Goal: Check status: Check status

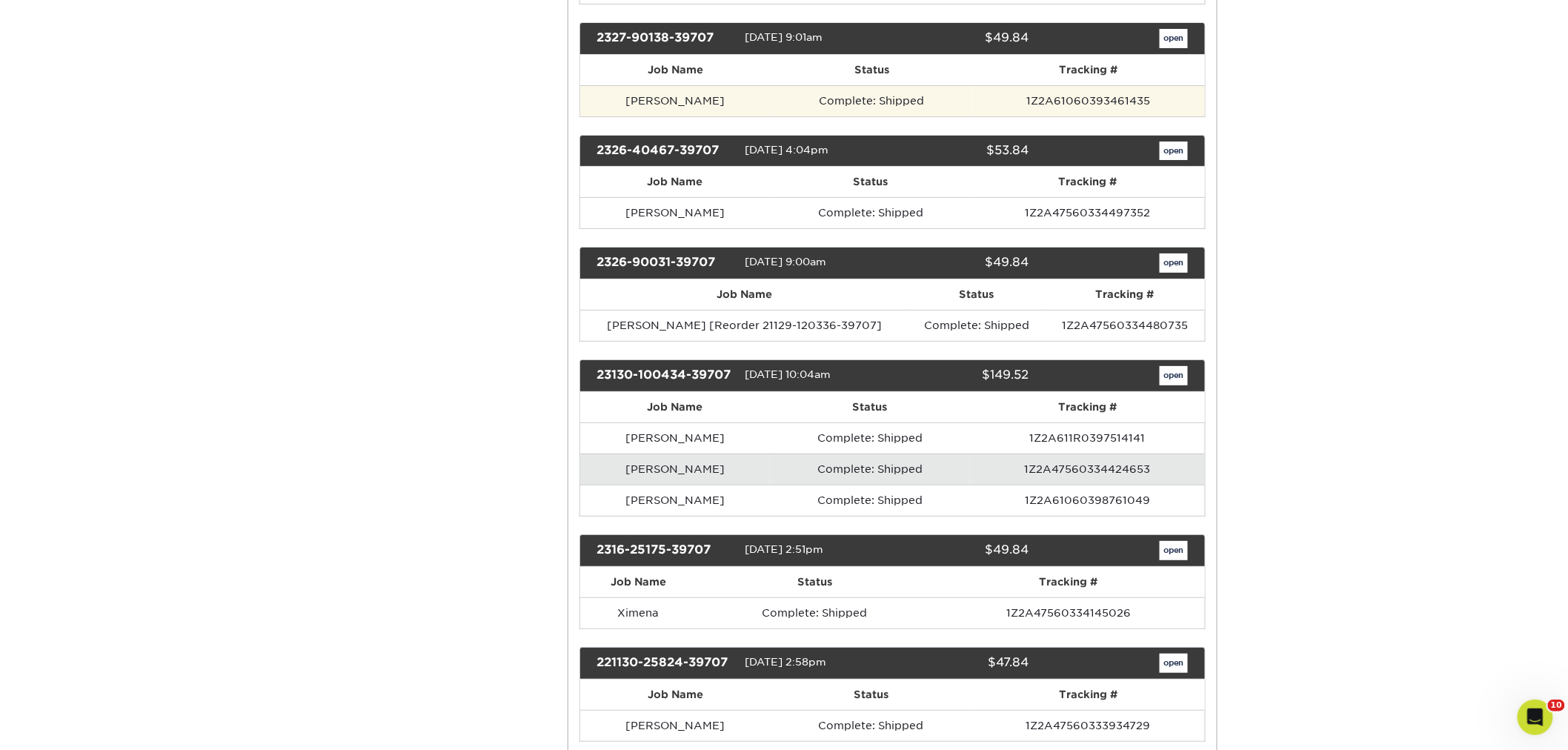
drag, startPoint x: 730, startPoint y: 182, endPoint x: 630, endPoint y: 181, distance: 100.0
click at [630, 116] on td "[PERSON_NAME]" at bounding box center [676, 100] width 191 height 31
copy td "[PERSON_NAME]"
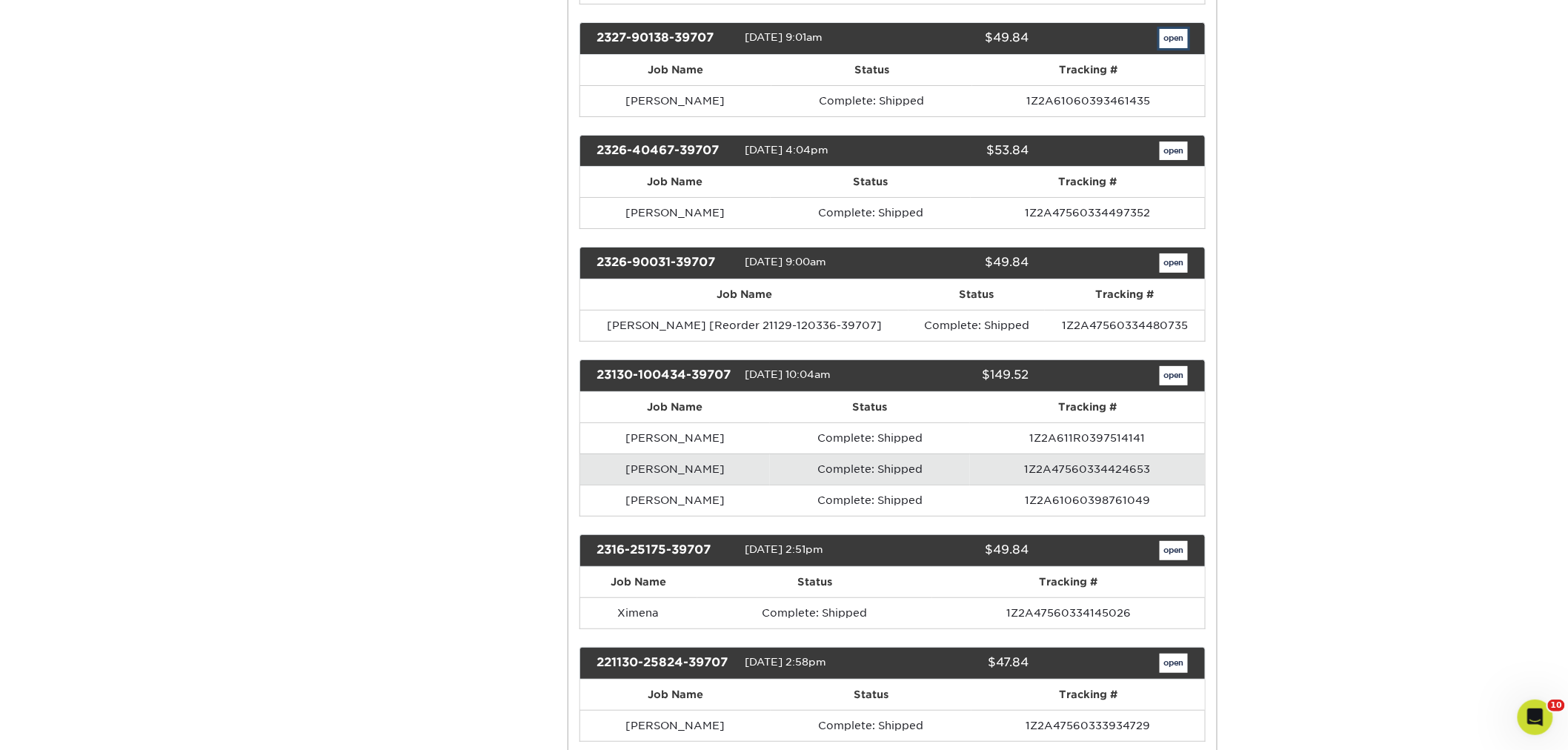
click at [1169, 48] on link "open" at bounding box center [1173, 38] width 28 height 20
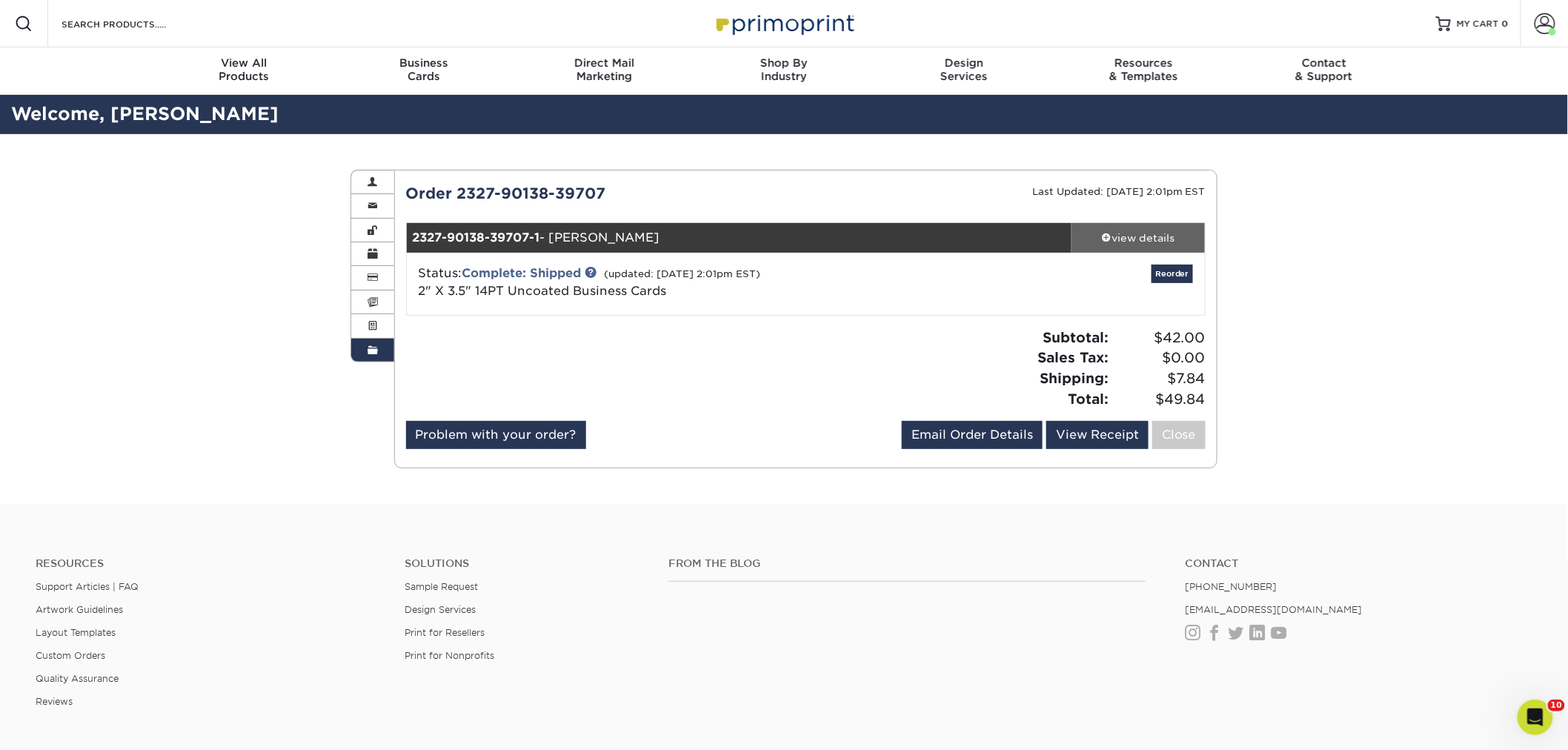
click at [1141, 235] on div "view details" at bounding box center [1138, 238] width 133 height 15
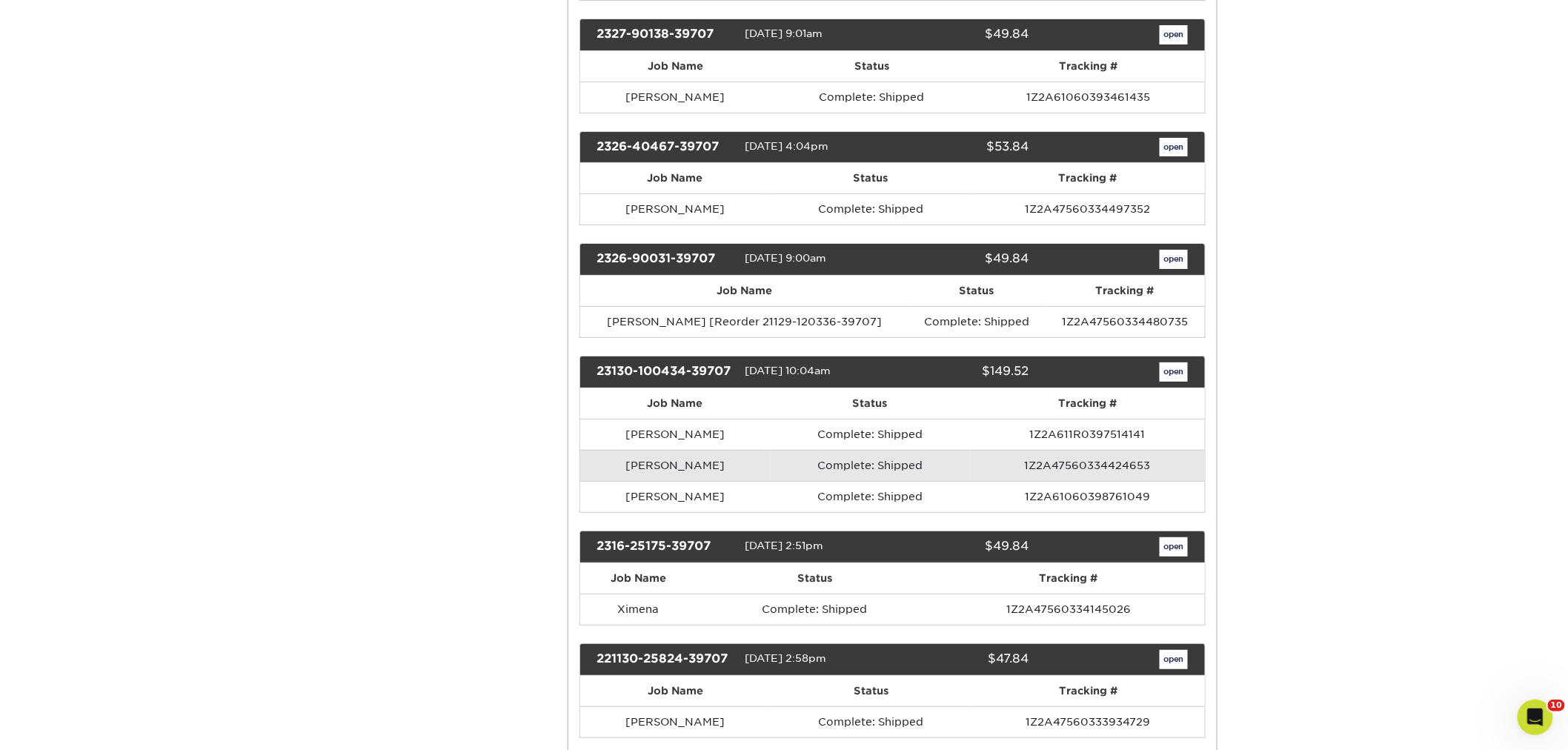
scroll to position [9552, 0]
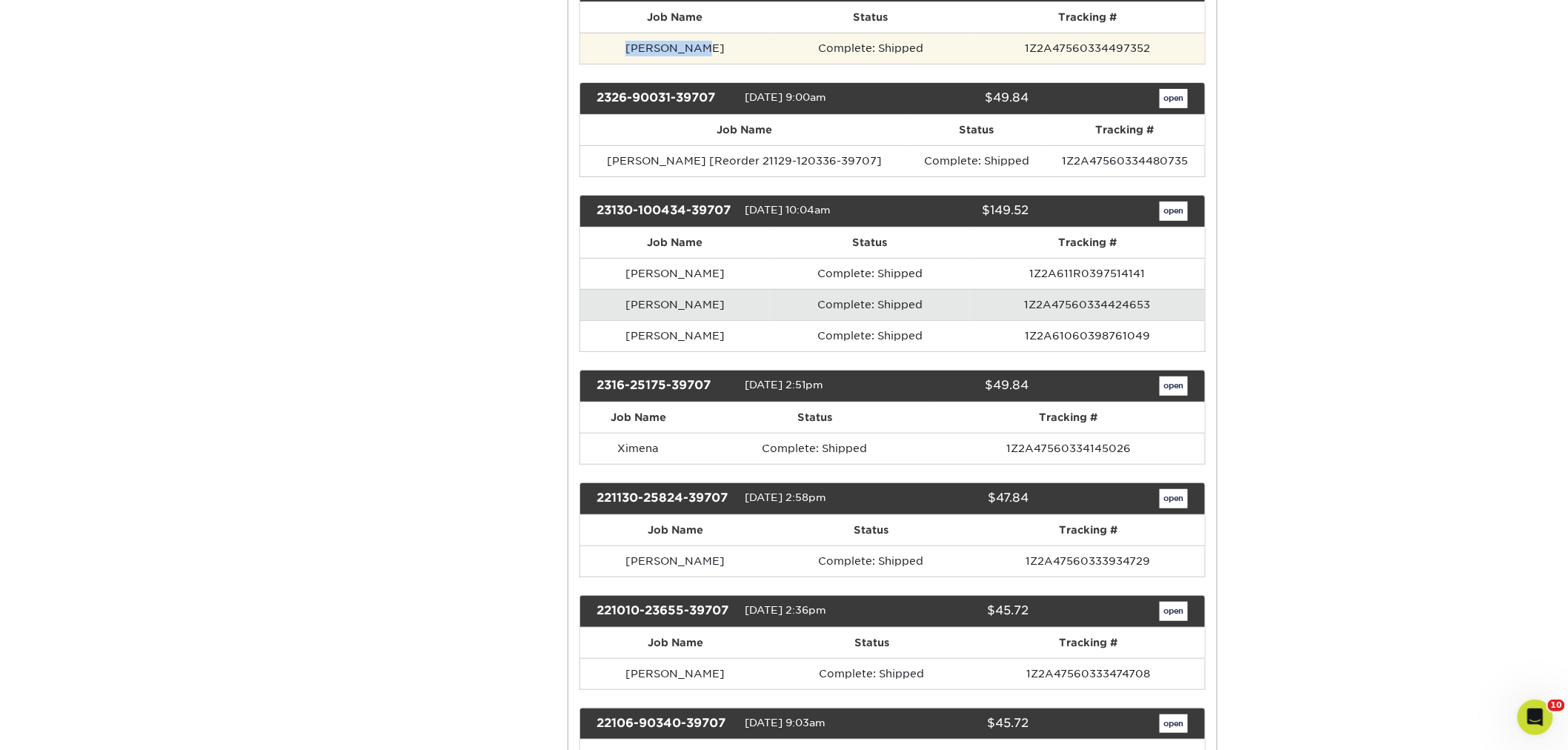
drag, startPoint x: 693, startPoint y: 134, endPoint x: 624, endPoint y: 136, distance: 69.0
click at [624, 64] on td "[PERSON_NAME]" at bounding box center [675, 47] width 191 height 31
copy td "[PERSON_NAME]"
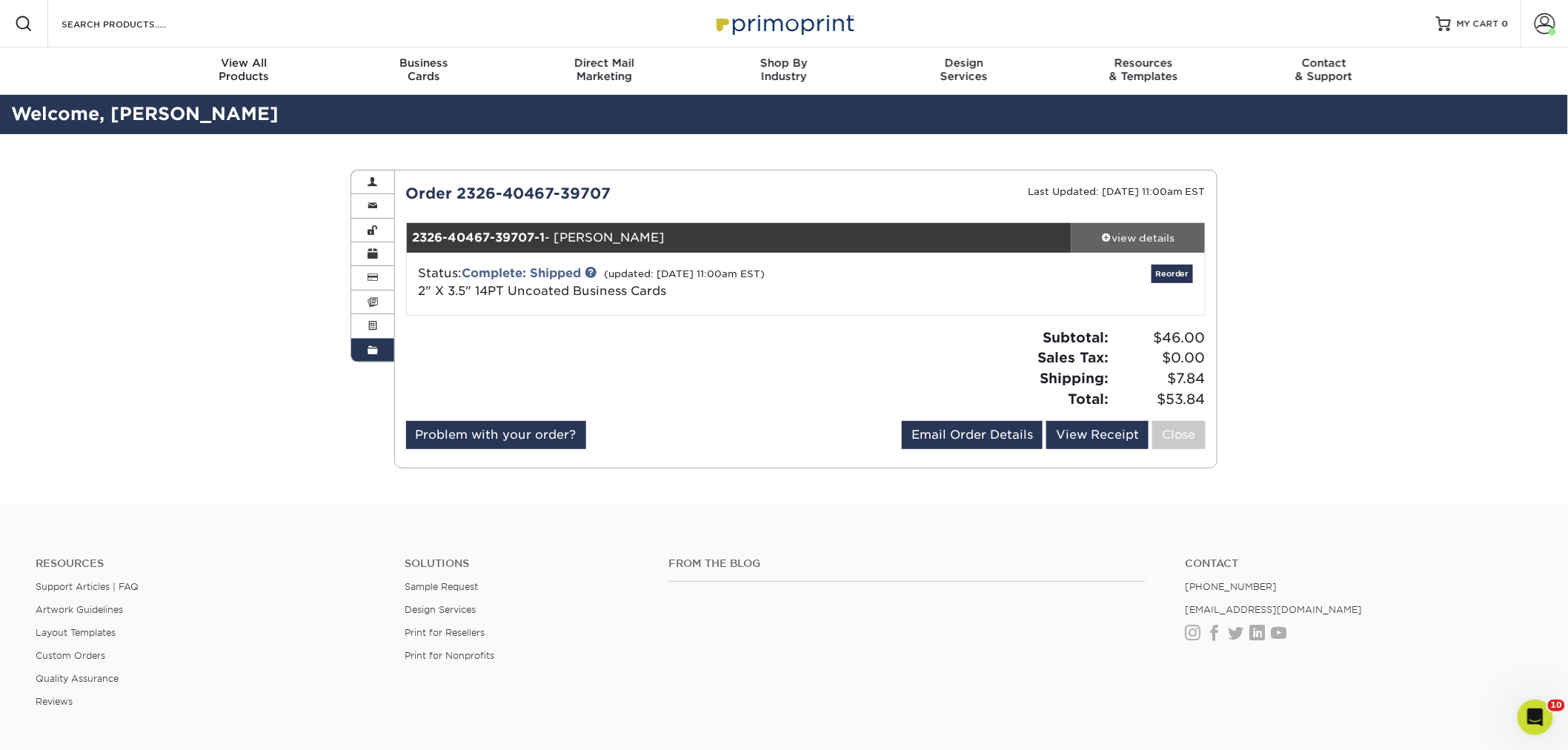
click at [1127, 239] on div "view details" at bounding box center [1138, 238] width 133 height 15
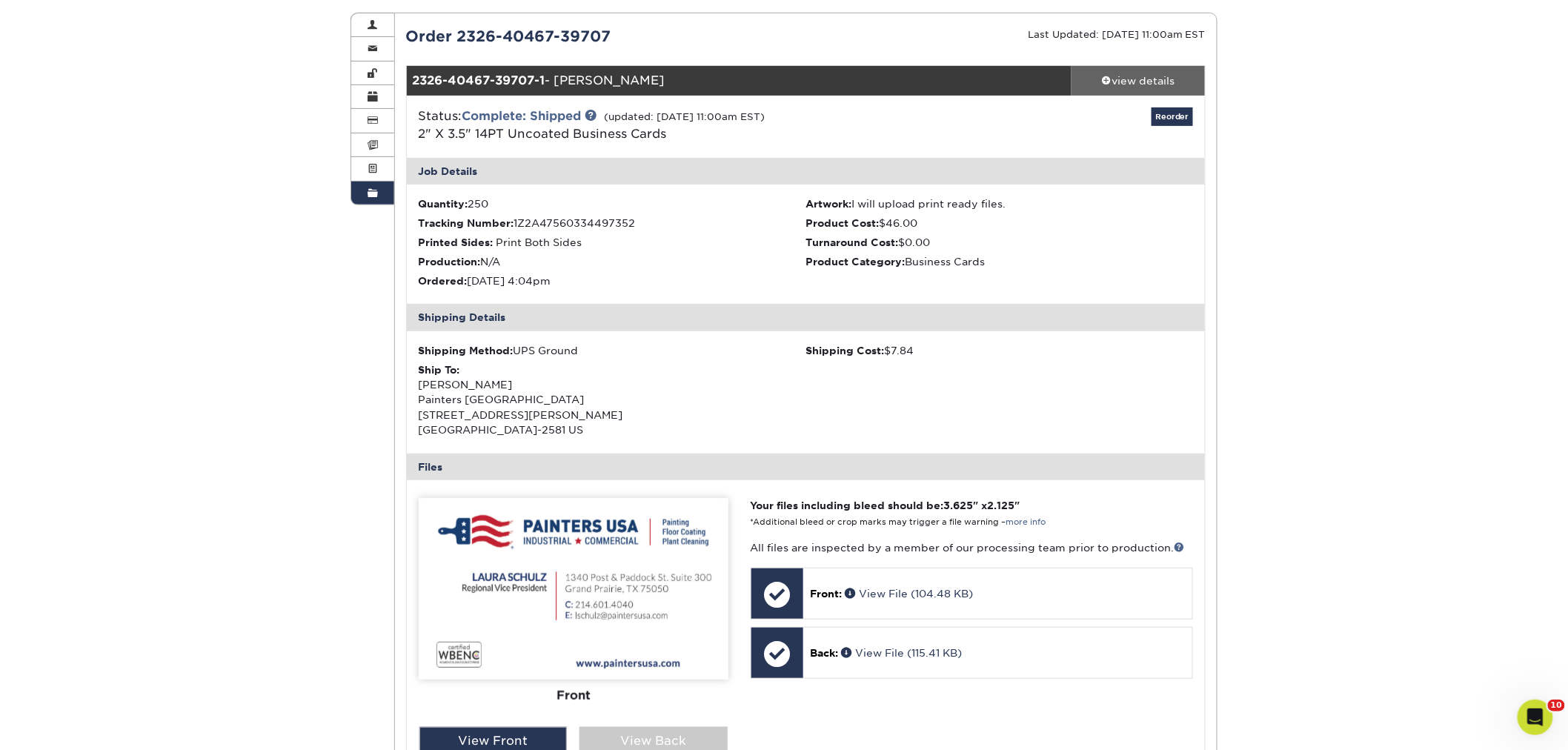
scroll to position [164, 0]
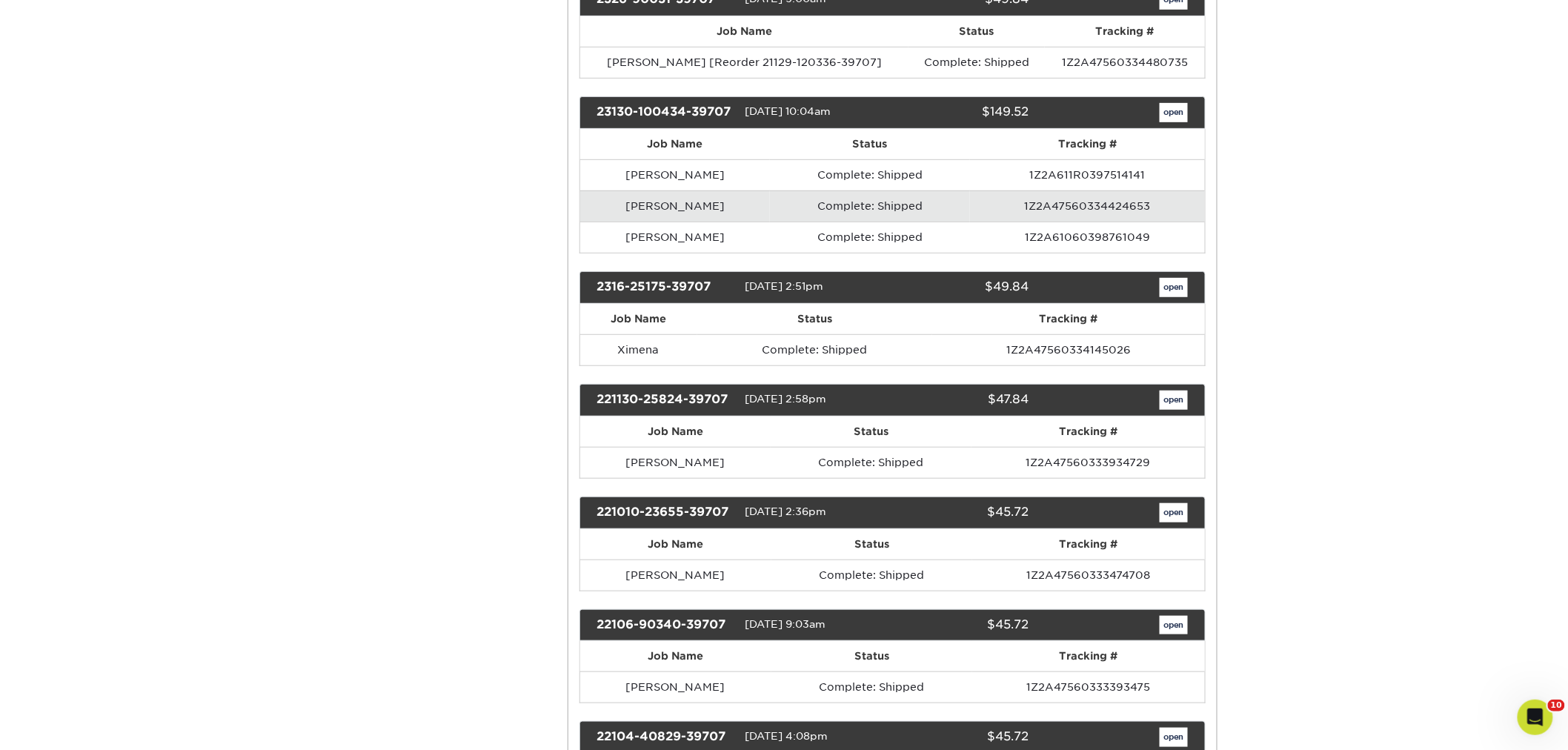
scroll to position [9800, 0]
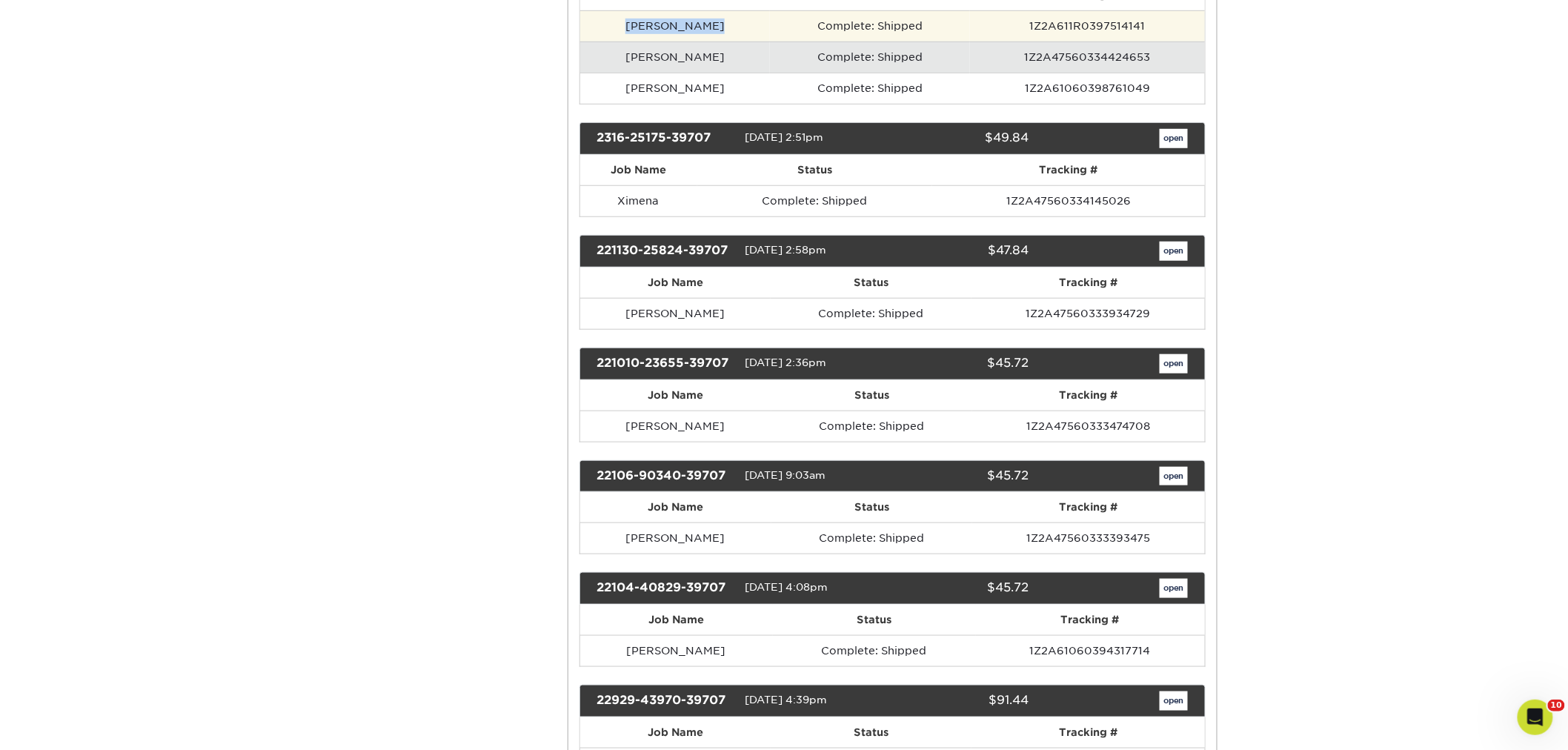
drag, startPoint x: 711, startPoint y: 106, endPoint x: 624, endPoint y: 100, distance: 87.2
click at [624, 41] on td "[PERSON_NAME]" at bounding box center [675, 26] width 191 height 31
copy td "[PERSON_NAME]"
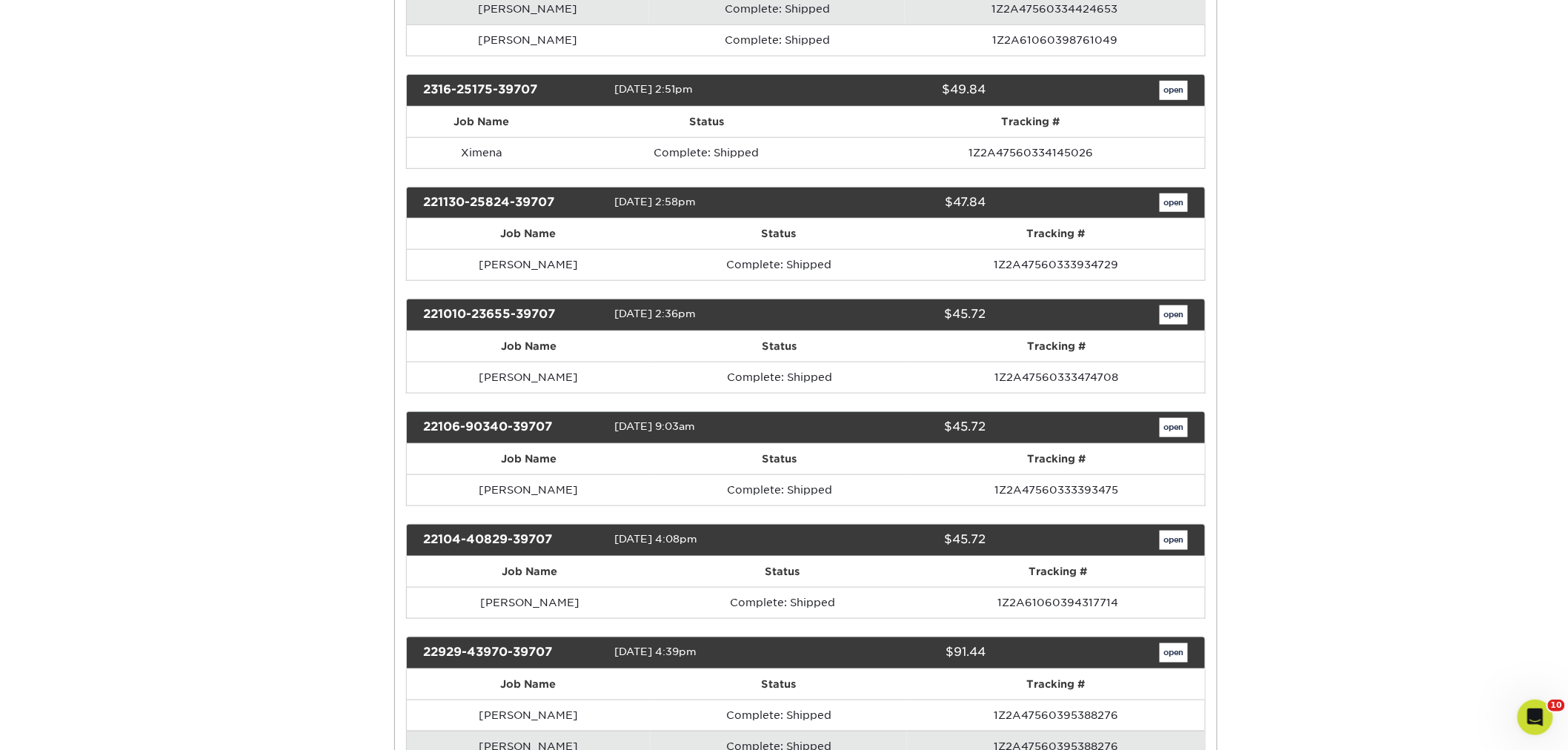
scroll to position [0, 0]
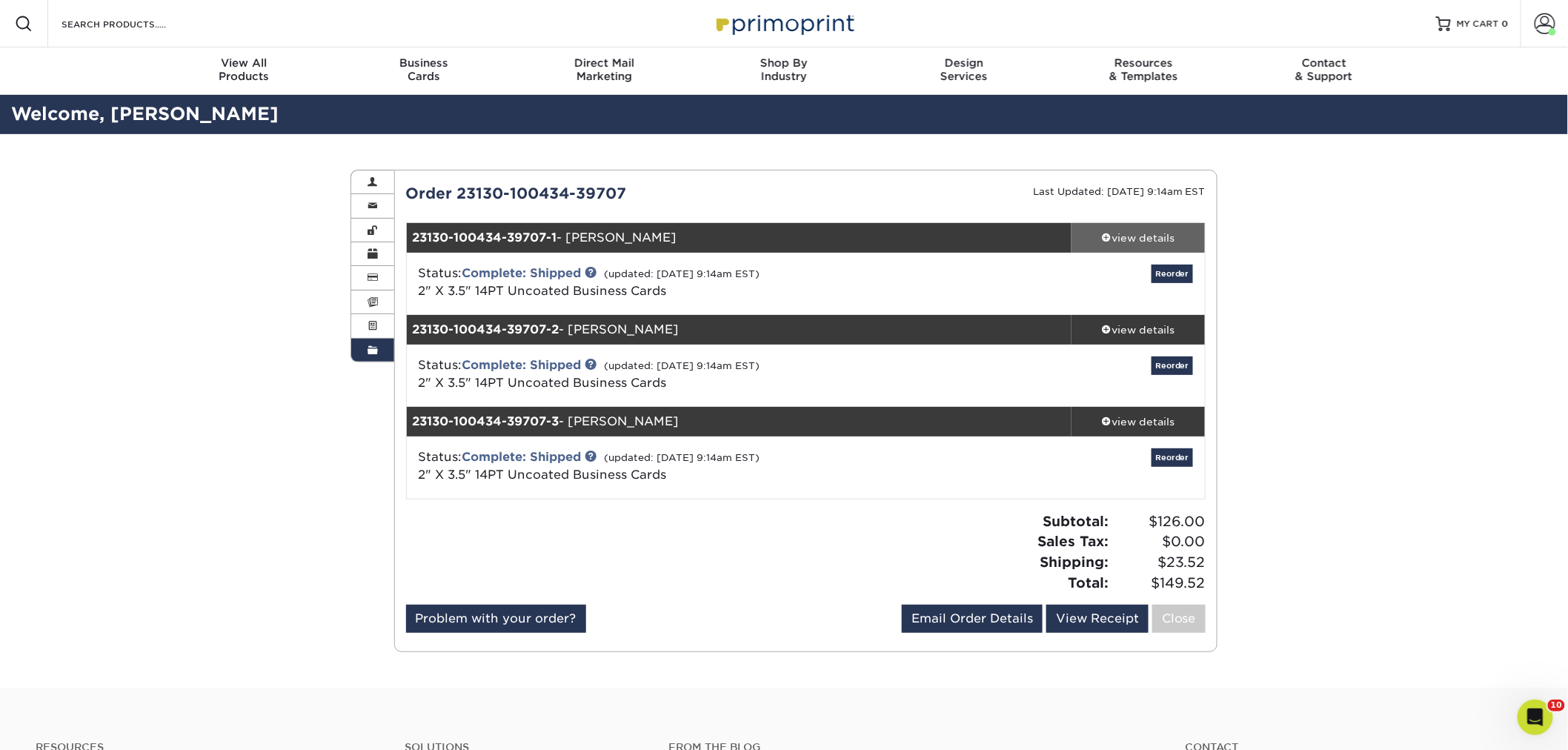
click at [1123, 236] on div "view details" at bounding box center [1138, 238] width 133 height 15
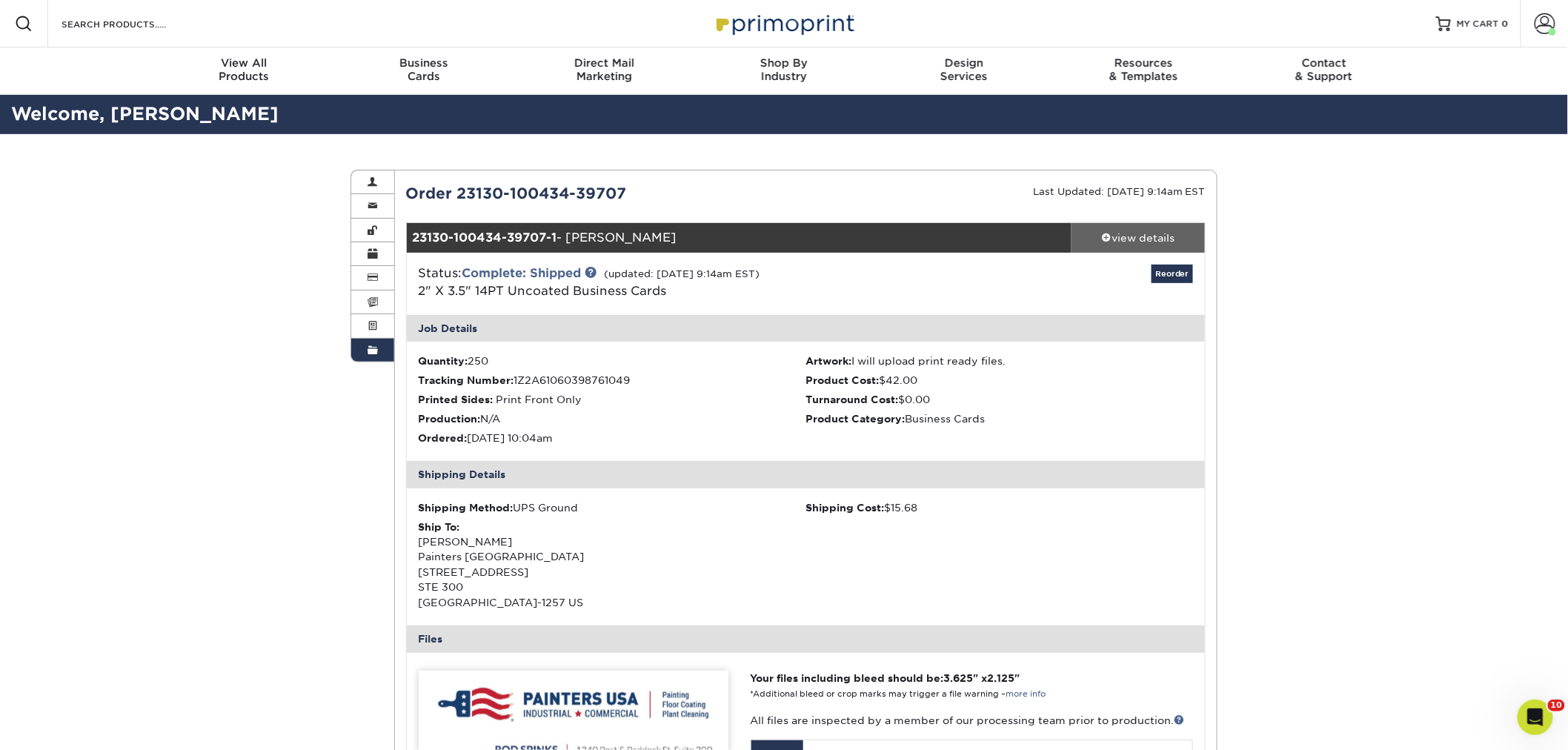
click at [1123, 236] on div "view details" at bounding box center [1138, 238] width 133 height 15
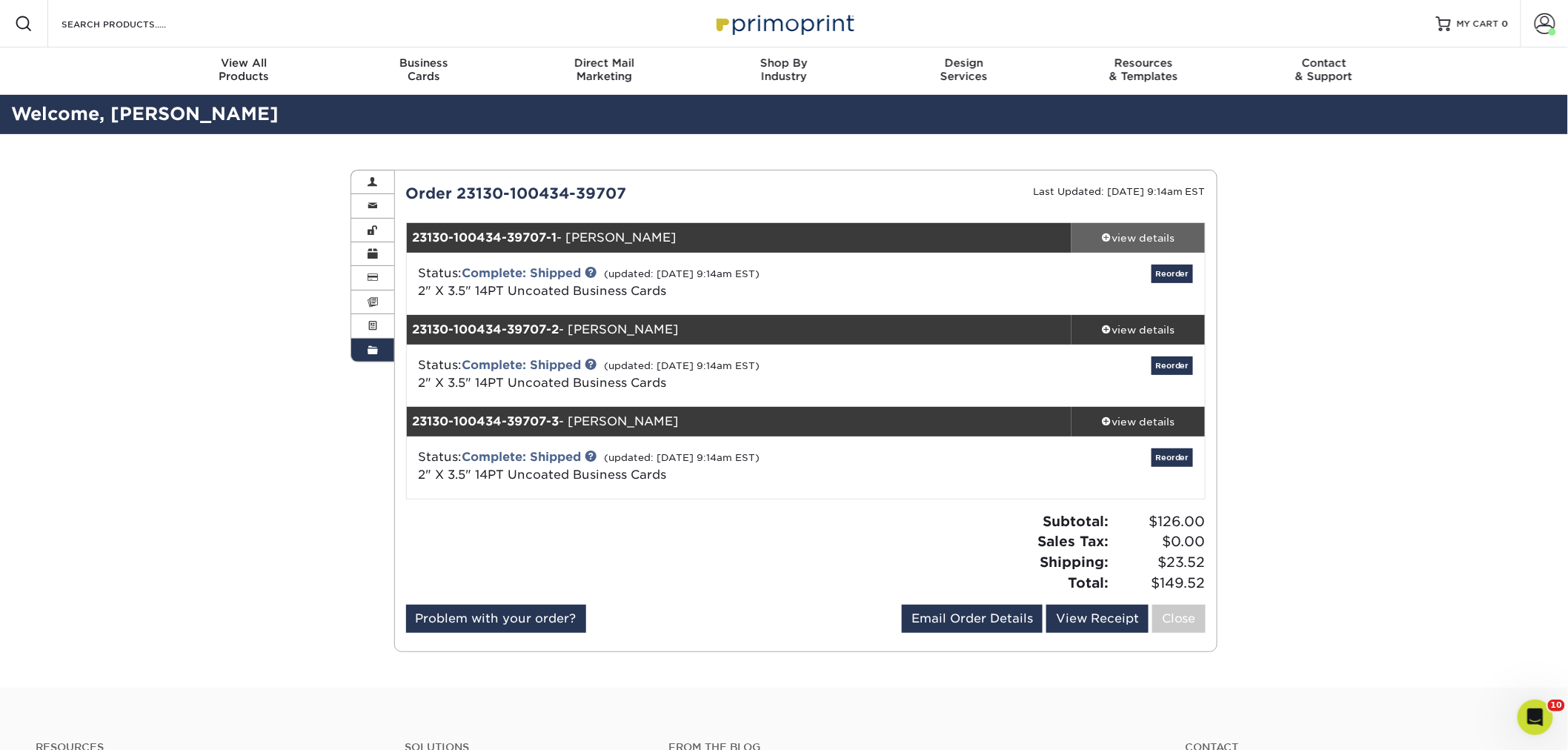
click at [1119, 238] on div "view details" at bounding box center [1138, 238] width 133 height 15
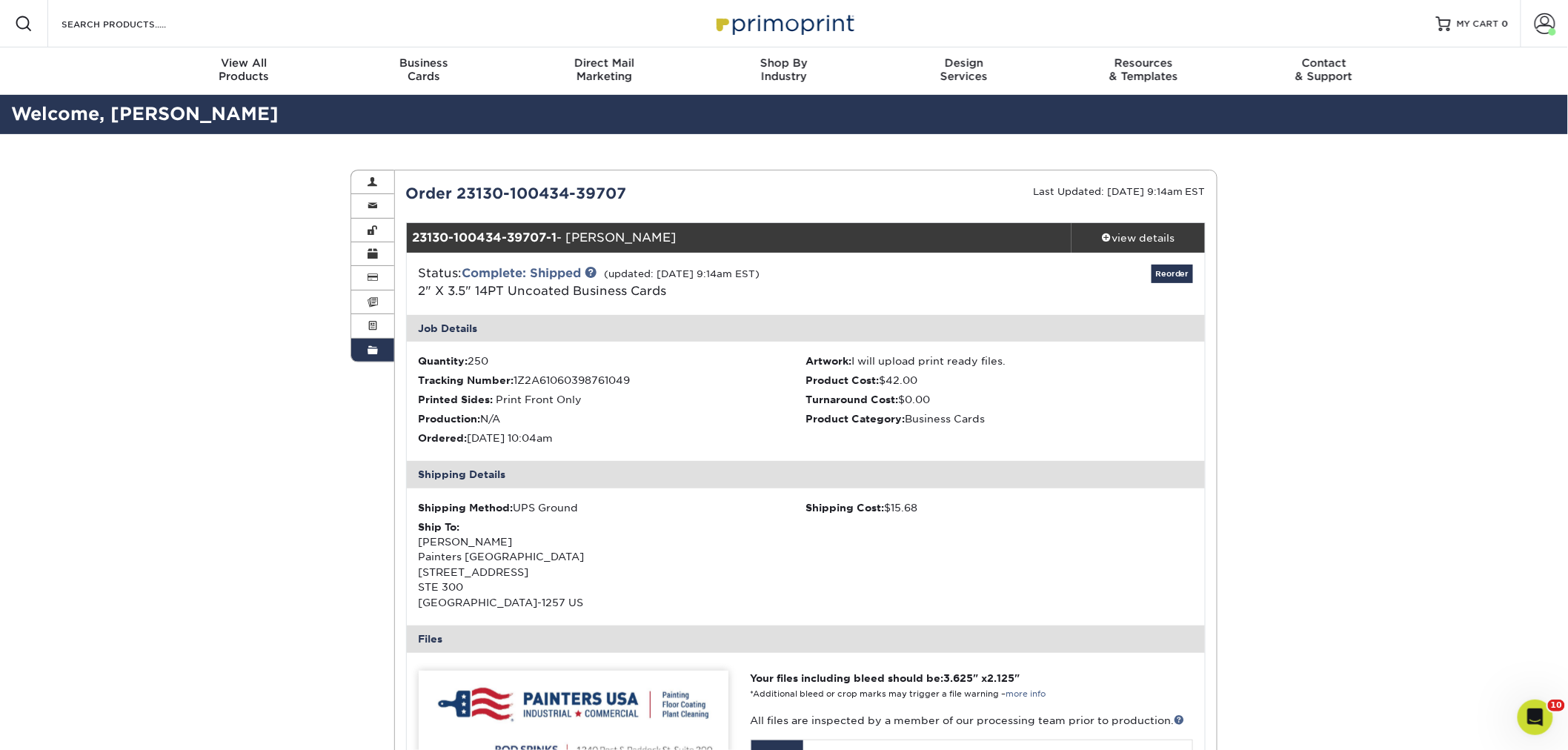
click at [1107, 256] on div "Status: Complete: Shipped (updated: 04/13/2023 9:14am EST) 2" X 3.5" 14PT Uncoa…" at bounding box center [805, 283] width 821 height 63
click at [1107, 236] on span at bounding box center [1107, 237] width 11 height 11
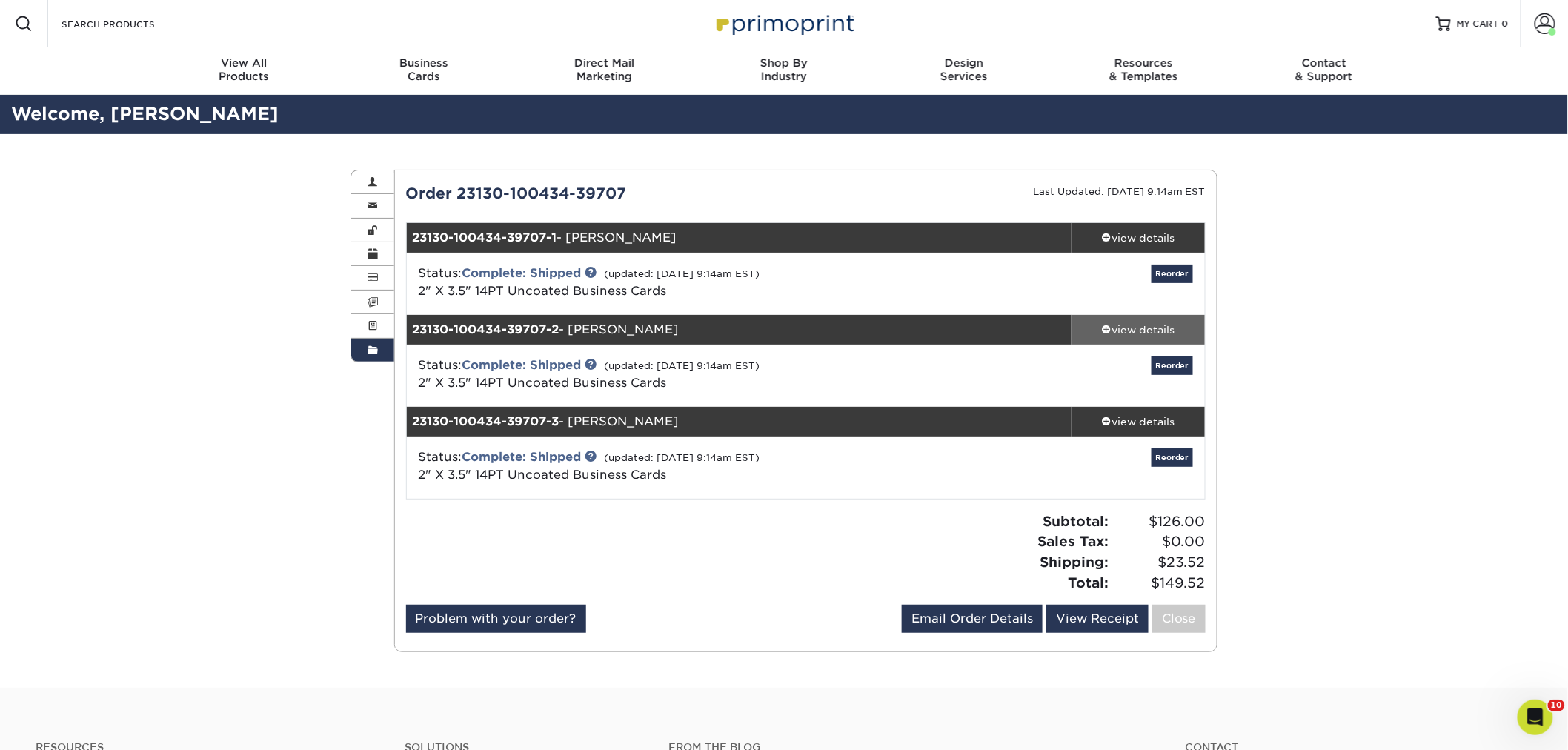
click at [1109, 334] on div "view details" at bounding box center [1138, 330] width 133 height 15
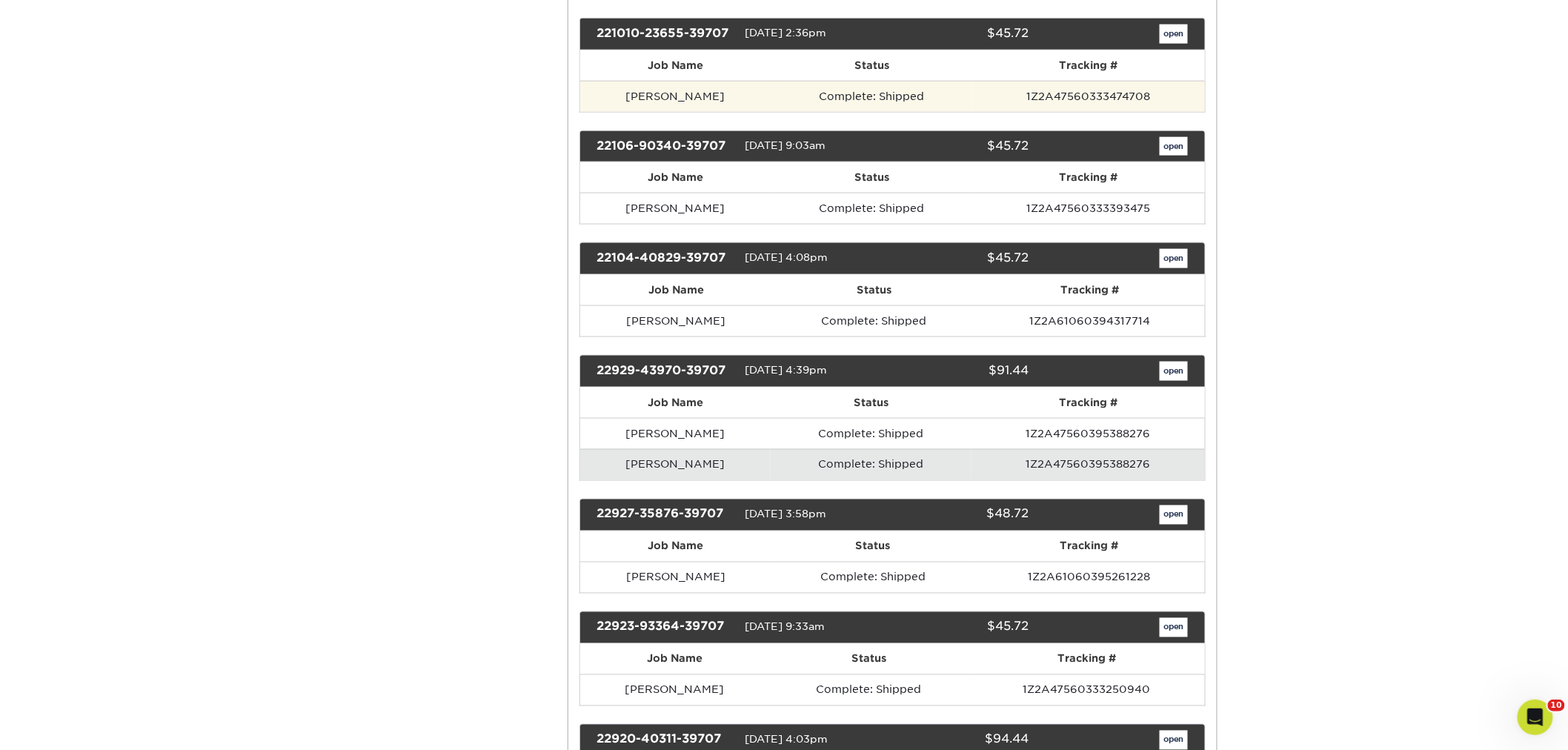
scroll to position [10128, 0]
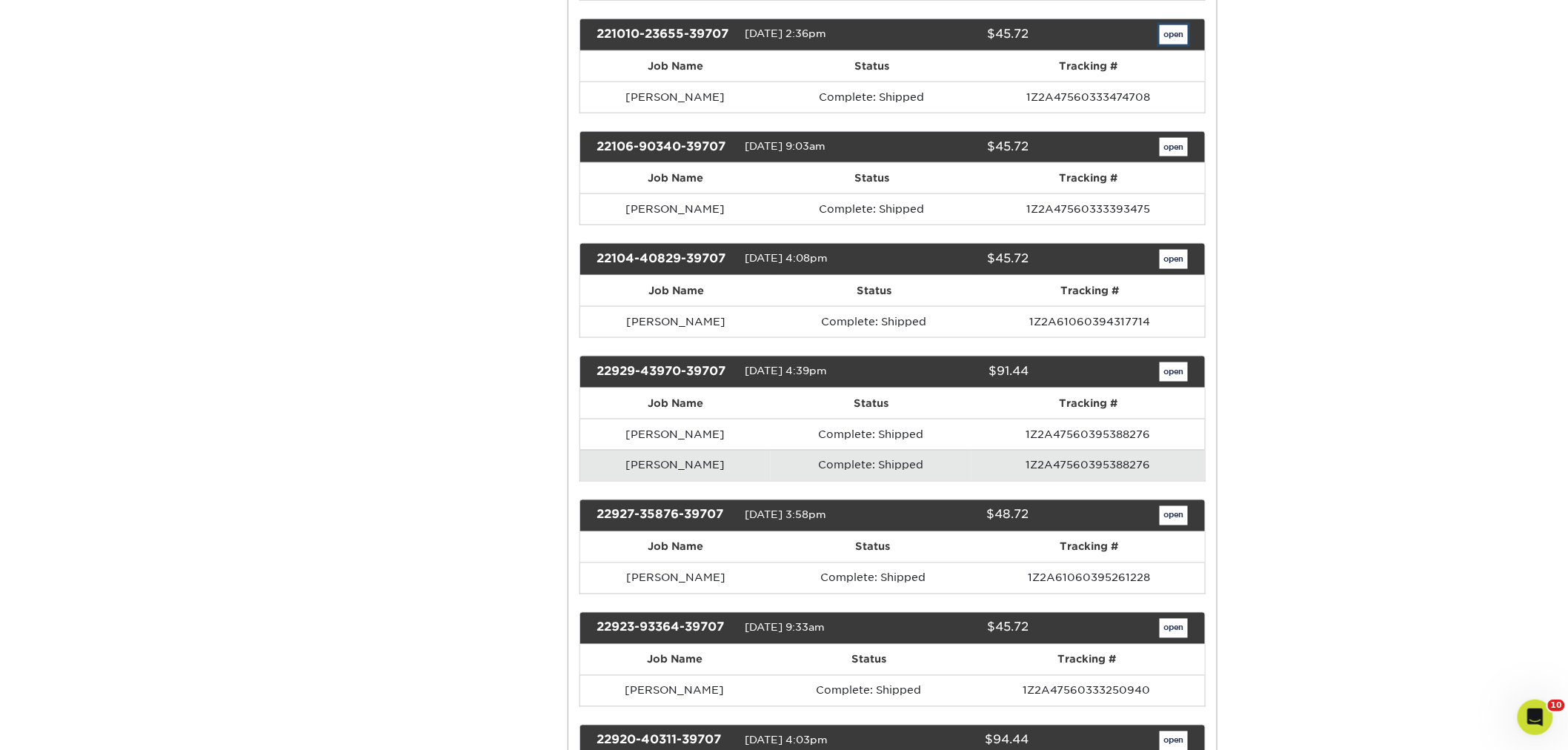
click at [1179, 44] on link "open" at bounding box center [1173, 35] width 28 height 20
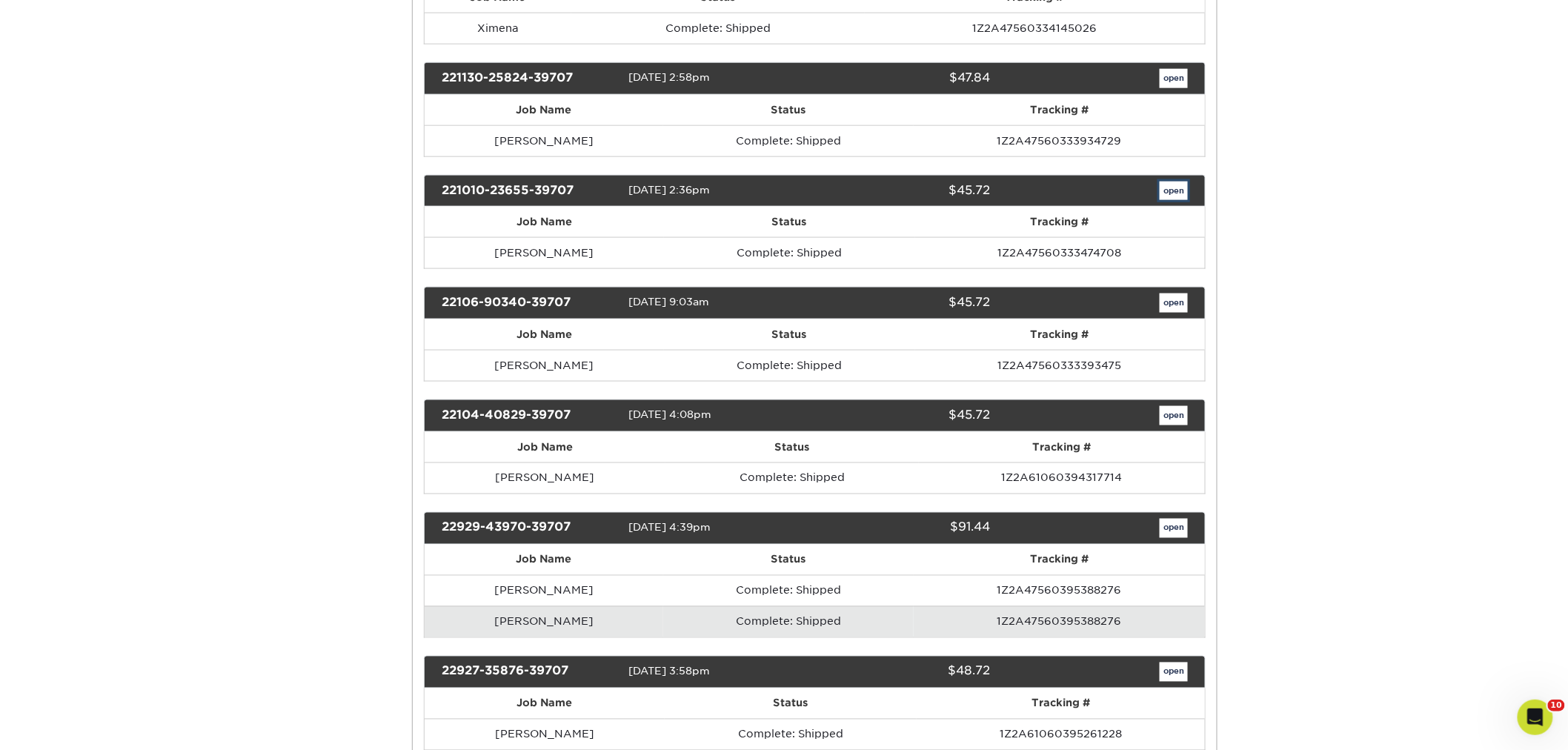
scroll to position [0, 0]
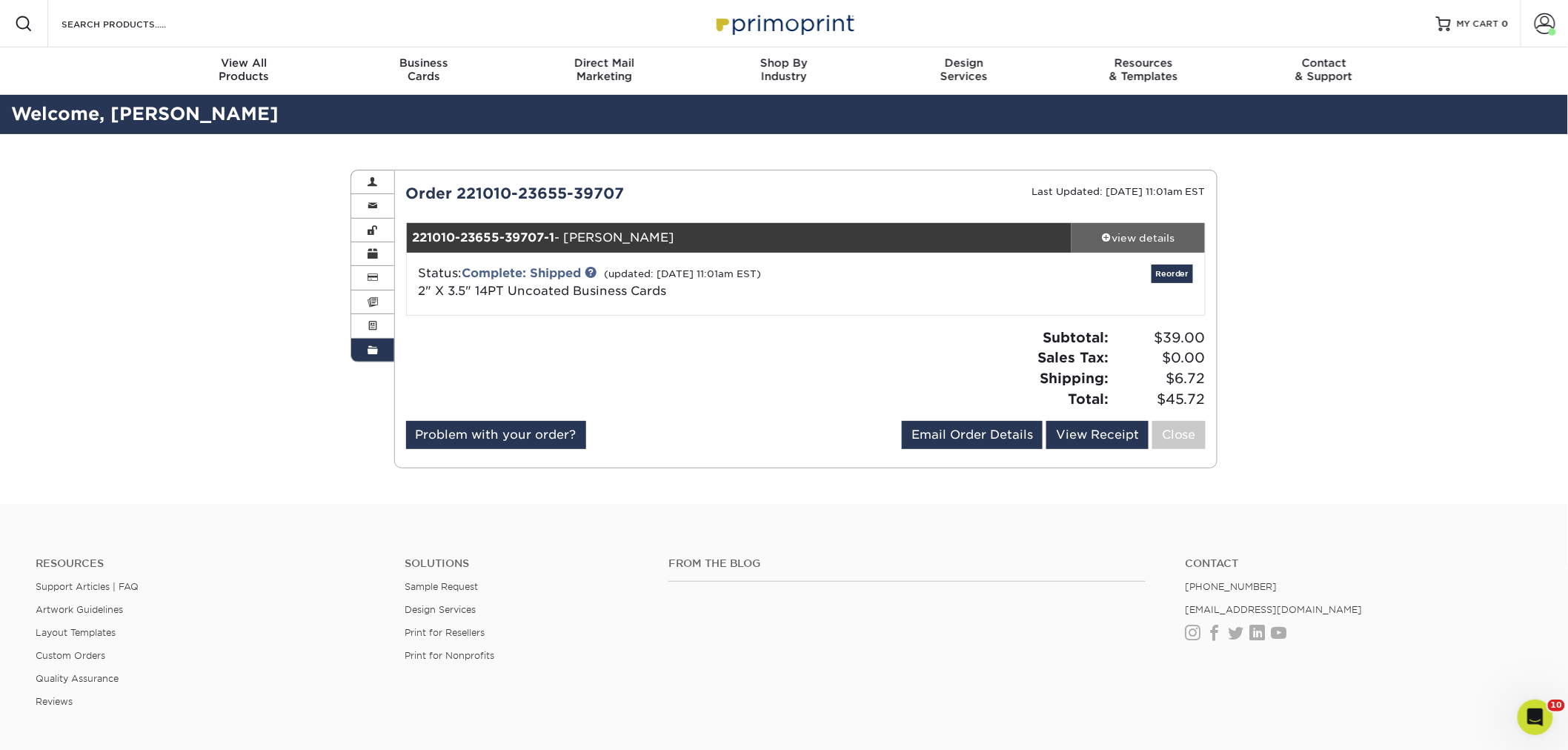
click at [1136, 231] on div "view details" at bounding box center [1138, 238] width 133 height 15
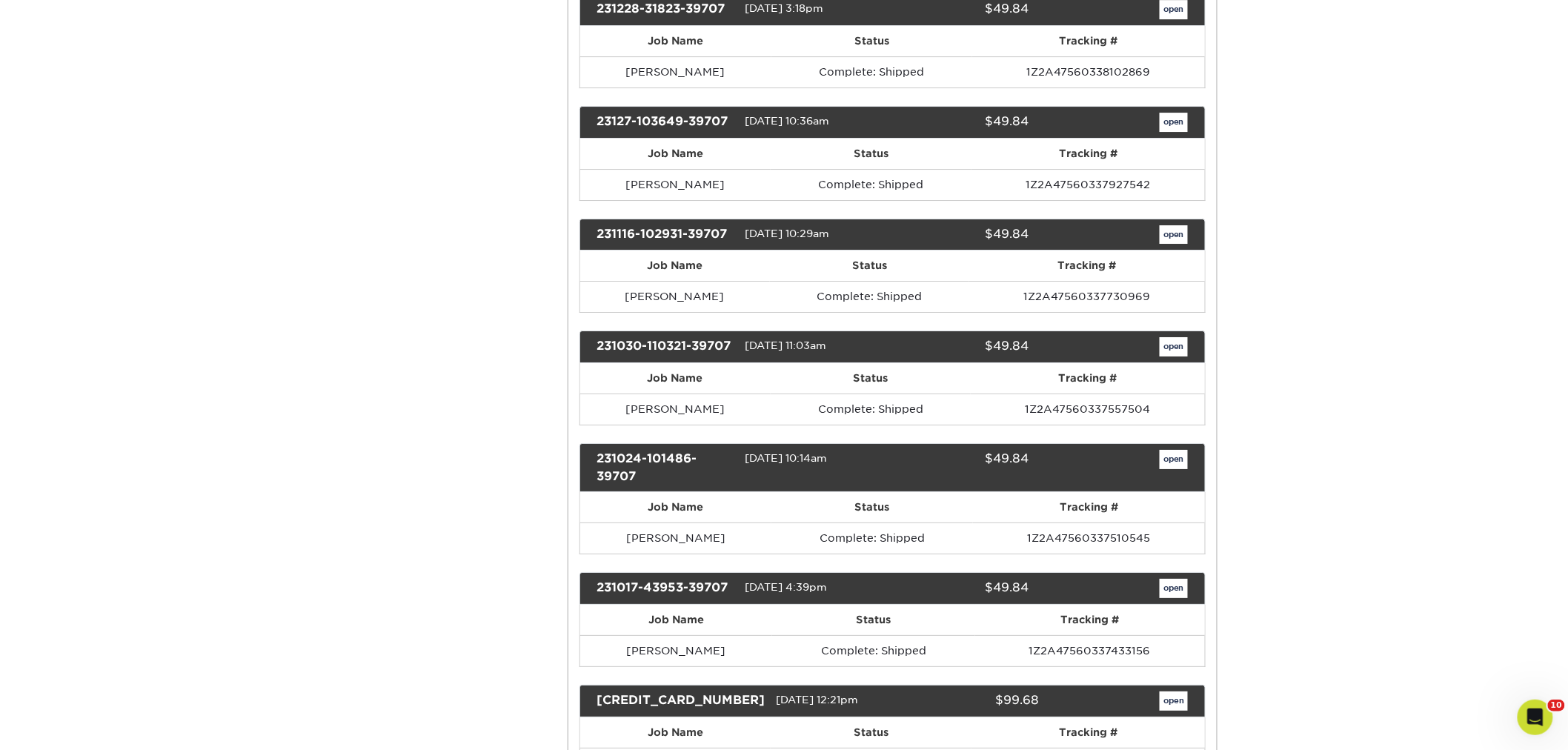
scroll to position [9936, 0]
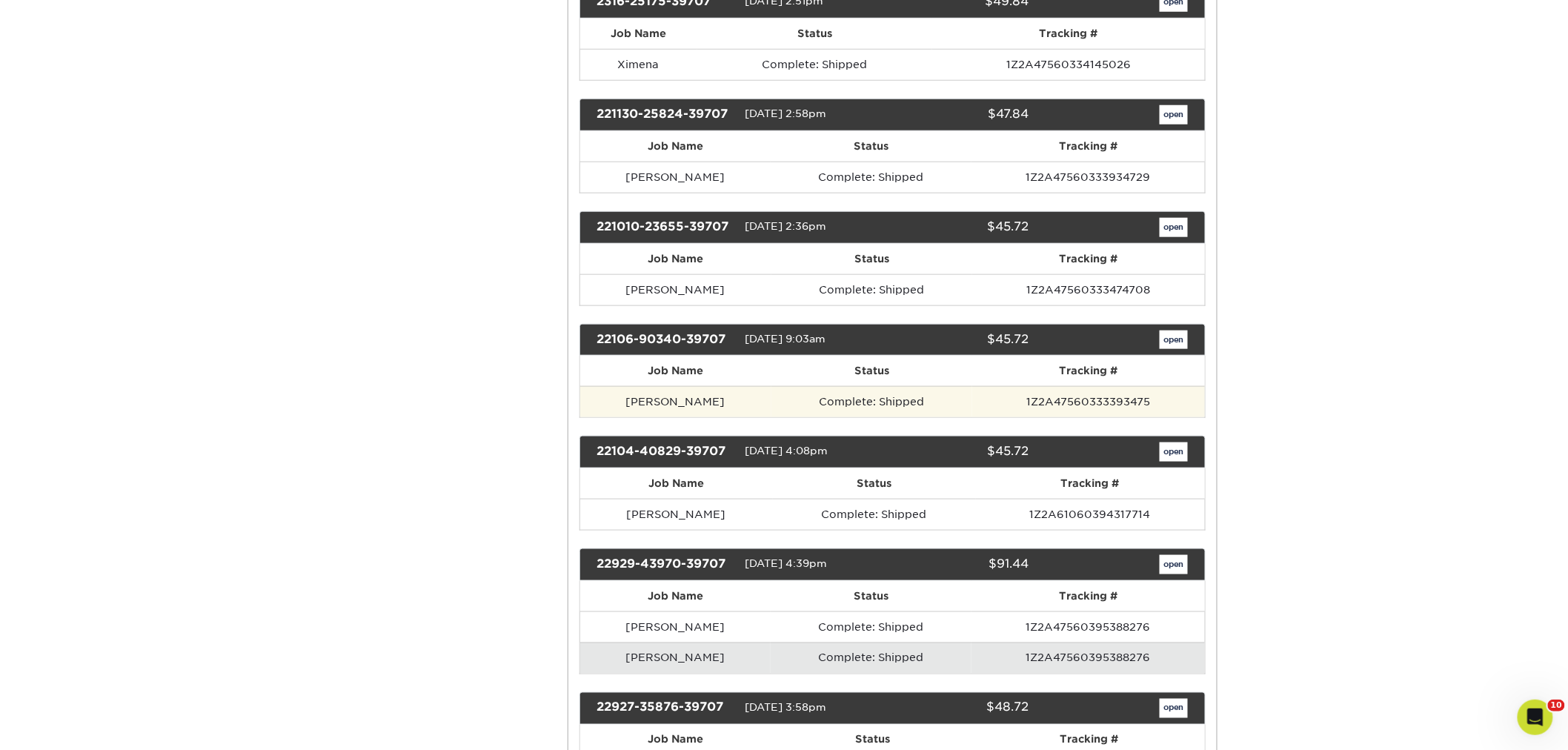
click at [724, 418] on td "[PERSON_NAME]" at bounding box center [676, 401] width 191 height 31
drag, startPoint x: 736, startPoint y: 488, endPoint x: 621, endPoint y: 490, distance: 115.0
click at [621, 418] on td "[PERSON_NAME]" at bounding box center [676, 401] width 191 height 31
copy td "[PERSON_NAME]"
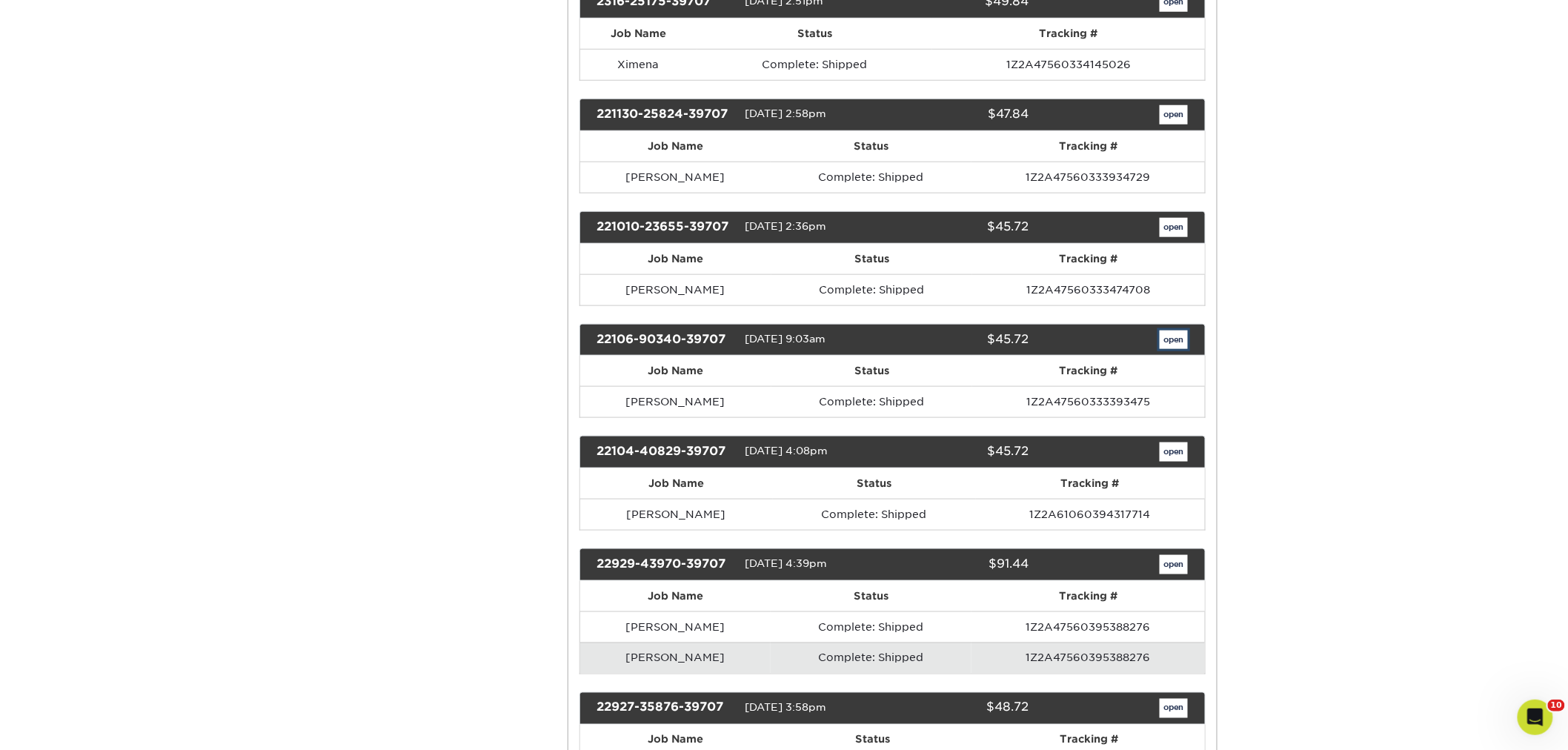
click at [1186, 350] on link "open" at bounding box center [1173, 341] width 28 height 20
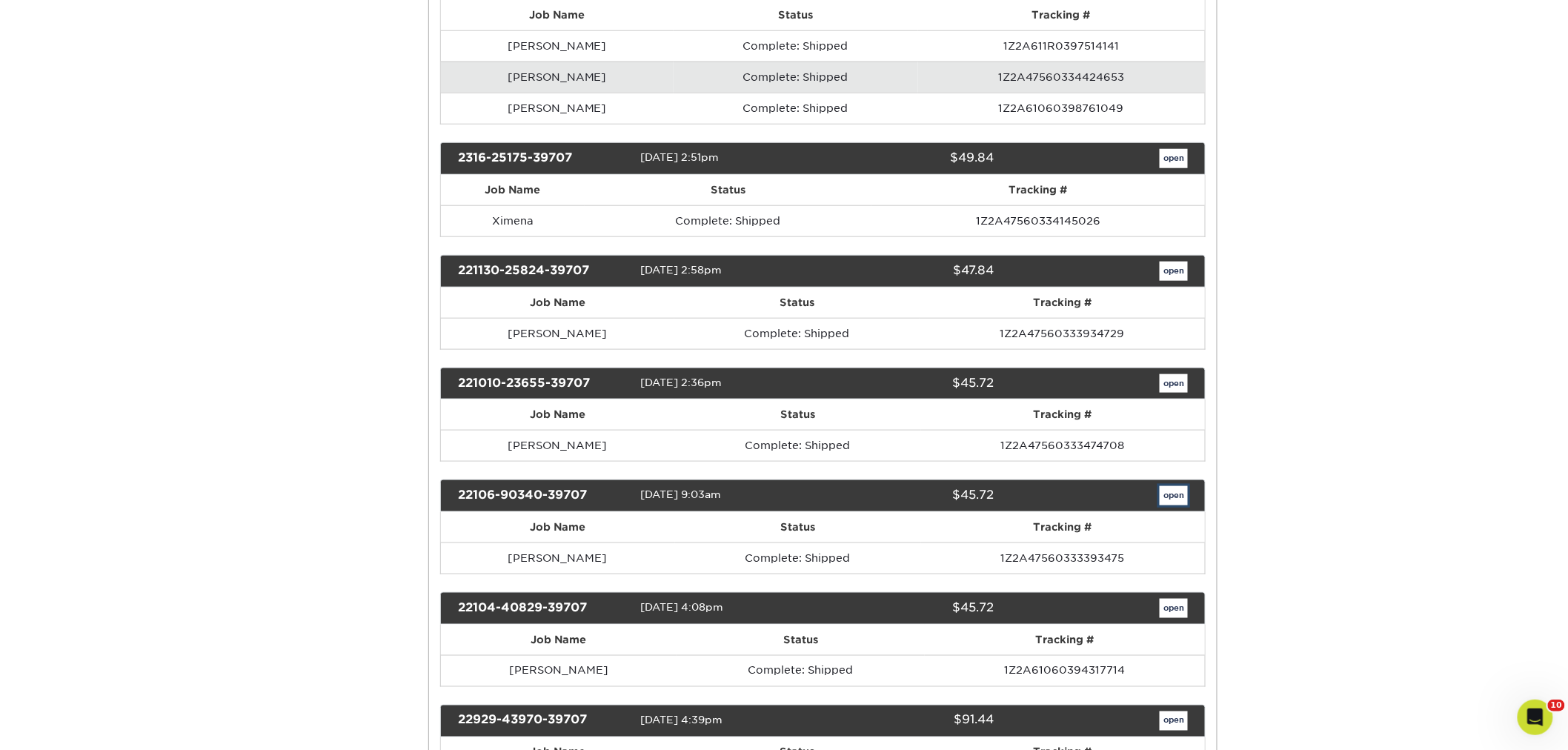
scroll to position [0, 0]
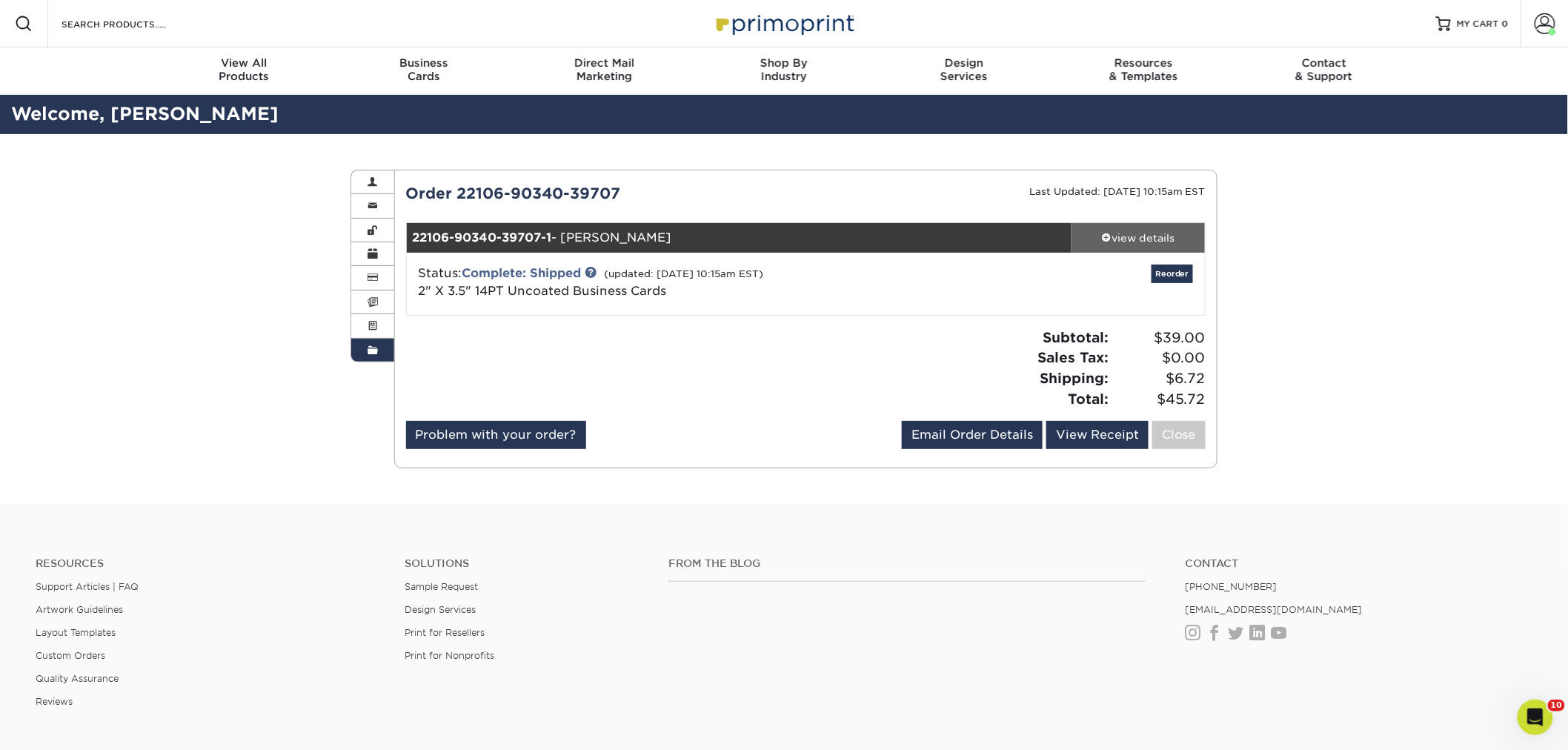
click at [1152, 226] on link "view details" at bounding box center [1138, 237] width 133 height 29
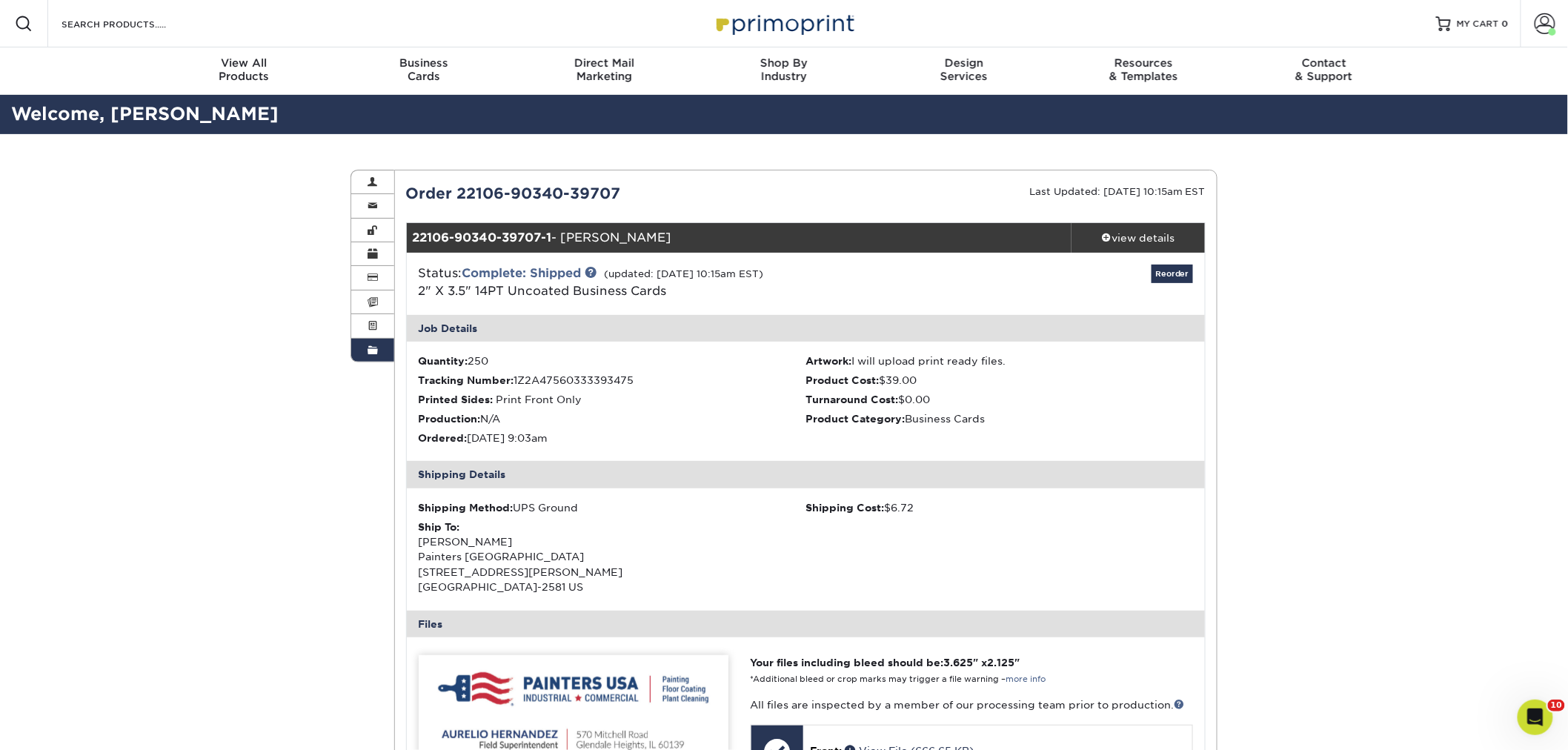
scroll to position [164, 0]
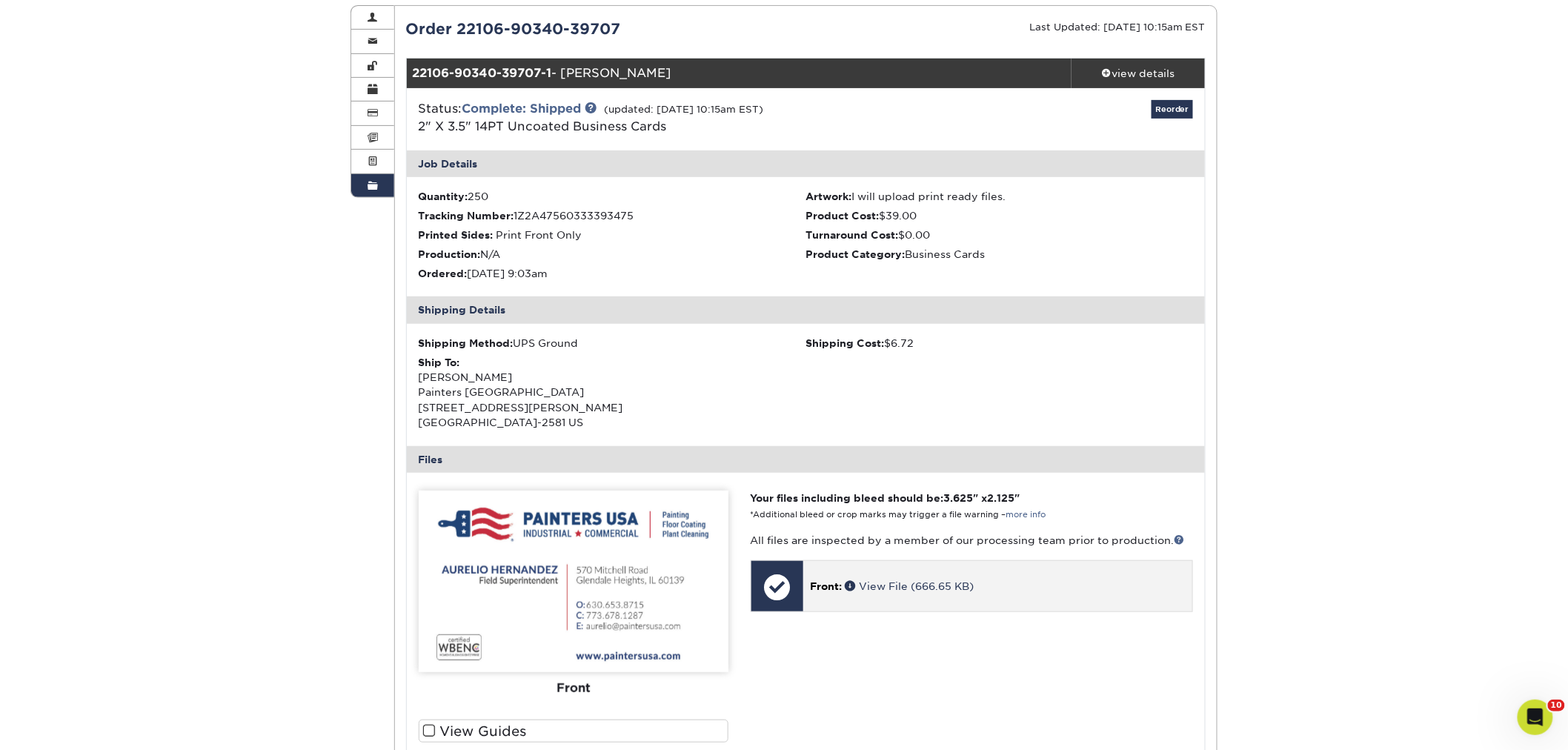
drag, startPoint x: 915, startPoint y: 591, endPoint x: 892, endPoint y: 578, distance: 26.4
click at [1395, 136] on div "Order History Account Overview Contact Information Change Password Address Book…" at bounding box center [784, 481] width 1568 height 1023
click at [842, 96] on div "Status: Complete: Shipped (updated: 10/12/2022 10:15am EST) 2" X 3.5" 14PT Unco…" at bounding box center [805, 119] width 821 height 63
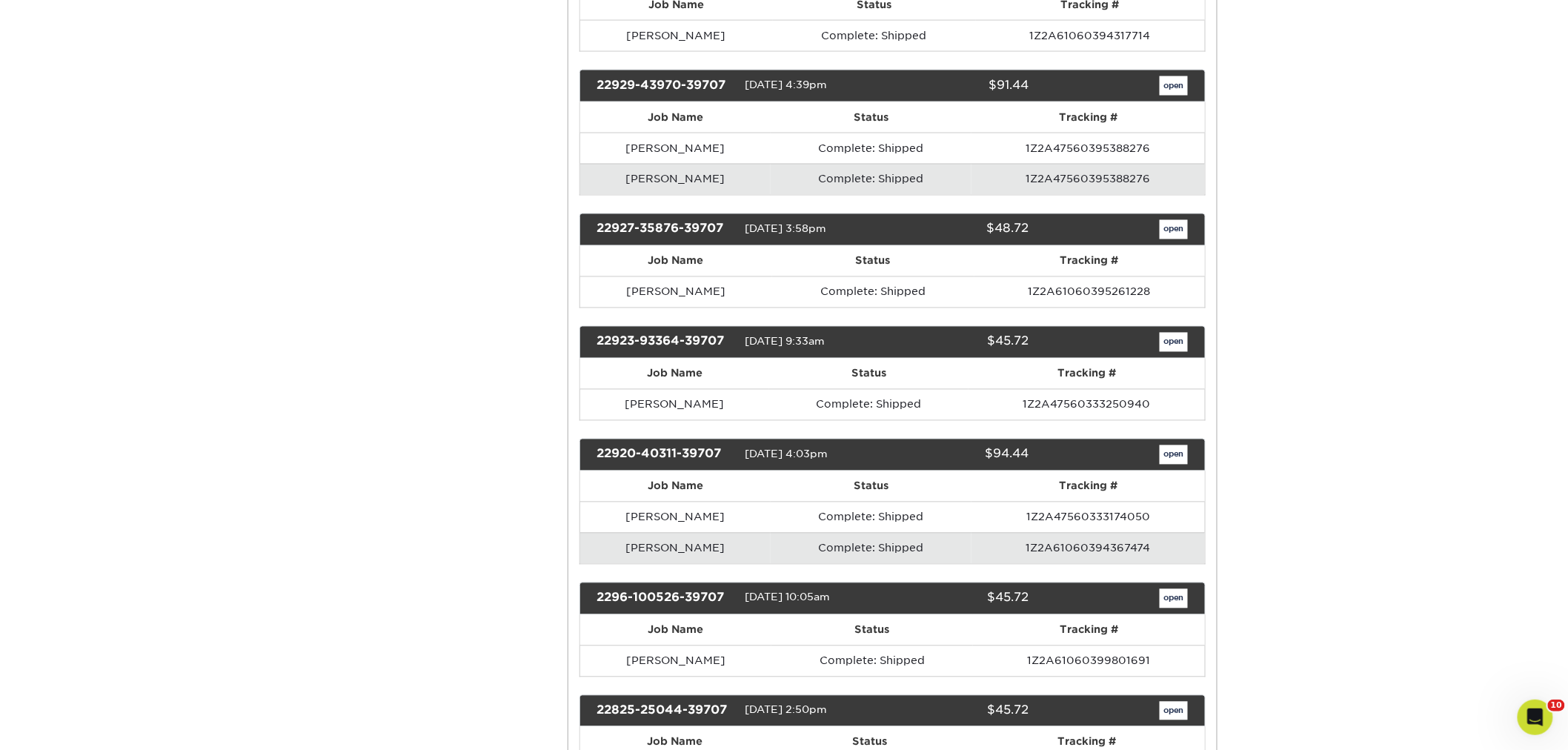
scroll to position [10459, 0]
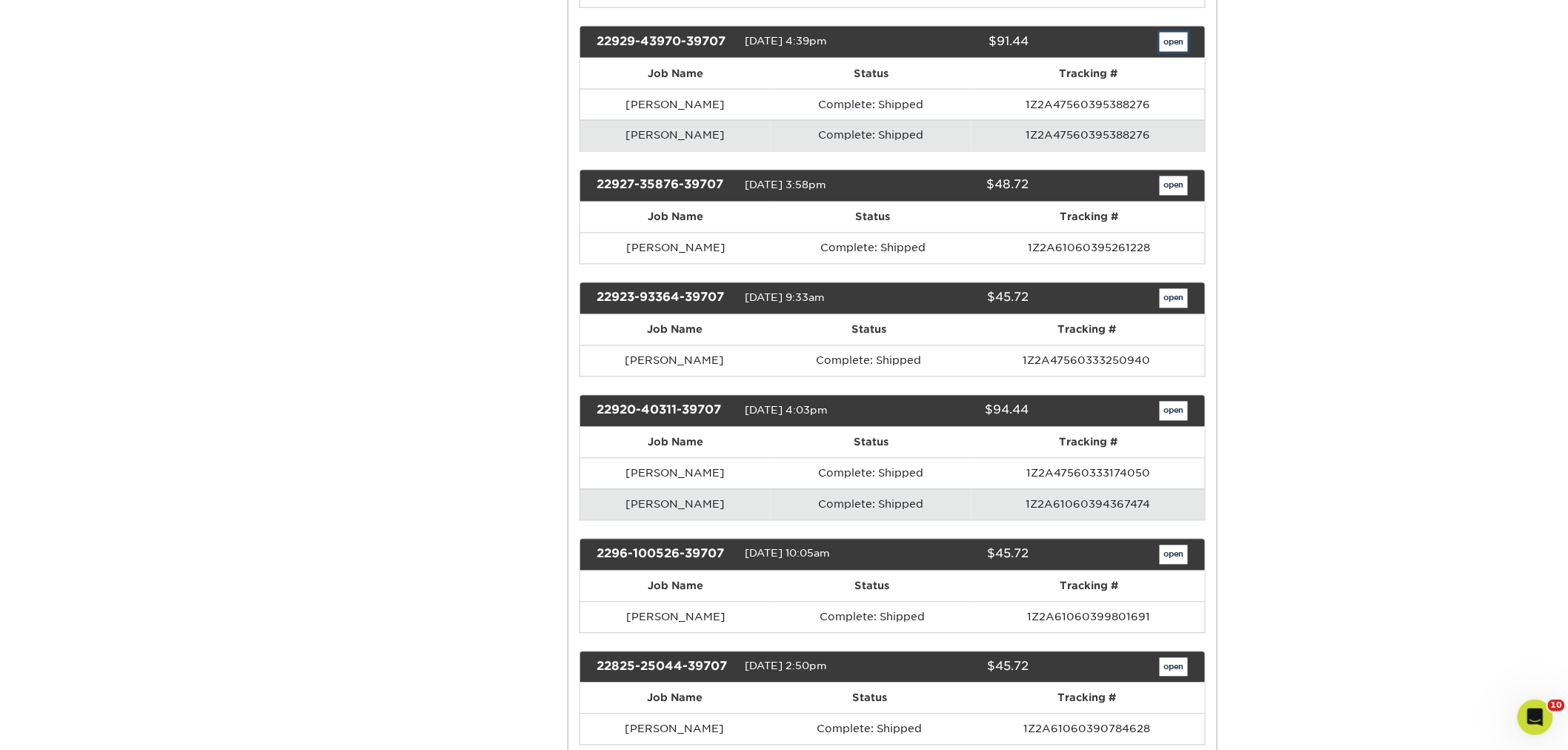
click at [1166, 52] on link "open" at bounding box center [1173, 42] width 28 height 20
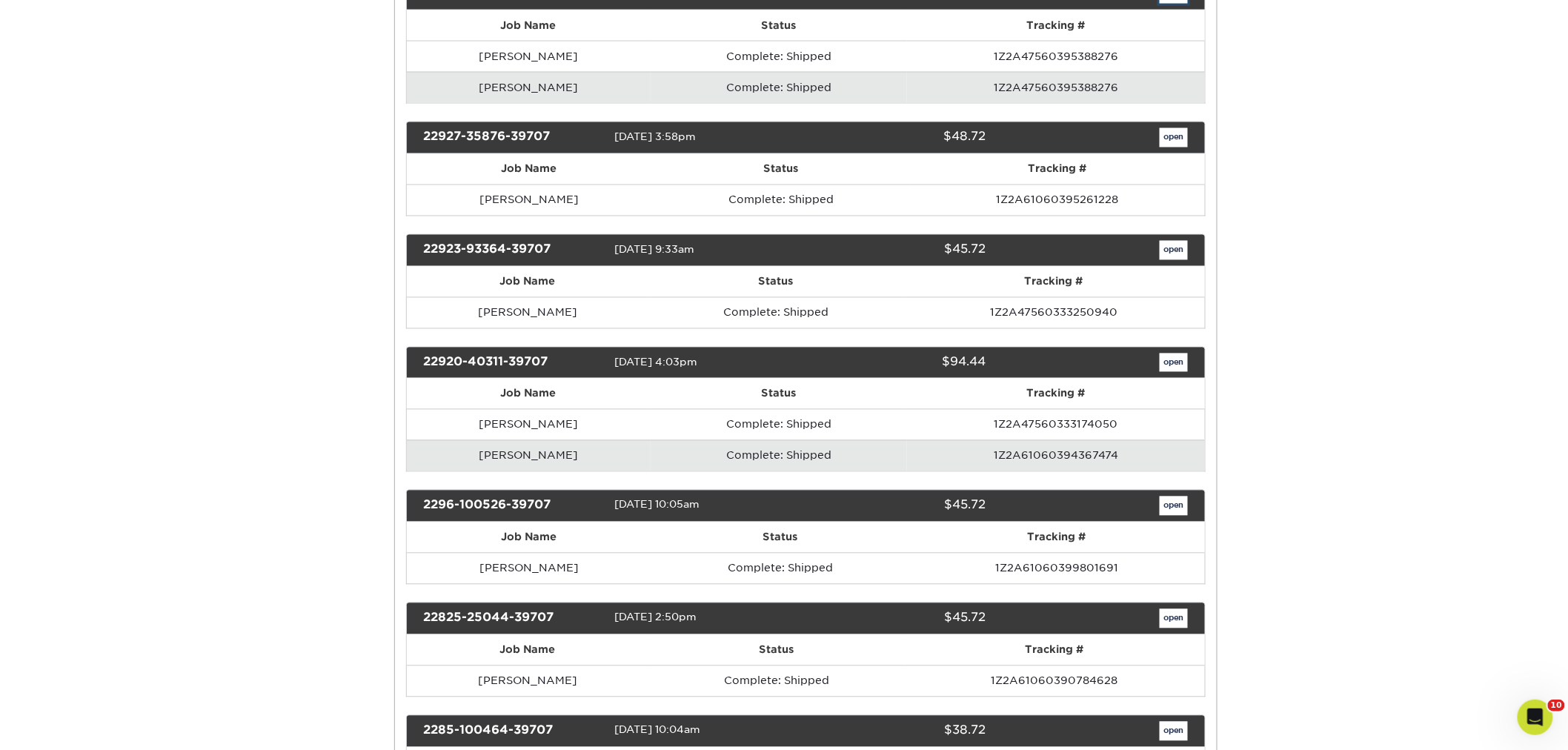
scroll to position [0, 0]
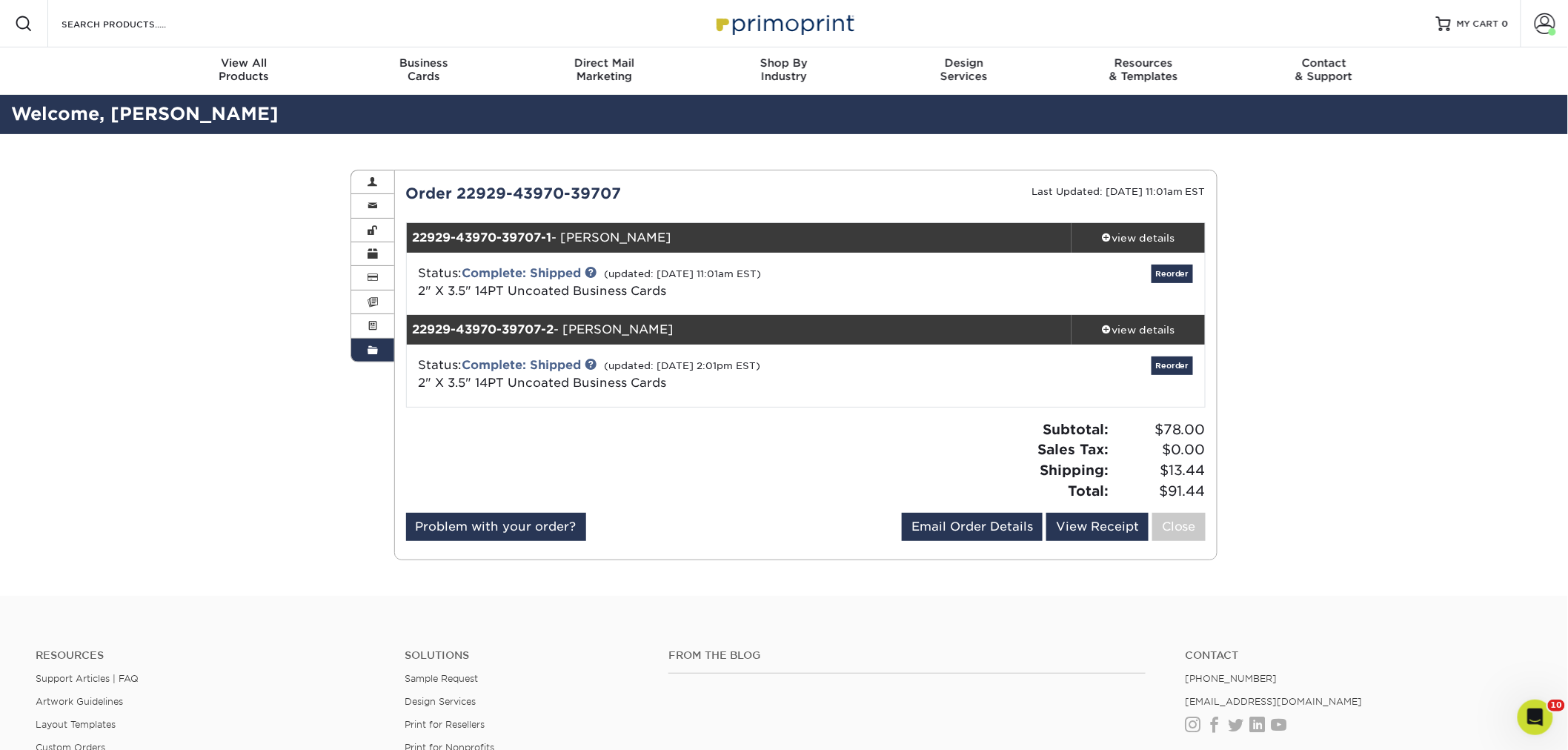
click at [1465, 467] on div "Order History Account Overview Contact Information Change Password Address Book…" at bounding box center [784, 365] width 1568 height 462
click at [1164, 234] on div "view details" at bounding box center [1138, 238] width 133 height 15
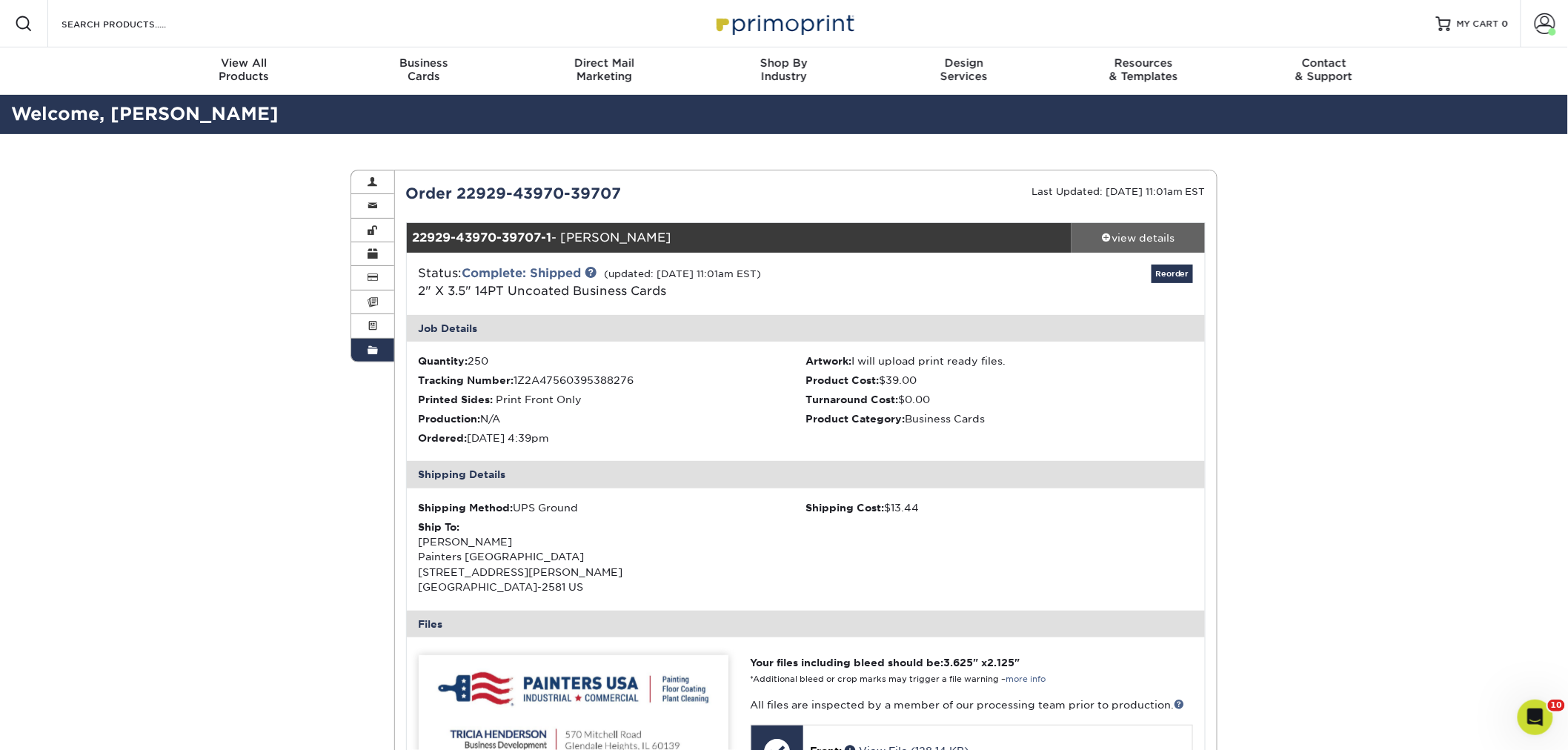
scroll to position [82, 0]
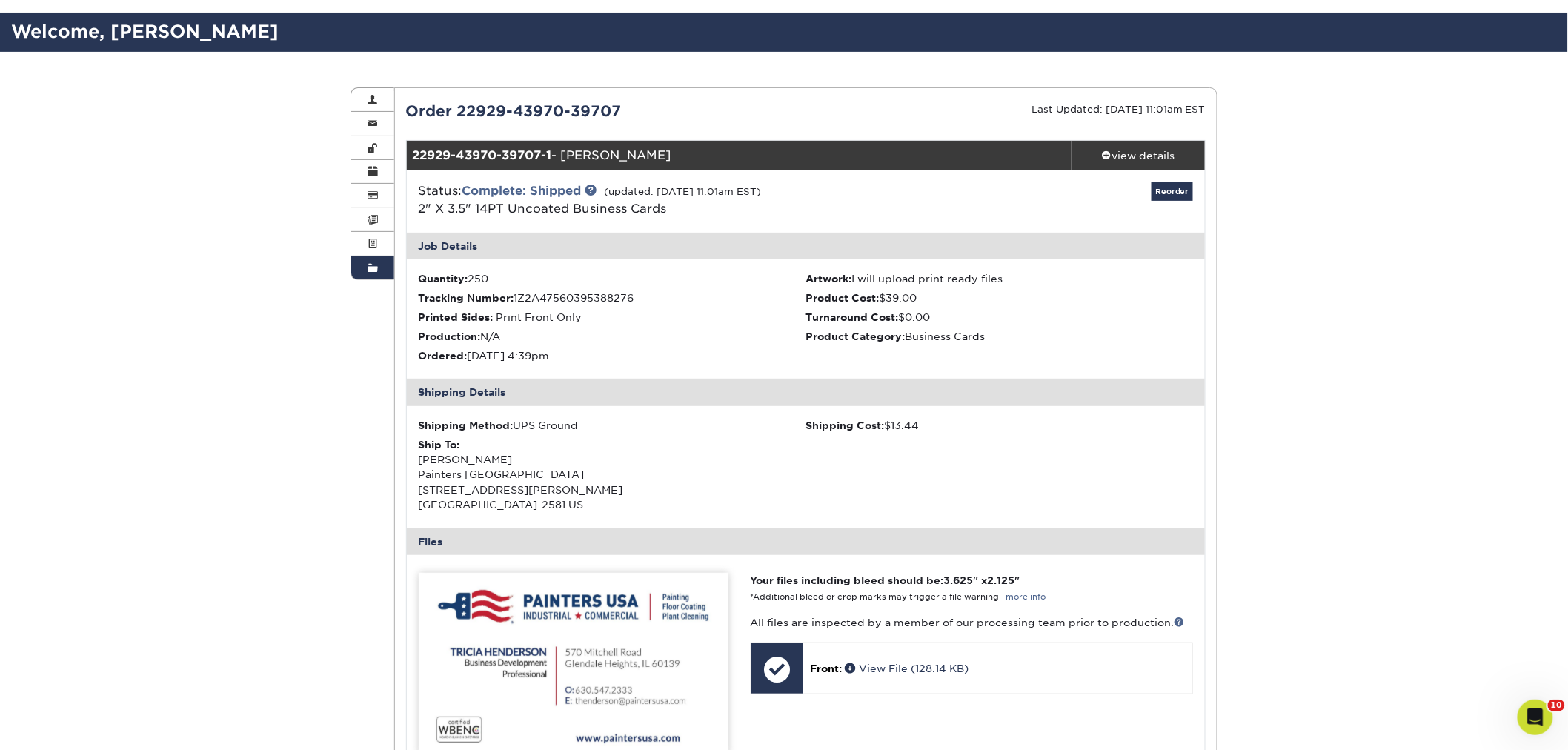
drag, startPoint x: 682, startPoint y: 157, endPoint x: 569, endPoint y: 156, distance: 113.0
click at [569, 156] on div "22929-43970-39707-1 - Tricia Henderson" at bounding box center [739, 155] width 665 height 29
copy div "[PERSON_NAME]"
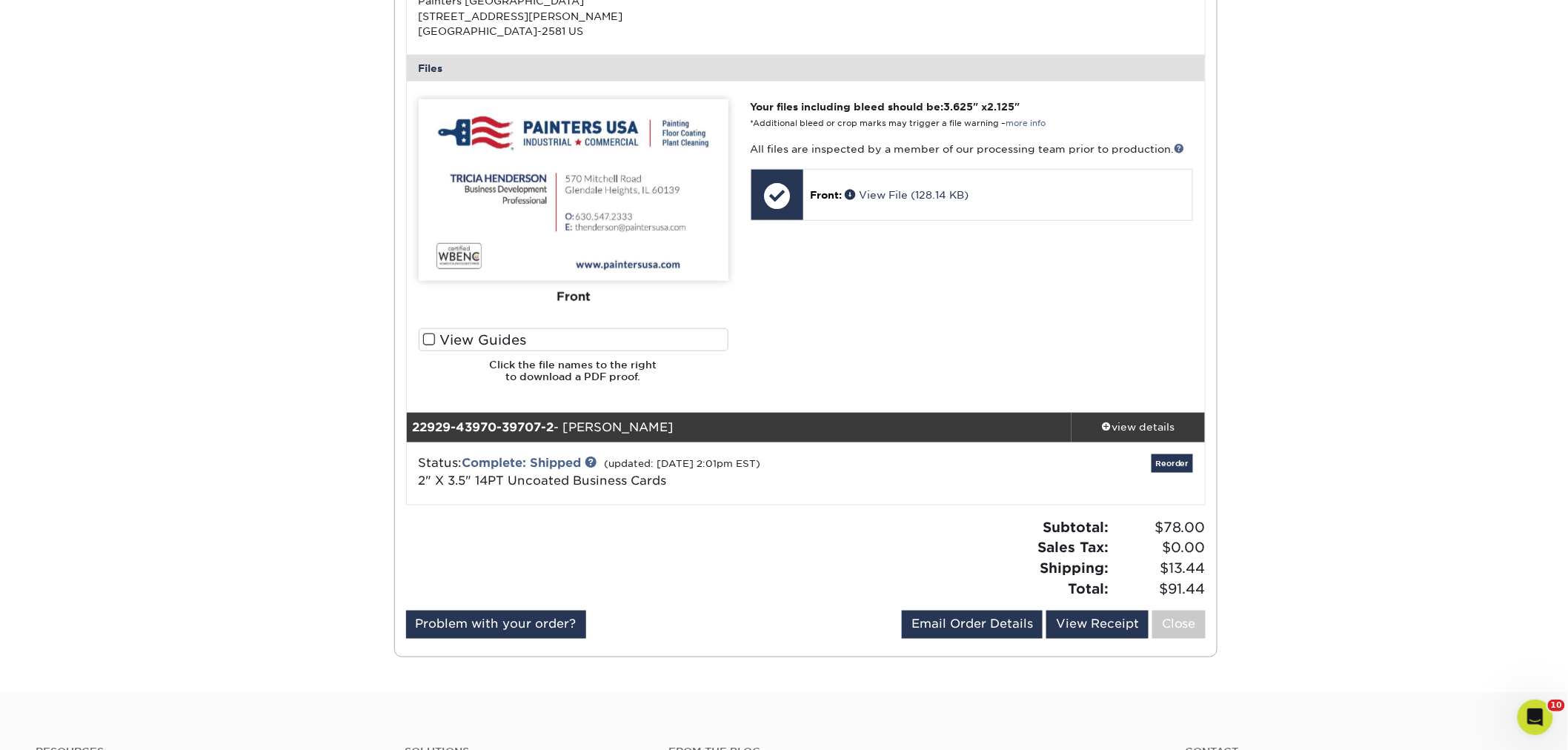
scroll to position [0, 0]
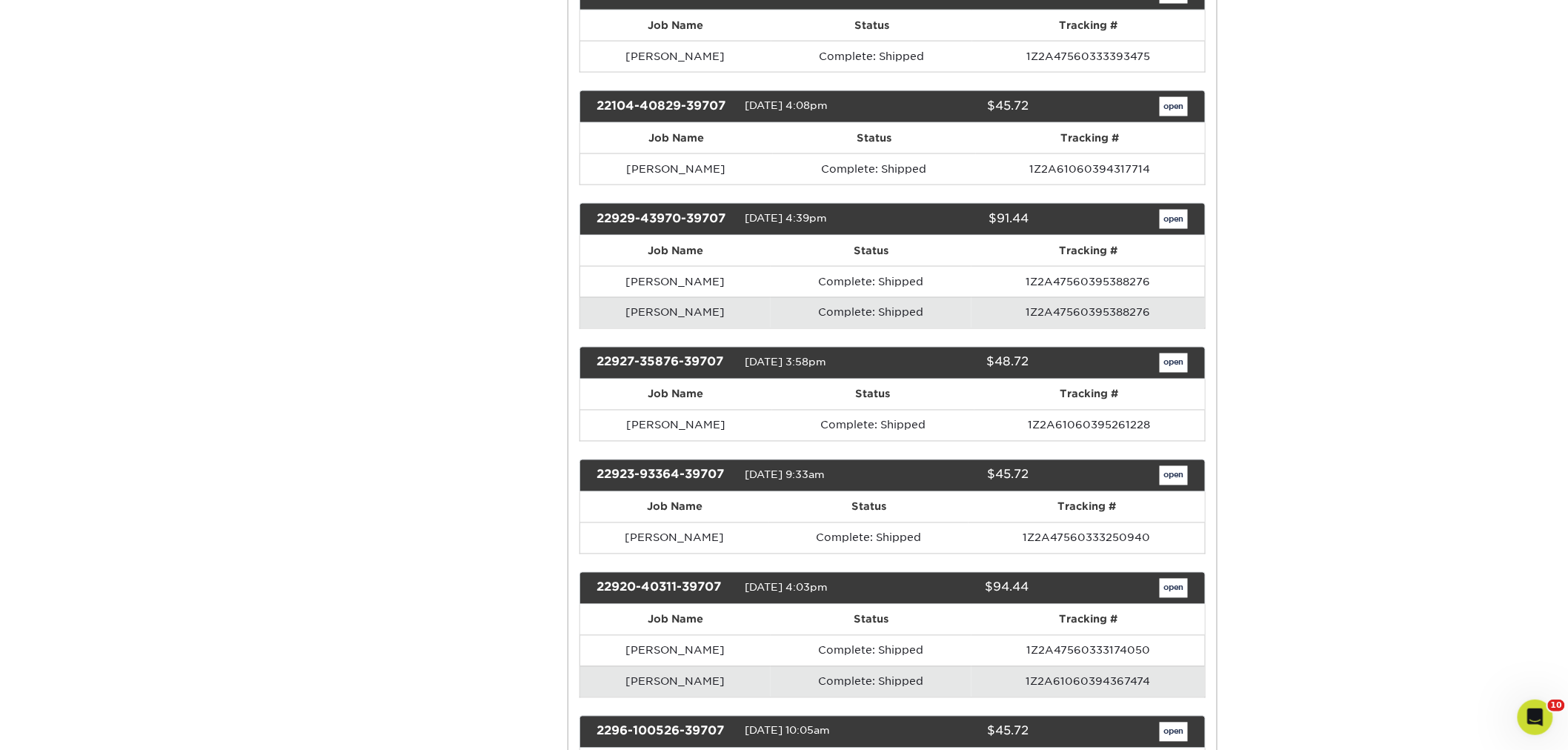
scroll to position [10293, 0]
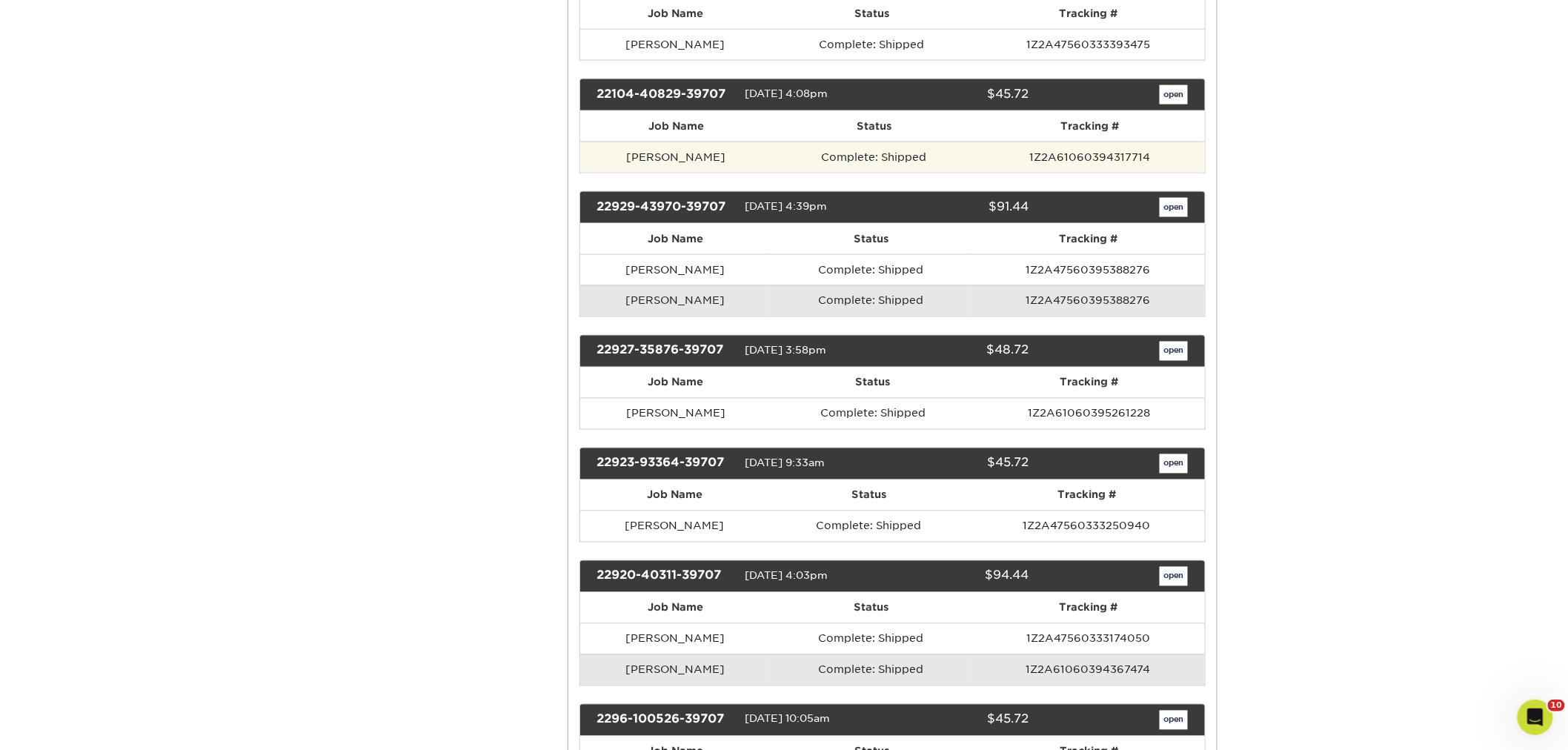
drag, startPoint x: 731, startPoint y: 249, endPoint x: 621, endPoint y: 253, distance: 110.1
click at [621, 173] on td "[PERSON_NAME]" at bounding box center [677, 157] width 193 height 31
copy td "[PERSON_NAME]"
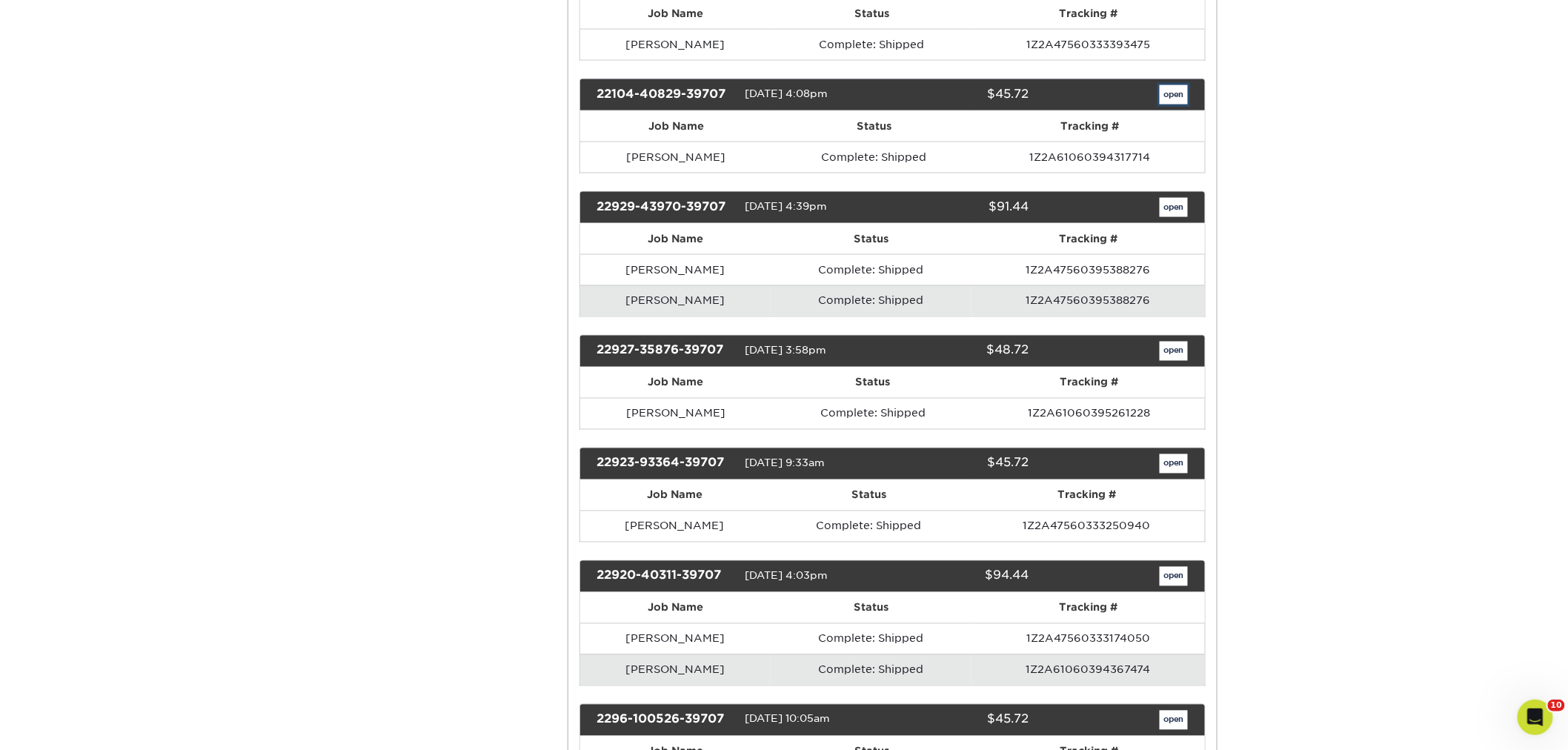
click at [1169, 105] on link "open" at bounding box center [1173, 95] width 28 height 20
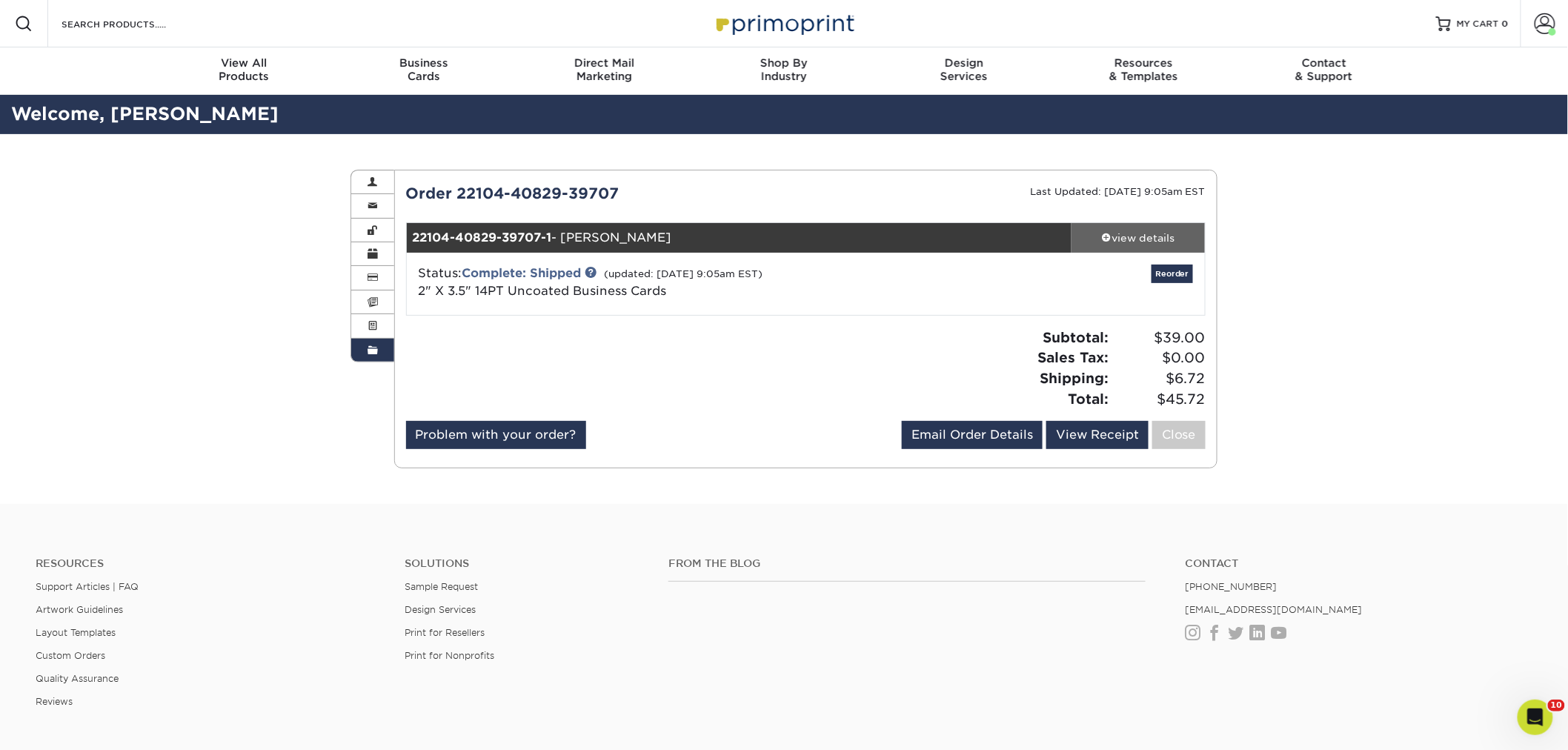
click at [1120, 237] on div "view details" at bounding box center [1138, 238] width 133 height 15
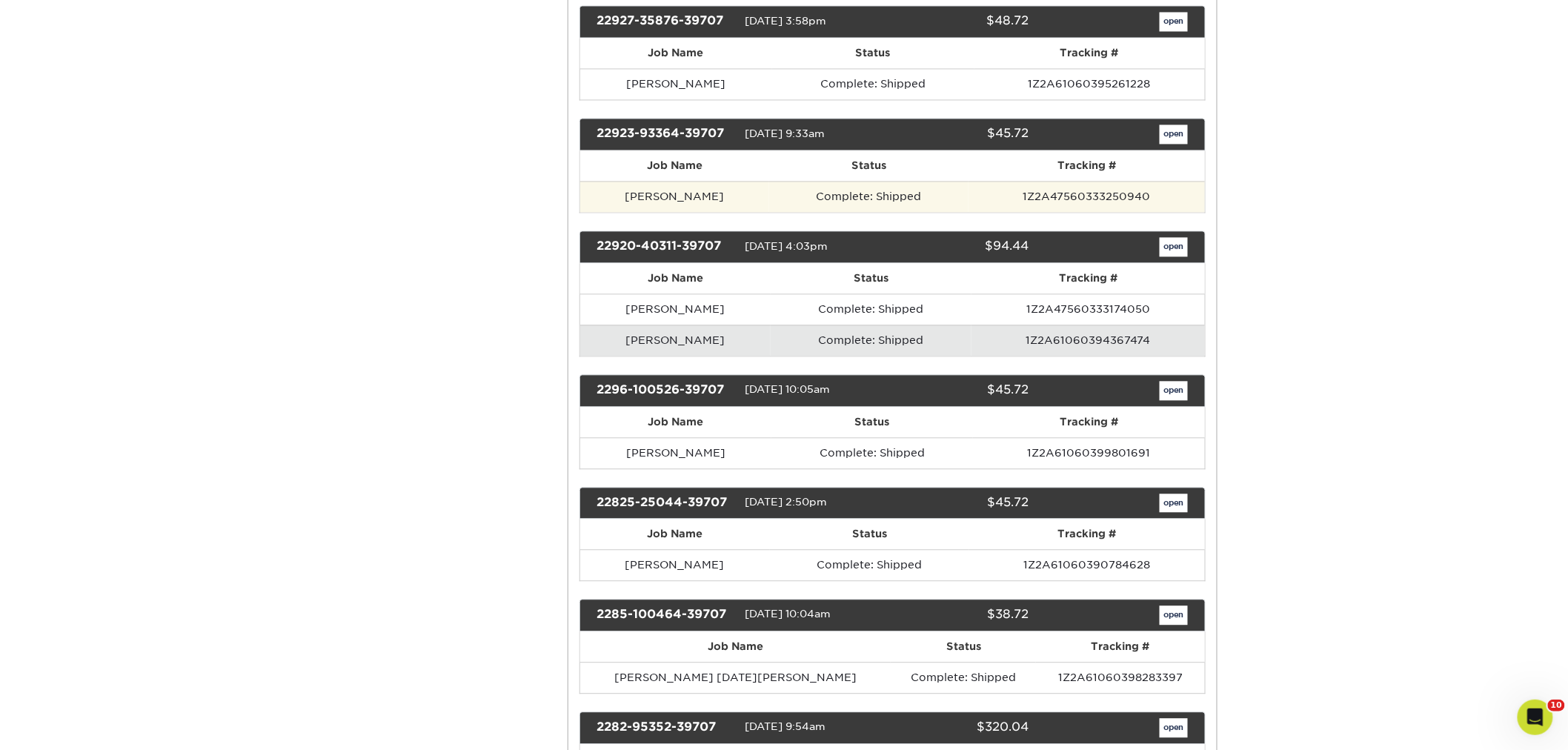
scroll to position [10705, 0]
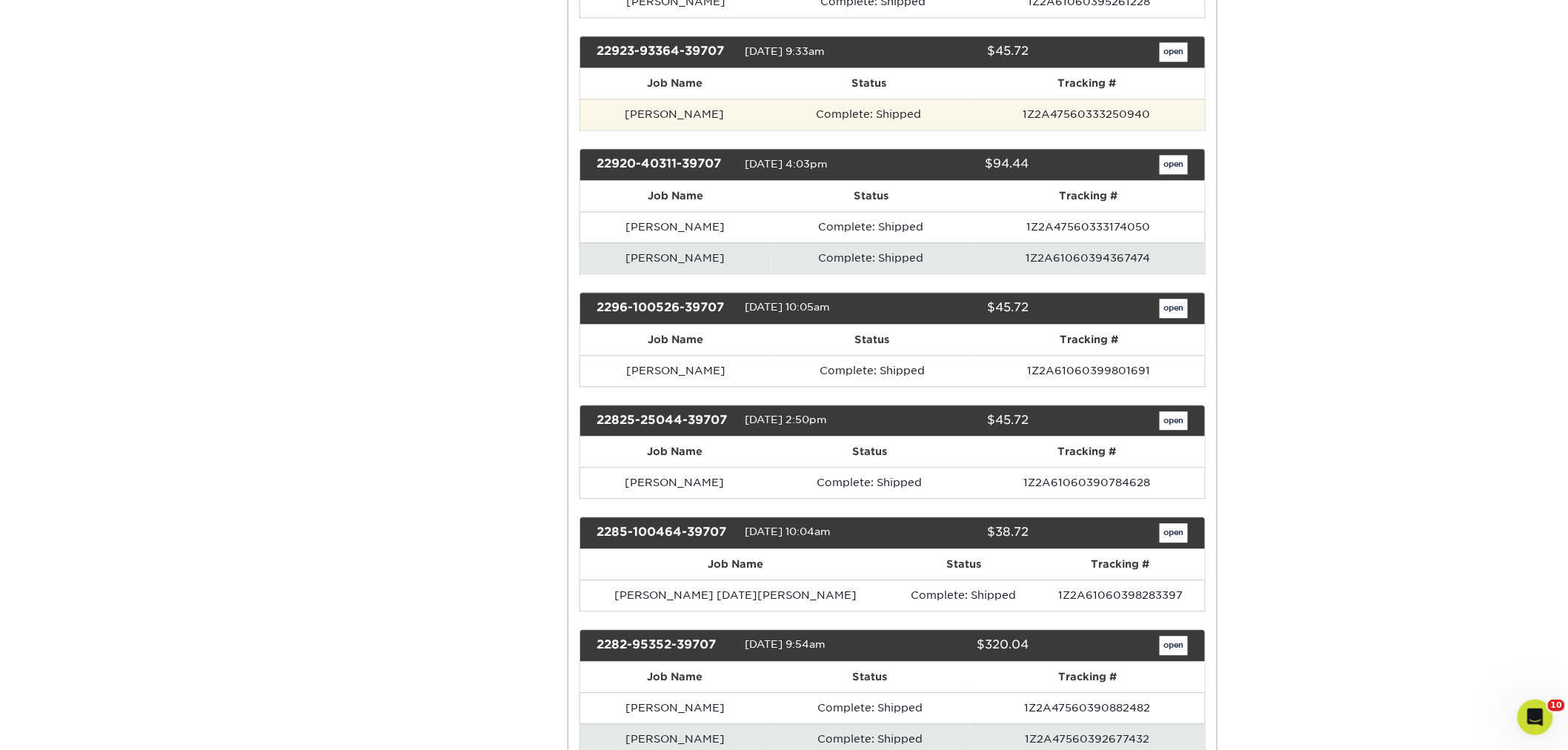
drag, startPoint x: 747, startPoint y: 195, endPoint x: 626, endPoint y: 193, distance: 121.0
click at [626, 130] on td "[PERSON_NAME]" at bounding box center [675, 114] width 190 height 31
copy td "[PERSON_NAME]"
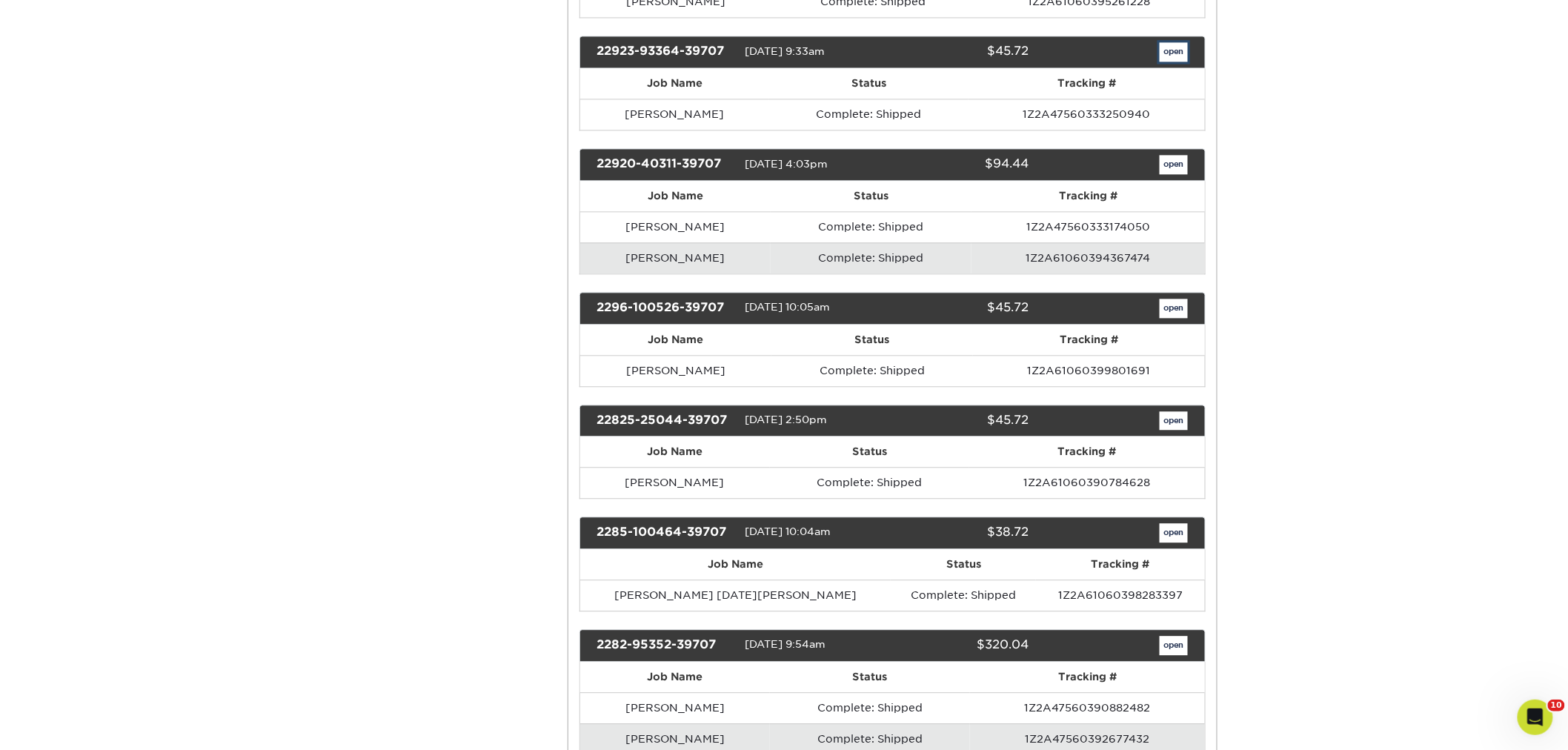
click at [1172, 62] on link "open" at bounding box center [1173, 52] width 28 height 20
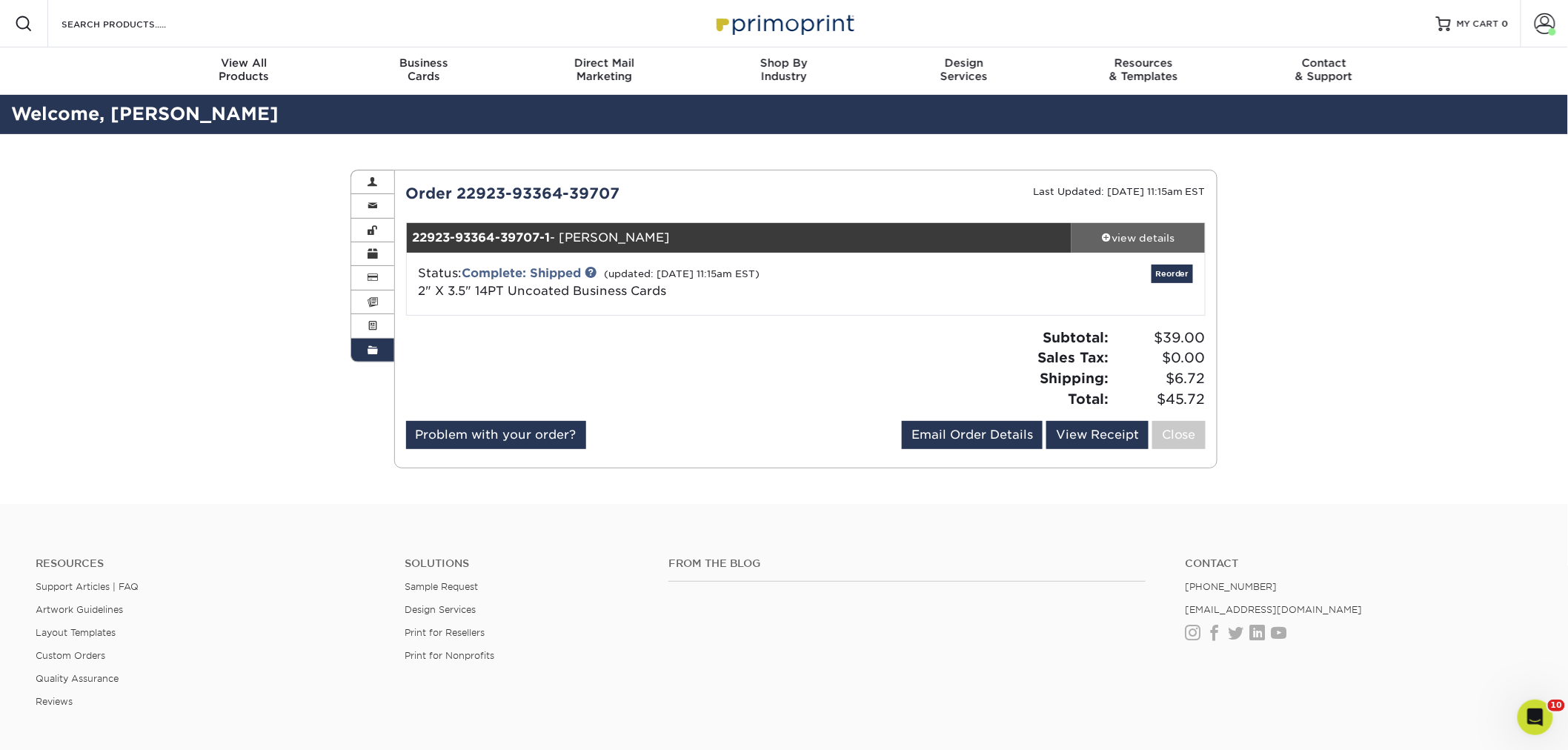
click at [1131, 237] on div "view details" at bounding box center [1138, 238] width 133 height 15
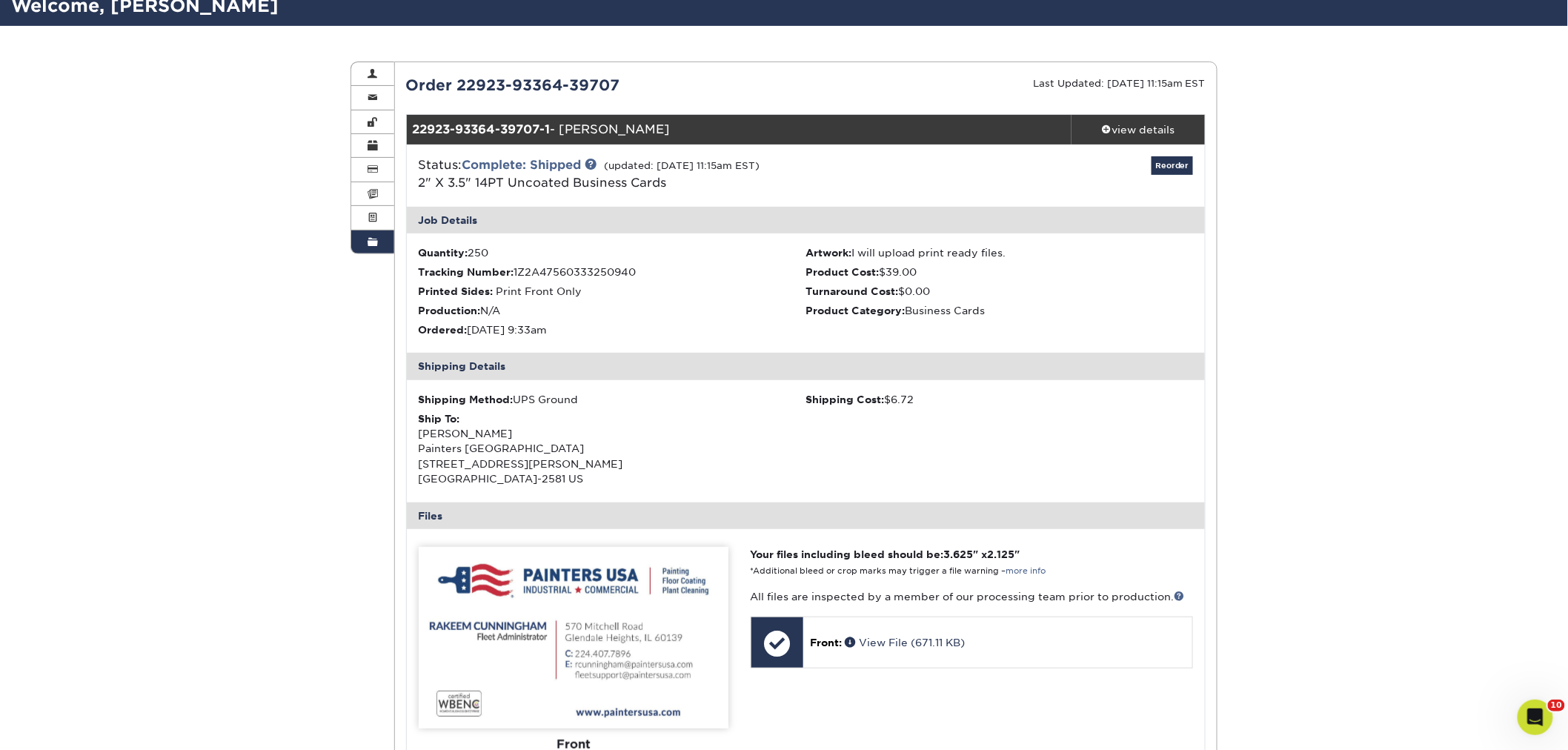
scroll to position [329, 0]
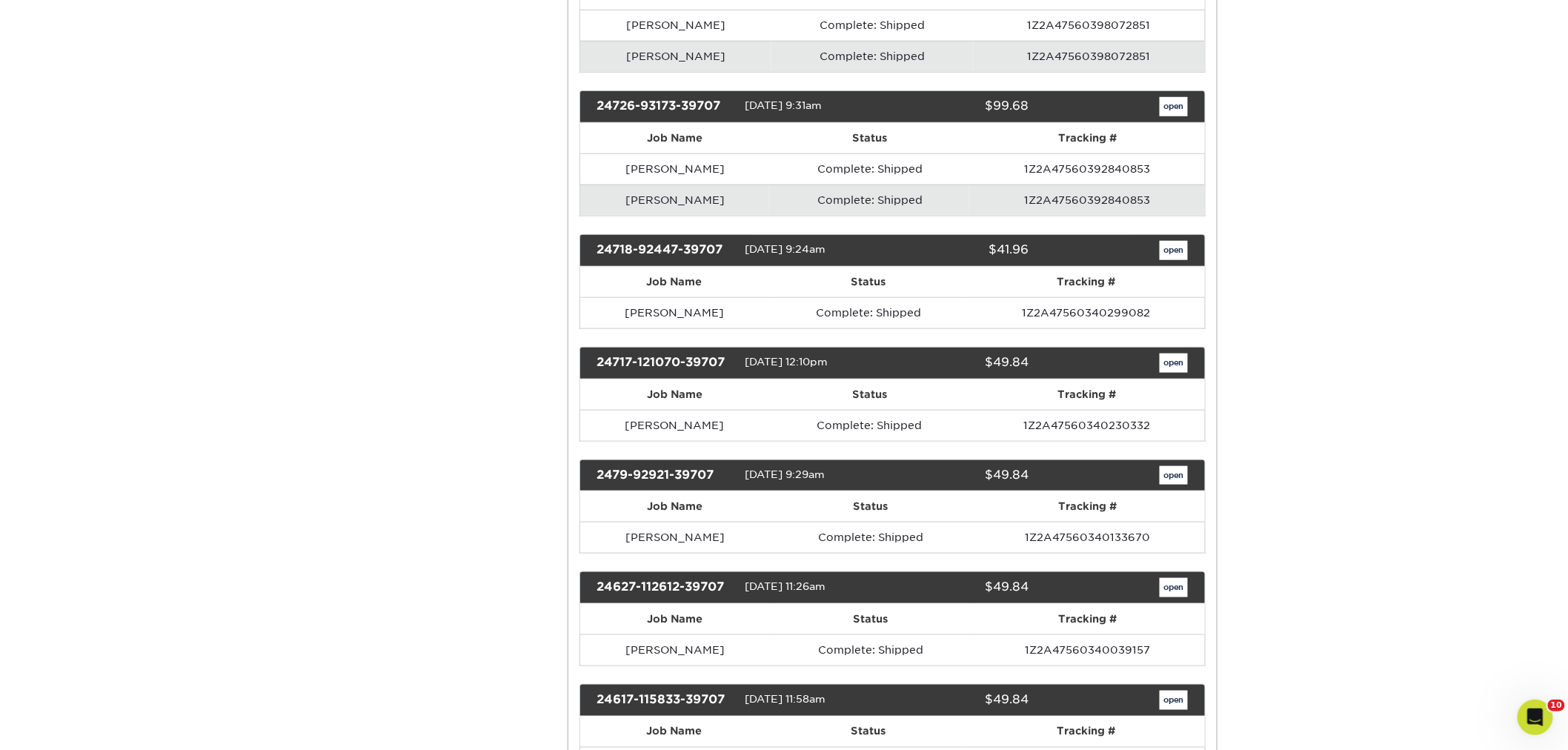
scroll to position [3129, 0]
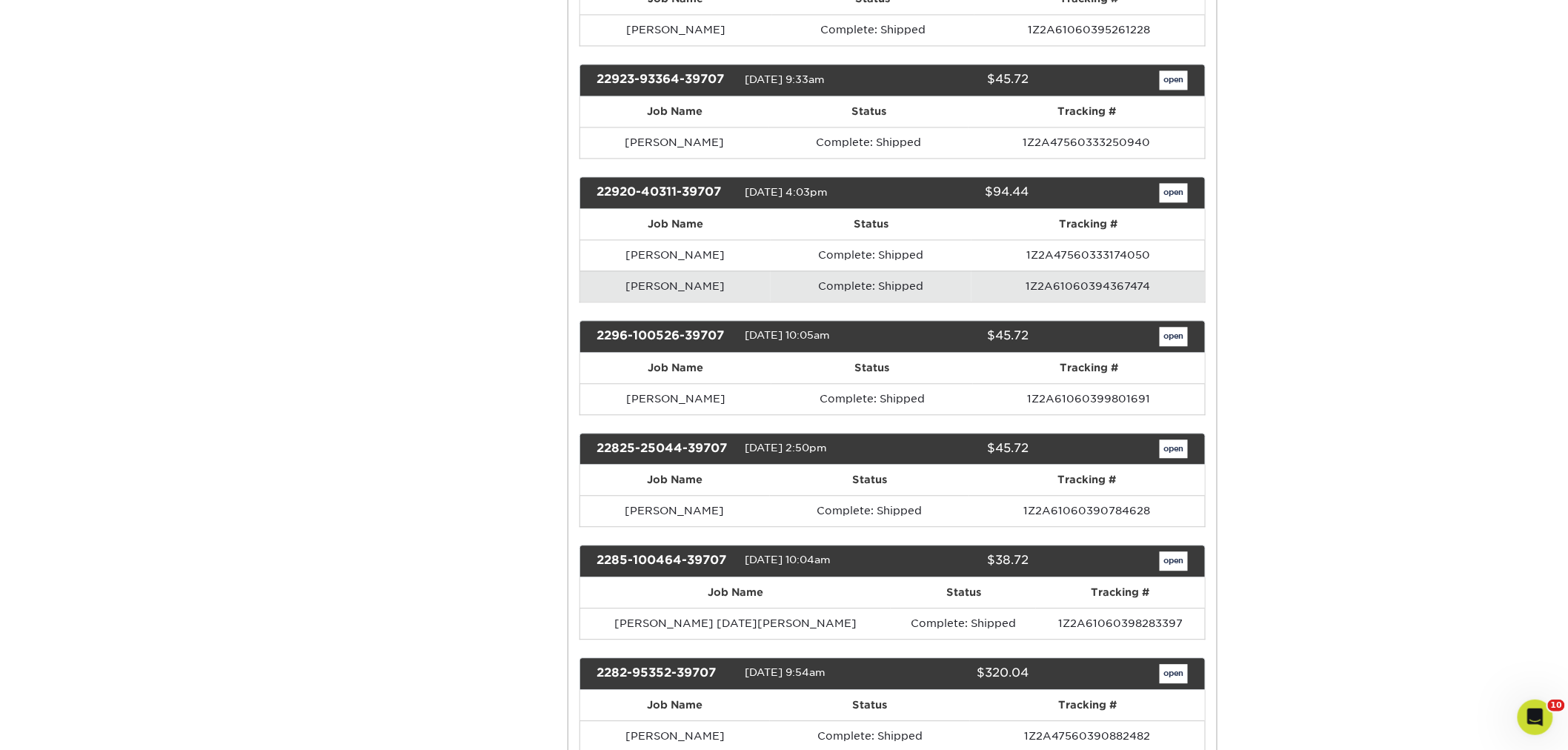
scroll to position [10705, 0]
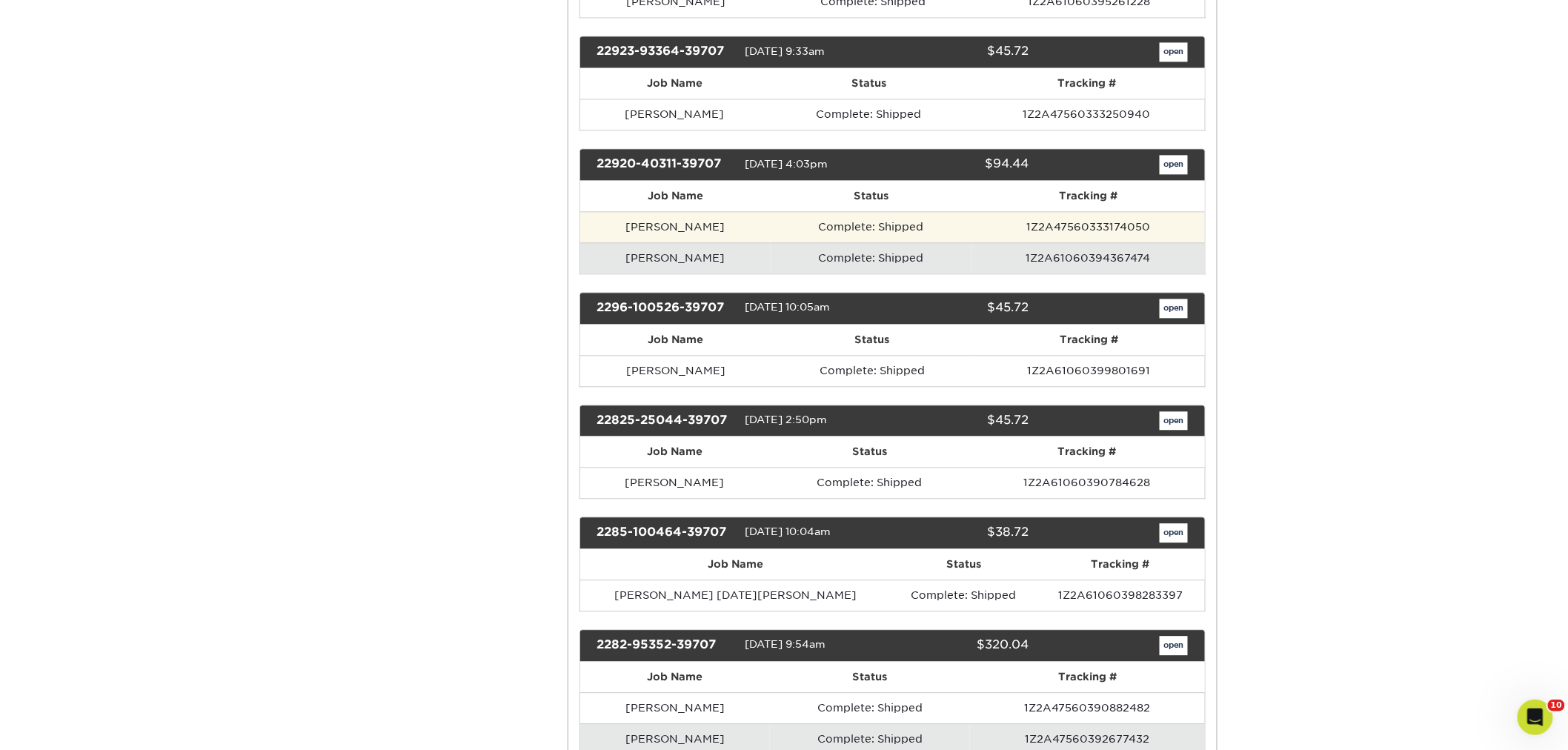
drag, startPoint x: 716, startPoint y: 315, endPoint x: 625, endPoint y: 310, distance: 91.1
click at [625, 243] on td "[PERSON_NAME]" at bounding box center [676, 226] width 191 height 31
copy td "[PERSON_NAME]"
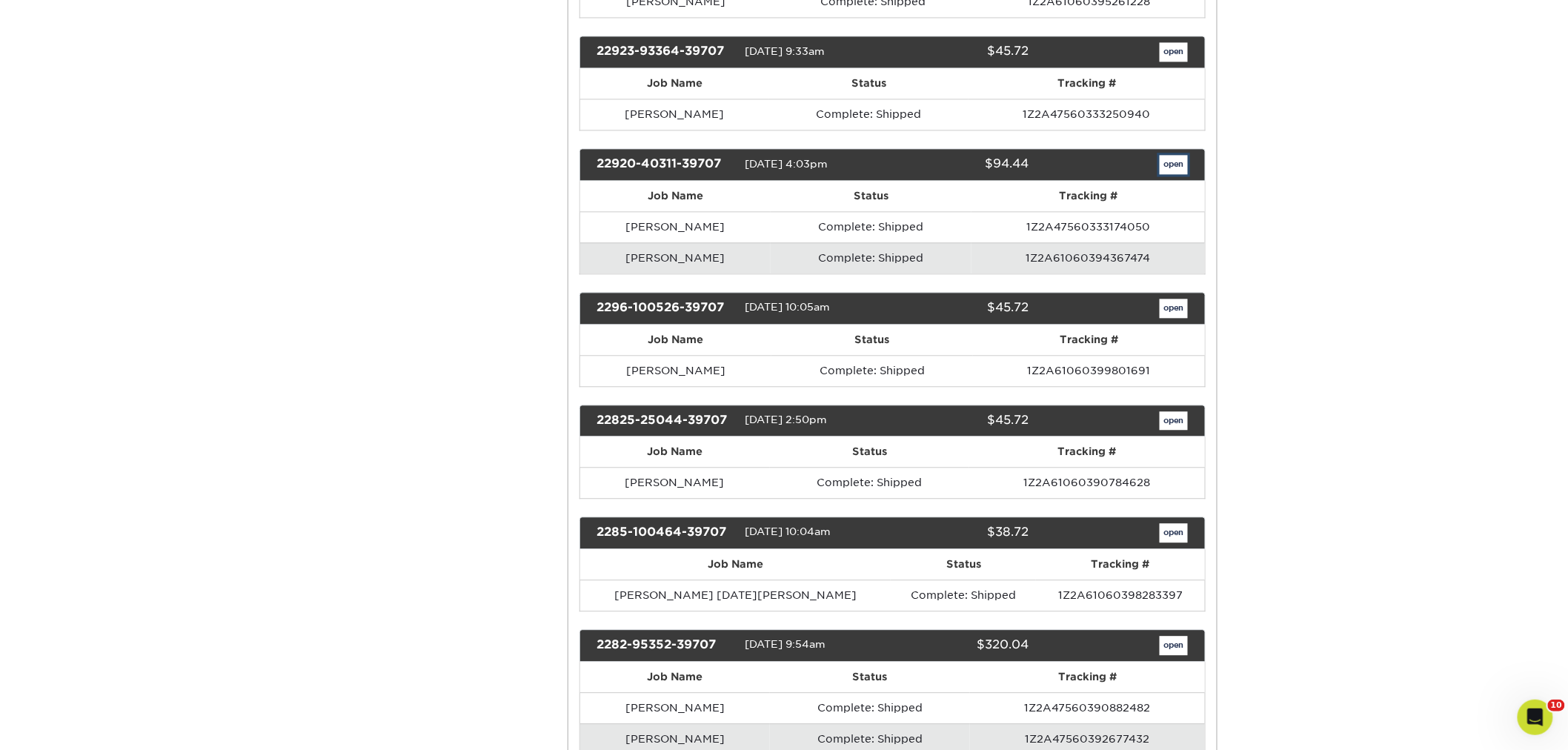
click at [1175, 174] on link "open" at bounding box center [1173, 165] width 28 height 20
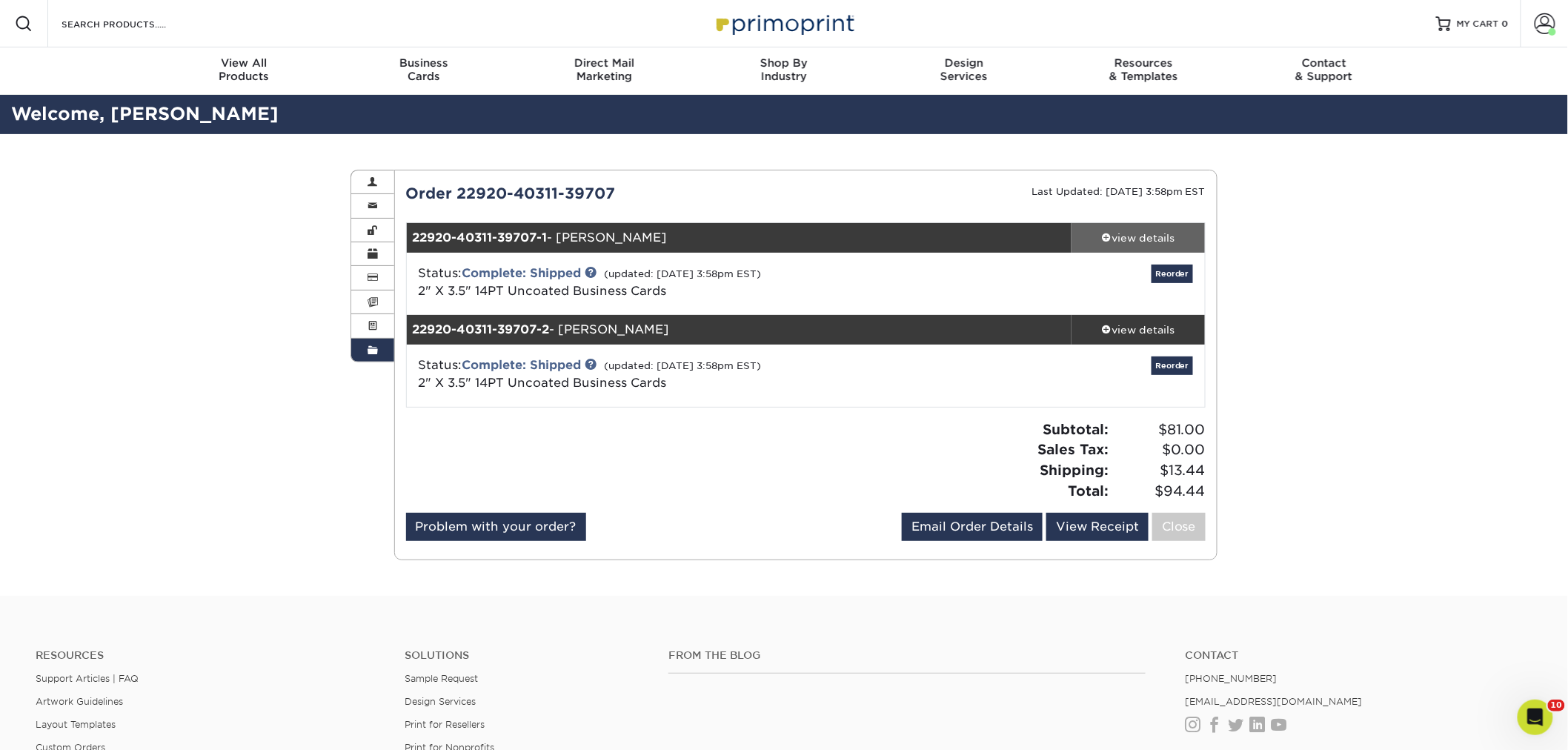
click at [1117, 240] on div "view details" at bounding box center [1138, 238] width 133 height 15
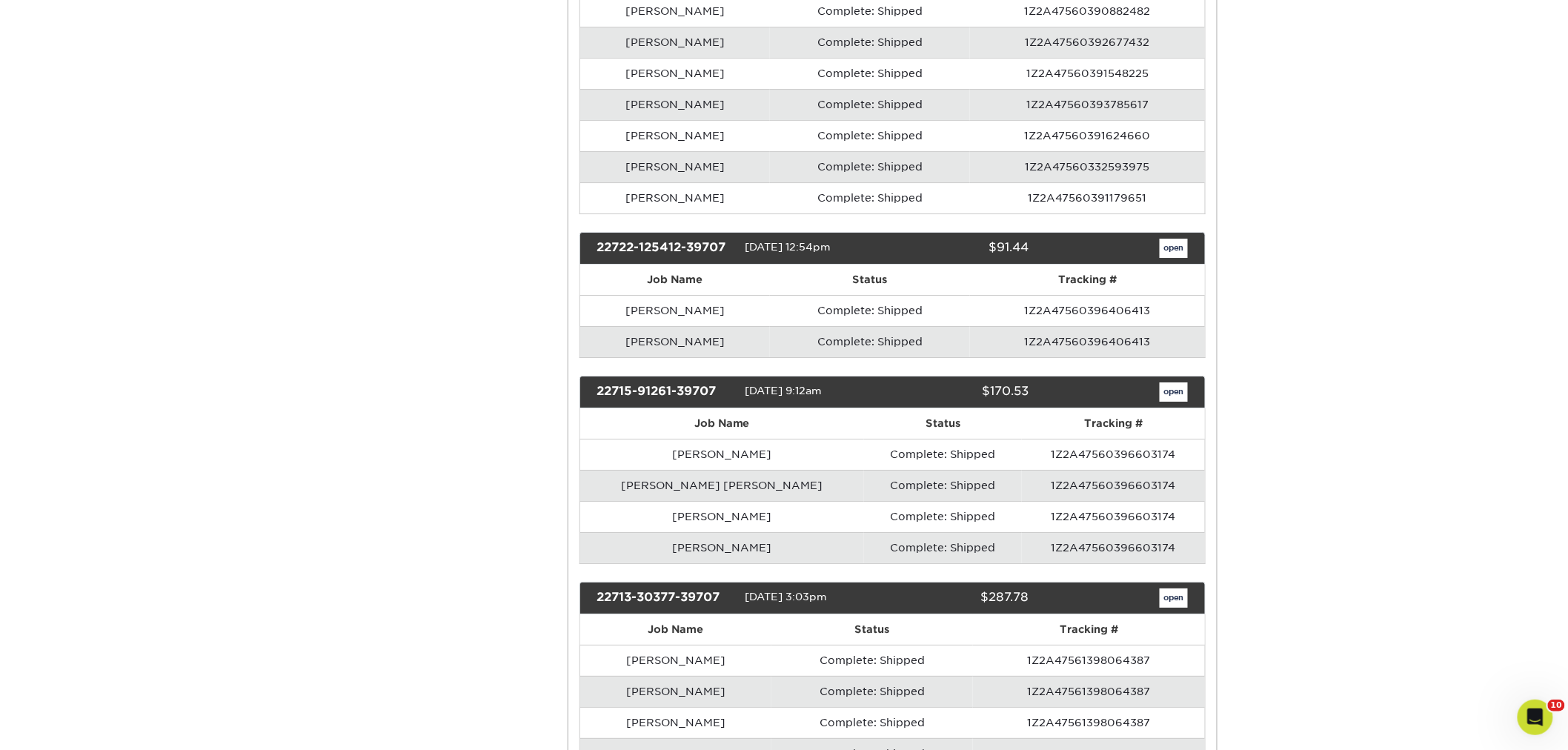
scroll to position [11364, 0]
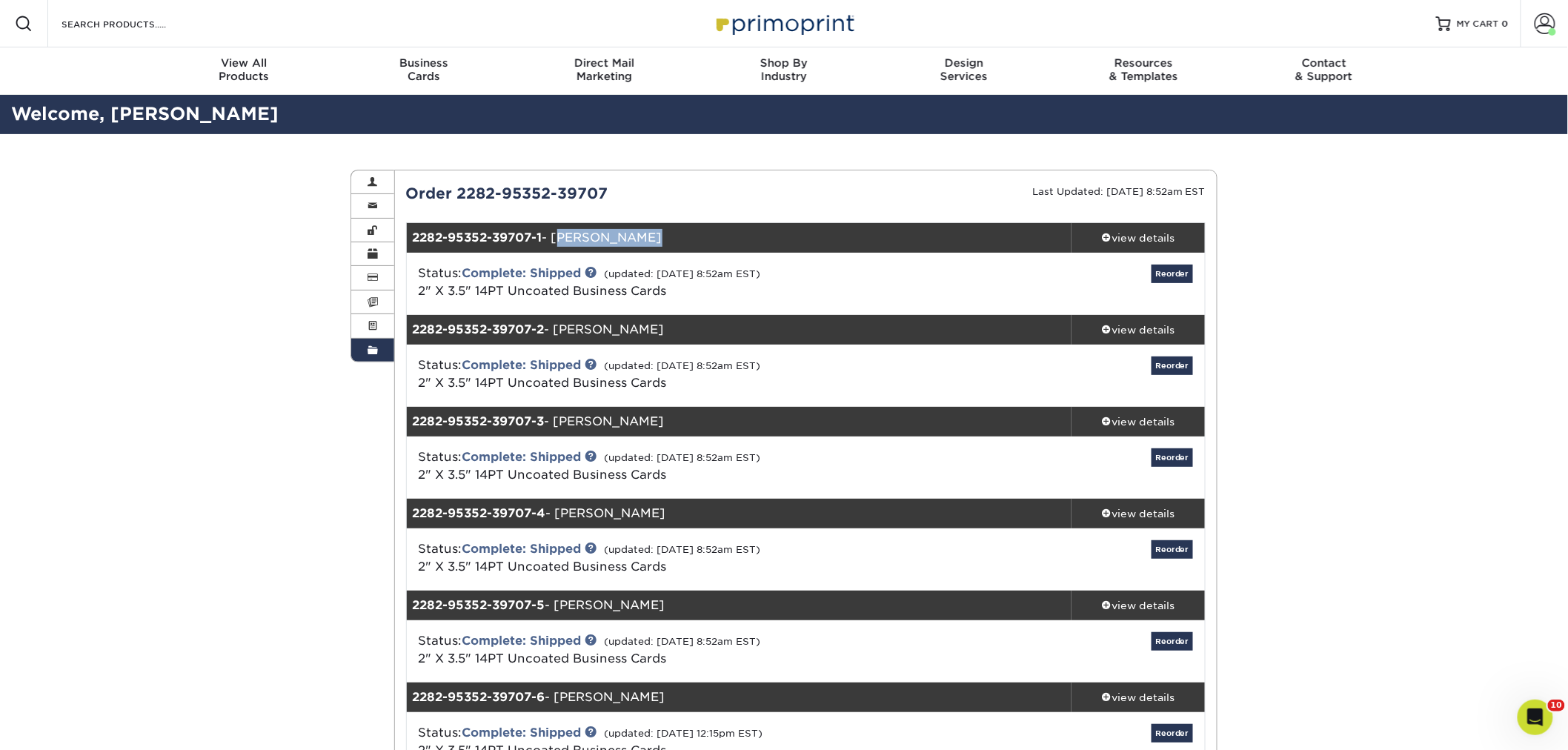
drag, startPoint x: 653, startPoint y: 238, endPoint x: 558, endPoint y: 235, distance: 95.0
click at [558, 235] on div "2282-95352-39707-1 - Kahla Bowman" at bounding box center [739, 237] width 665 height 29
copy div "[PERSON_NAME]"
click at [1120, 242] on div "view details" at bounding box center [1138, 238] width 133 height 15
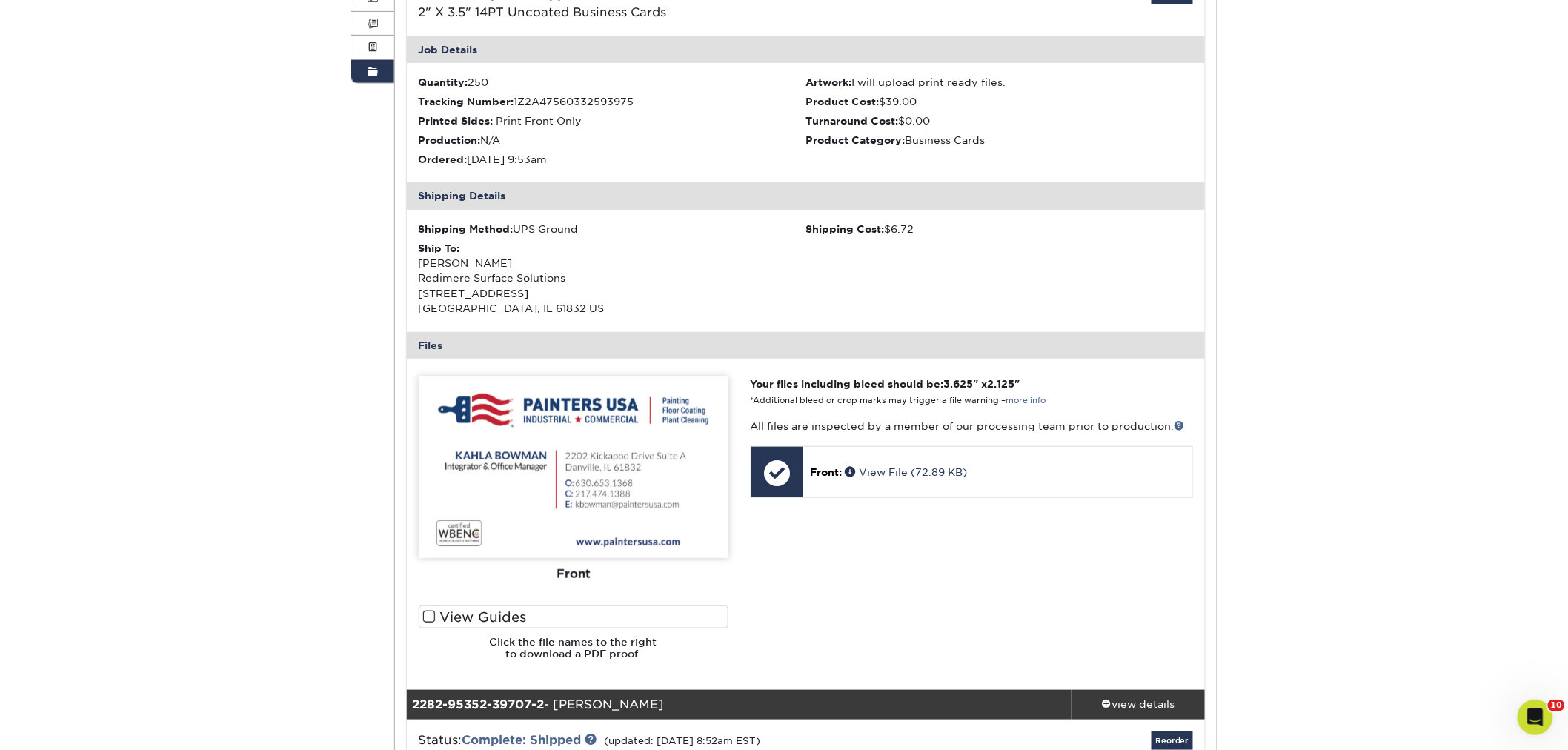
scroll to position [82, 0]
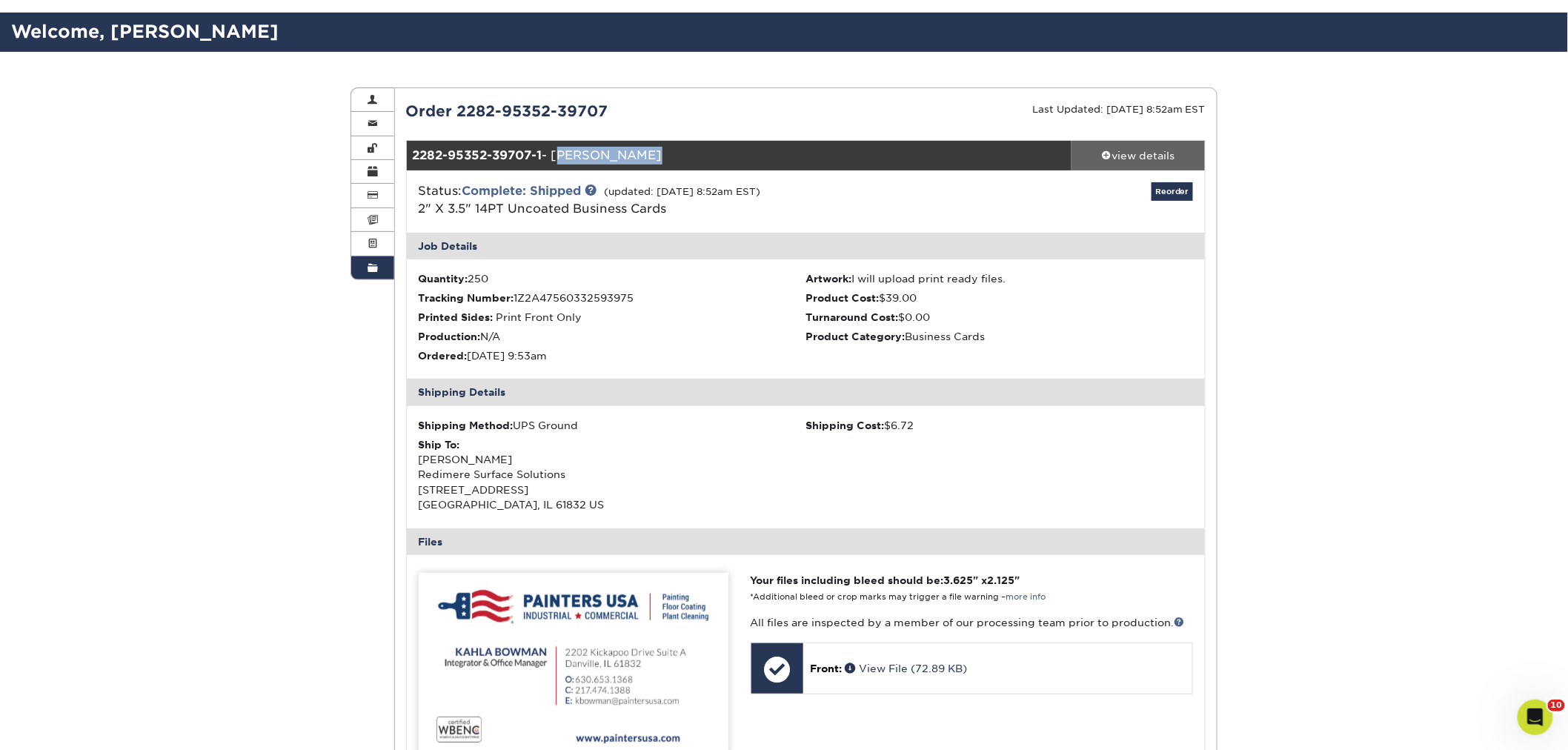
click at [1110, 155] on div "view details" at bounding box center [1138, 156] width 133 height 15
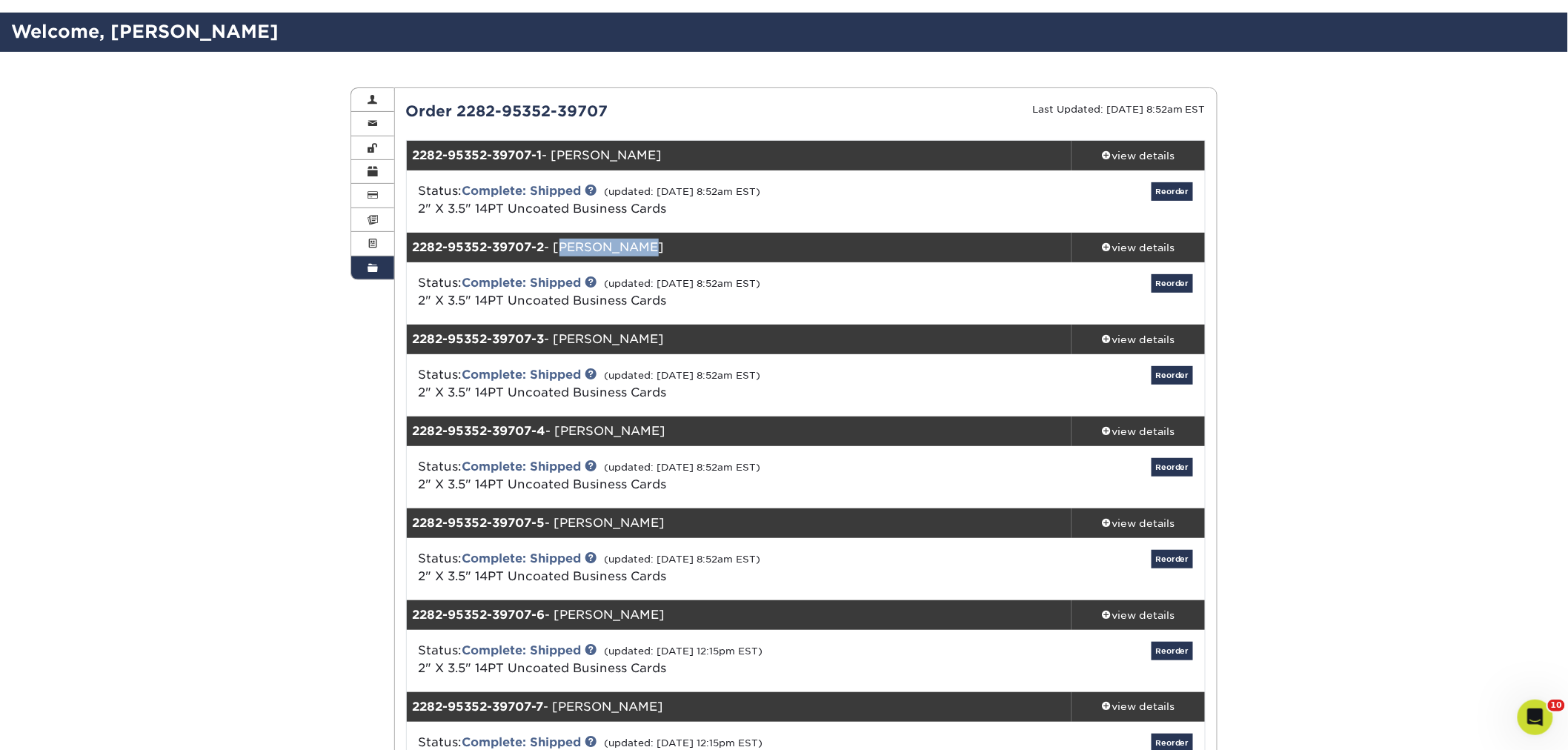
drag, startPoint x: 642, startPoint y: 248, endPoint x: 564, endPoint y: 242, distance: 78.2
click at [564, 242] on div "2282-95352-39707-2 - Nick Vinson" at bounding box center [739, 247] width 665 height 29
copy div "[PERSON_NAME]"
click at [1145, 244] on div "view details" at bounding box center [1138, 248] width 133 height 15
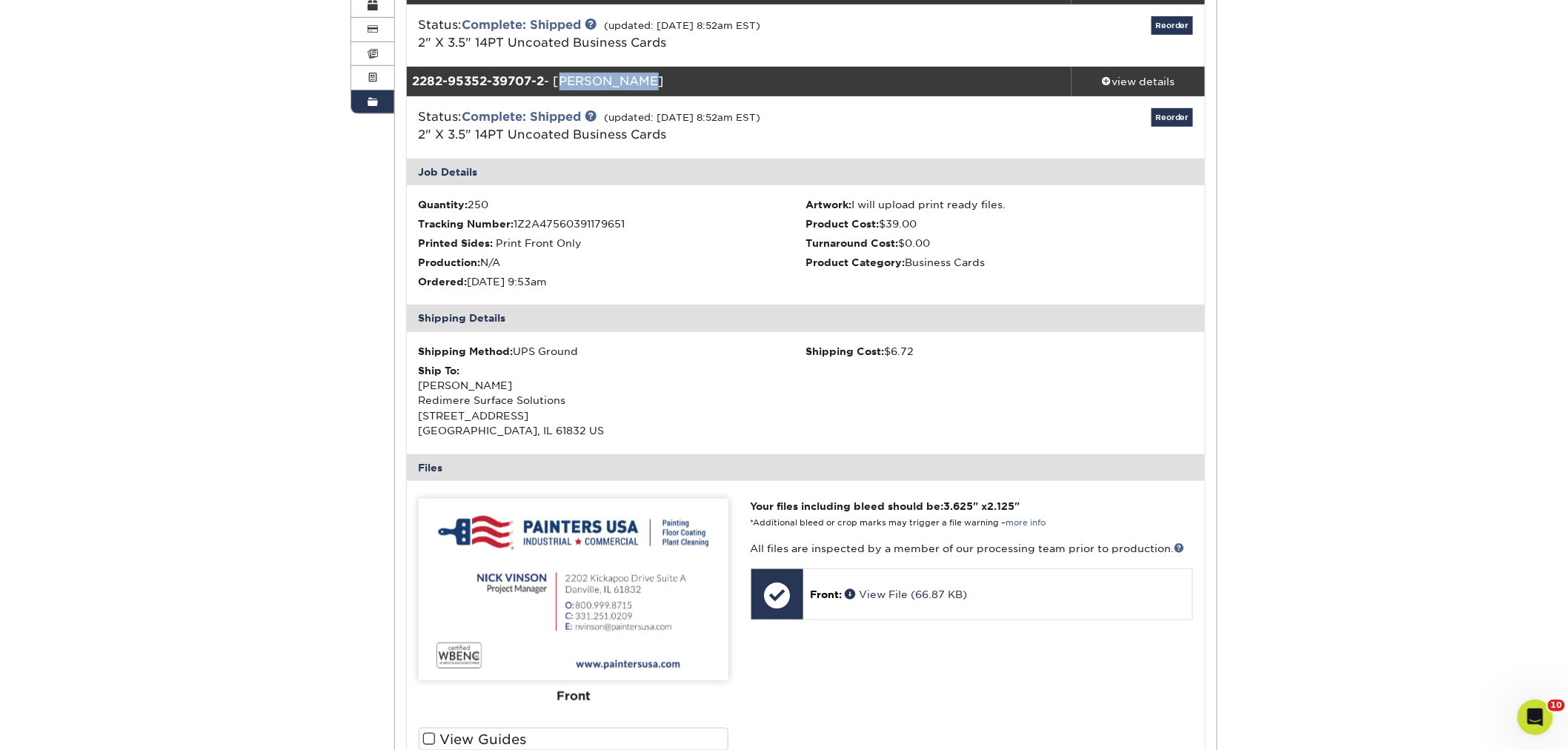
scroll to position [329, 0]
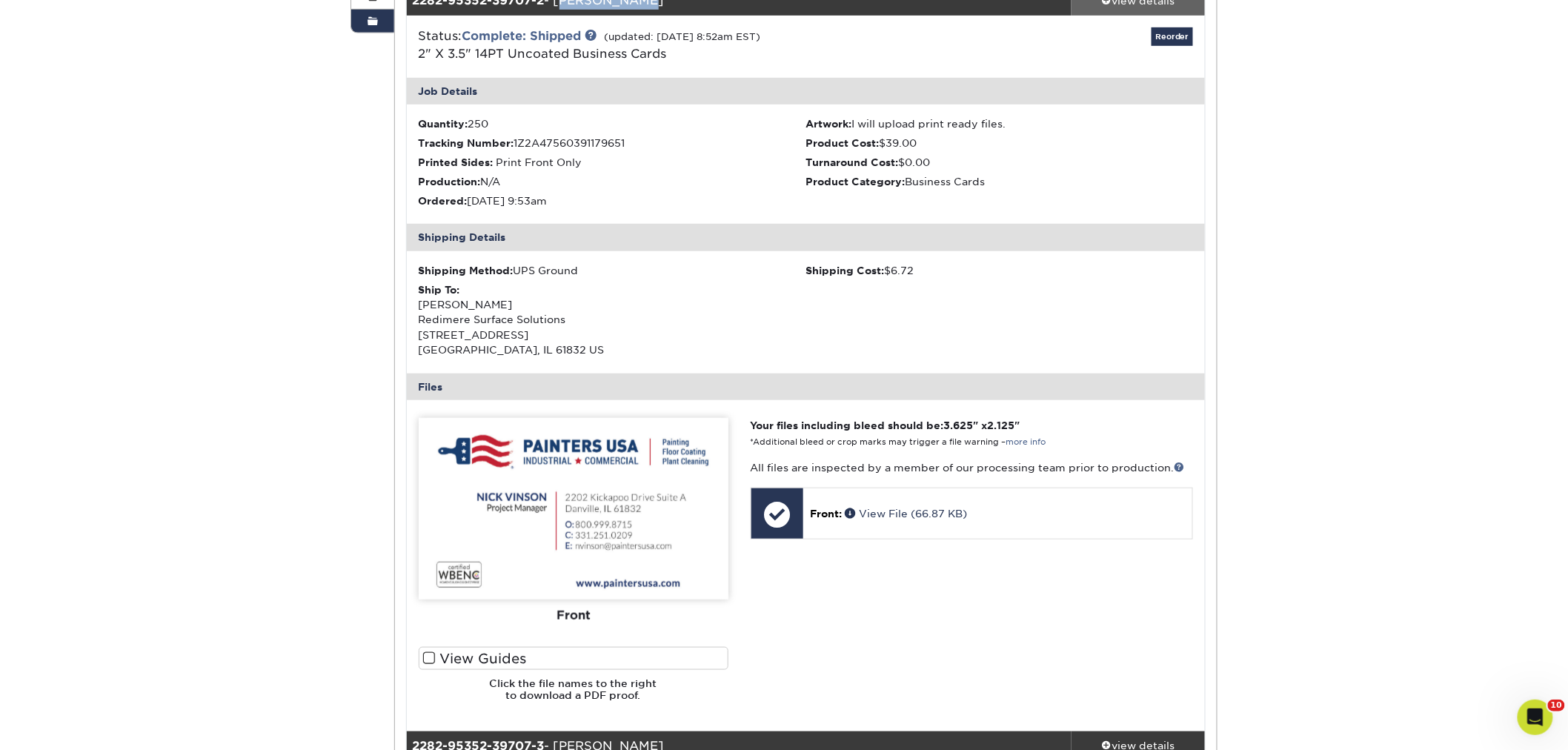
click at [1130, 3] on div "view details" at bounding box center [1138, 1] width 133 height 15
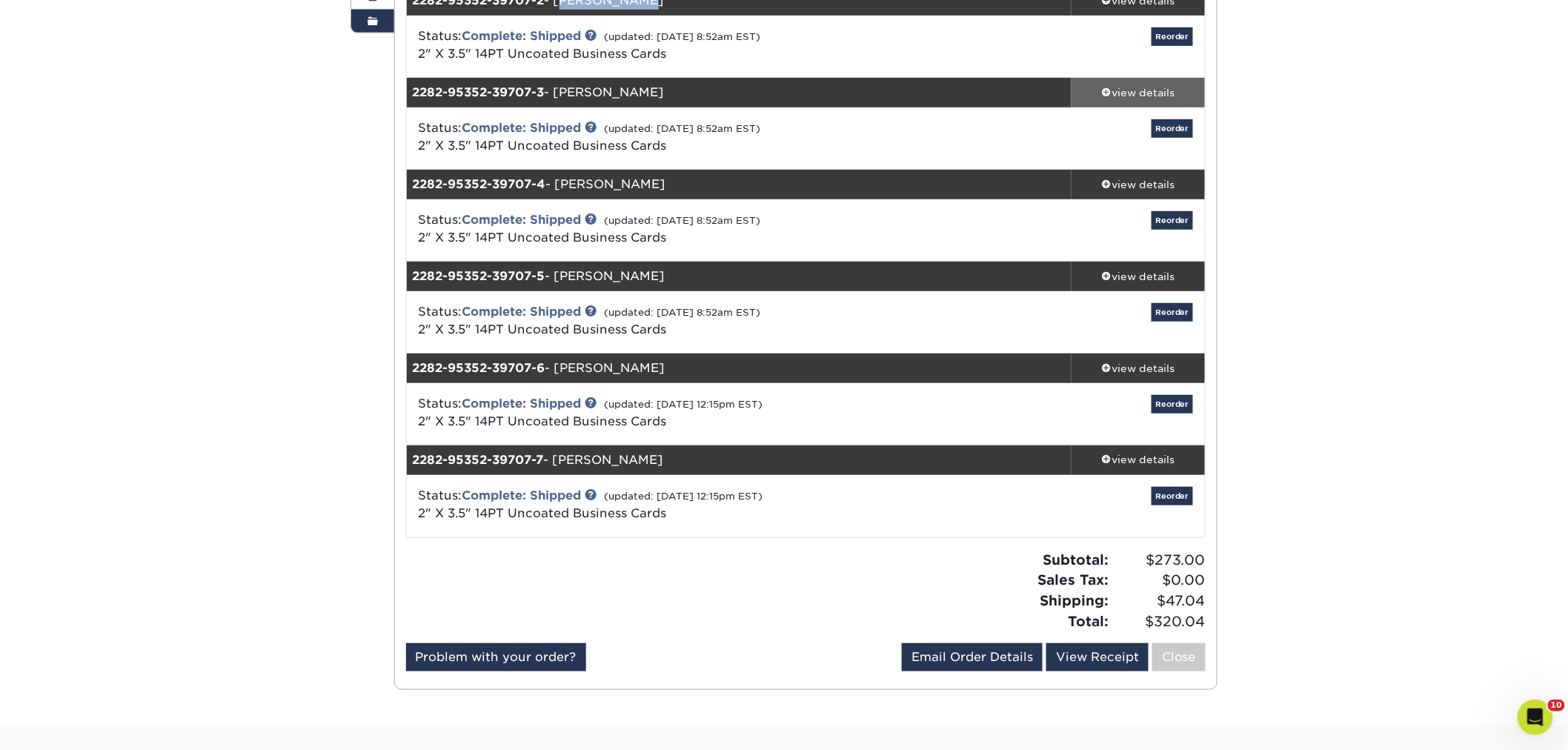
click at [1161, 85] on div "view details" at bounding box center [1138, 93] width 133 height 15
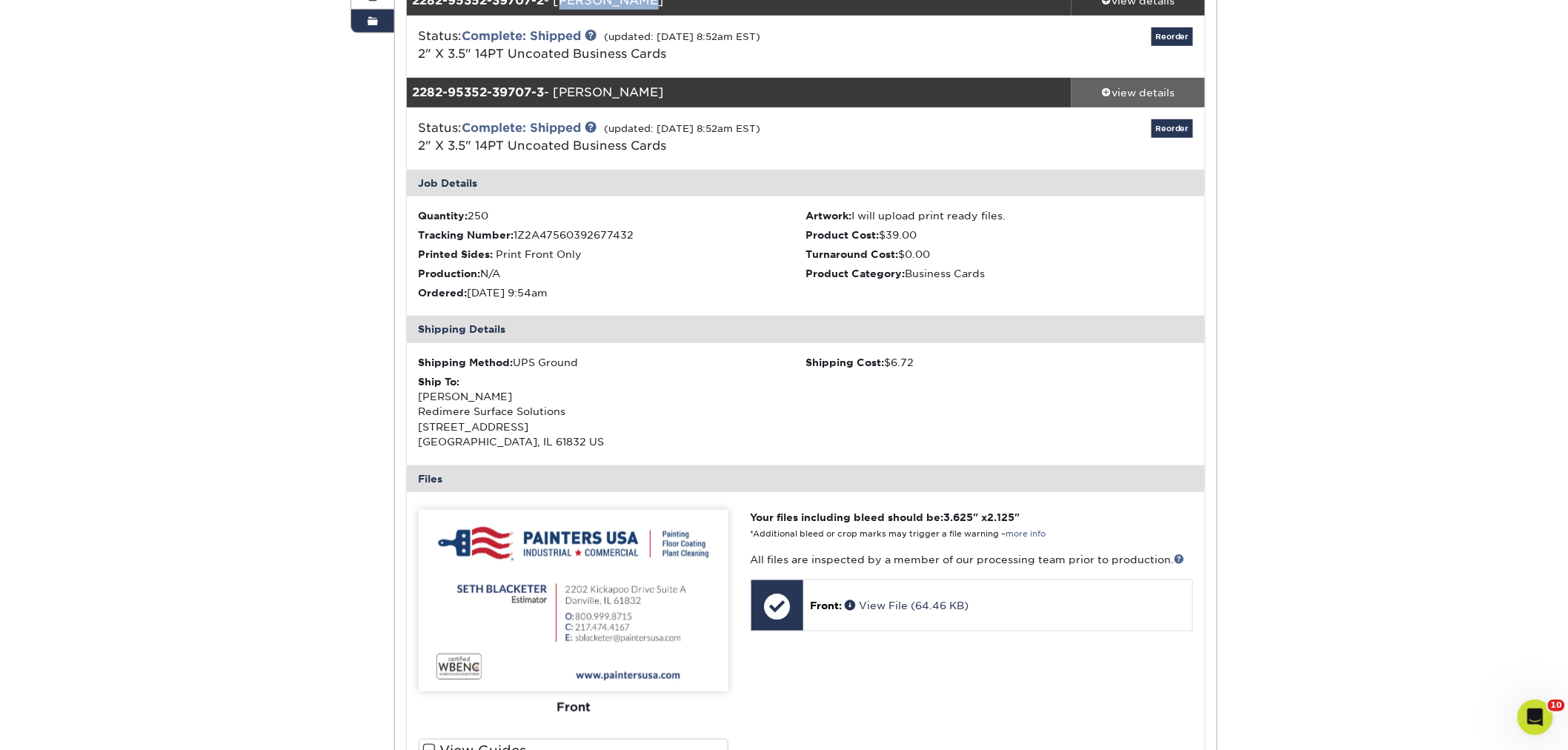
click at [1162, 85] on div "view details" at bounding box center [1138, 93] width 133 height 15
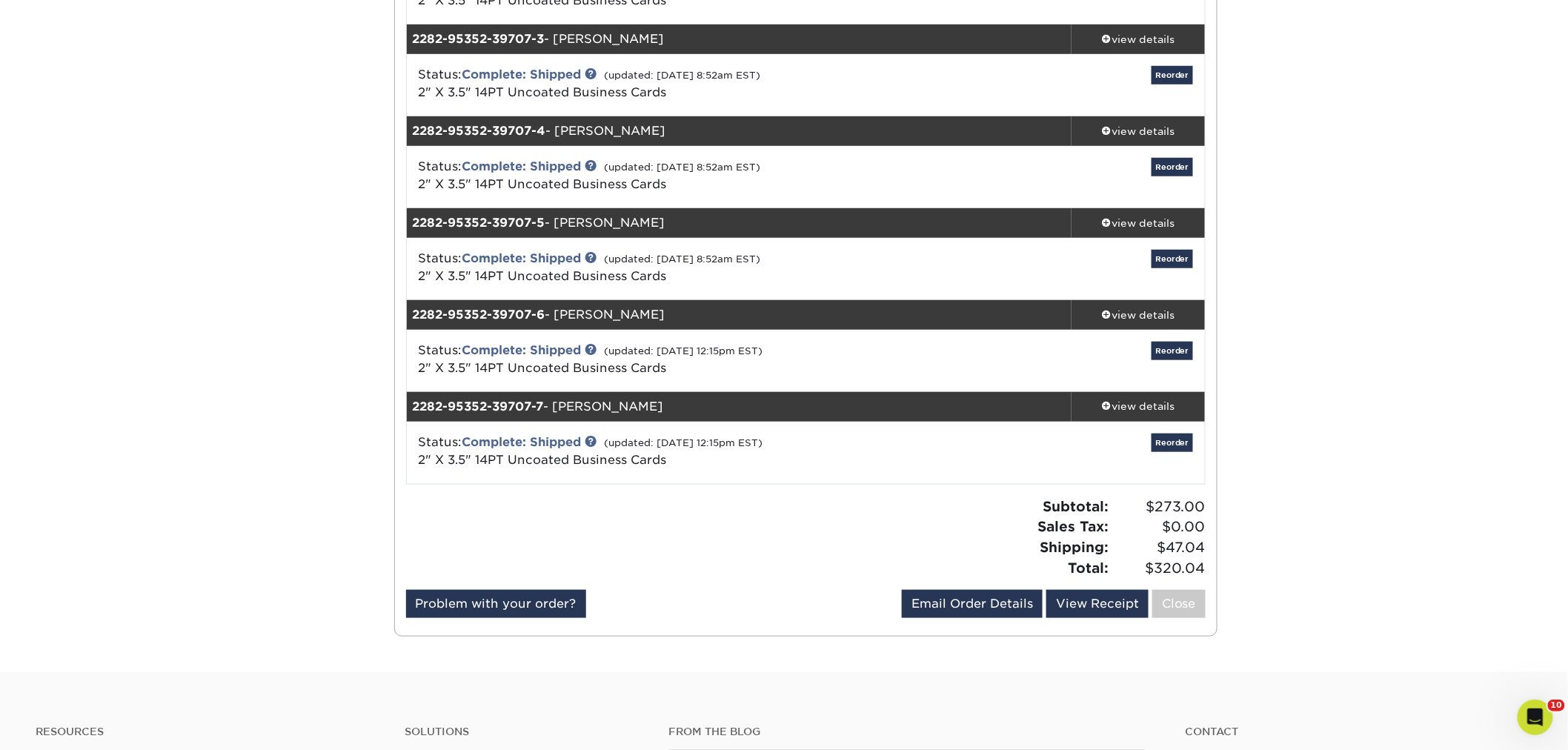
scroll to position [412, 0]
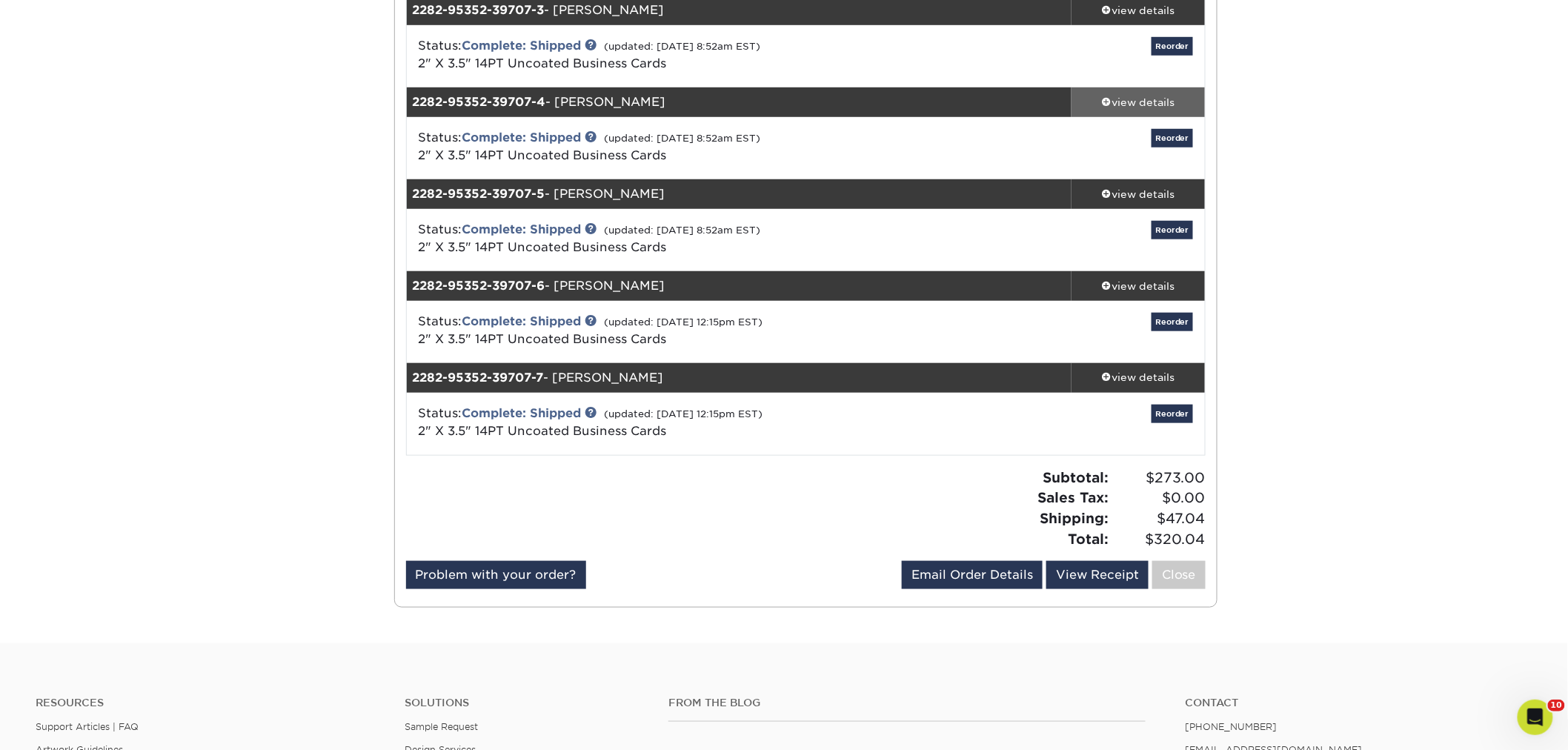
click at [1130, 99] on div "view details" at bounding box center [1138, 103] width 133 height 15
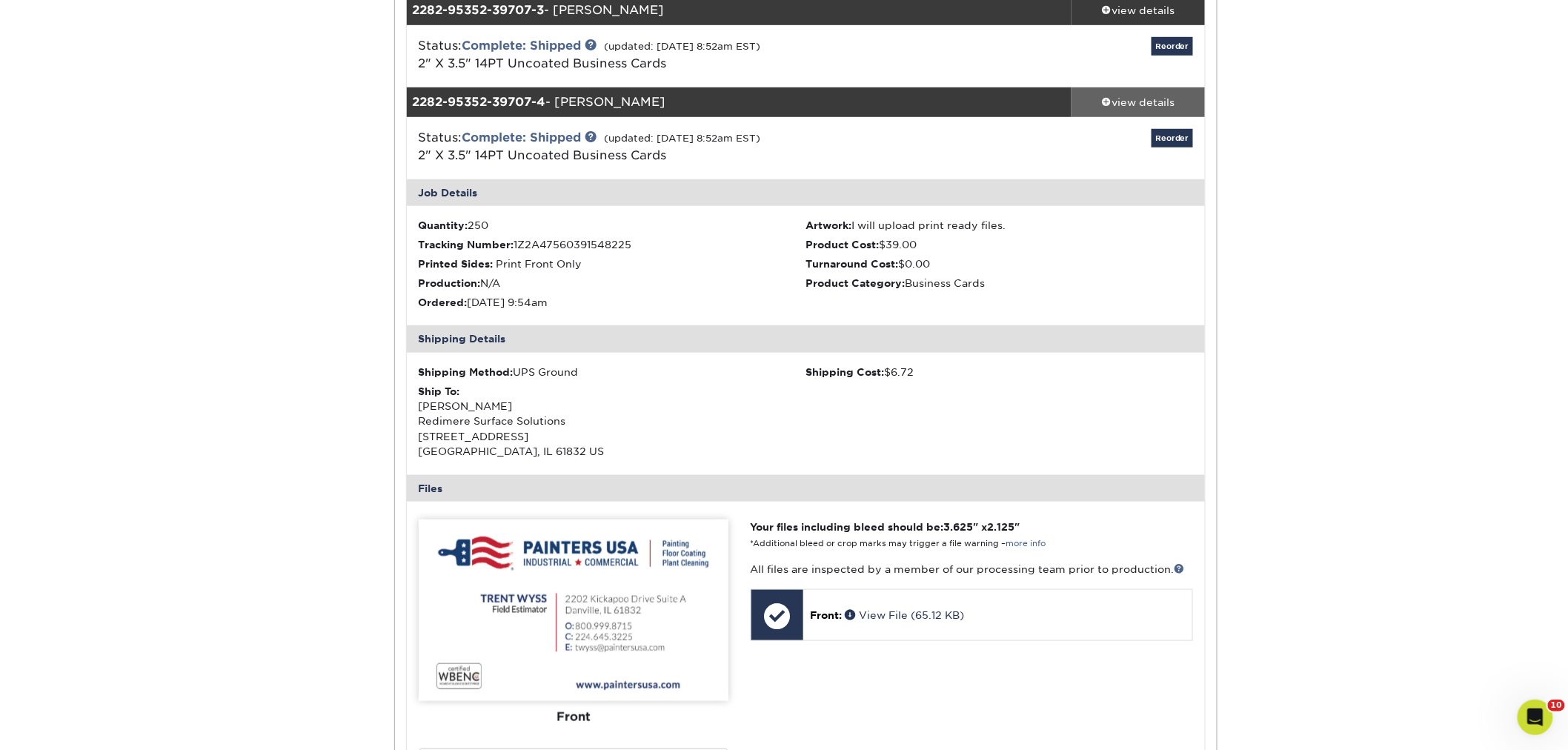
click at [1131, 99] on div "view details" at bounding box center [1138, 103] width 133 height 15
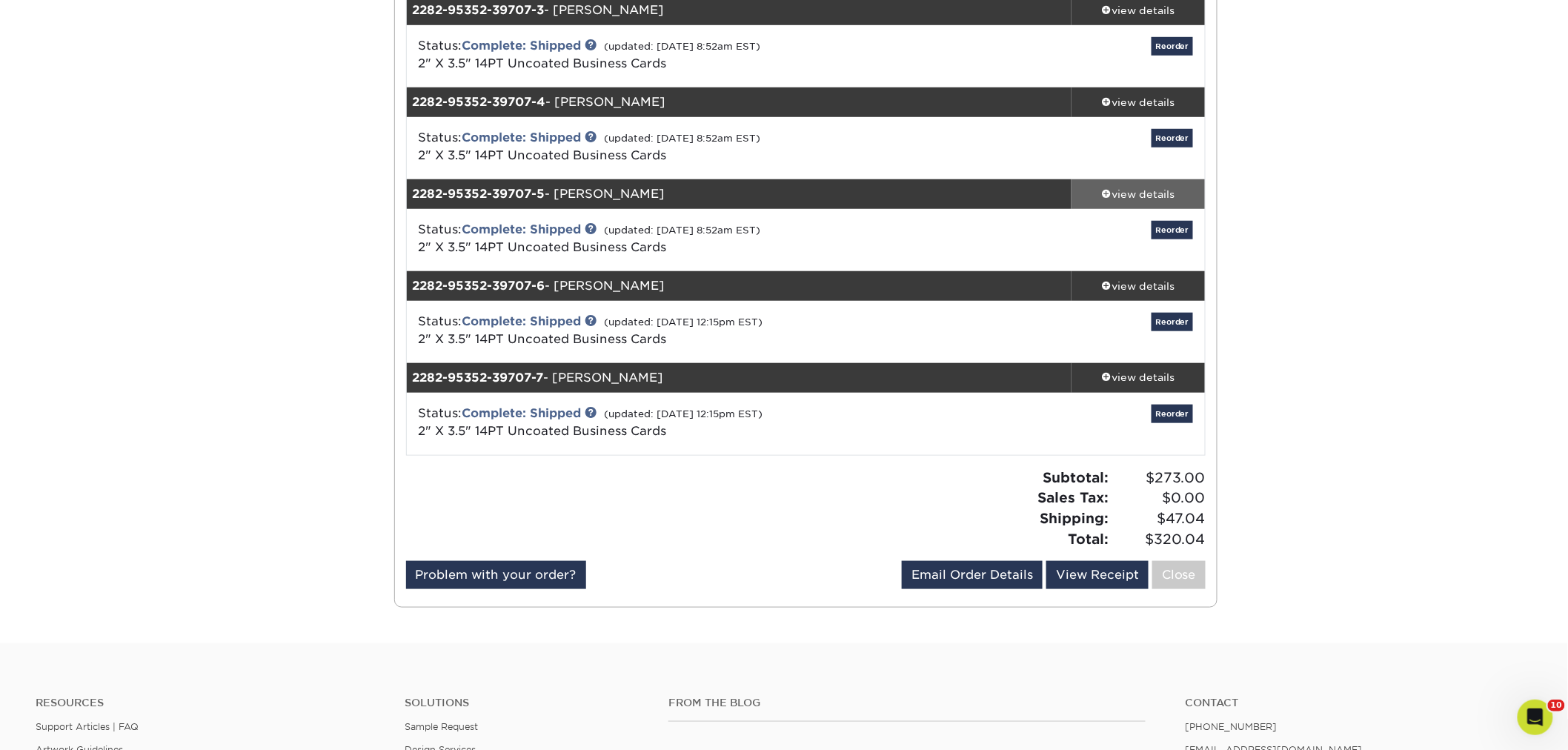
click at [1105, 188] on span at bounding box center [1107, 194] width 11 height 11
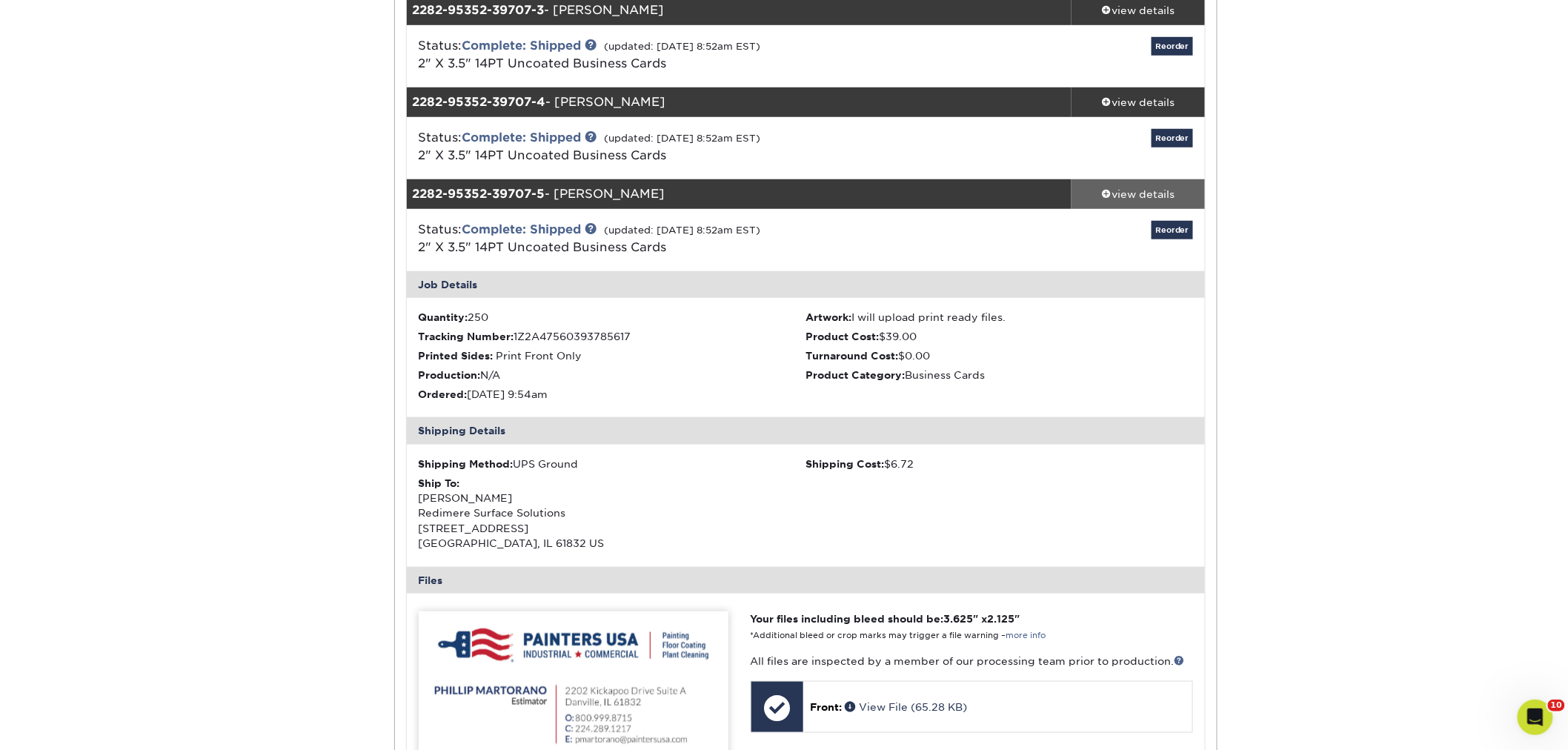
click at [1105, 188] on span at bounding box center [1107, 194] width 11 height 11
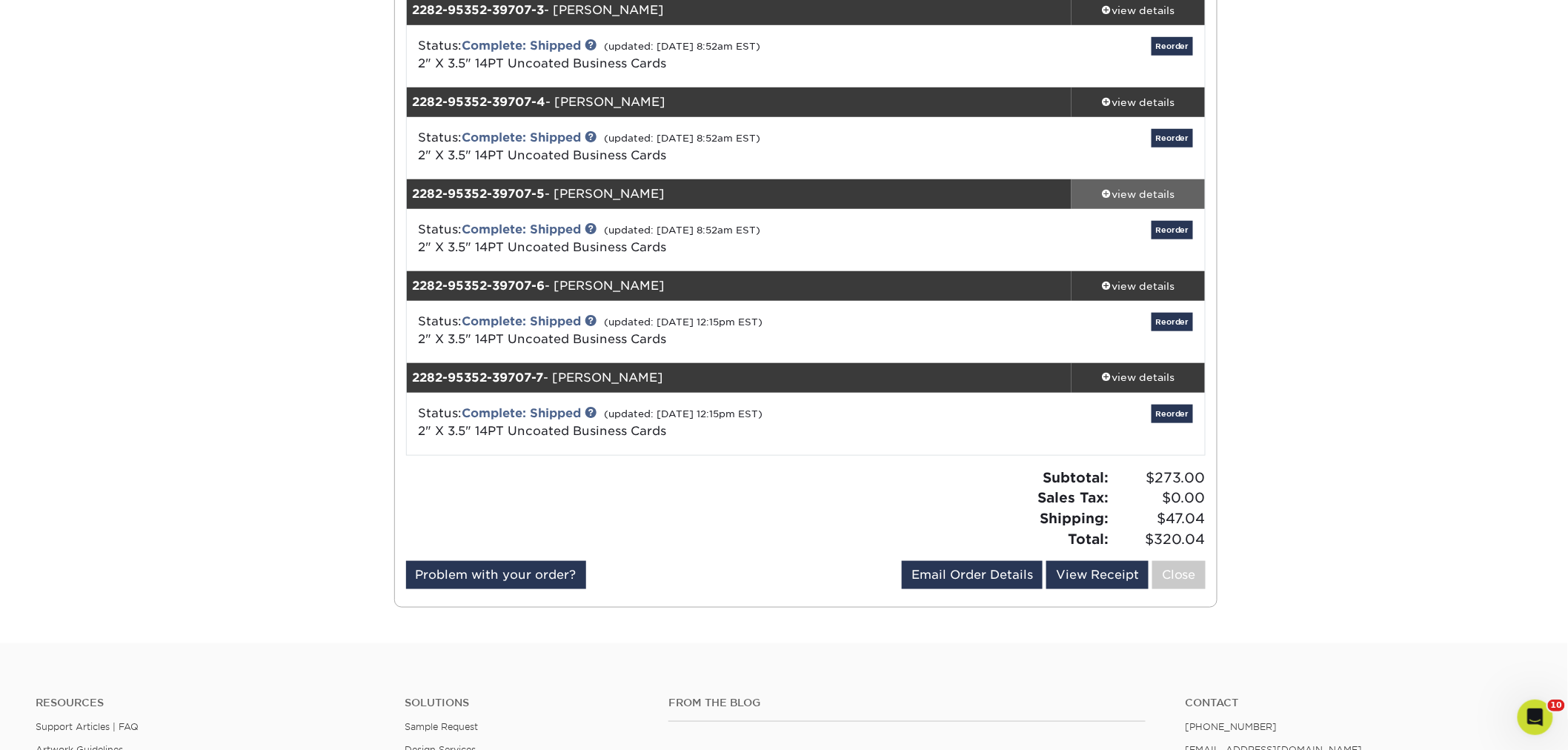
scroll to position [494, 0]
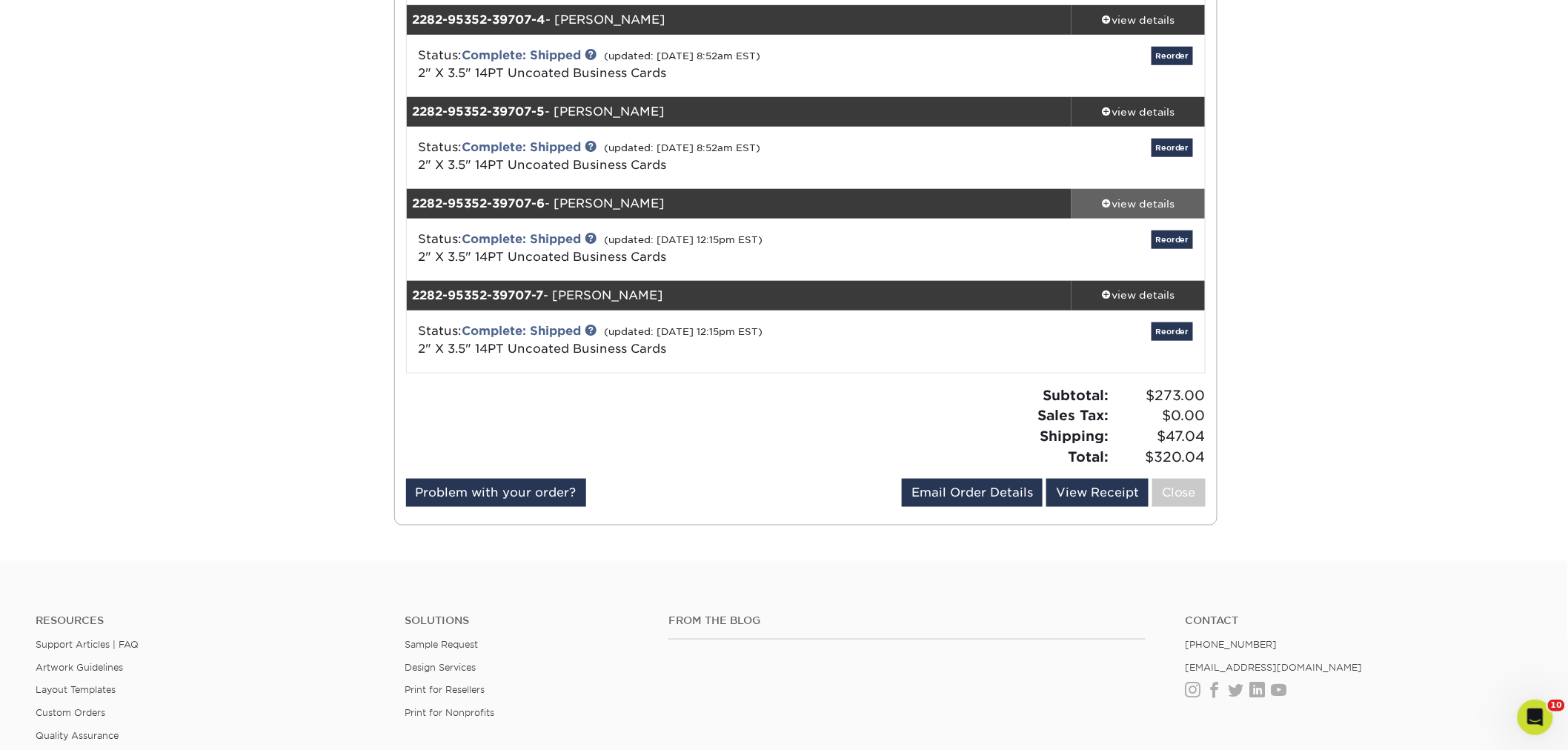
click at [1108, 205] on span at bounding box center [1107, 204] width 11 height 11
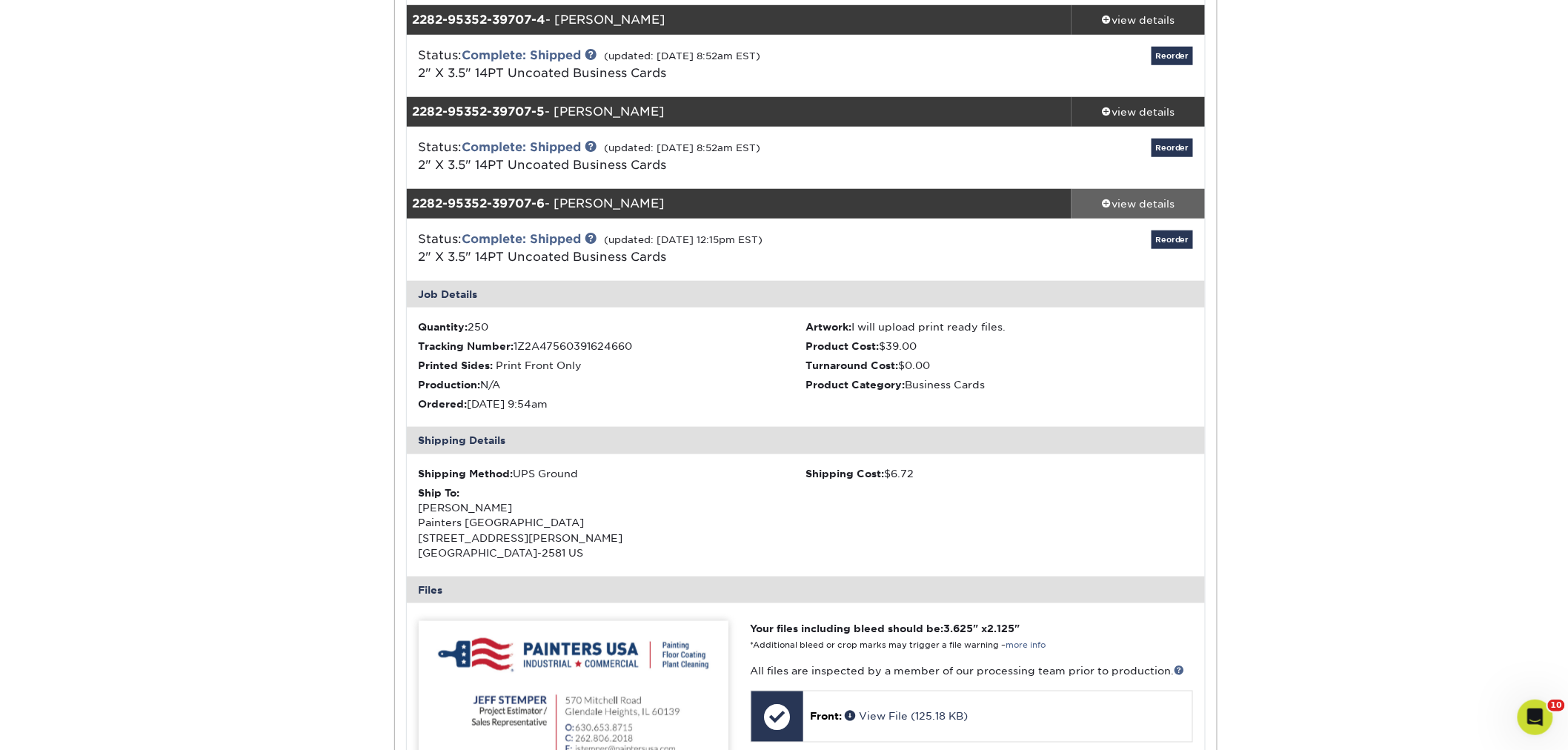
click at [1108, 205] on span at bounding box center [1107, 204] width 11 height 11
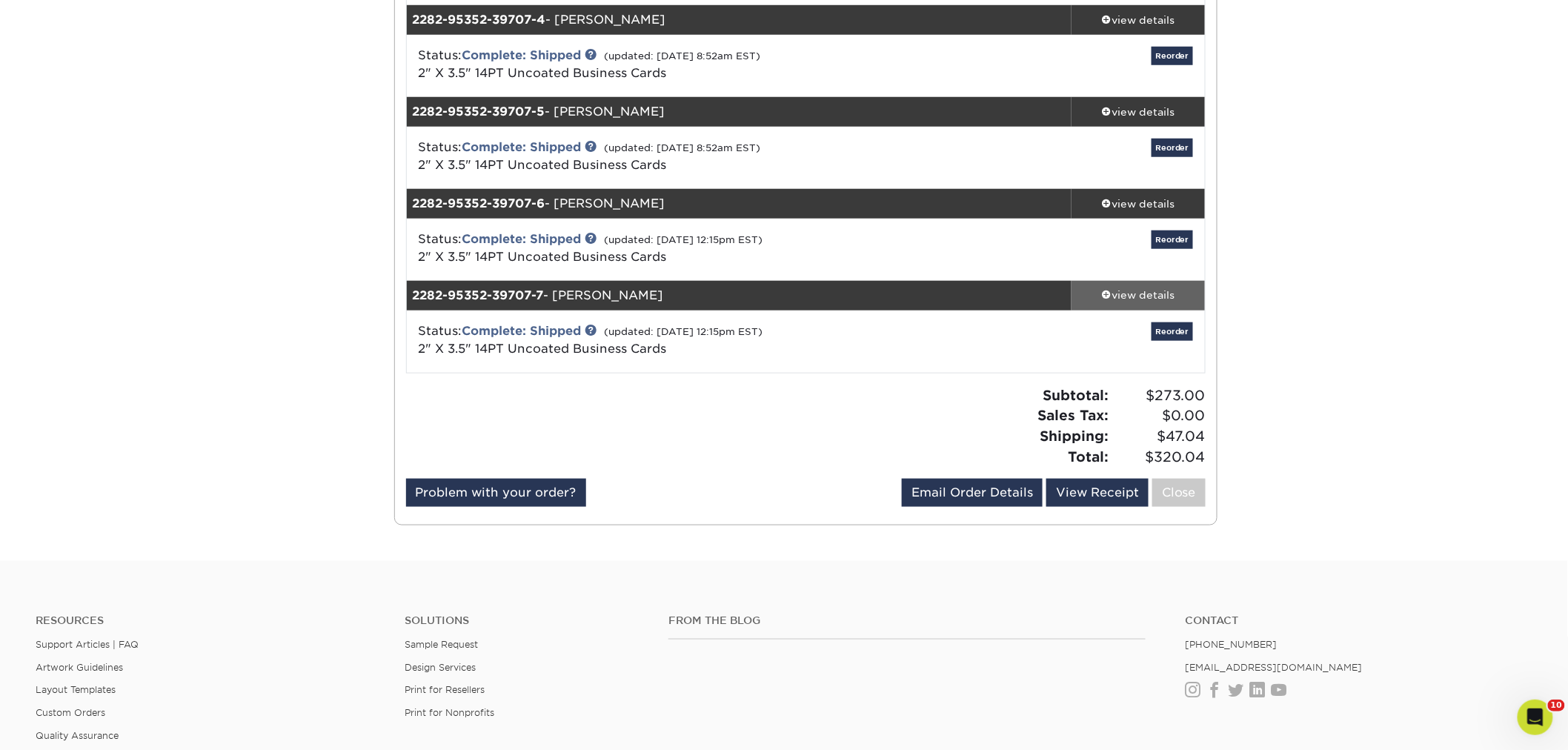
click at [1108, 288] on div "view details" at bounding box center [1138, 295] width 133 height 15
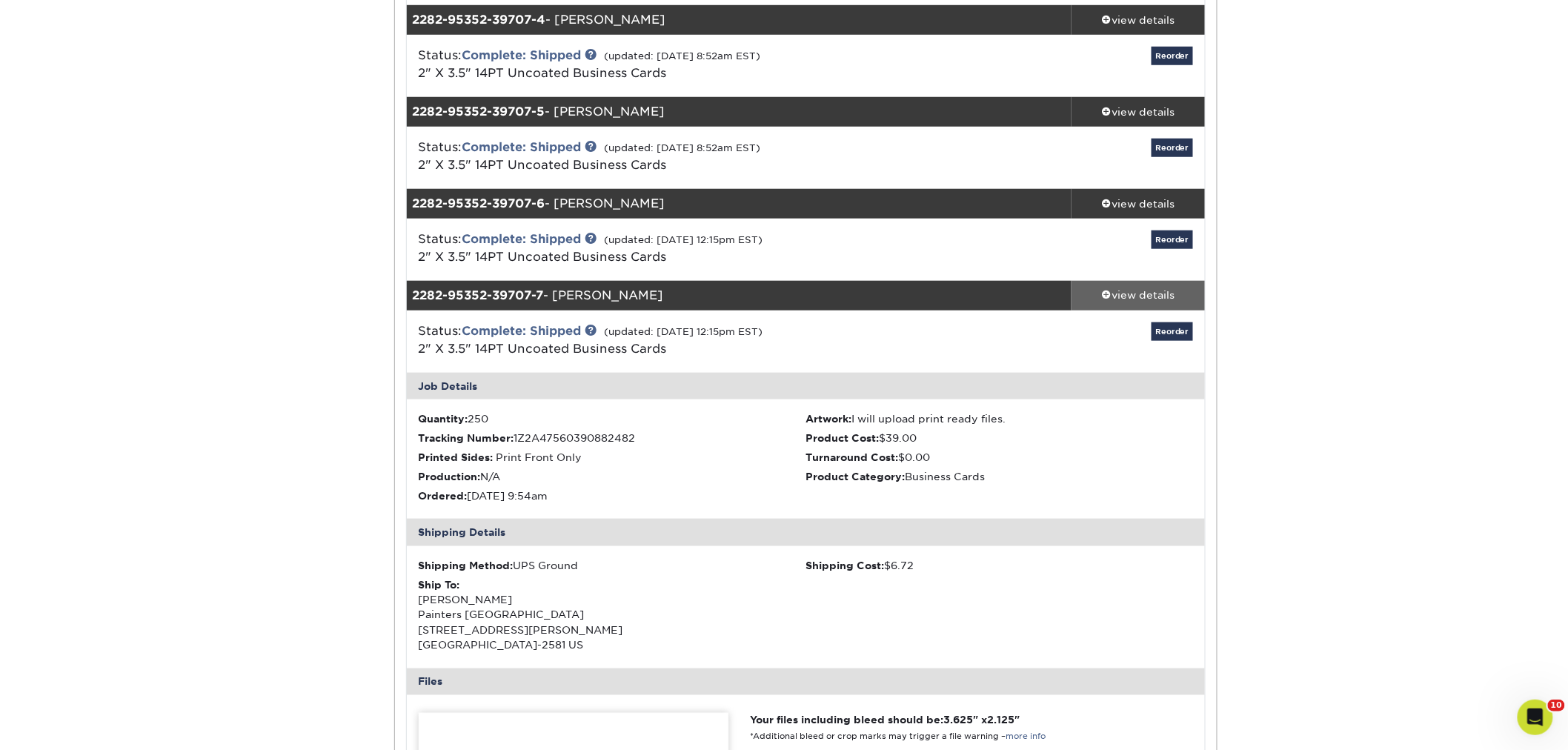
scroll to position [658, 0]
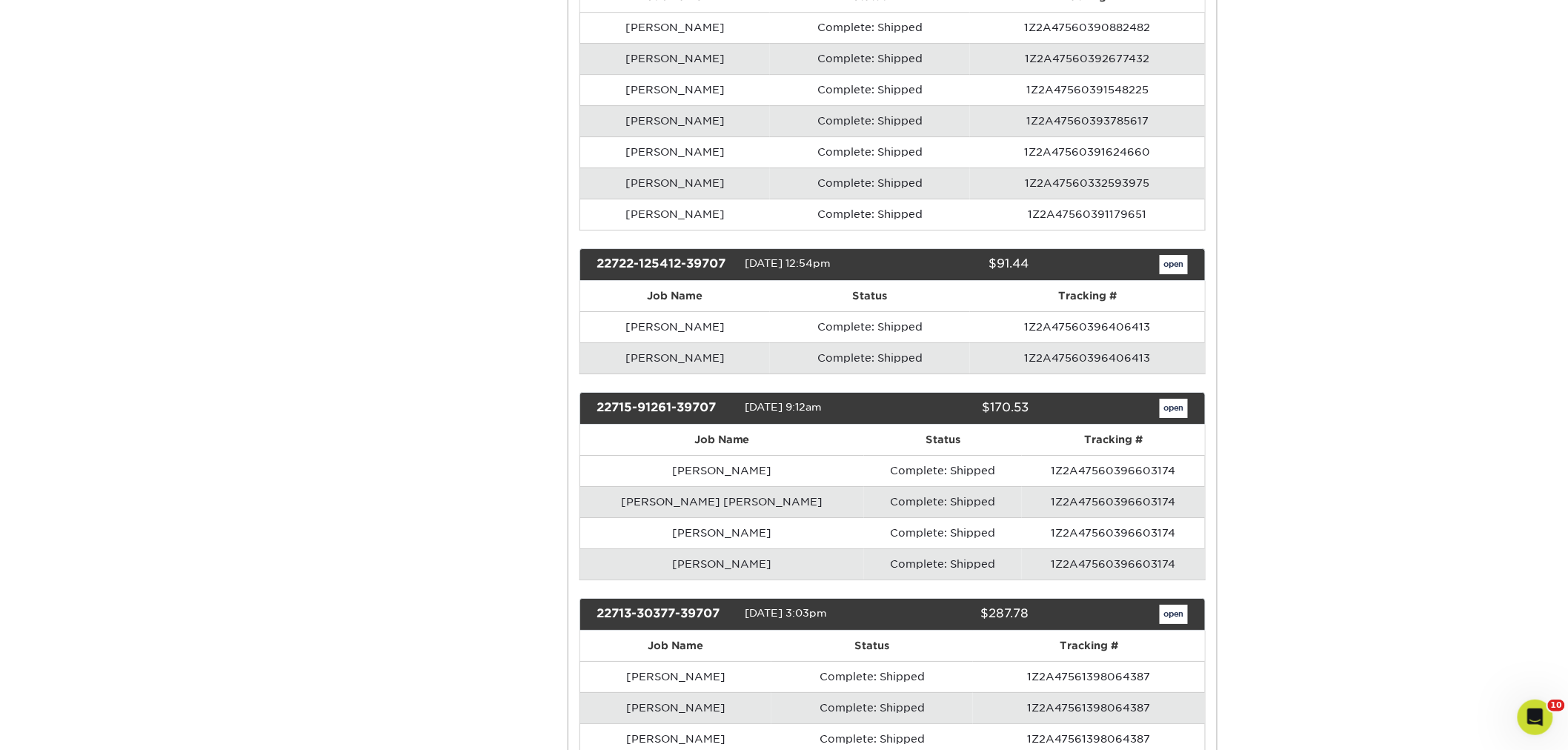
scroll to position [11693, 0]
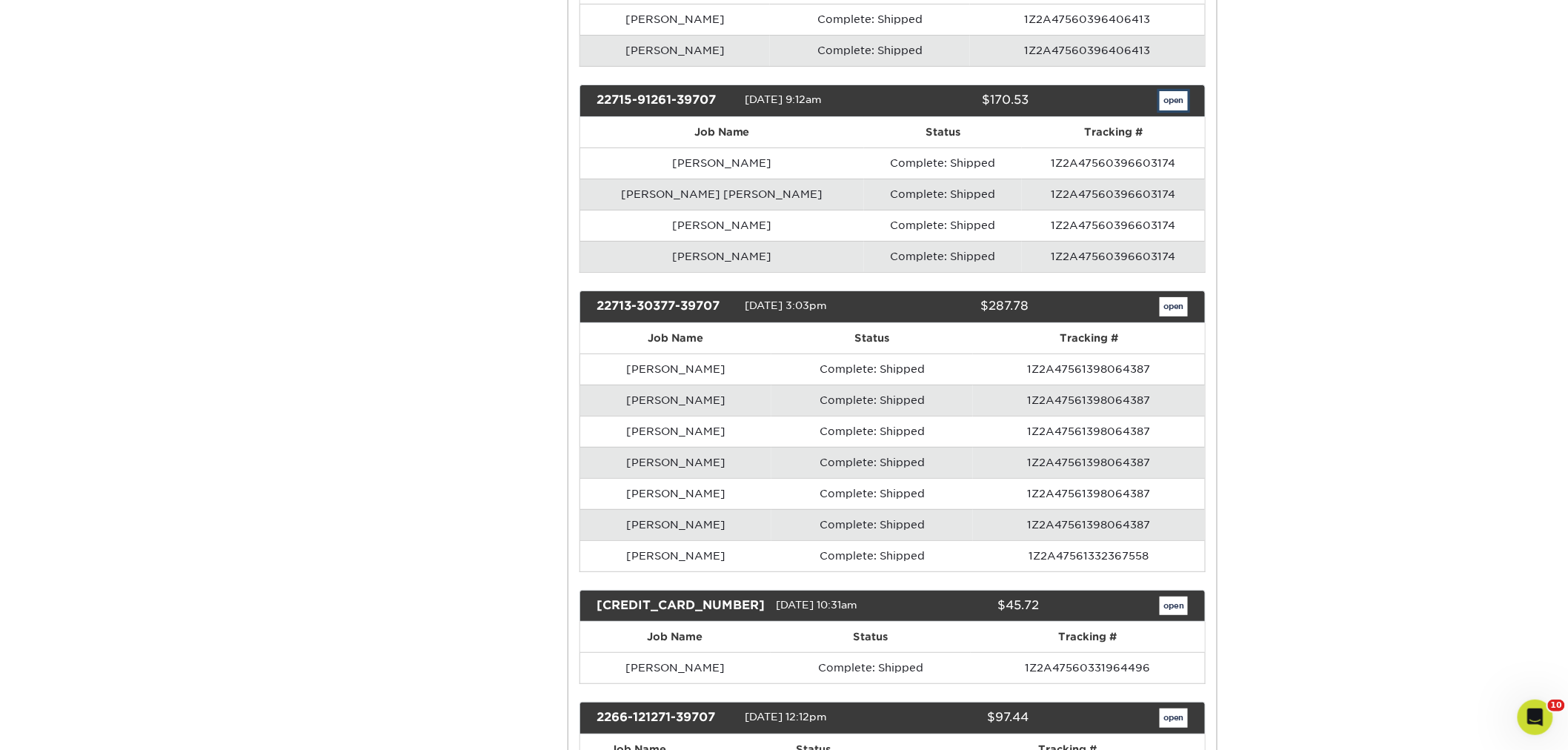
click at [1181, 111] on link "open" at bounding box center [1173, 101] width 28 height 20
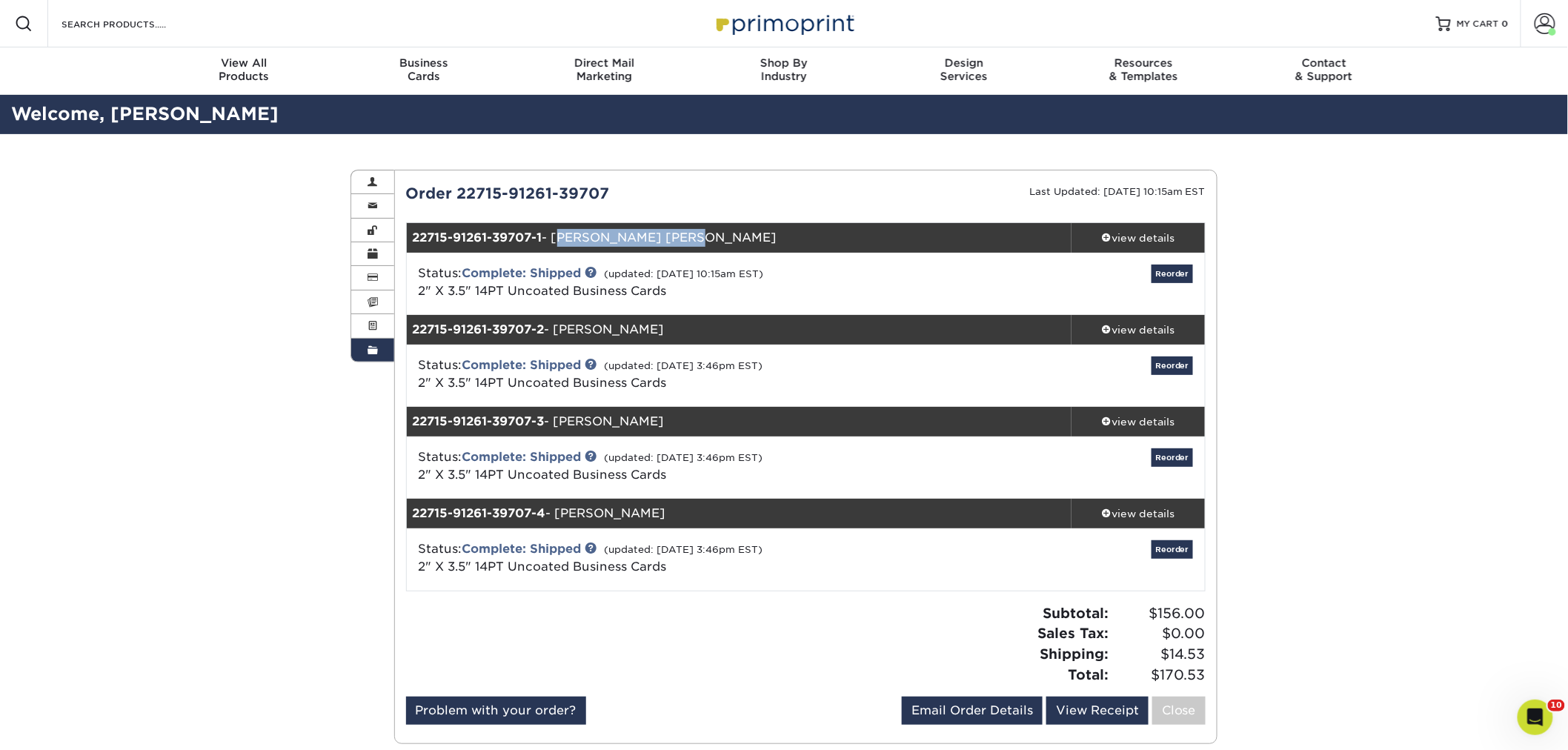
drag, startPoint x: 698, startPoint y: 236, endPoint x: 559, endPoint y: 237, distance: 139.0
click at [559, 237] on div "22715-91261-39707-1 - Eduardo Jose Parra" at bounding box center [739, 237] width 665 height 29
copy div "[PERSON_NAME] [PERSON_NAME]"
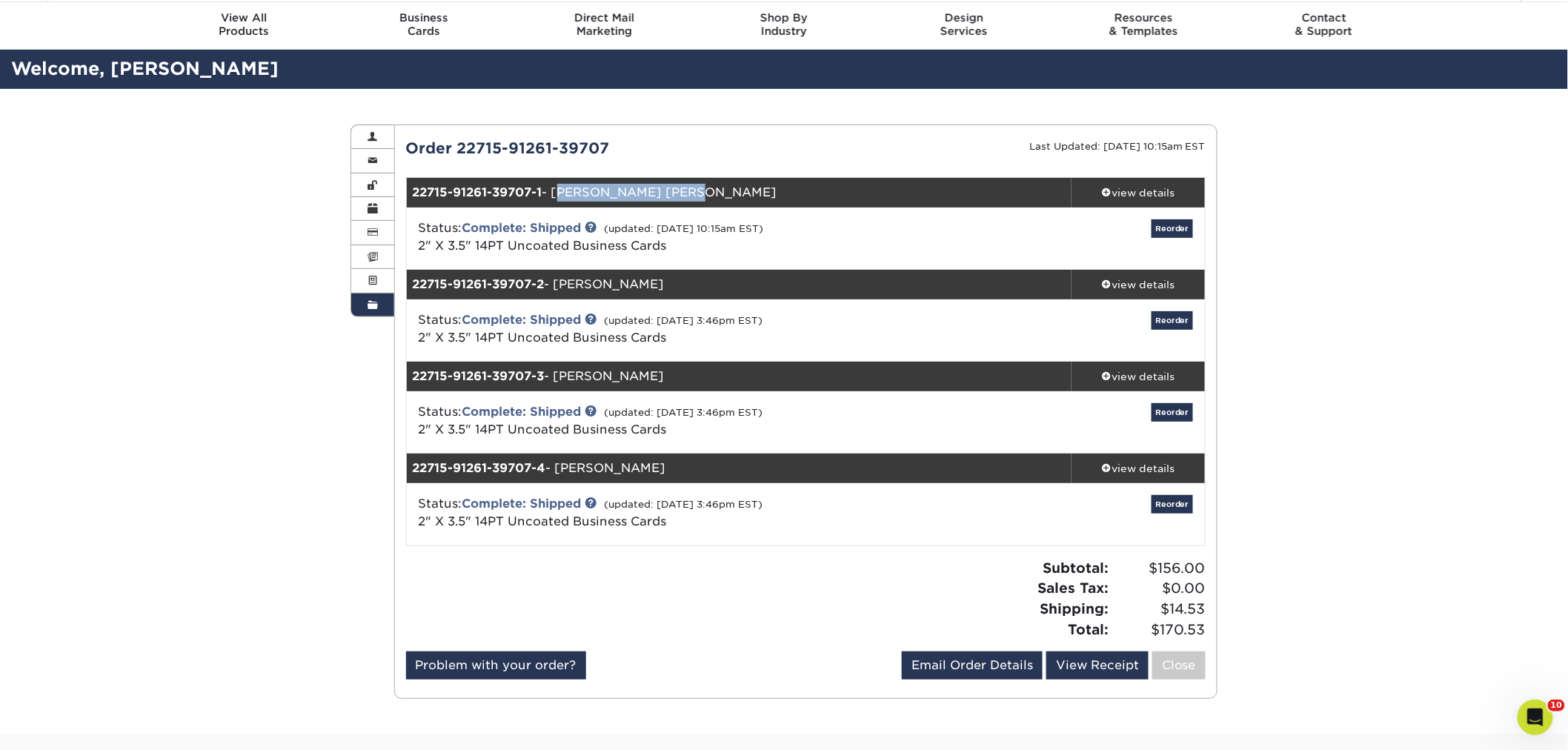
scroll to position [82, 0]
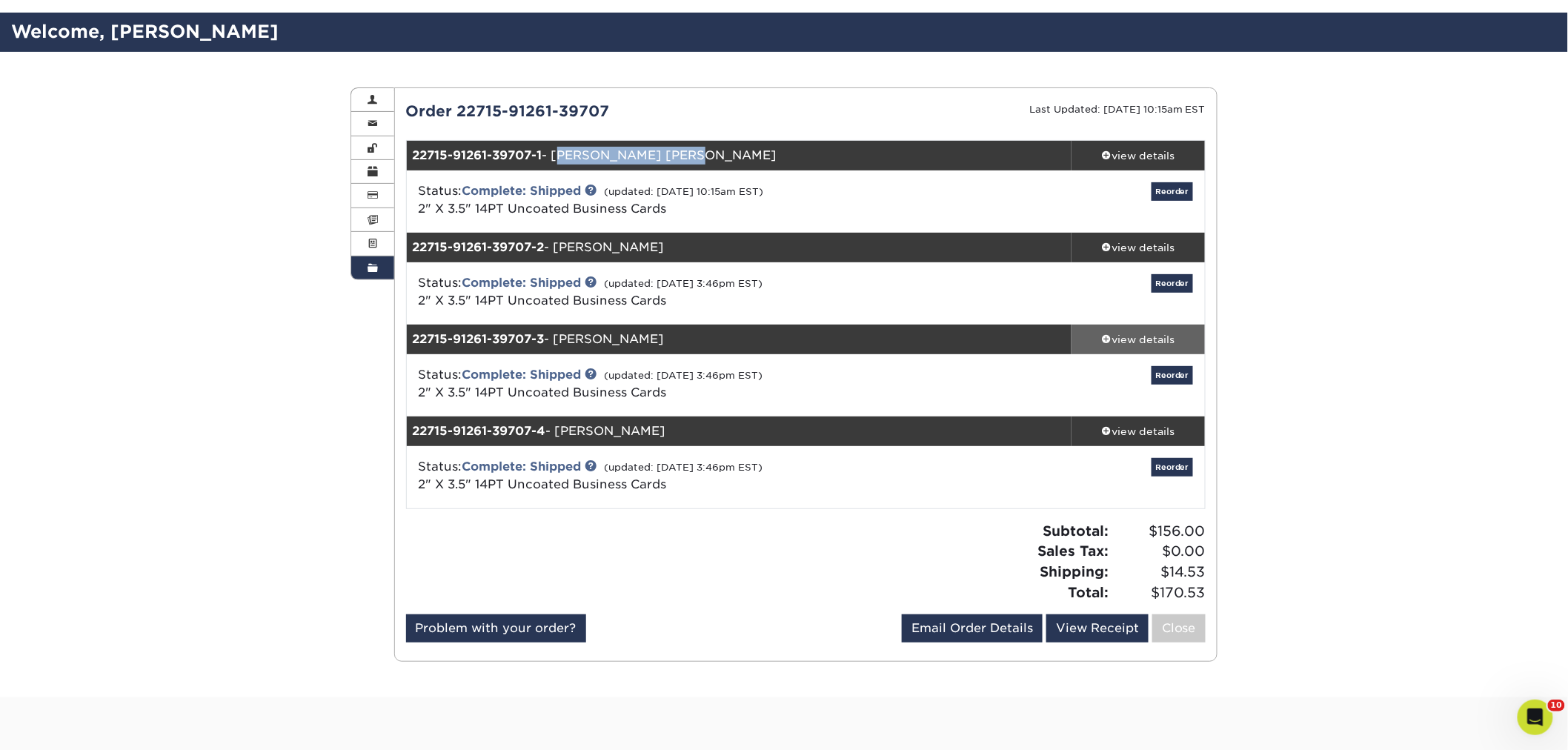
click at [1142, 334] on div "view details" at bounding box center [1138, 340] width 133 height 15
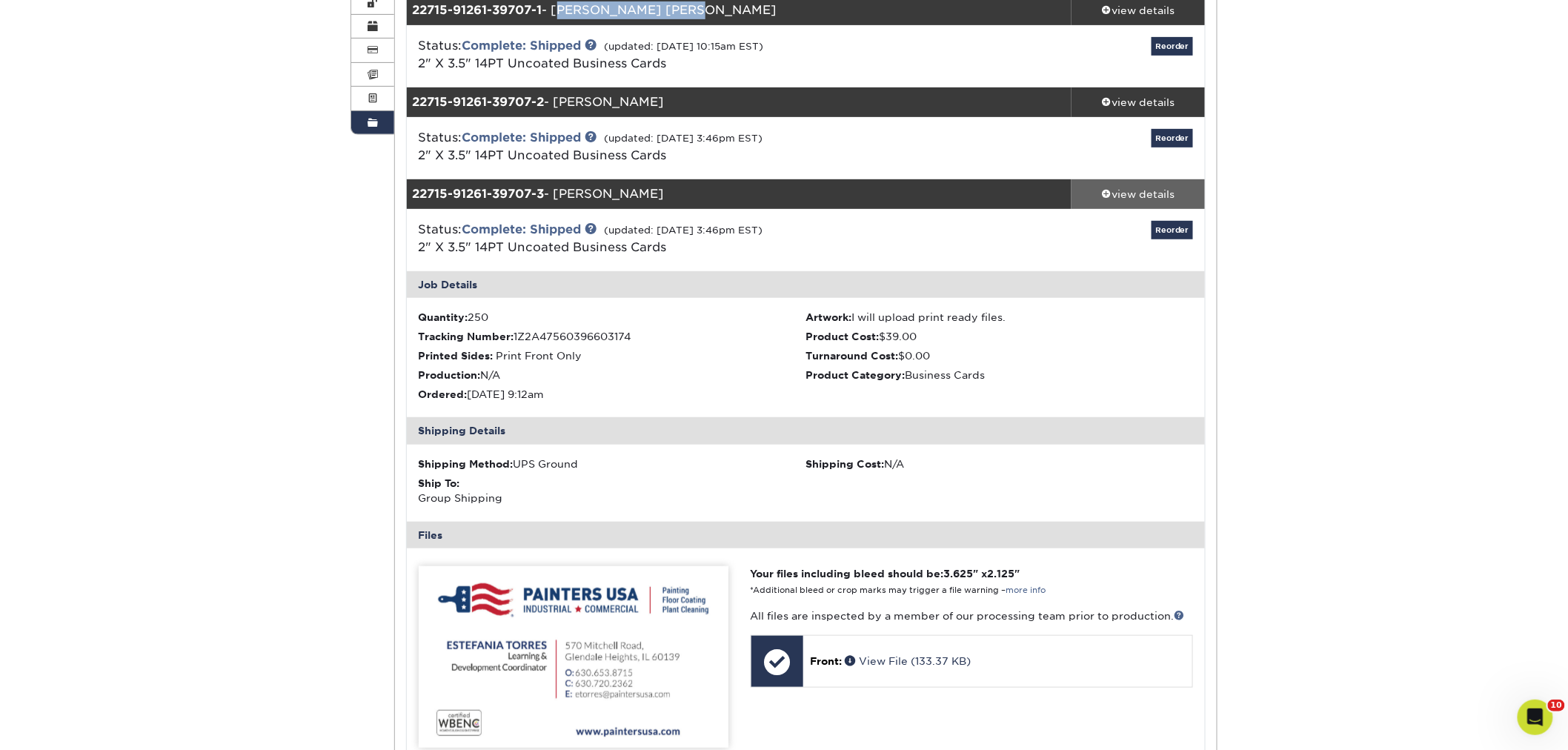
scroll to position [329, 0]
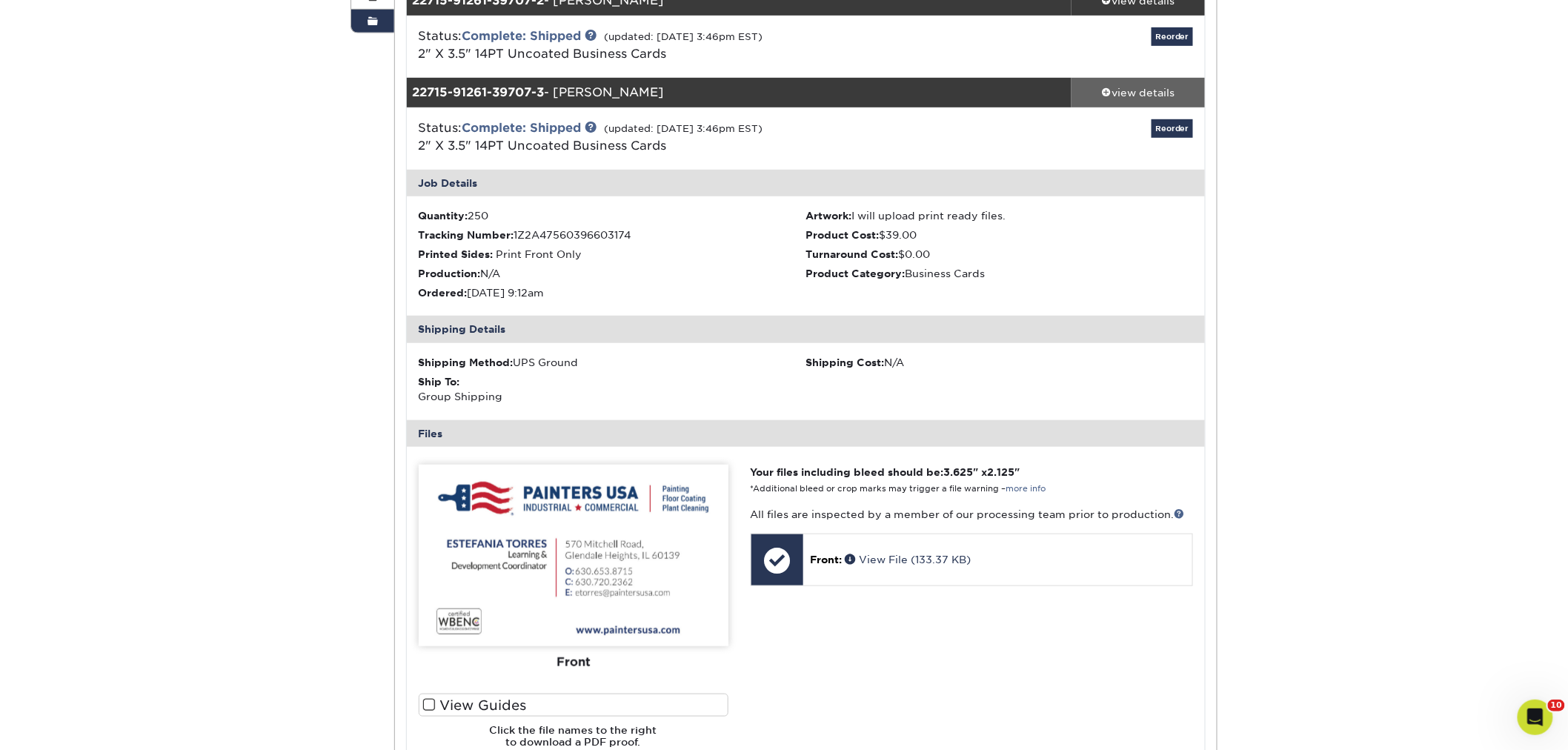
click at [1123, 94] on div "view details" at bounding box center [1138, 93] width 133 height 15
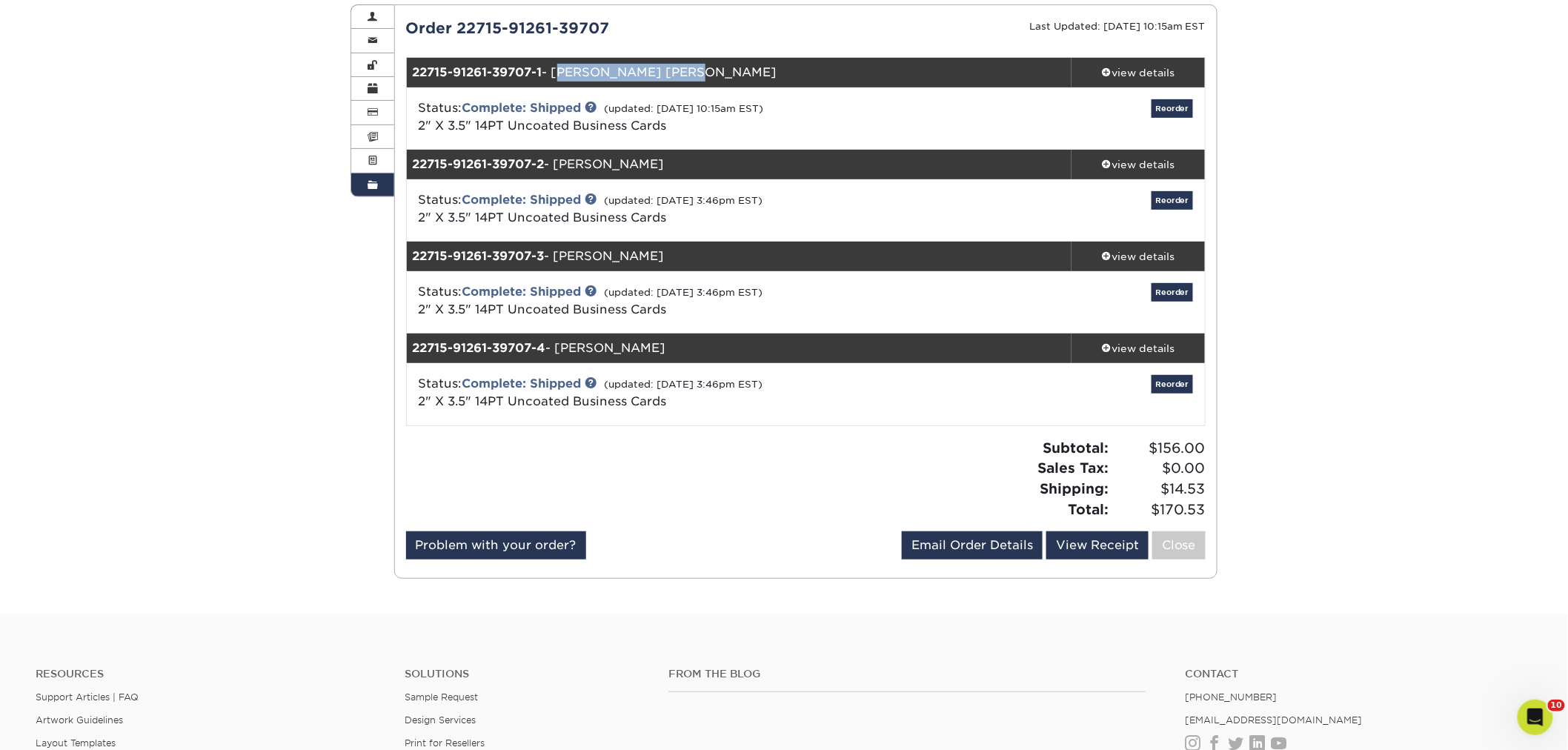
scroll to position [0, 0]
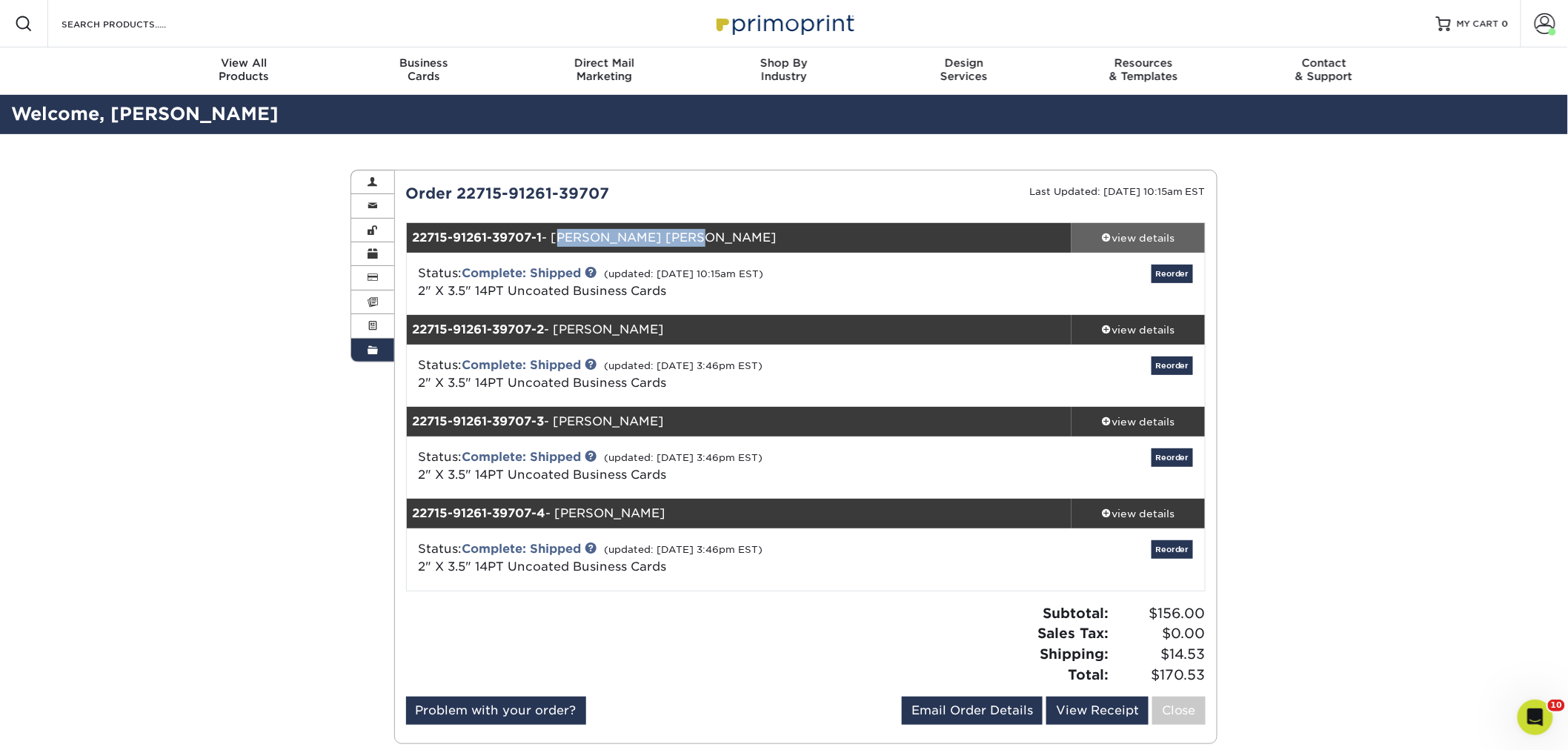
click at [1156, 238] on div "view details" at bounding box center [1138, 238] width 133 height 15
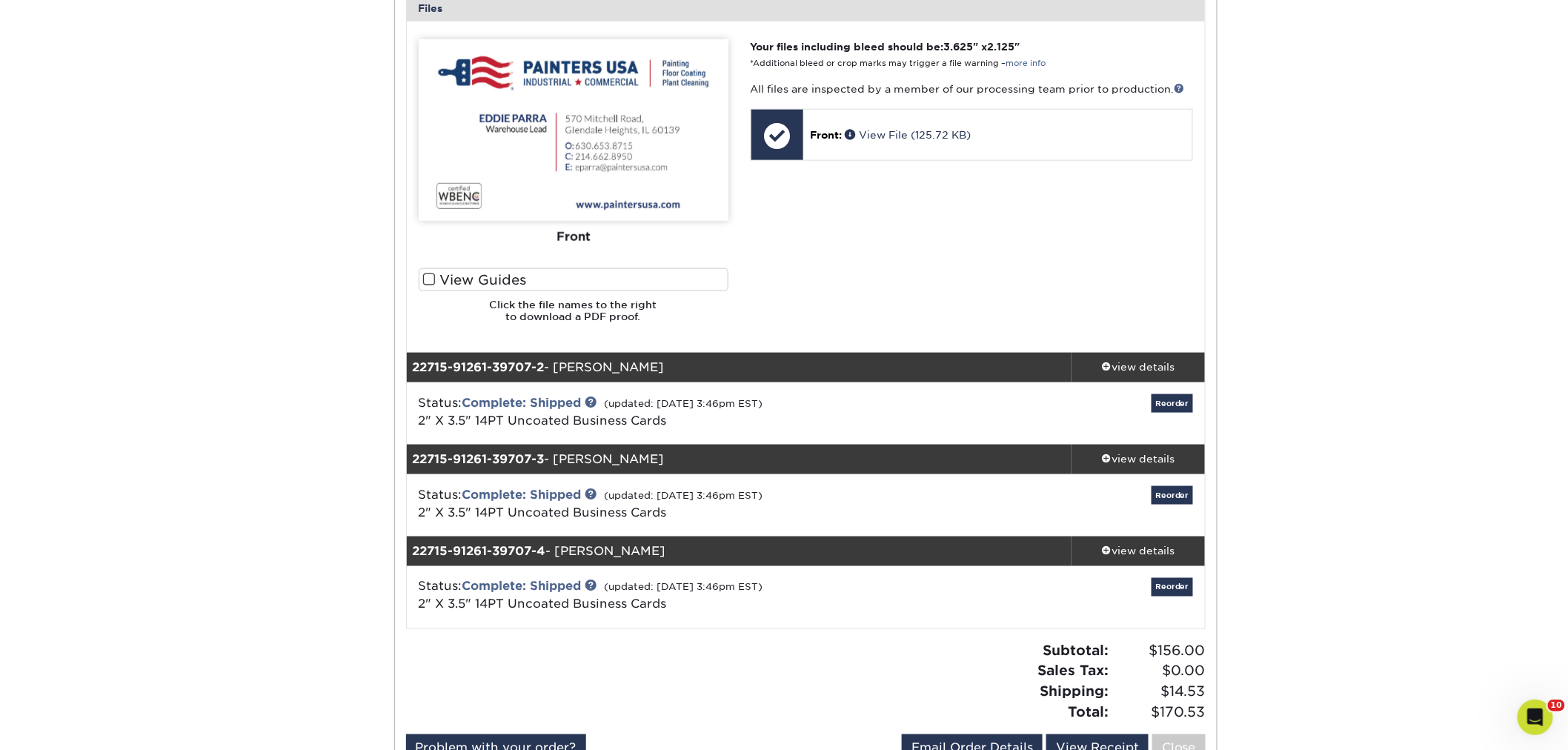
scroll to position [906, 0]
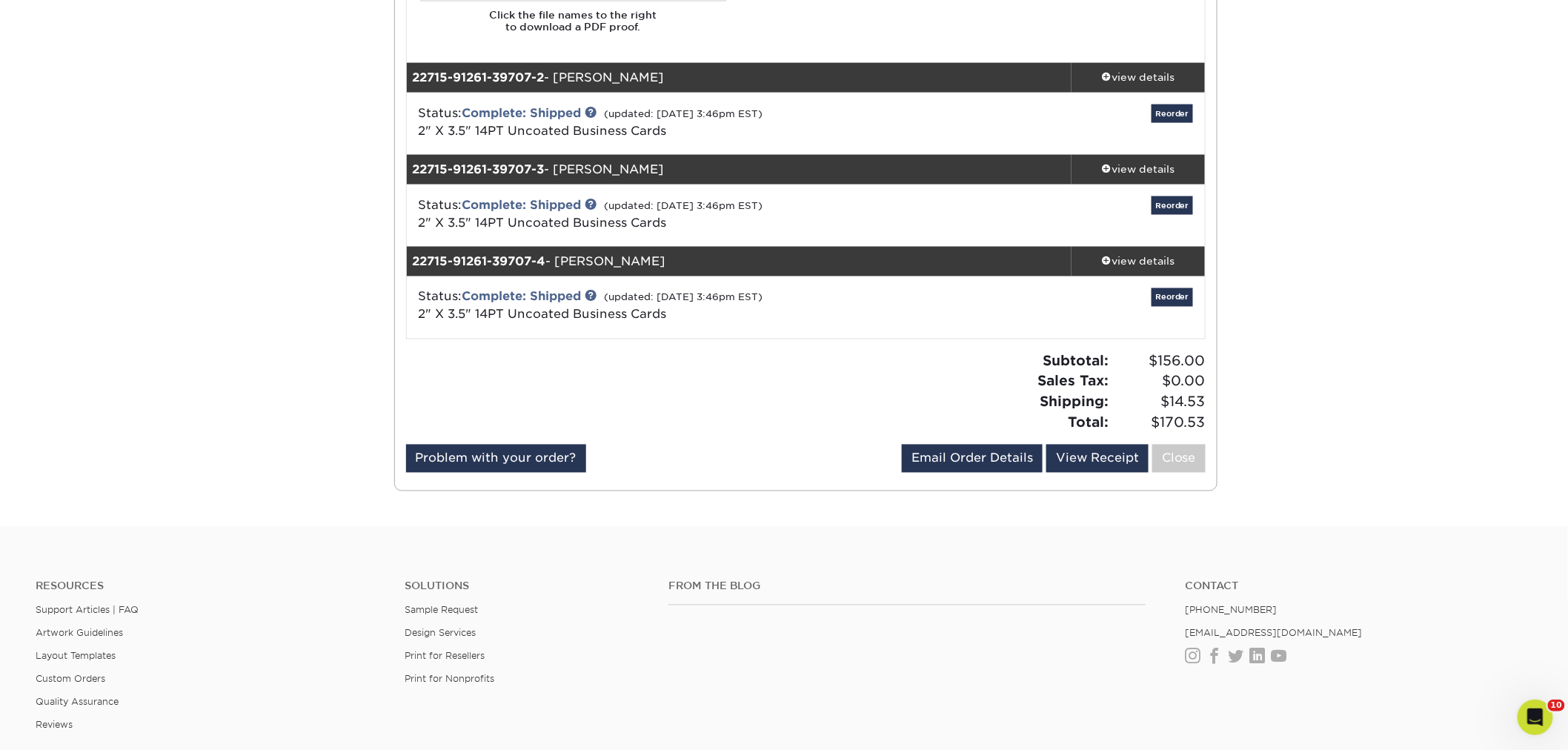
drag, startPoint x: 661, startPoint y: 74, endPoint x: 563, endPoint y: 74, distance: 98.0
click at [563, 74] on div "22715-91261-39707-2 - Jennifer Placha" at bounding box center [739, 78] width 665 height 29
copy div "[PERSON_NAME]"
click at [1169, 76] on div "view details" at bounding box center [1138, 77] width 133 height 15
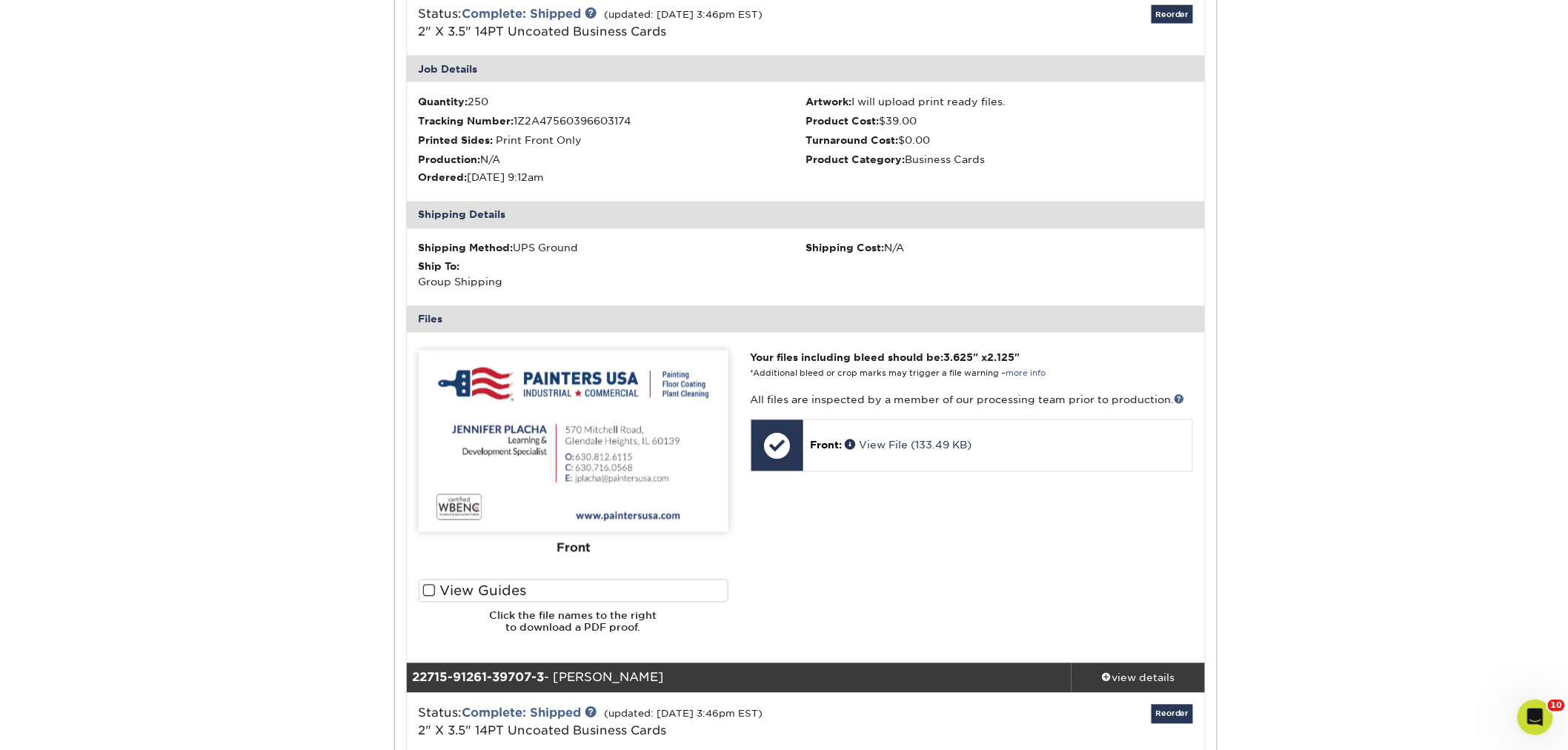
scroll to position [1483, 0]
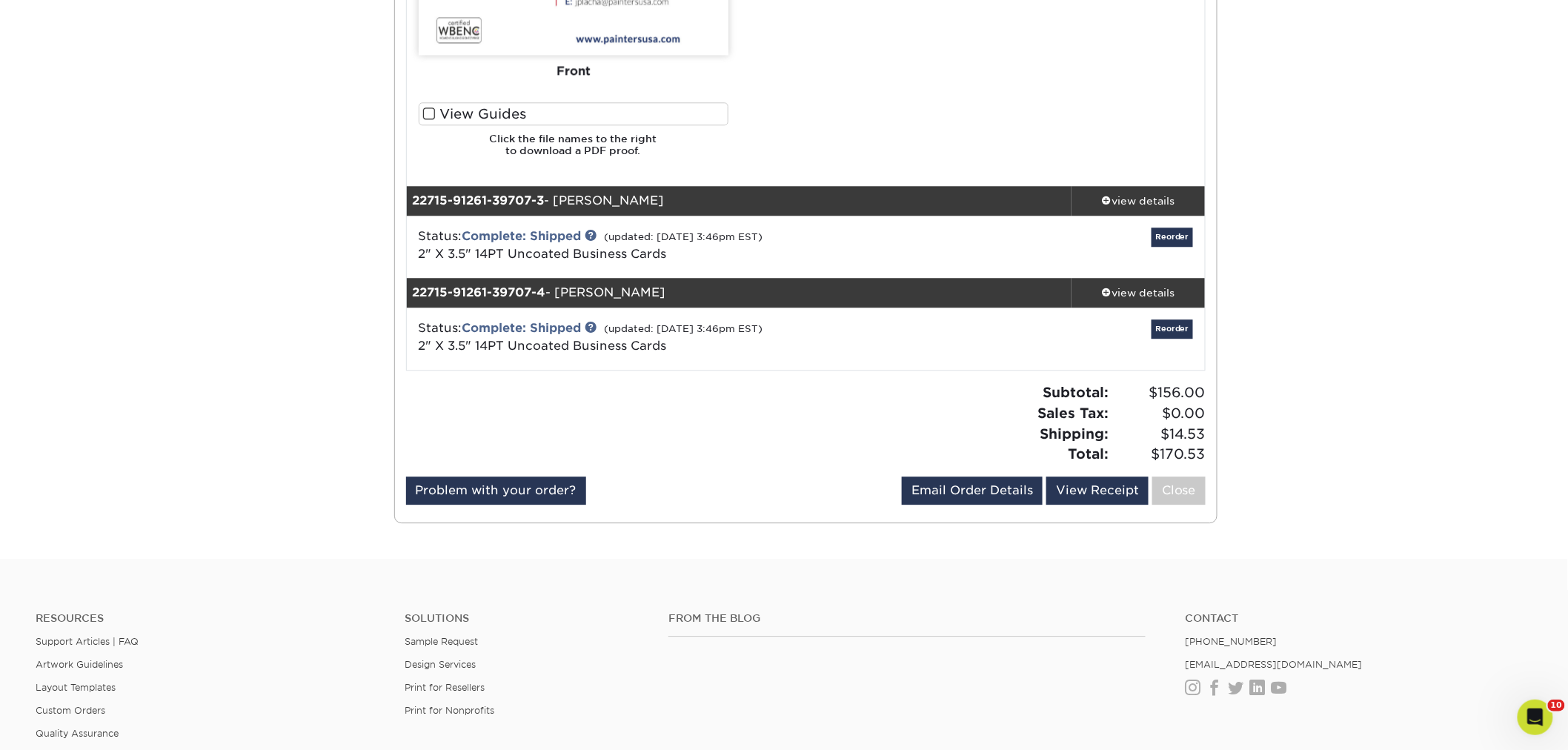
drag, startPoint x: 668, startPoint y: 291, endPoint x: 572, endPoint y: 293, distance: 96.0
click at [559, 284] on div "22715-91261-39707-4 - Charlie Camacho" at bounding box center [739, 292] width 665 height 29
copy div "[PERSON_NAME]"
click at [1102, 292] on span at bounding box center [1107, 292] width 11 height 11
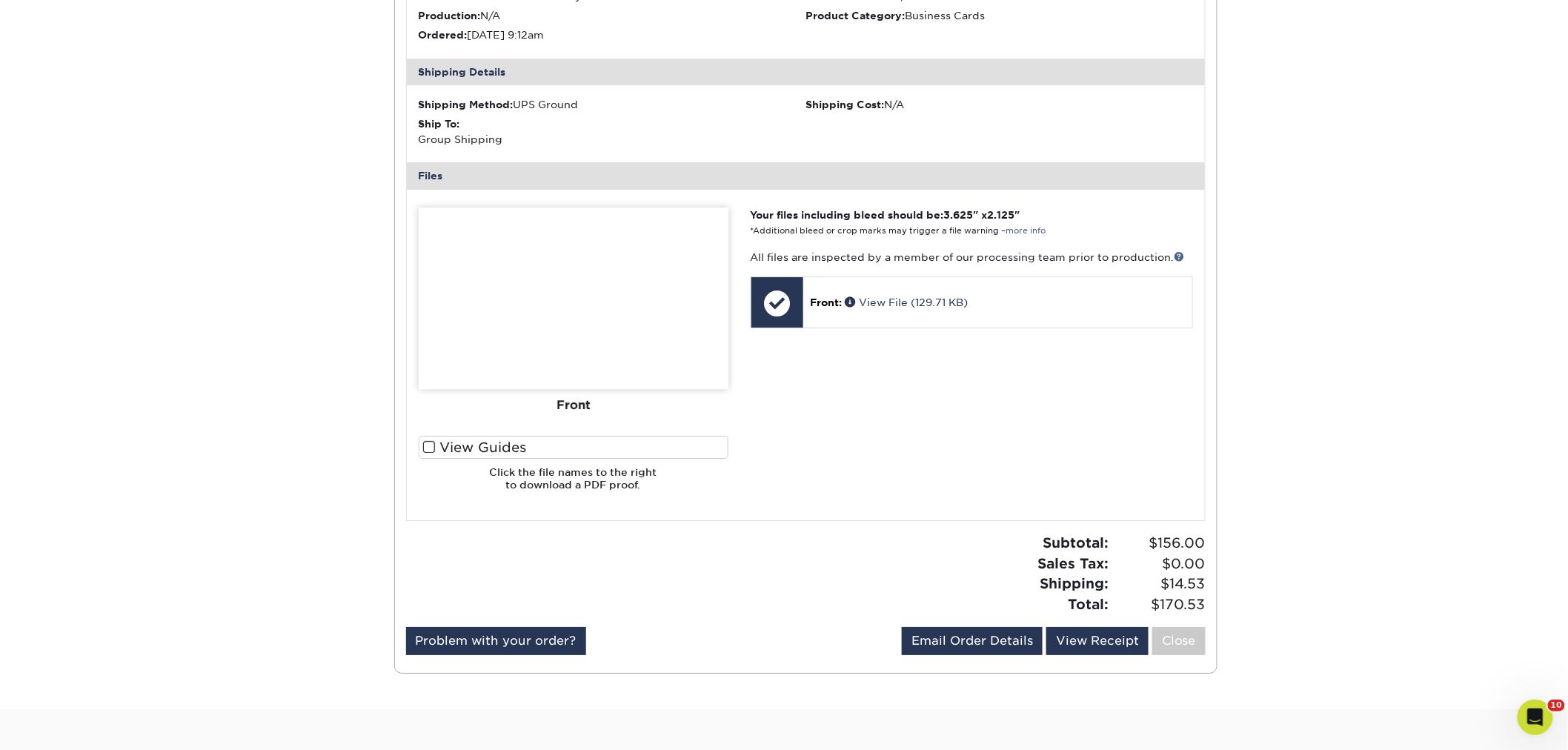
scroll to position [1976, 0]
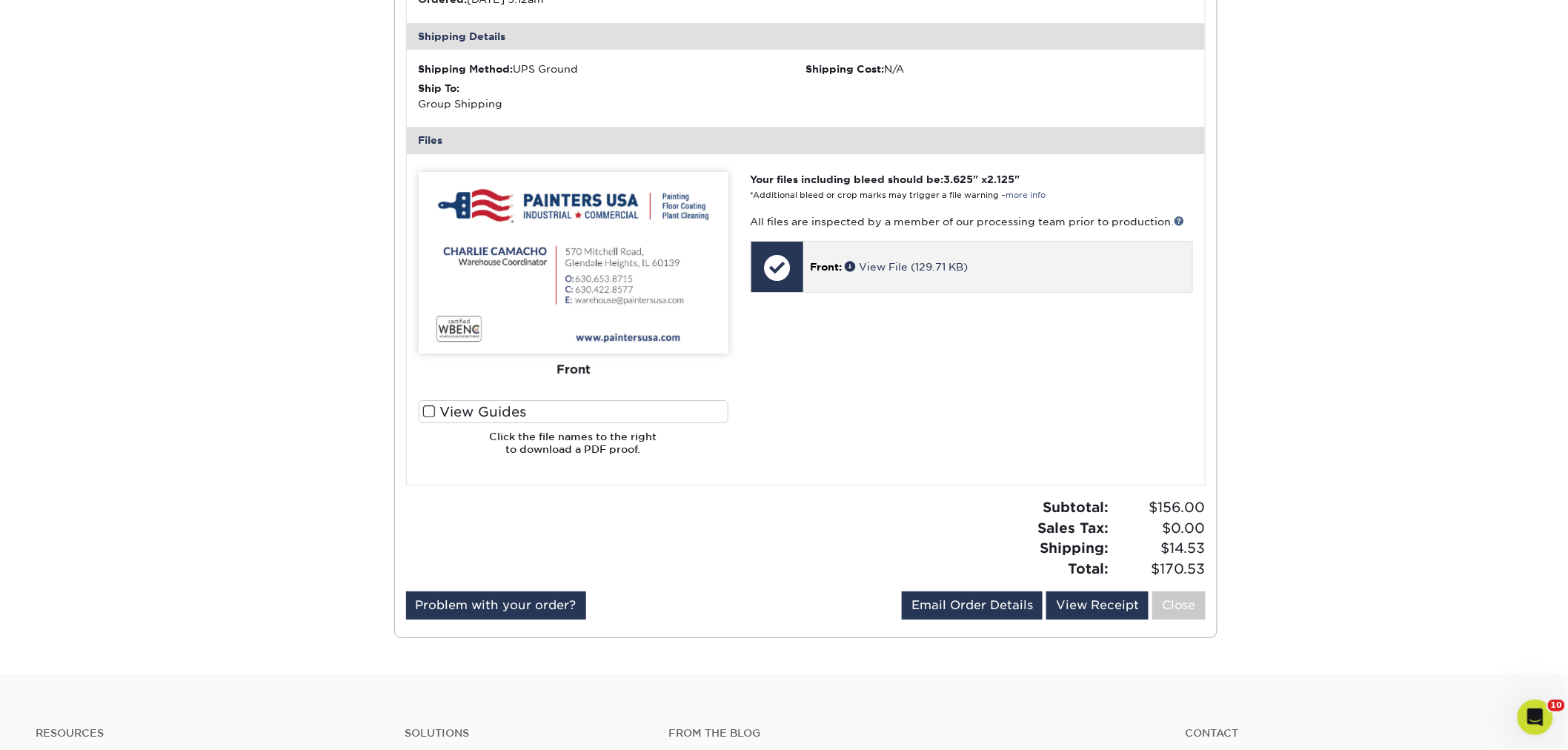
drag, startPoint x: 900, startPoint y: 275, endPoint x: 885, endPoint y: 272, distance: 15.3
drag, startPoint x: 885, startPoint y: 272, endPoint x: 877, endPoint y: 265, distance: 10.6
drag, startPoint x: 877, startPoint y: 265, endPoint x: 891, endPoint y: 275, distance: 17.2
click at [903, 286] on div "Front: View File (129.71 KB)" at bounding box center [998, 267] width 389 height 51
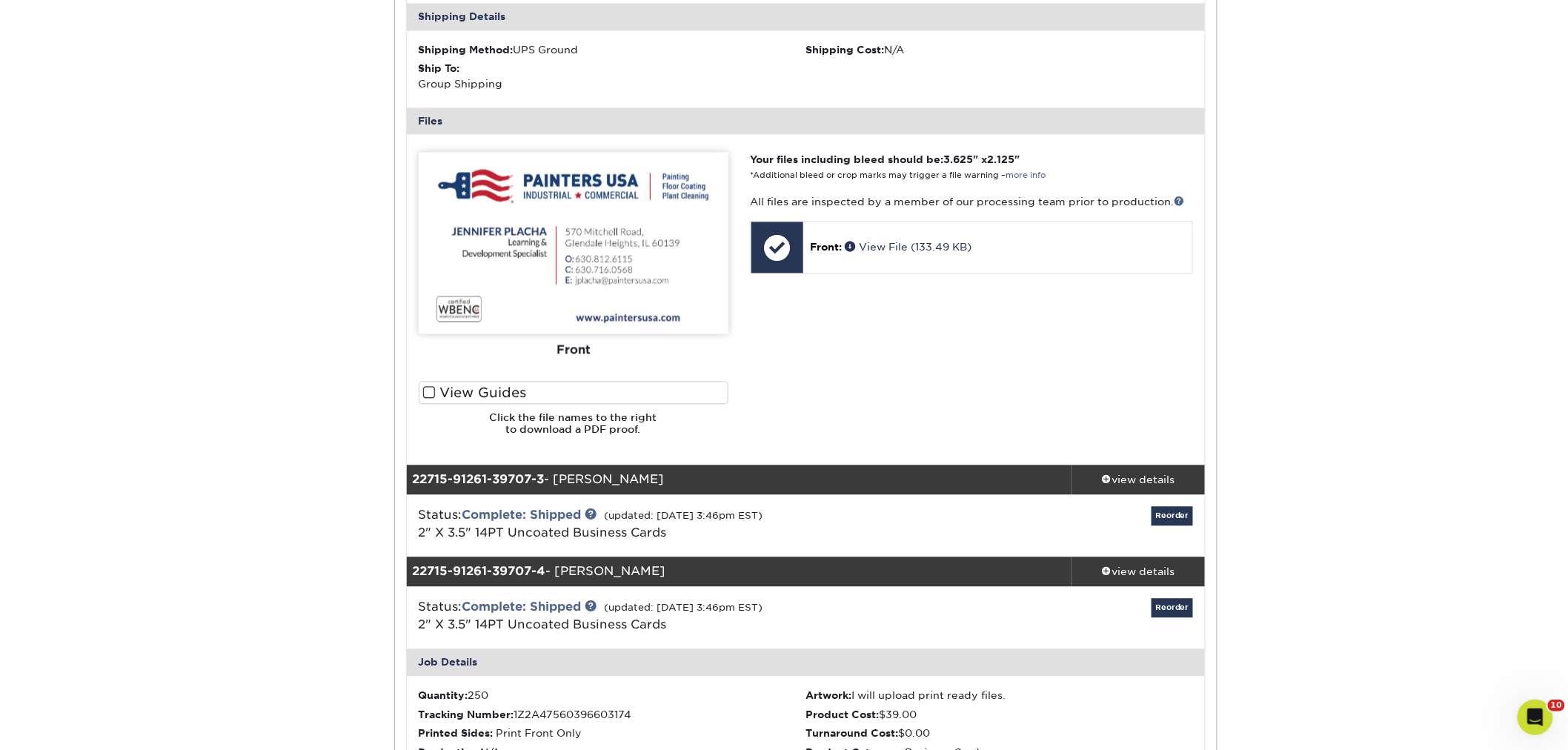
scroll to position [988, 0]
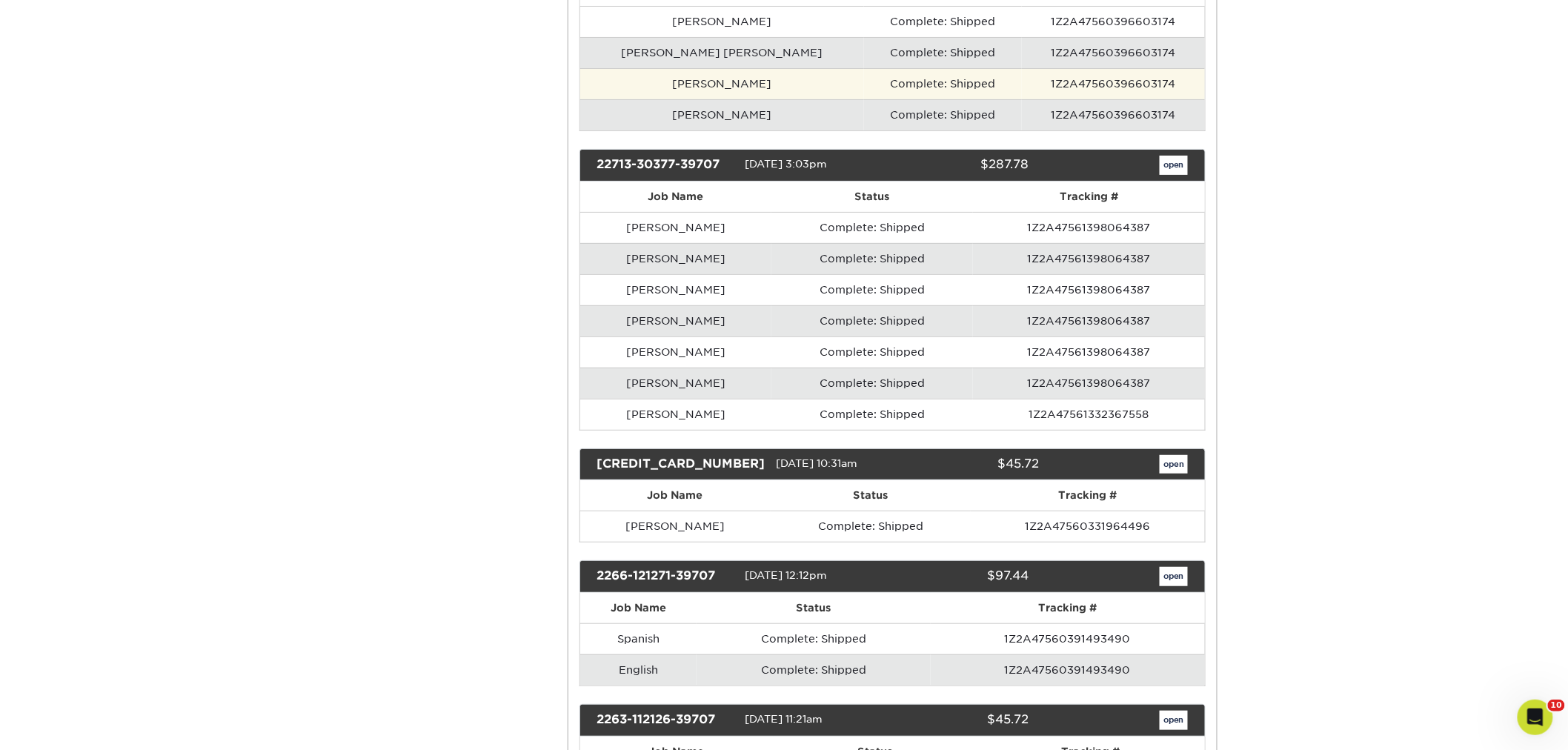
scroll to position [11940, 0]
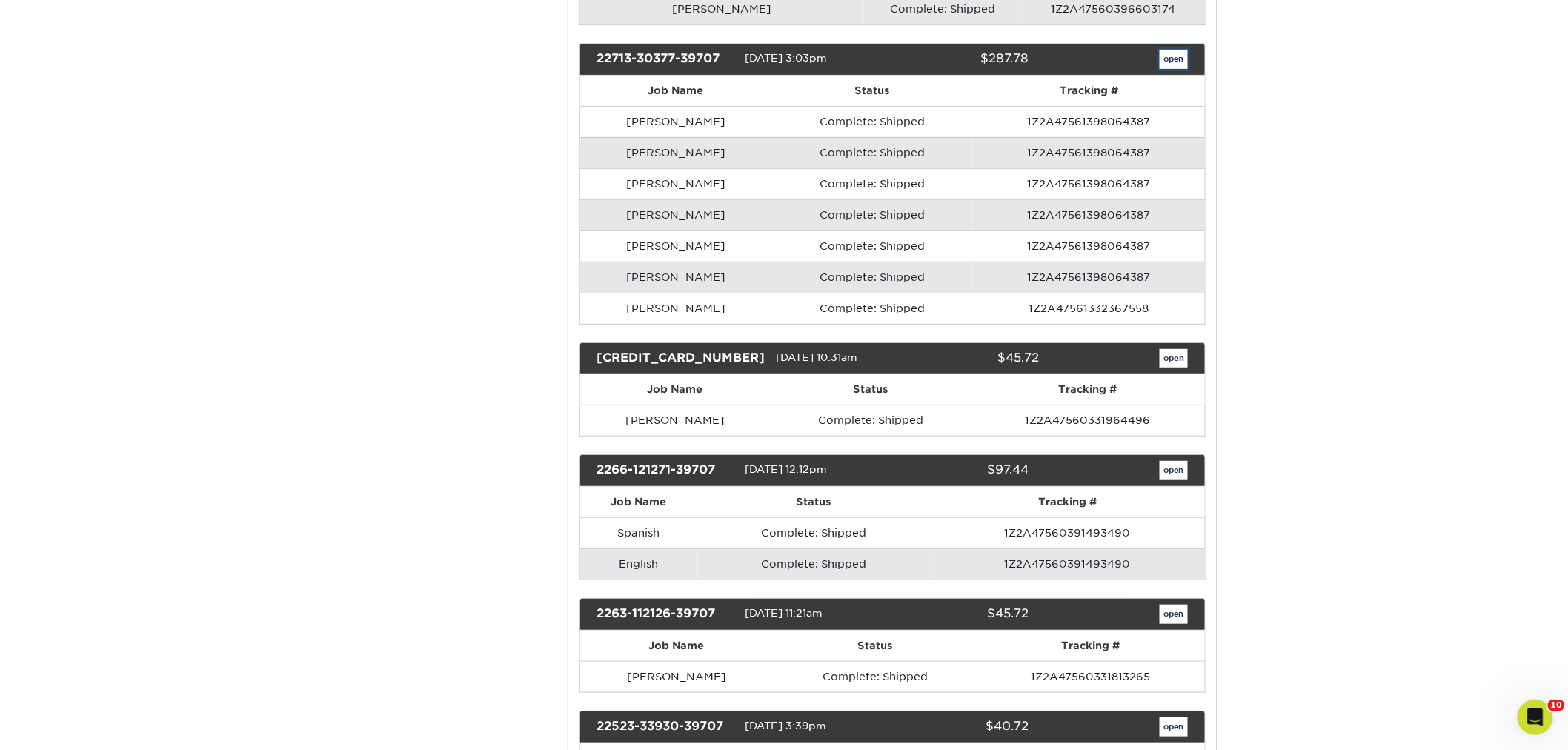
click at [1167, 69] on link "open" at bounding box center [1173, 60] width 28 height 20
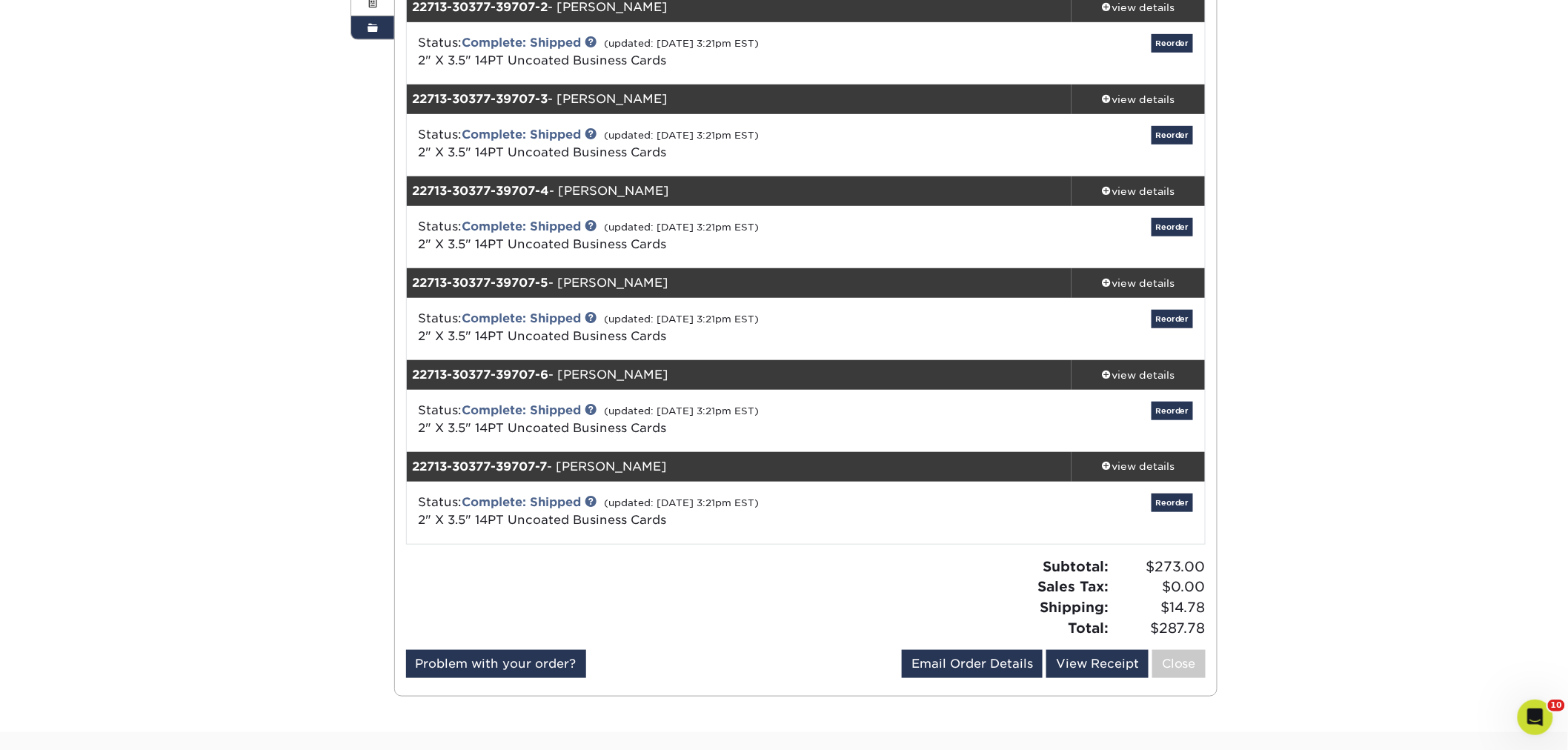
scroll to position [329, 0]
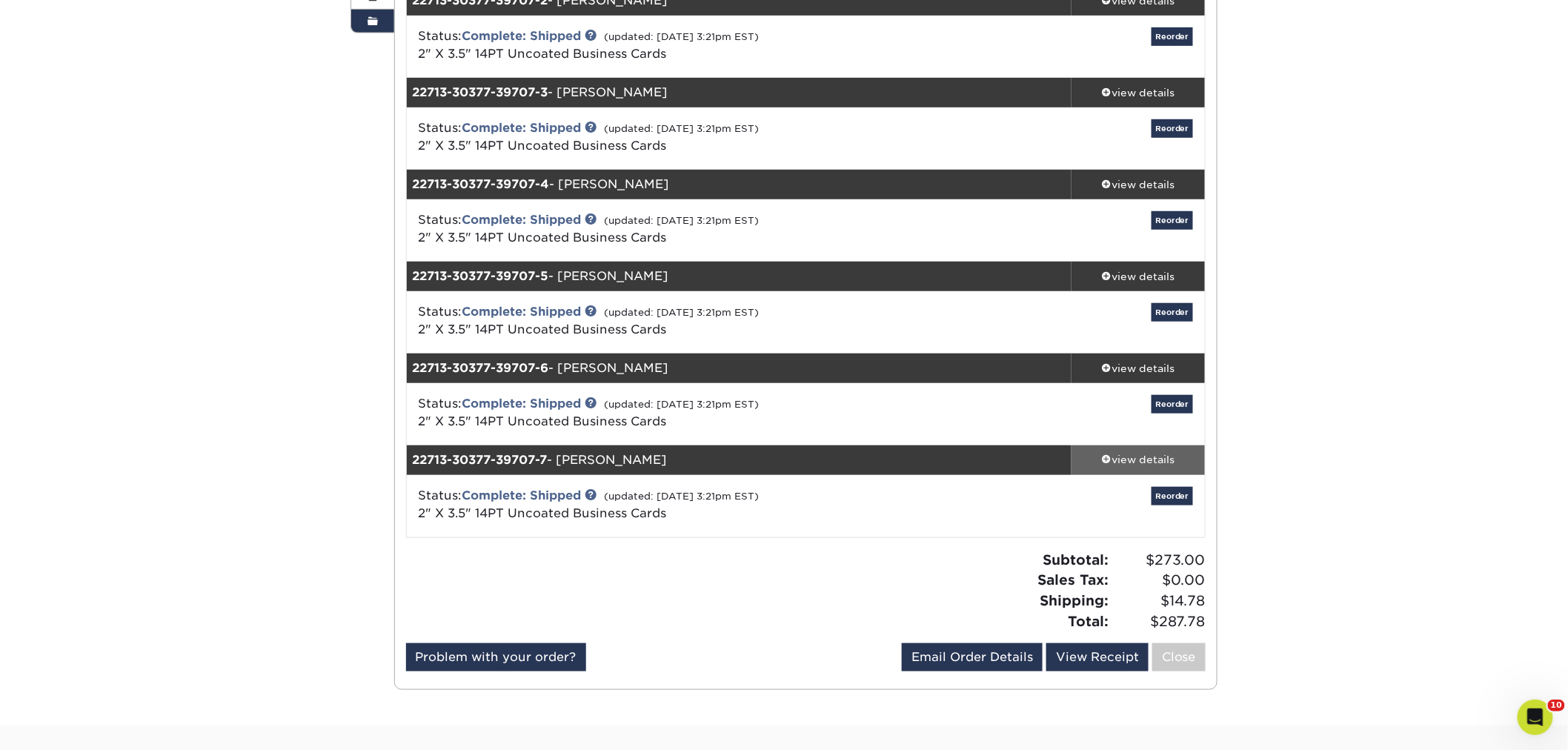
click at [1157, 458] on div "view details" at bounding box center [1138, 461] width 133 height 15
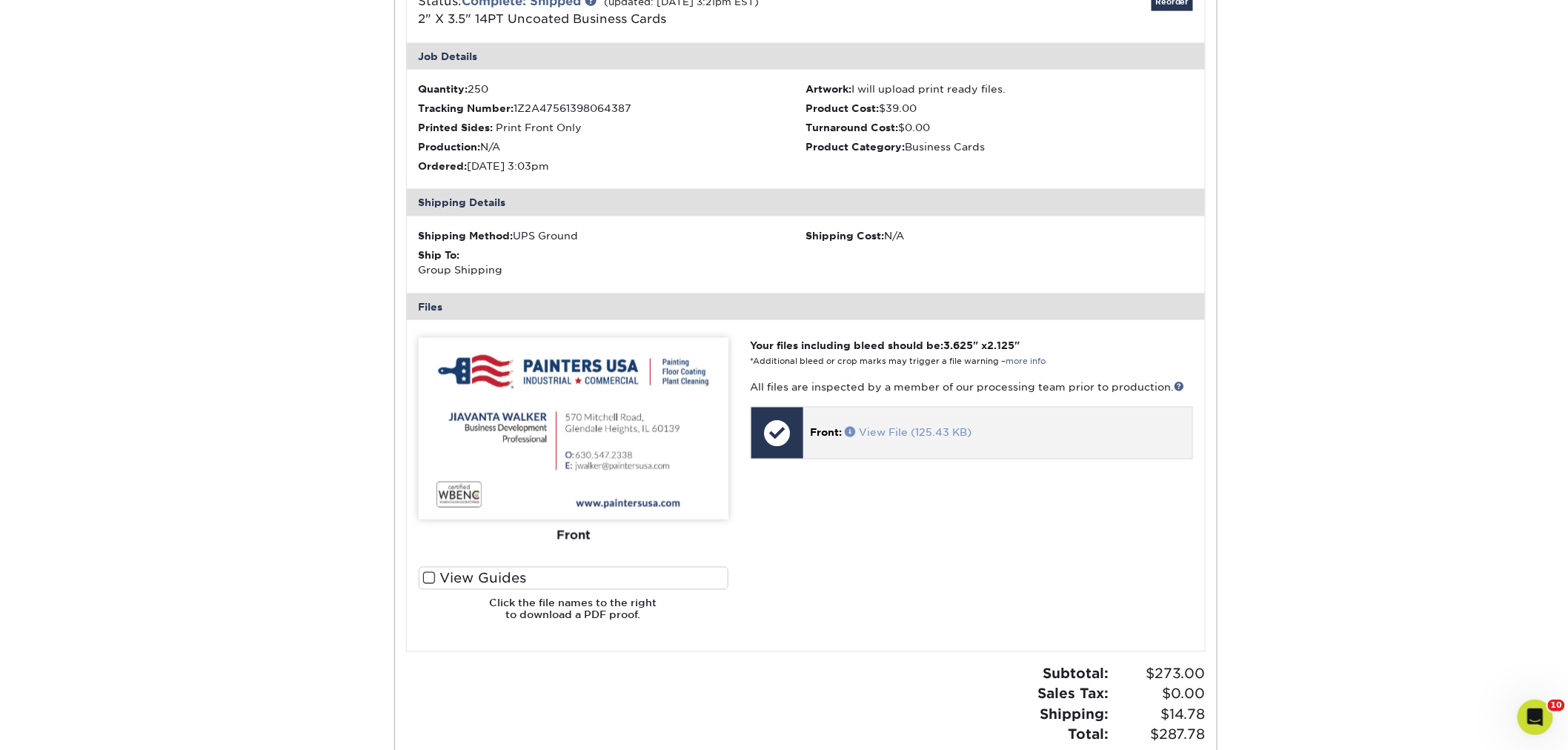
scroll to position [246, 0]
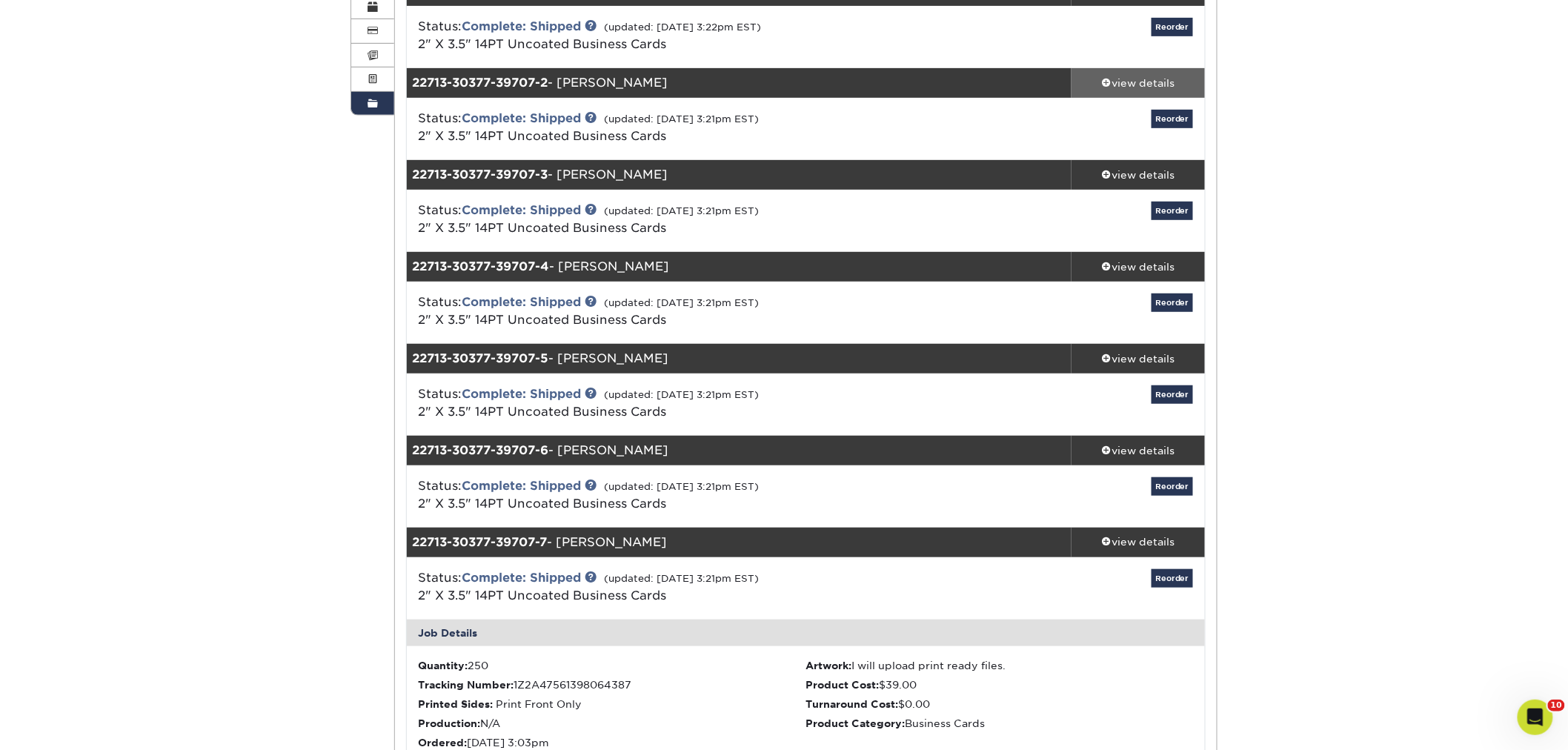
click at [1157, 75] on div "view details" at bounding box center [1138, 83] width 133 height 15
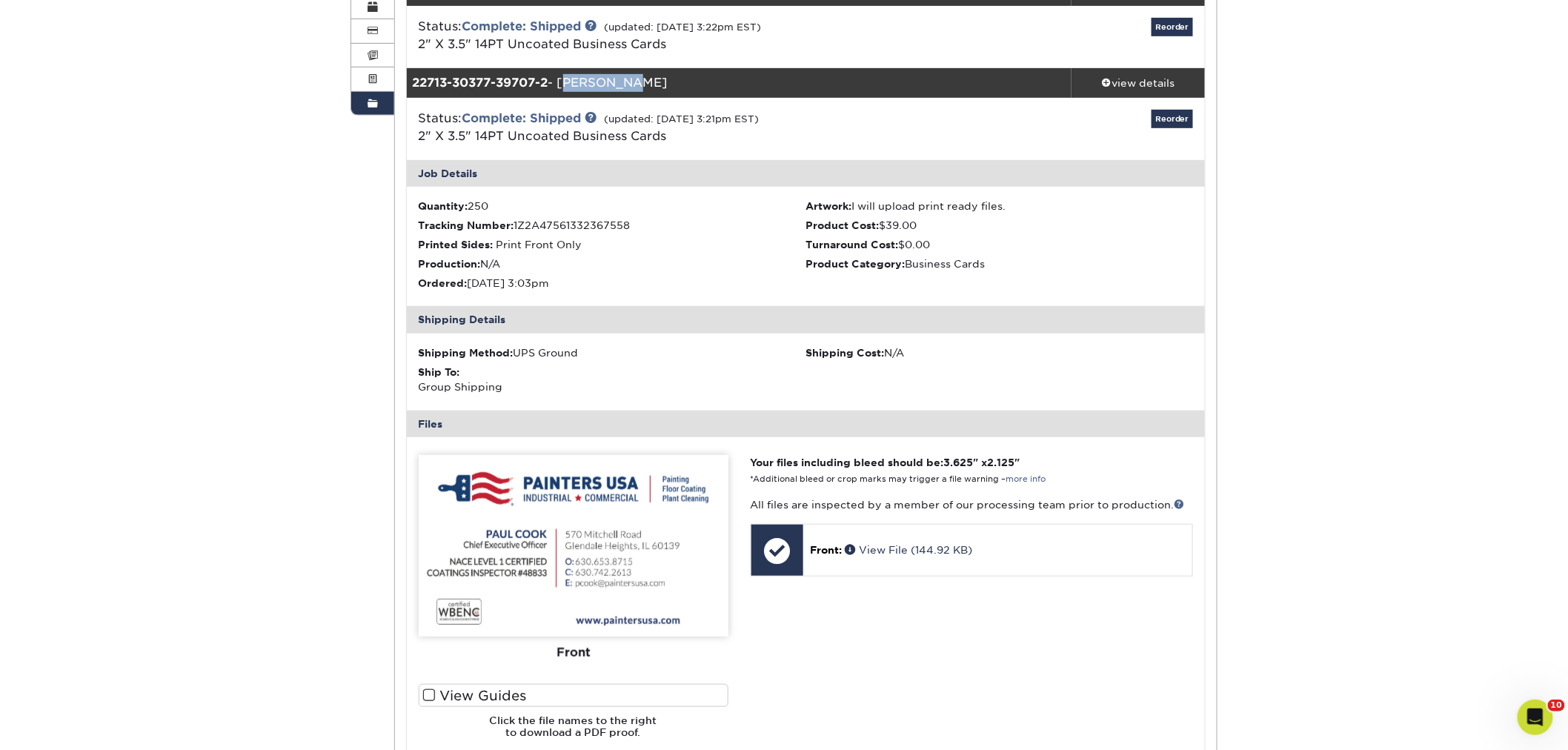
drag, startPoint x: 630, startPoint y: 84, endPoint x: 563, endPoint y: 84, distance: 67.0
click at [563, 84] on div "22713-30377-39707-2 - [PERSON_NAME]" at bounding box center [739, 82] width 665 height 29
copy div "[PERSON_NAME]"
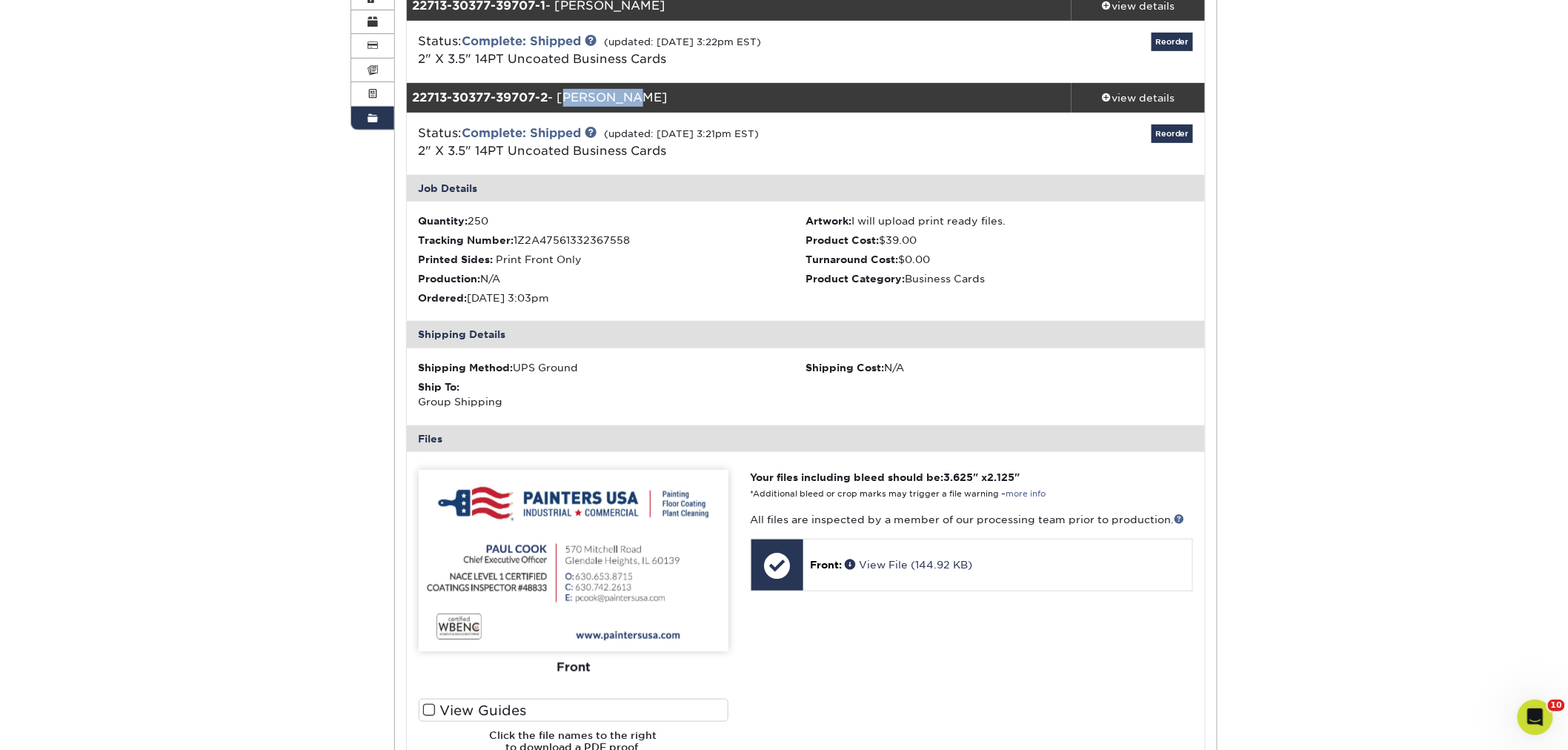
scroll to position [0, 0]
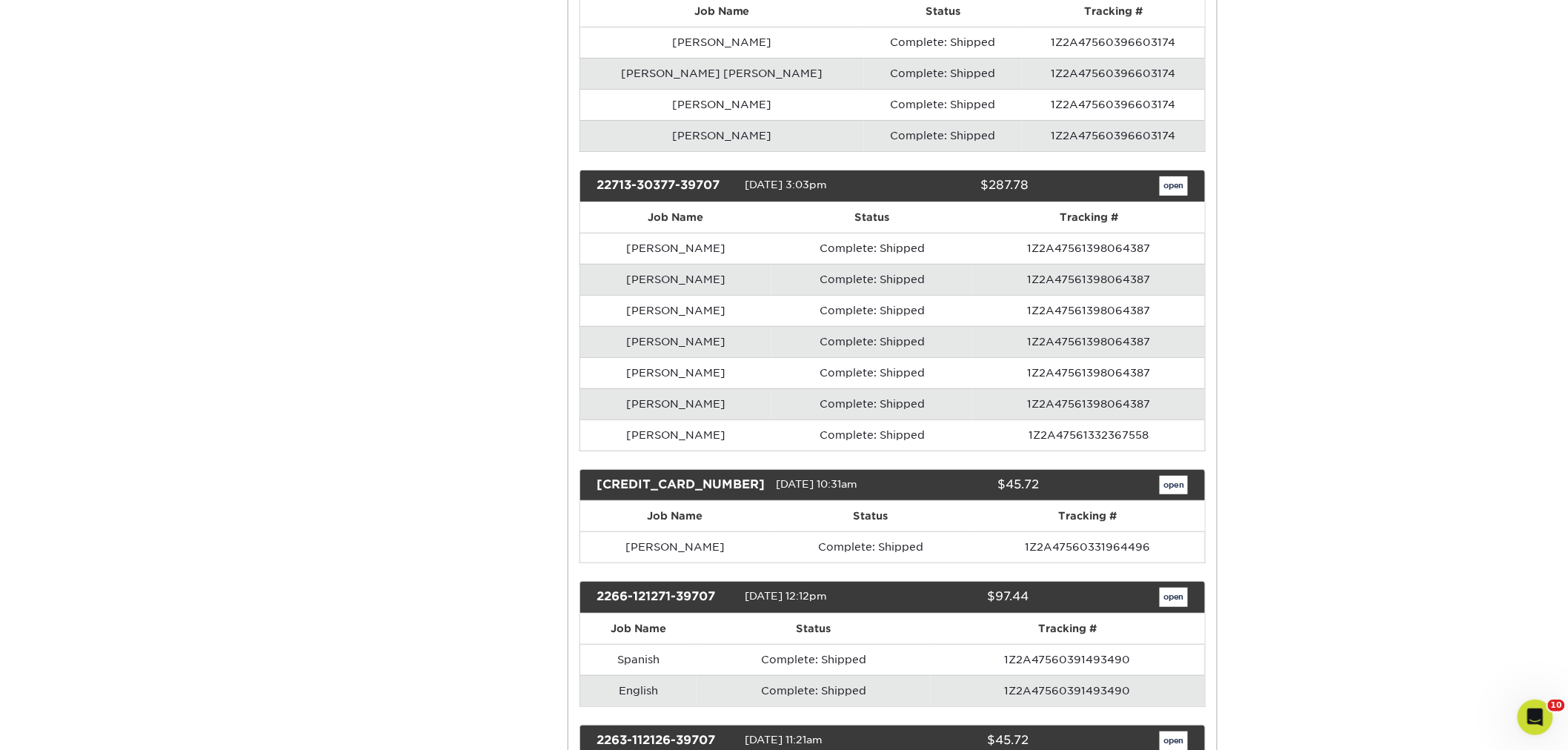
scroll to position [12470, 0]
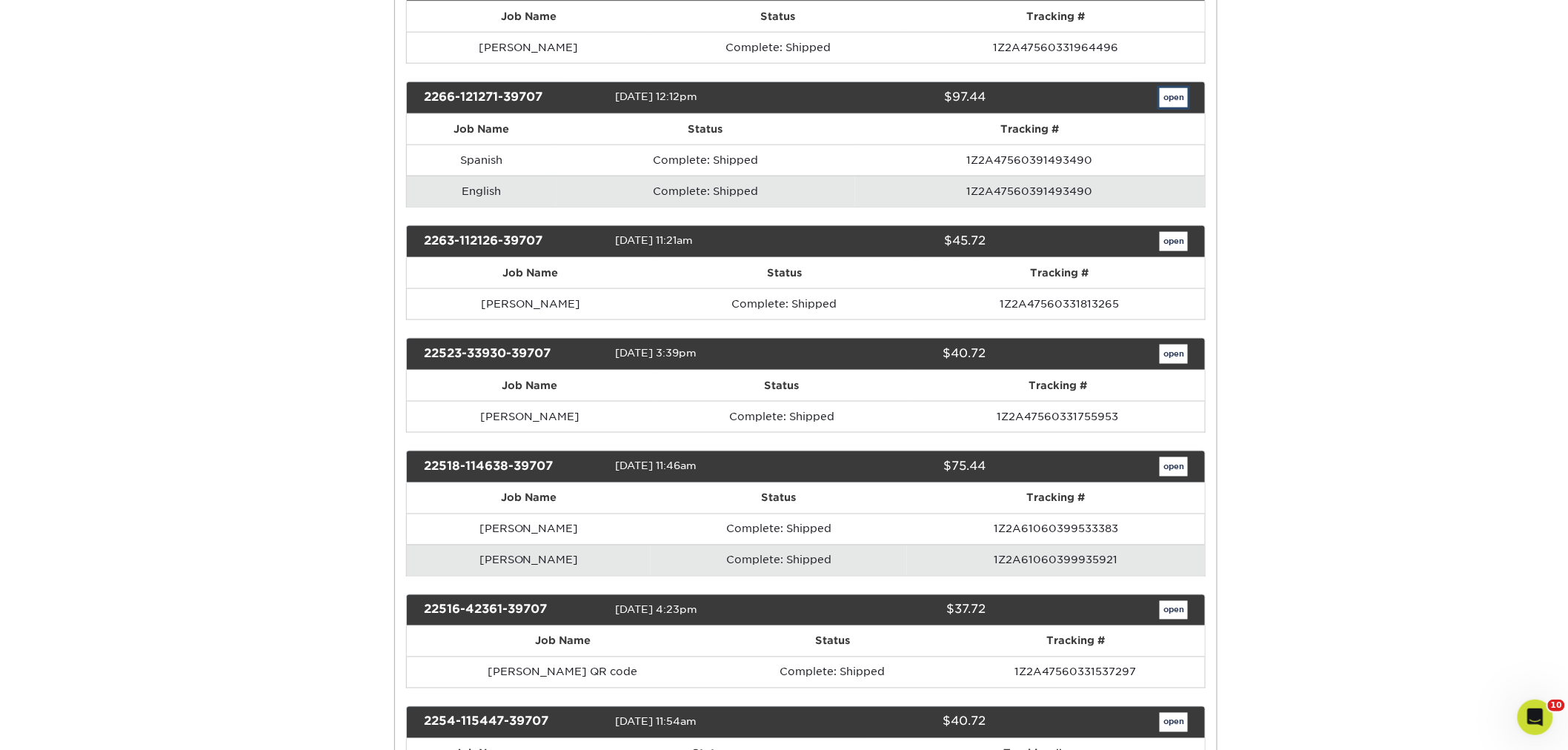
scroll to position [0, 0]
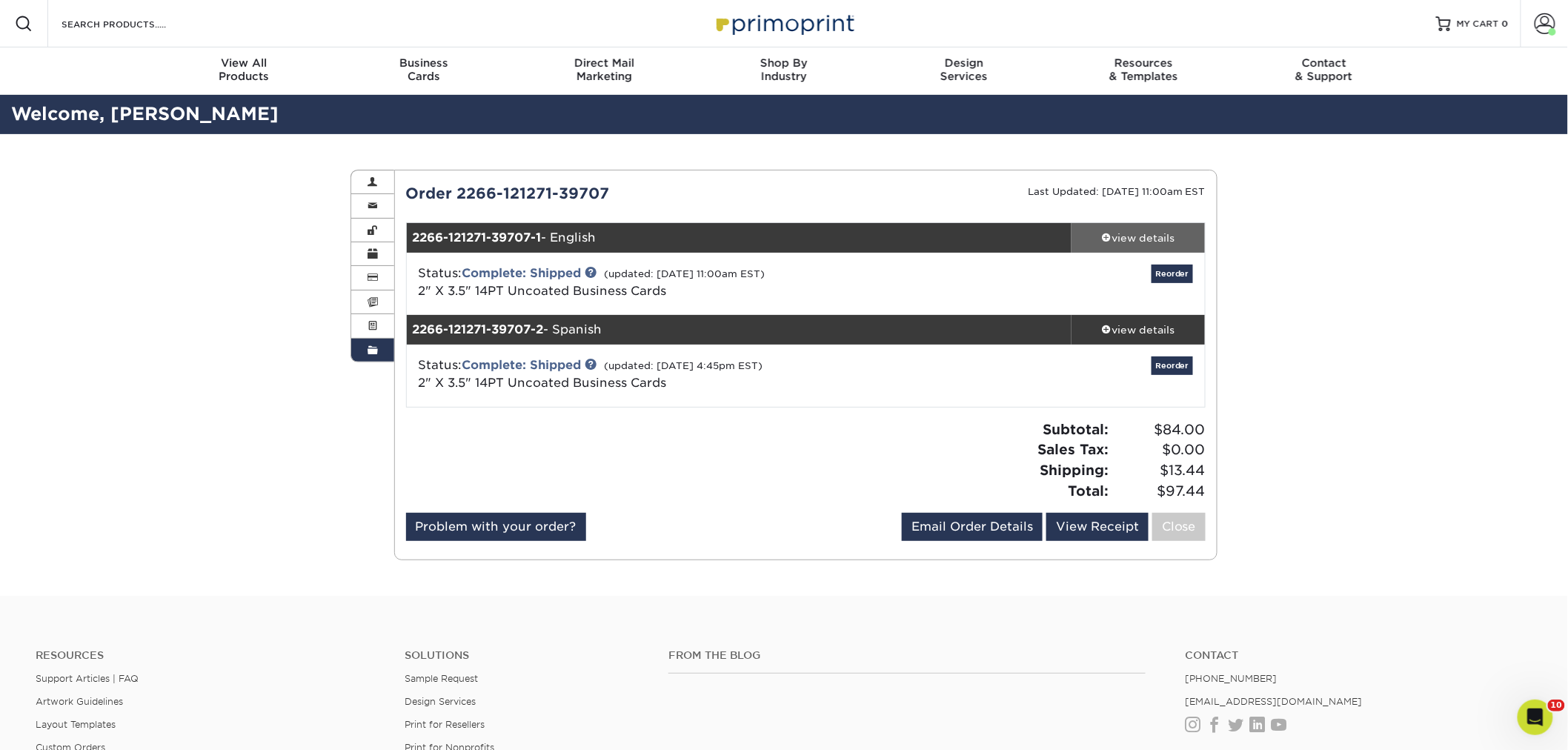
click at [1117, 232] on div "view details" at bounding box center [1138, 238] width 133 height 15
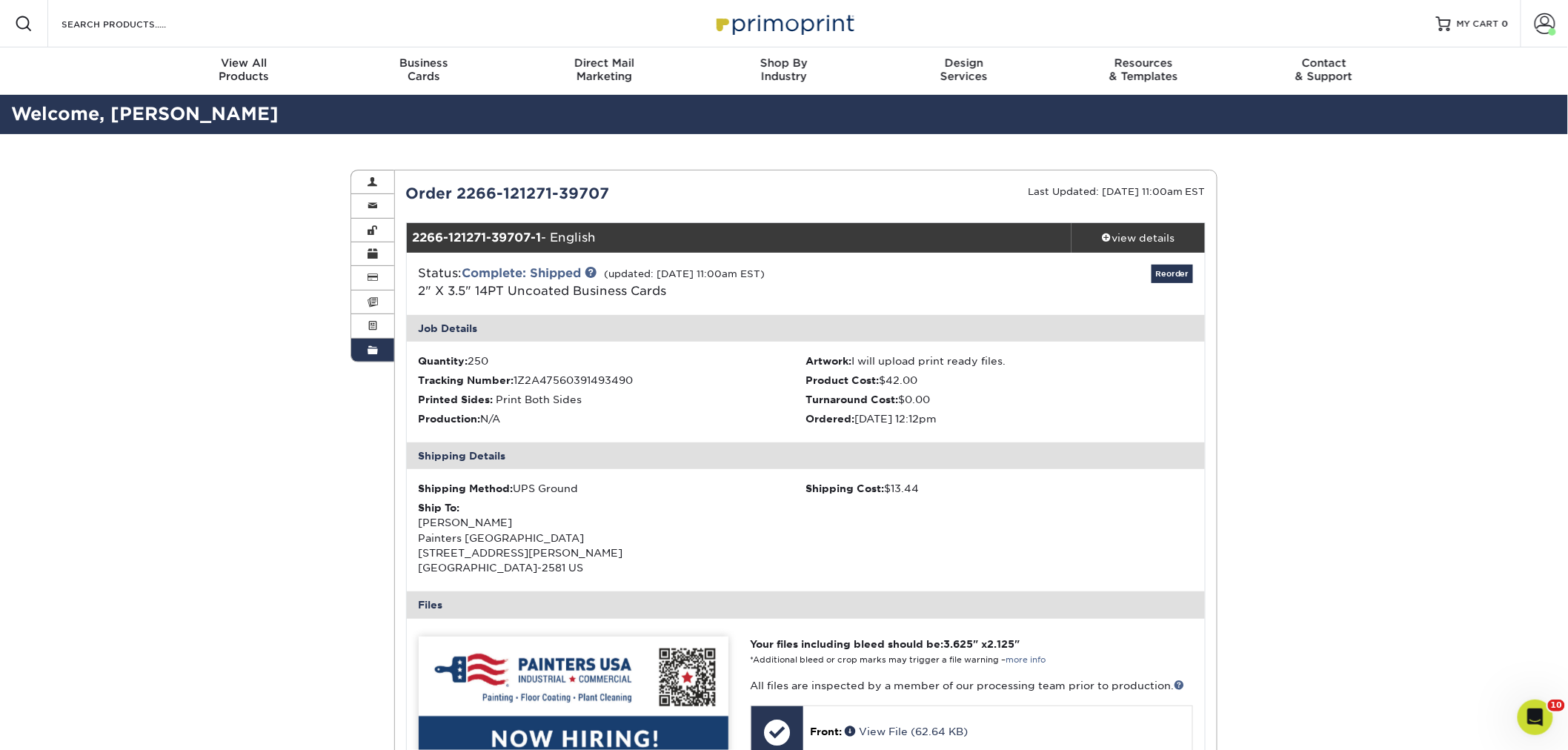
drag, startPoint x: 604, startPoint y: 234, endPoint x: 558, endPoint y: 232, distance: 46.0
click at [558, 232] on div "2266-121271-39707-1 - English" at bounding box center [739, 237] width 665 height 29
copy div "English"
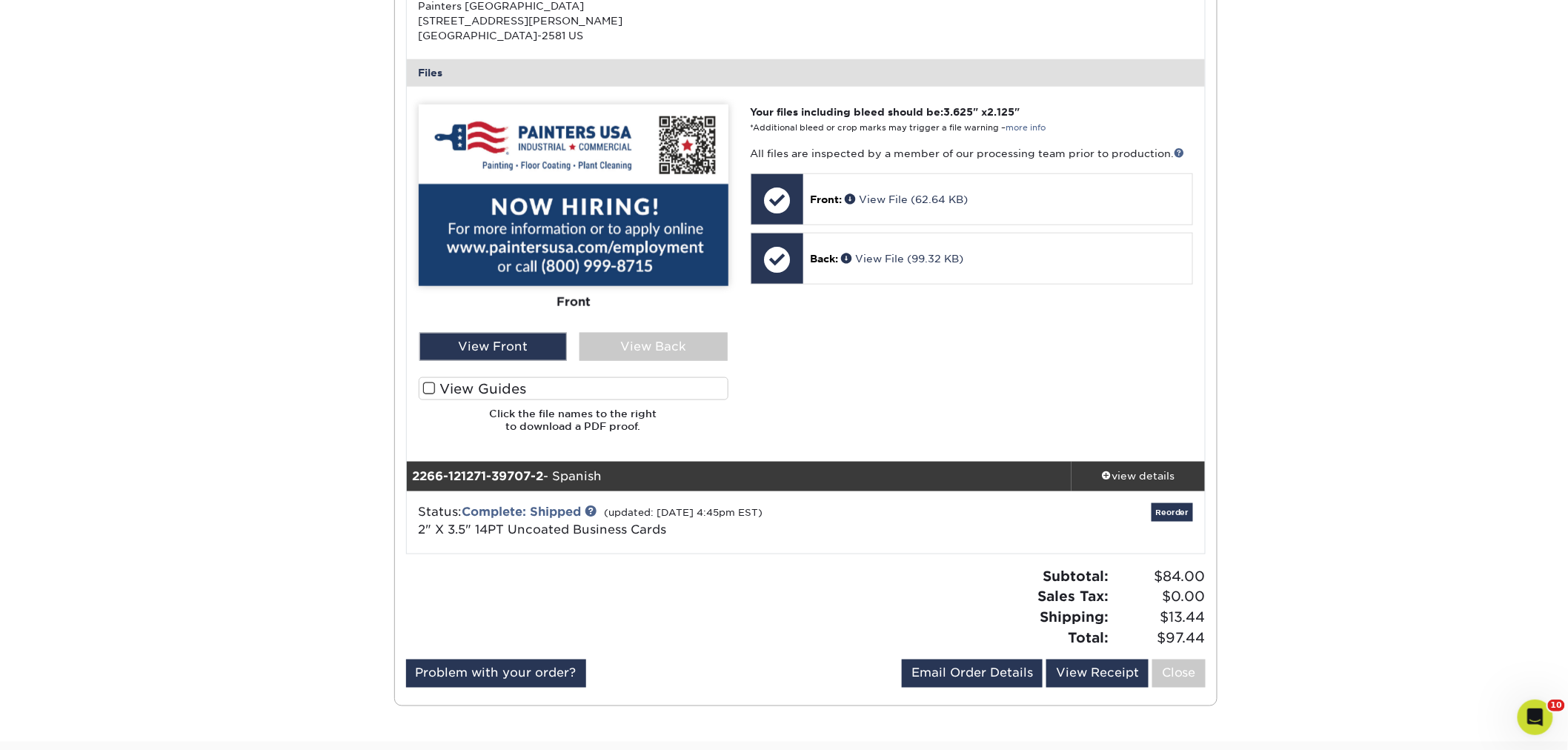
scroll to position [658, 0]
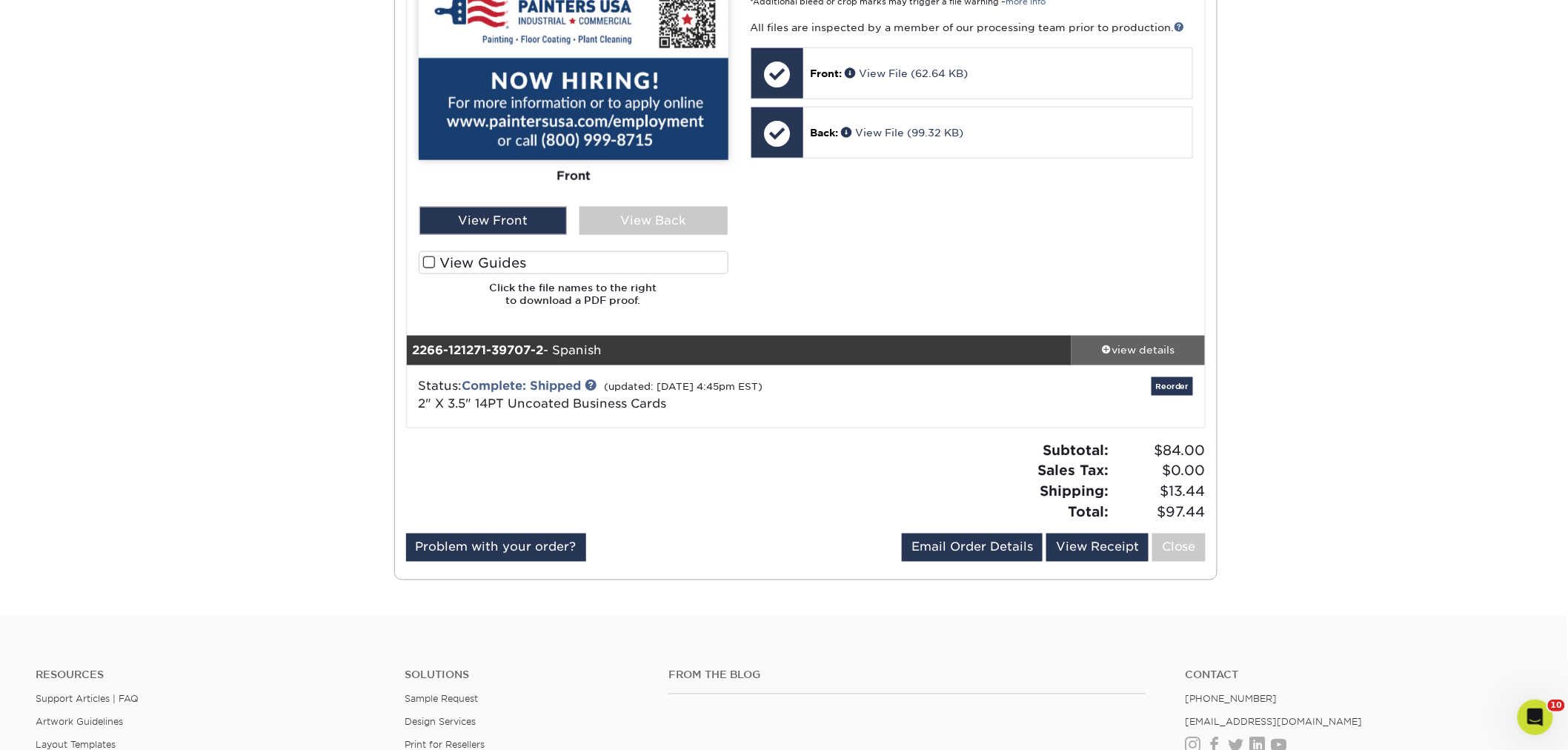
click at [1128, 346] on div "view details" at bounding box center [1138, 351] width 133 height 15
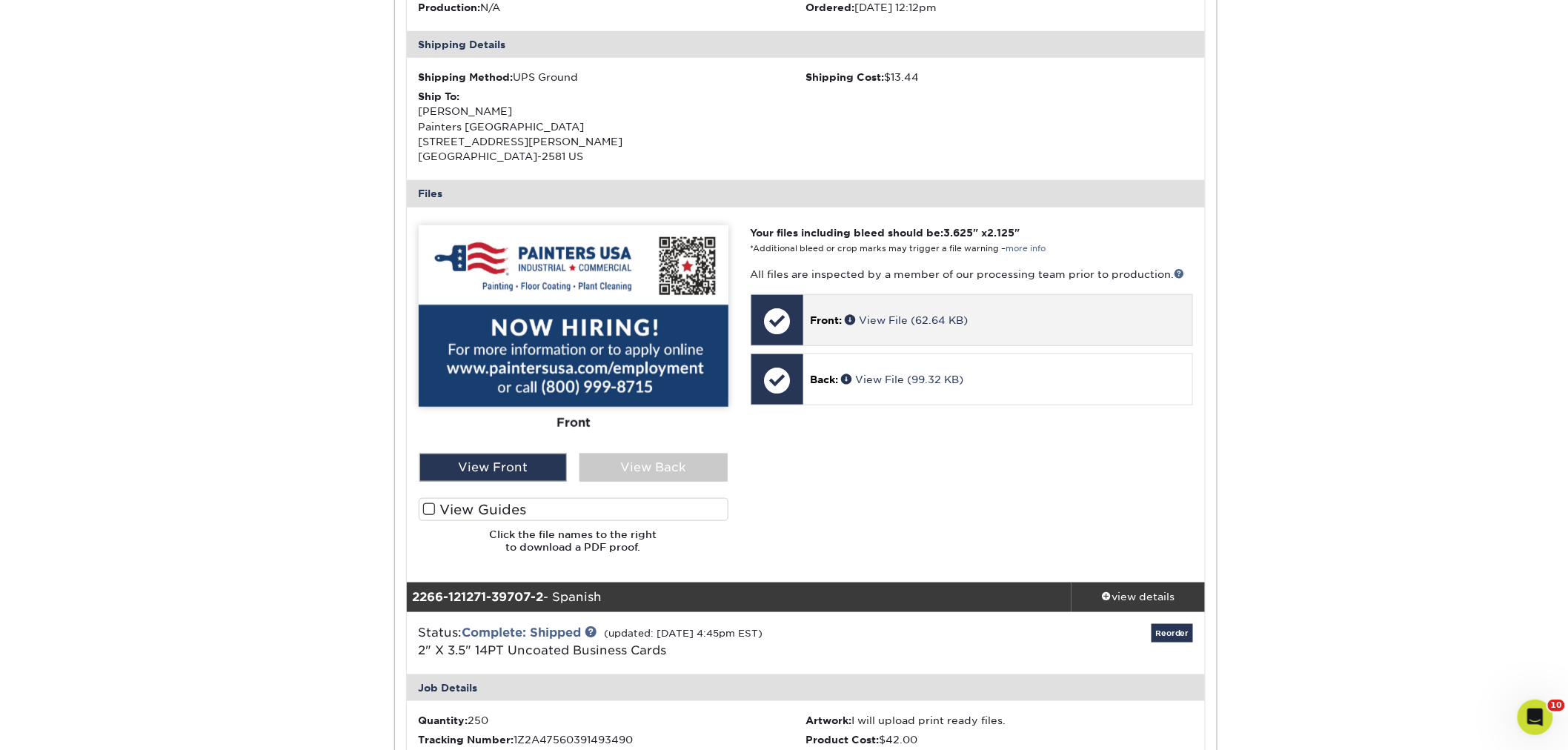
scroll to position [0, 0]
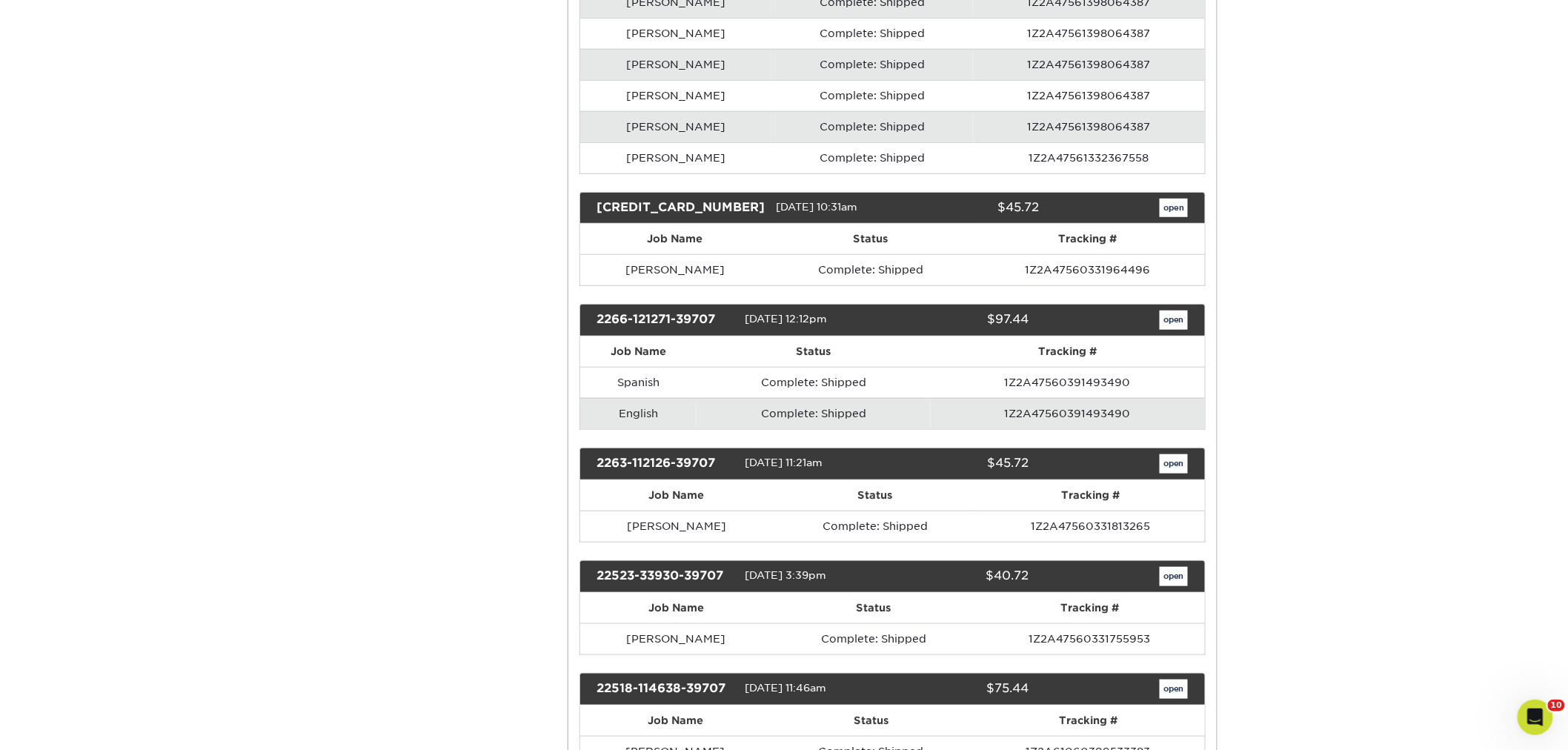
scroll to position [12188, 0]
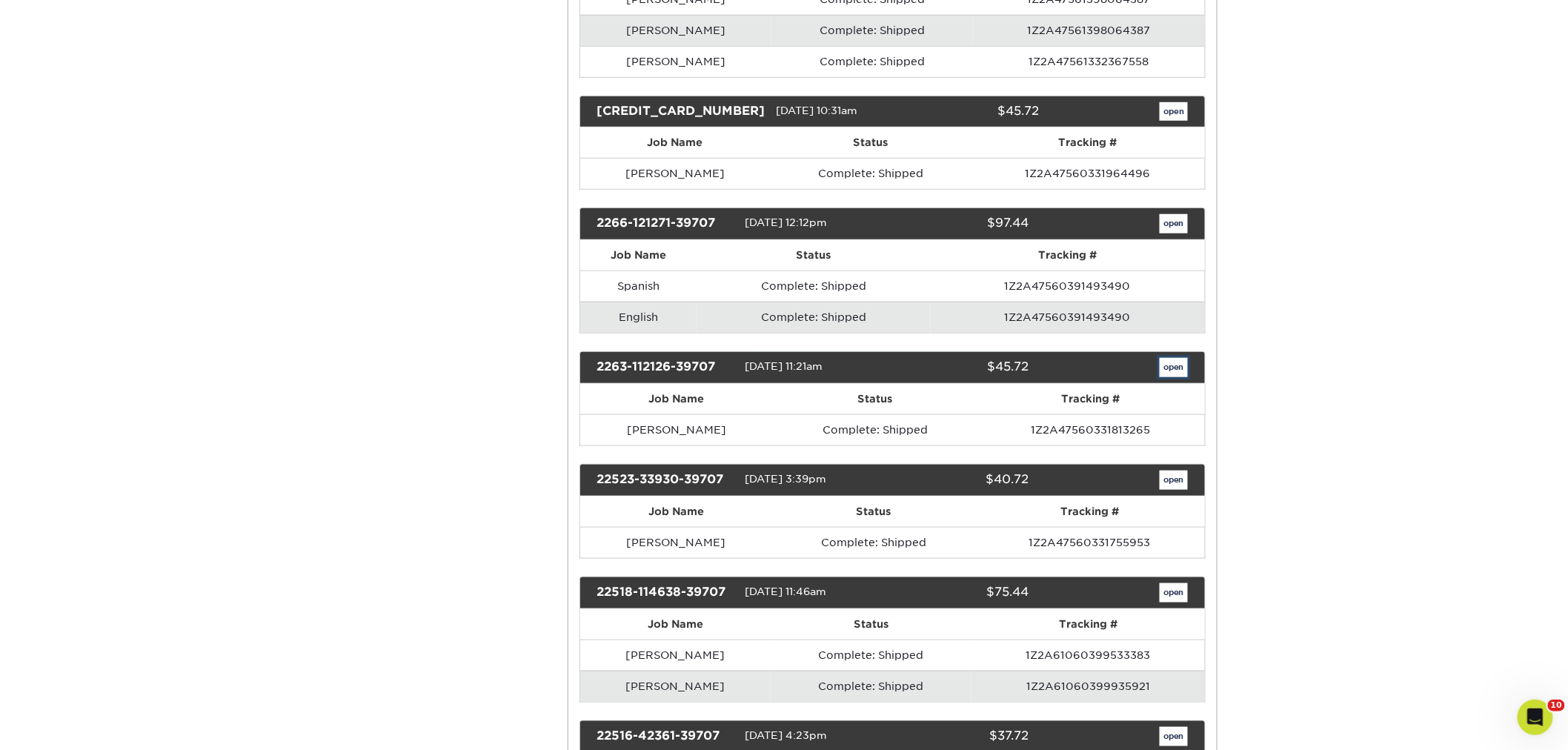
click link "open"
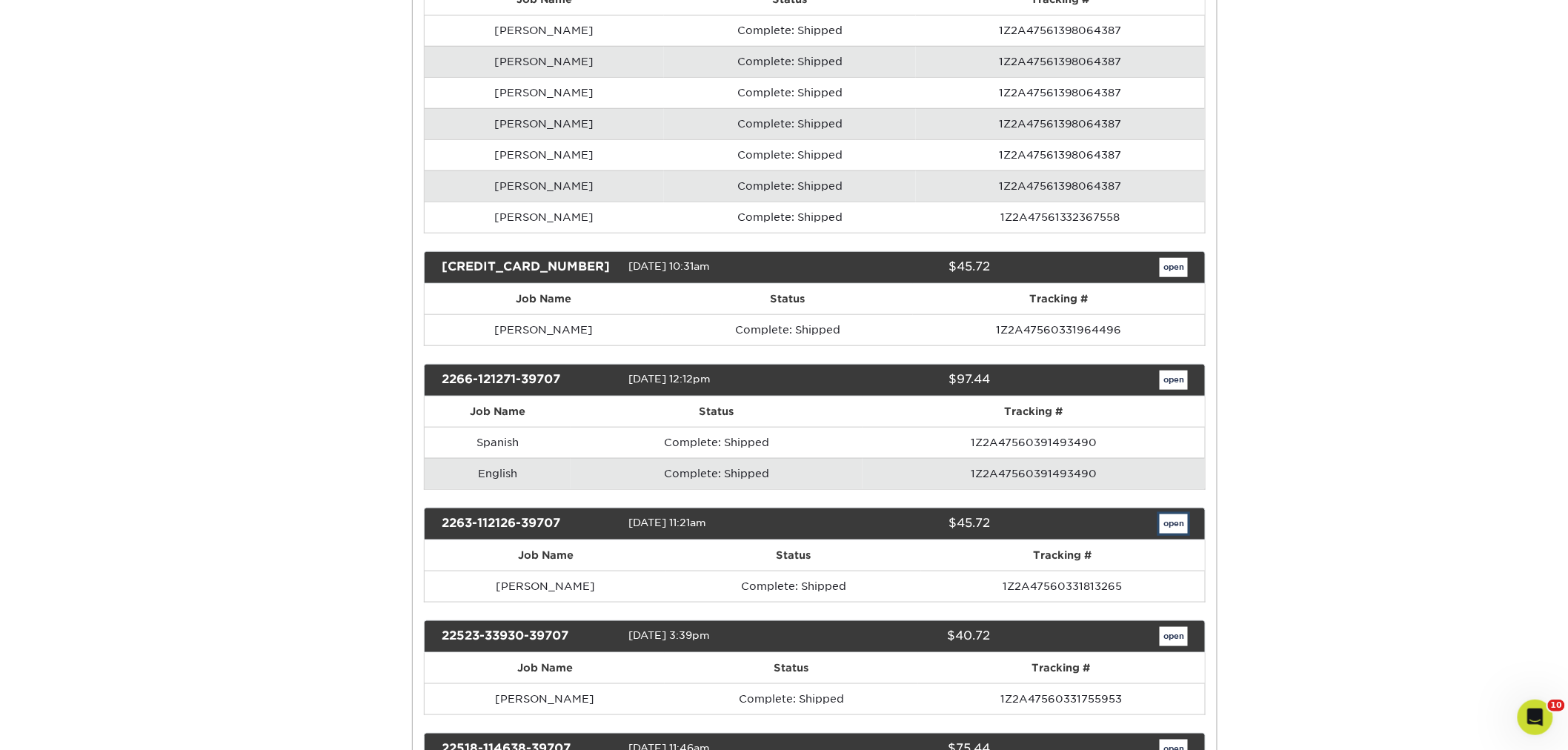
scroll to position [0, 0]
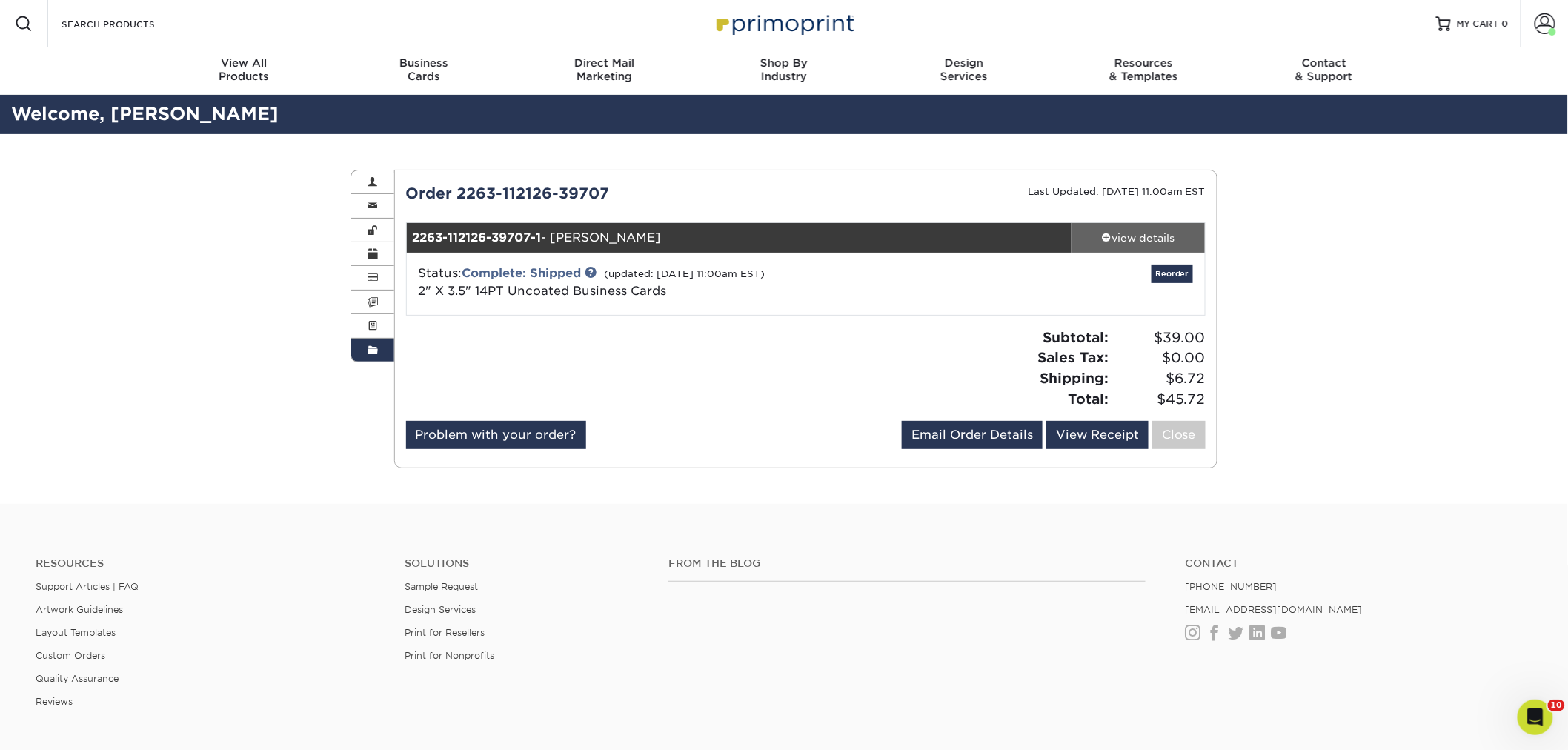
click div "view details"
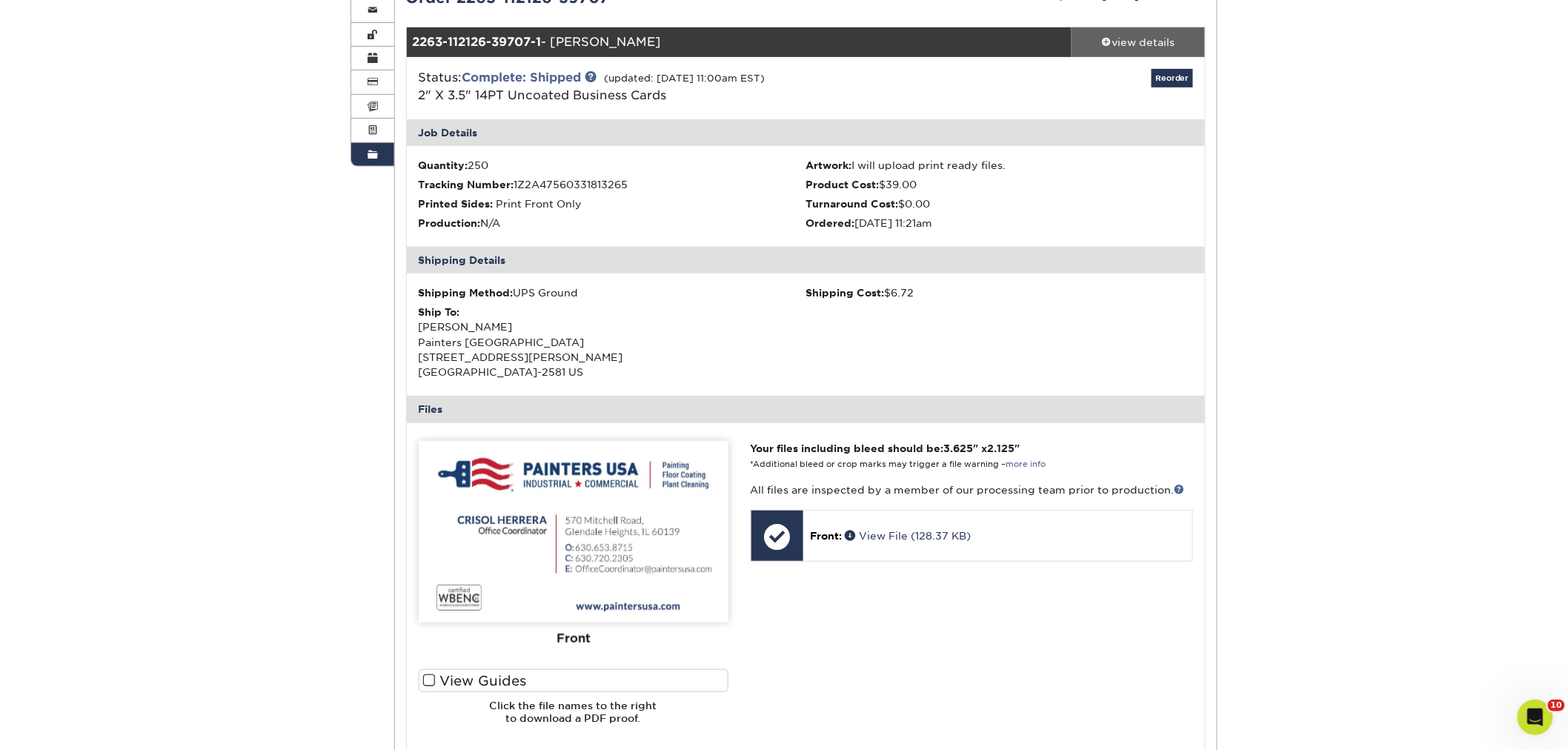
scroll to position [246, 0]
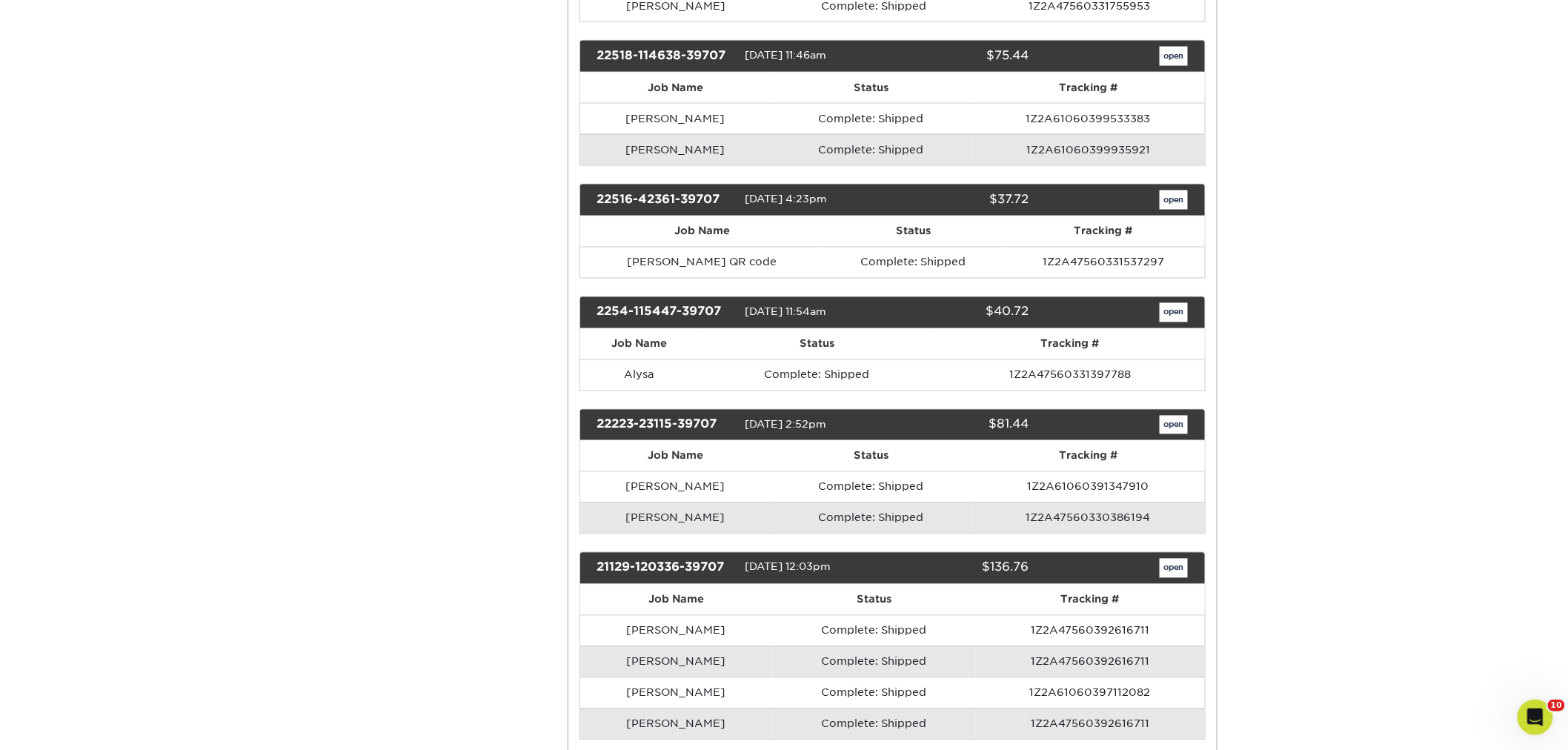
scroll to position [12642, 0]
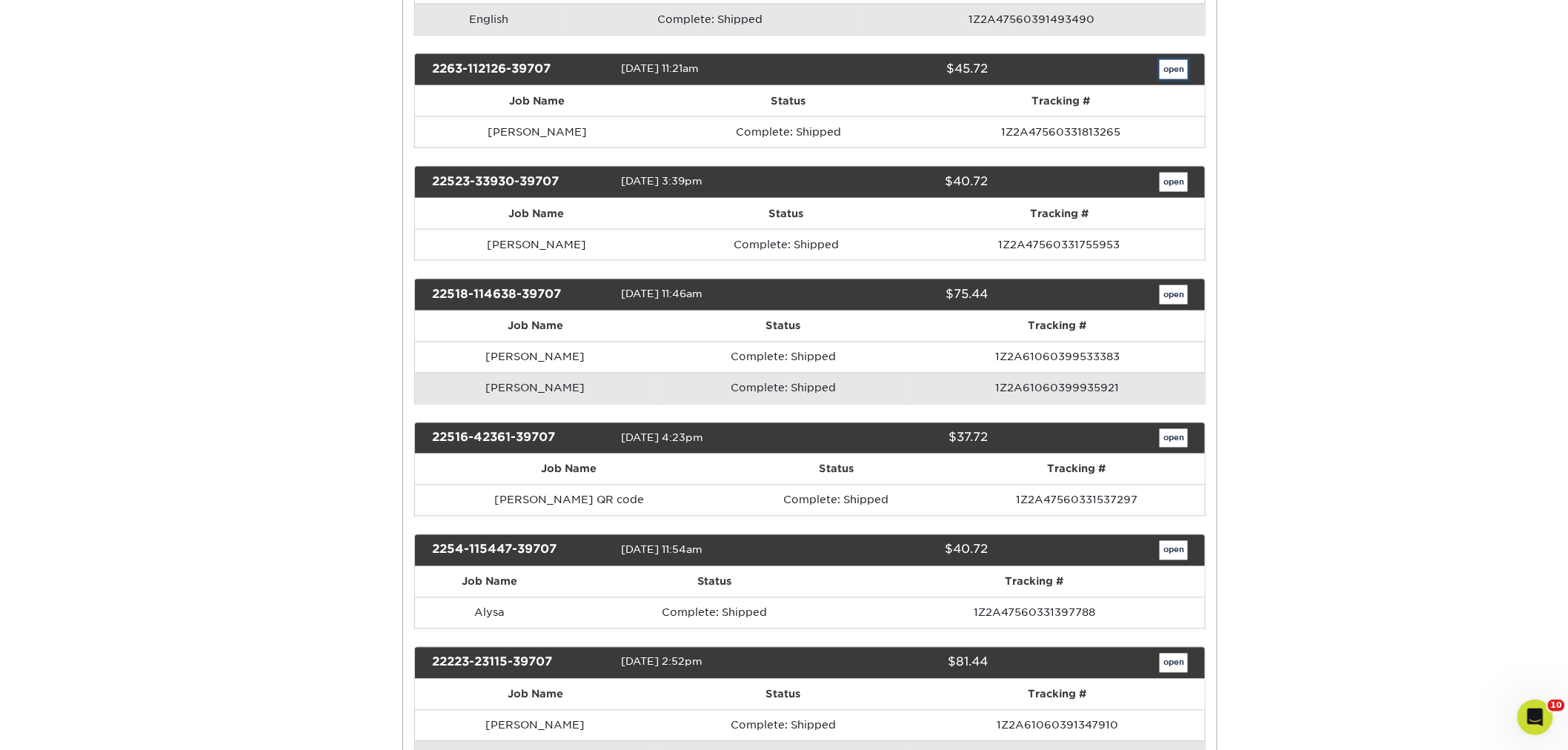
scroll to position [0, 0]
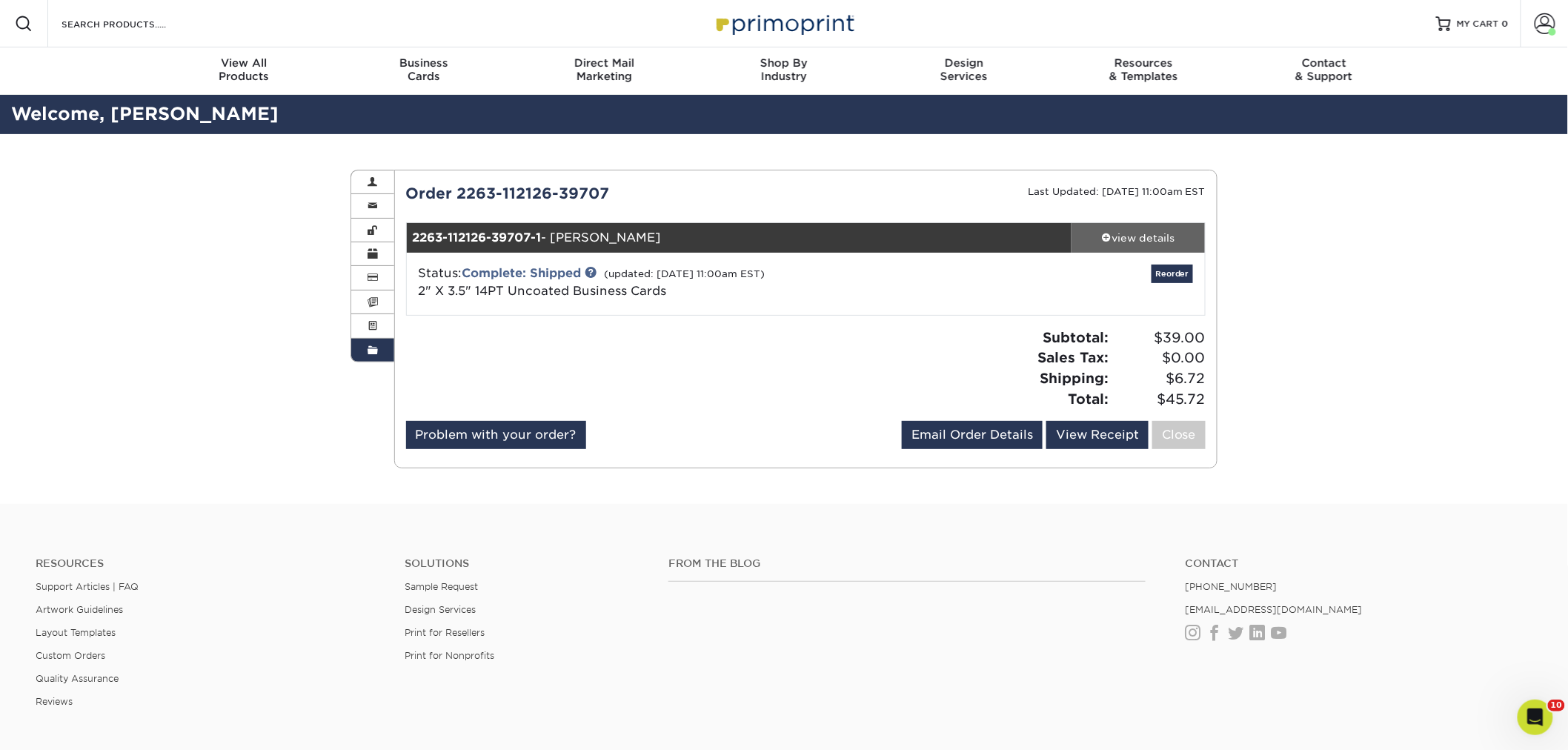
click at [1136, 243] on div "view details" at bounding box center [1138, 238] width 133 height 15
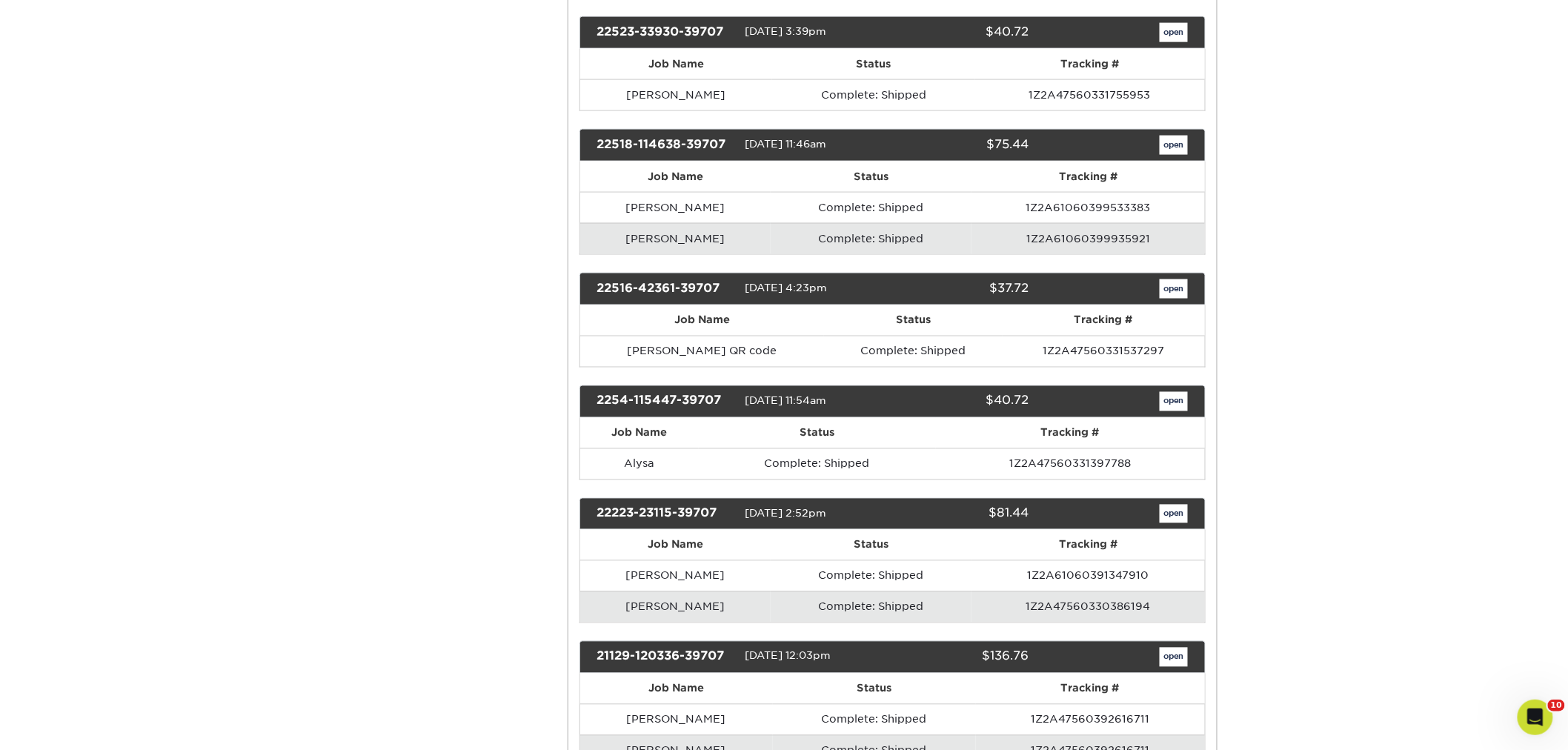
scroll to position [12682, 0]
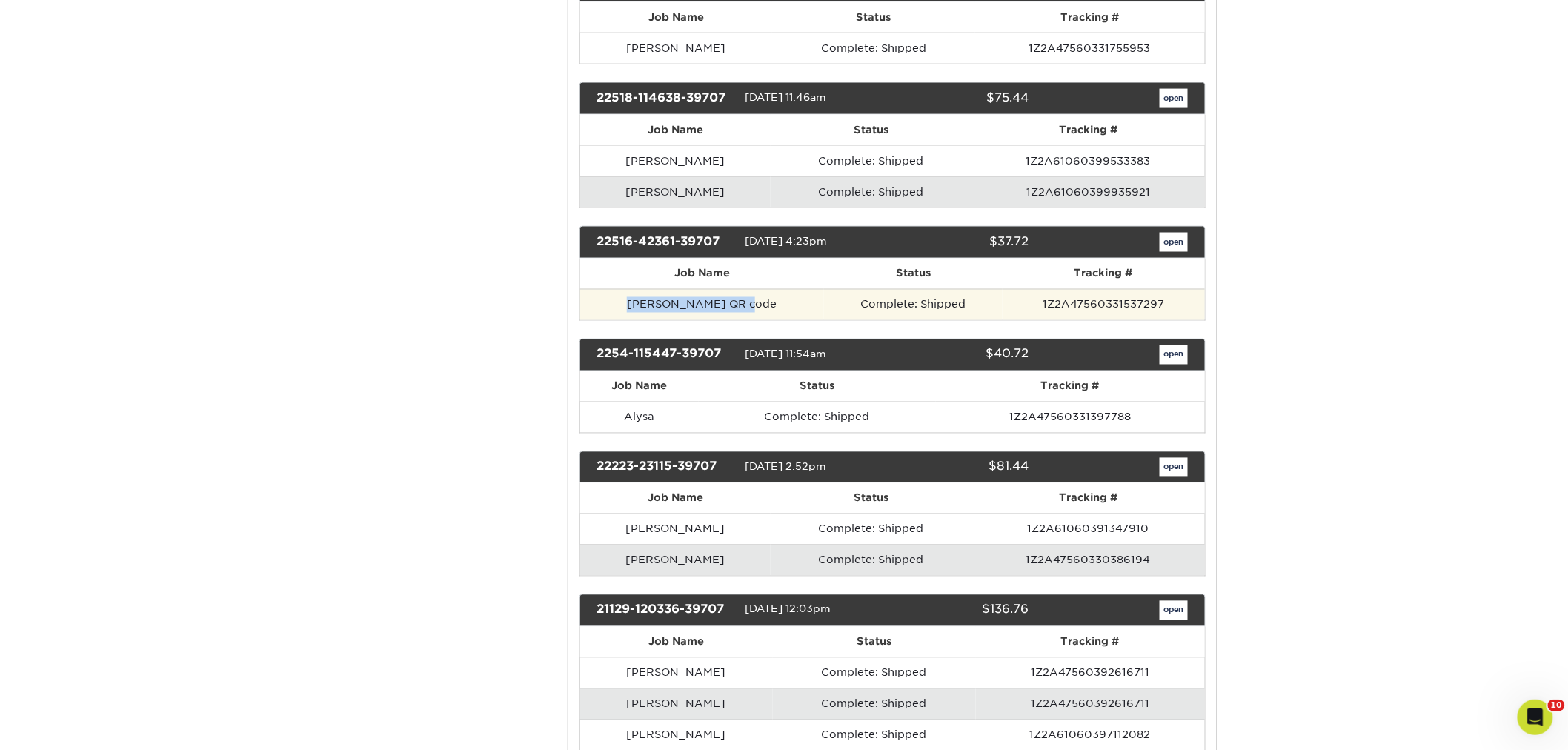
drag, startPoint x: 745, startPoint y: 403, endPoint x: 616, endPoint y: 404, distance: 129.0
click at [616, 320] on td "[PERSON_NAME] QR code" at bounding box center [702, 304] width 244 height 31
copy td "[PERSON_NAME] QR code"
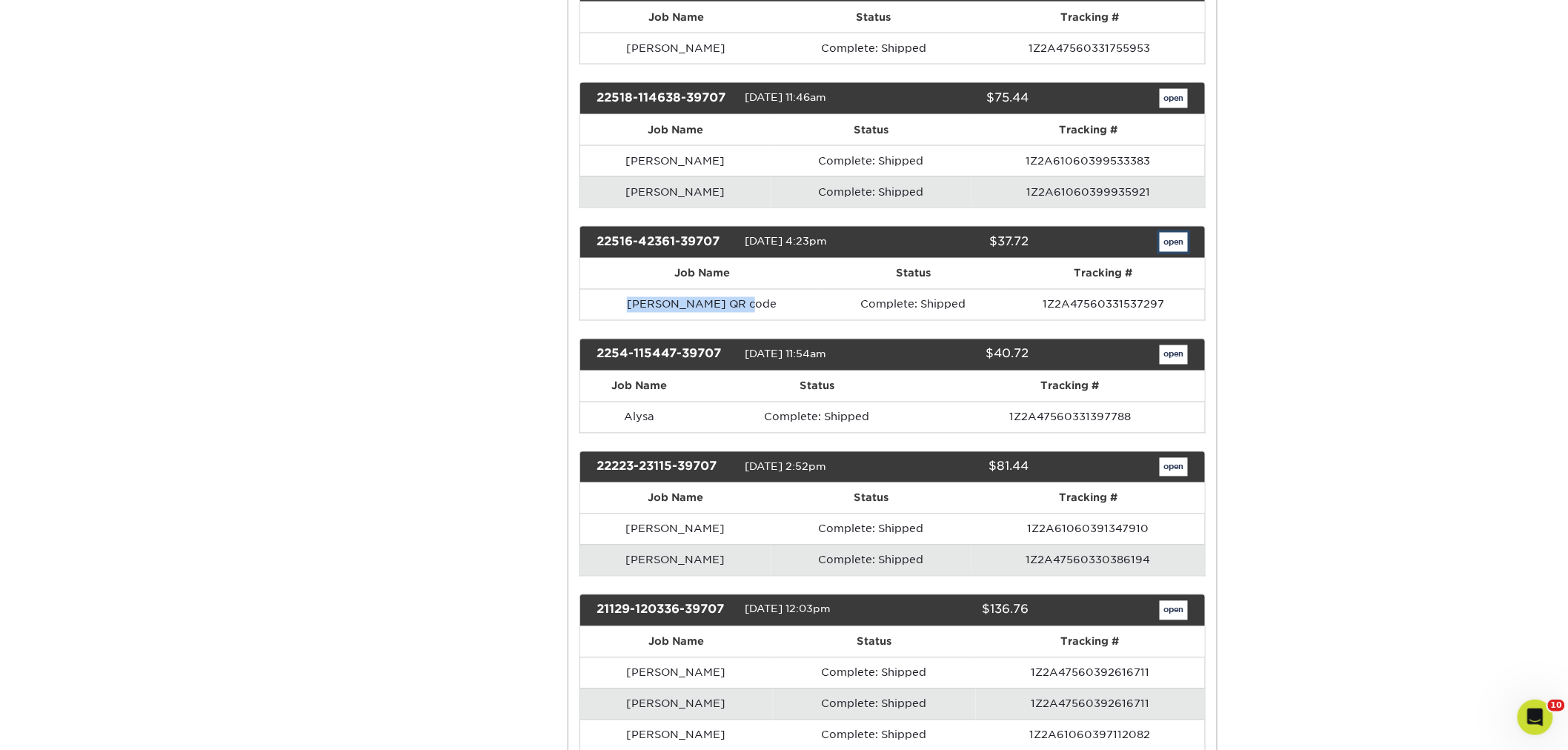
click at [1165, 252] on link "open" at bounding box center [1173, 243] width 28 height 20
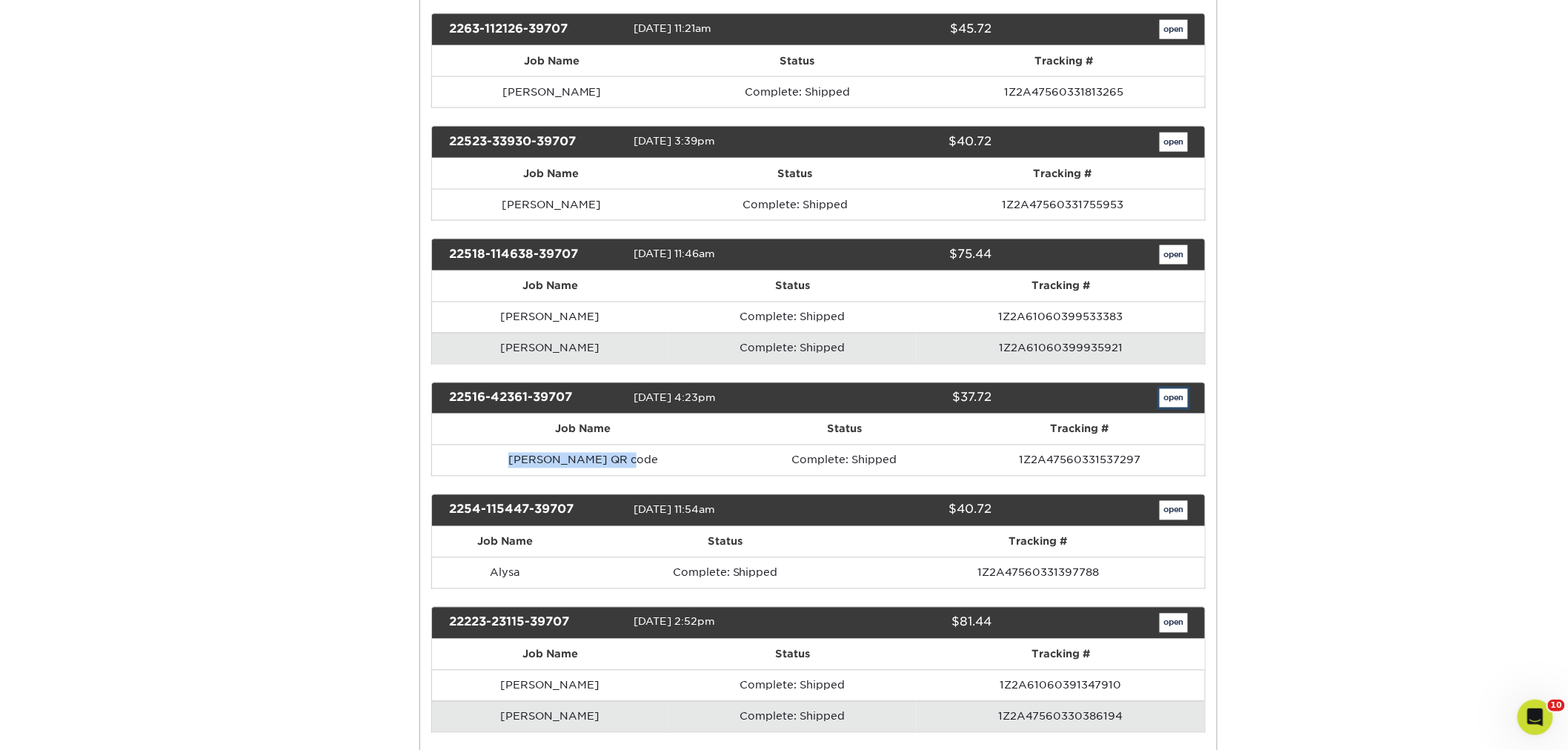
scroll to position [0, 0]
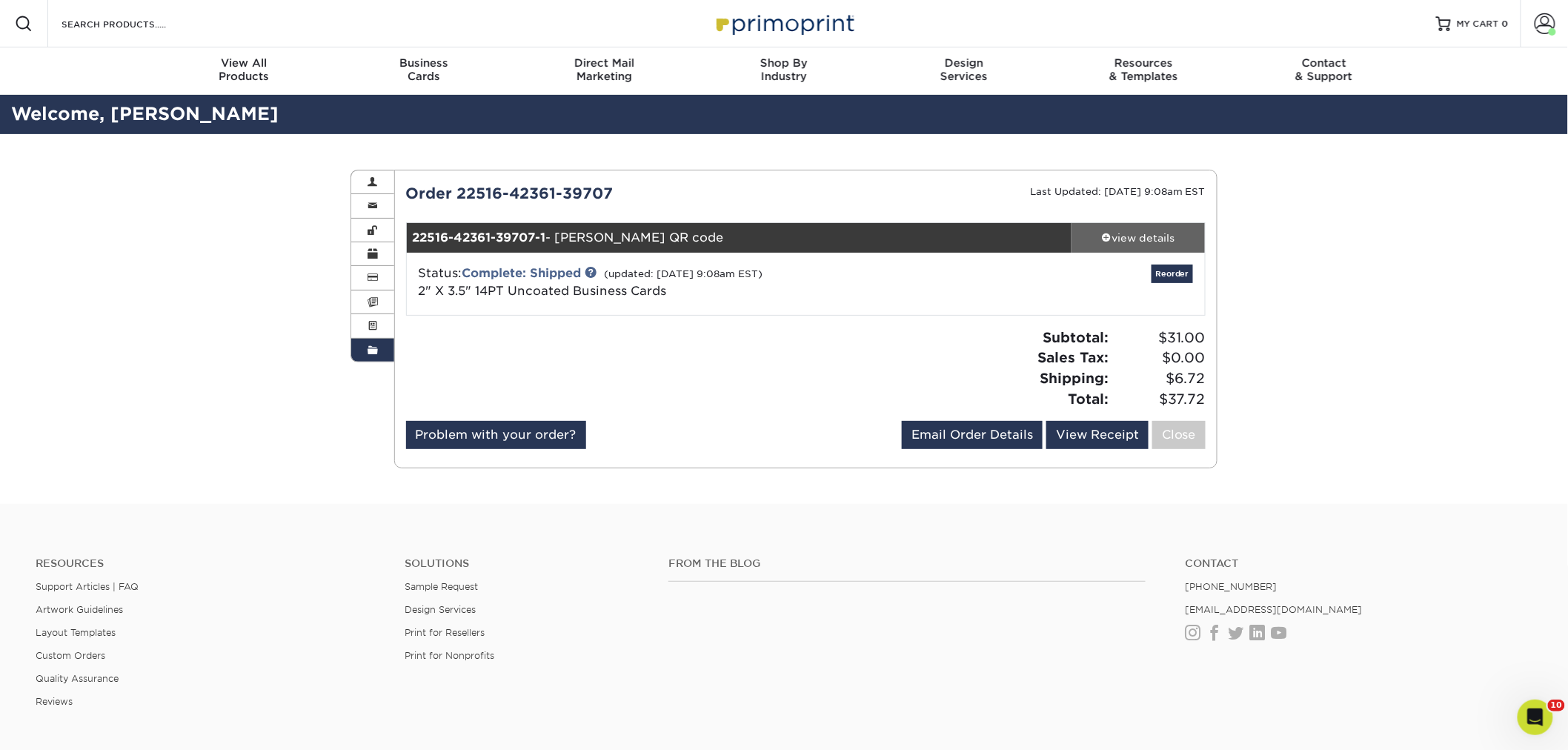
click at [1156, 233] on div "view details" at bounding box center [1138, 238] width 133 height 15
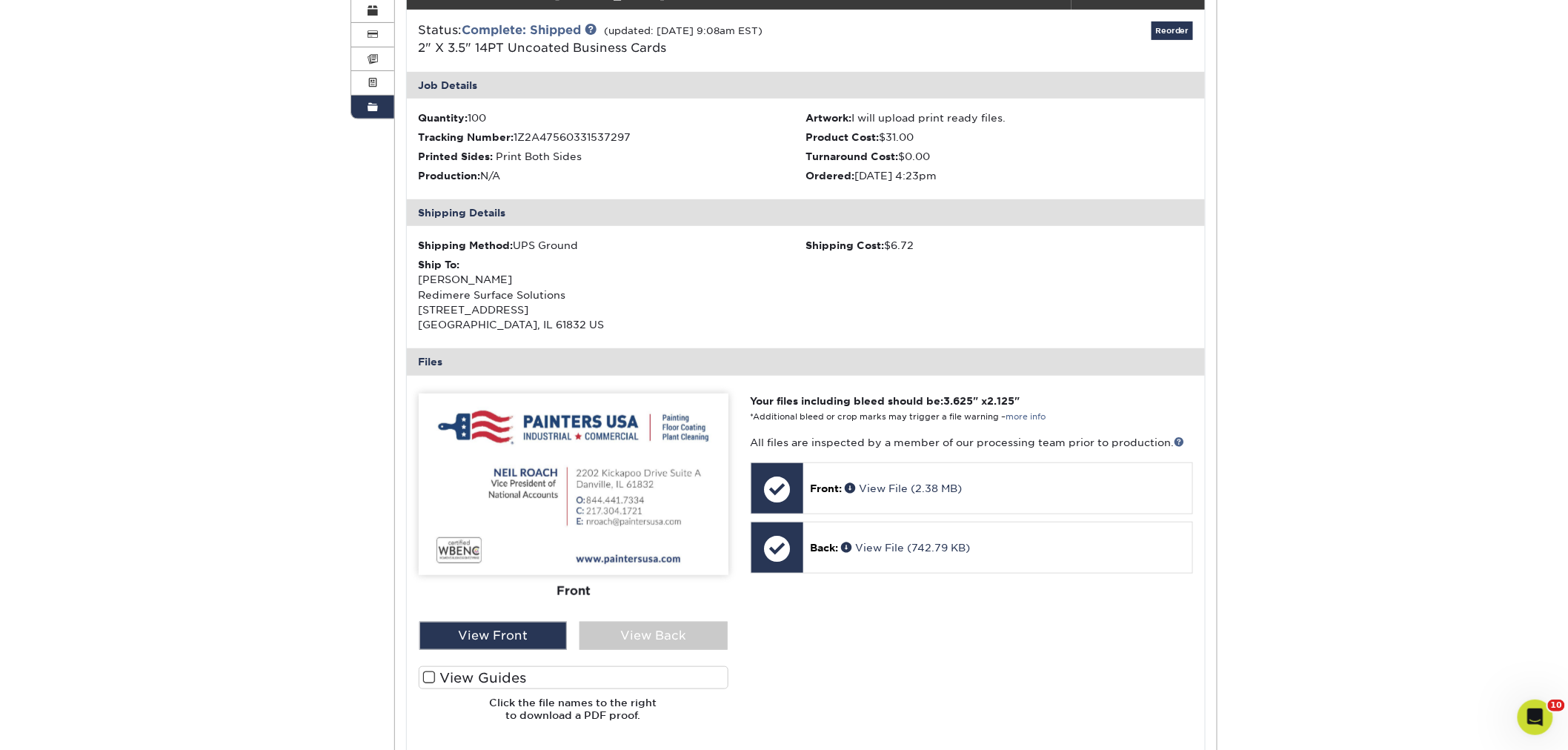
scroll to position [412, 0]
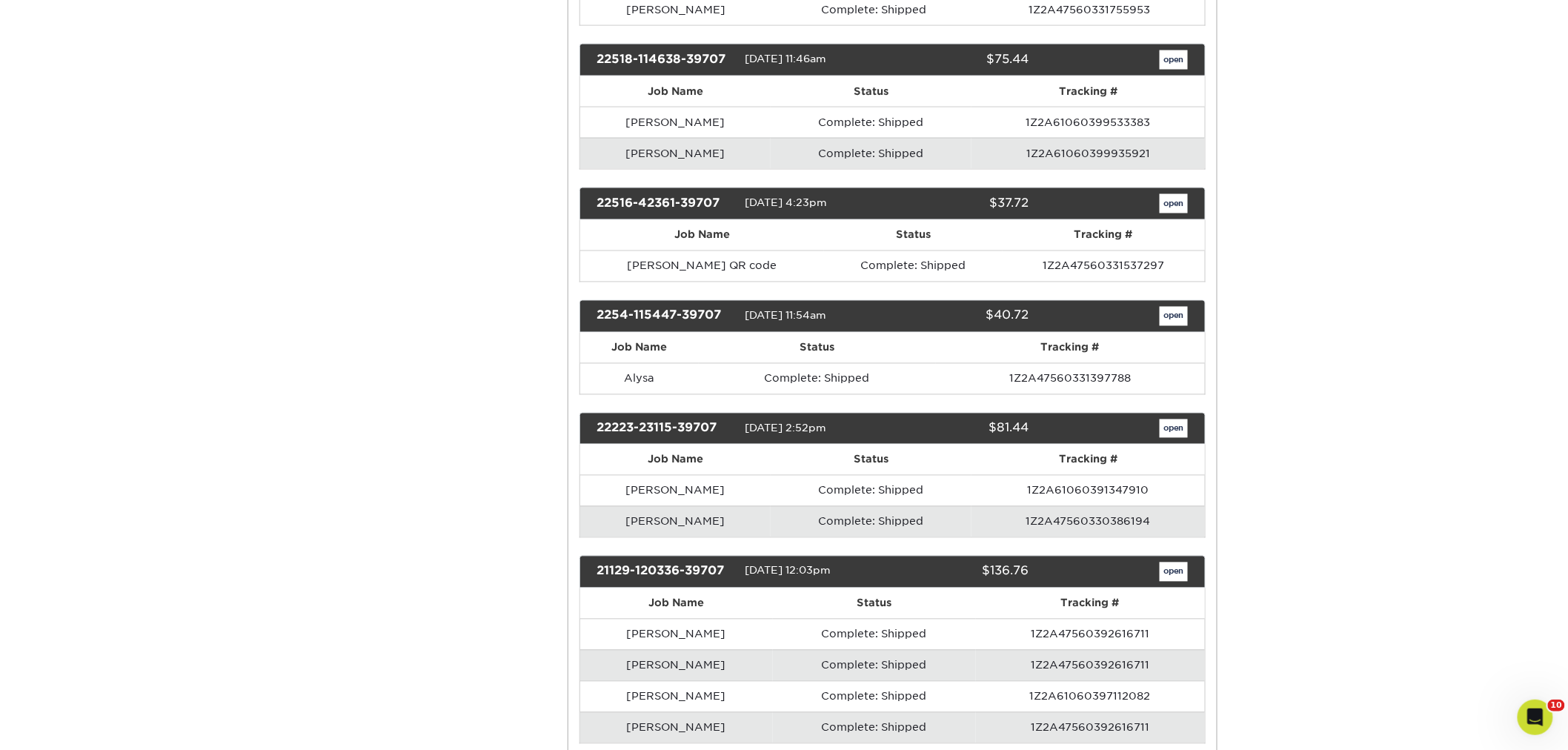
scroll to position [12846, 0]
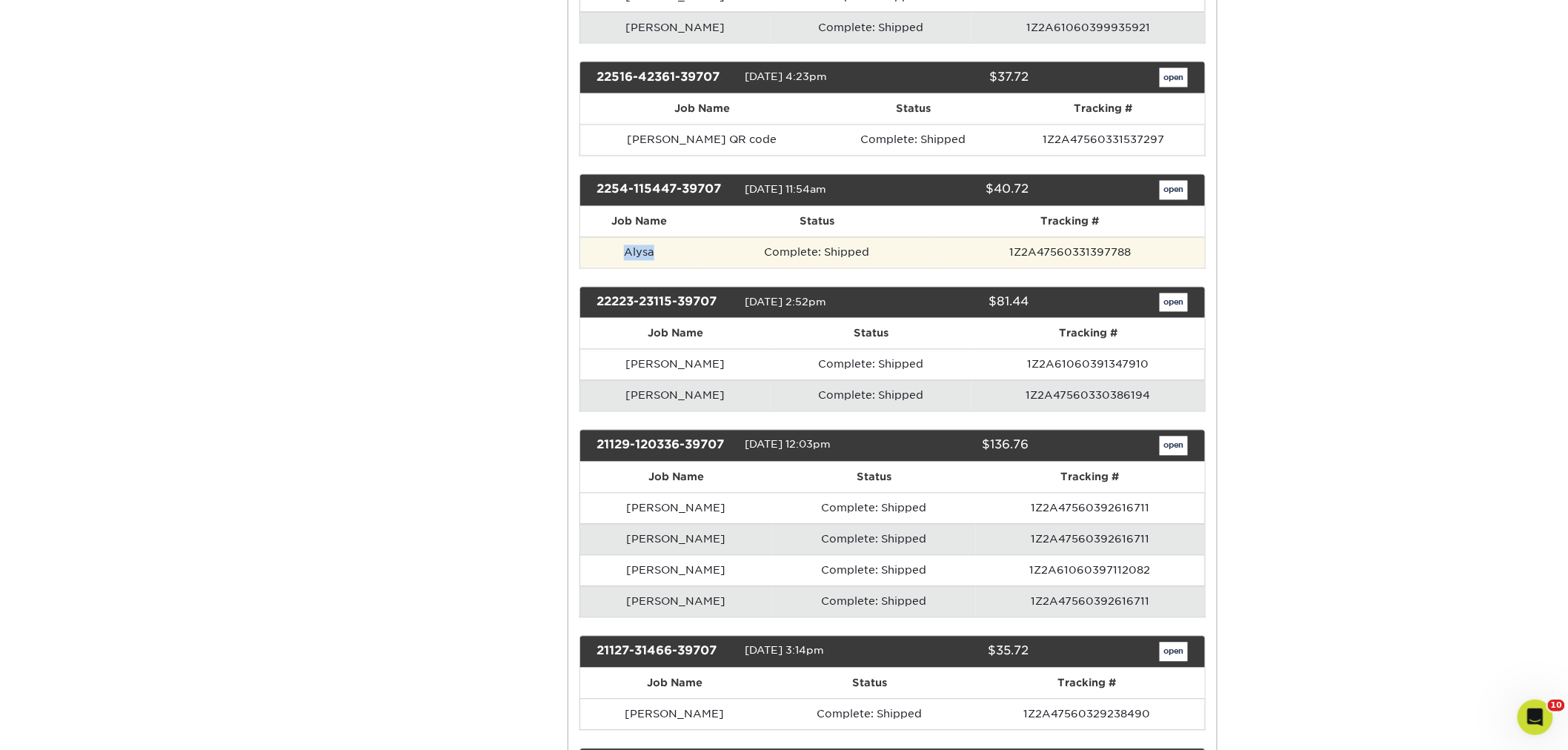
drag, startPoint x: 656, startPoint y: 350, endPoint x: 618, endPoint y: 346, distance: 38.2
click at [618, 268] on td "Alysa" at bounding box center [639, 253] width 118 height 31
copy td "Alysa"
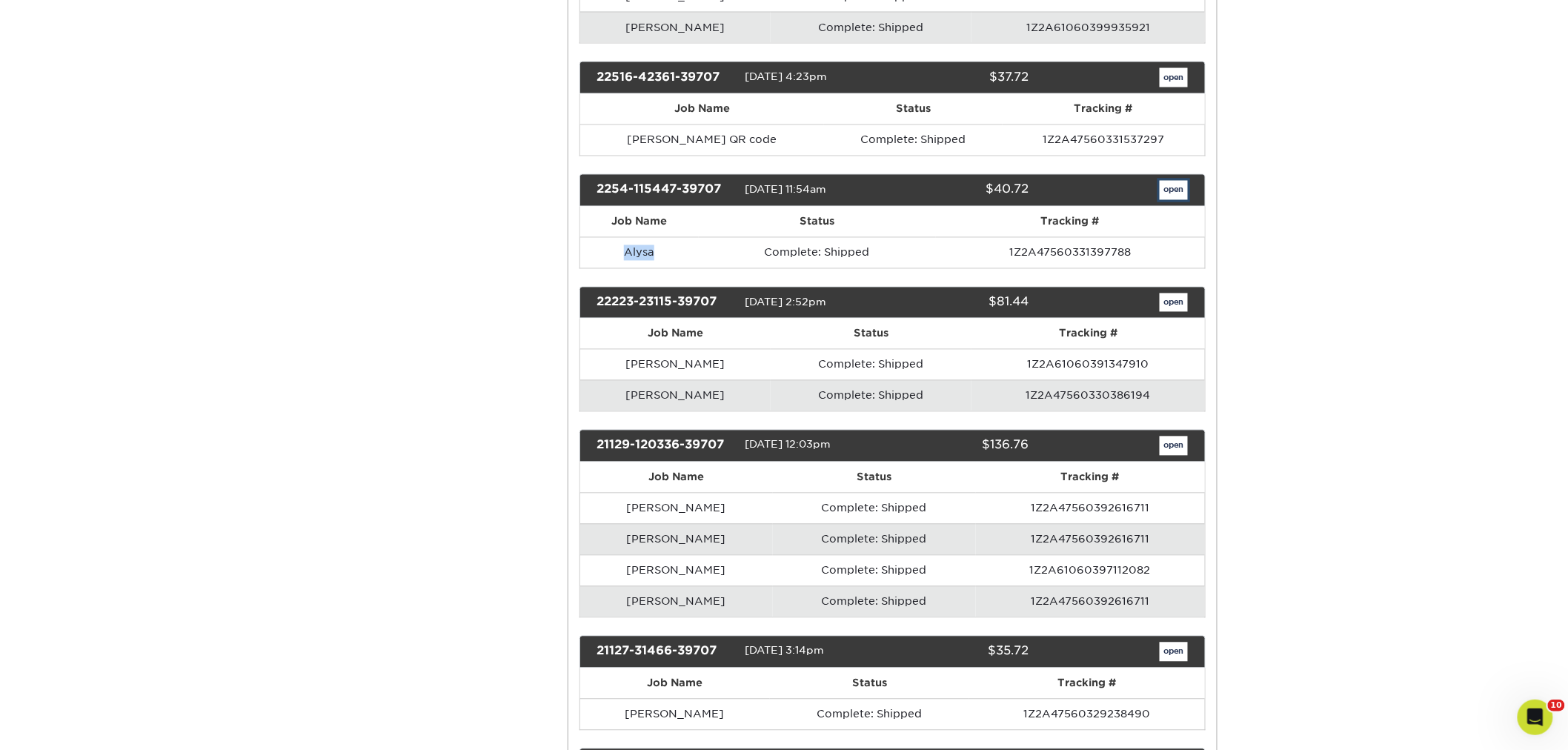
click at [1169, 200] on link "open" at bounding box center [1173, 191] width 28 height 20
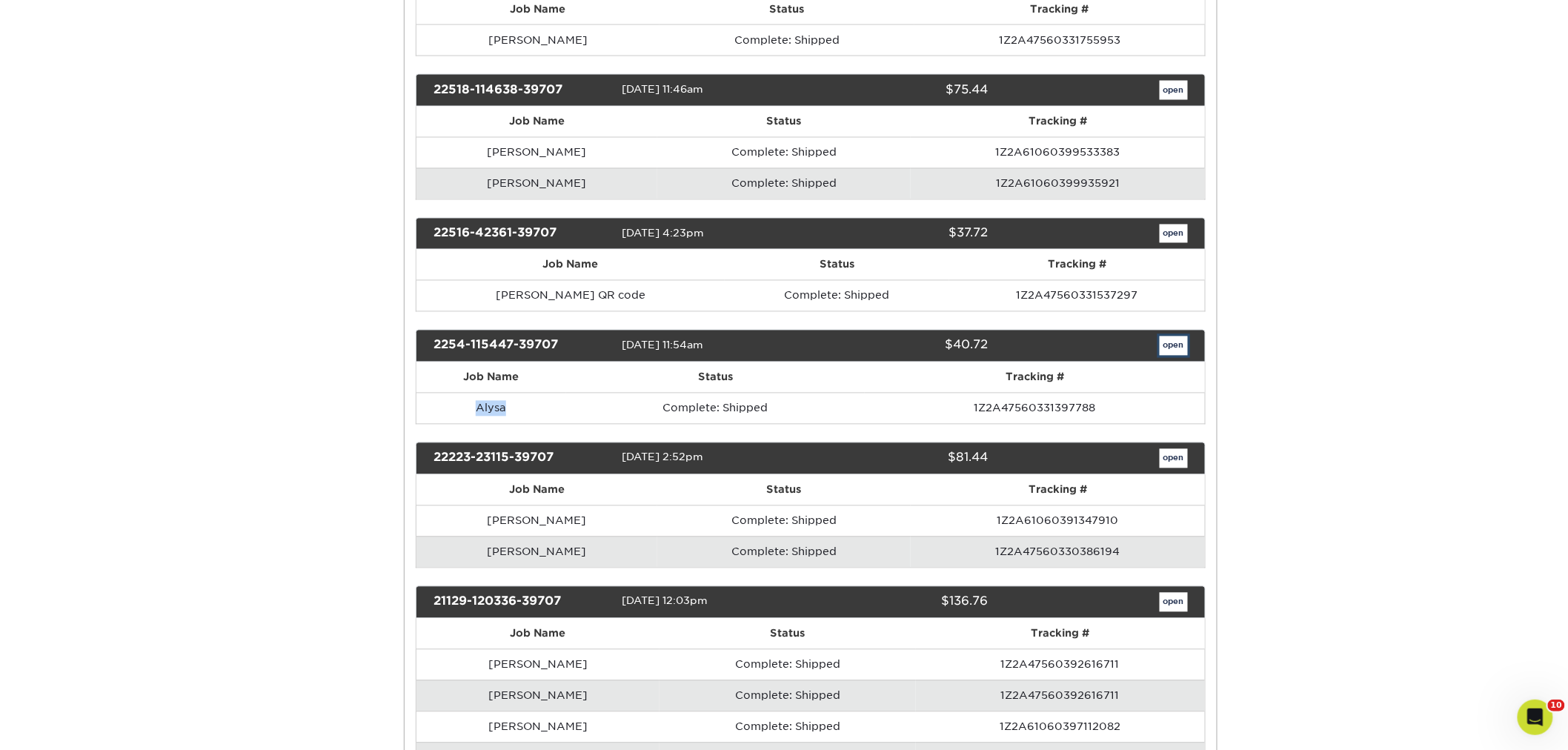
scroll to position [0, 0]
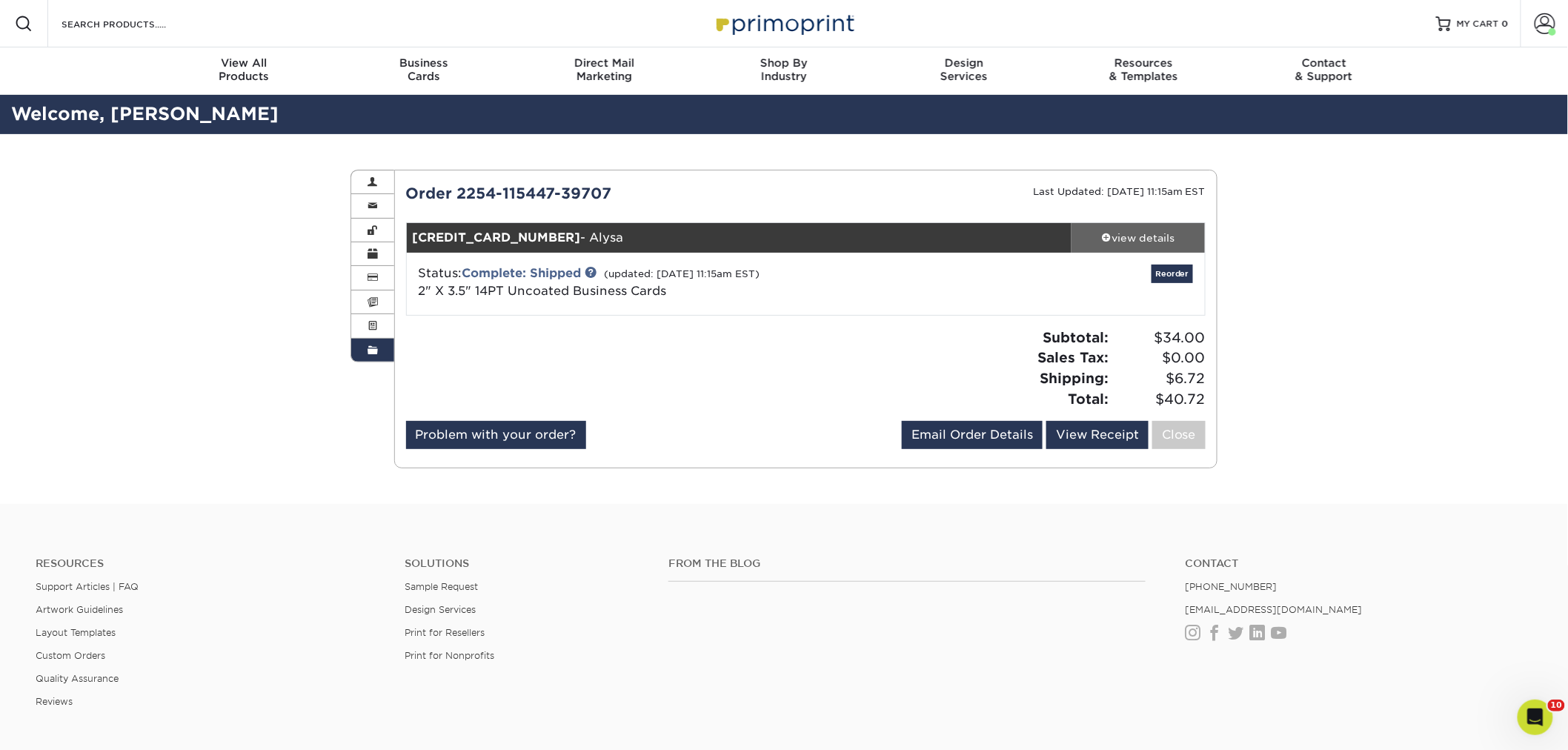
click at [1136, 237] on div "view details" at bounding box center [1138, 238] width 133 height 15
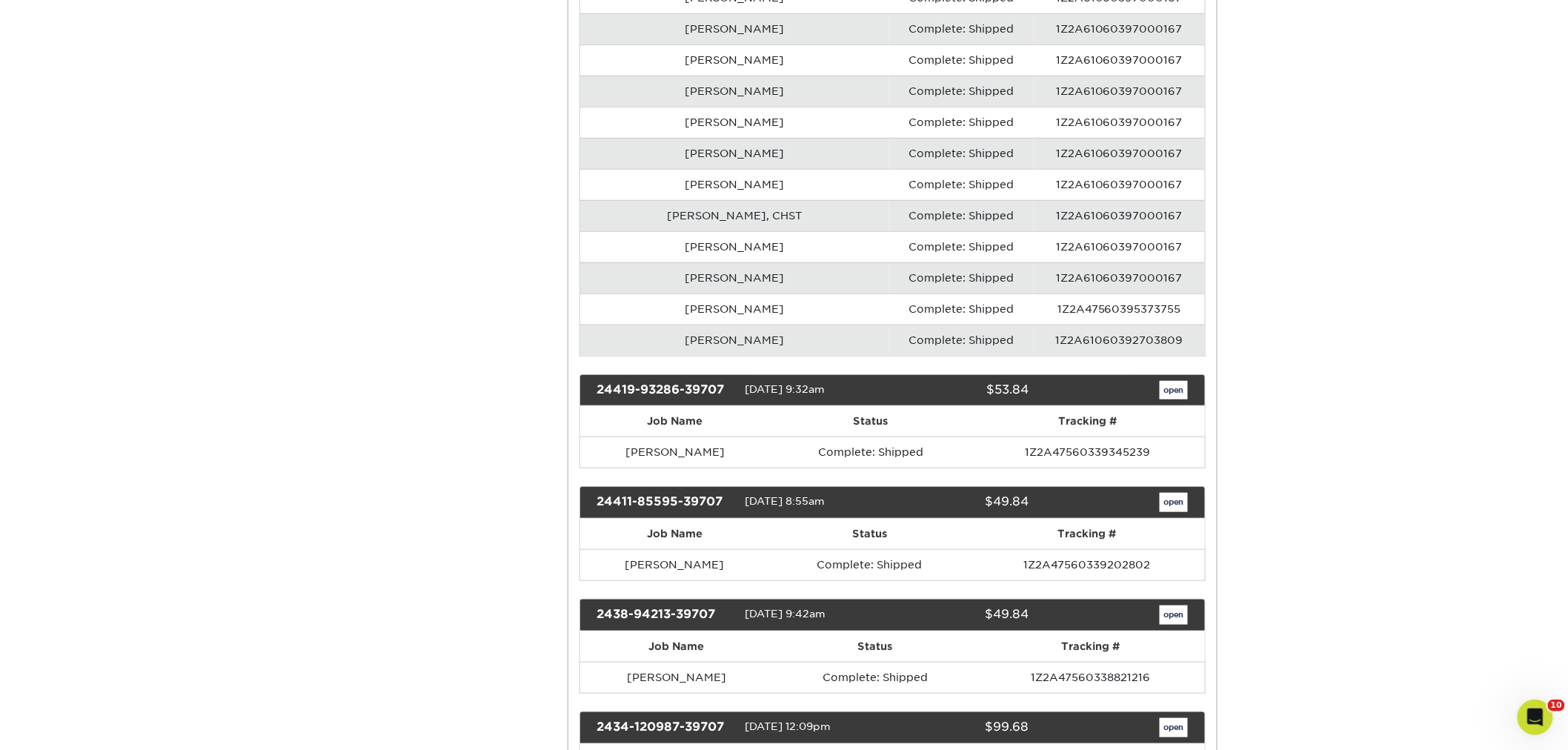
scroll to position [5188, 0]
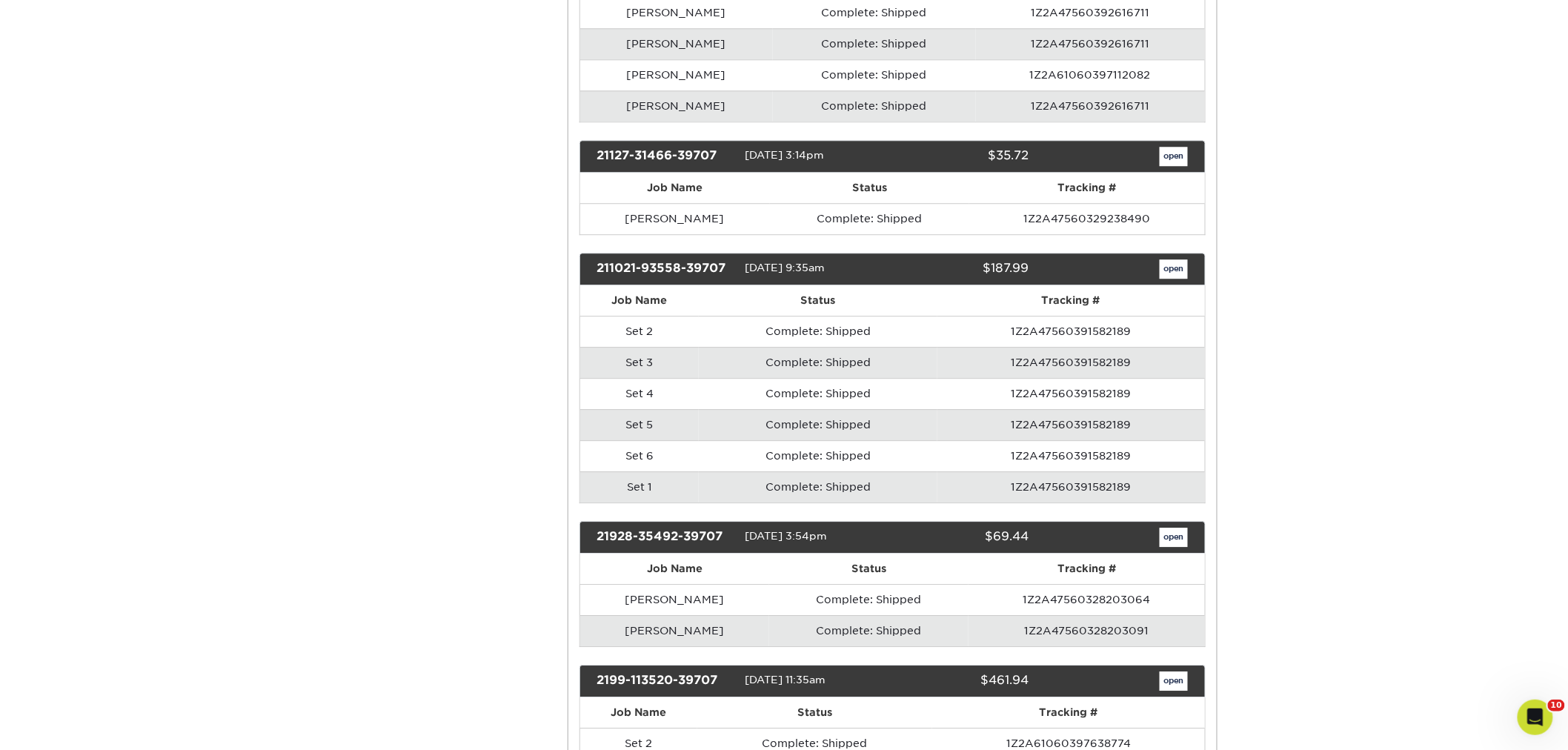
scroll to position [13341, 0]
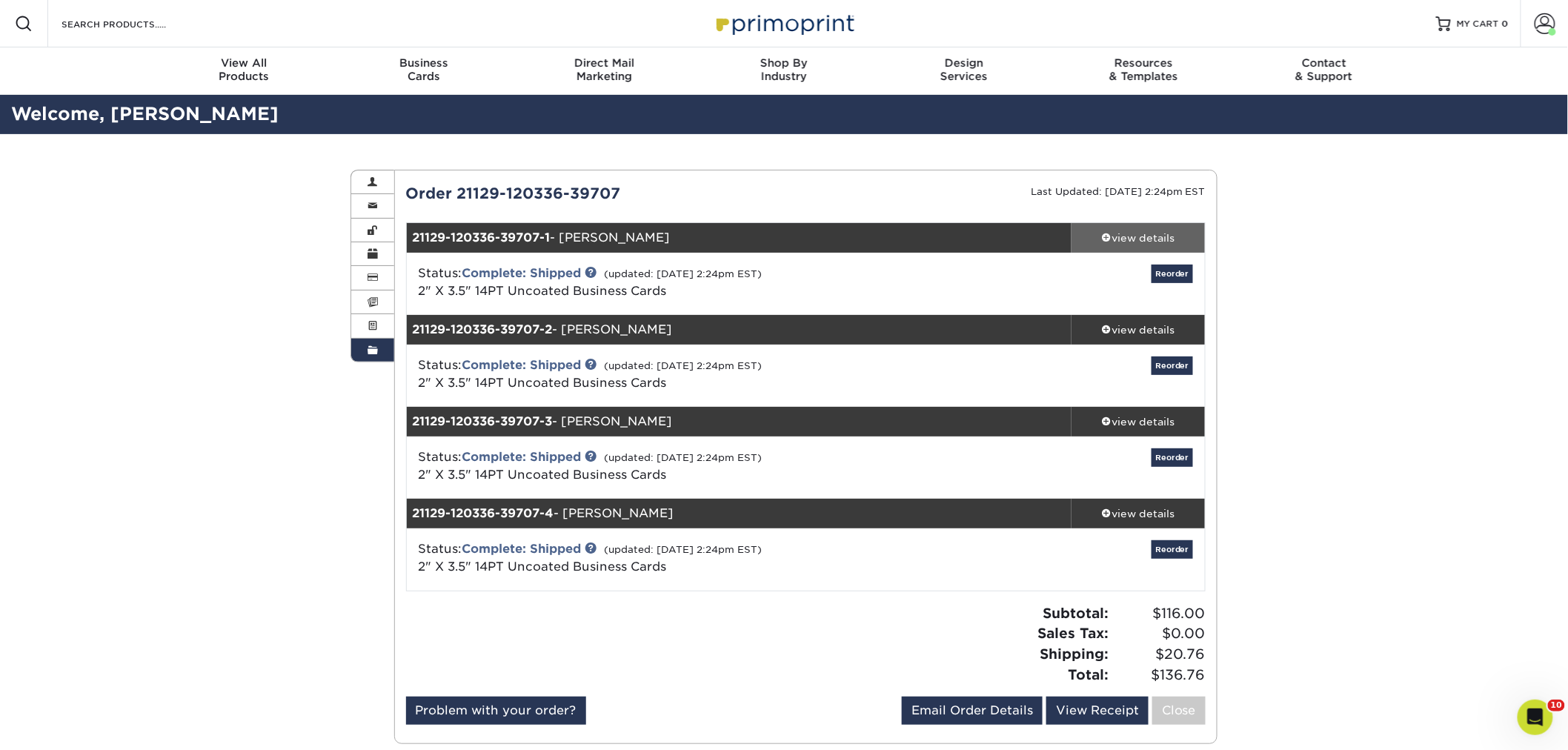
click at [1128, 233] on div "view details" at bounding box center [1138, 238] width 133 height 15
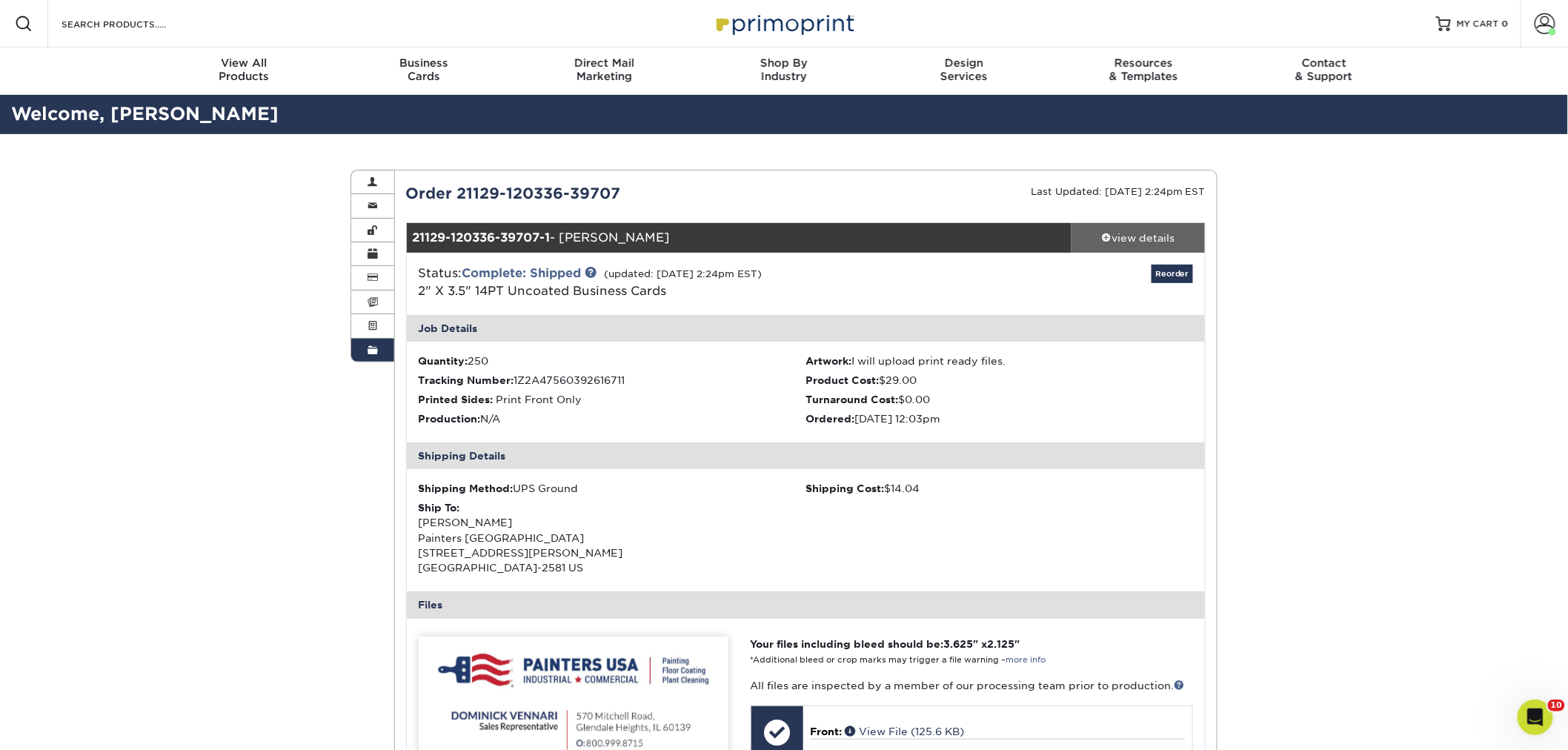
click at [1128, 233] on div "view details" at bounding box center [1138, 238] width 133 height 15
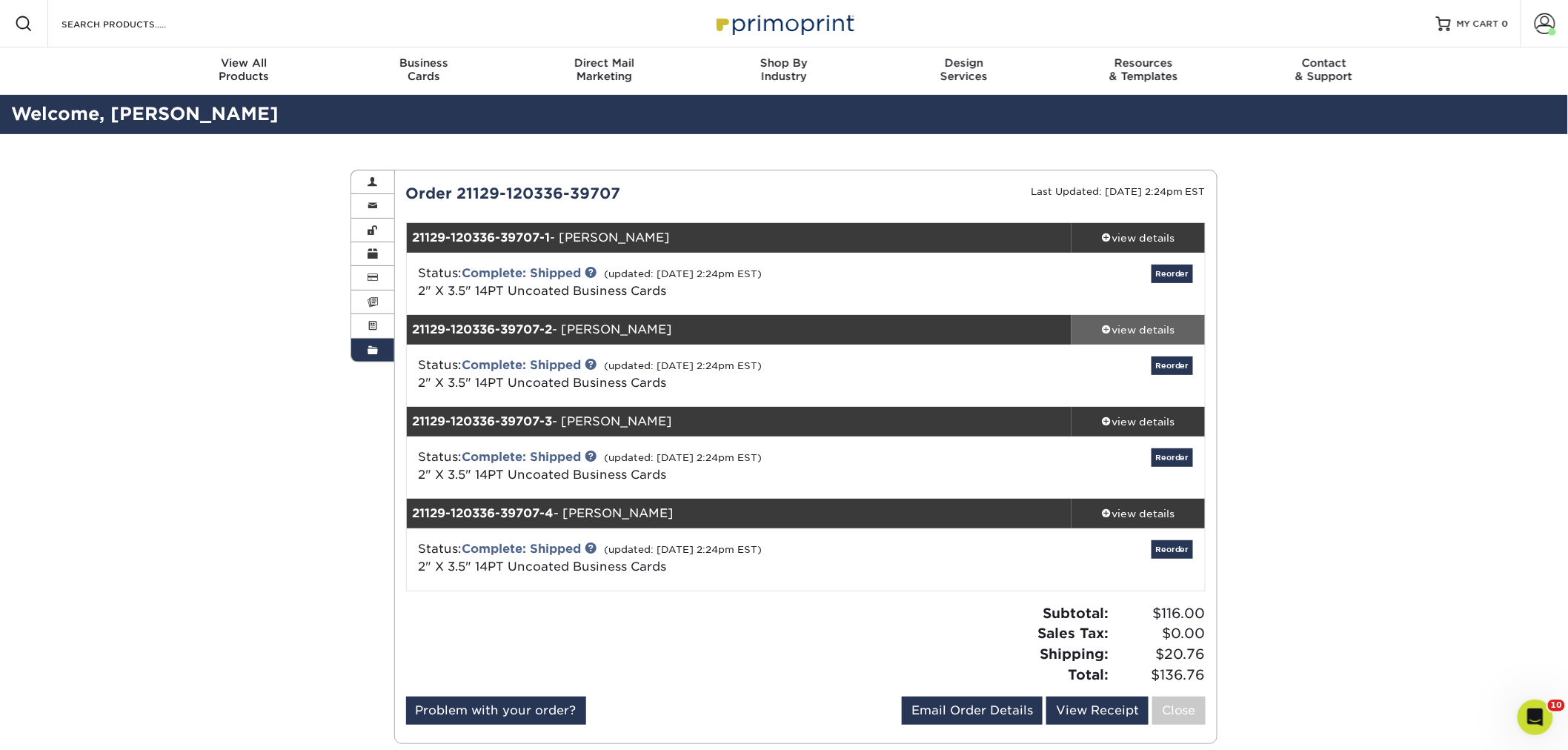
click at [1114, 316] on link "view details" at bounding box center [1138, 329] width 133 height 29
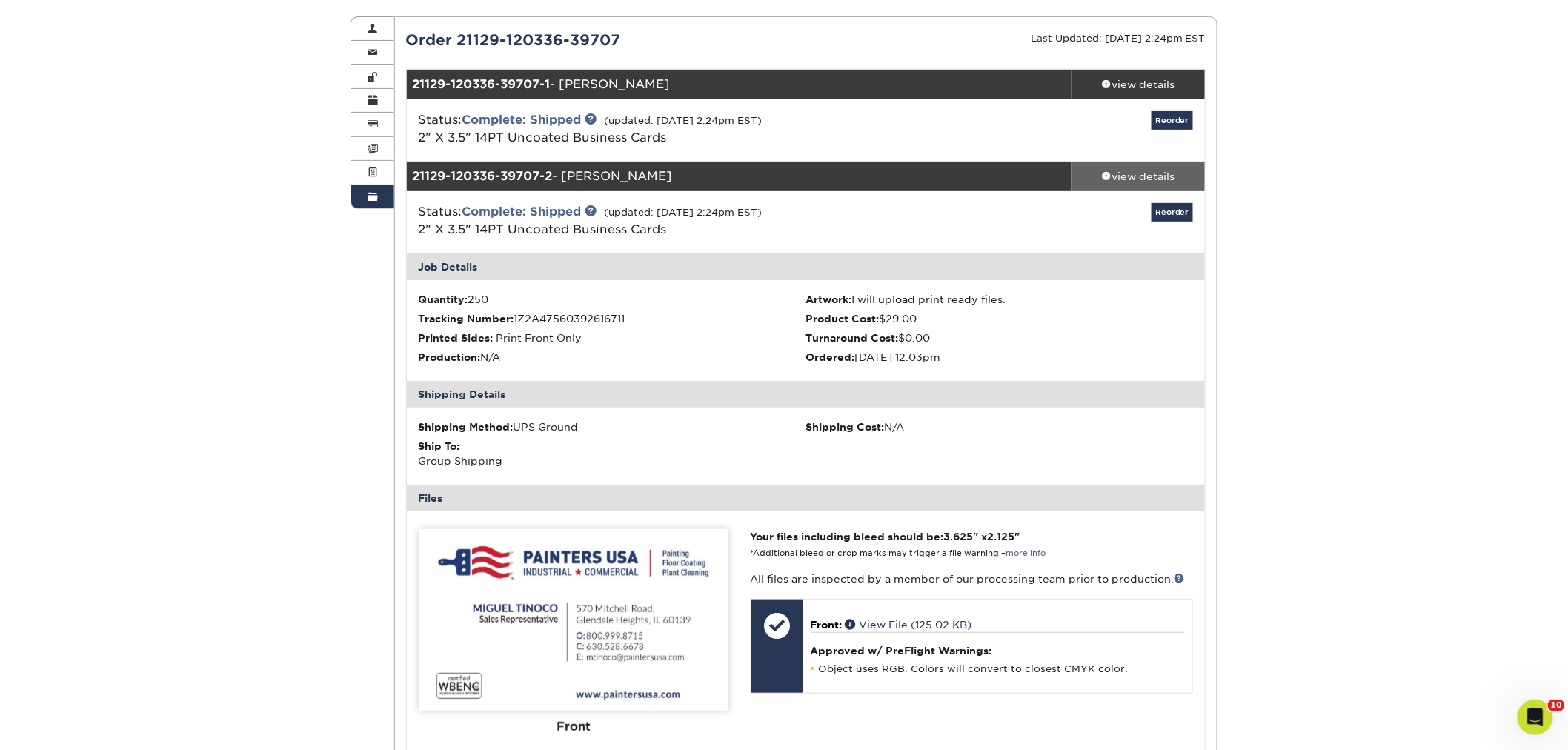
scroll to position [164, 0]
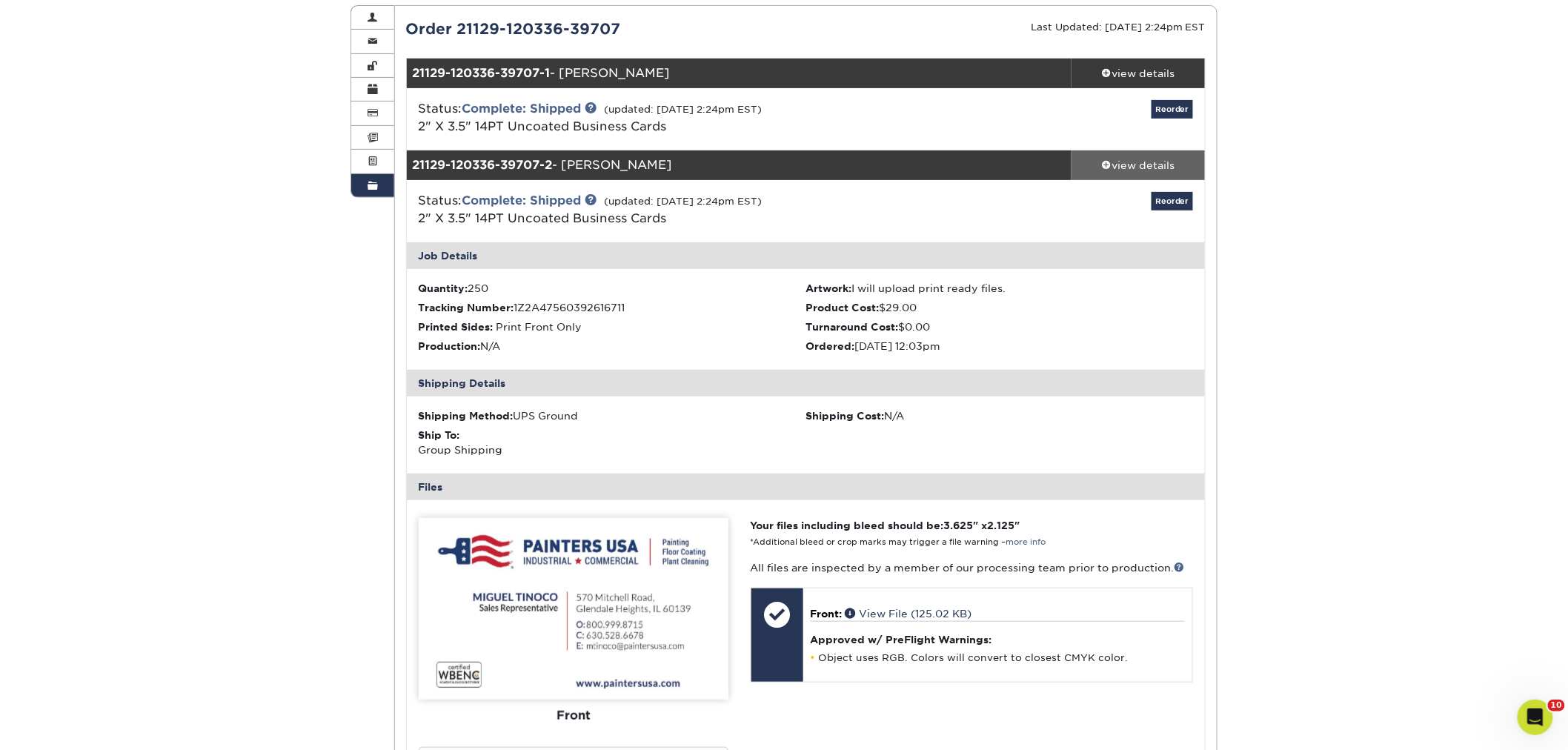
click at [1119, 154] on link "view details" at bounding box center [1138, 165] width 133 height 29
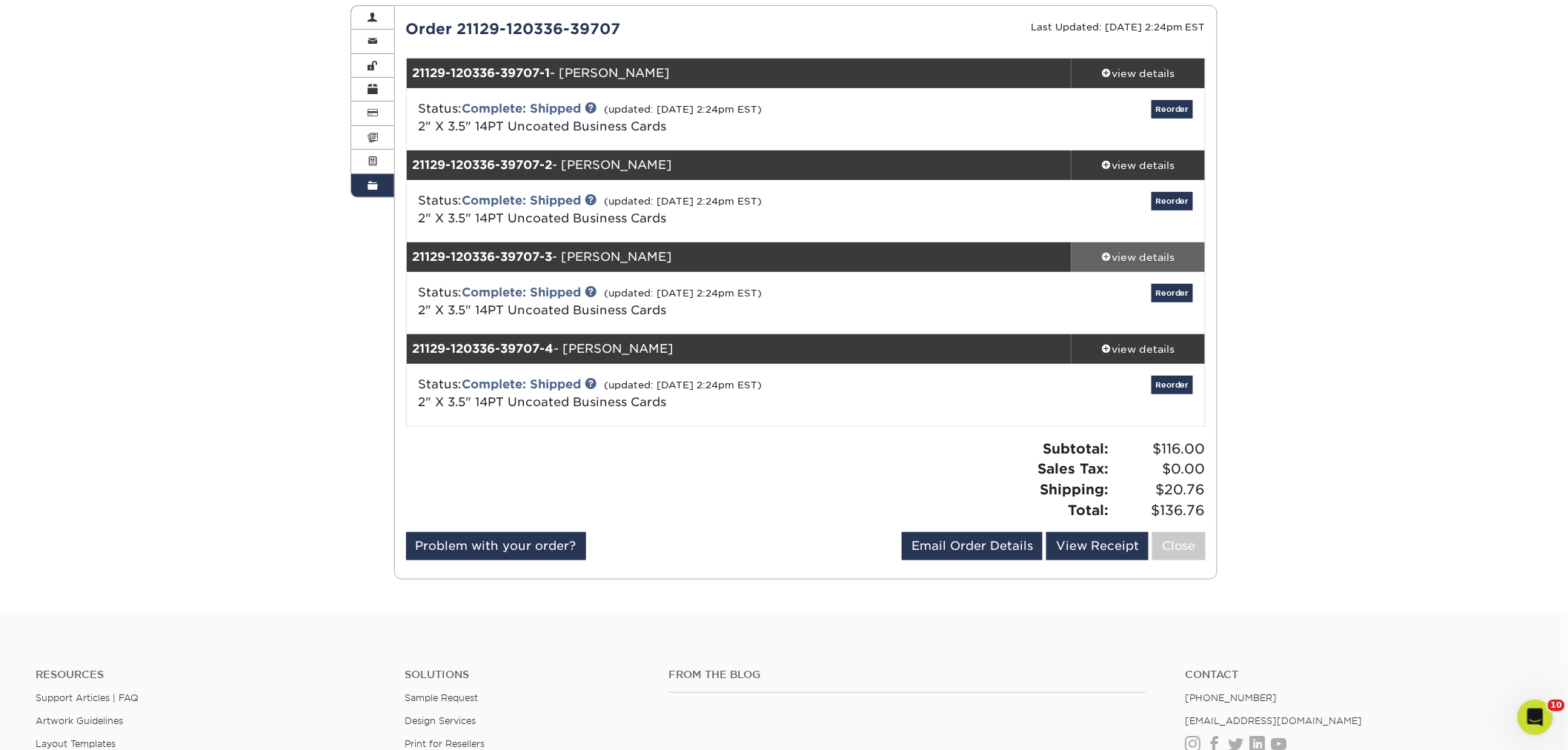
click at [1114, 256] on div "view details" at bounding box center [1138, 257] width 133 height 15
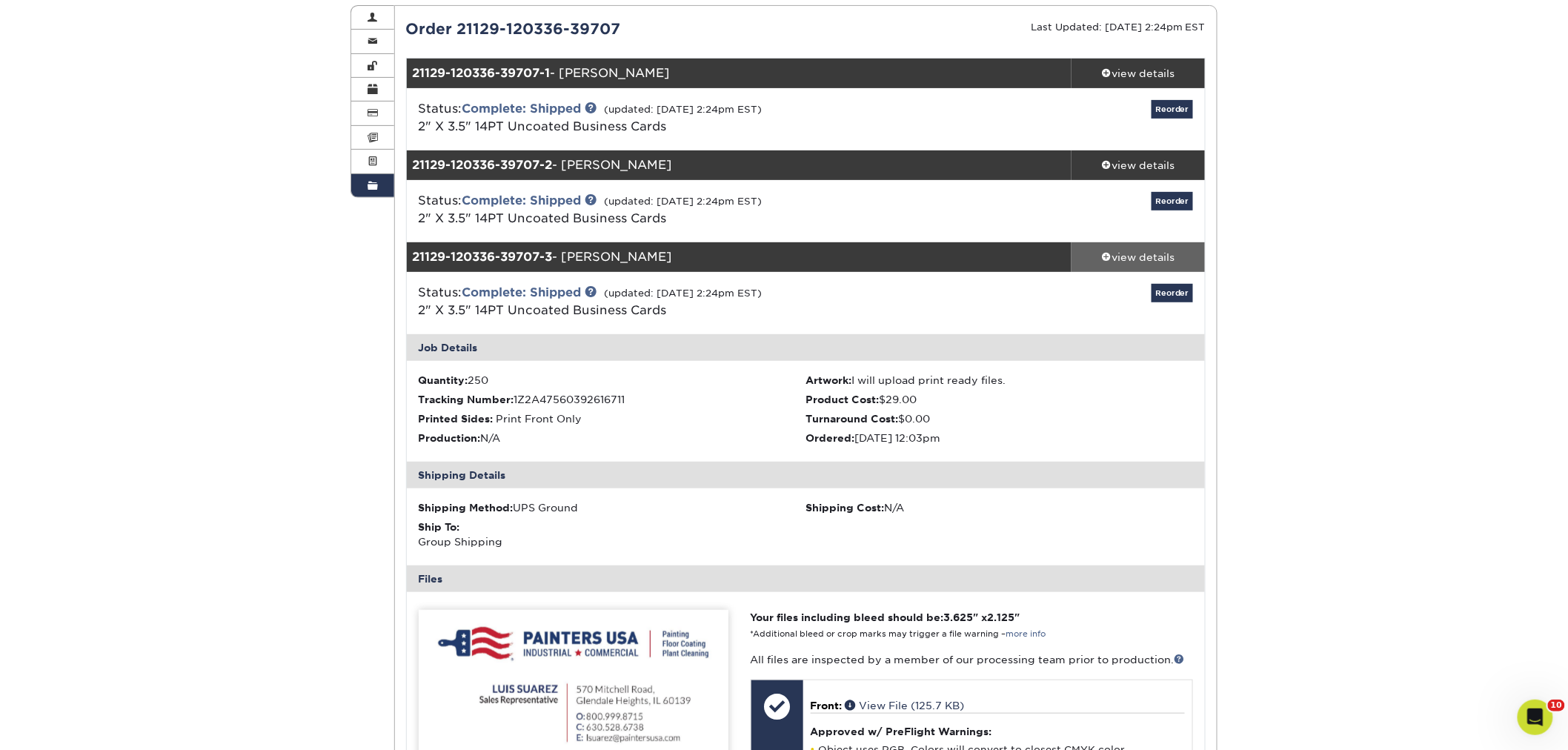
click at [1114, 255] on div "view details" at bounding box center [1138, 257] width 133 height 15
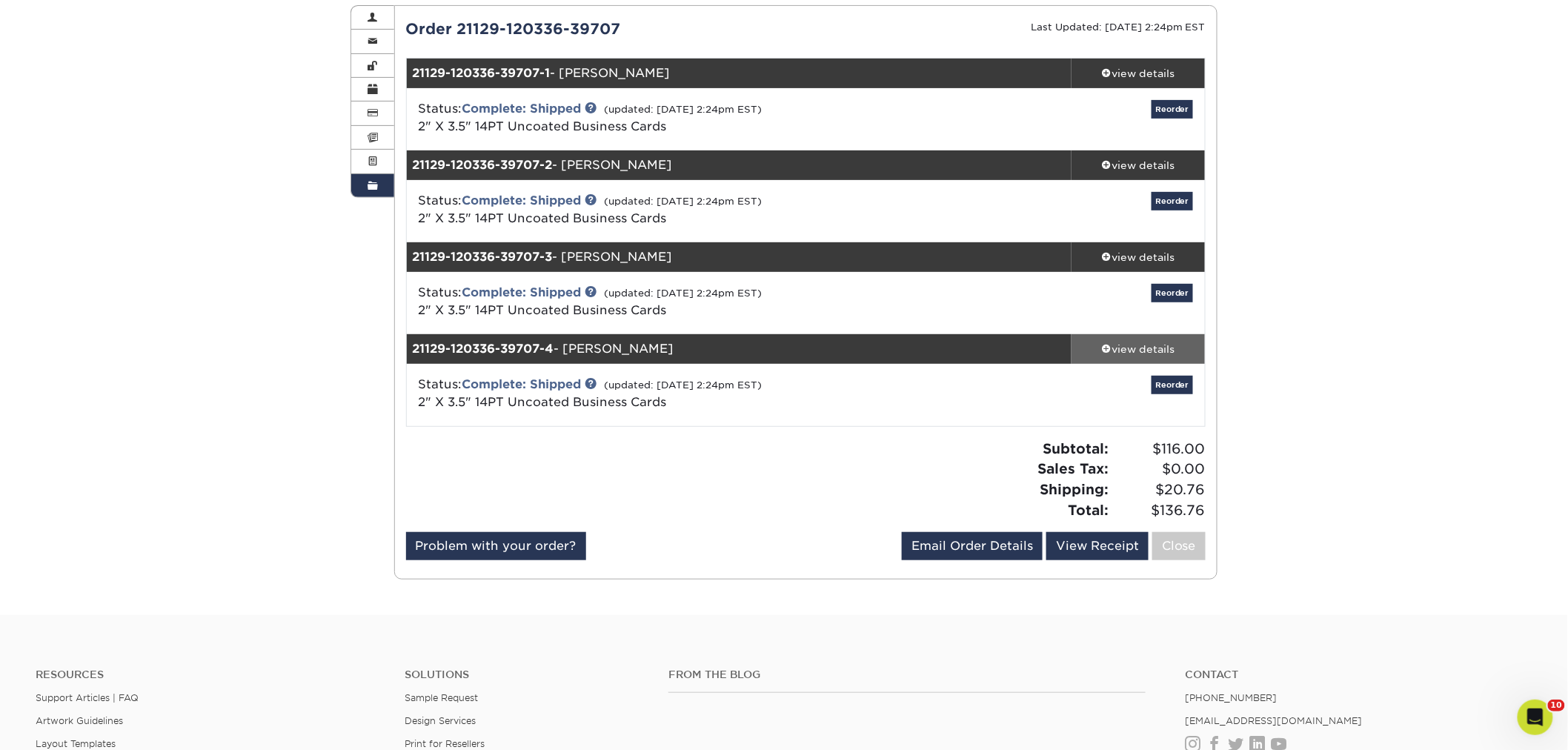
click at [1116, 337] on link "view details" at bounding box center [1138, 348] width 133 height 29
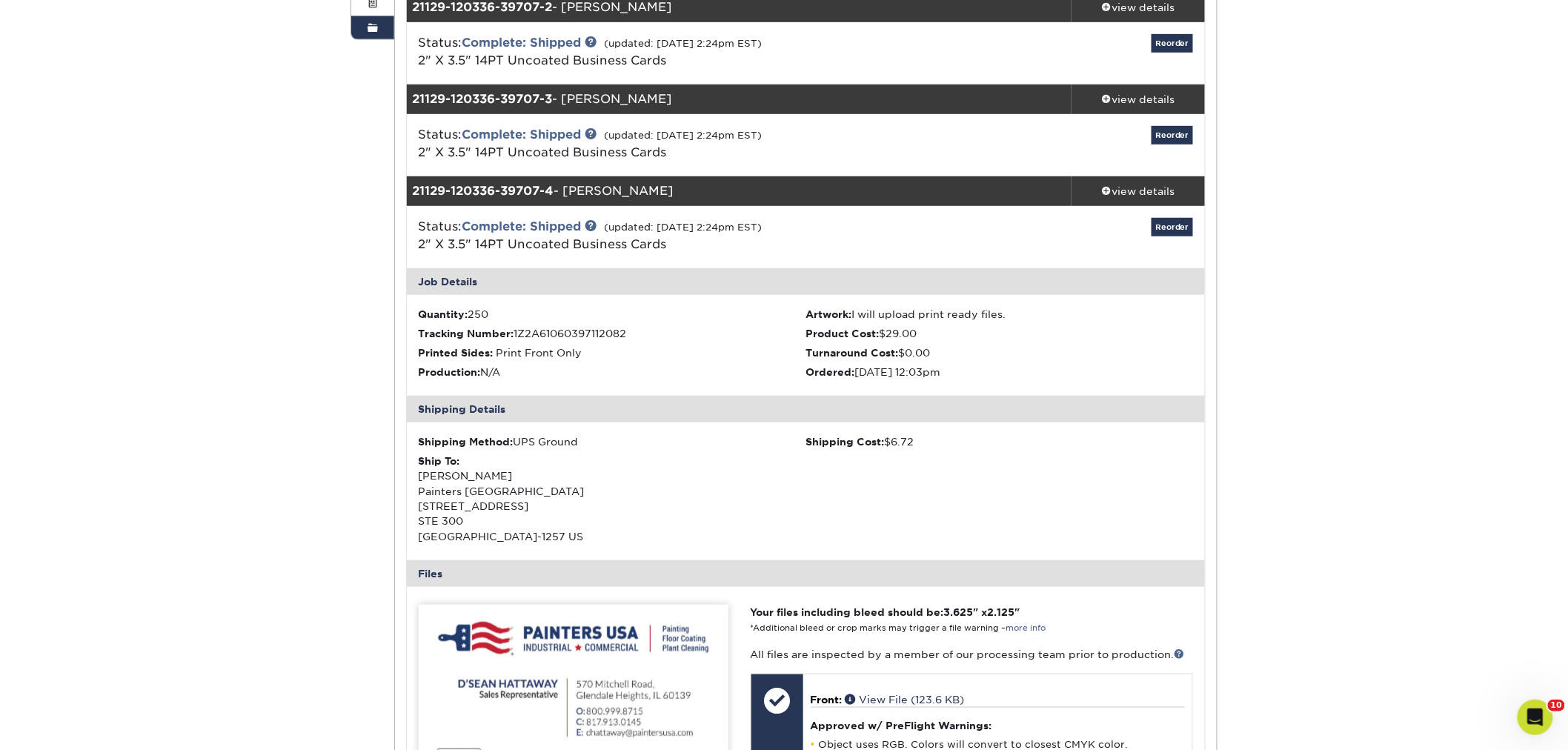
scroll to position [329, 0]
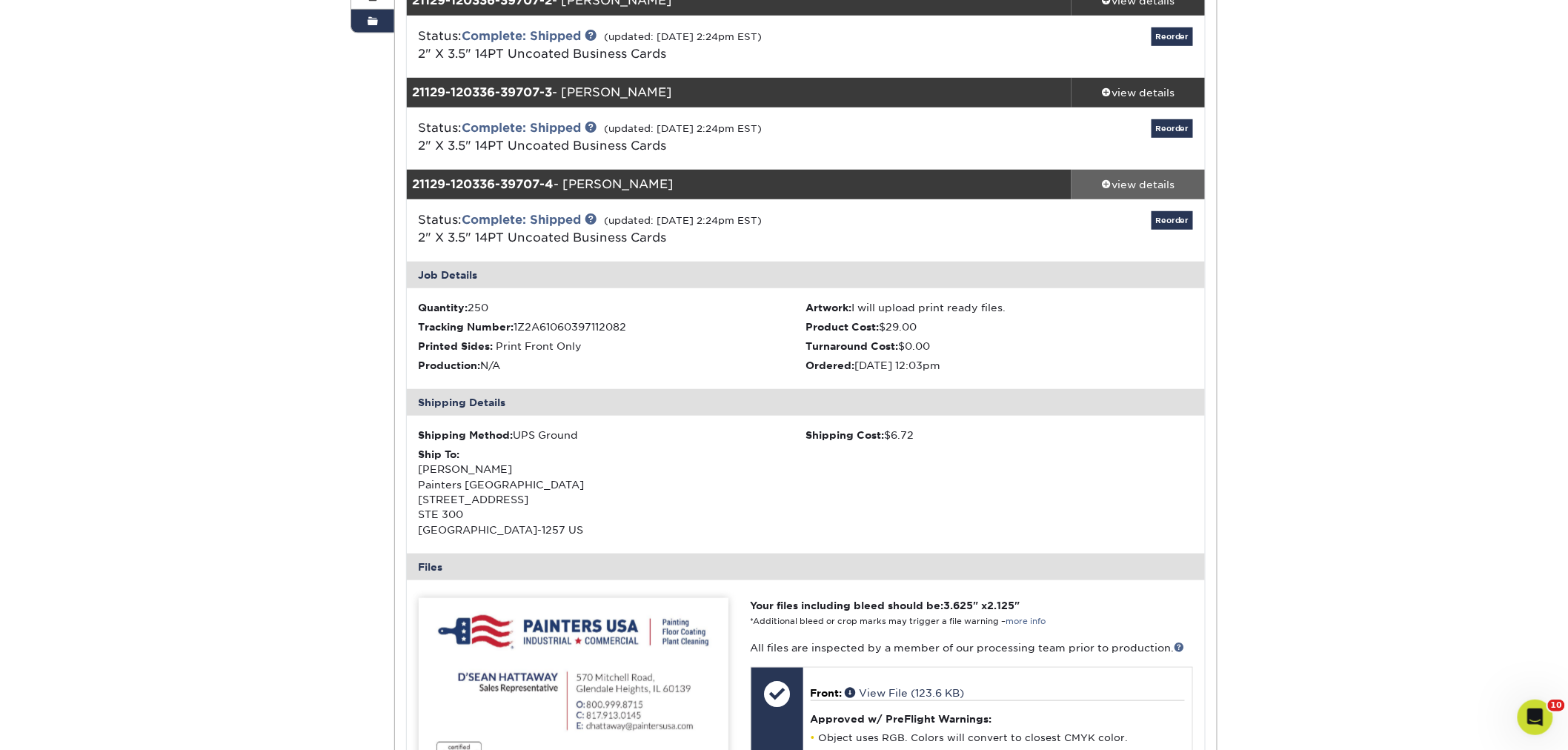
click at [1135, 182] on div "view details" at bounding box center [1138, 185] width 133 height 15
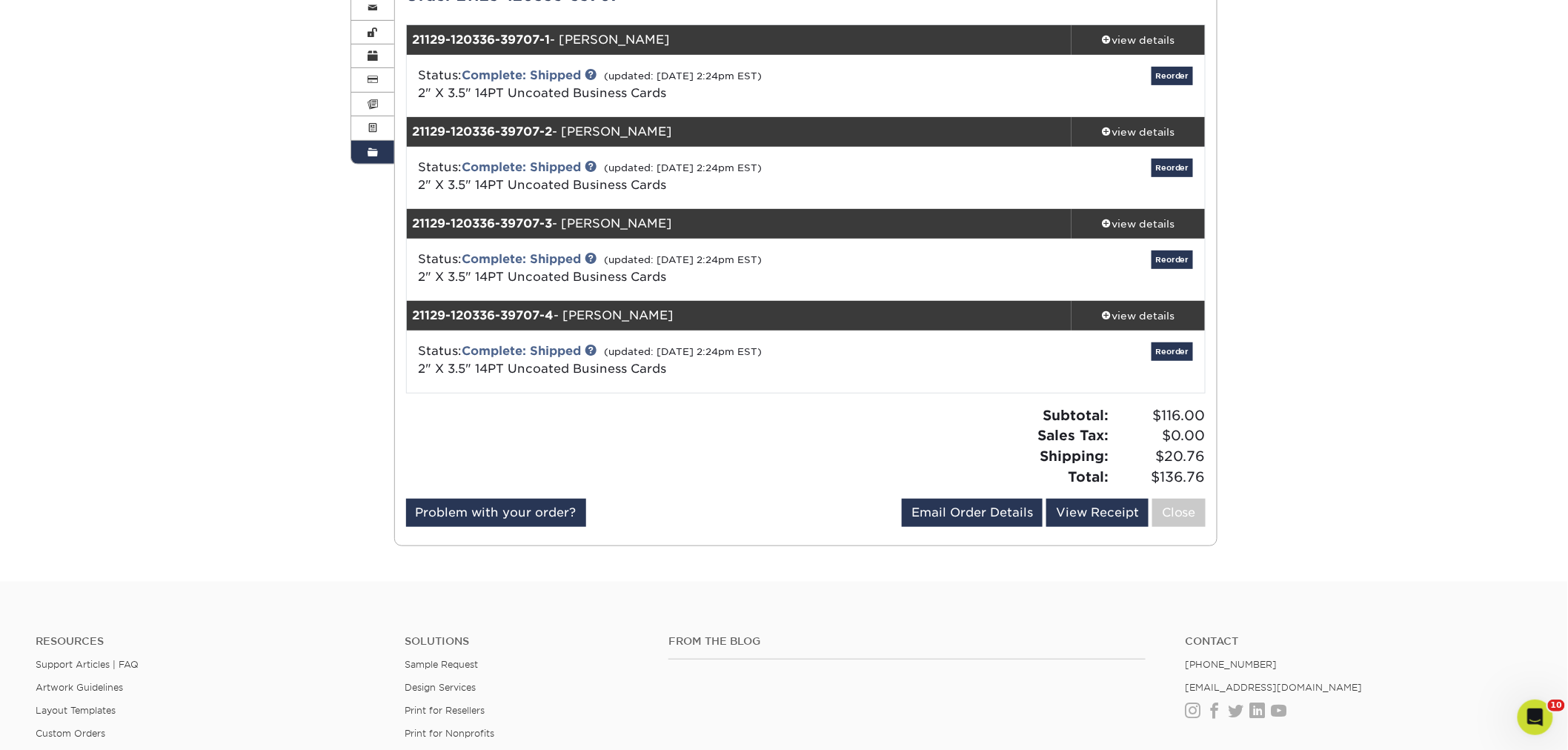
scroll to position [0, 0]
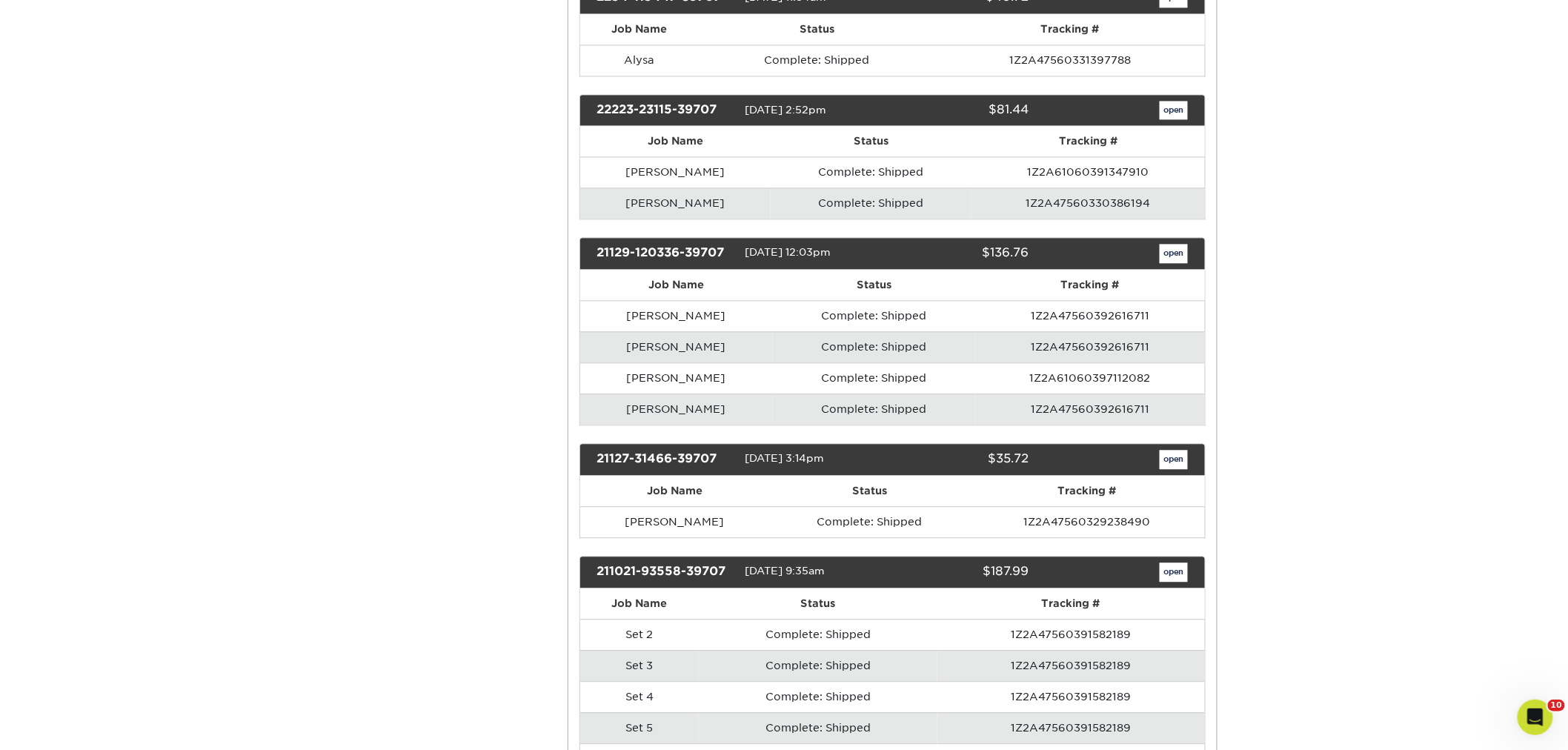
scroll to position [13341, 0]
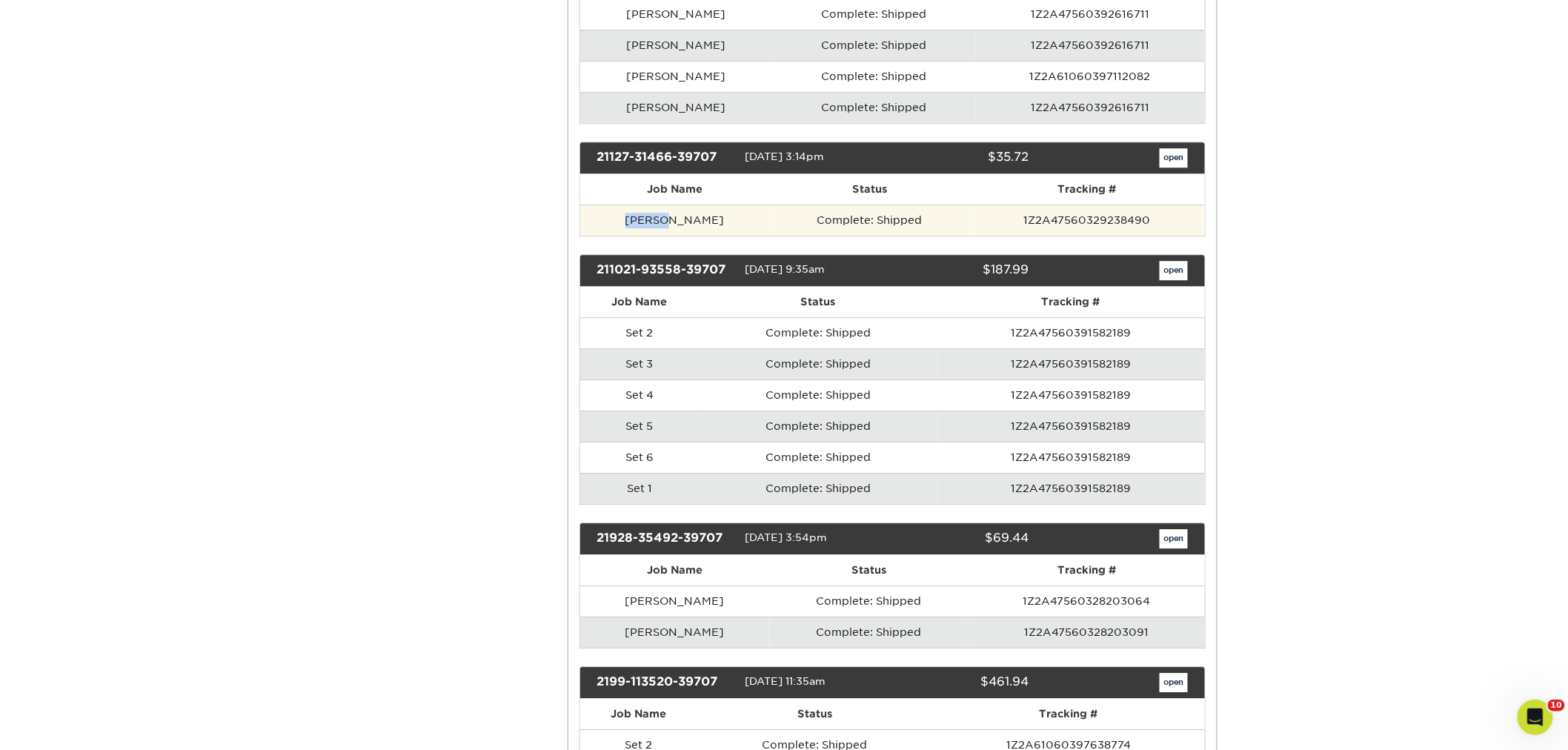
drag, startPoint x: 656, startPoint y: 321, endPoint x: 633, endPoint y: 317, distance: 23.3
click at [620, 236] on td "[PERSON_NAME]" at bounding box center [675, 219] width 190 height 31
copy td "[PERSON_NAME]"
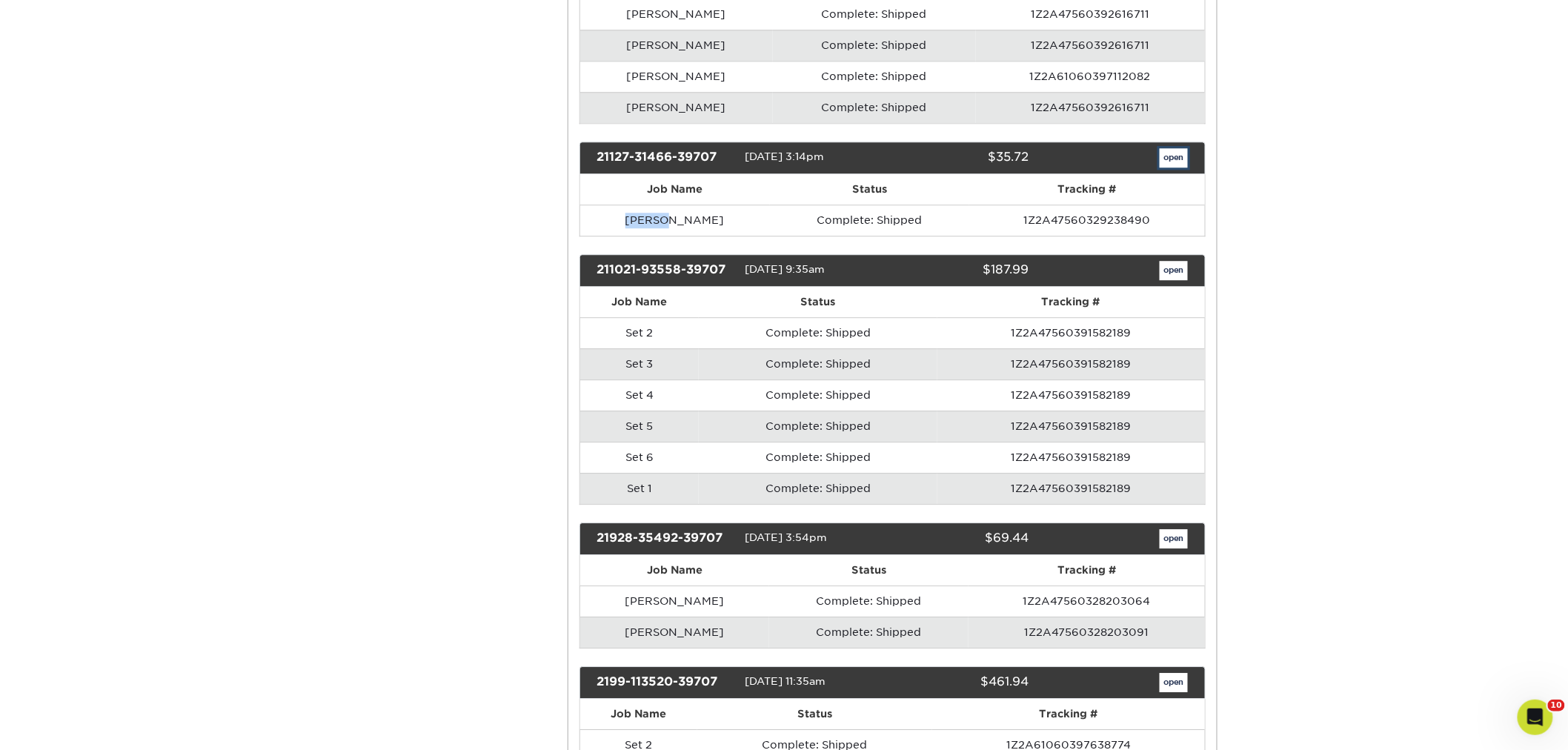
click at [1175, 167] on link "open" at bounding box center [1173, 158] width 28 height 20
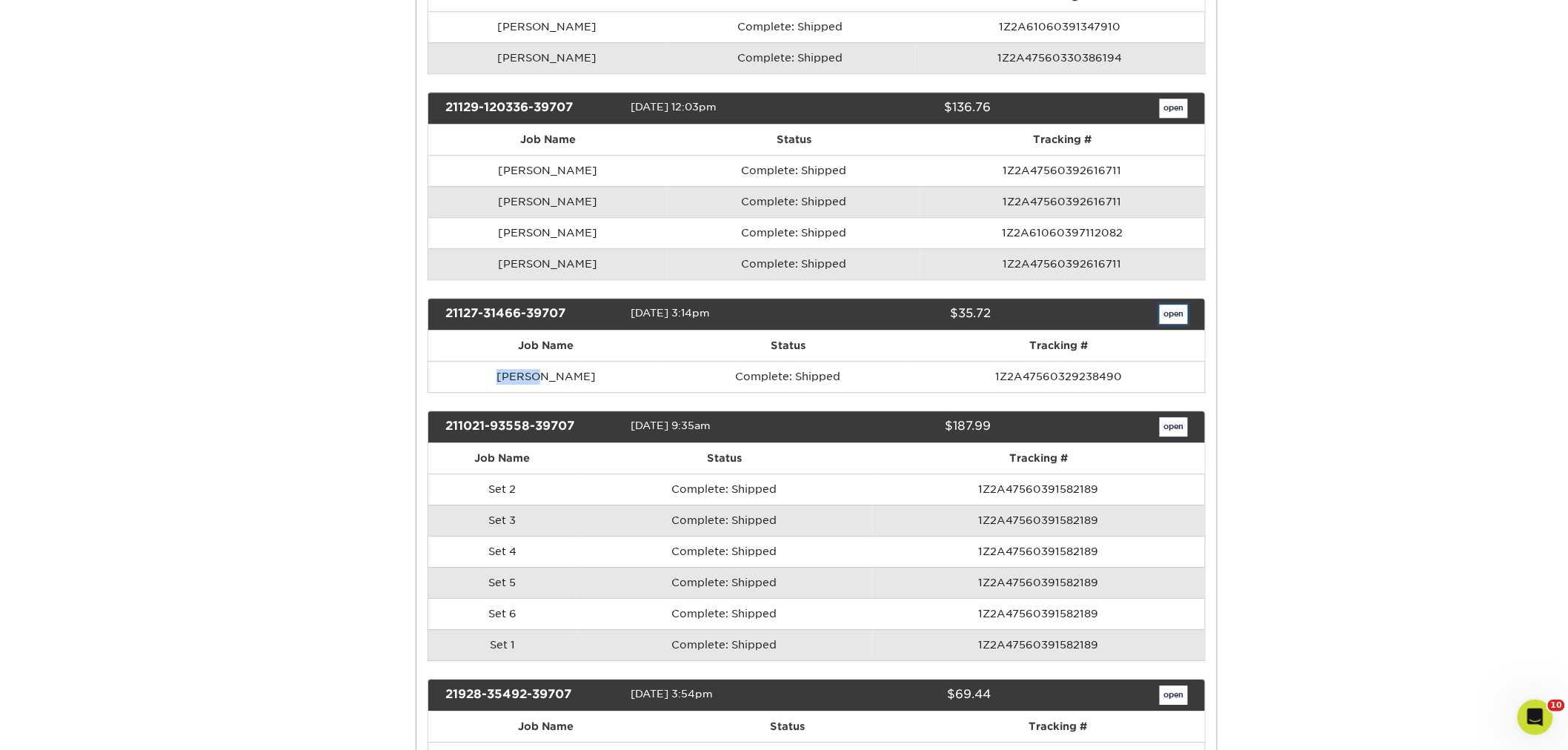
scroll to position [0, 0]
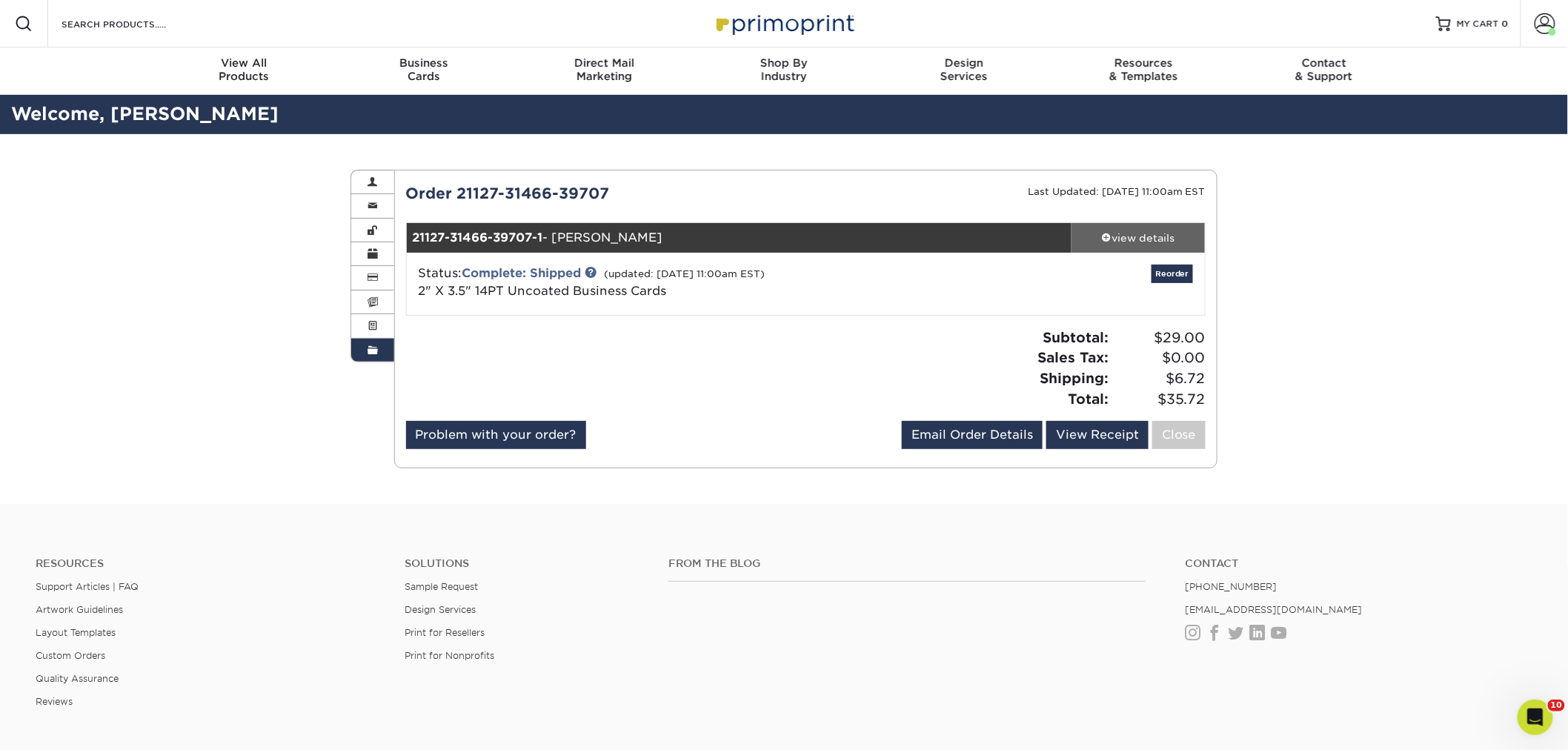
click at [1165, 237] on div "view details" at bounding box center [1138, 238] width 133 height 15
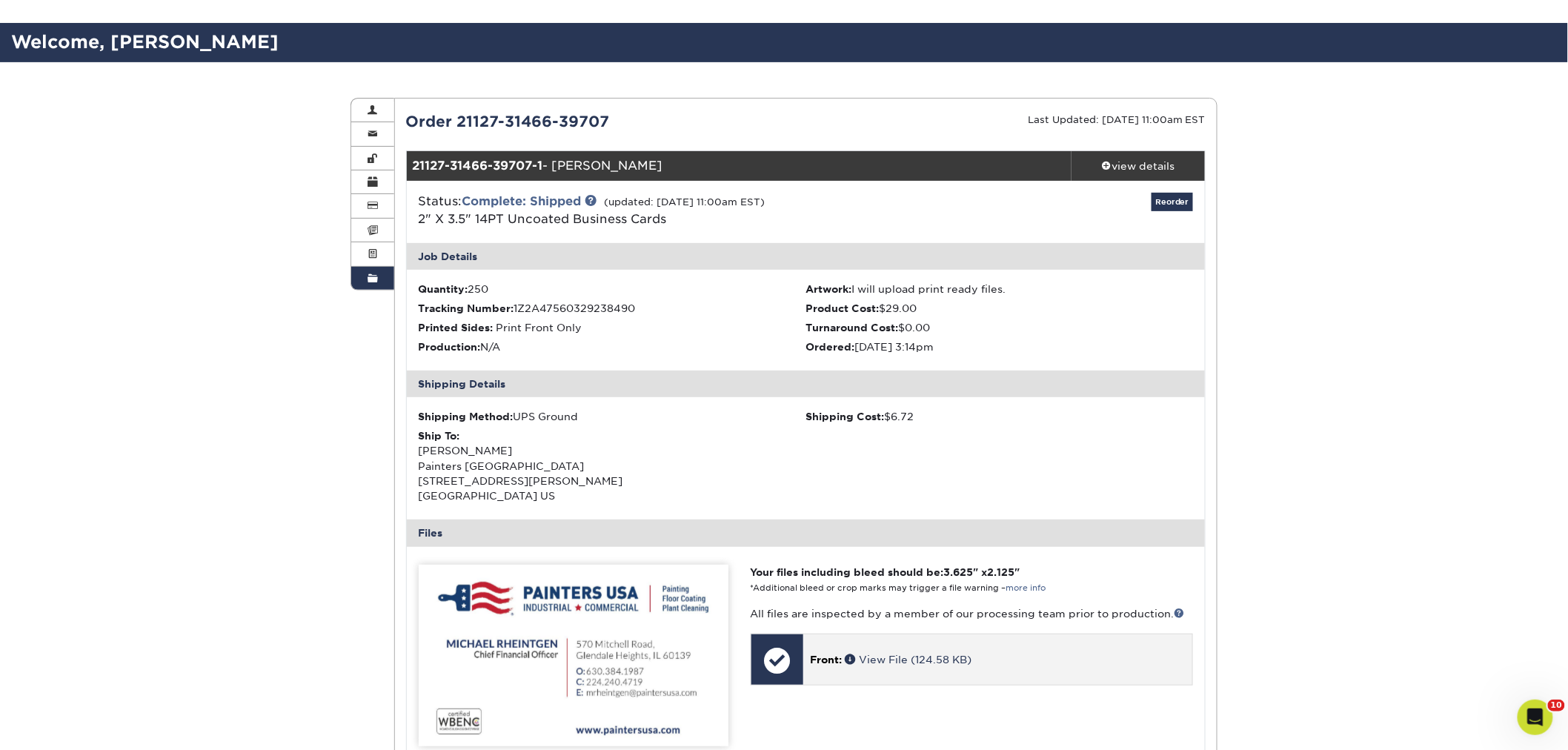
scroll to position [164, 0]
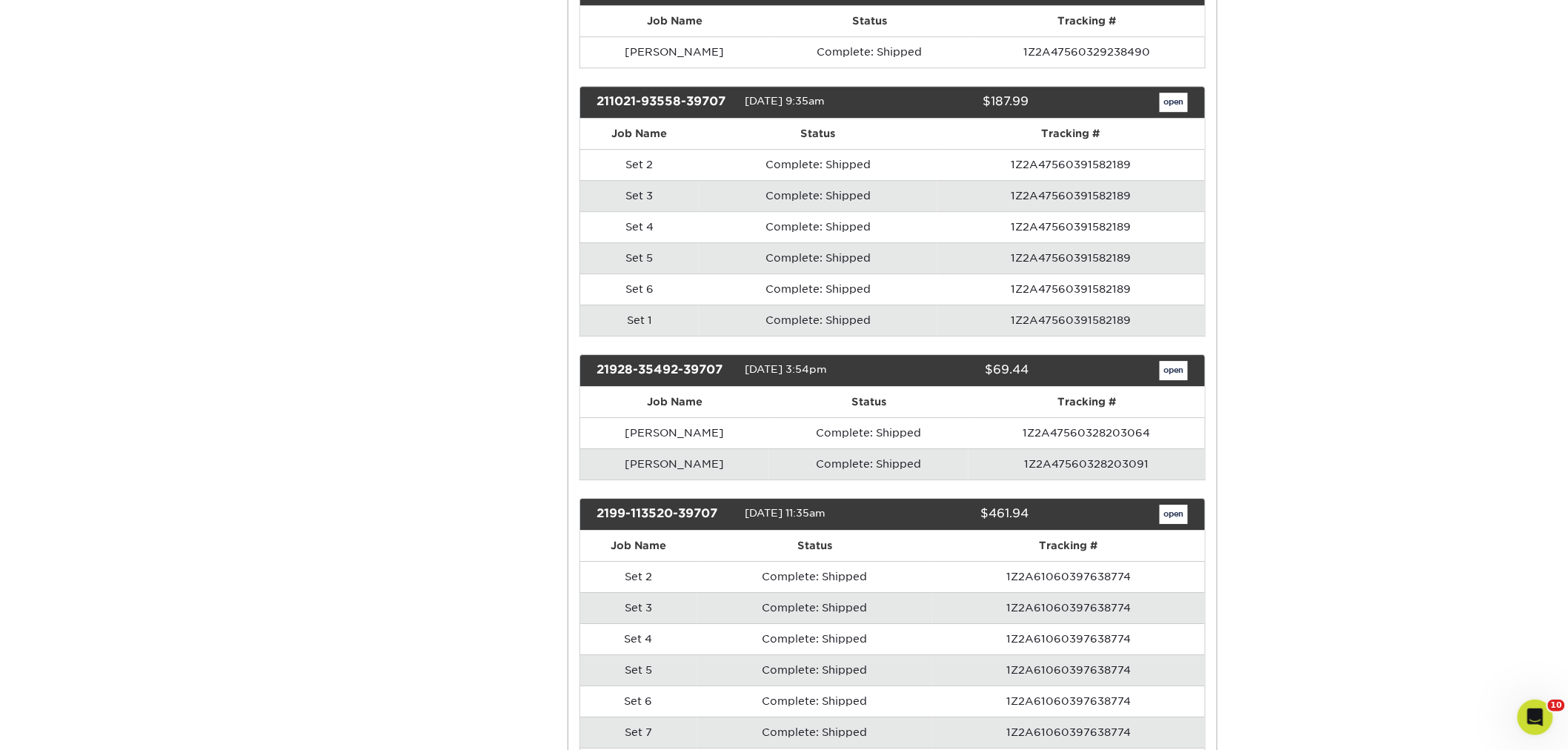
scroll to position [13621, 0]
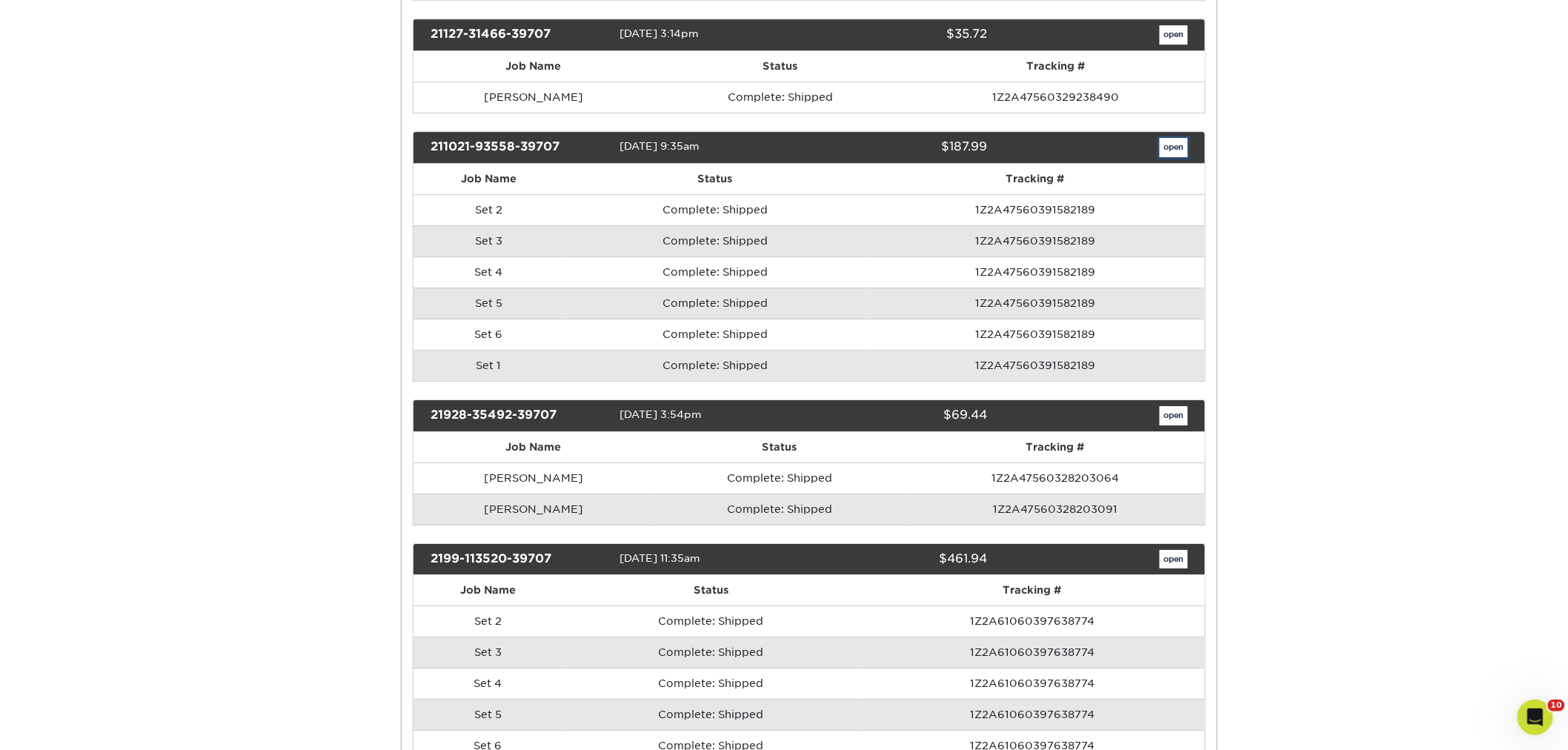
scroll to position [0, 0]
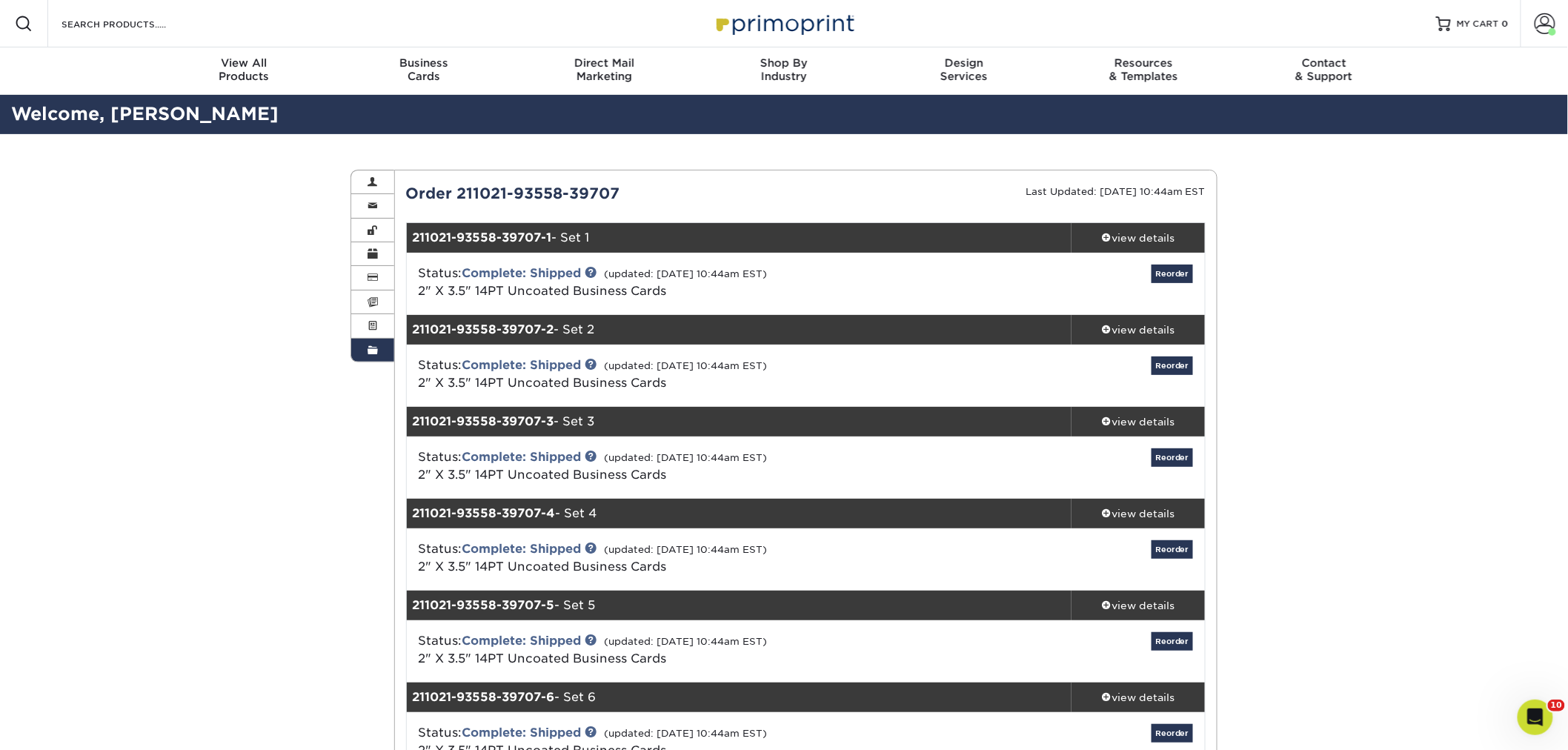
click at [1301, 390] on div "Order History Account Overview Contact Information Change Password Address Book…" at bounding box center [784, 549] width 1568 height 829
click at [1151, 231] on div "view details" at bounding box center [1138, 238] width 133 height 15
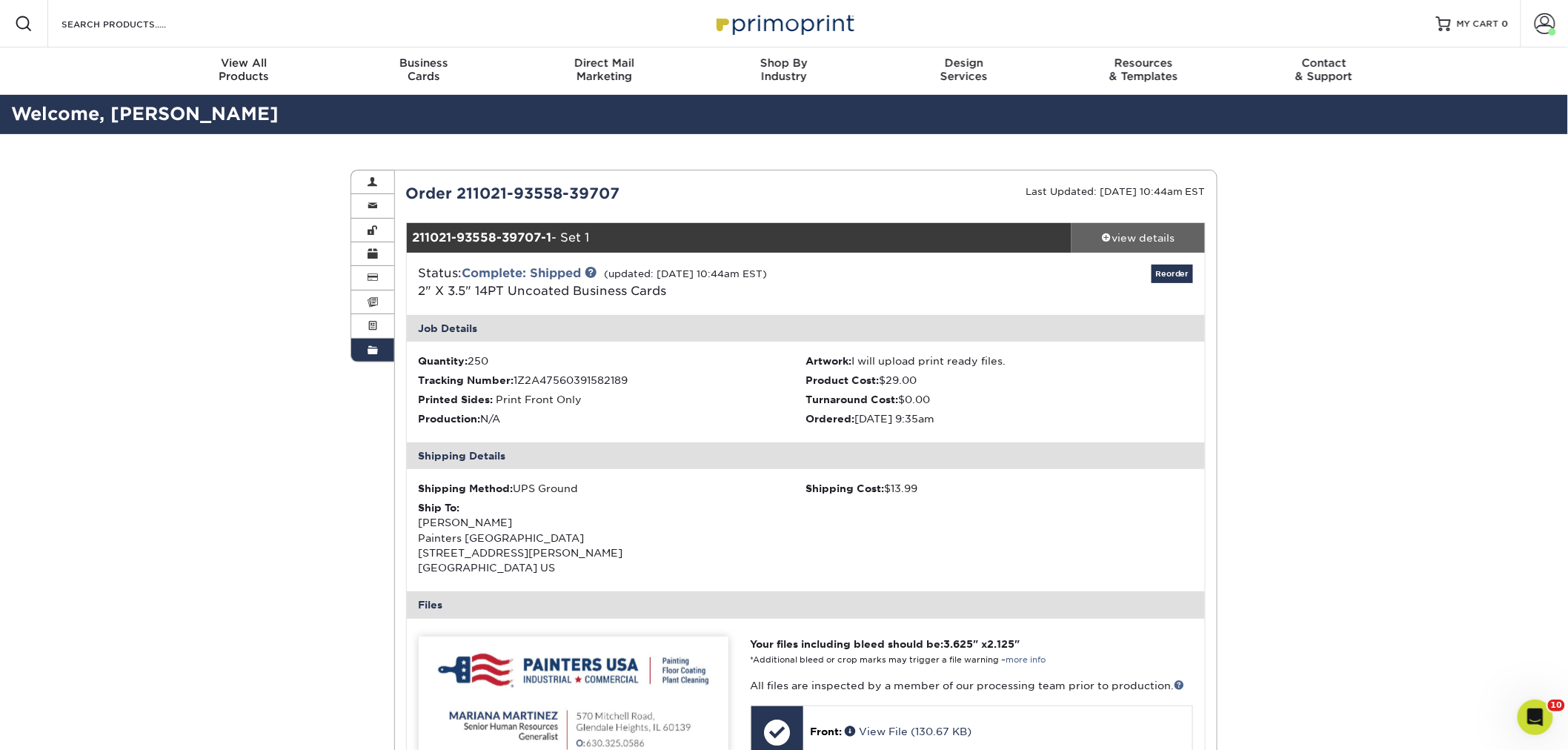
click at [1151, 231] on div "view details" at bounding box center [1138, 238] width 133 height 15
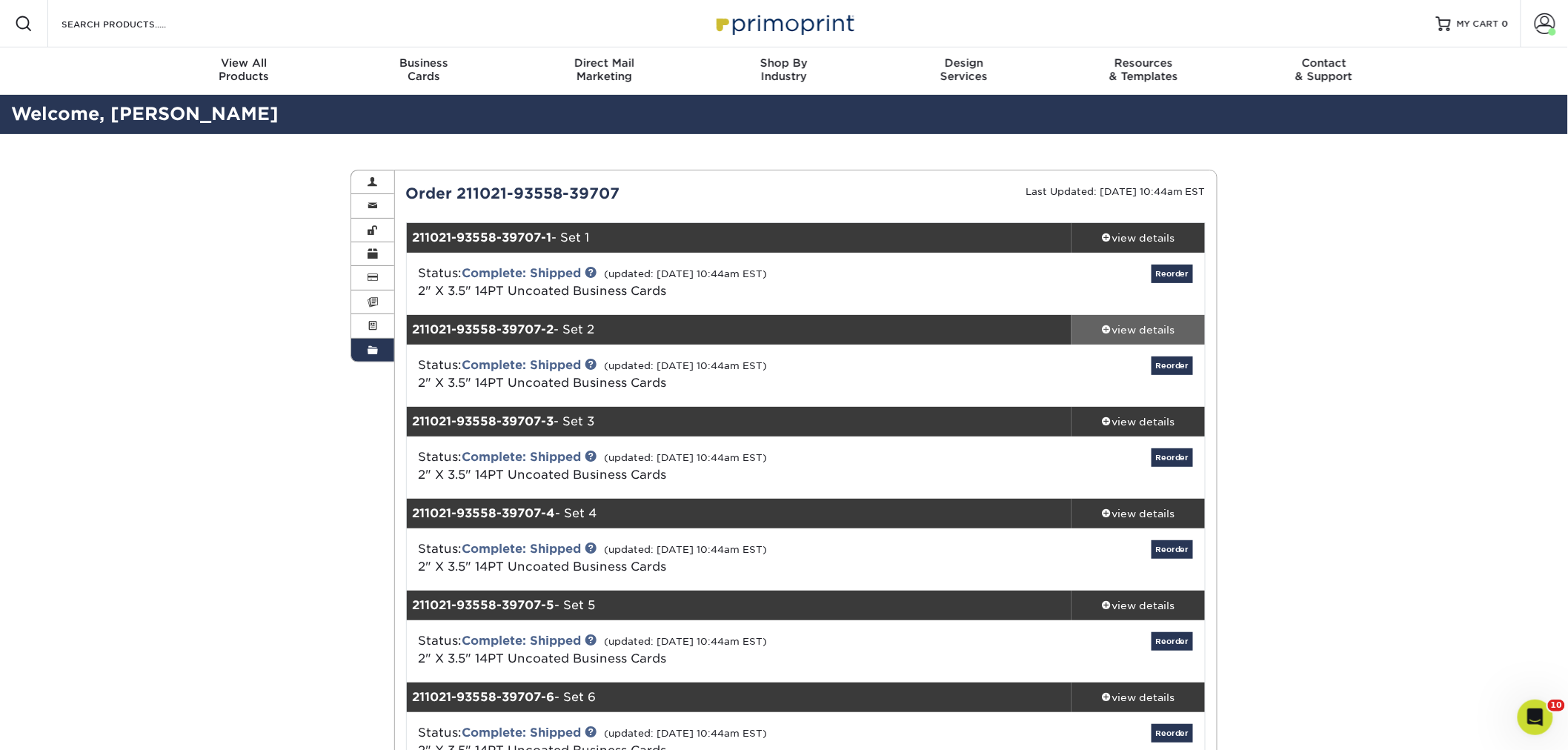
click at [1145, 329] on div "view details" at bounding box center [1138, 330] width 133 height 15
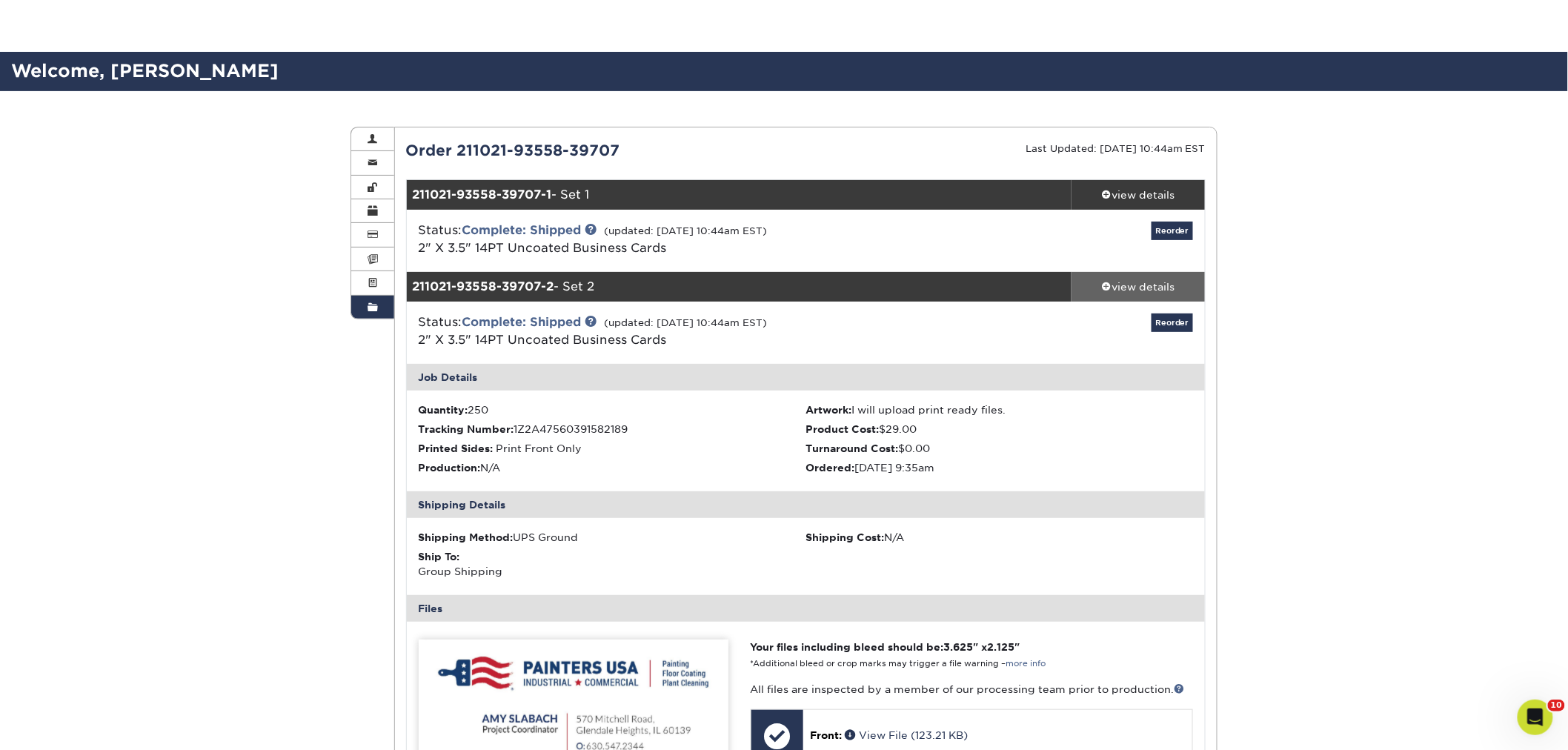
scroll to position [82, 0]
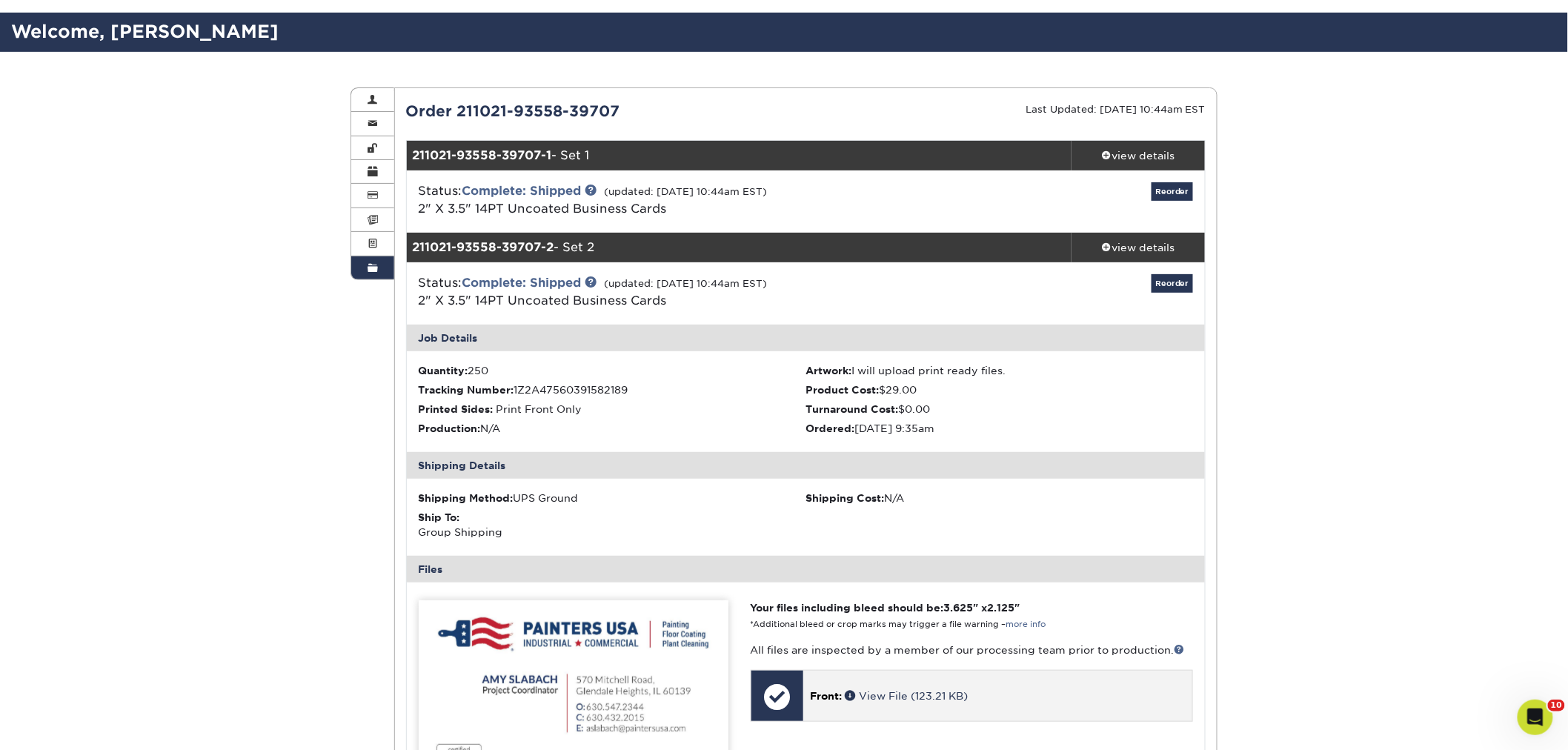
drag, startPoint x: 913, startPoint y: 702, endPoint x: 876, endPoint y: 700, distance: 37.1
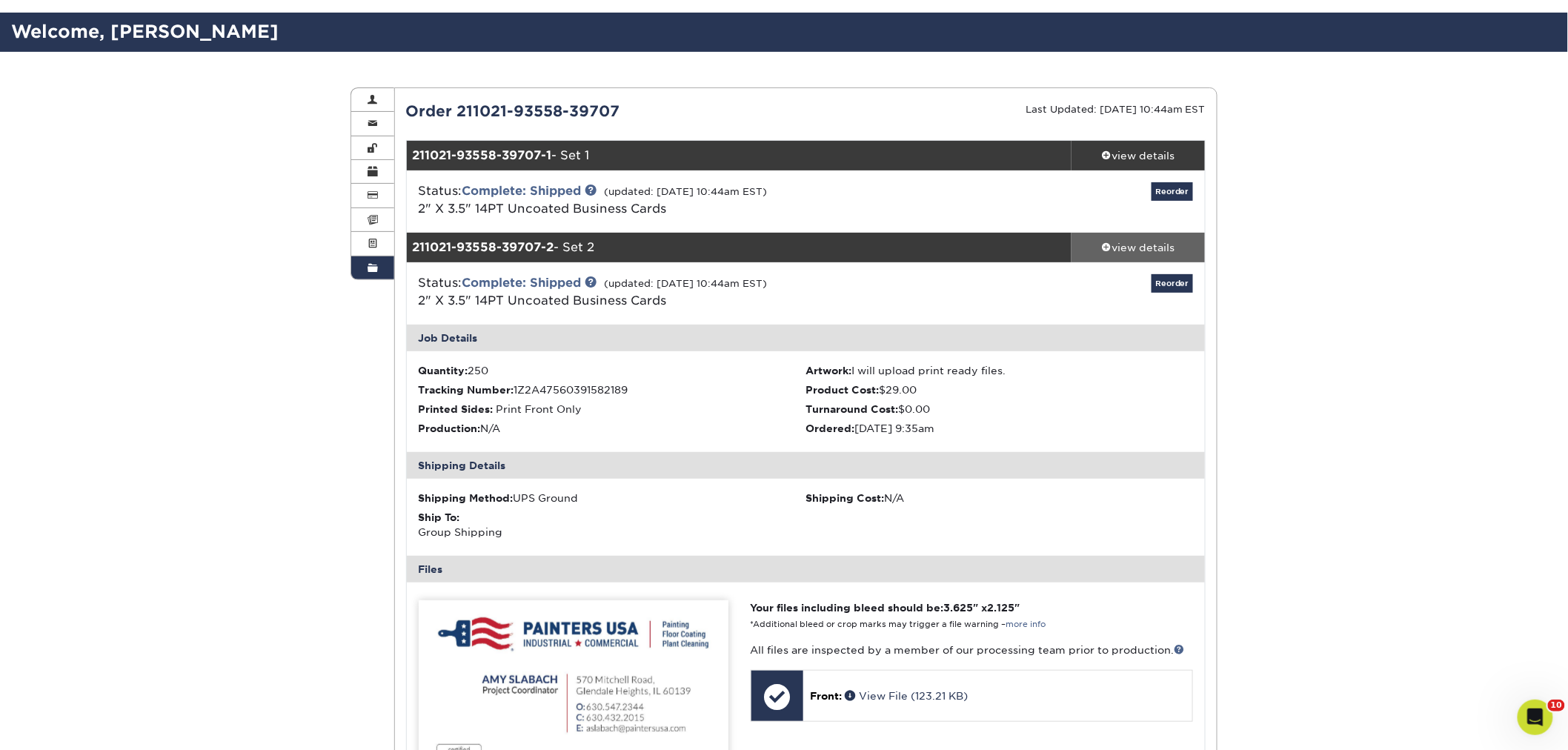
click at [1164, 250] on div "view details" at bounding box center [1138, 248] width 133 height 15
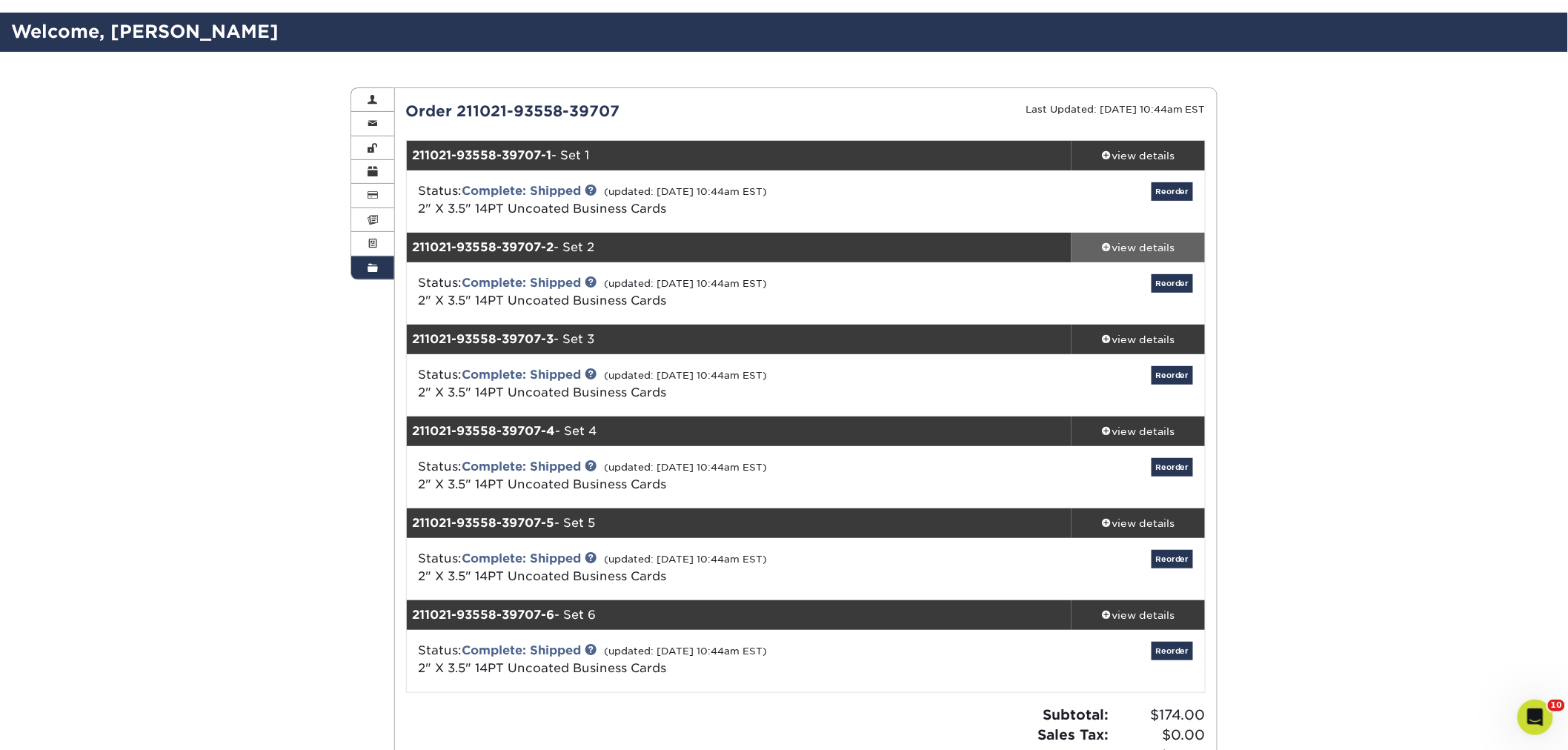
click at [1144, 247] on div "view details" at bounding box center [1138, 248] width 133 height 15
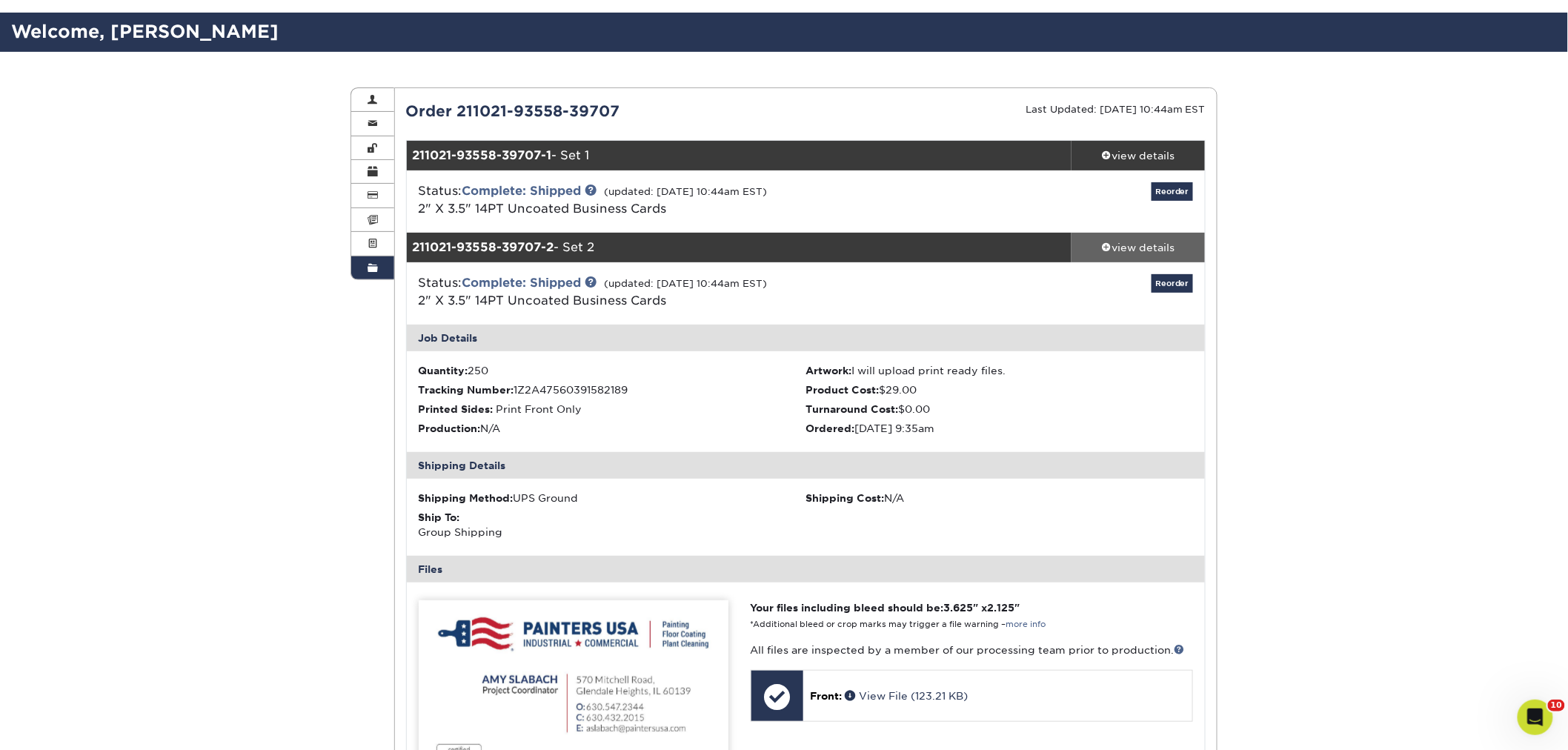
click at [1120, 242] on div "view details" at bounding box center [1138, 248] width 133 height 15
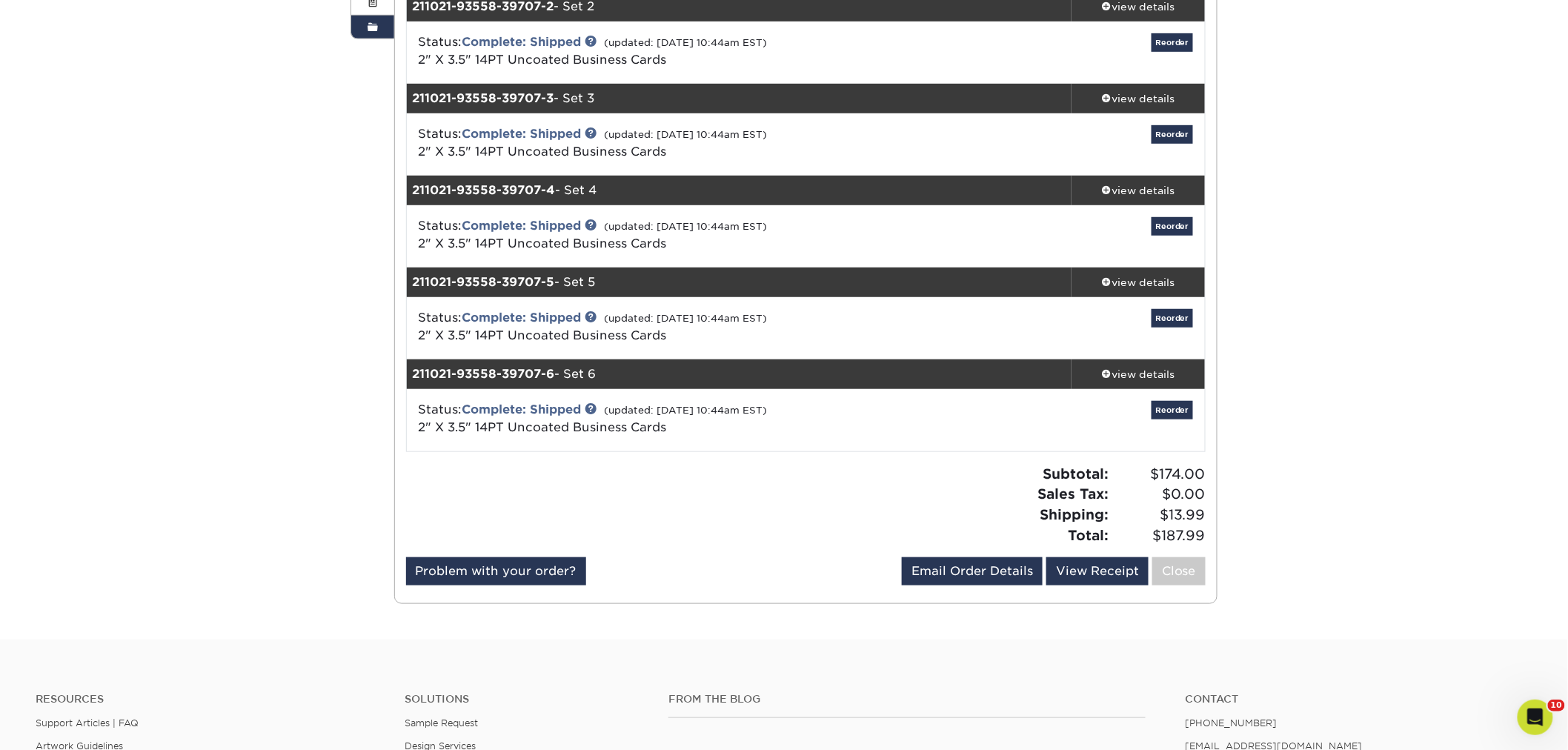
scroll to position [329, 0]
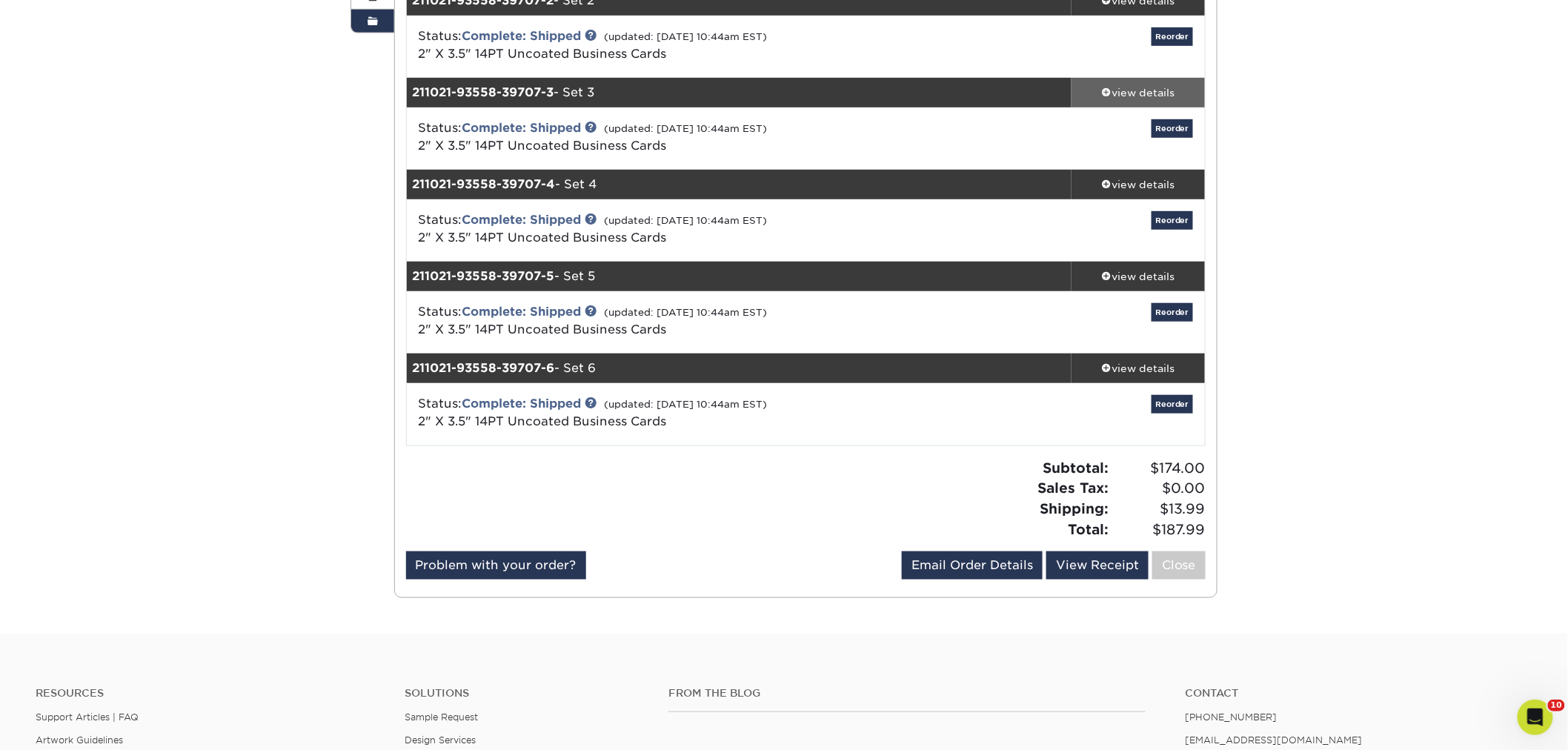
click at [1095, 87] on div "view details" at bounding box center [1138, 93] width 133 height 15
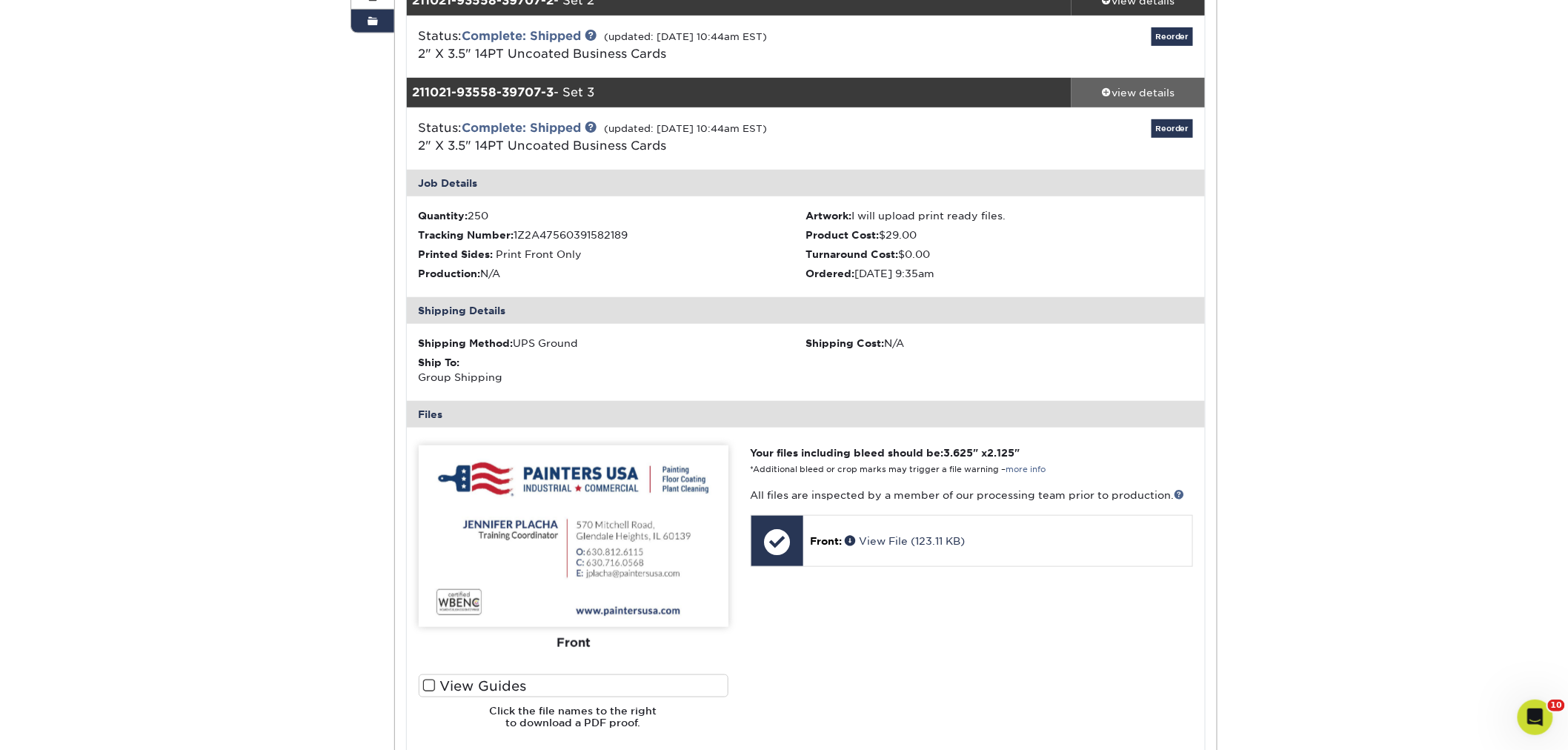
click at [1096, 87] on div "view details" at bounding box center [1138, 93] width 133 height 15
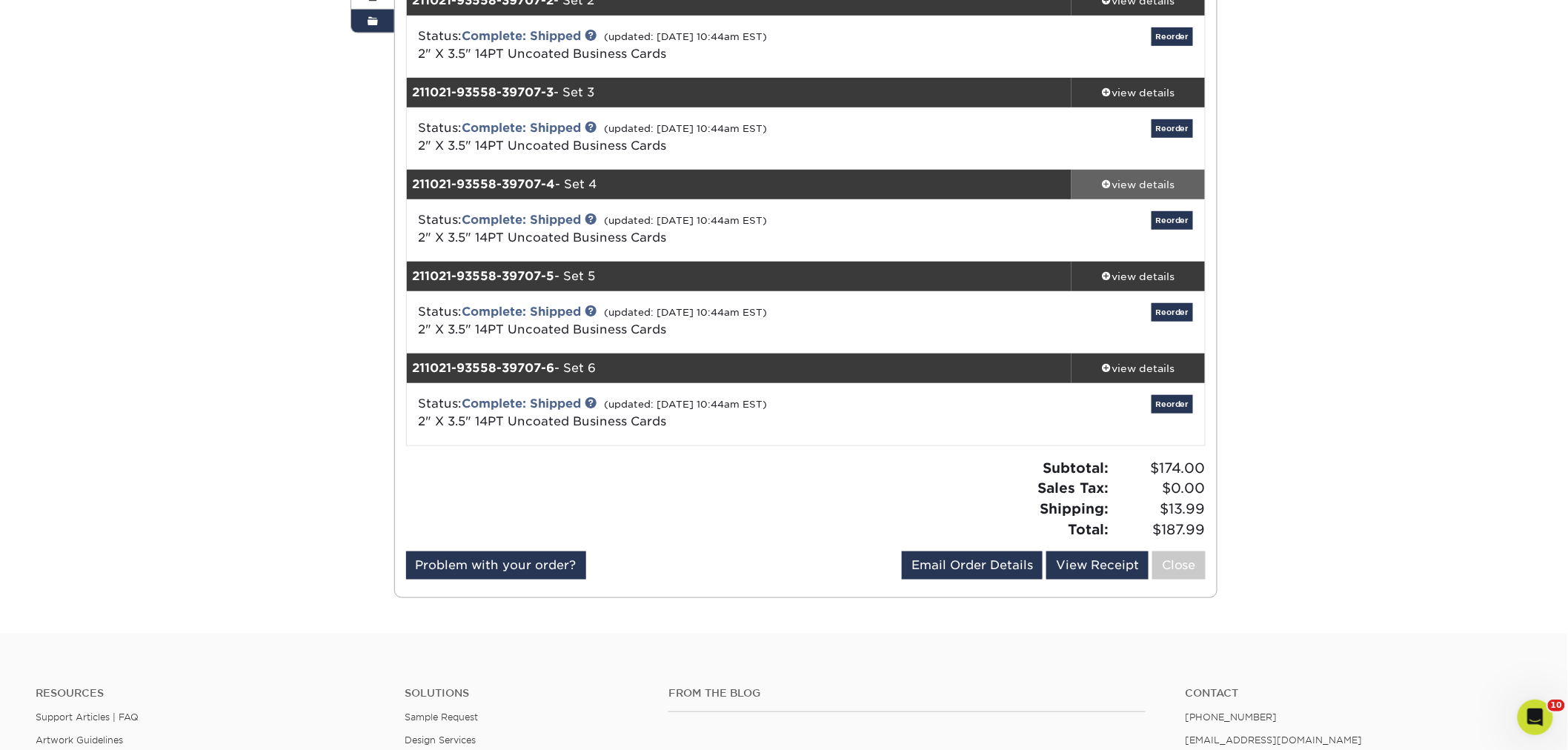
click at [1102, 179] on span at bounding box center [1107, 184] width 11 height 11
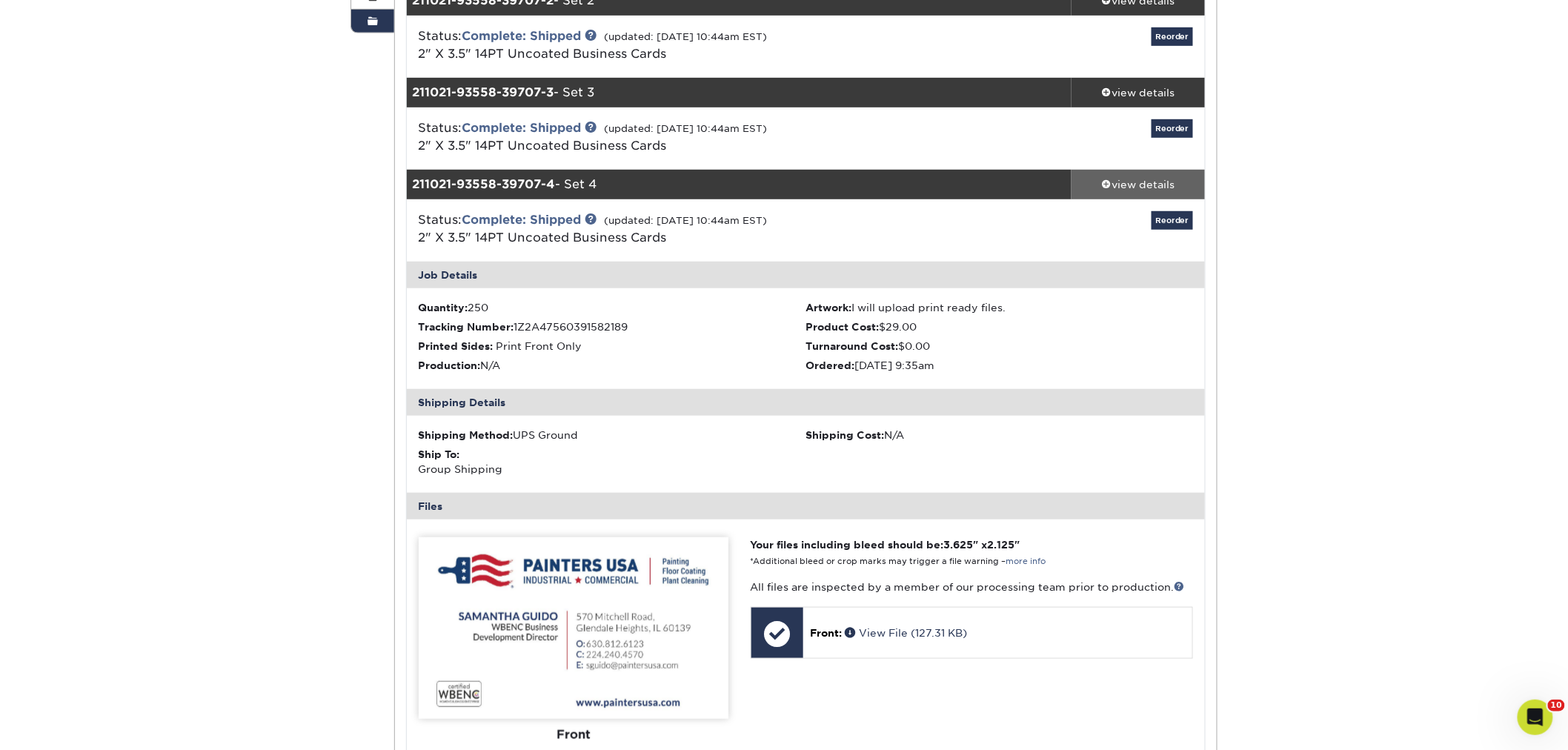
click at [1105, 179] on span at bounding box center [1107, 184] width 11 height 11
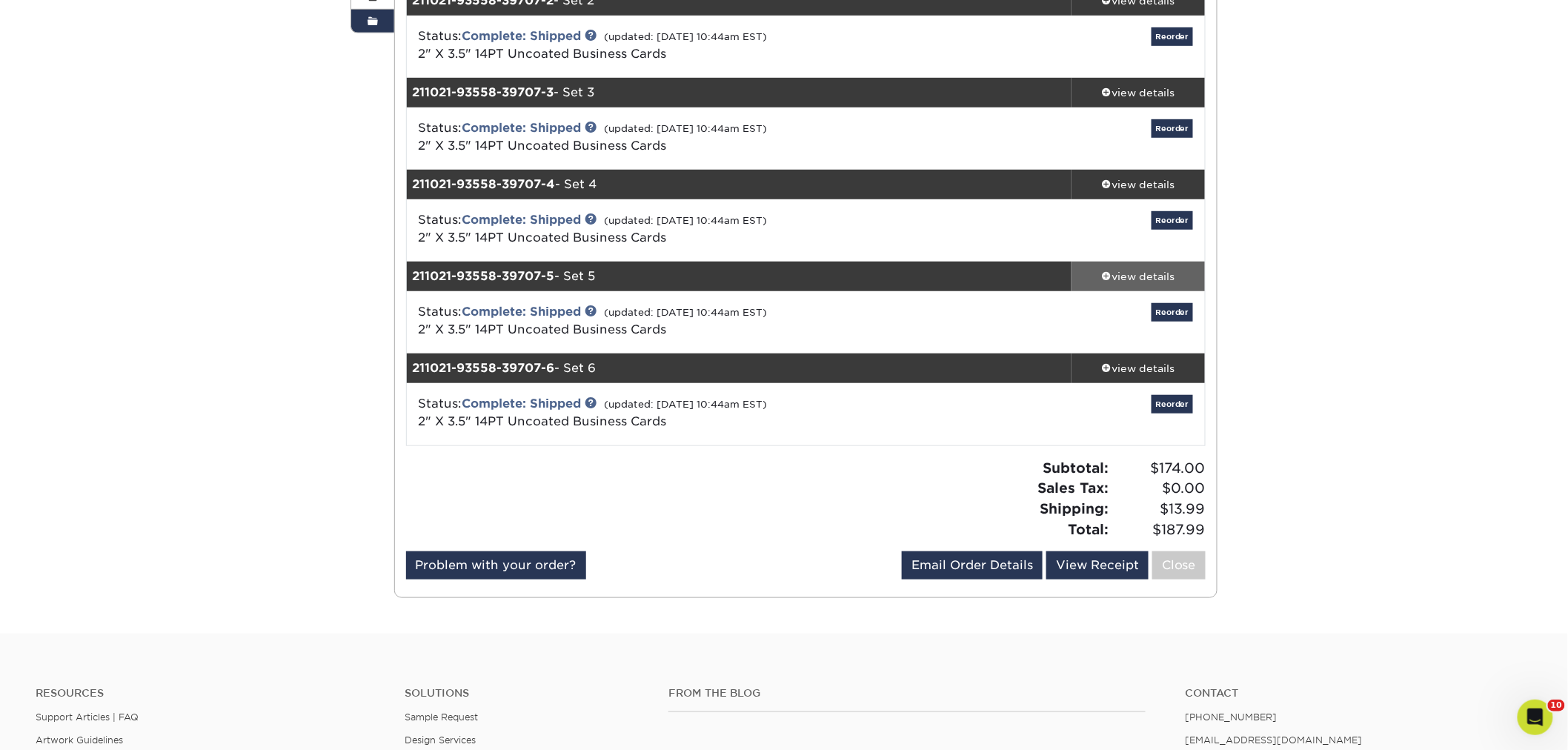
click at [1116, 277] on div "view details" at bounding box center [1138, 277] width 133 height 15
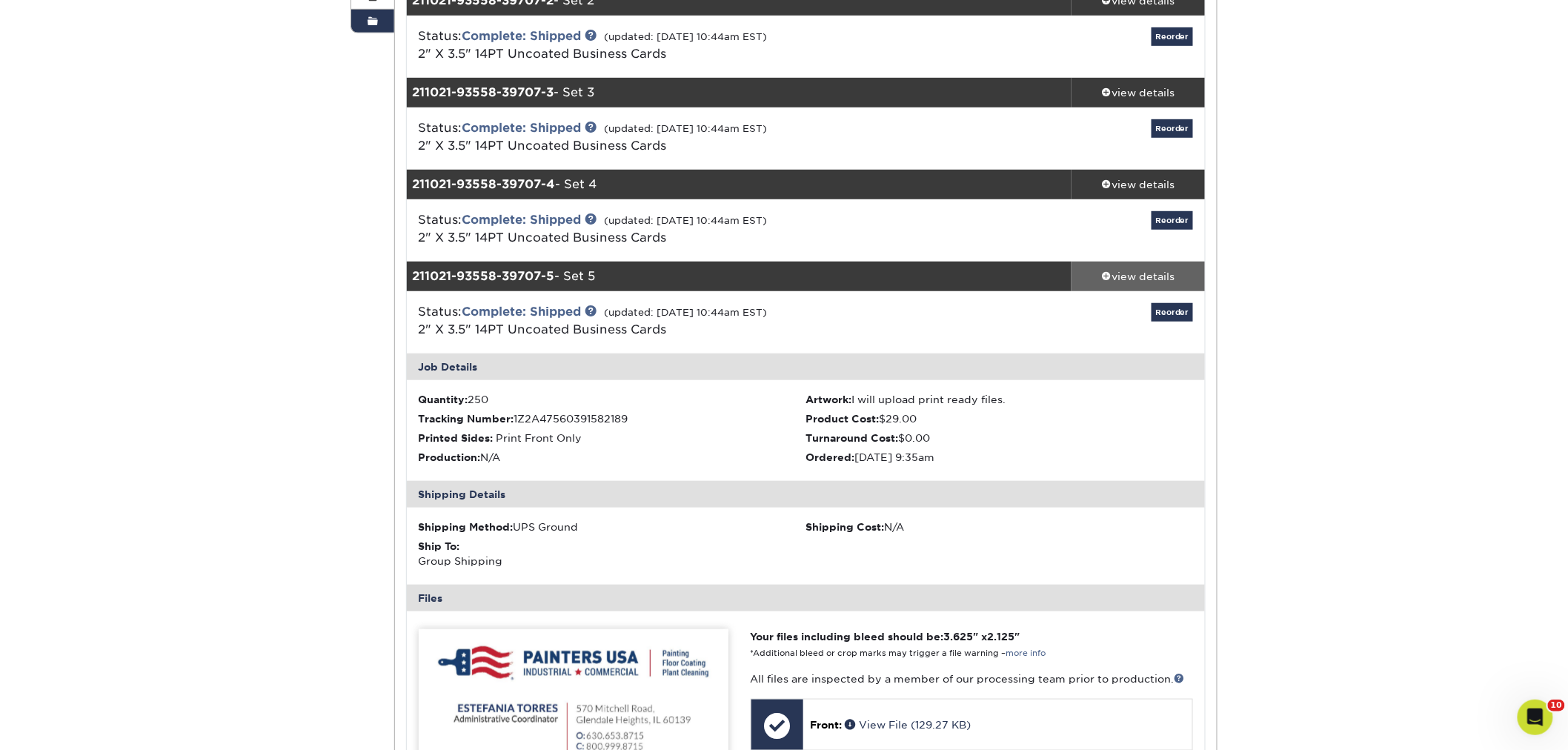
click at [1115, 274] on div "view details" at bounding box center [1138, 277] width 133 height 15
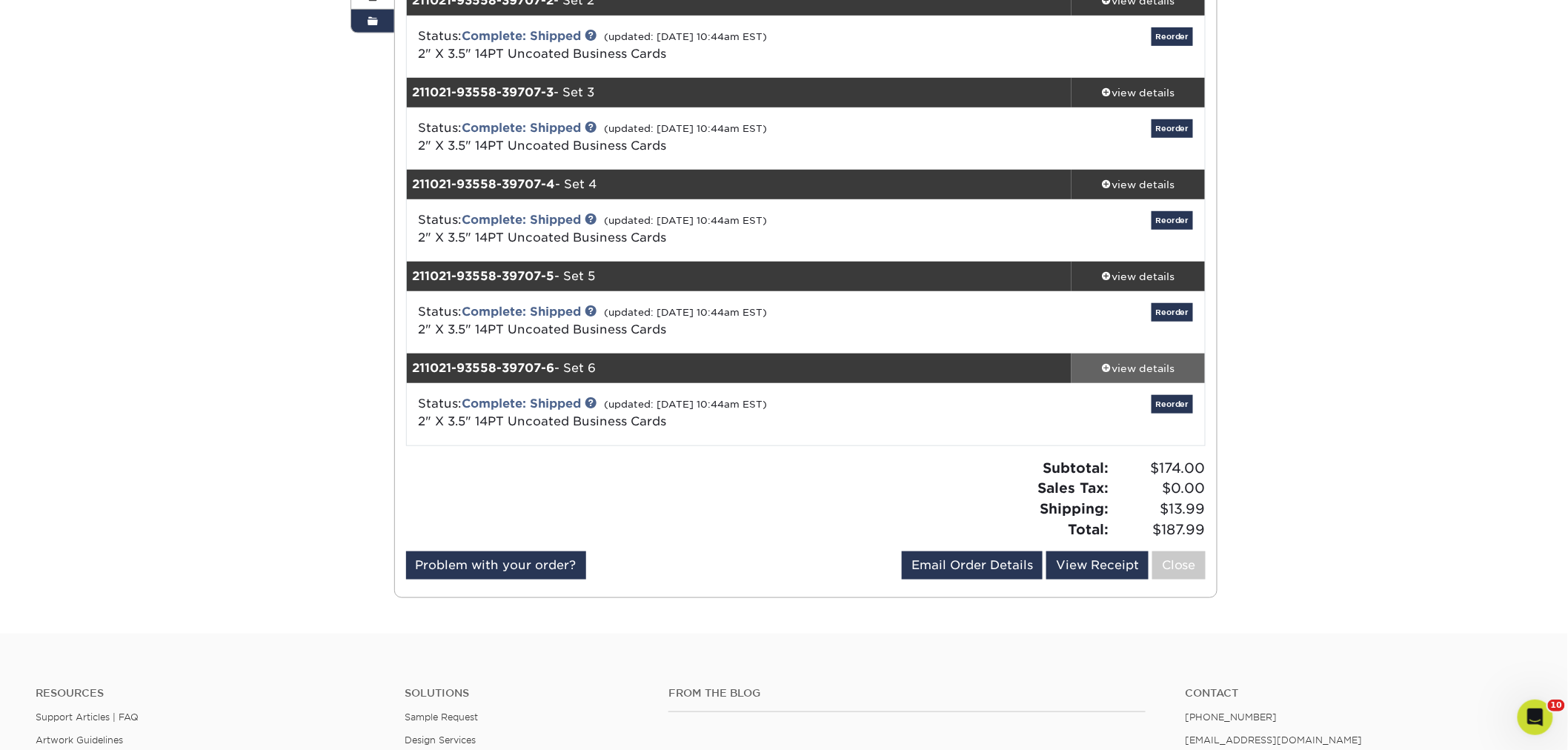
click at [1101, 357] on link "view details" at bounding box center [1138, 368] width 133 height 29
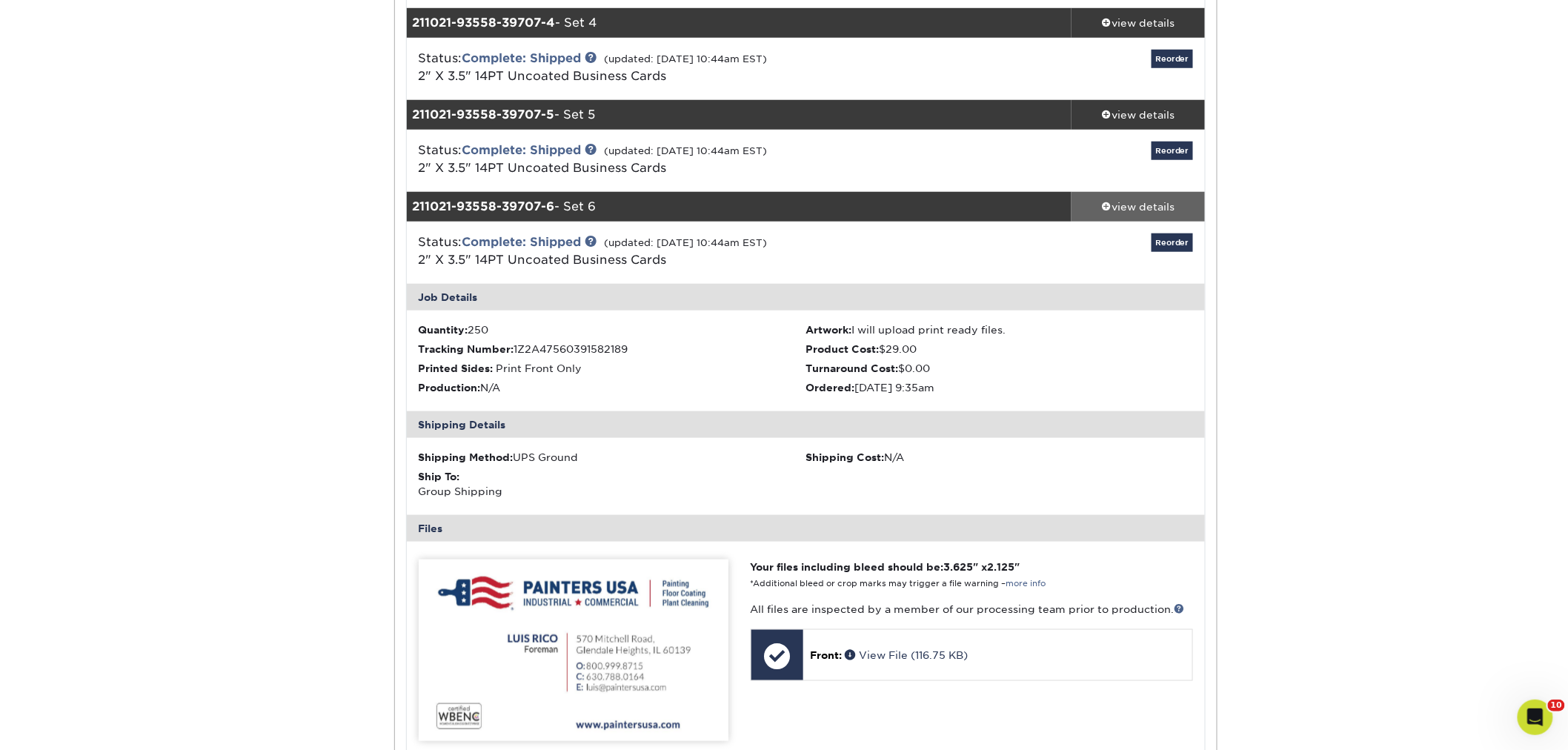
scroll to position [494, 0]
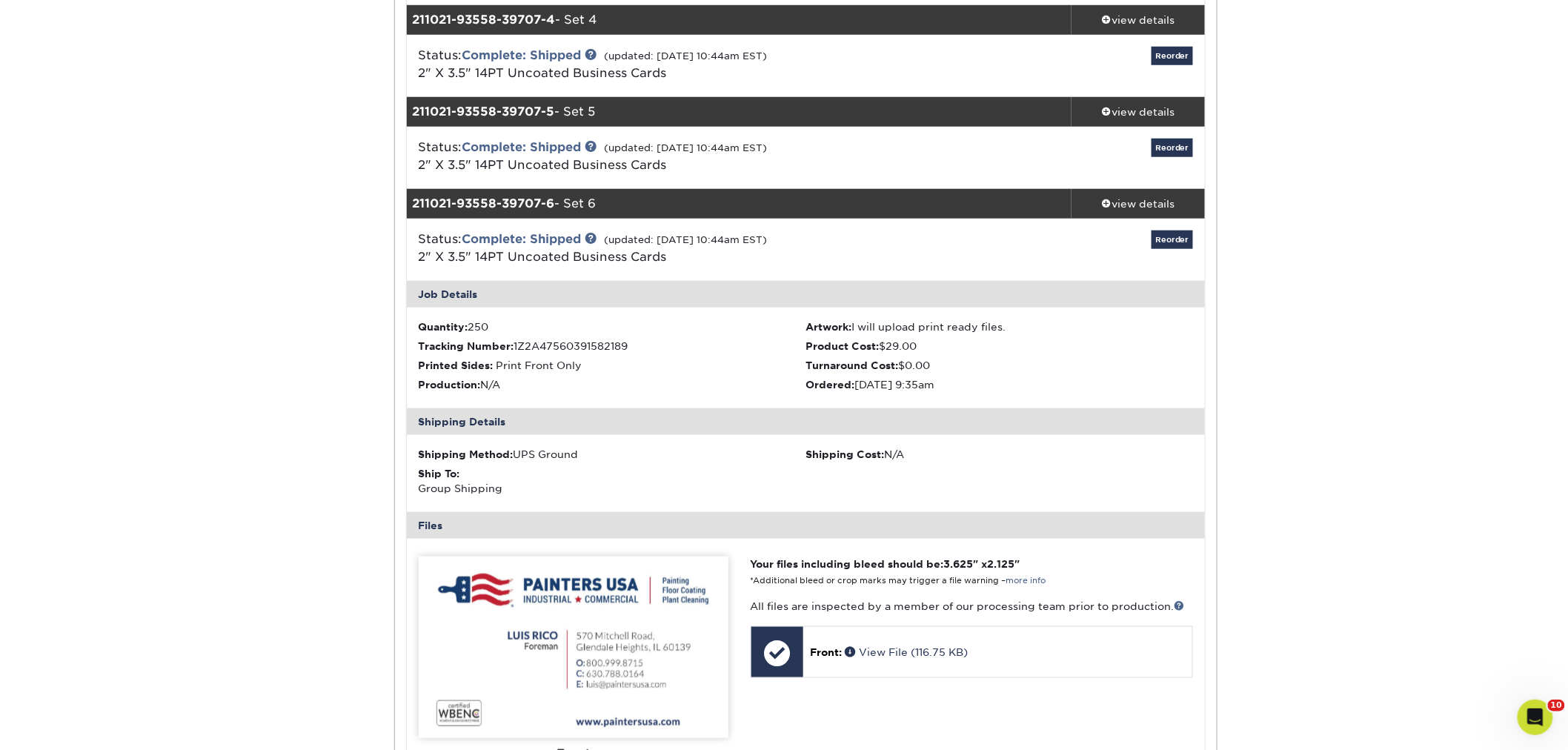
drag, startPoint x: 1083, startPoint y: 337, endPoint x: 1029, endPoint y: 471, distance: 144.5
click at [1020, 448] on div "Shipping Cost: N/A" at bounding box center [999, 455] width 387 height 15
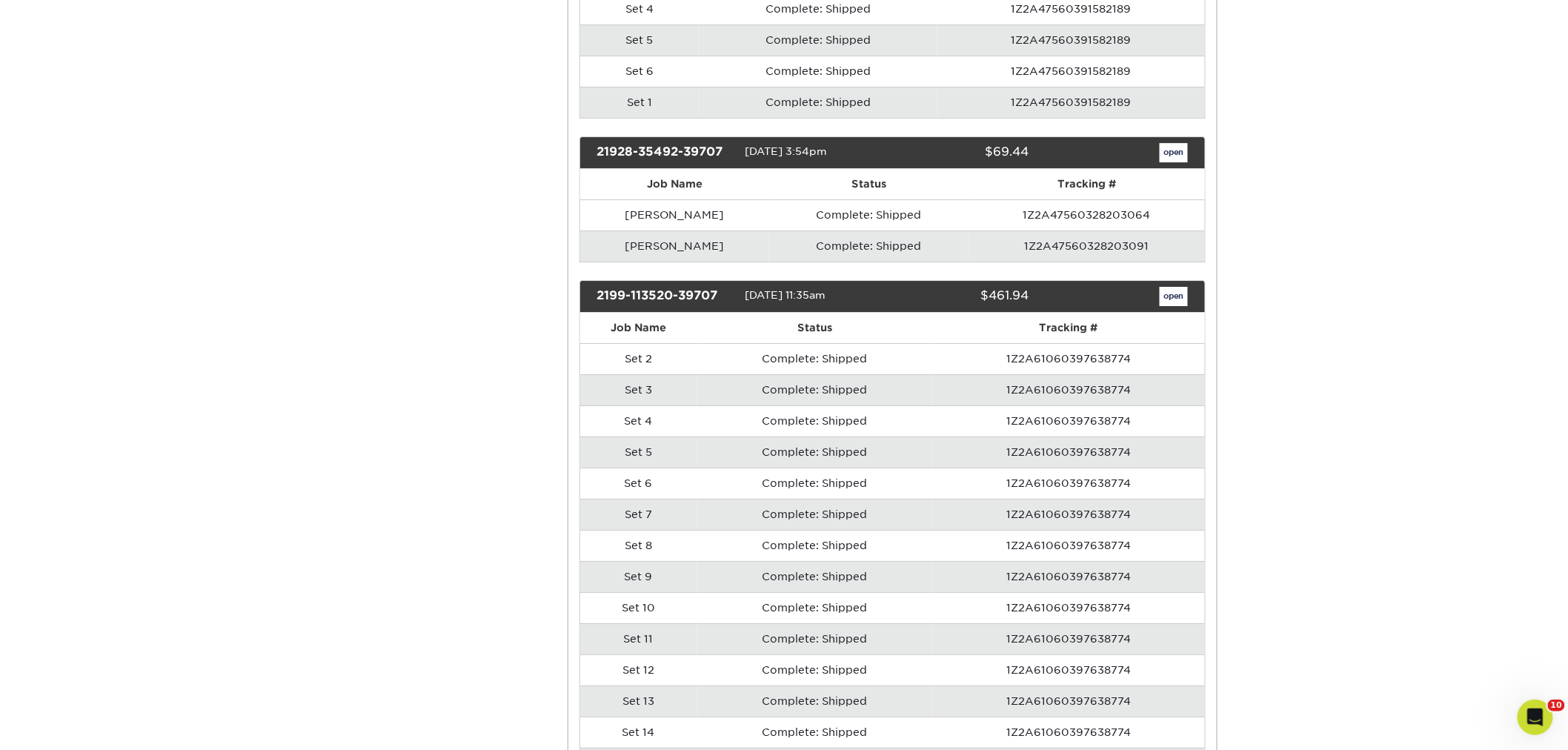
scroll to position [13783, 0]
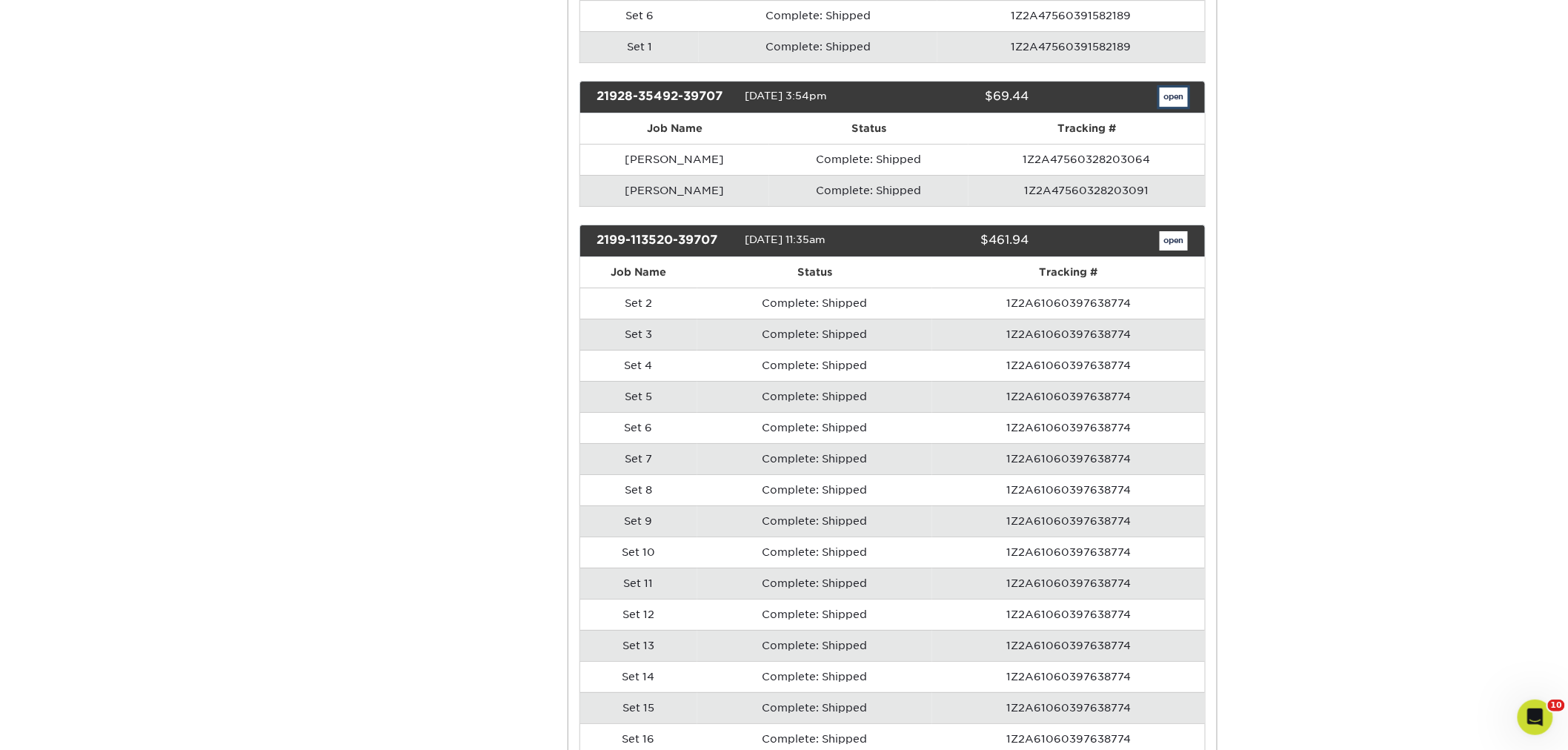
click at [1171, 107] on link "open" at bounding box center [1173, 97] width 28 height 20
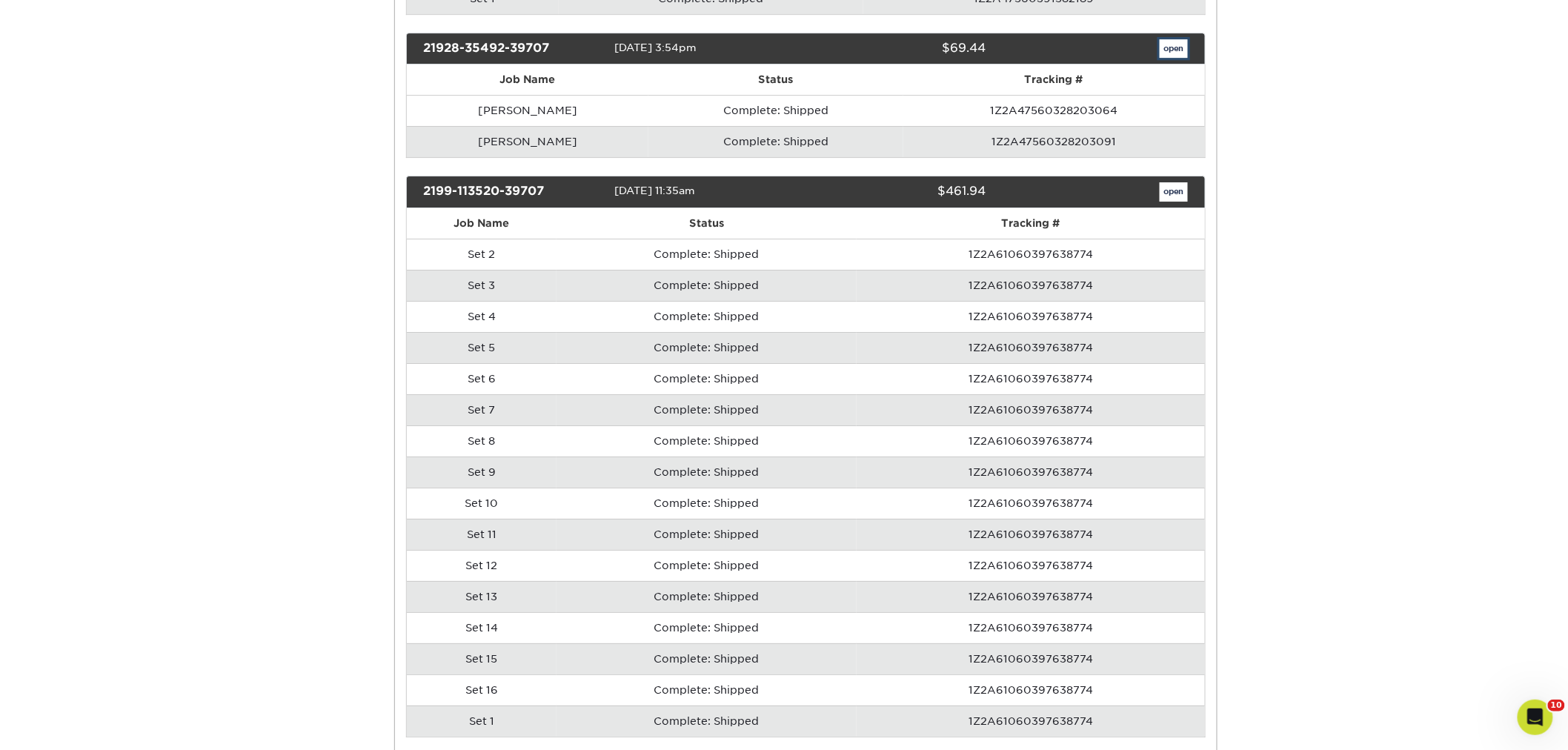
scroll to position [0, 0]
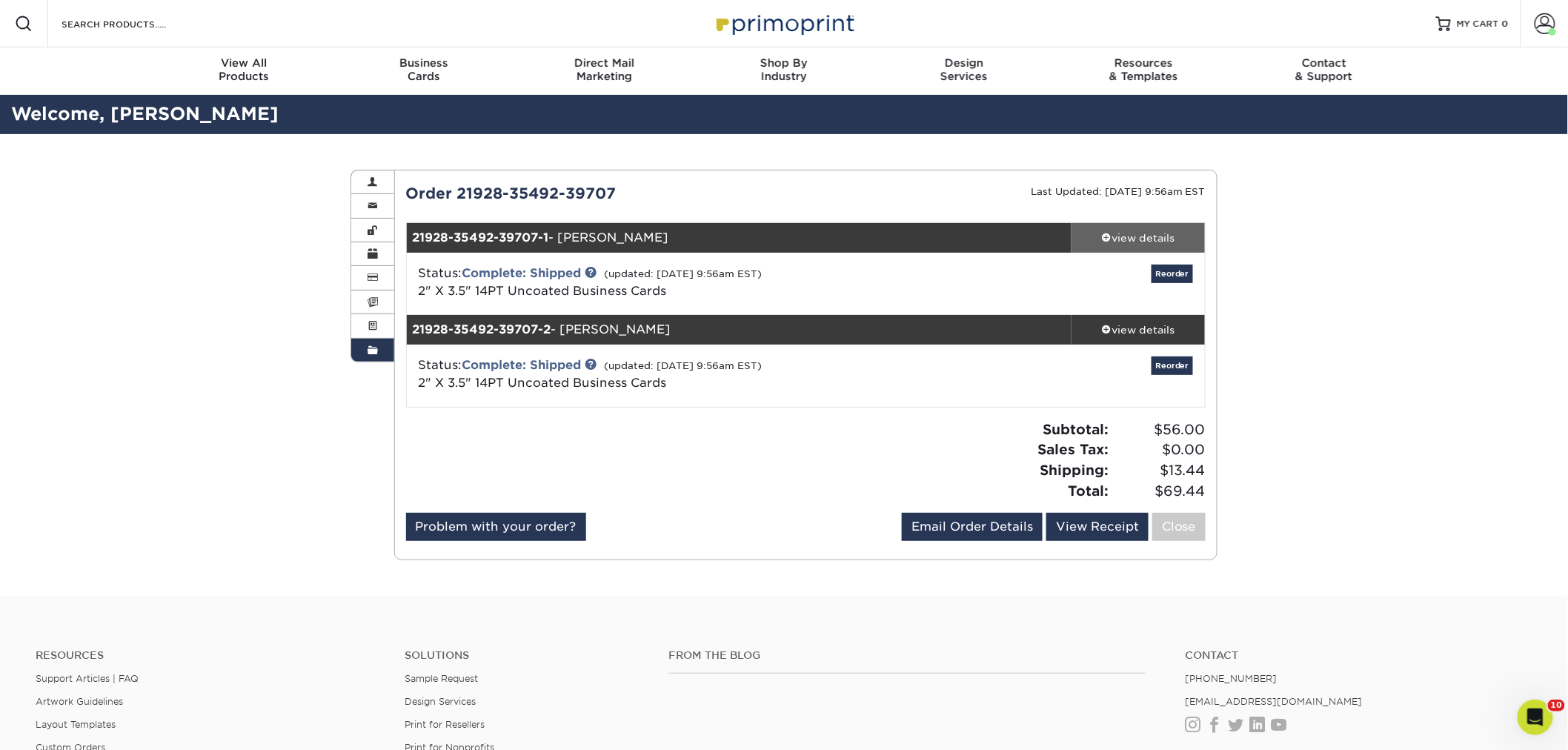
click at [1127, 232] on div "view details" at bounding box center [1138, 238] width 133 height 15
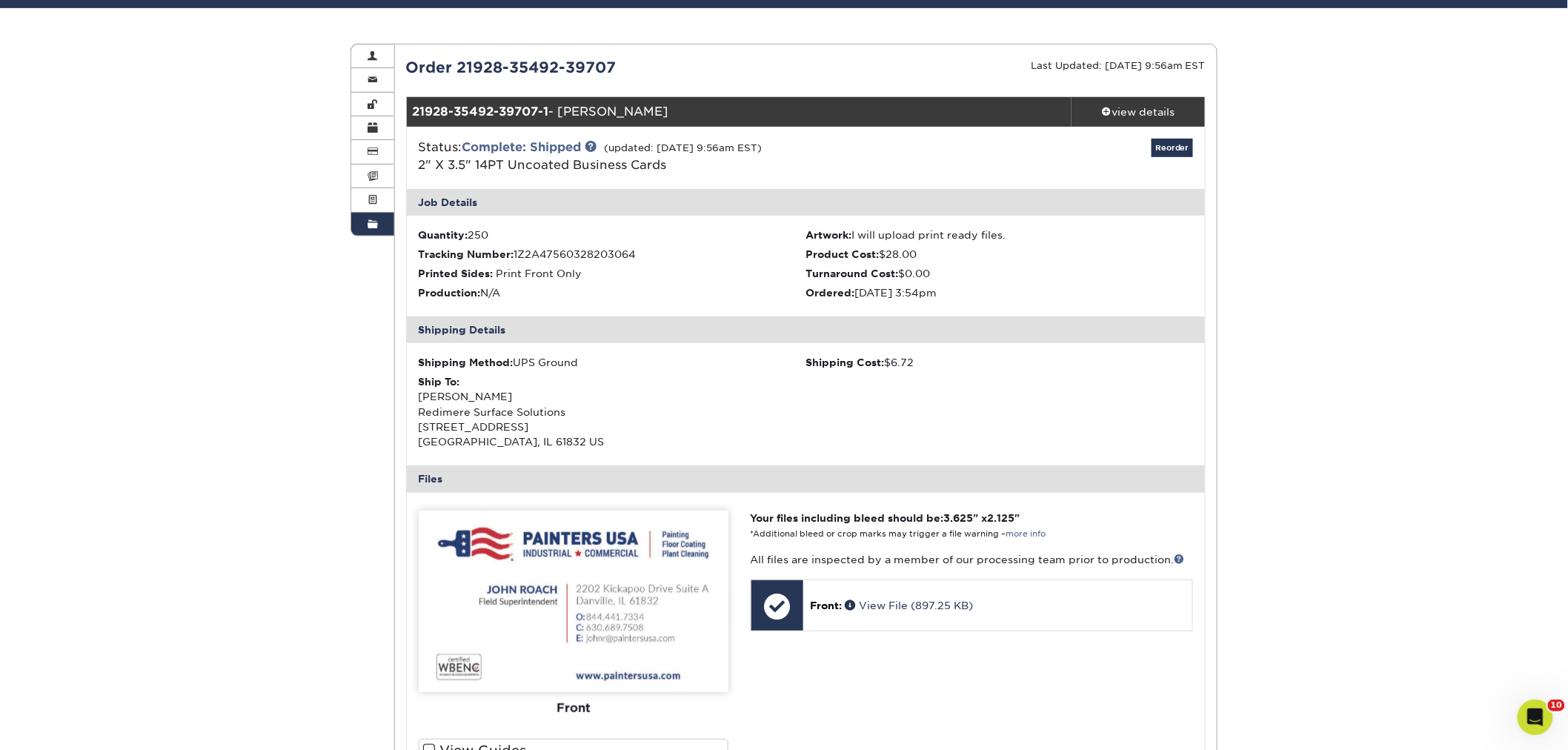
scroll to position [164, 0]
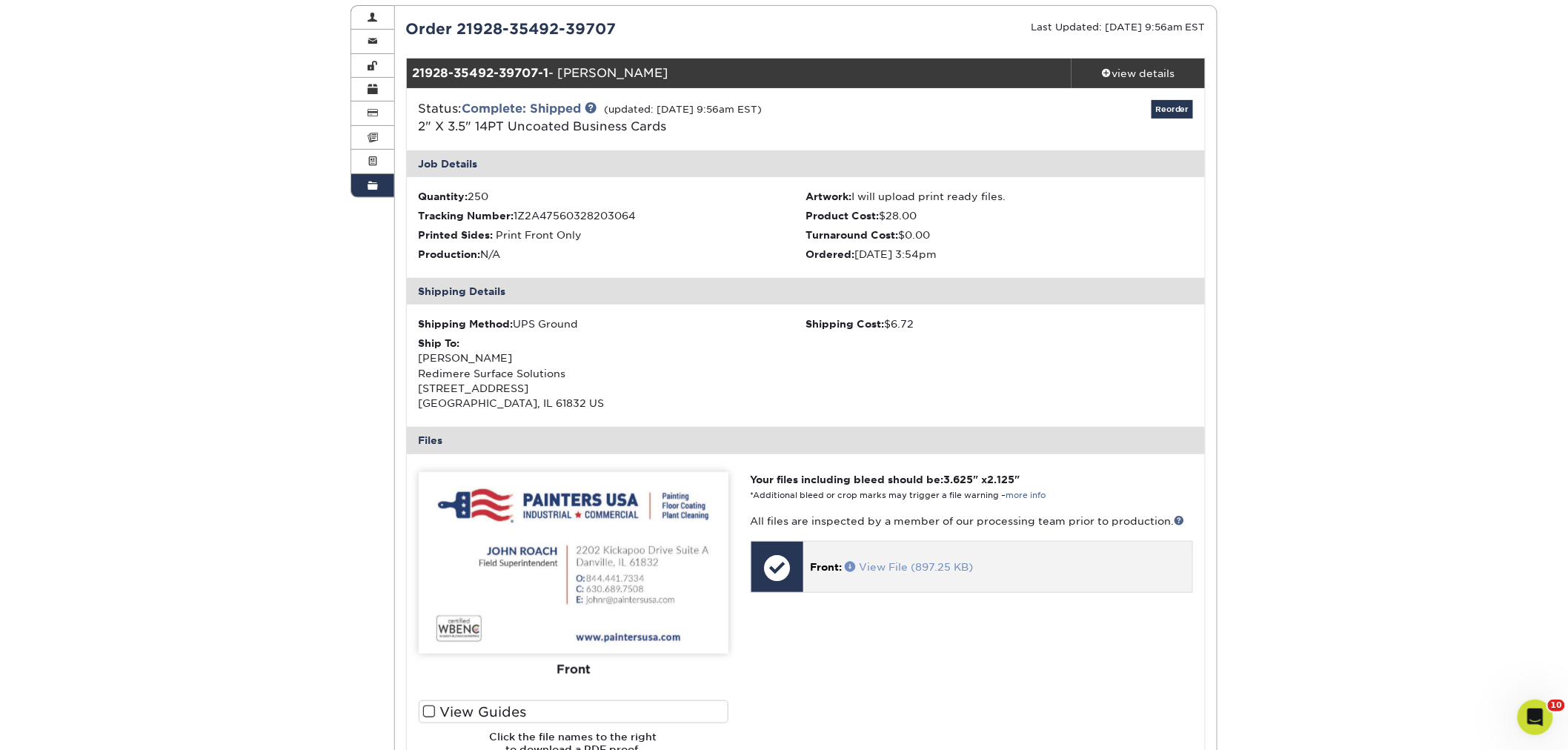
drag, startPoint x: 943, startPoint y: 569, endPoint x: 929, endPoint y: 566, distance: 14.3
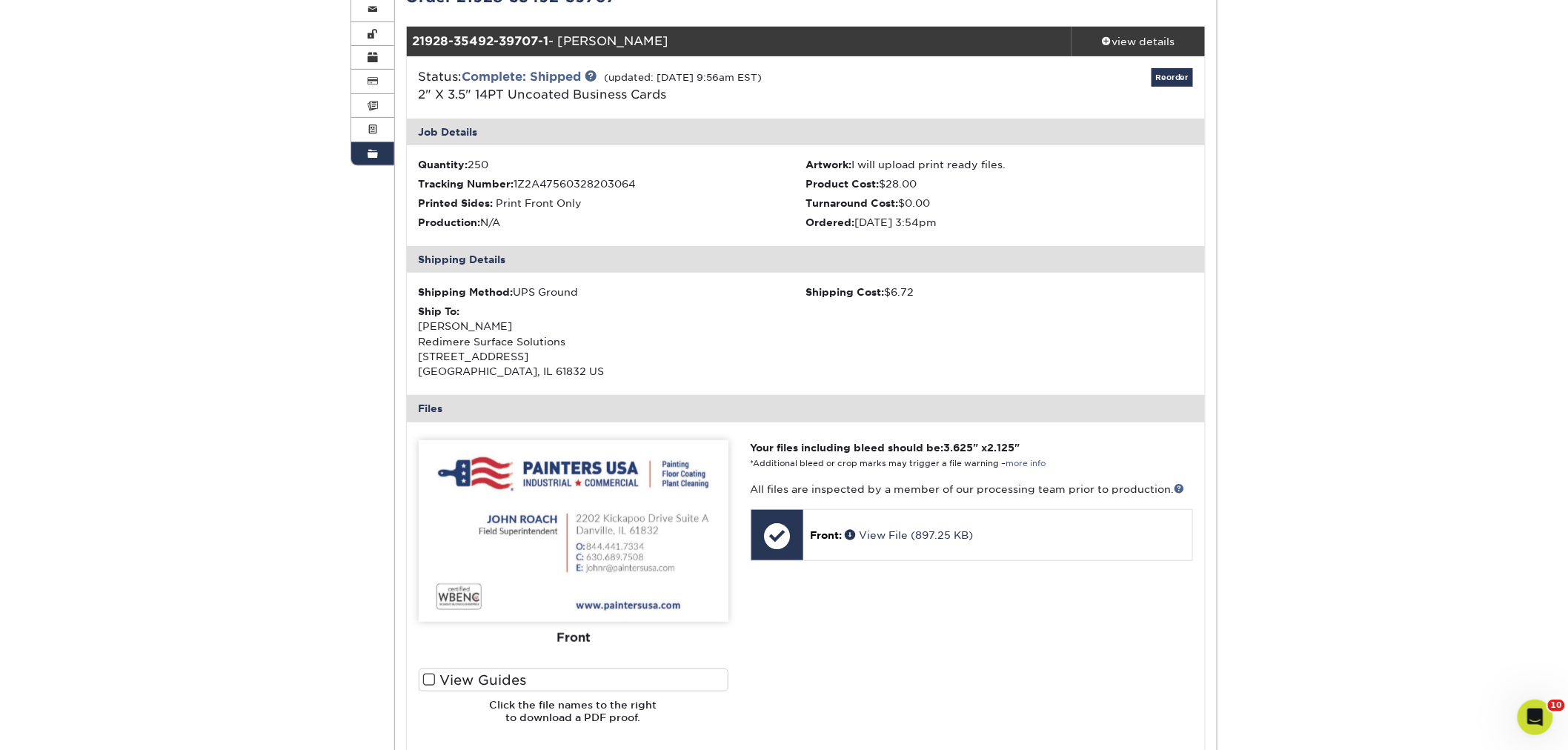
scroll to position [576, 0]
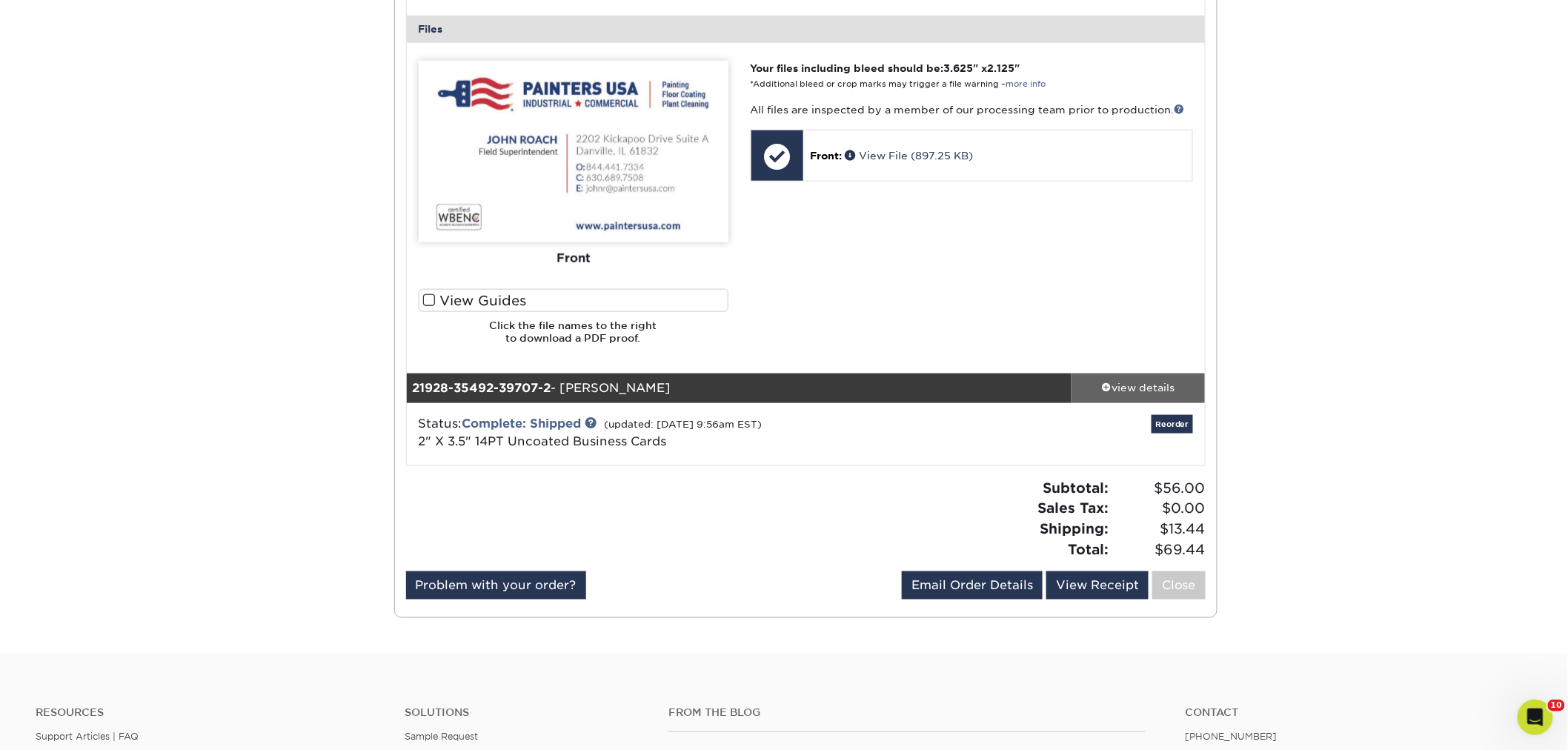
click at [1135, 375] on link "view details" at bounding box center [1138, 388] width 133 height 29
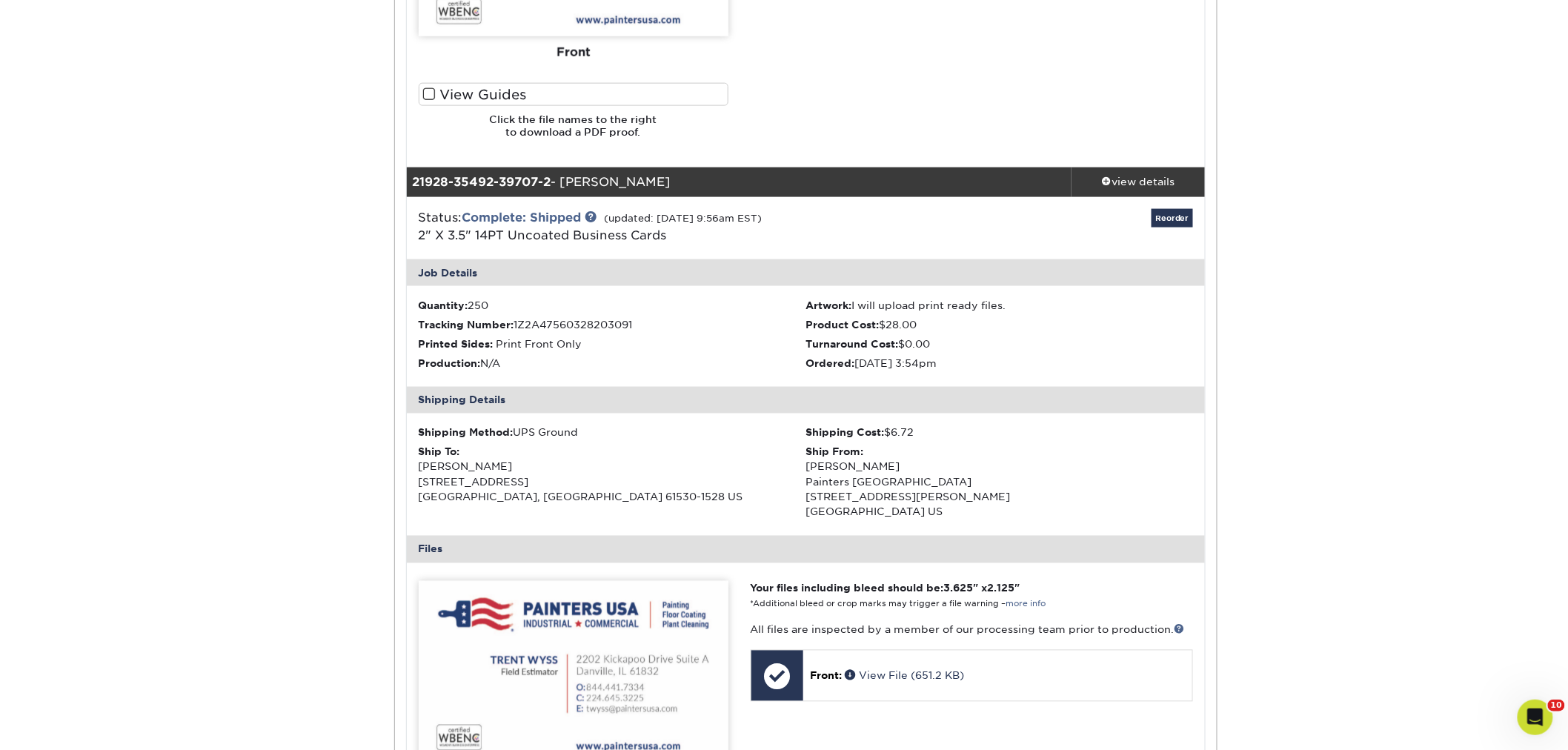
scroll to position [823, 0]
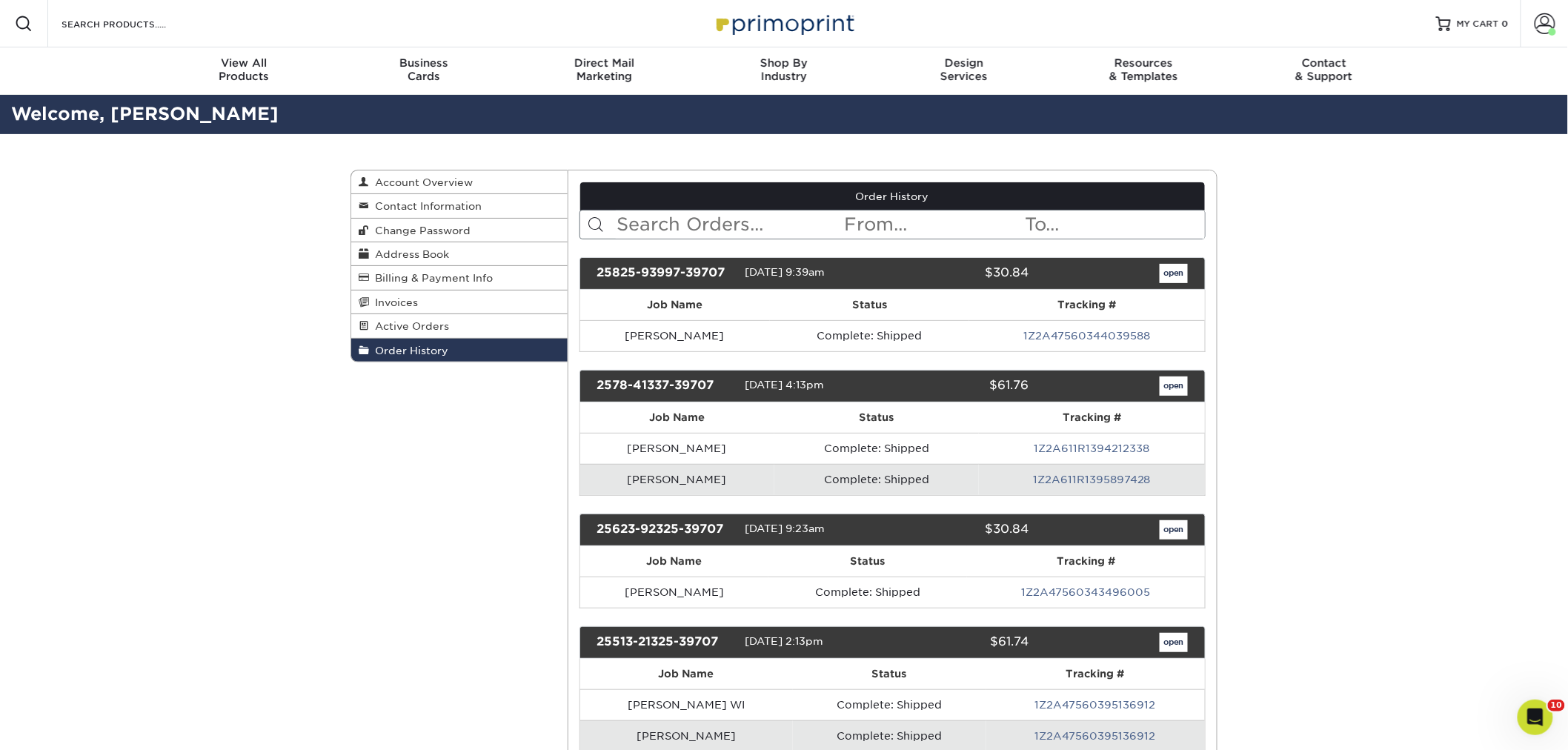
drag, startPoint x: 1495, startPoint y: 423, endPoint x: 1494, endPoint y: 431, distance: 8.1
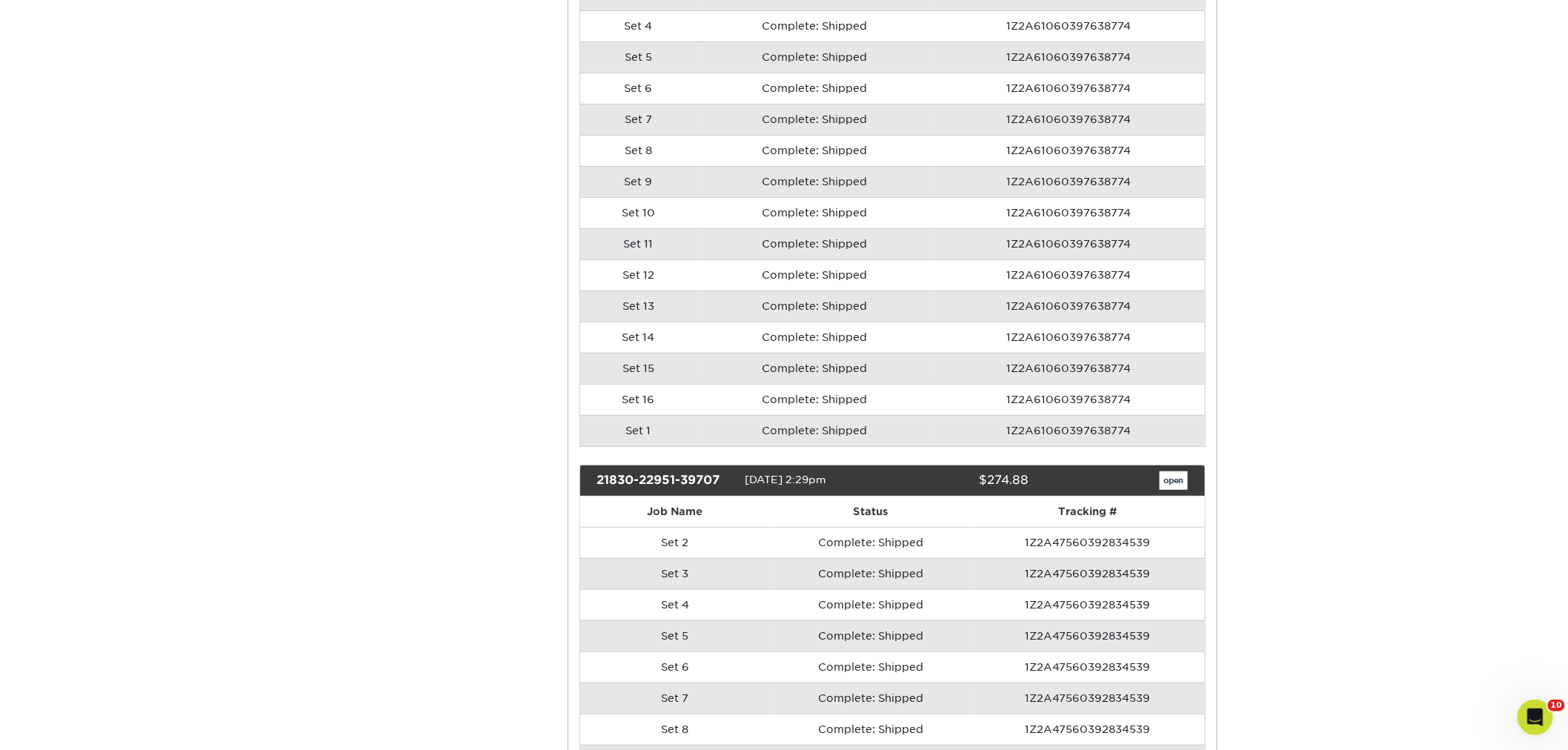
scroll to position [14040, 0]
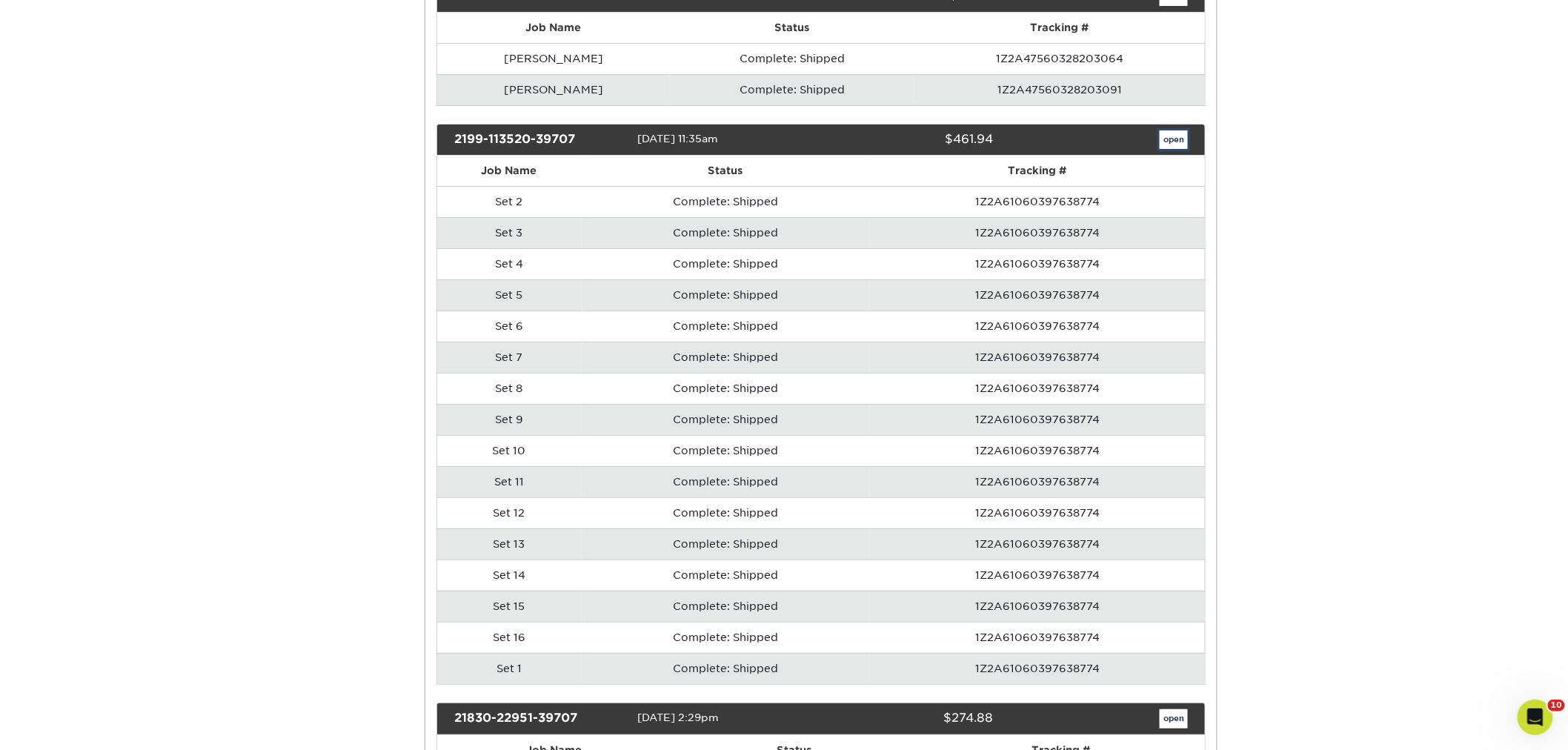
scroll to position [0, 0]
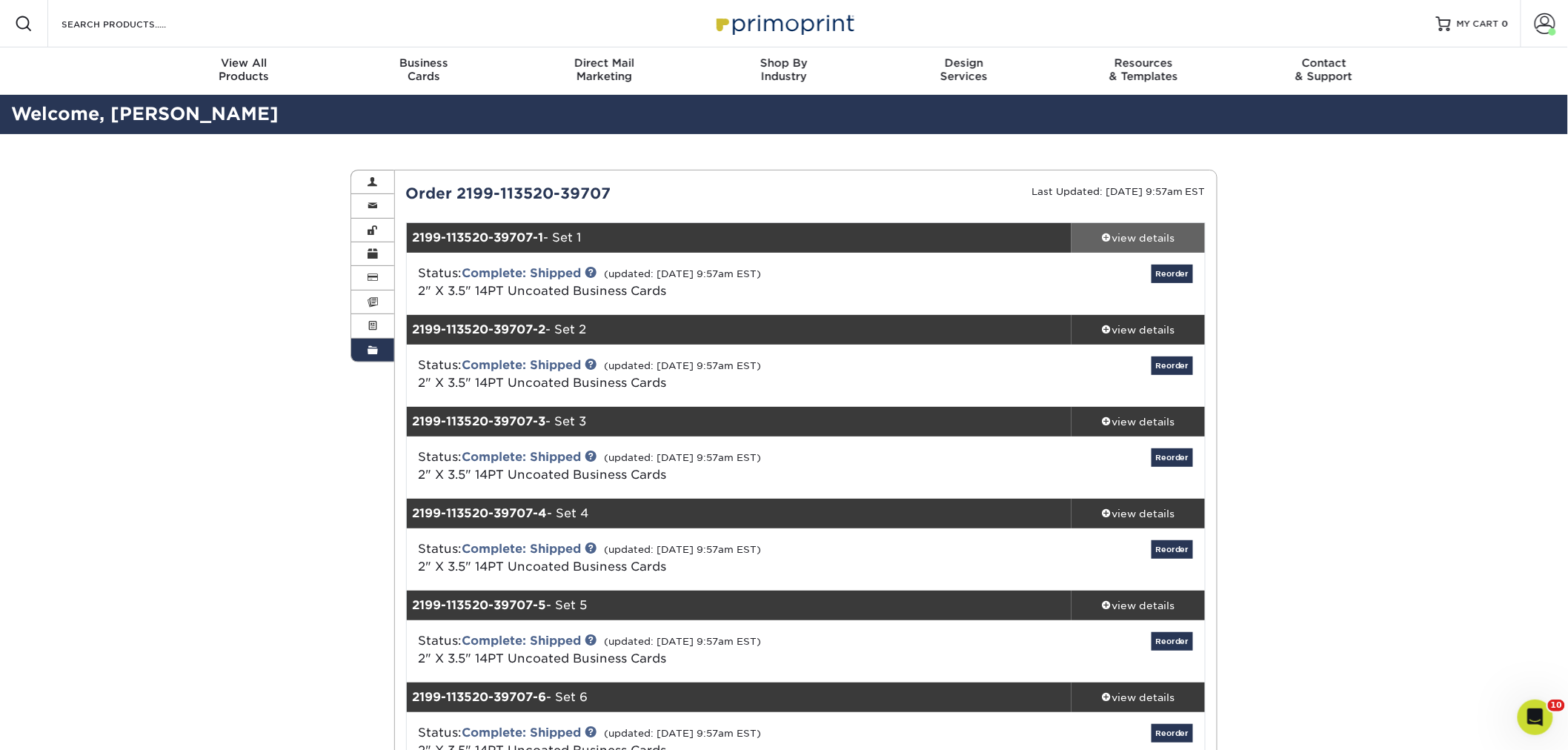
click at [1148, 231] on div "view details" at bounding box center [1138, 238] width 133 height 15
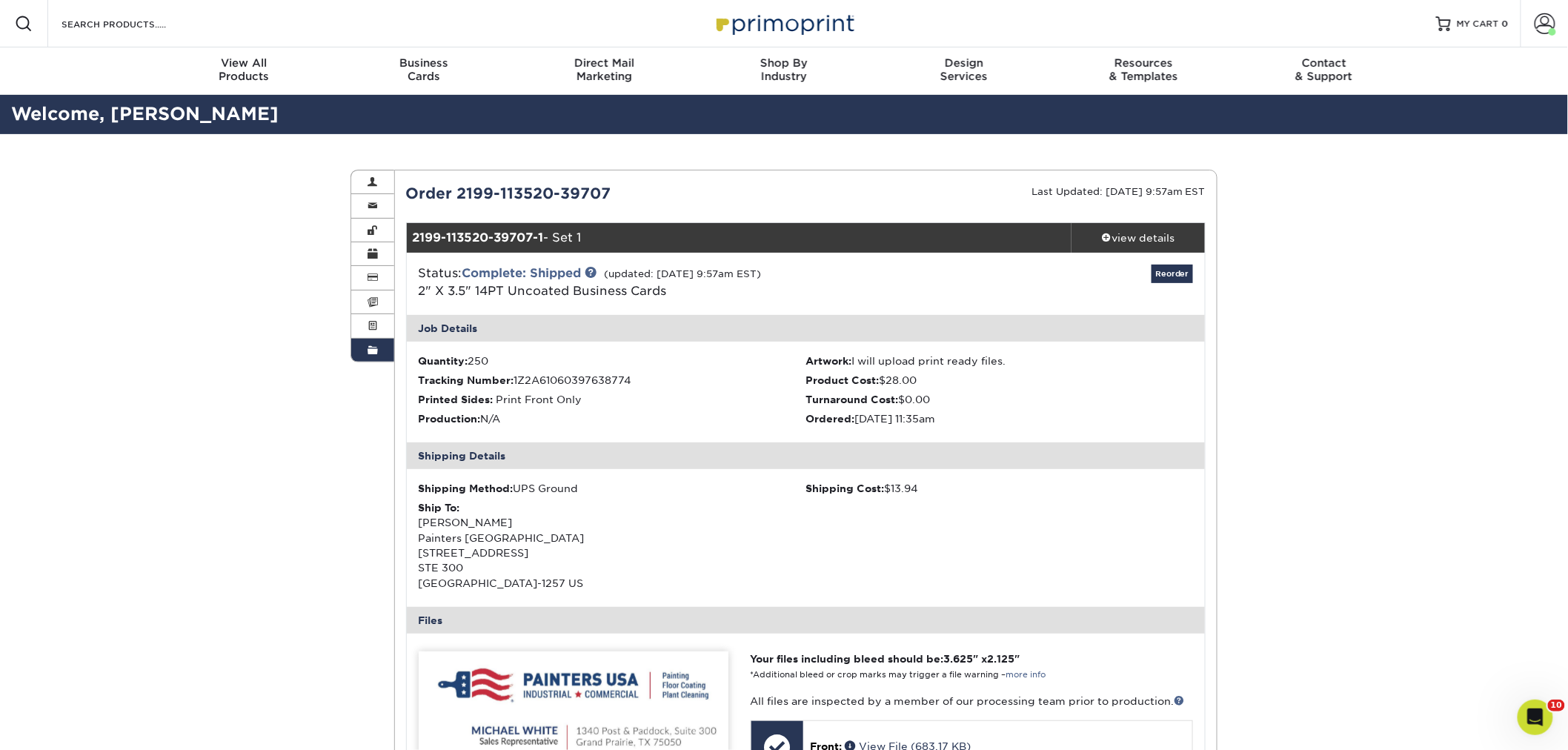
scroll to position [82, 0]
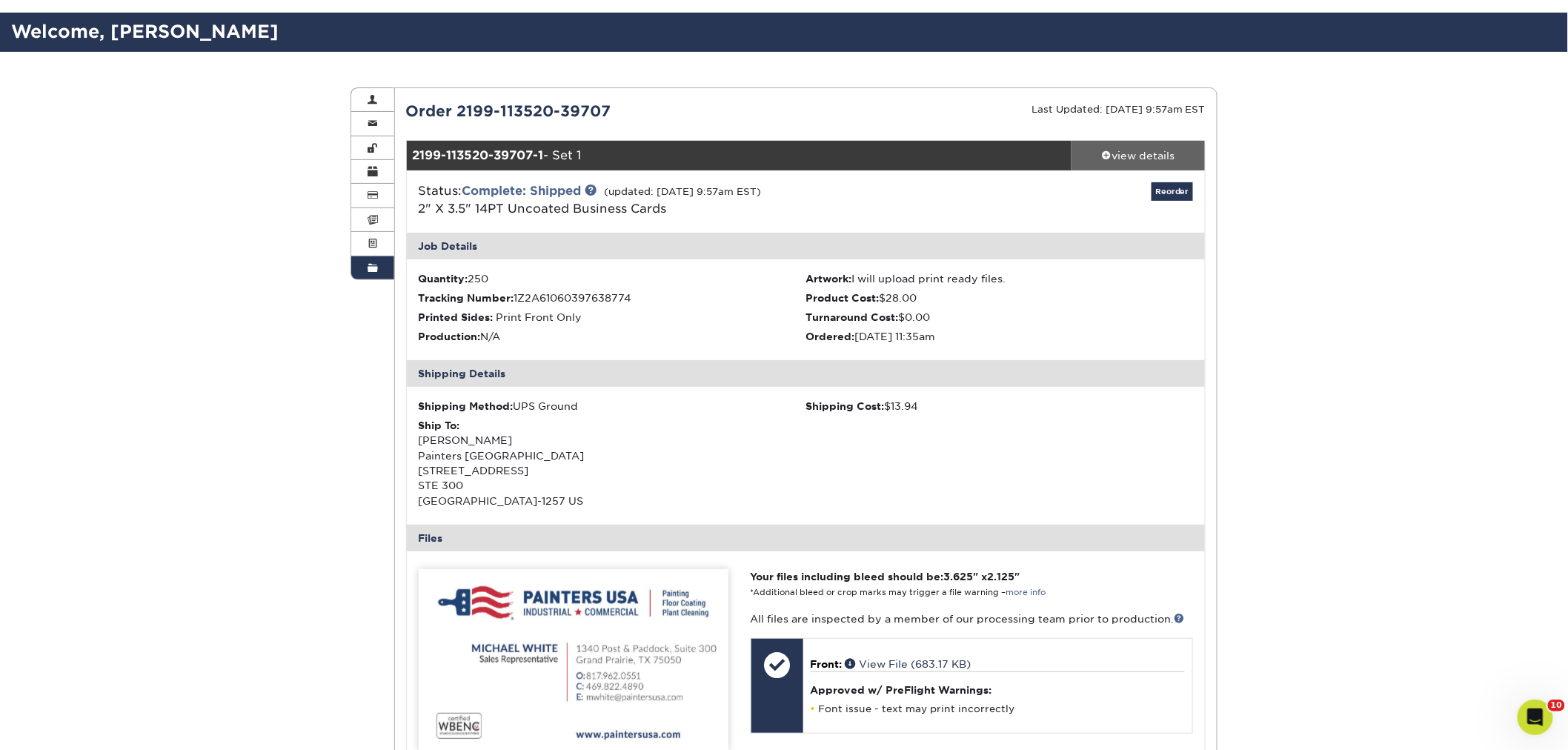
click at [1129, 154] on div "view details" at bounding box center [1138, 156] width 133 height 15
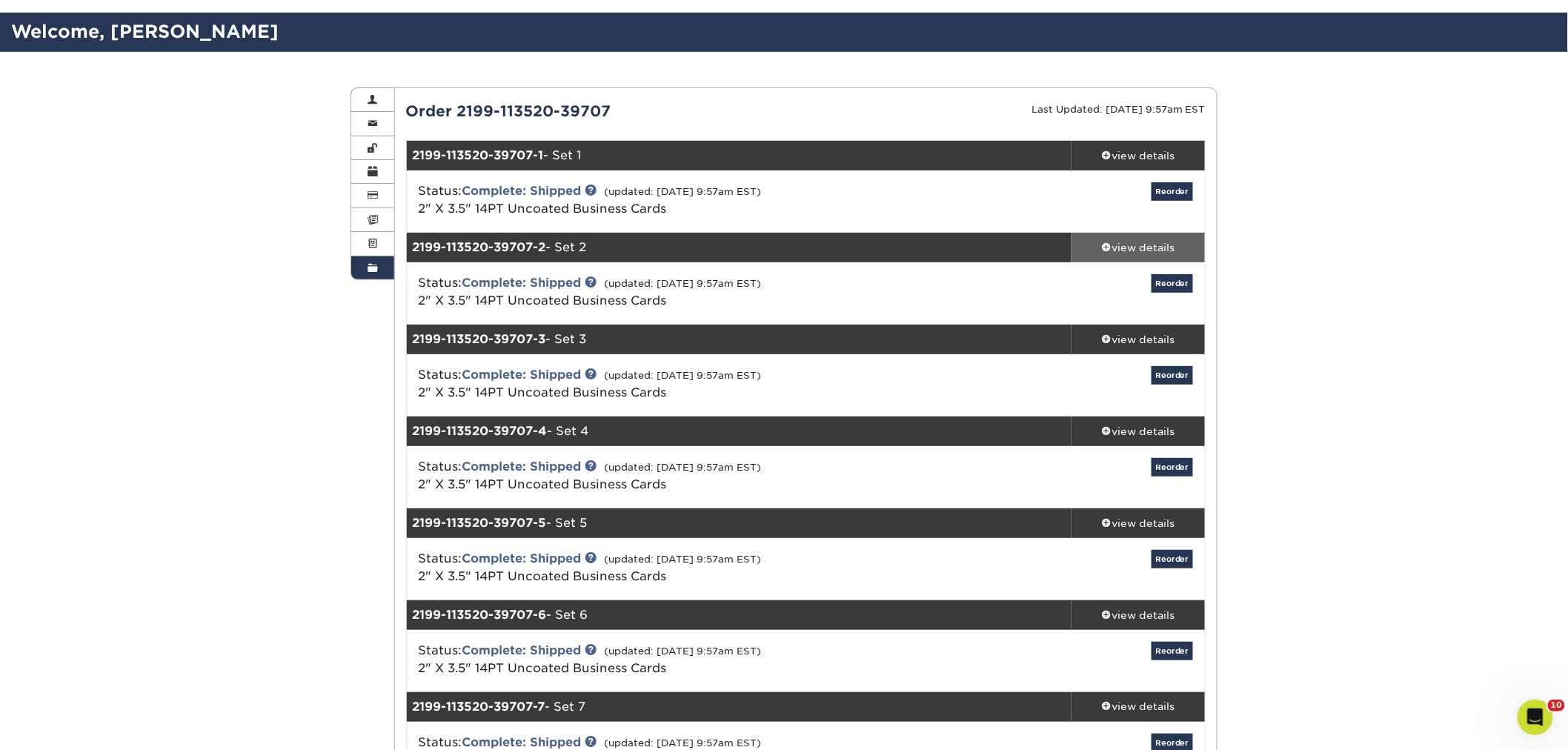
click at [1119, 252] on div "view details" at bounding box center [1138, 248] width 133 height 15
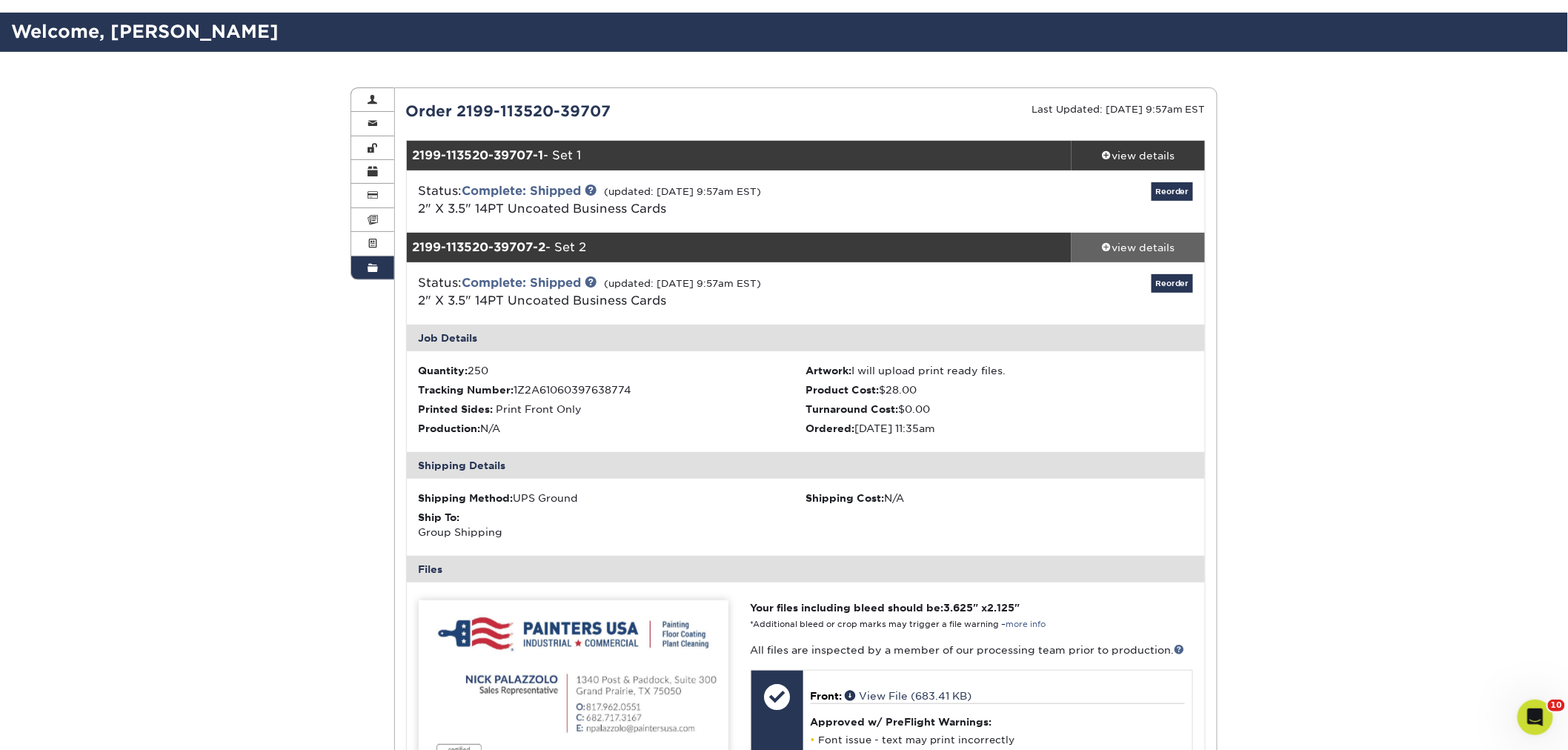
click at [1121, 243] on div "view details" at bounding box center [1138, 248] width 133 height 15
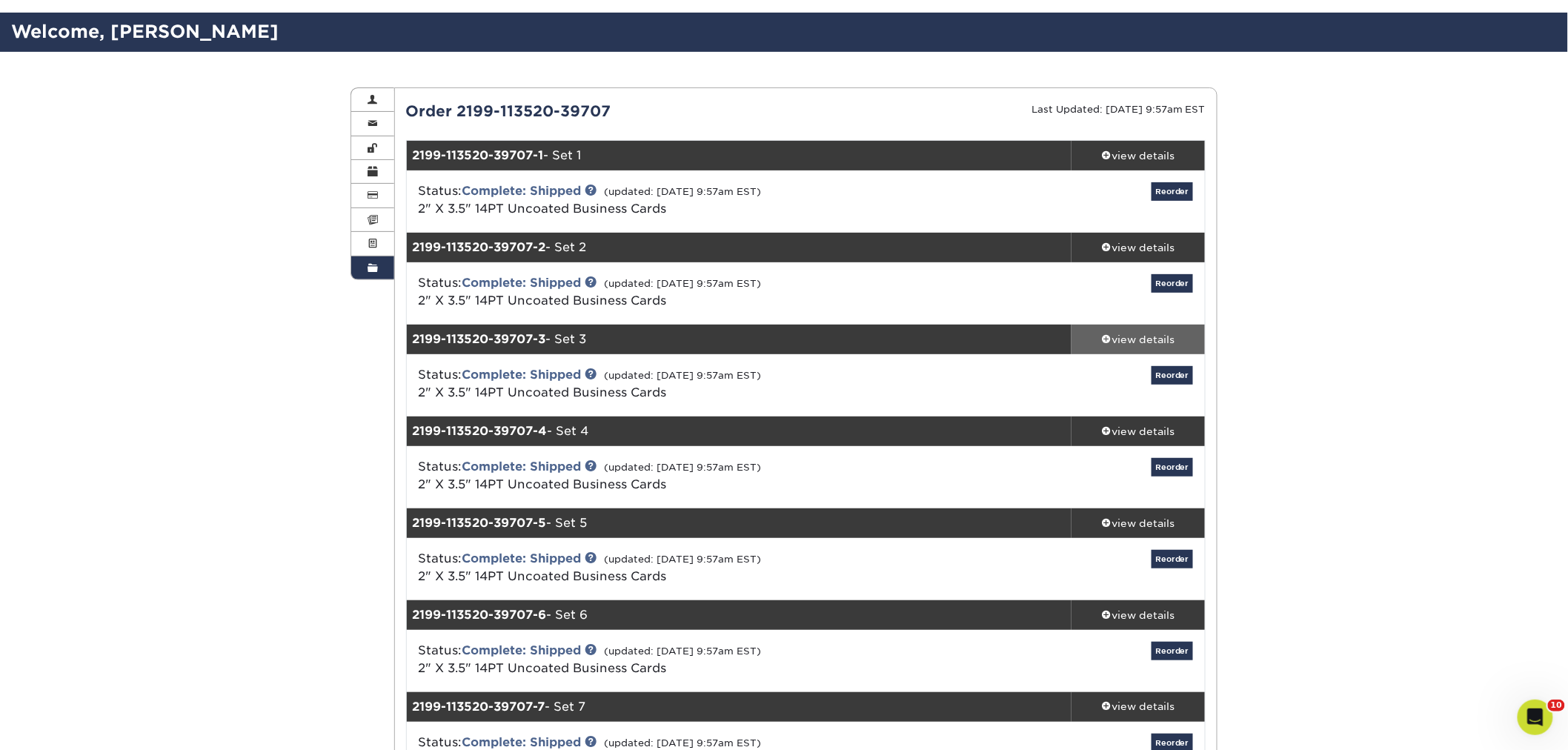
click at [1113, 329] on link "view details" at bounding box center [1138, 339] width 133 height 29
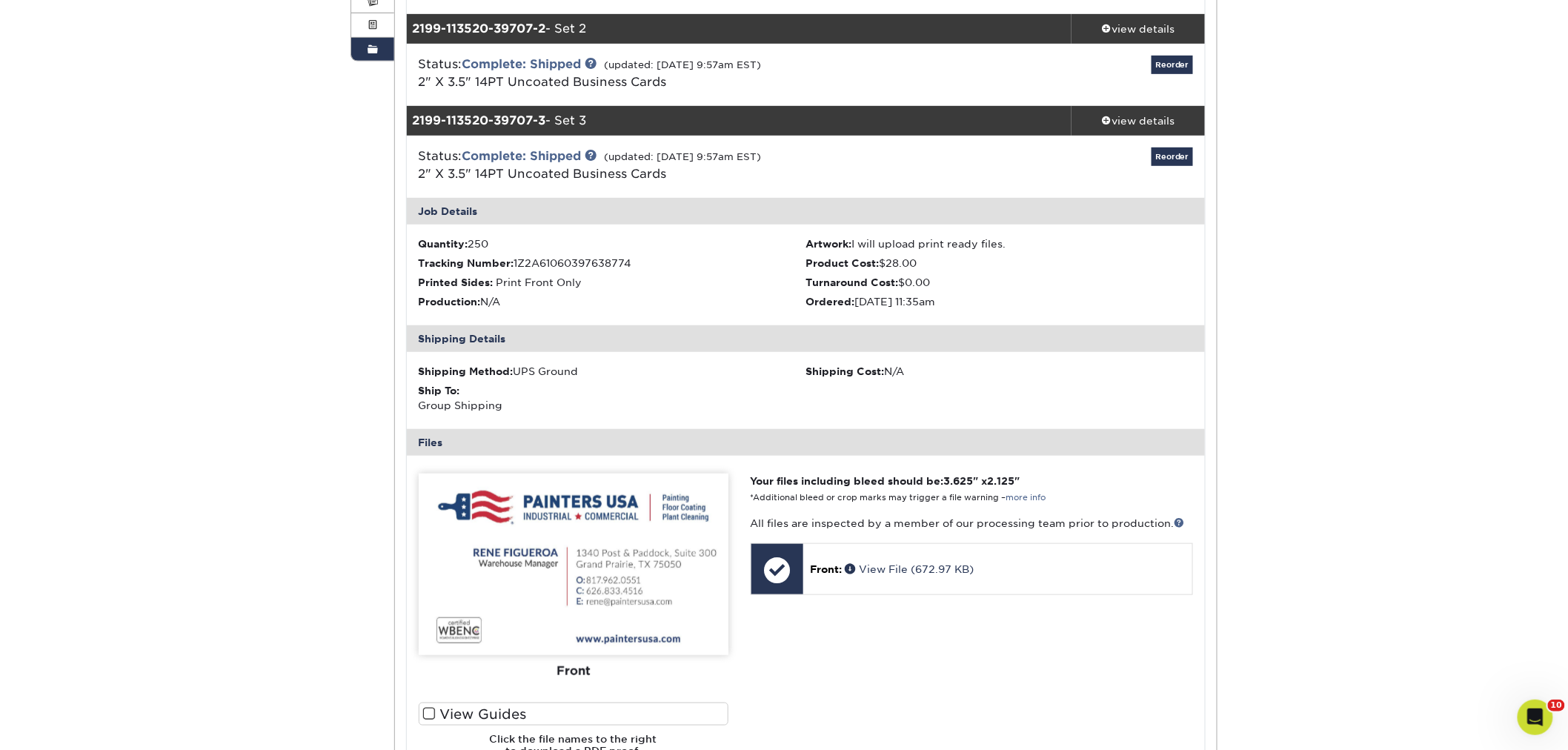
scroll to position [329, 0]
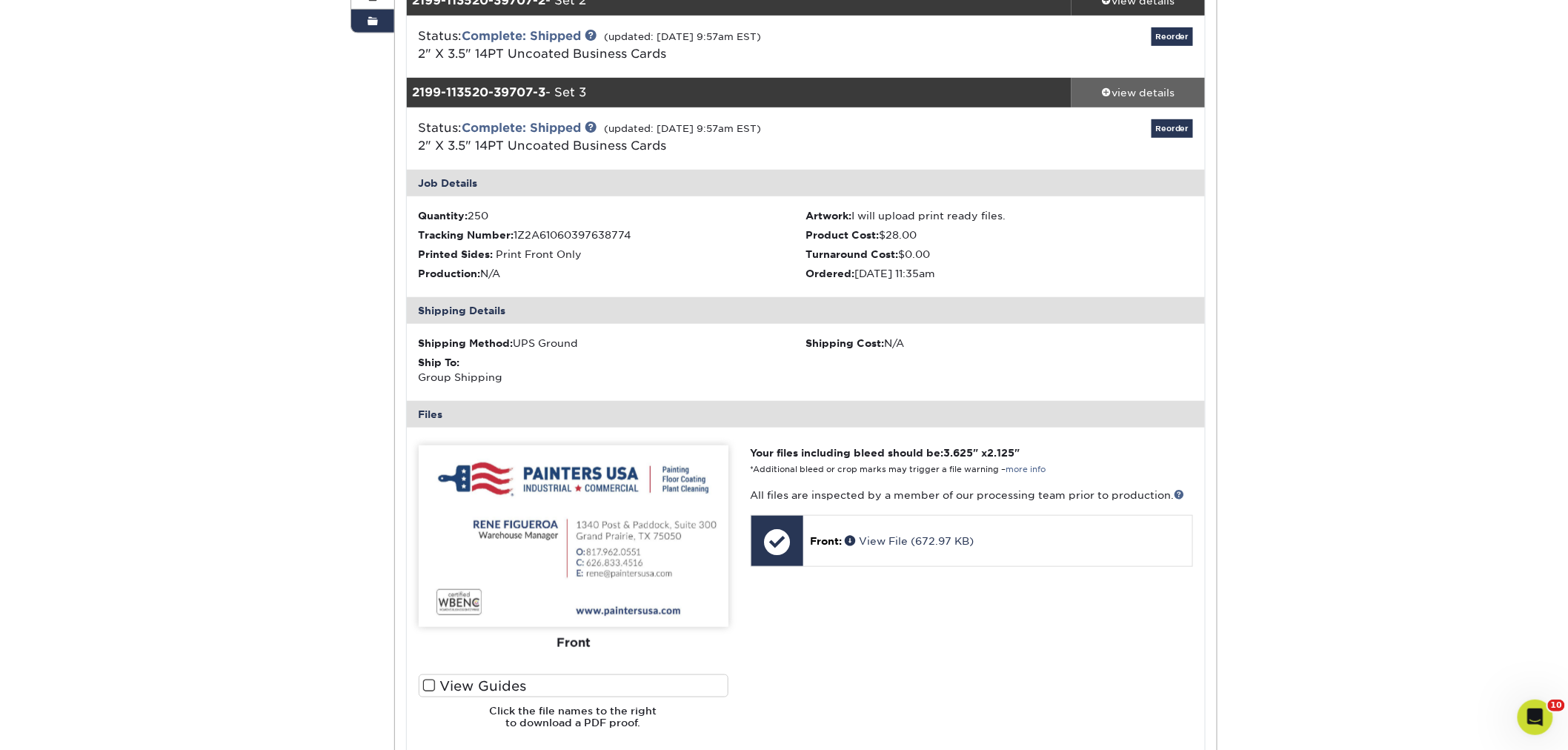
click at [1148, 93] on div "view details" at bounding box center [1138, 93] width 133 height 15
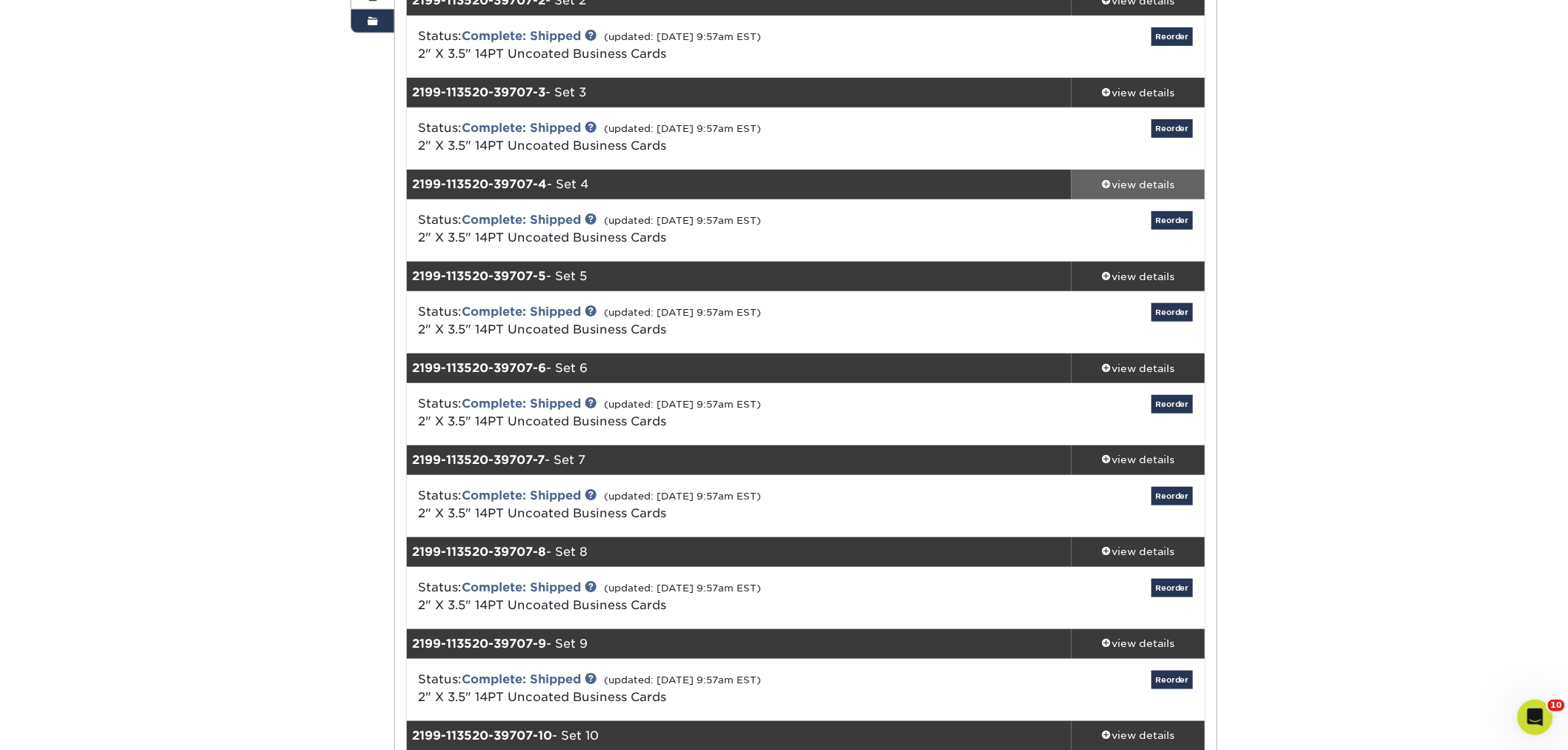
click at [1120, 183] on div "view details" at bounding box center [1138, 185] width 133 height 15
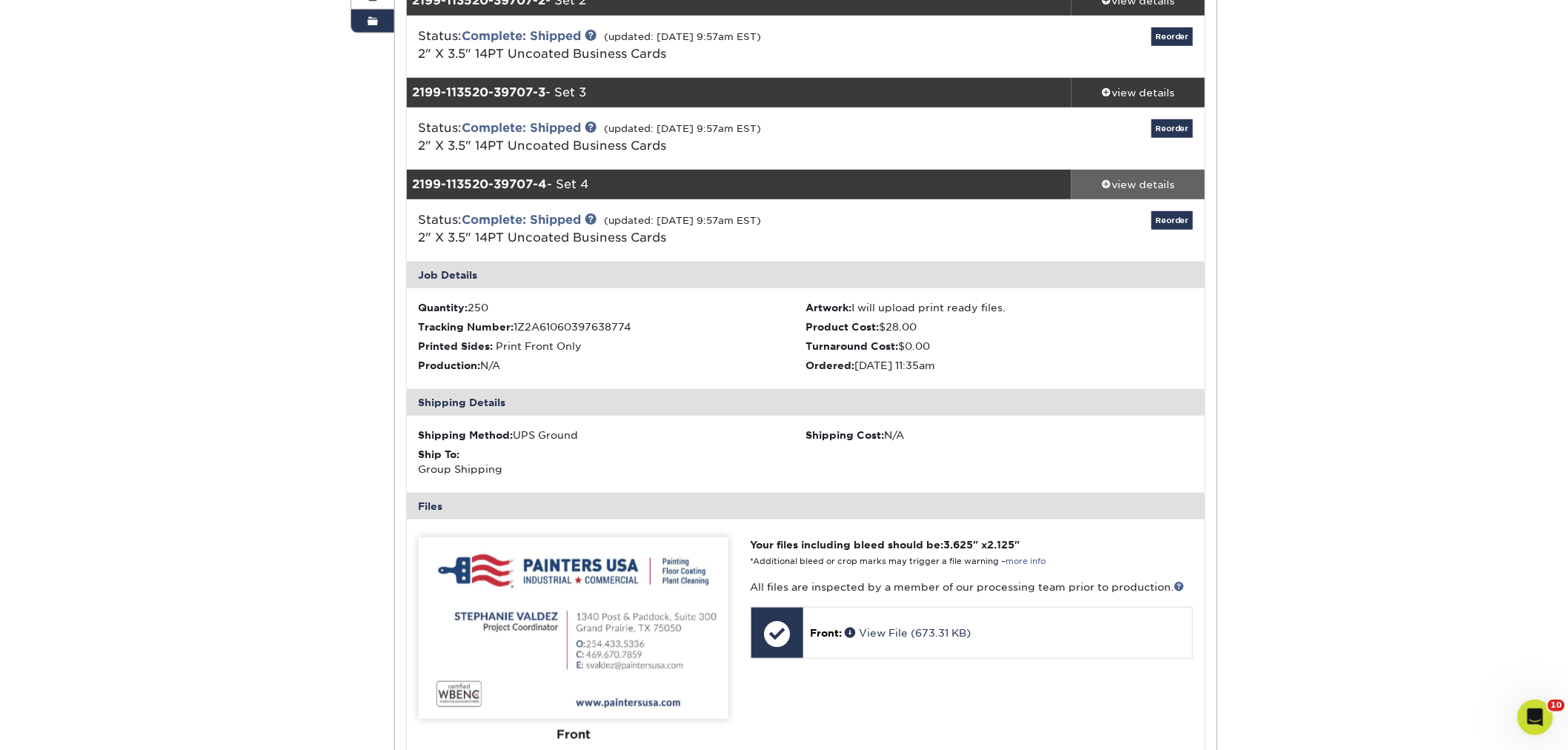
click at [1120, 183] on div "view details" at bounding box center [1138, 185] width 133 height 15
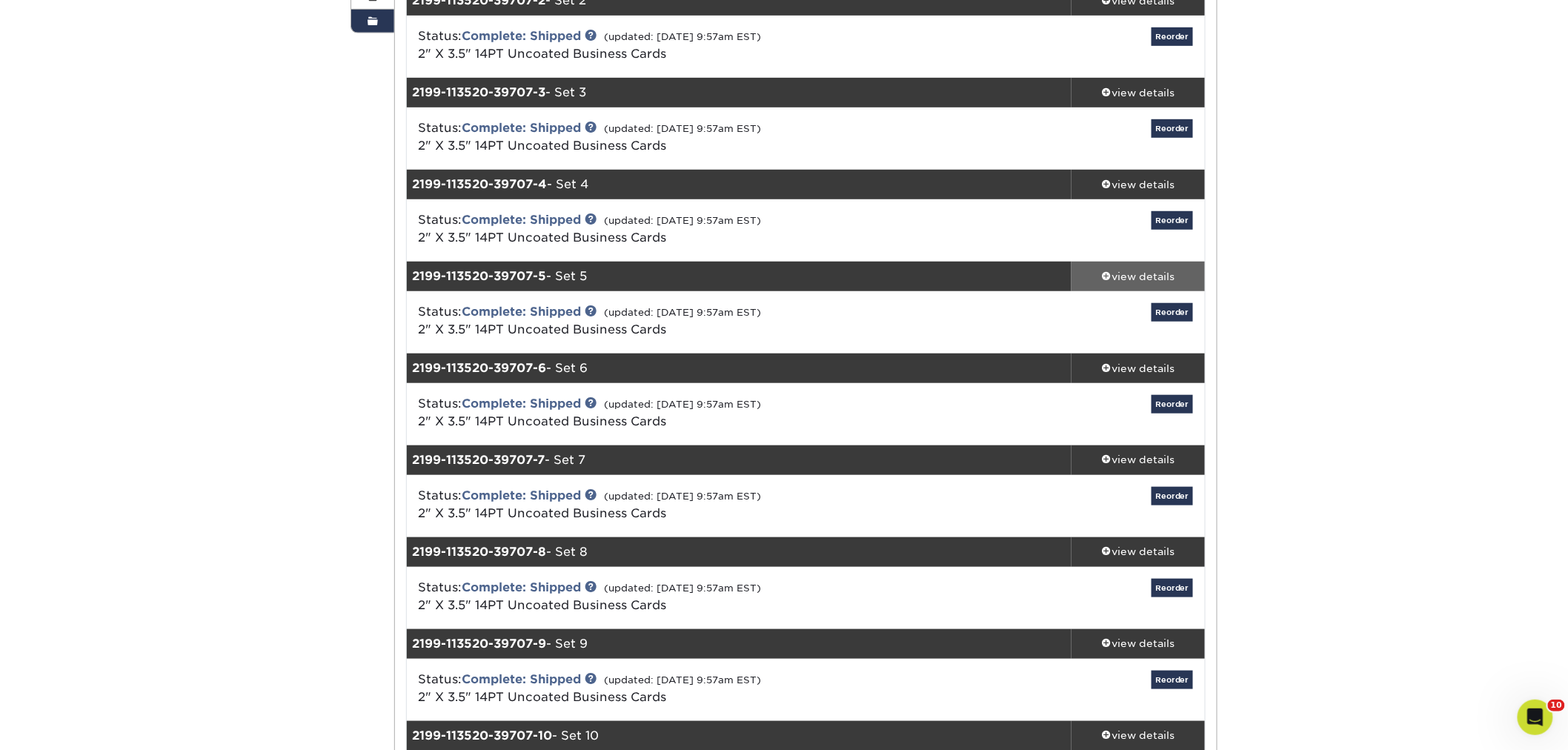
click at [1114, 276] on div "view details" at bounding box center [1138, 277] width 133 height 15
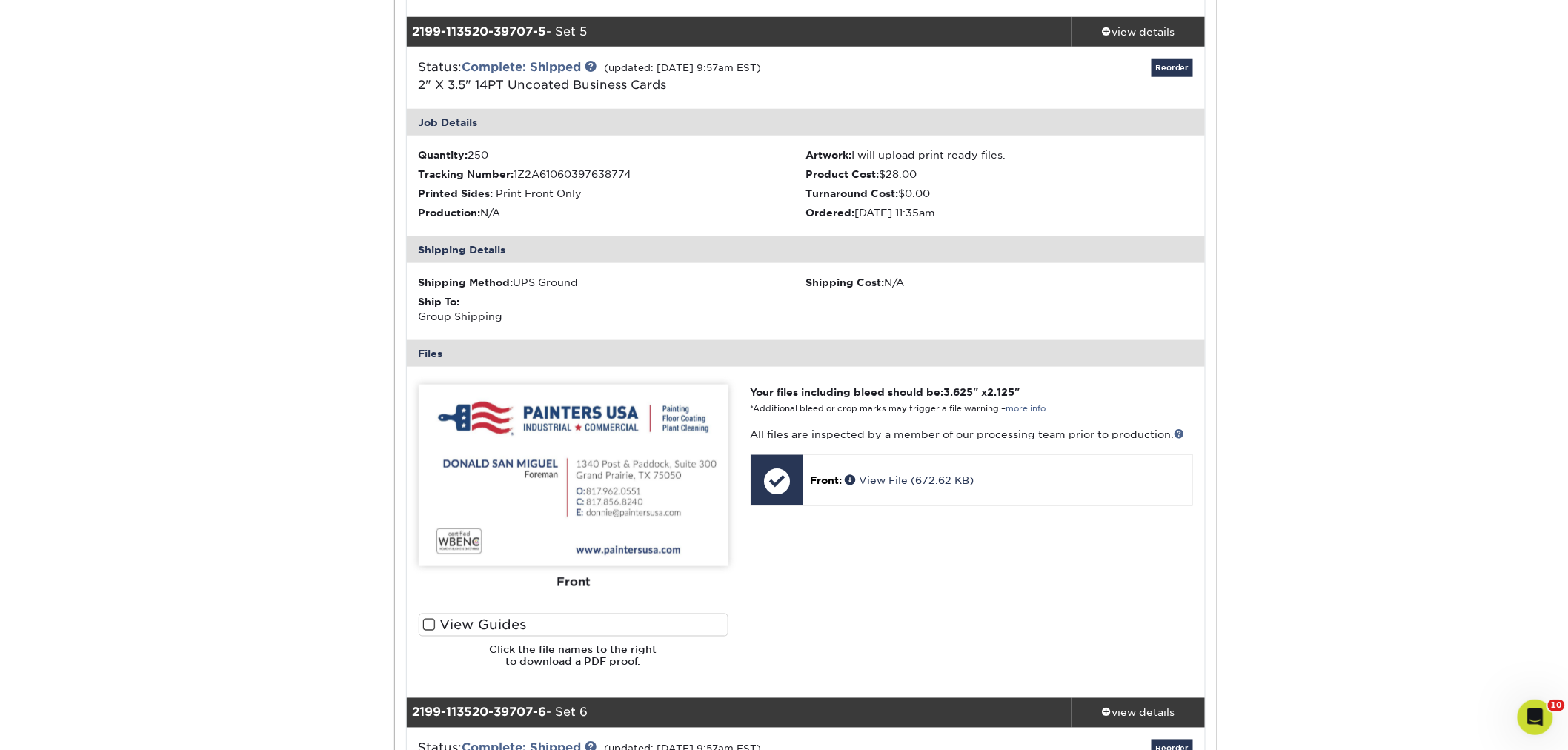
scroll to position [576, 0]
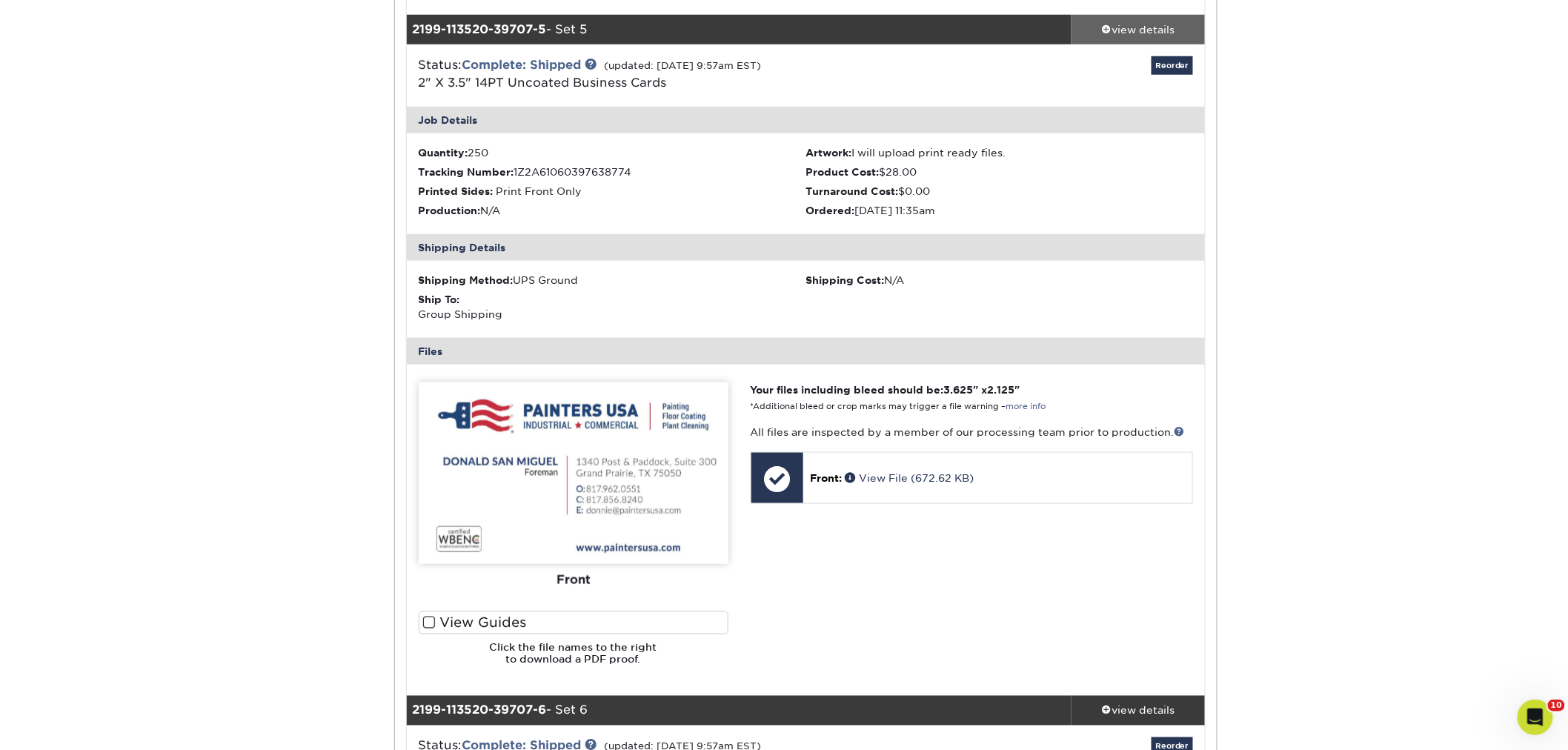
click at [1122, 32] on div "view details" at bounding box center [1138, 29] width 133 height 15
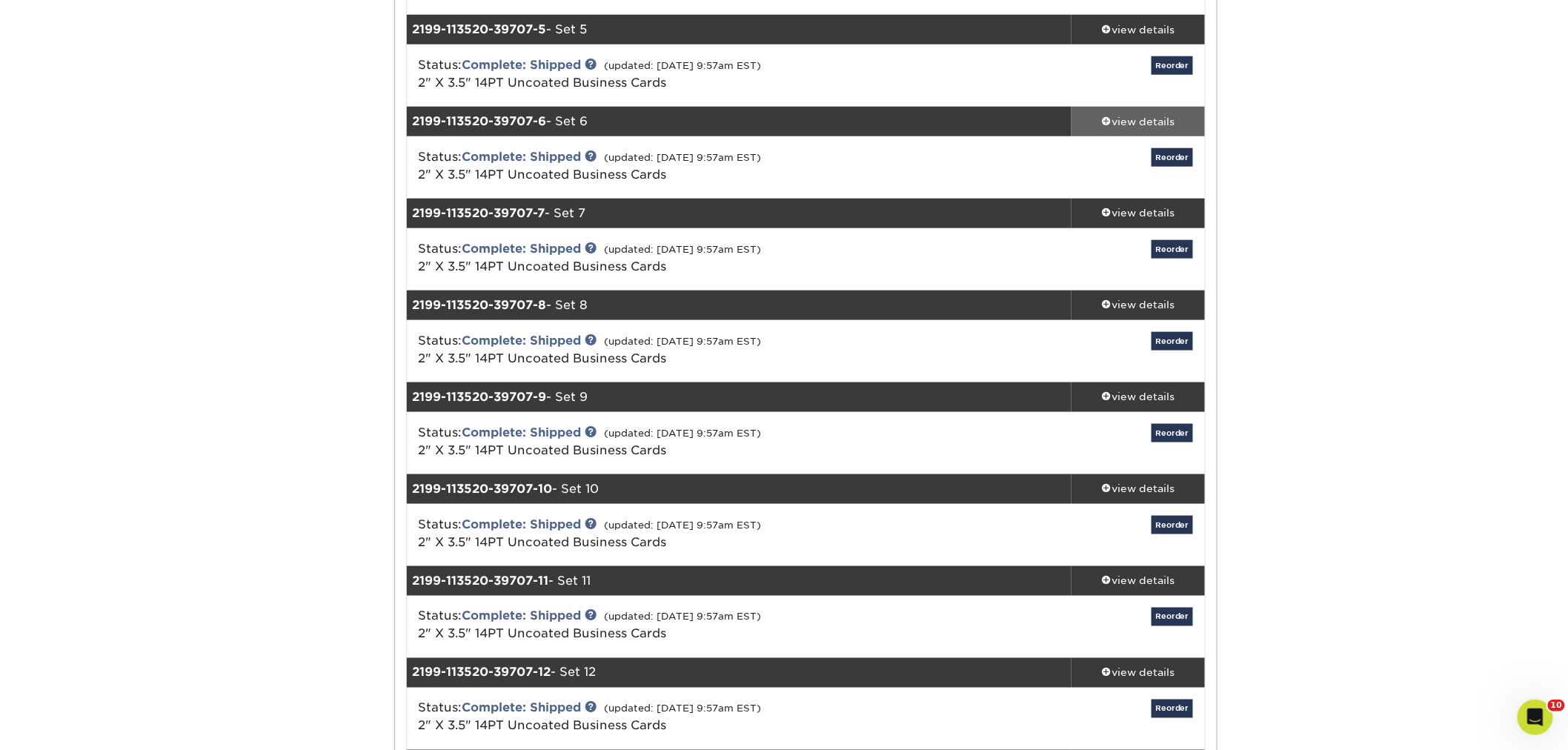
click at [1125, 115] on div "view details" at bounding box center [1138, 121] width 133 height 15
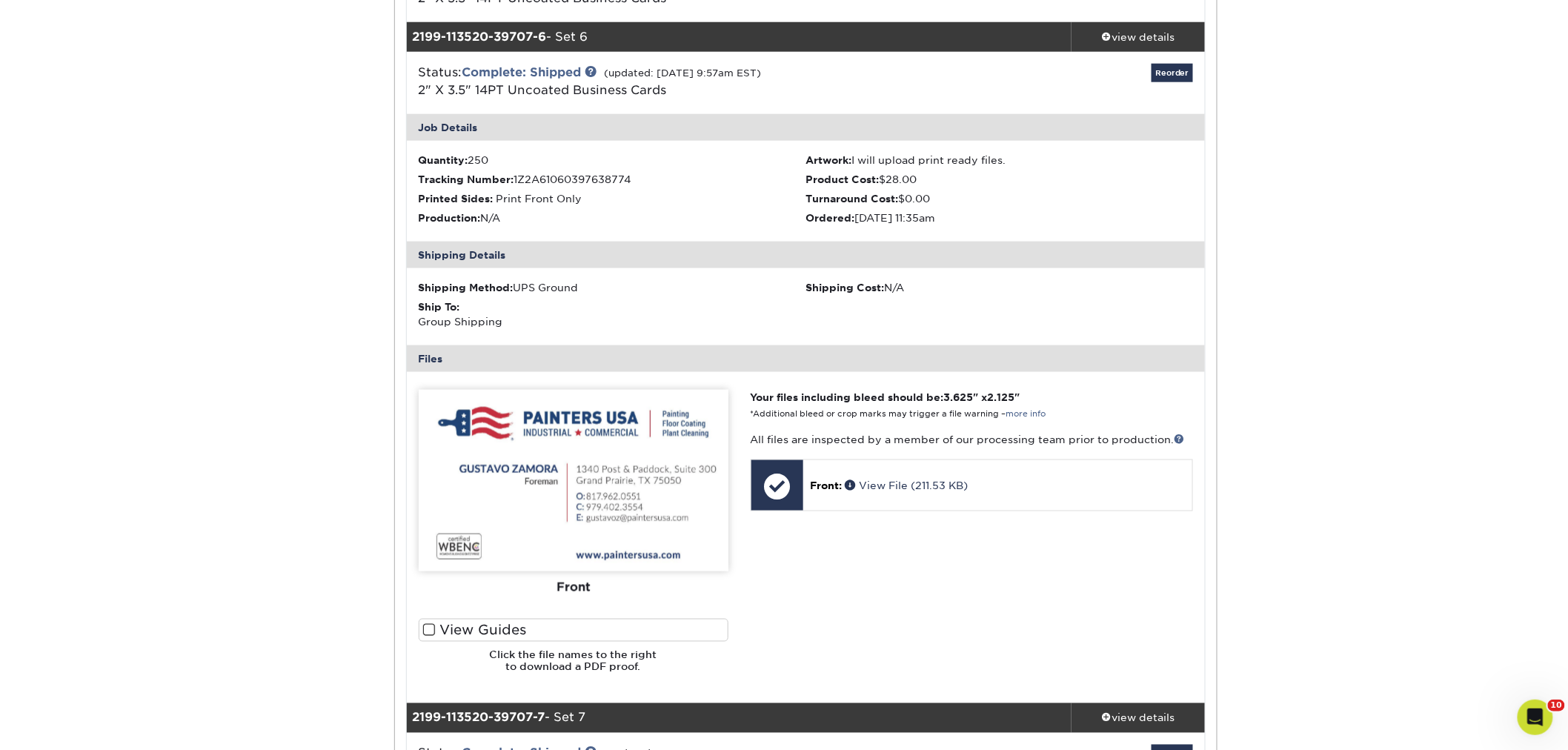
scroll to position [658, 0]
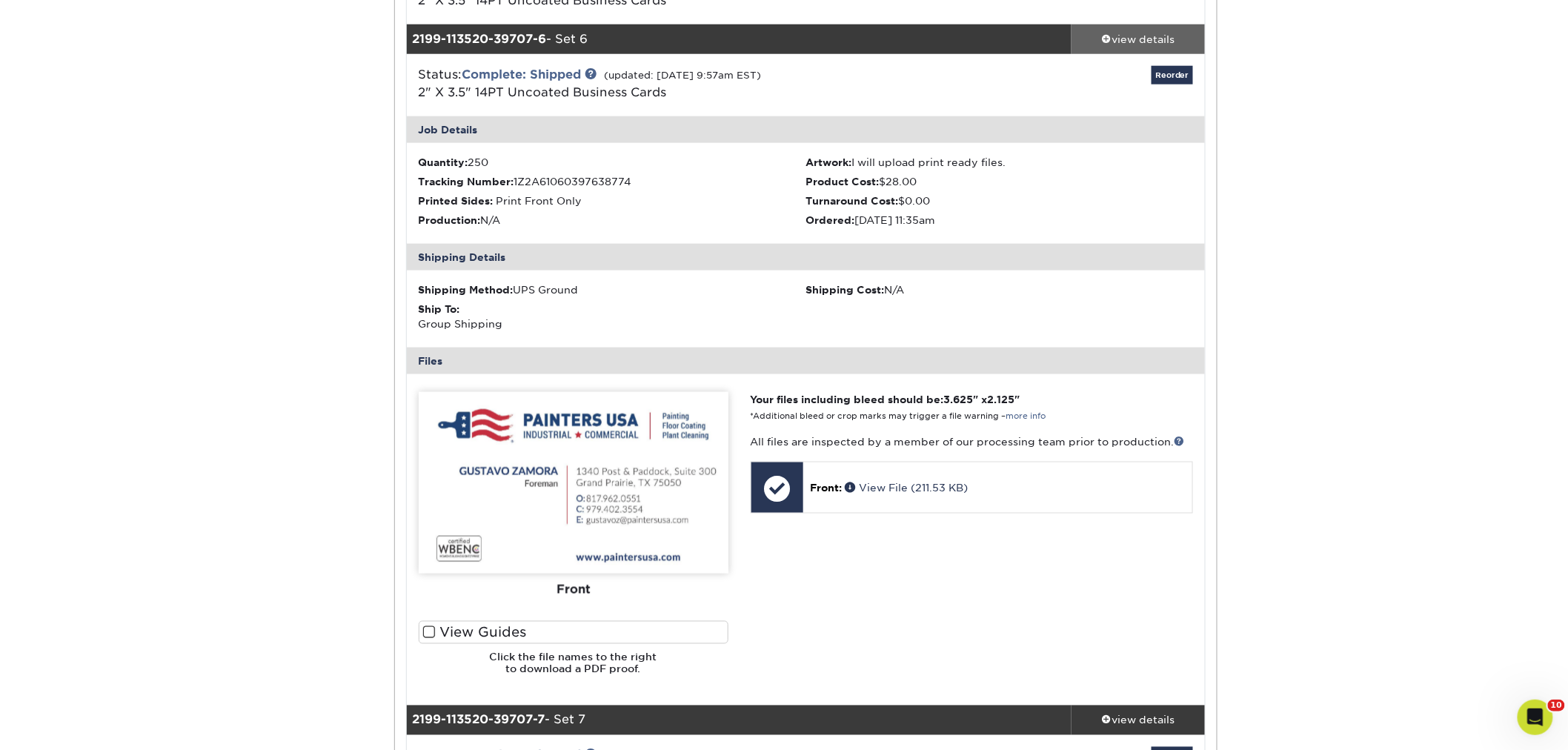
click at [1128, 45] on div "view details" at bounding box center [1138, 39] width 133 height 15
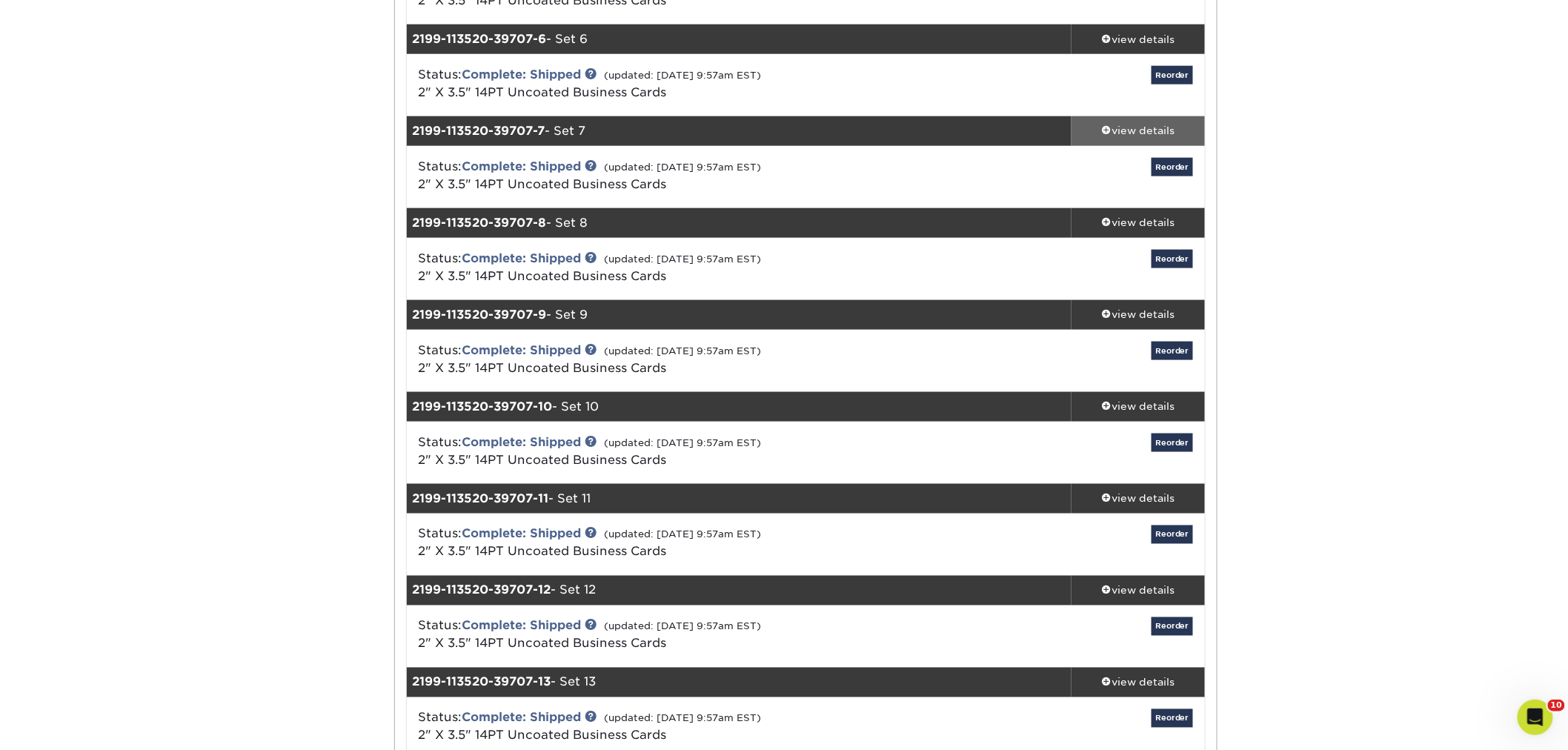
click at [1113, 131] on div "view details" at bounding box center [1138, 131] width 133 height 15
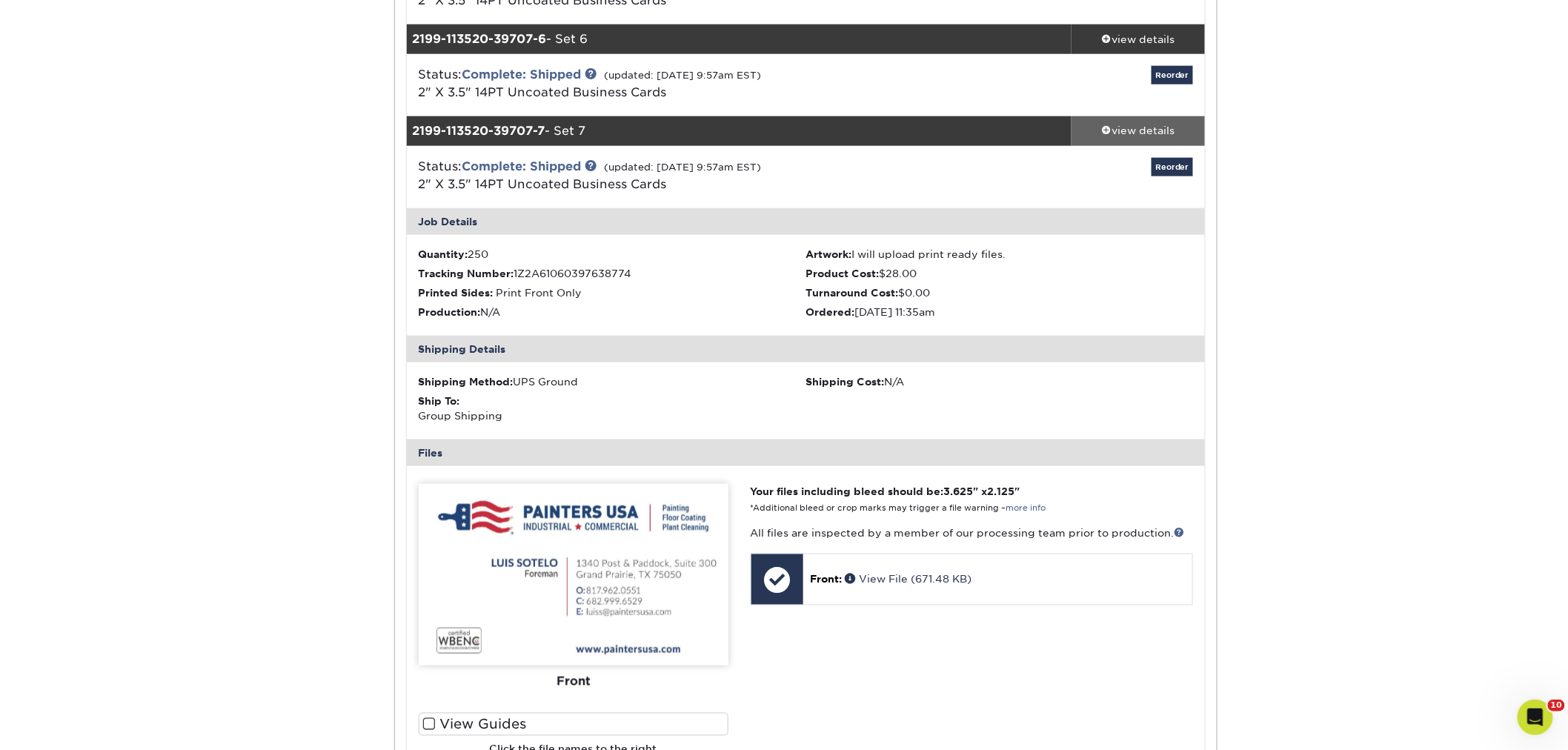
click at [1145, 131] on div "view details" at bounding box center [1138, 131] width 133 height 15
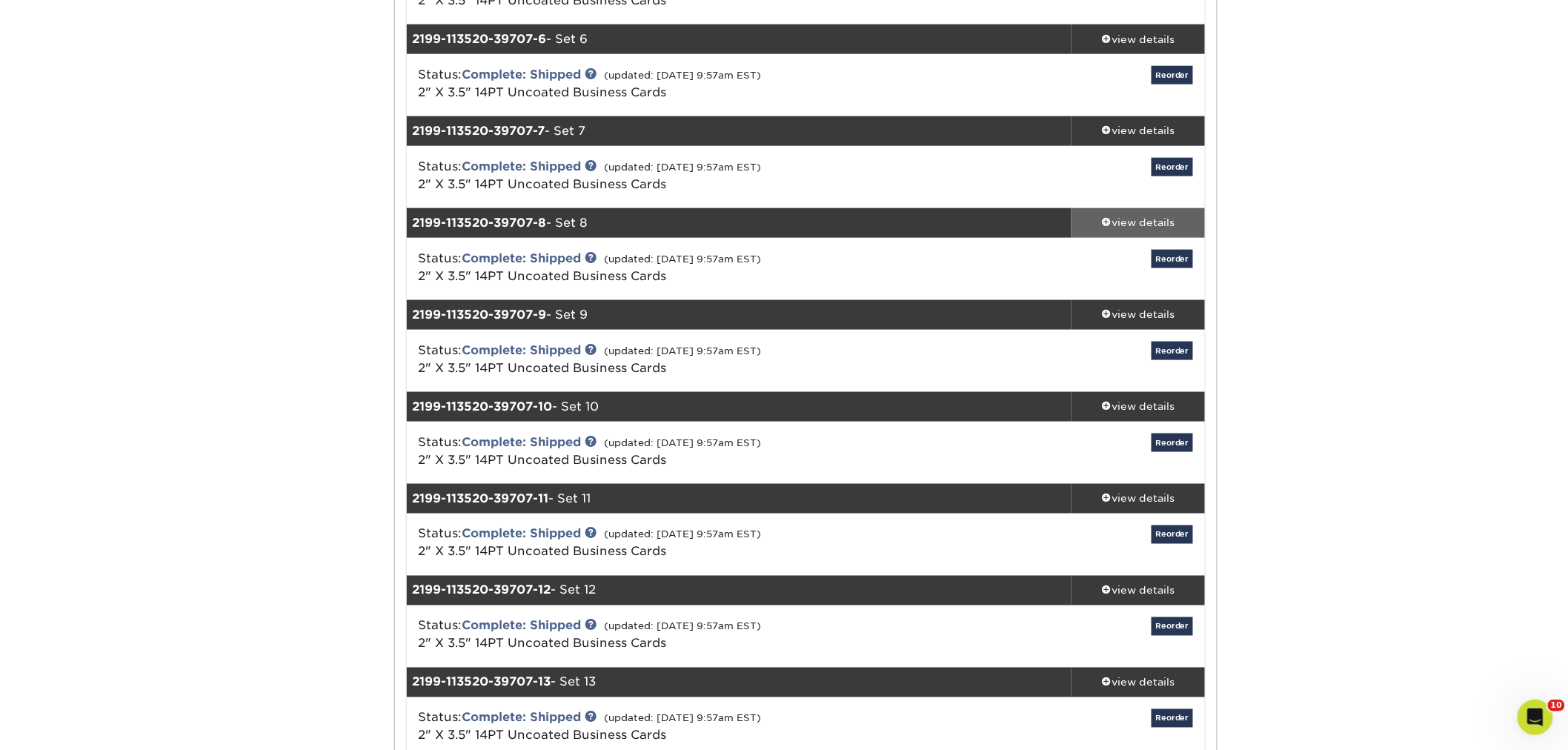
click at [1127, 216] on div "view details" at bounding box center [1138, 223] width 133 height 15
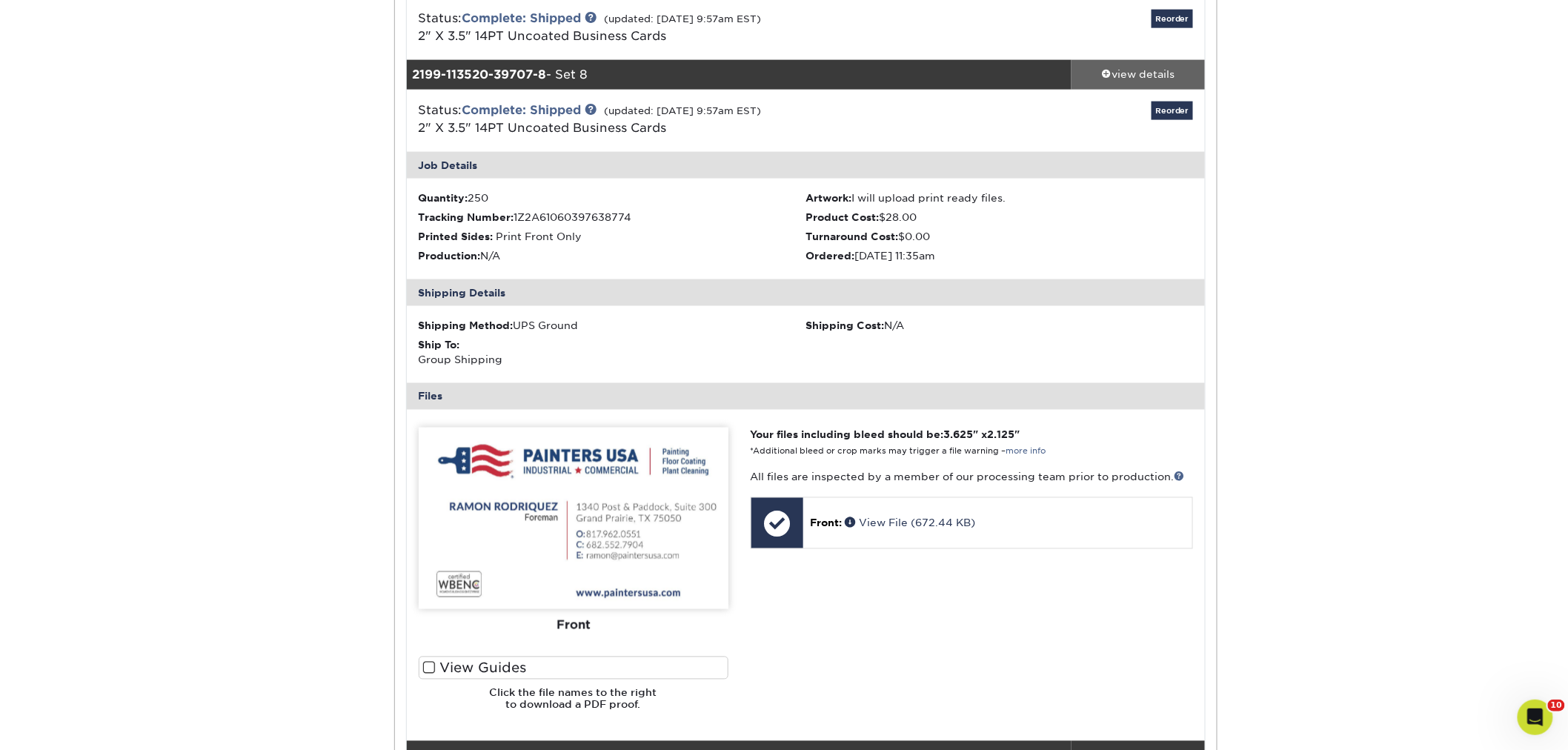
scroll to position [823, 0]
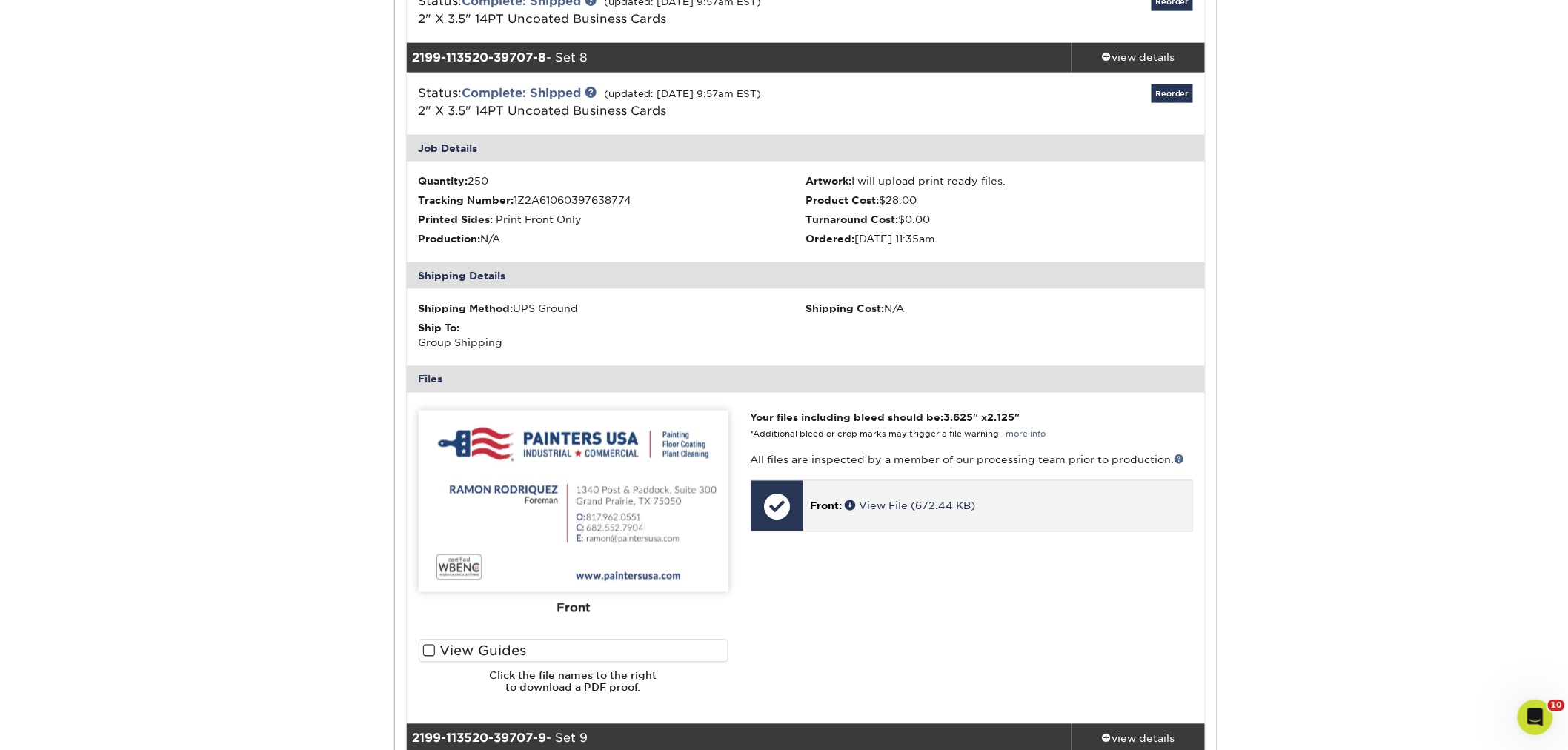
drag, startPoint x: 887, startPoint y: 511, endPoint x: 865, endPoint y: 501, distance: 24.2
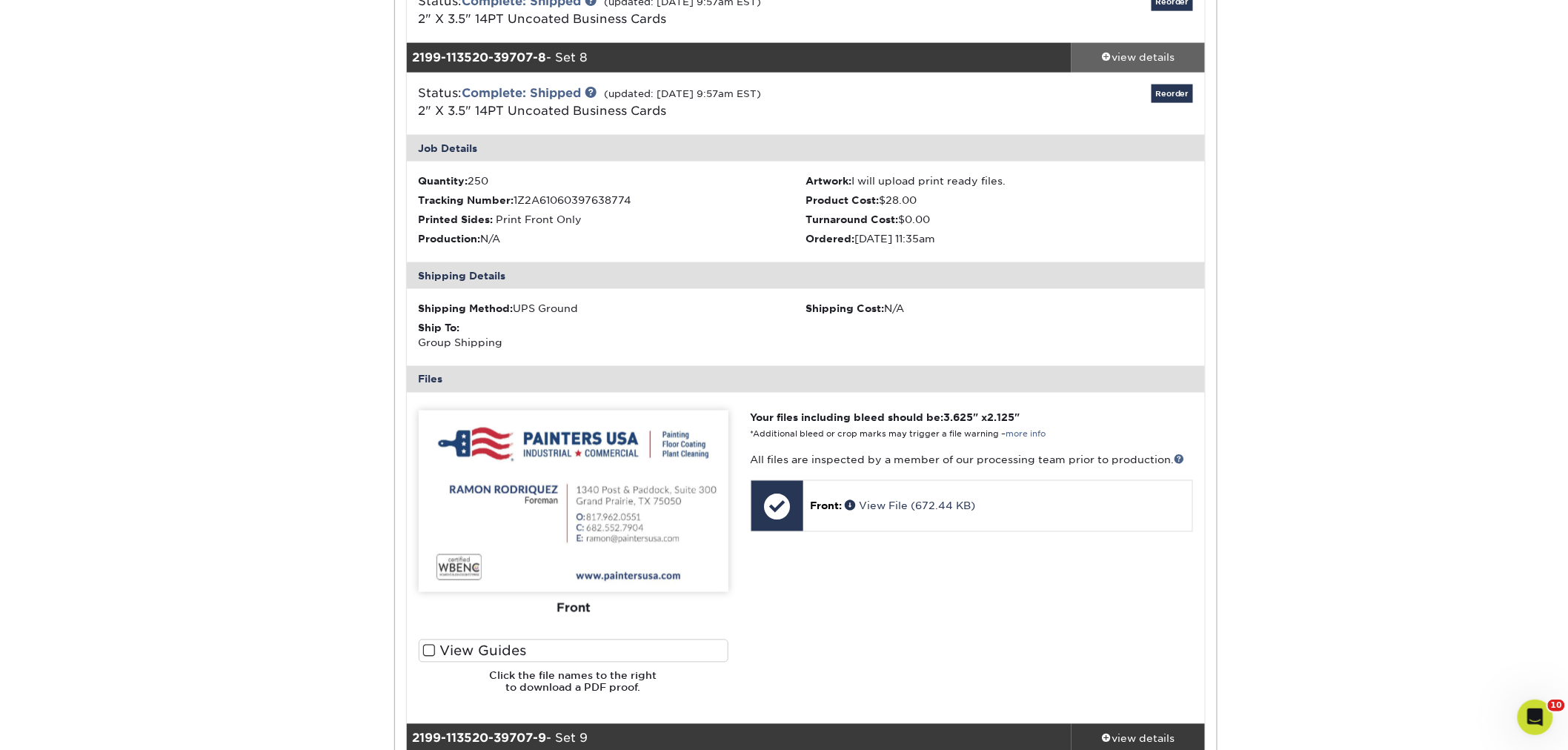
click at [1120, 58] on div "view details" at bounding box center [1138, 58] width 133 height 15
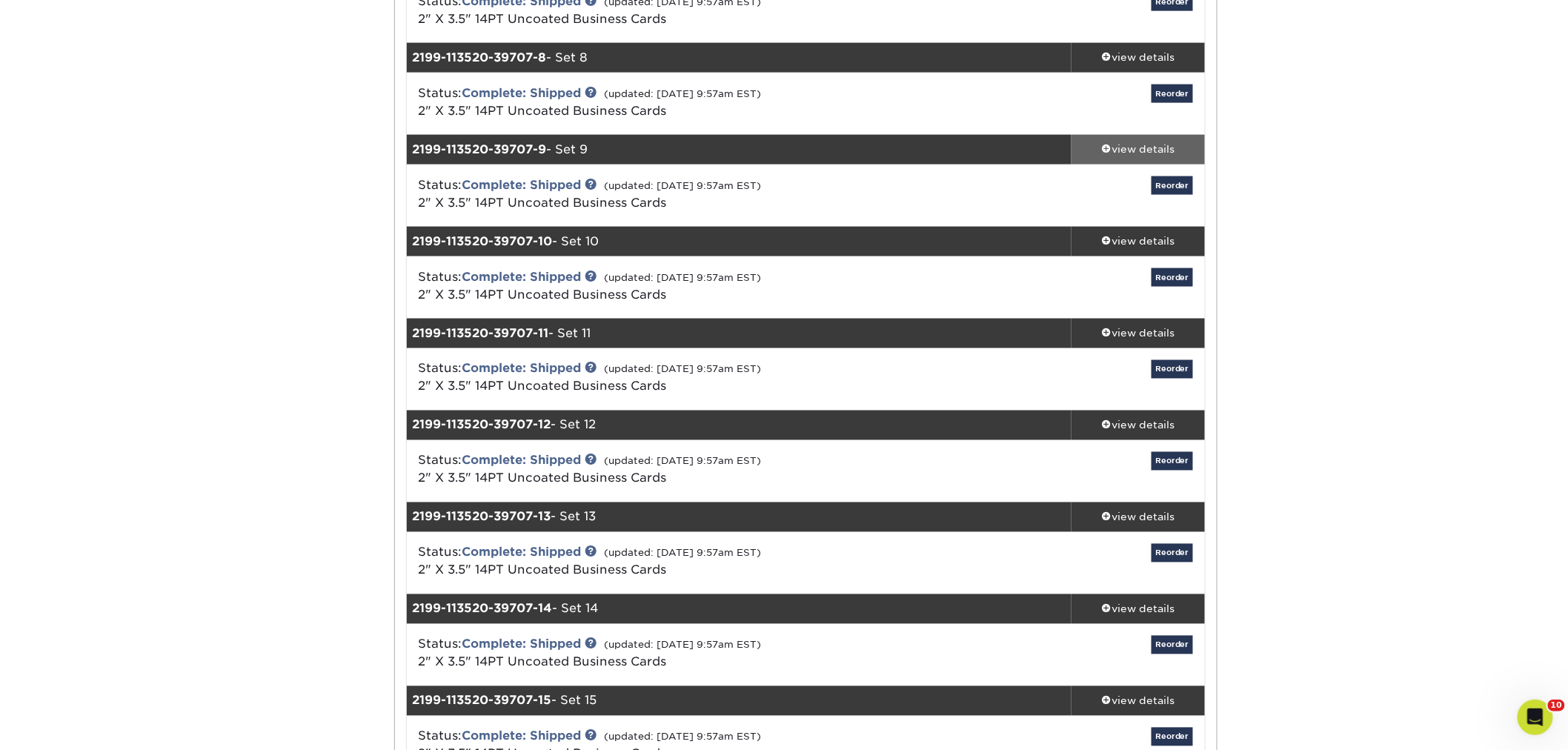
click at [1112, 149] on div "view details" at bounding box center [1138, 150] width 133 height 15
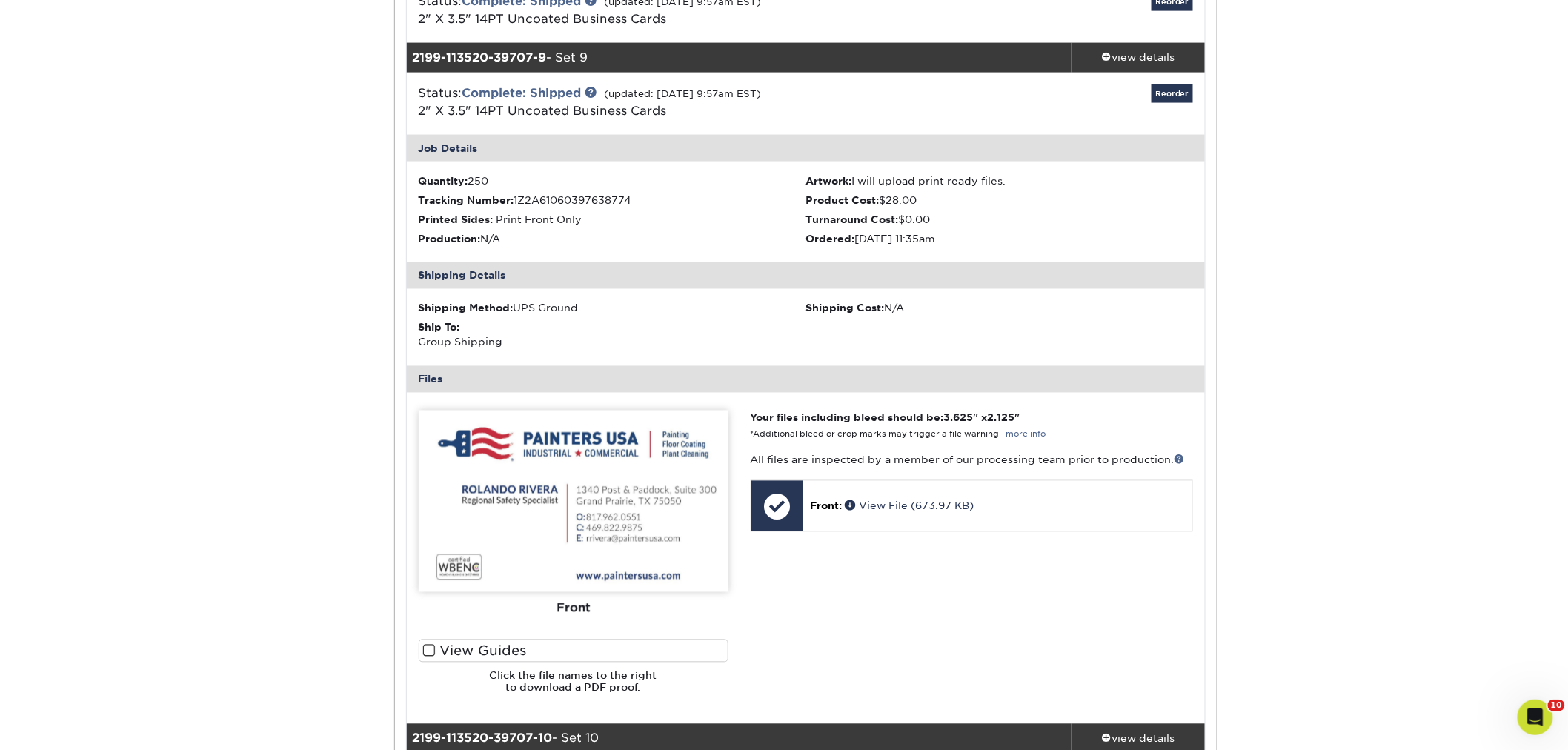
scroll to position [906, 0]
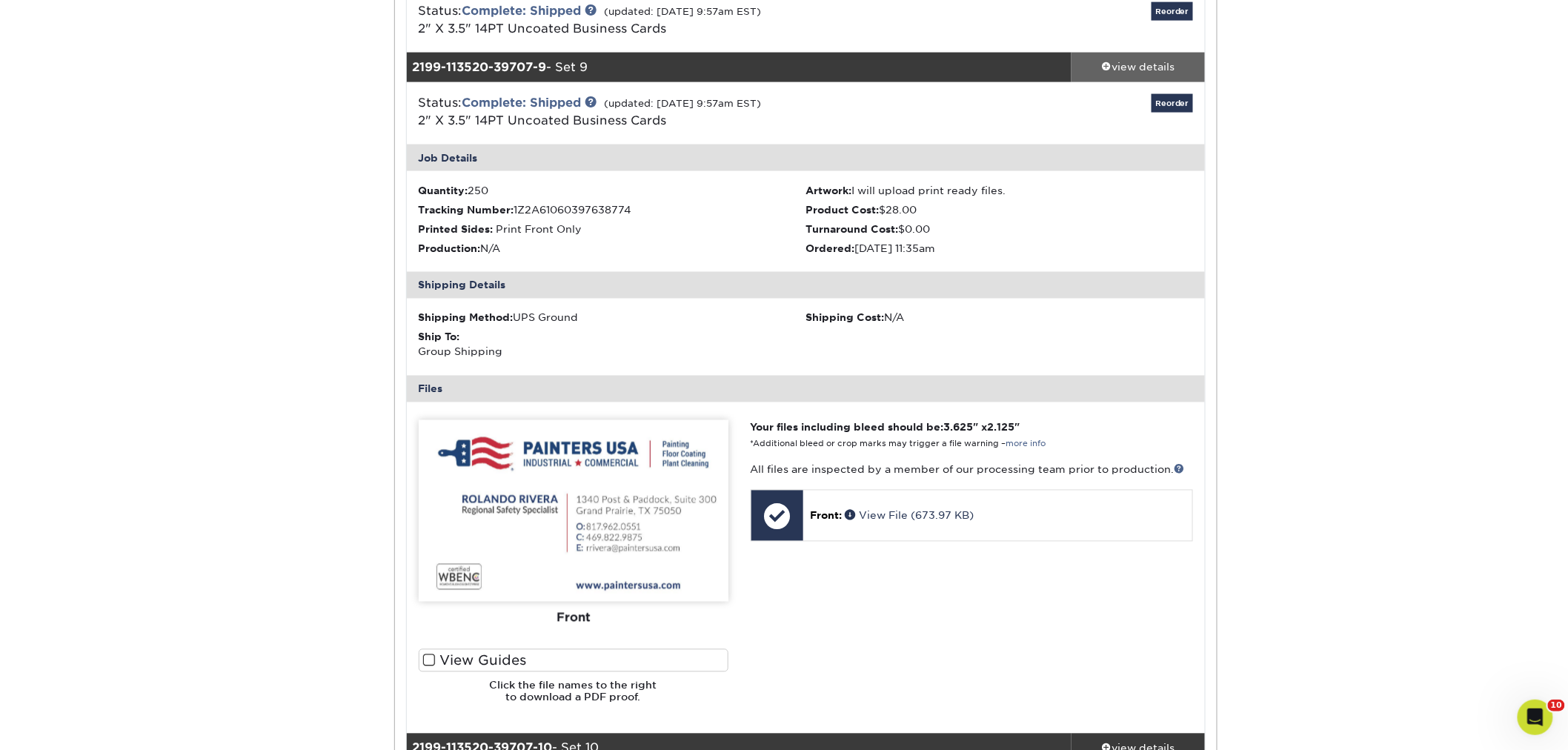
click at [1149, 66] on div "view details" at bounding box center [1138, 68] width 133 height 15
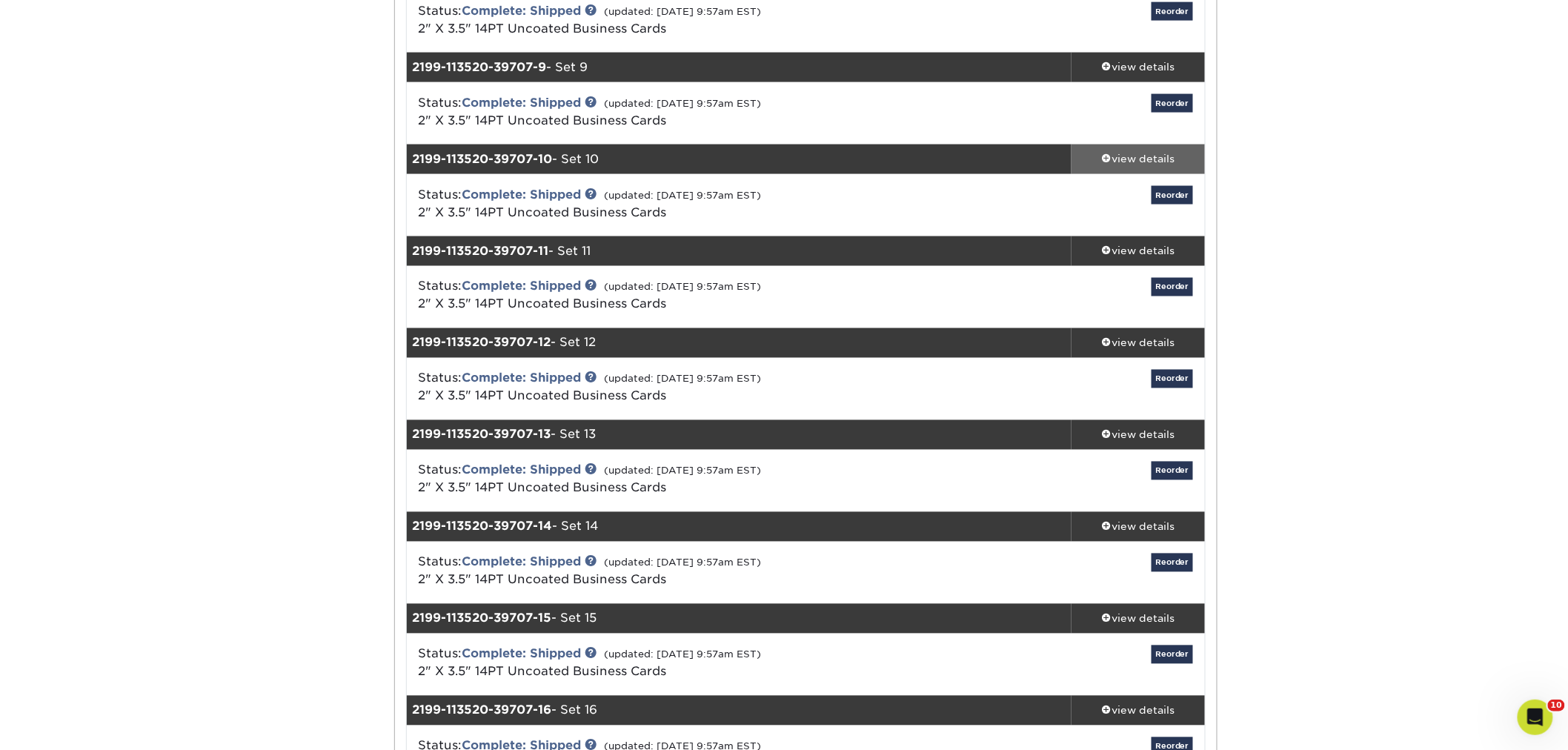
click at [1142, 152] on div "view details" at bounding box center [1138, 160] width 133 height 15
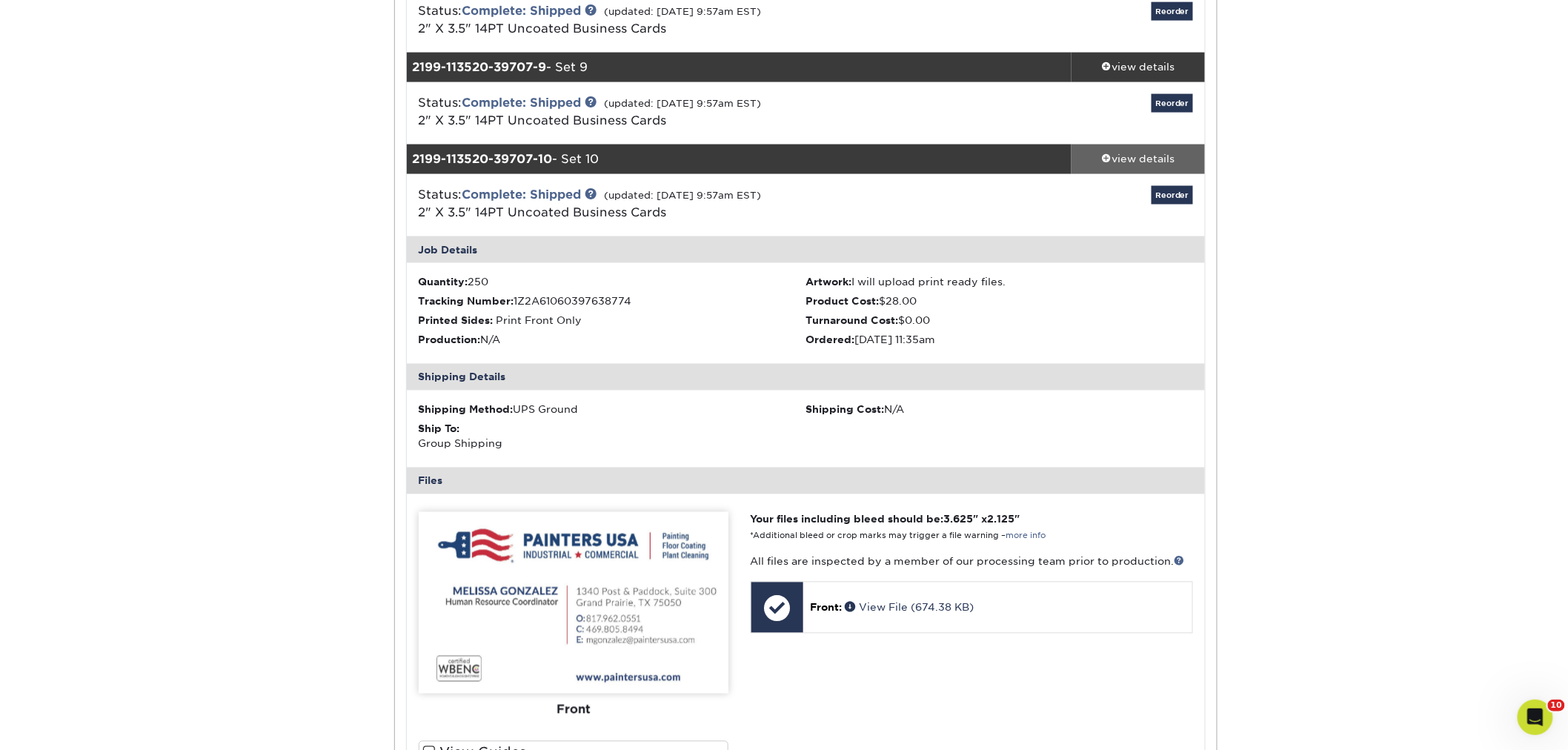
click at [1142, 152] on div "view details" at bounding box center [1138, 160] width 133 height 15
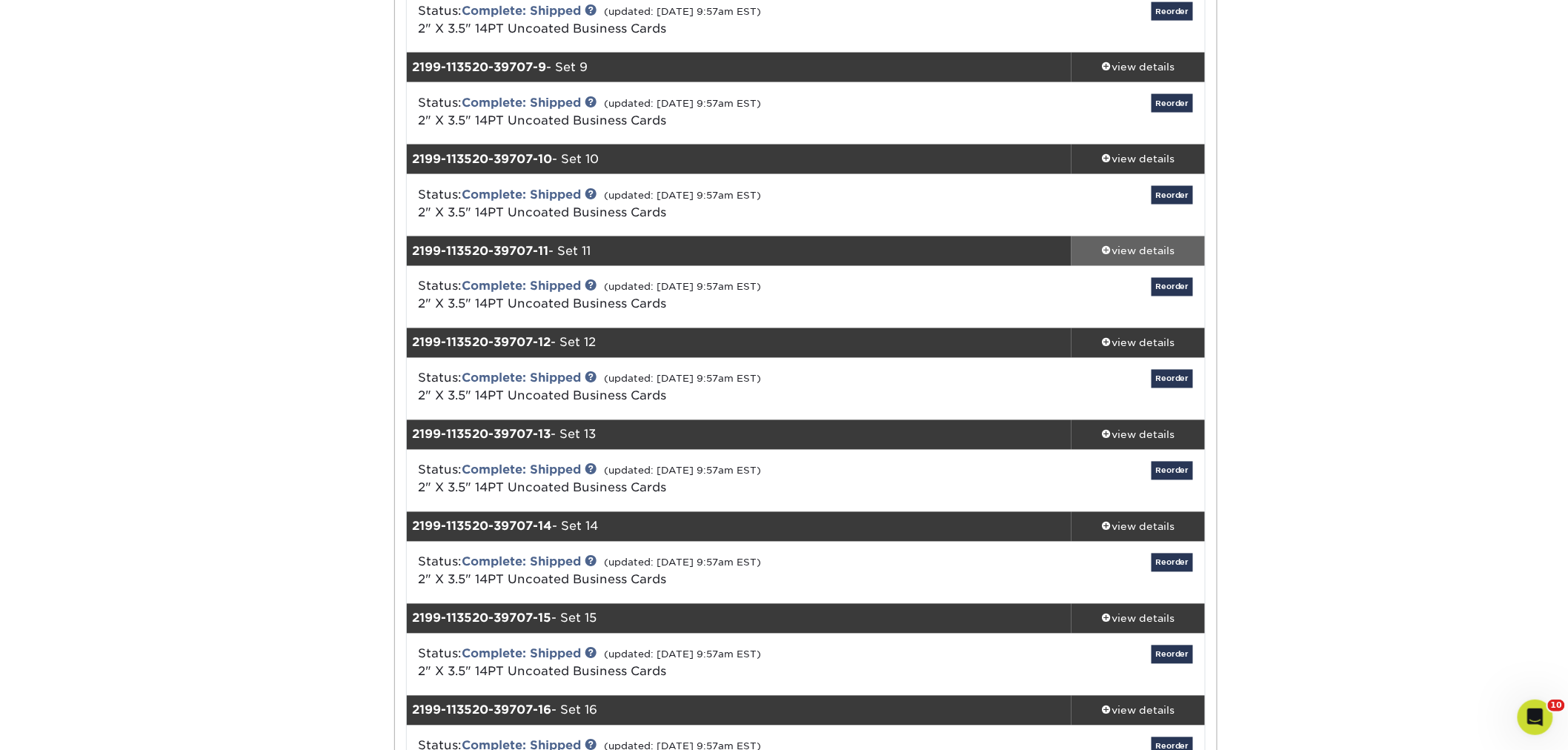
click at [1124, 249] on div "view details" at bounding box center [1138, 251] width 133 height 15
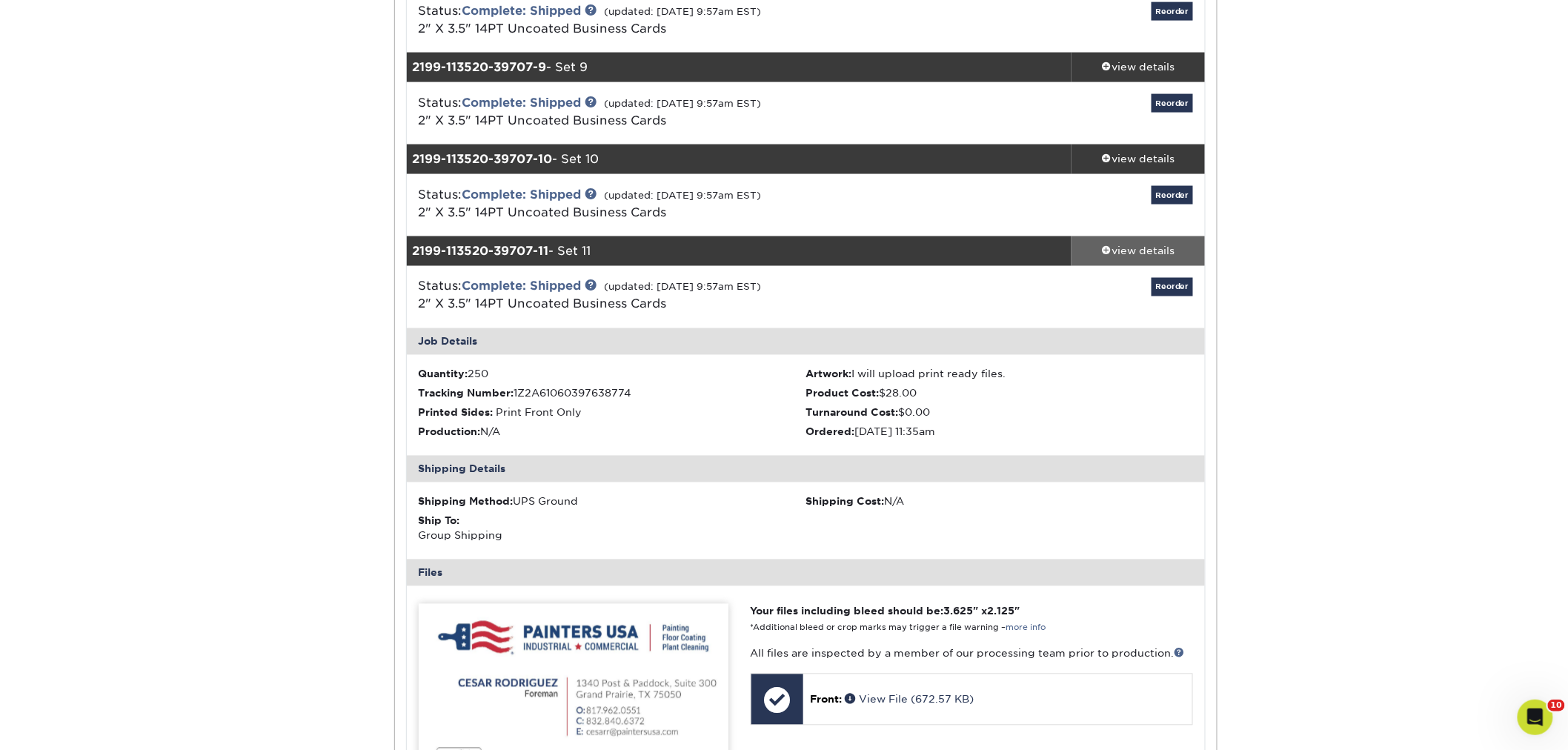
click at [1123, 249] on div "view details" at bounding box center [1138, 251] width 133 height 15
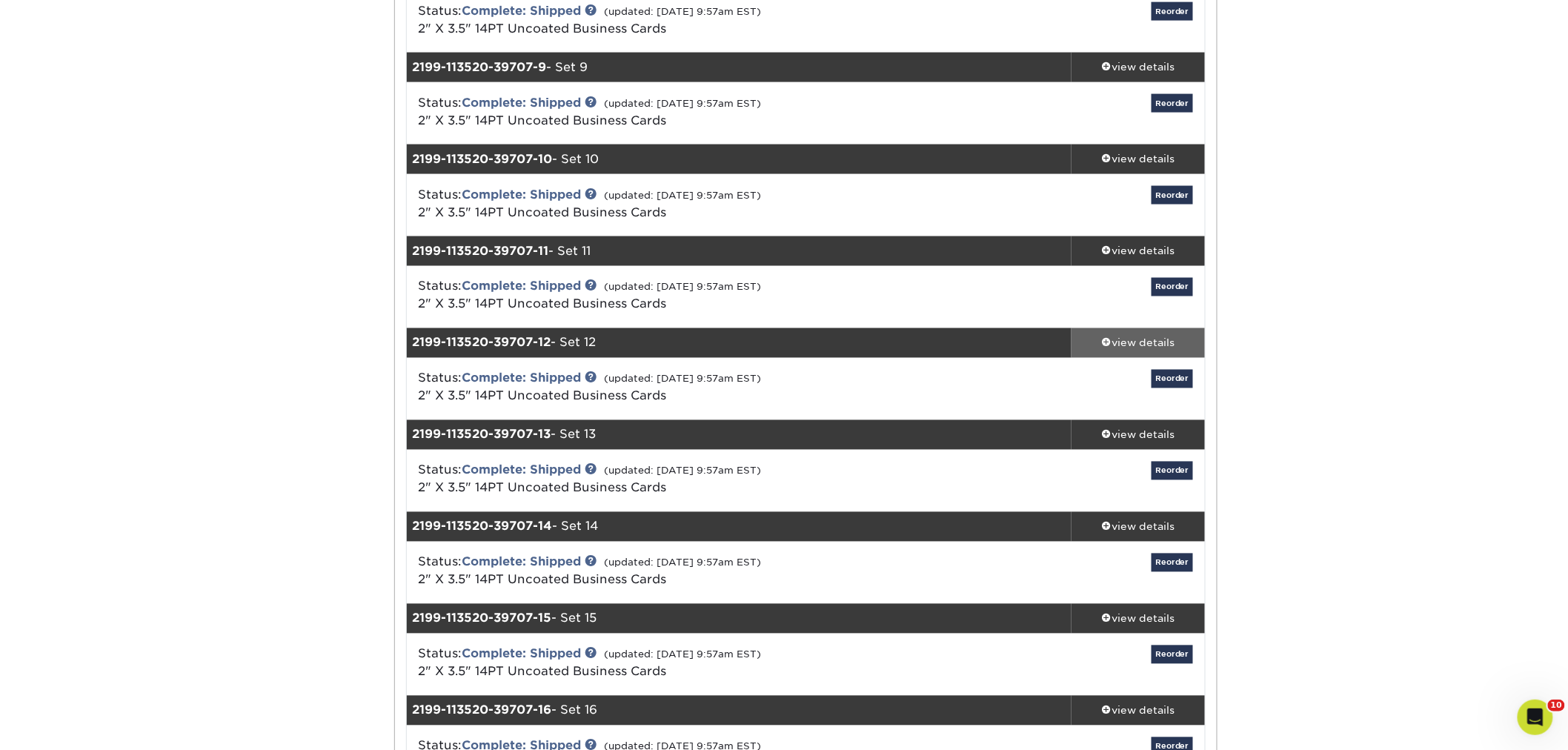
click at [1123, 341] on div "view details" at bounding box center [1138, 343] width 133 height 15
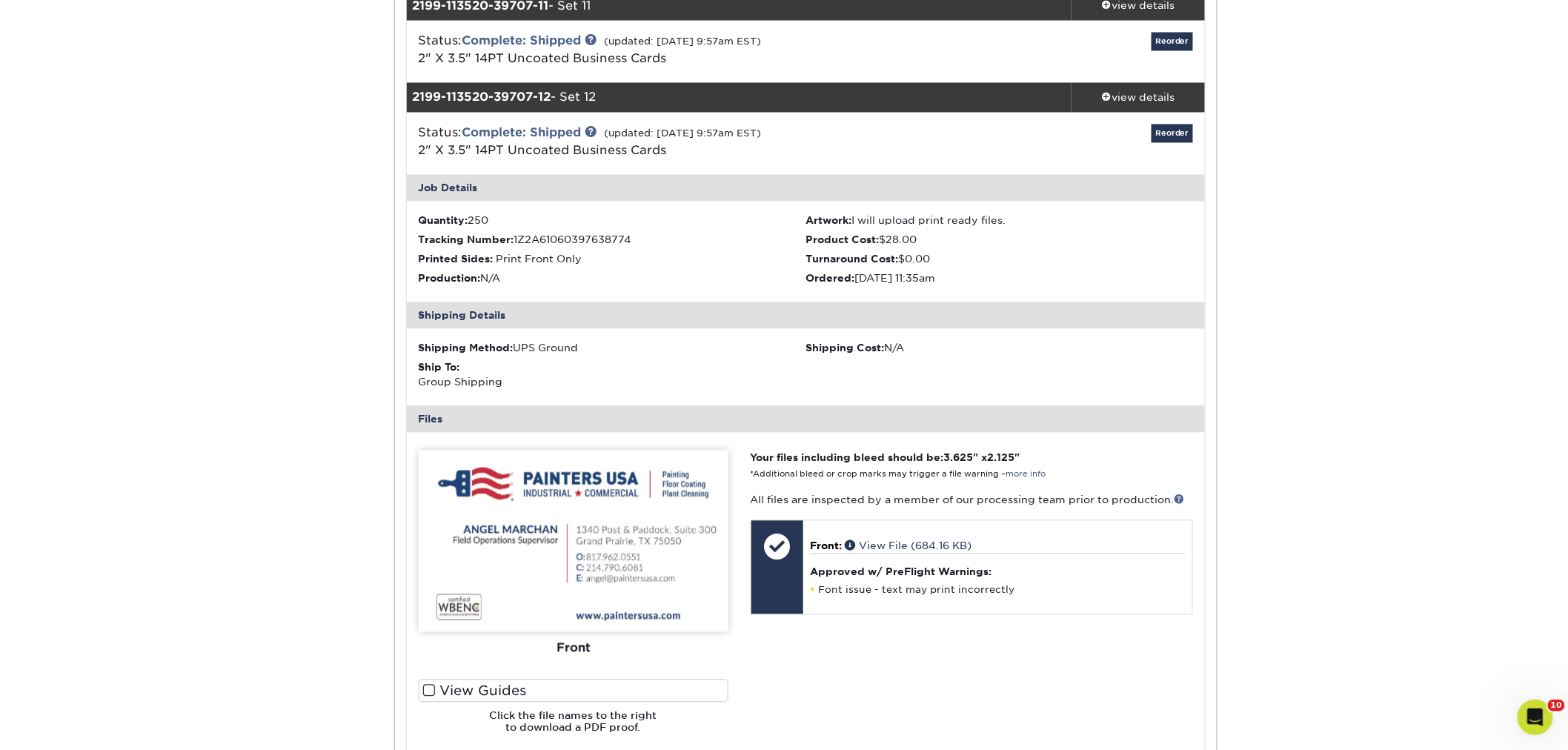
scroll to position [1153, 0]
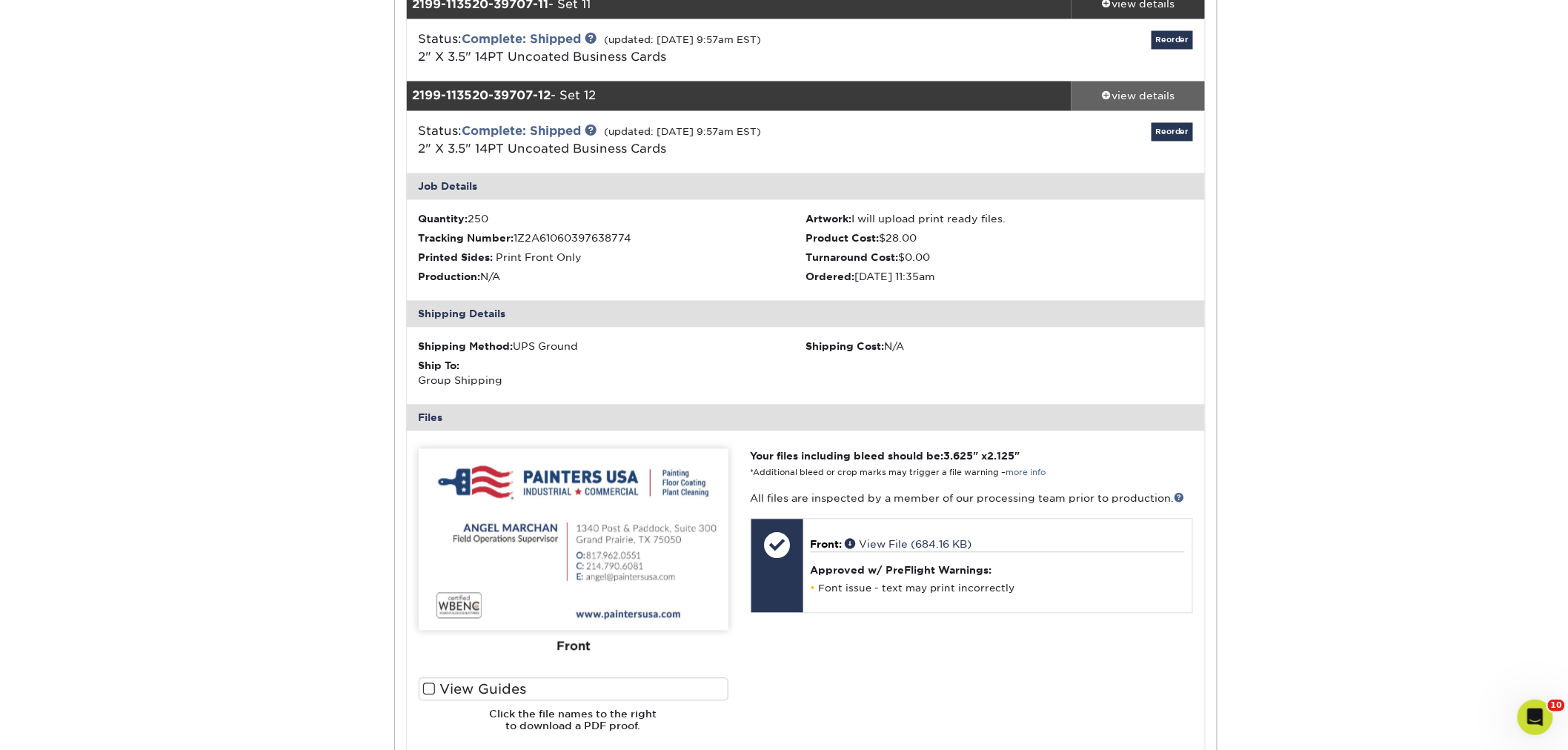
click at [1145, 99] on div "view details" at bounding box center [1138, 96] width 133 height 15
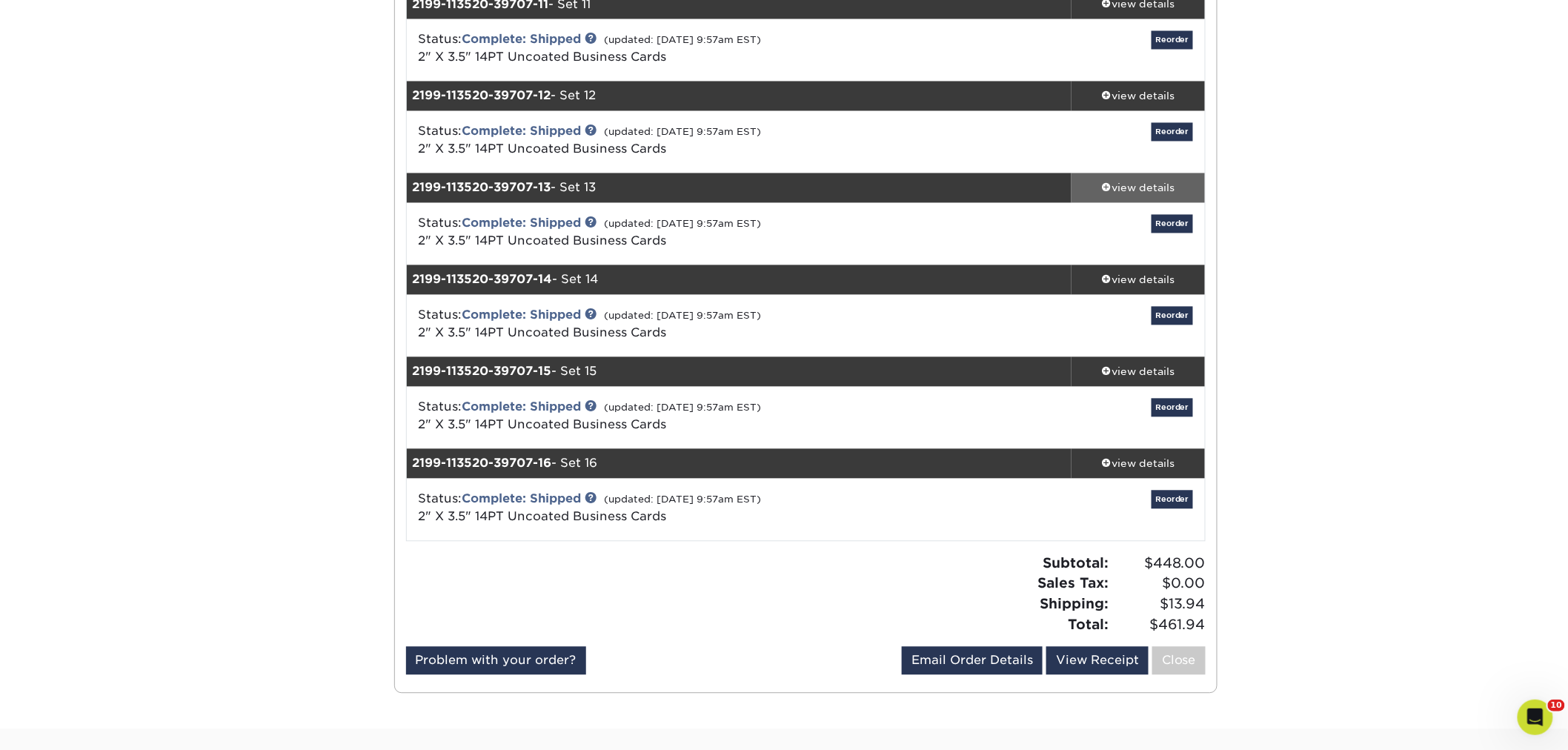
click at [1143, 181] on div "view details" at bounding box center [1138, 188] width 133 height 15
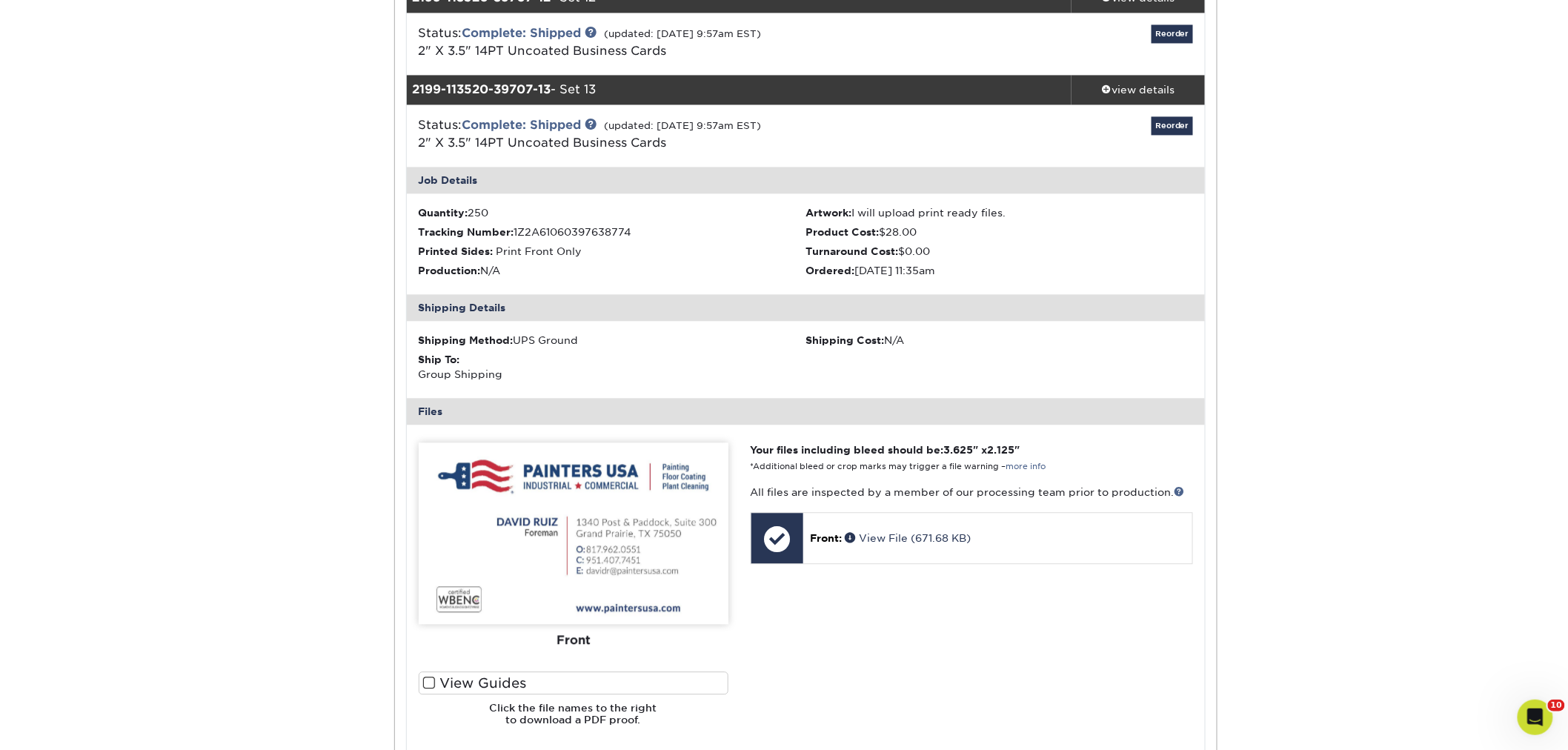
scroll to position [1317, 0]
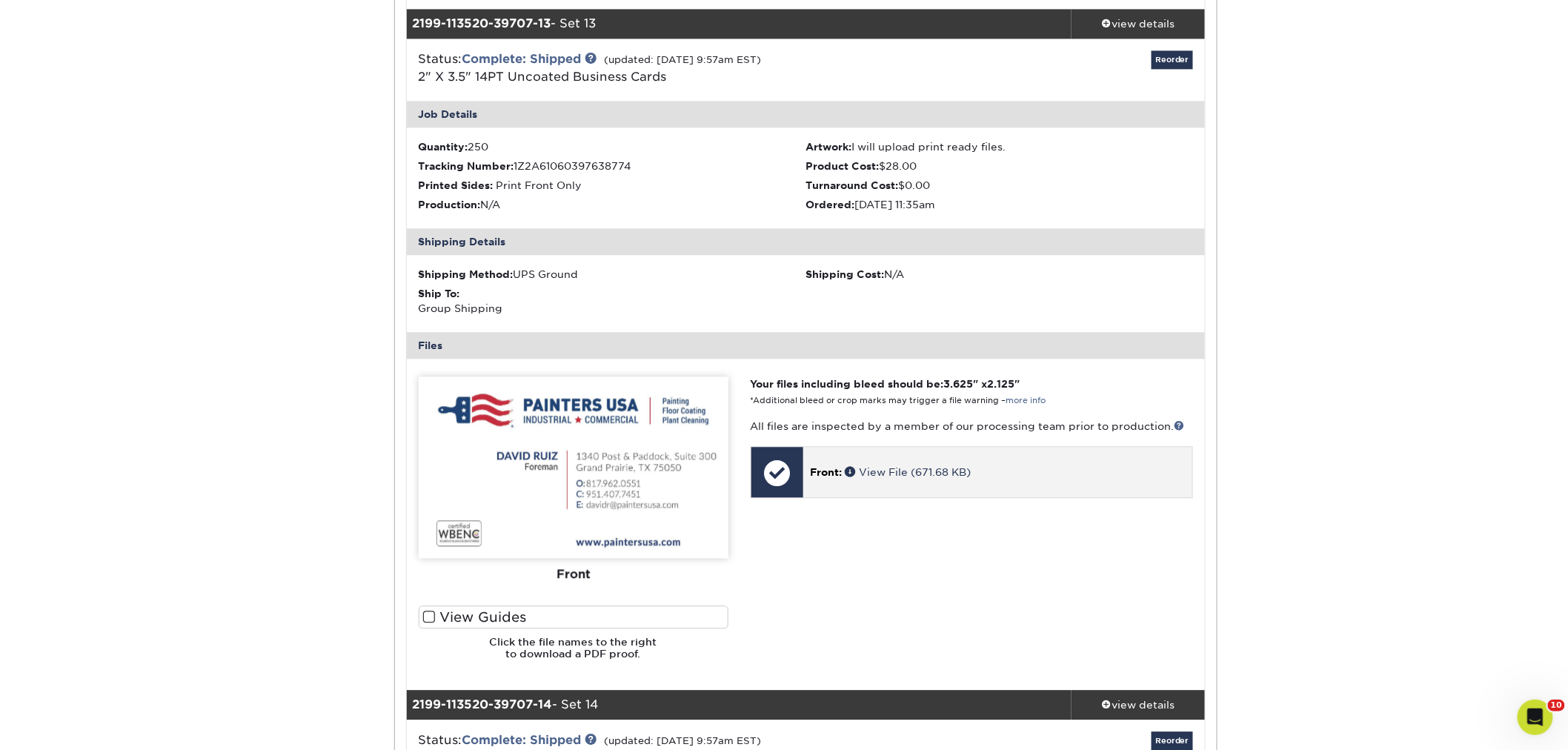
drag, startPoint x: 937, startPoint y: 464, endPoint x: 1023, endPoint y: 479, distance: 87.3
click at [1016, 473] on p "Front: View File (671.68 KB)" at bounding box center [998, 473] width 374 height 15
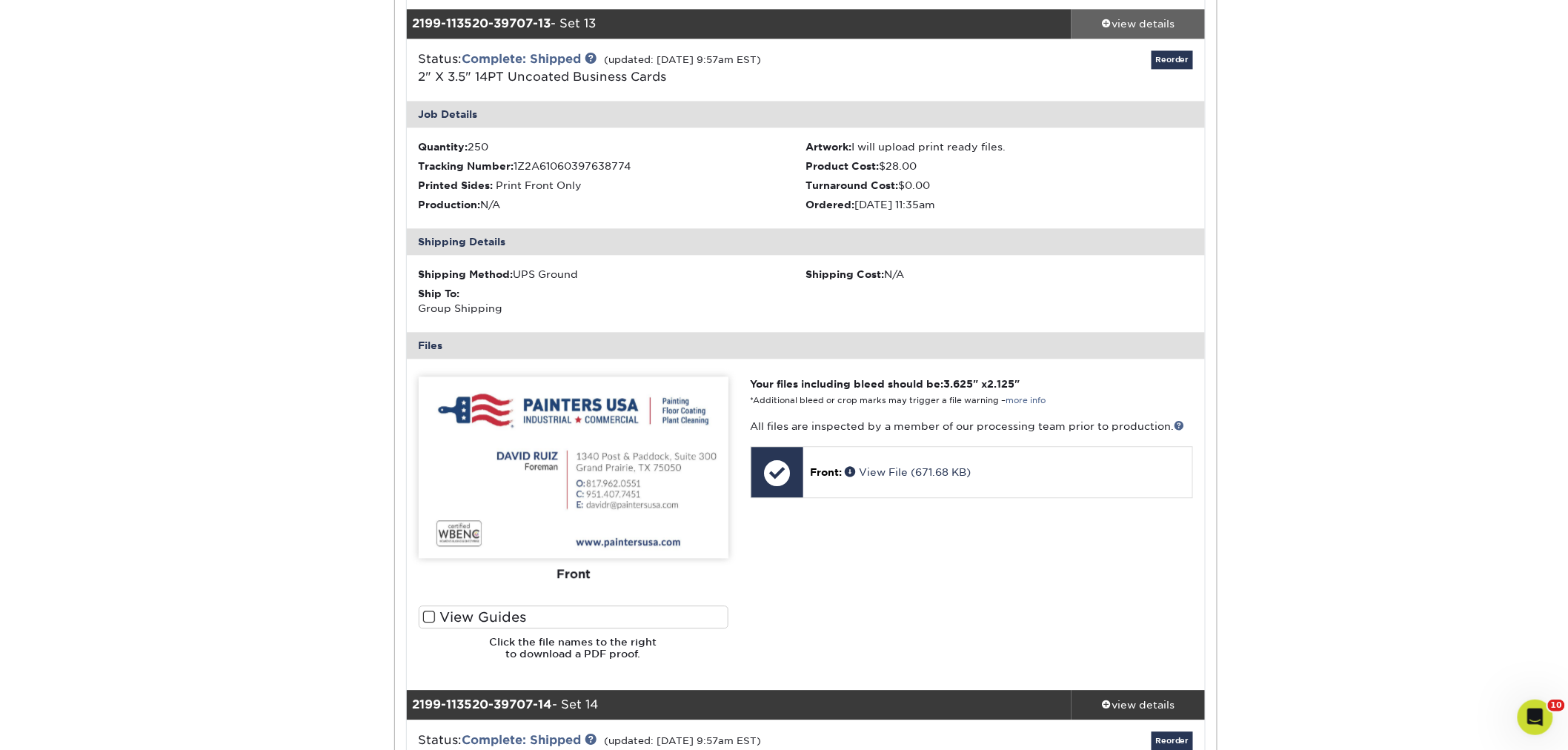
click at [1136, 23] on div "view details" at bounding box center [1138, 24] width 133 height 15
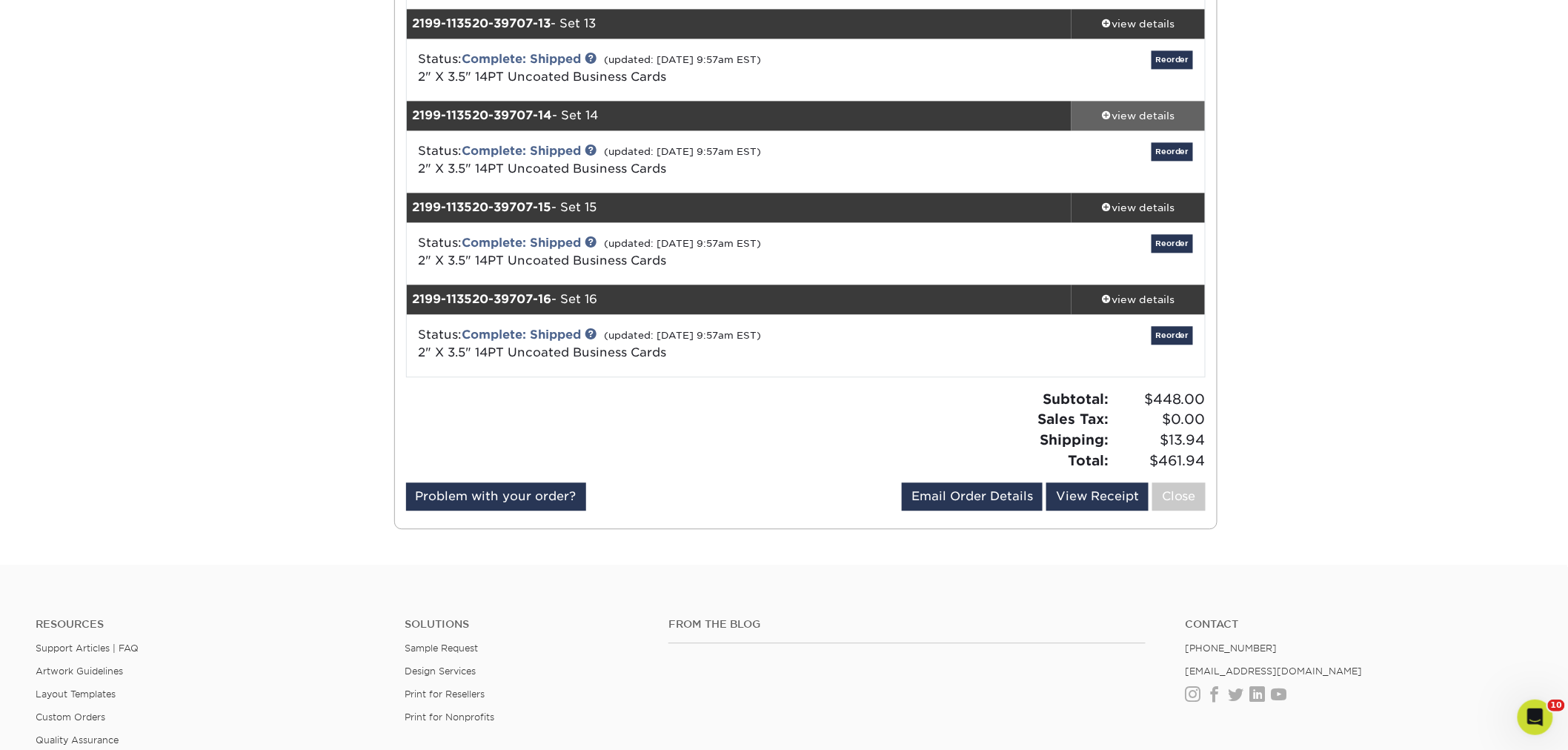
click at [1123, 109] on div "view details" at bounding box center [1138, 116] width 133 height 15
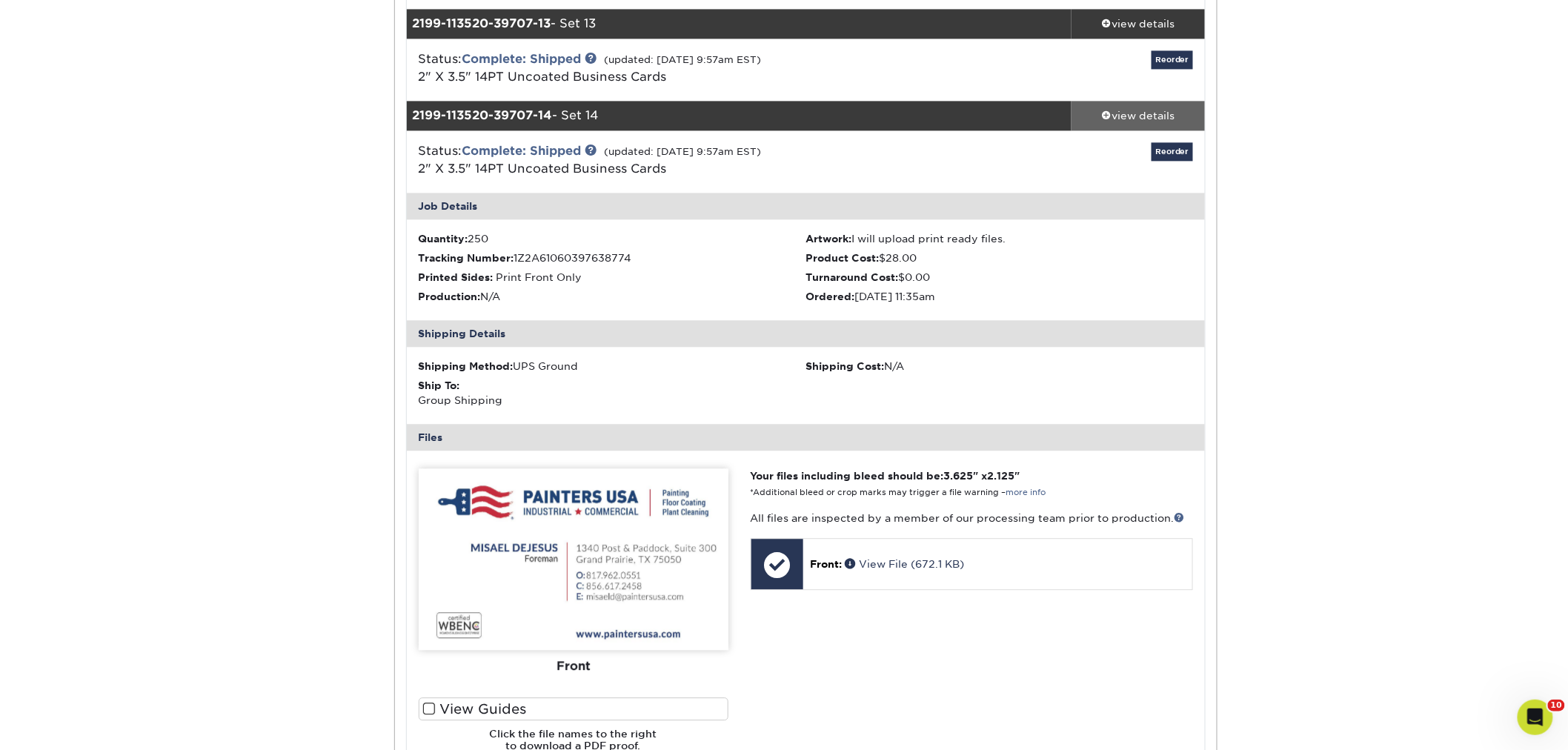
scroll to position [1399, 0]
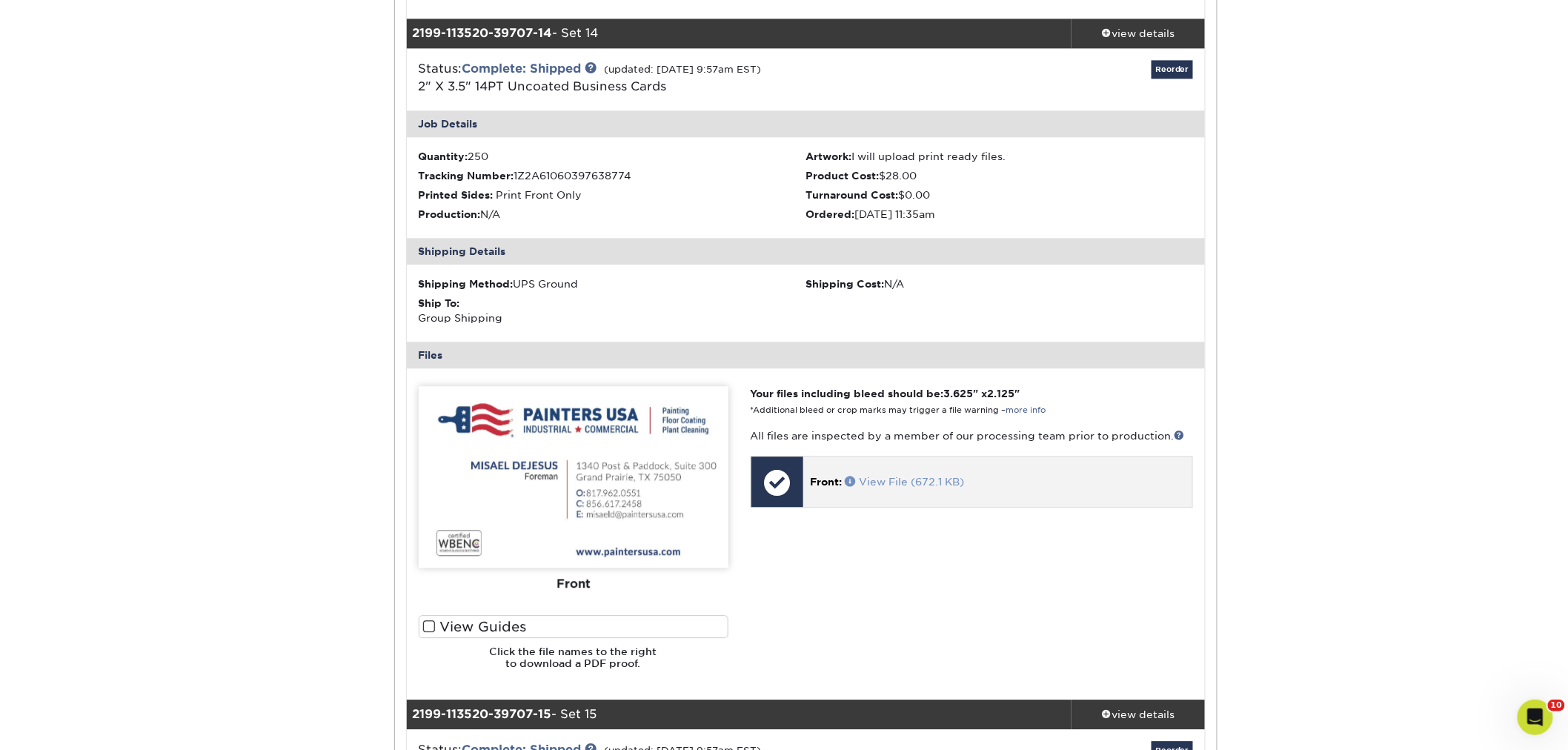
drag, startPoint x: 891, startPoint y: 488, endPoint x: 873, endPoint y: 482, distance: 19.0
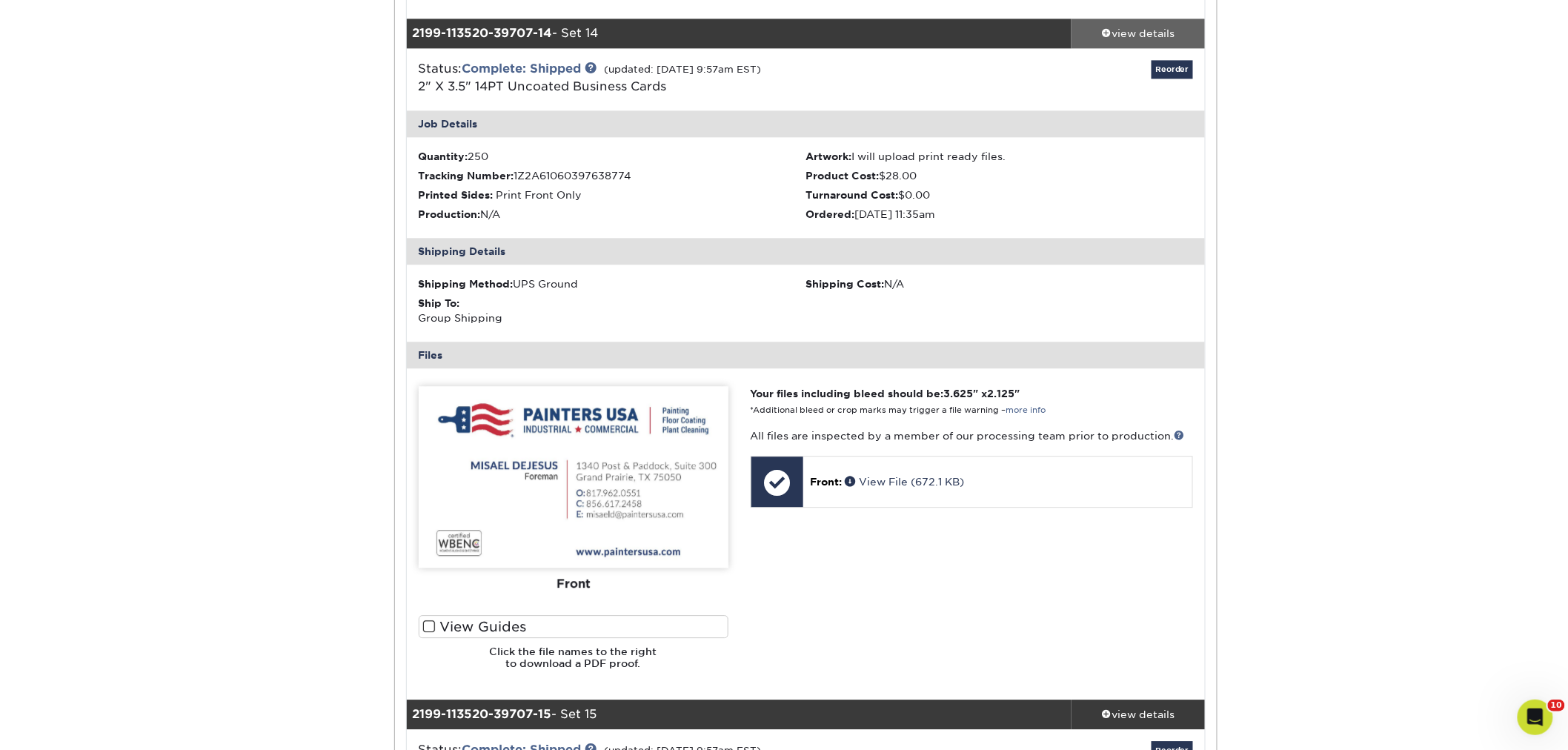
click at [1134, 34] on div "view details" at bounding box center [1138, 33] width 133 height 15
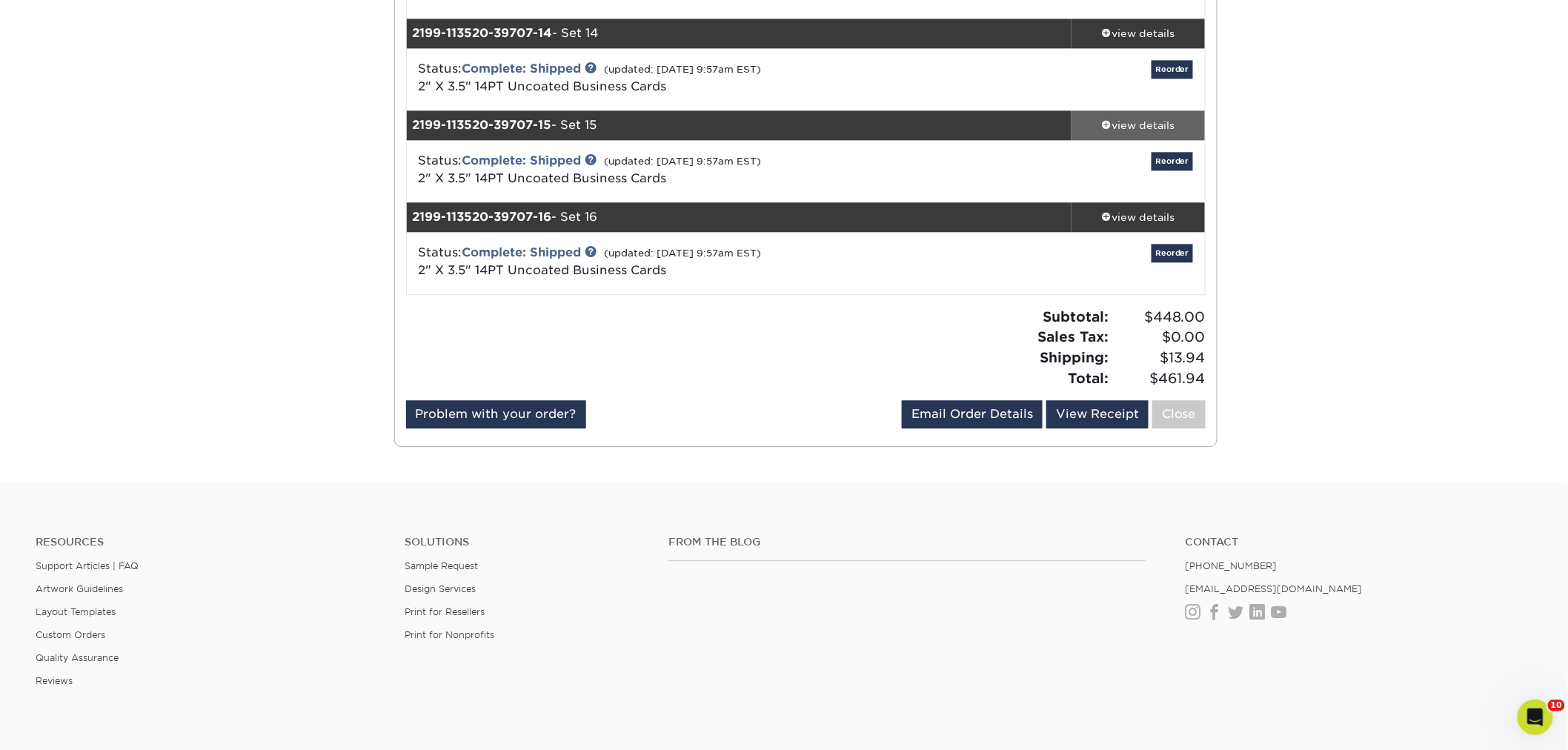
click at [1123, 127] on div "view details" at bounding box center [1138, 125] width 133 height 15
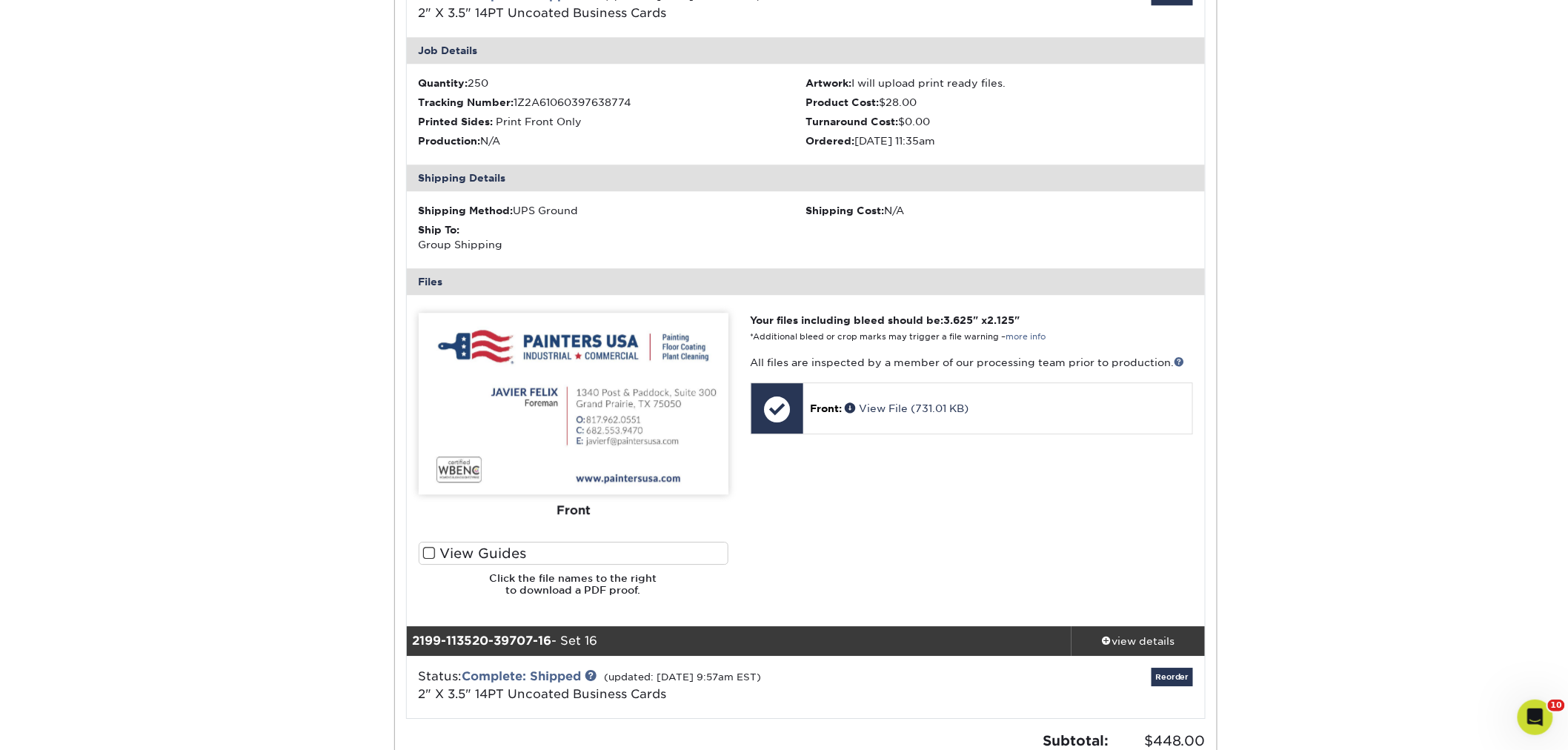
scroll to position [1483, 0]
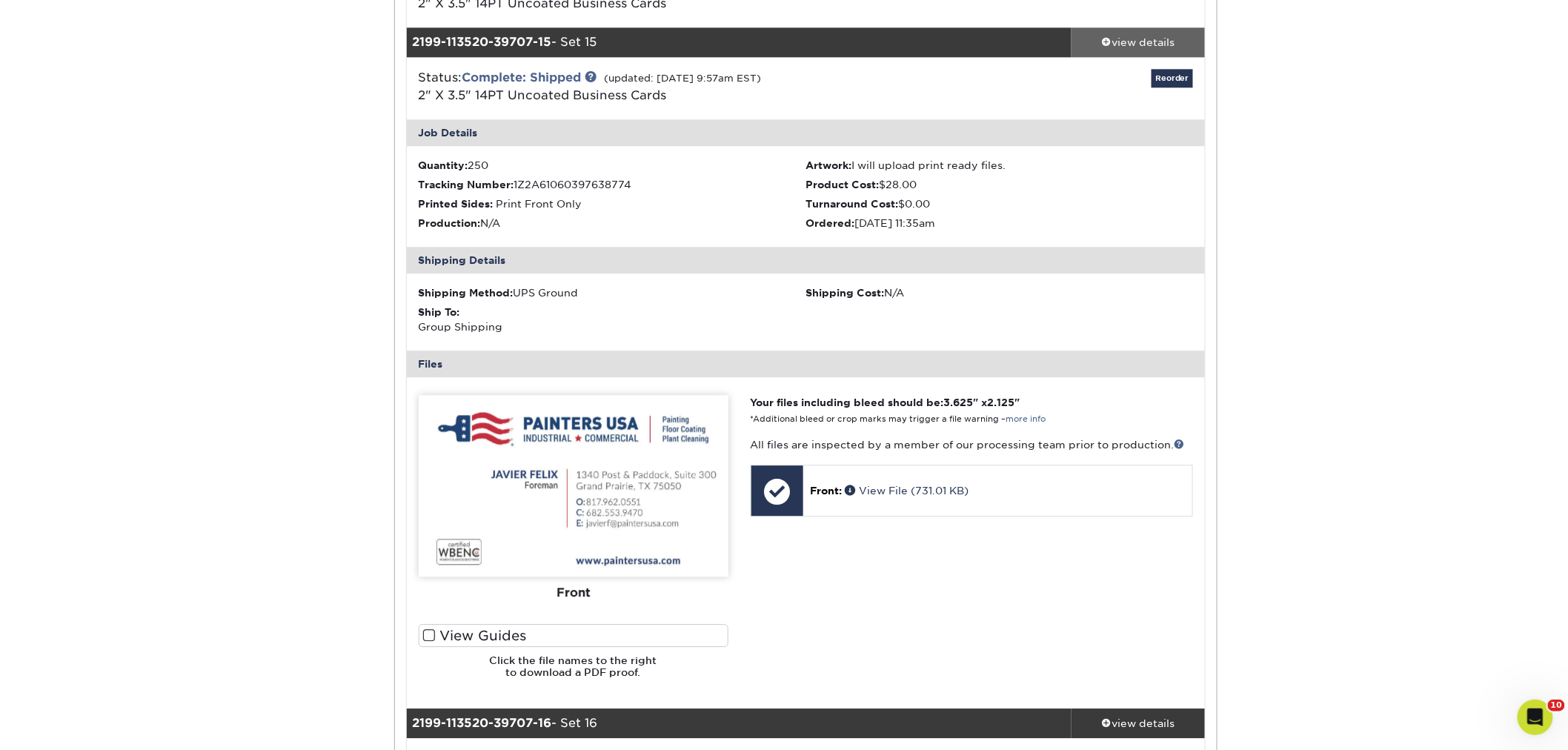
click at [1117, 44] on div "view details" at bounding box center [1138, 42] width 133 height 15
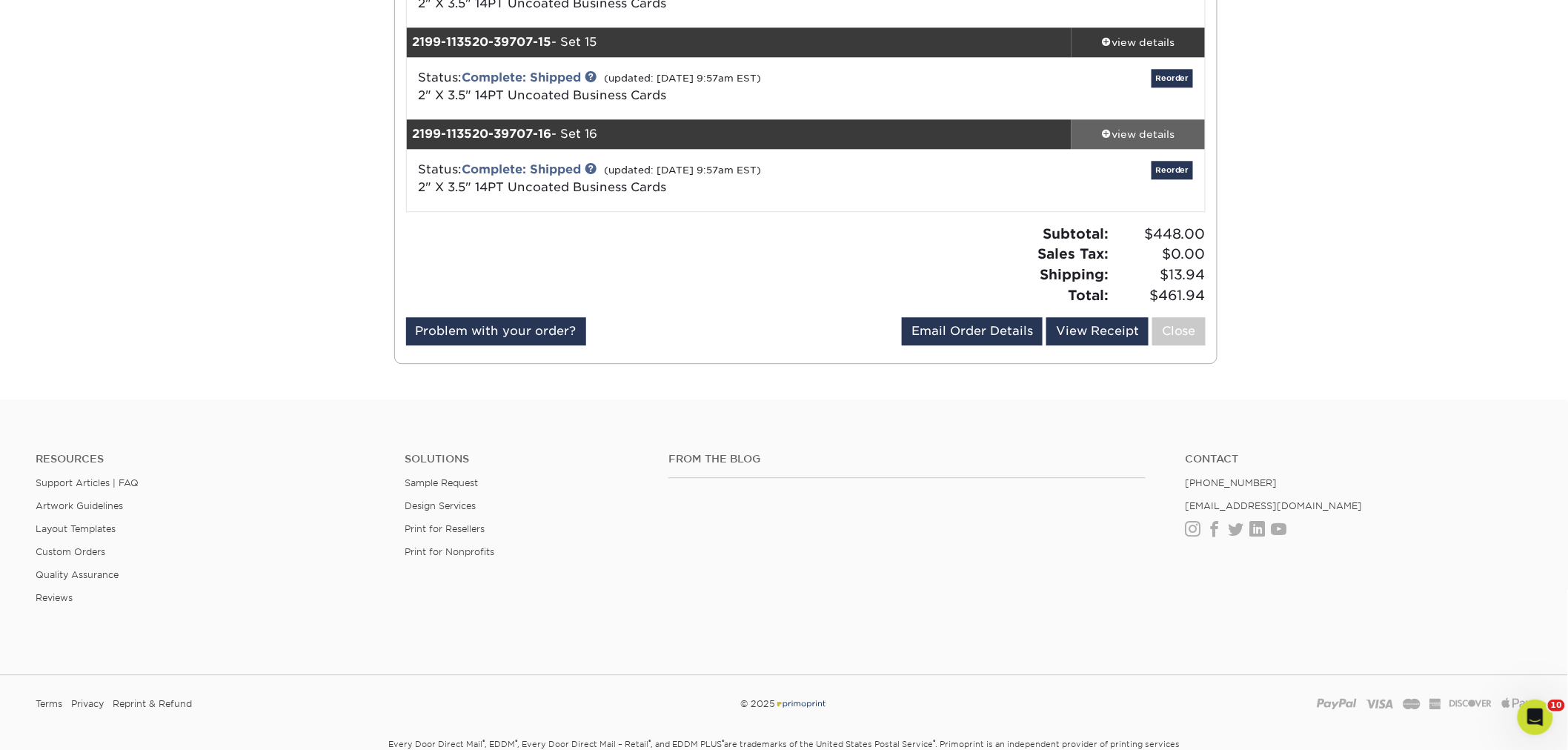
click at [1141, 128] on div "view details" at bounding box center [1138, 134] width 133 height 15
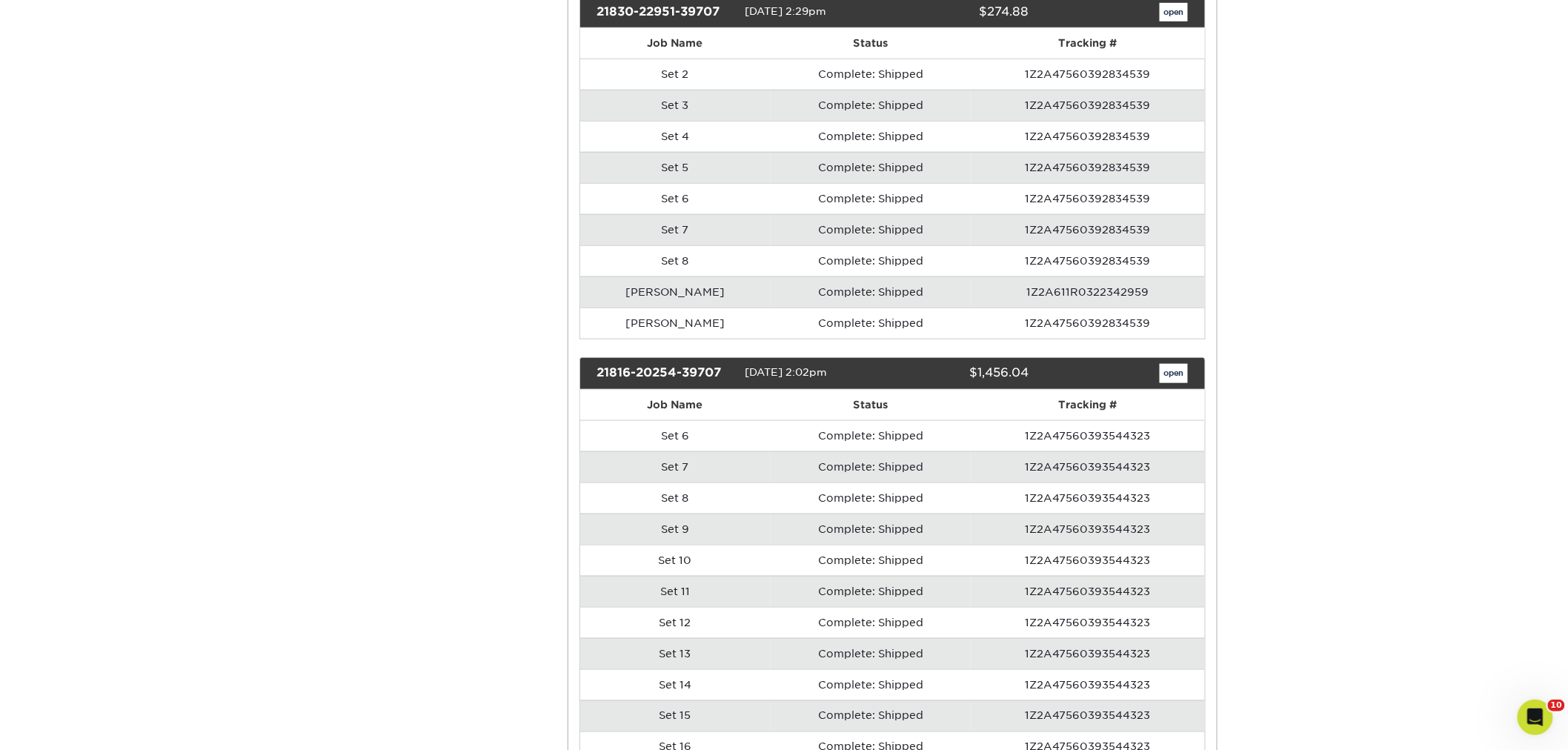
scroll to position [14604, 0]
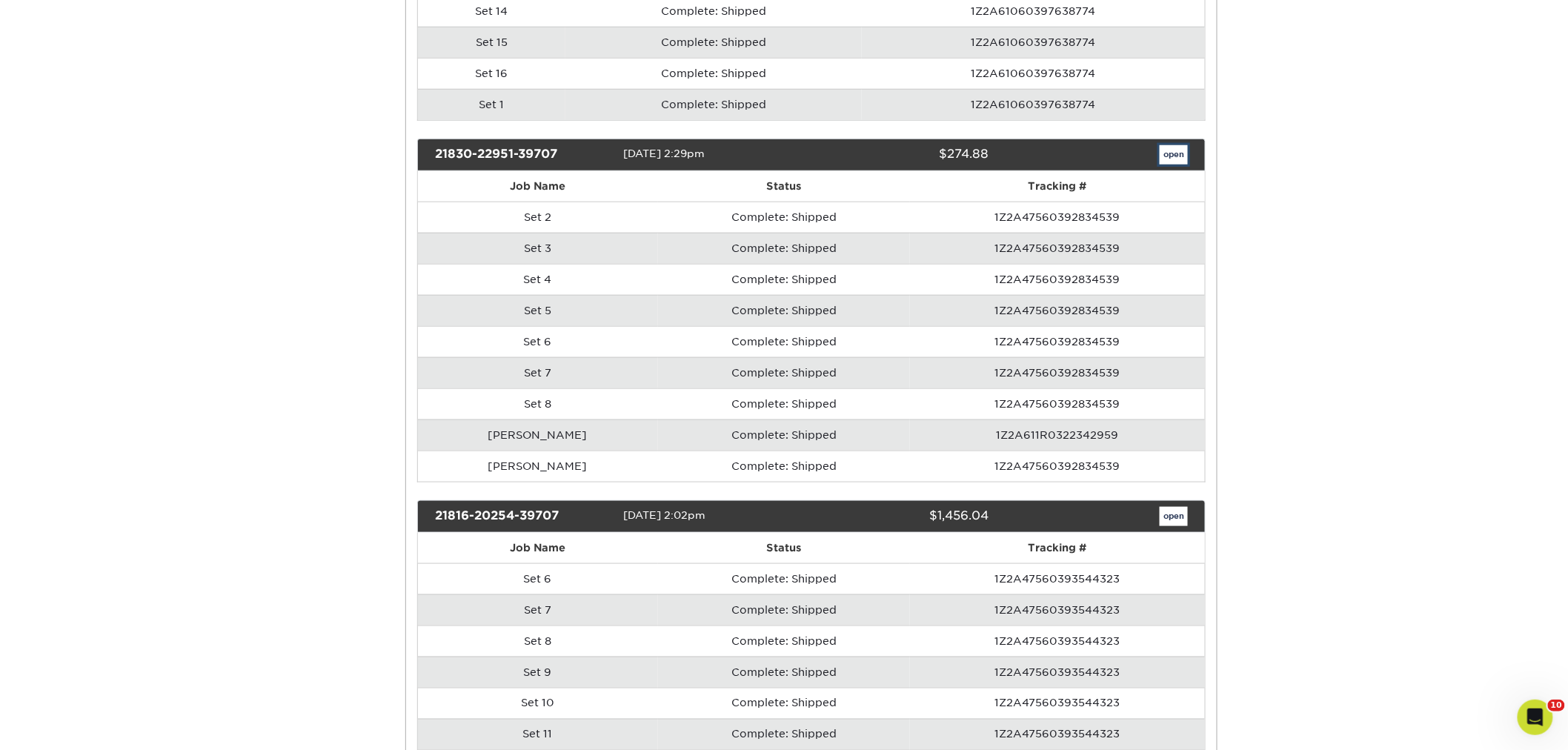
scroll to position [0, 0]
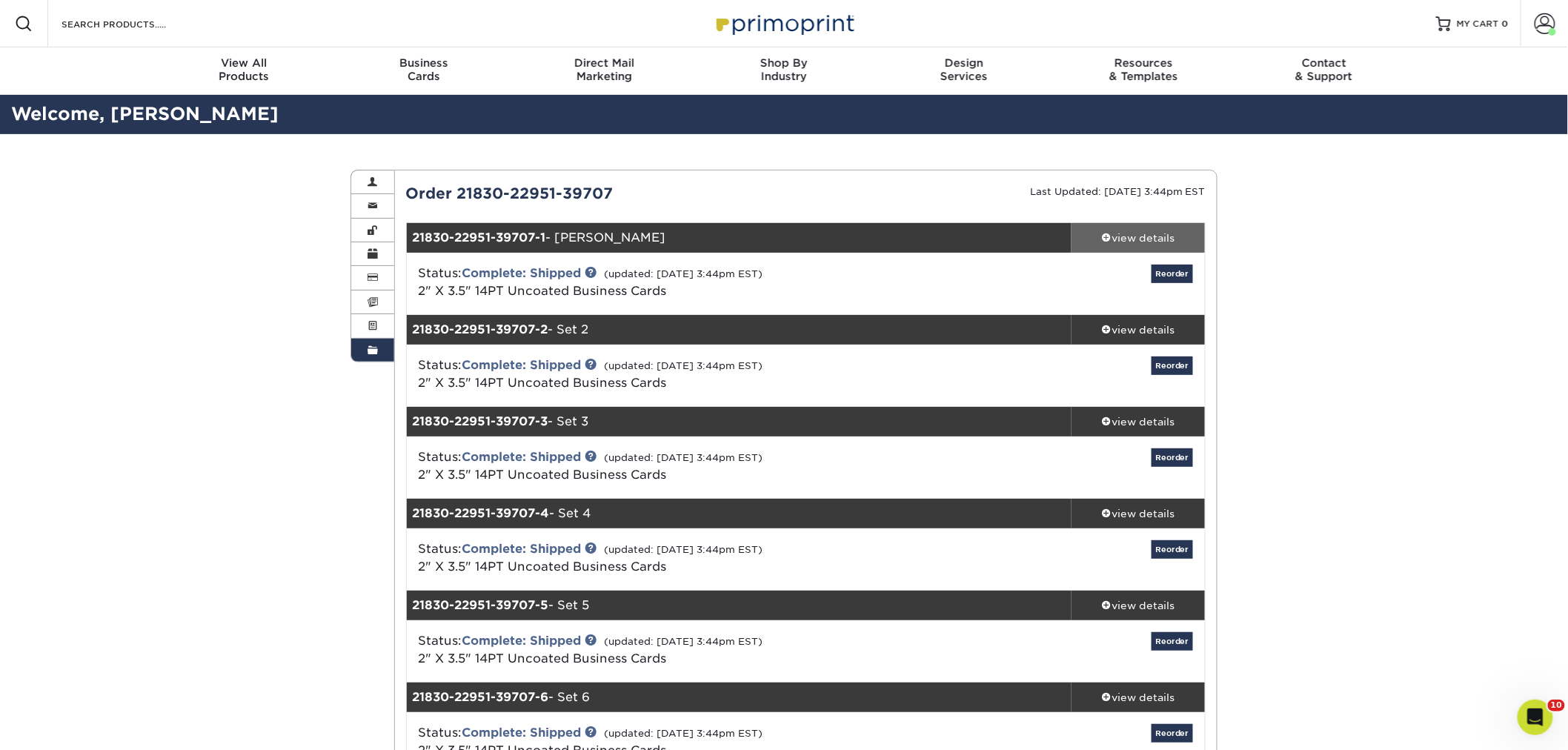
click at [1174, 239] on div "view details" at bounding box center [1138, 238] width 133 height 15
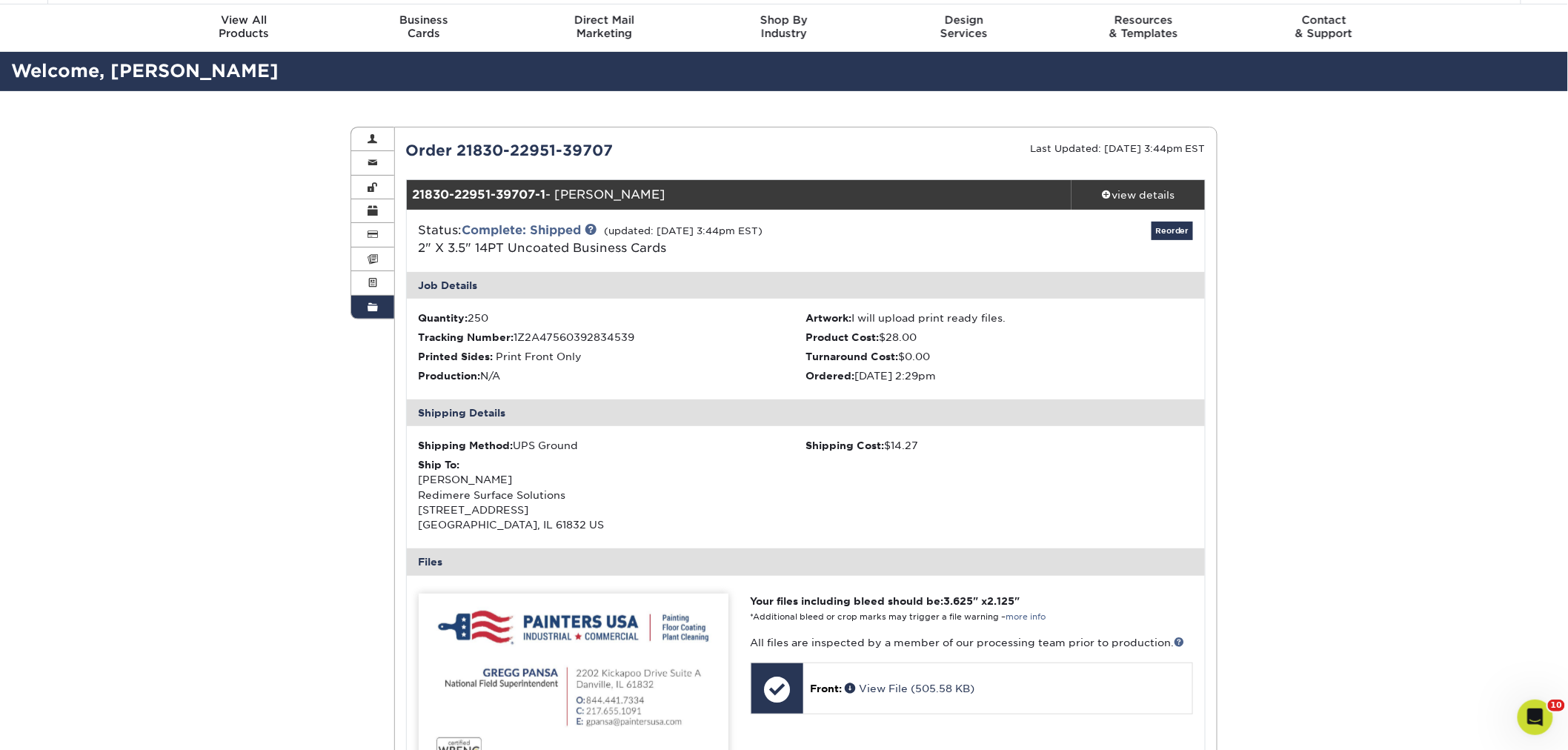
scroll to position [82, 0]
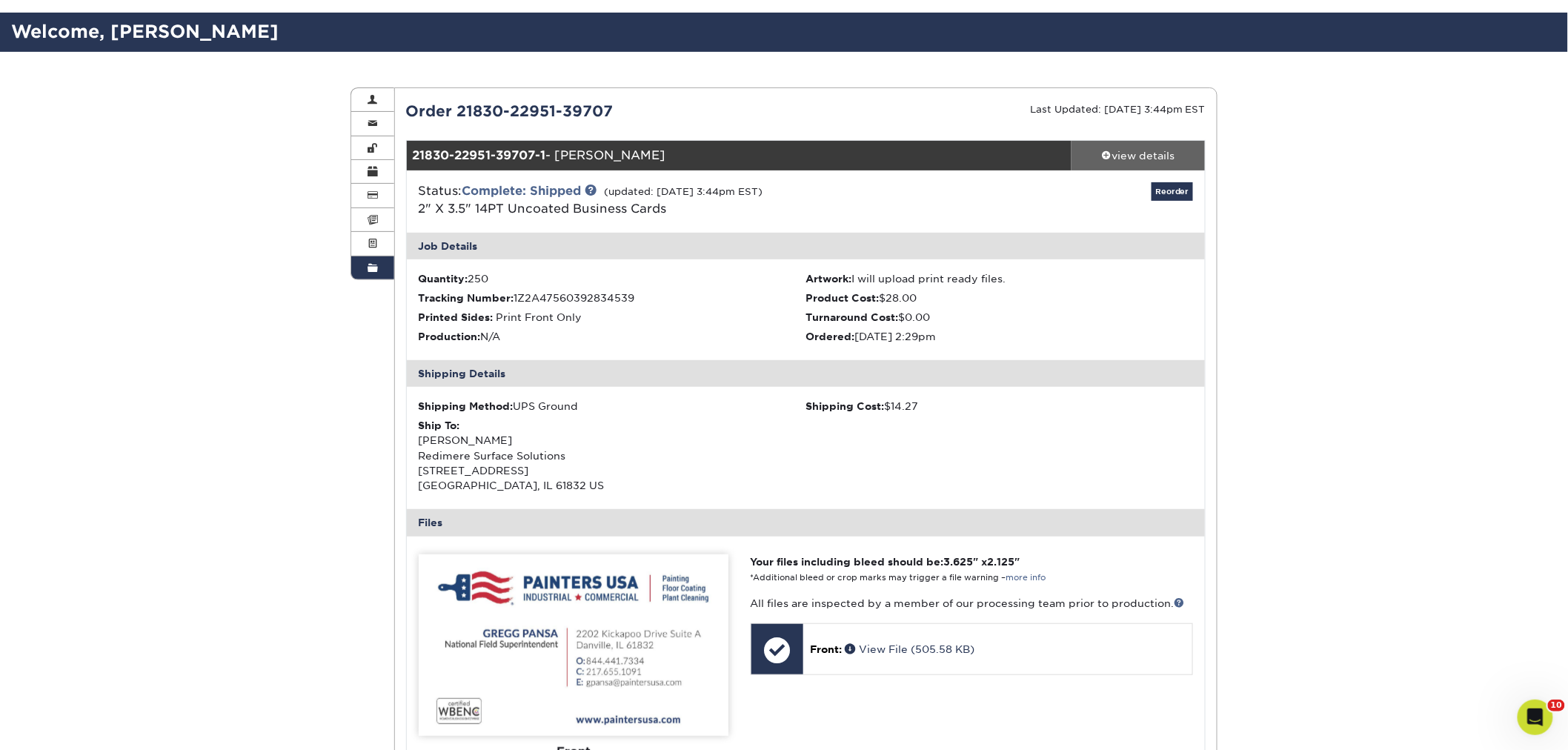
click at [1121, 149] on div "view details" at bounding box center [1138, 156] width 133 height 15
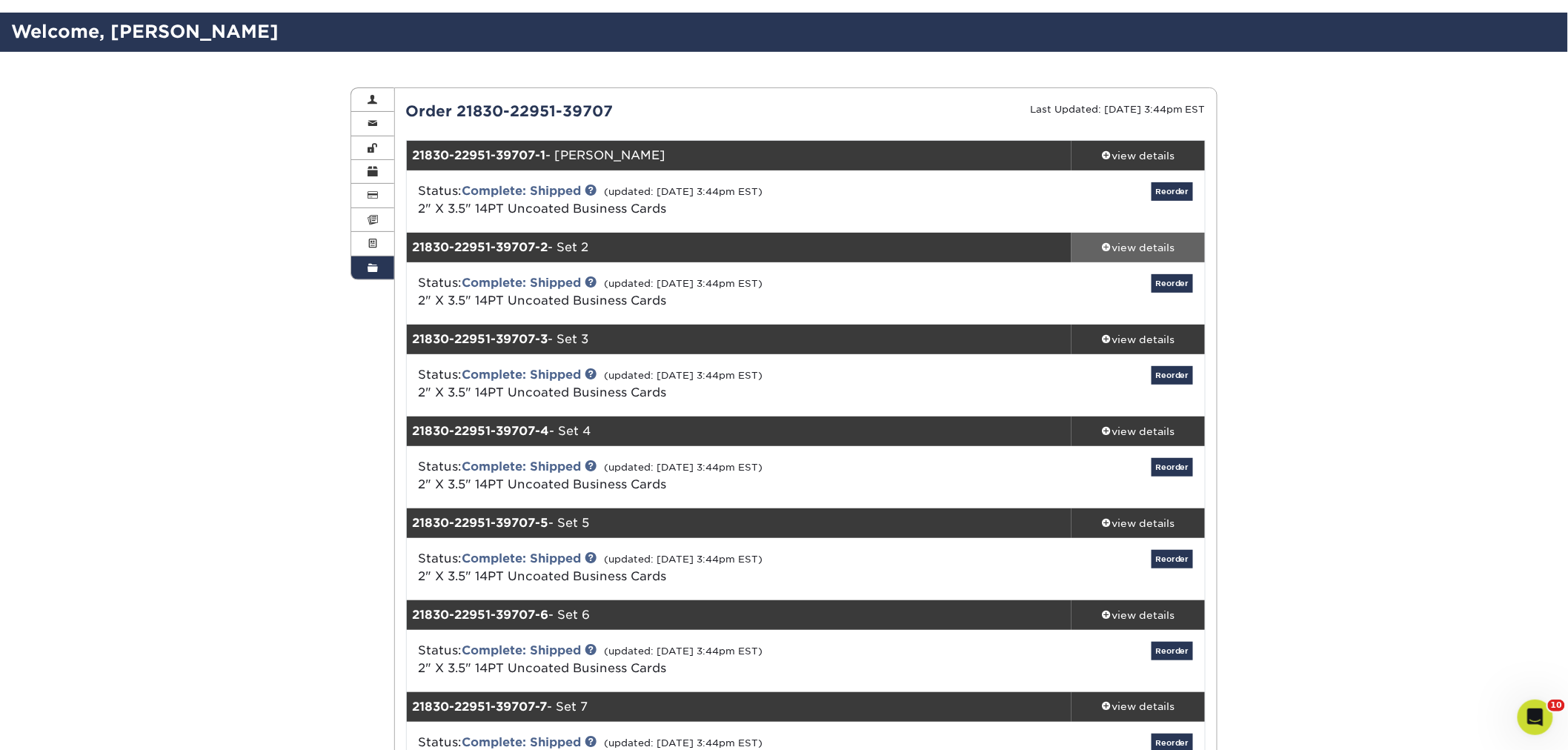
click at [1146, 242] on div "view details" at bounding box center [1138, 248] width 133 height 15
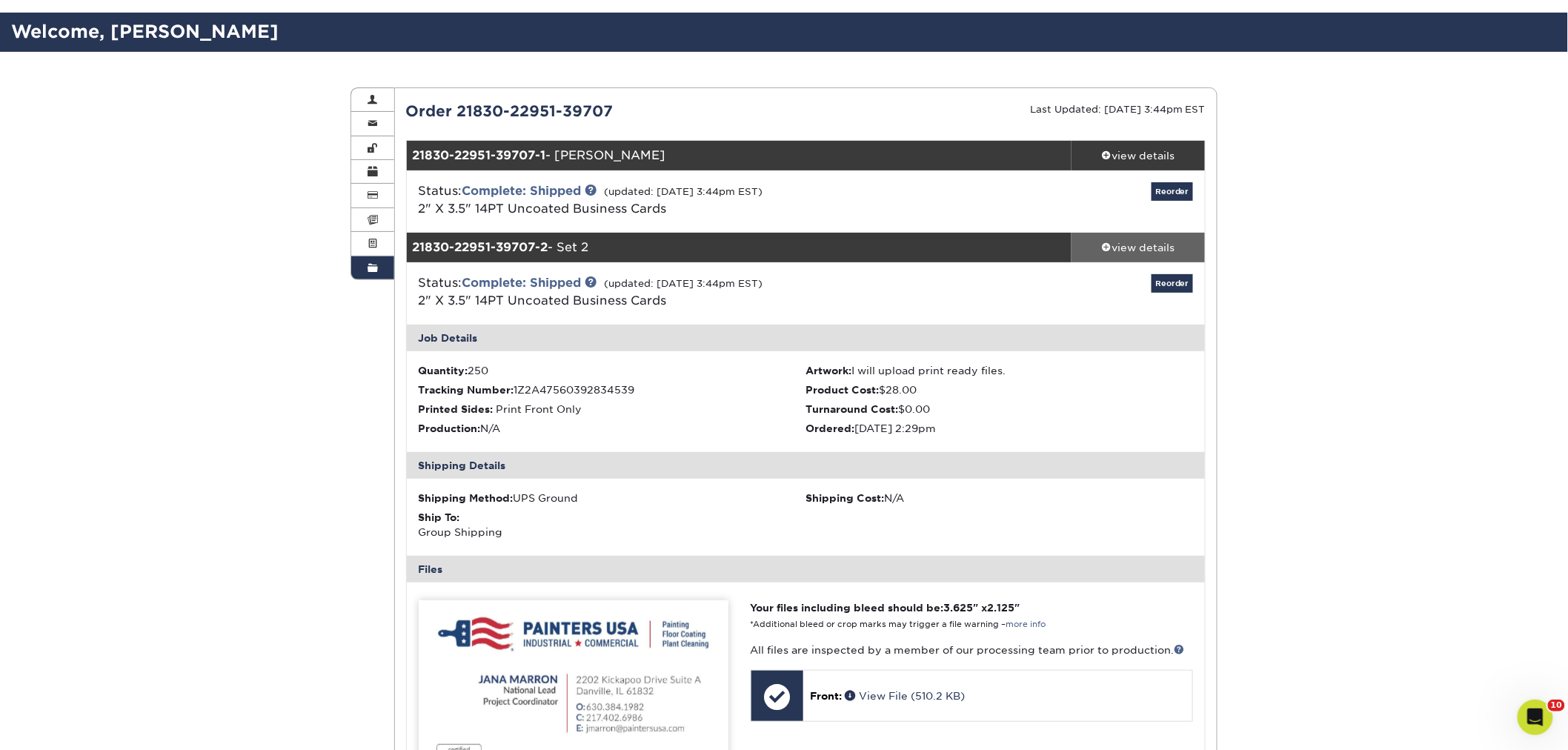
click at [1139, 246] on div "view details" at bounding box center [1138, 248] width 133 height 15
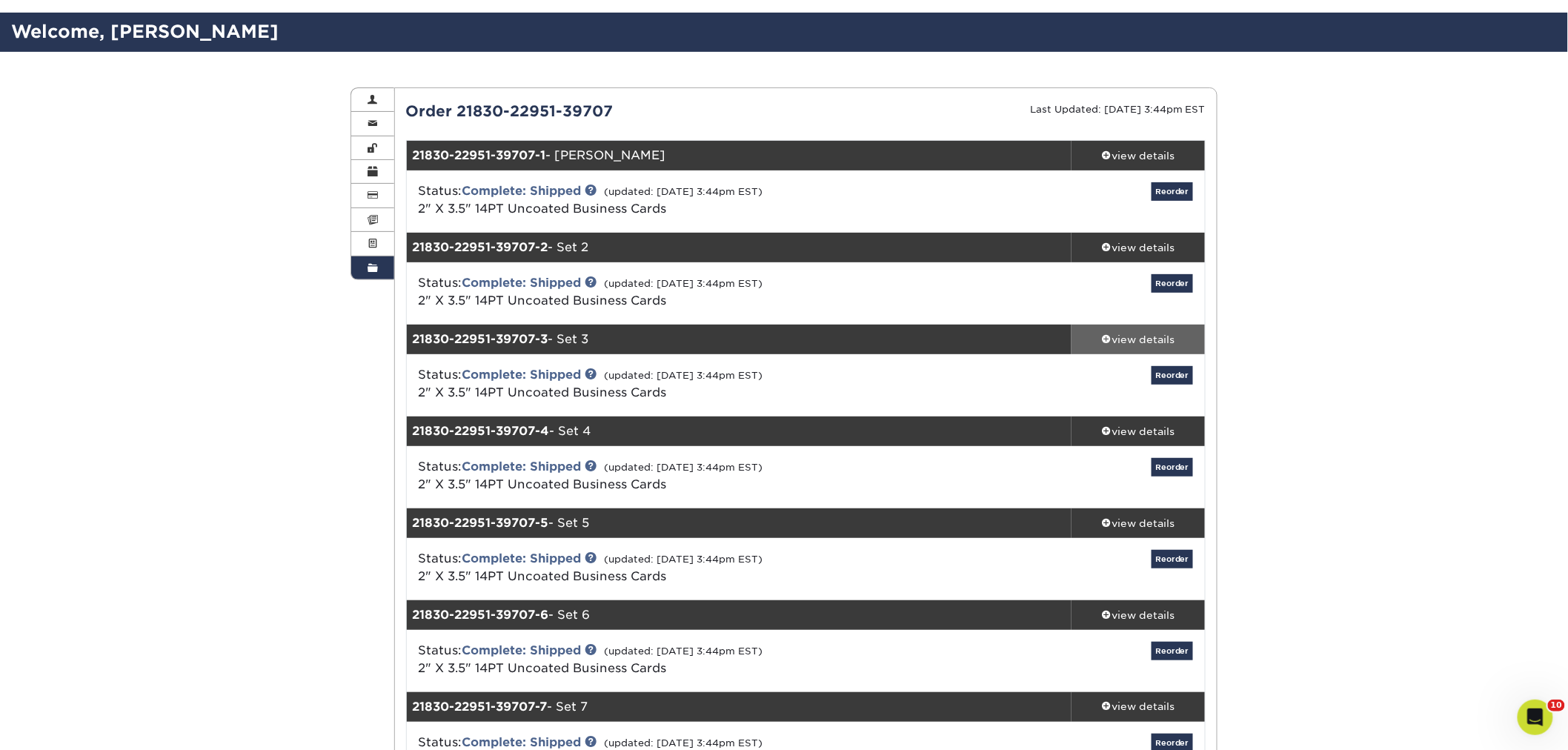
click at [1108, 339] on span at bounding box center [1107, 338] width 11 height 11
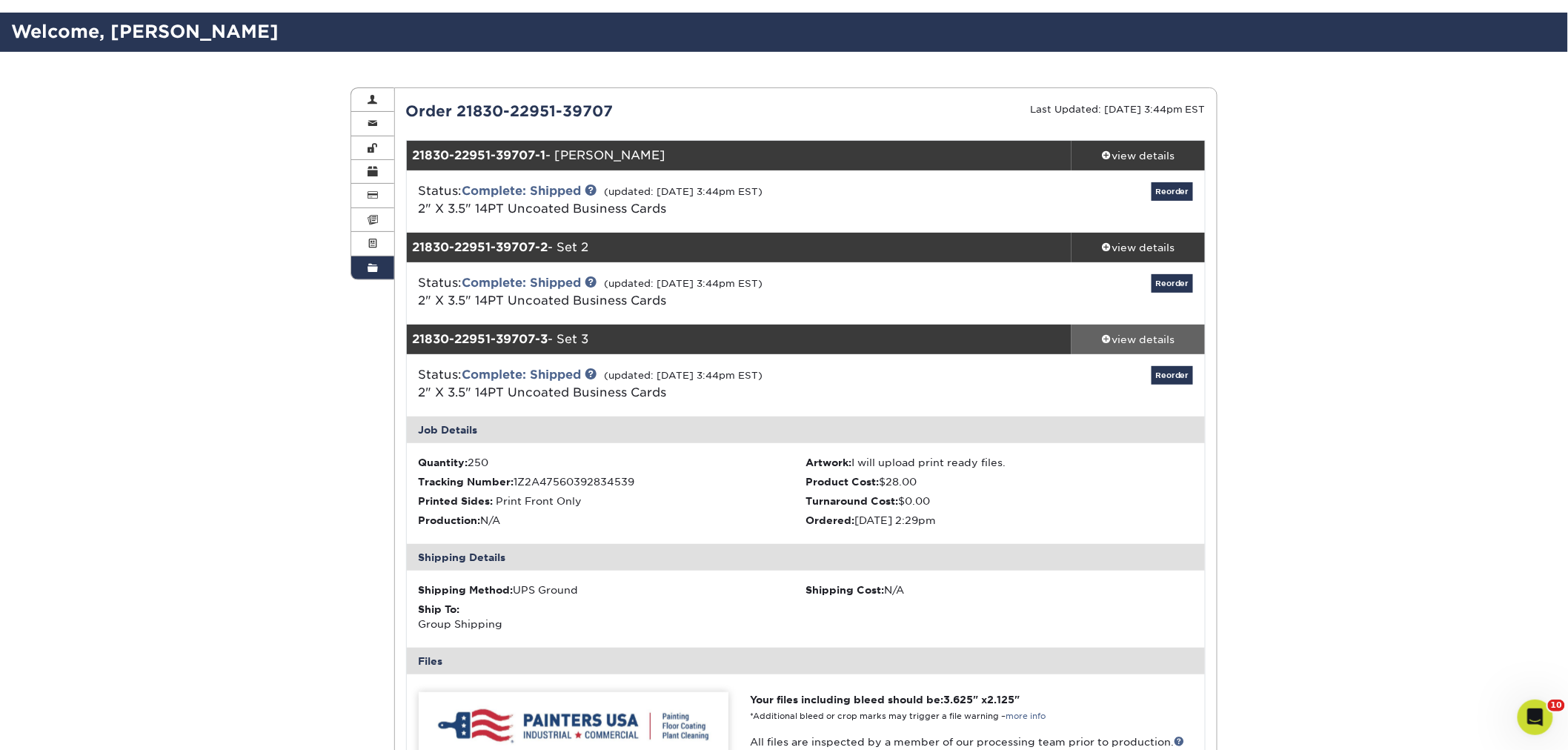
scroll to position [164, 0]
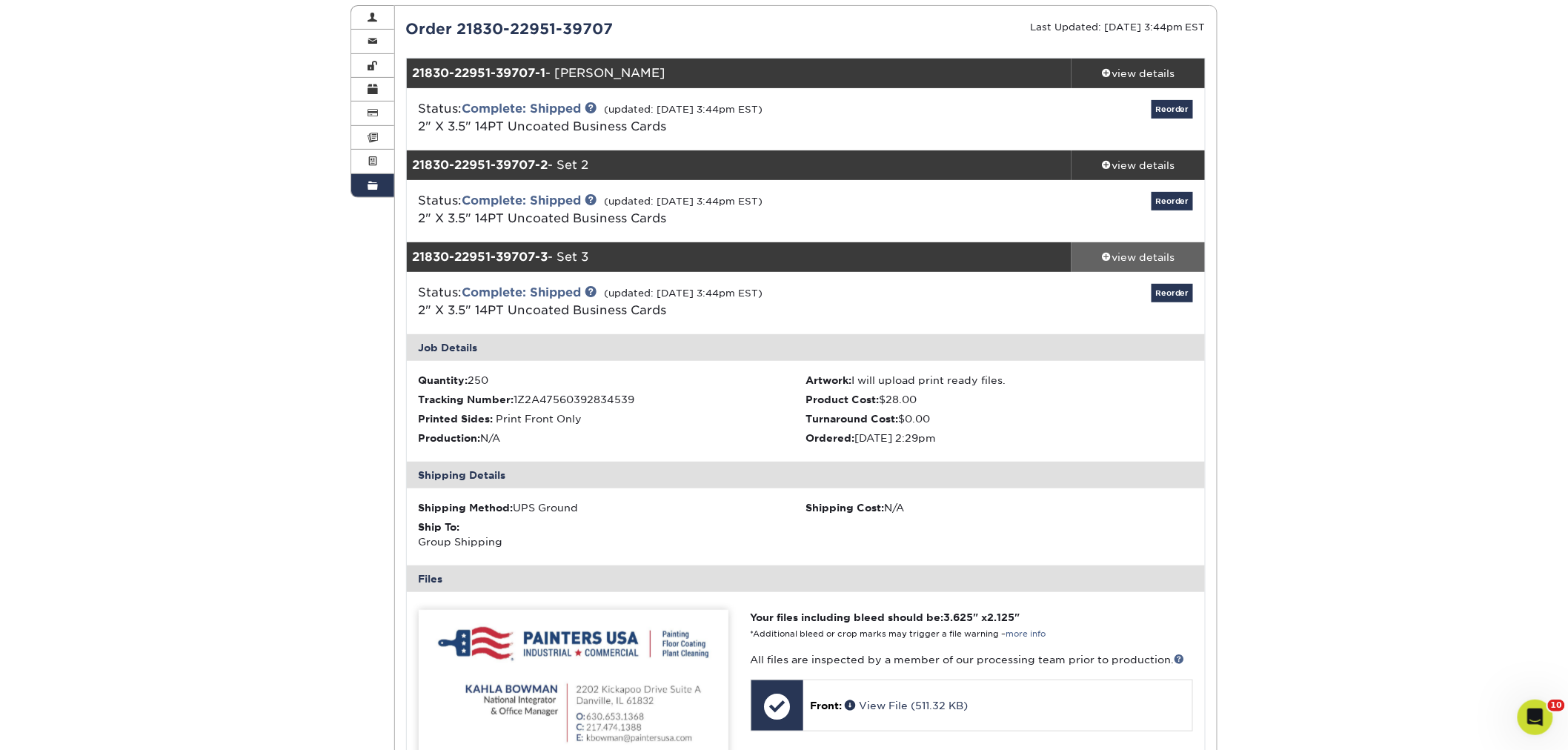
click at [1132, 256] on div "view details" at bounding box center [1138, 257] width 133 height 15
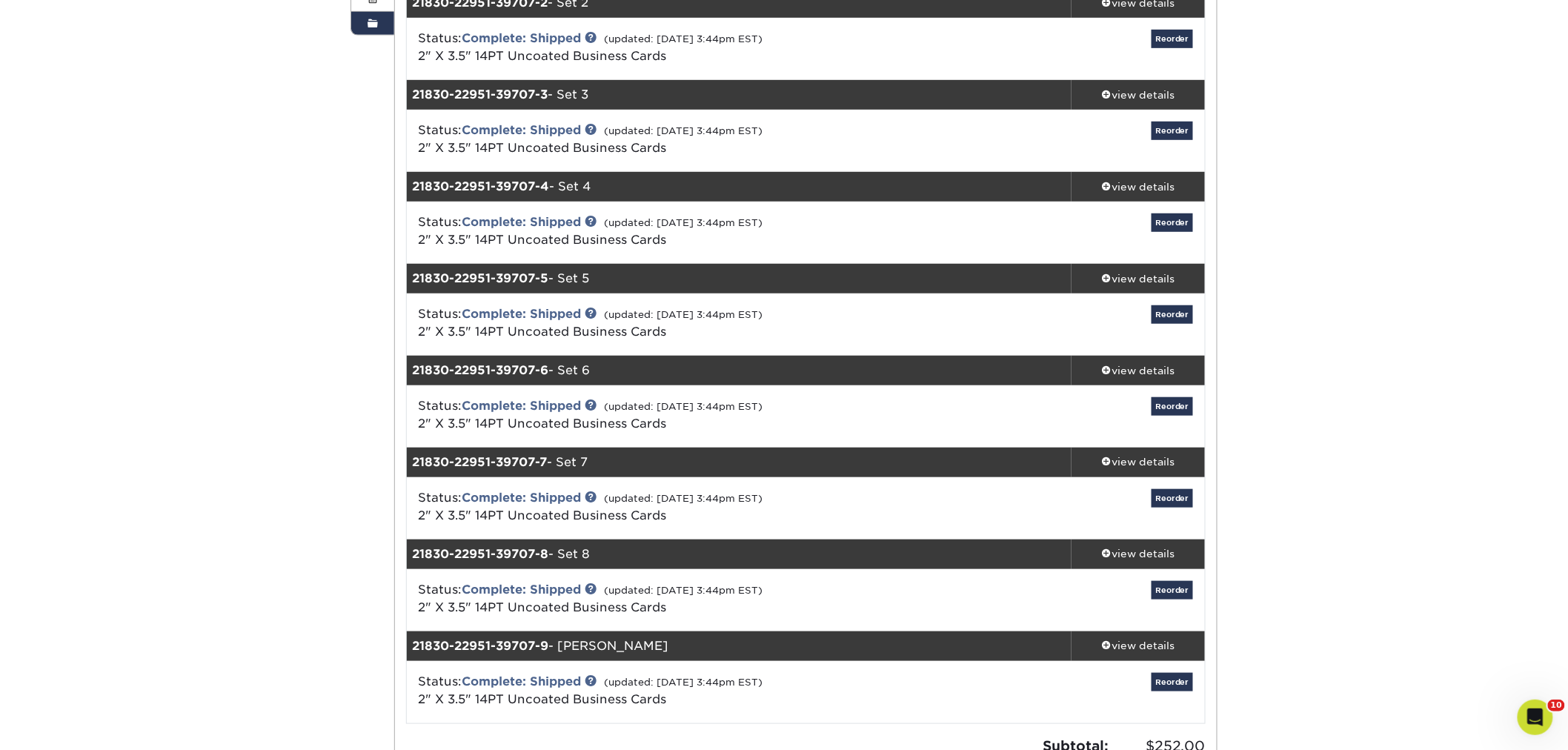
scroll to position [329, 0]
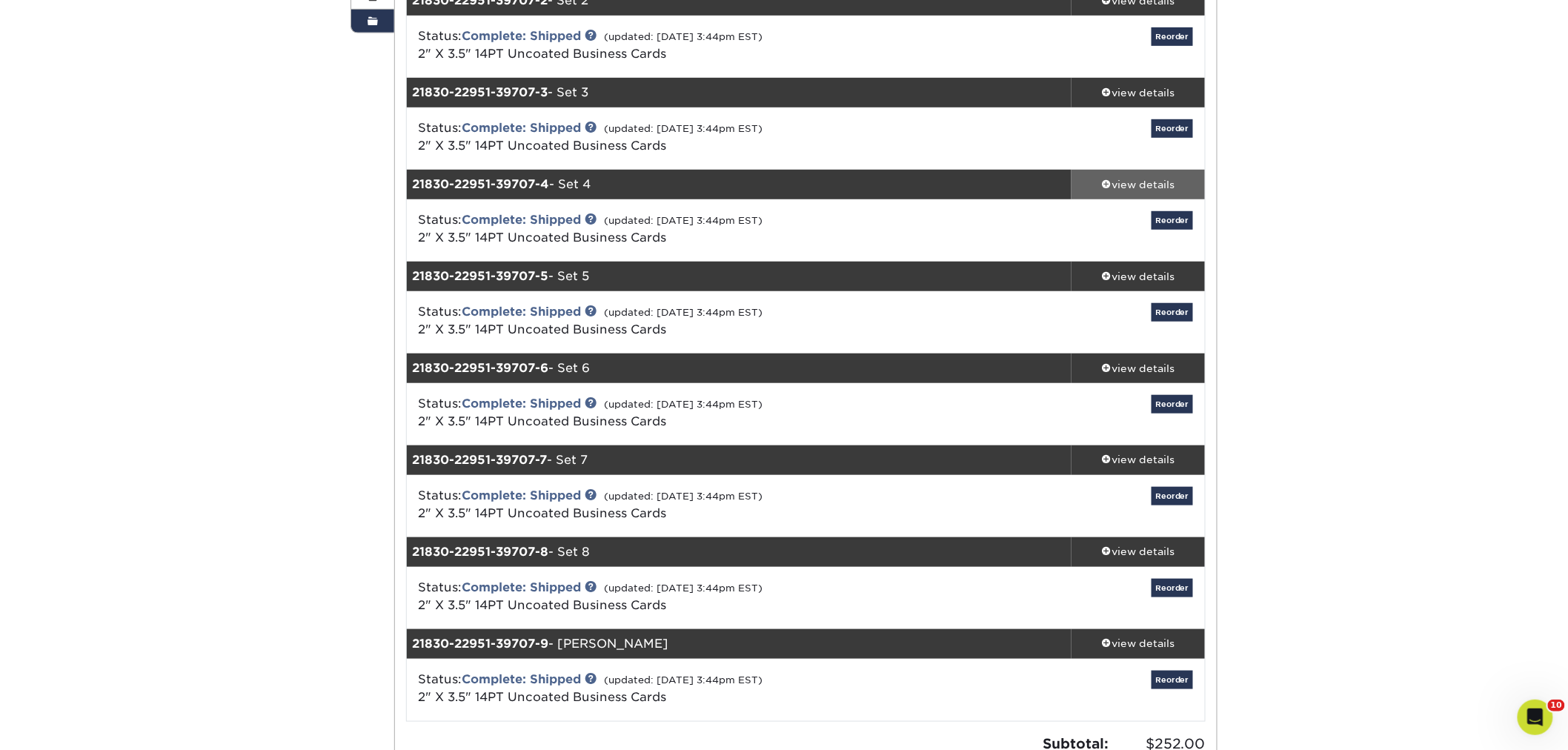
click at [1112, 180] on div "view details" at bounding box center [1138, 185] width 133 height 15
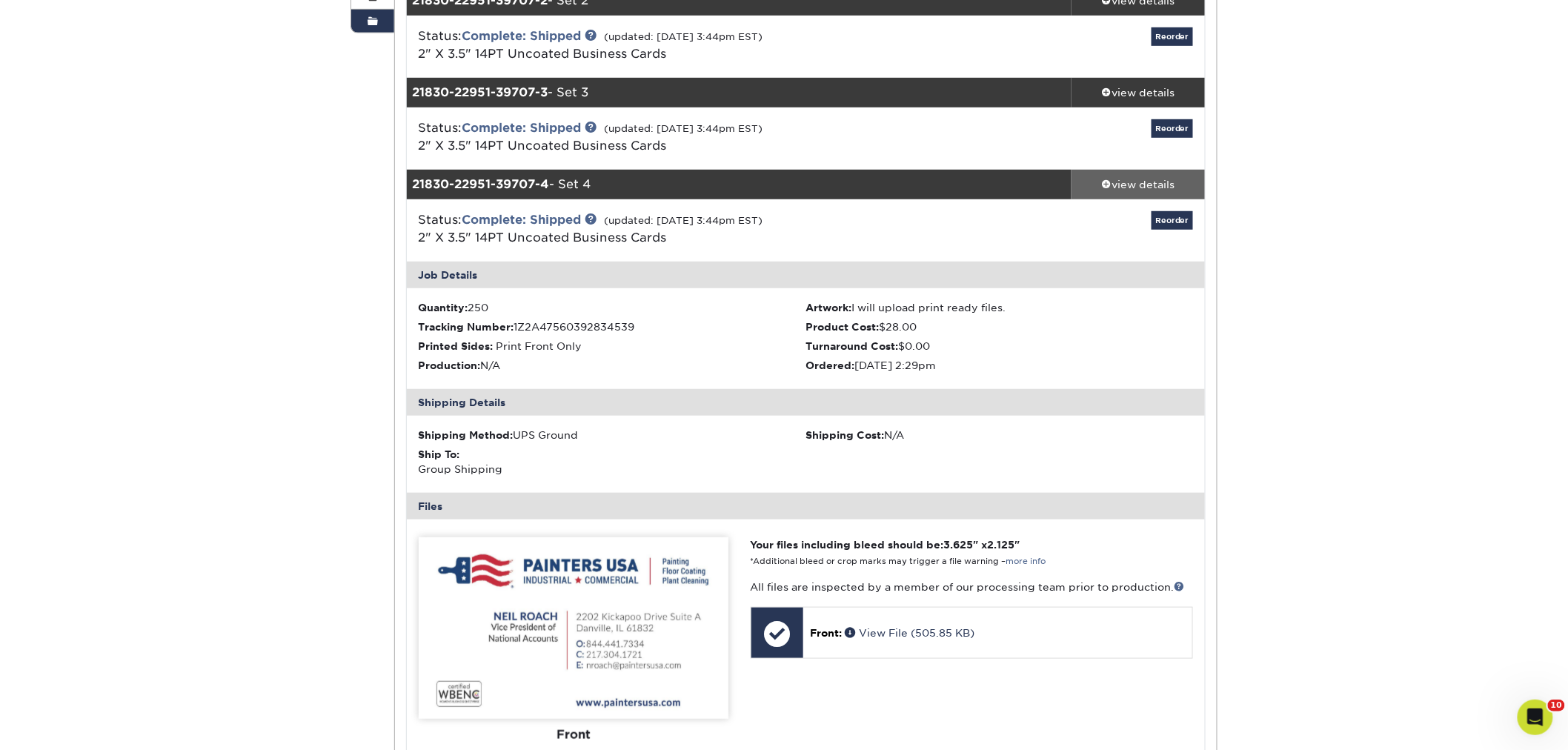
click at [1112, 180] on div "view details" at bounding box center [1138, 185] width 133 height 15
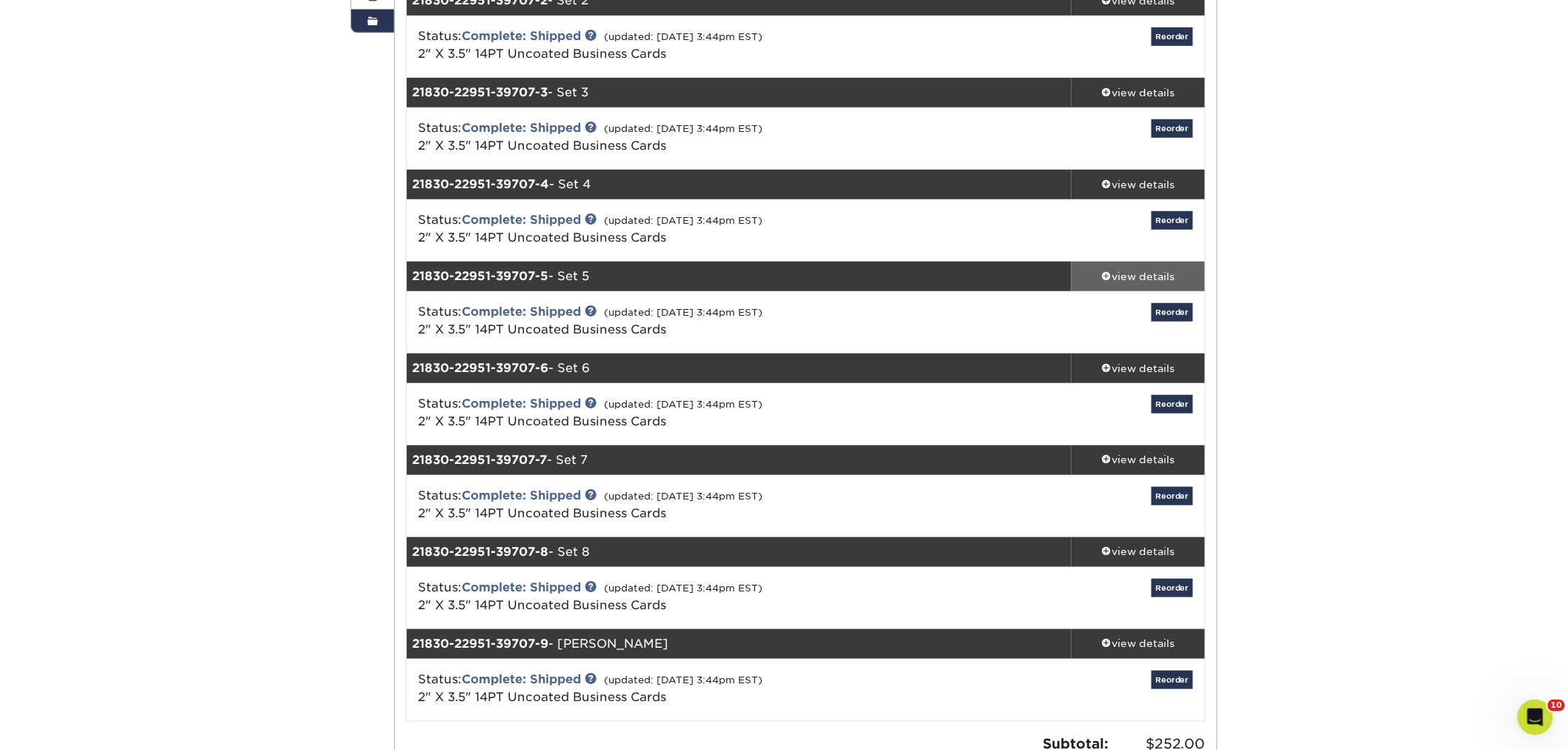
click at [1133, 272] on div "view details" at bounding box center [1138, 277] width 133 height 15
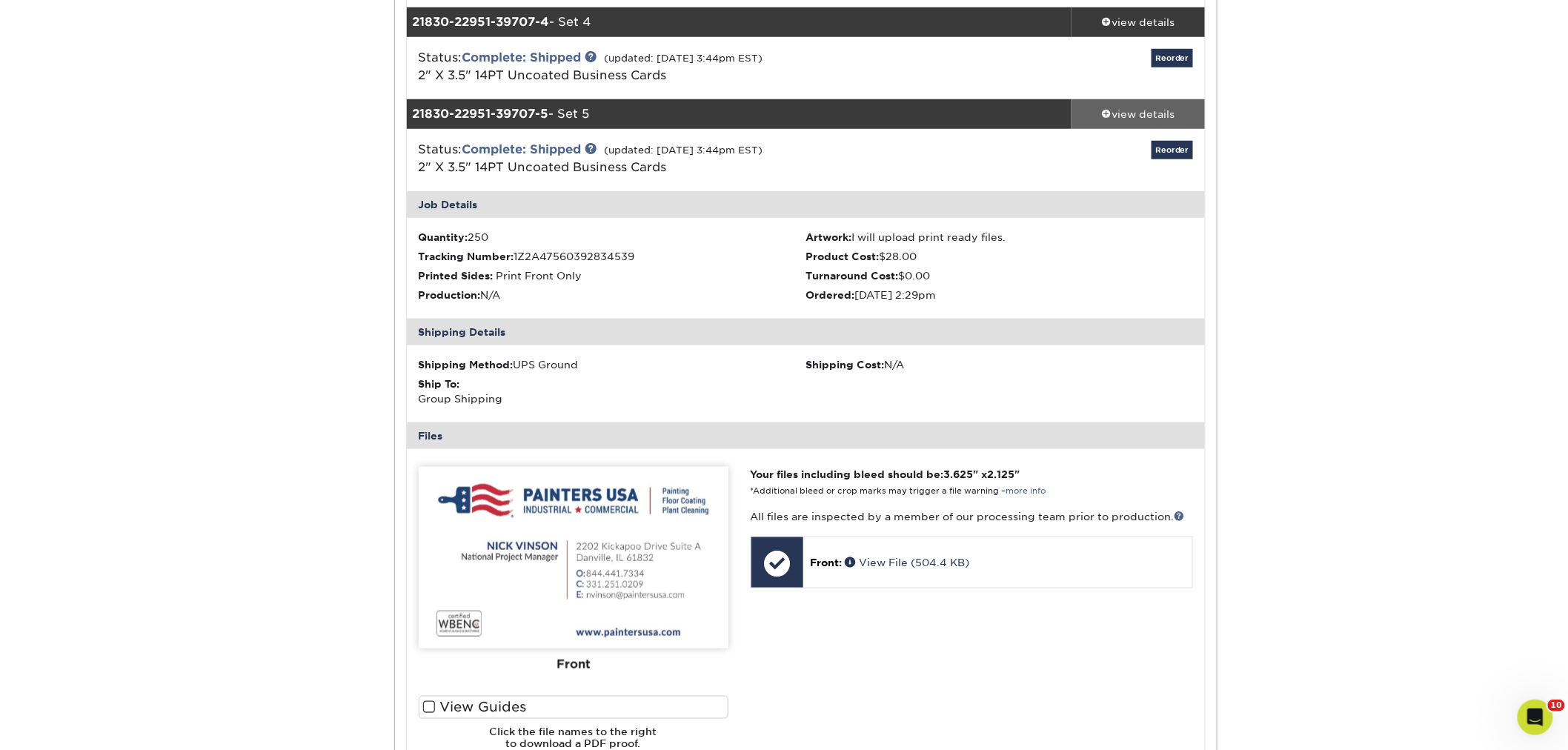
scroll to position [494, 0]
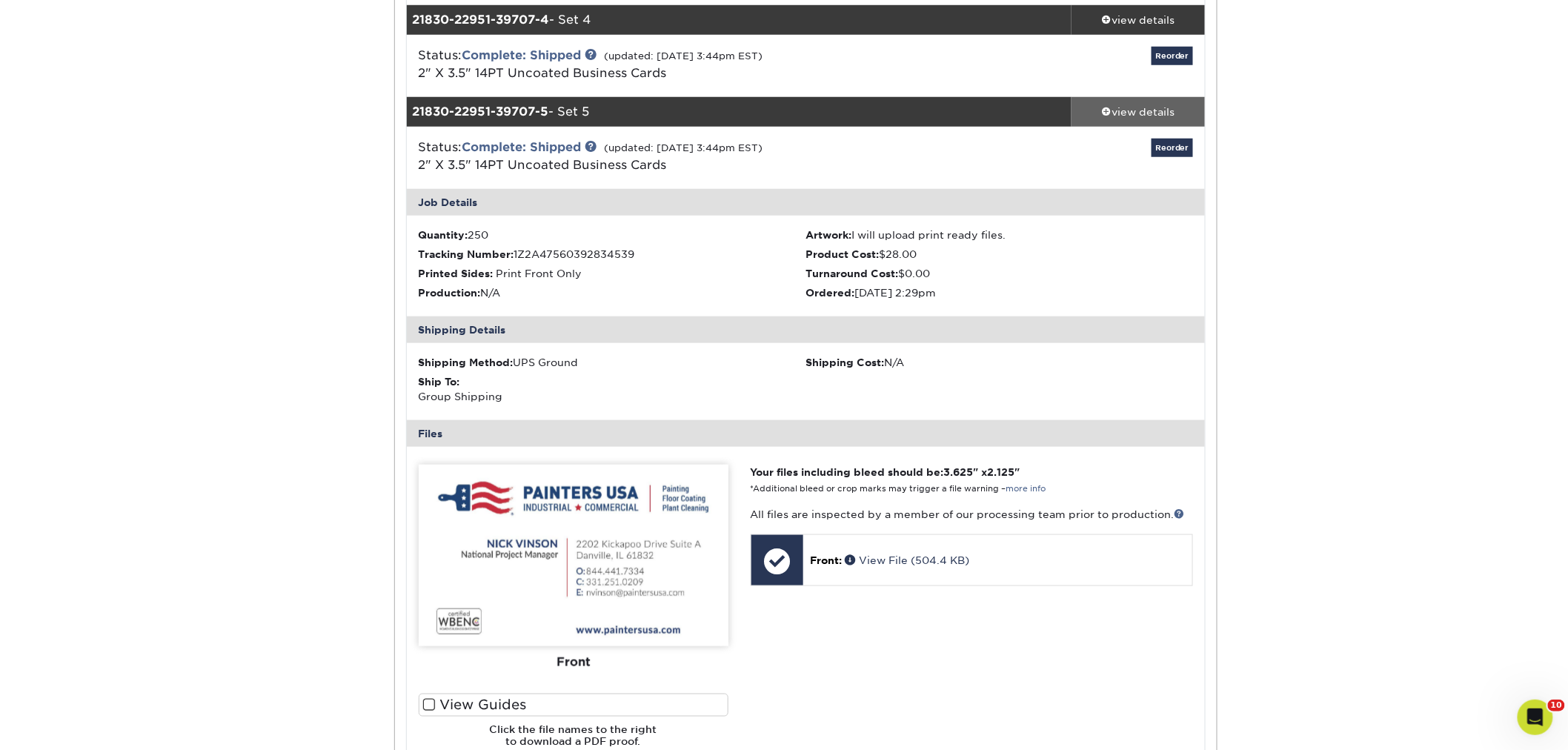
click at [1124, 112] on div "view details" at bounding box center [1138, 112] width 133 height 15
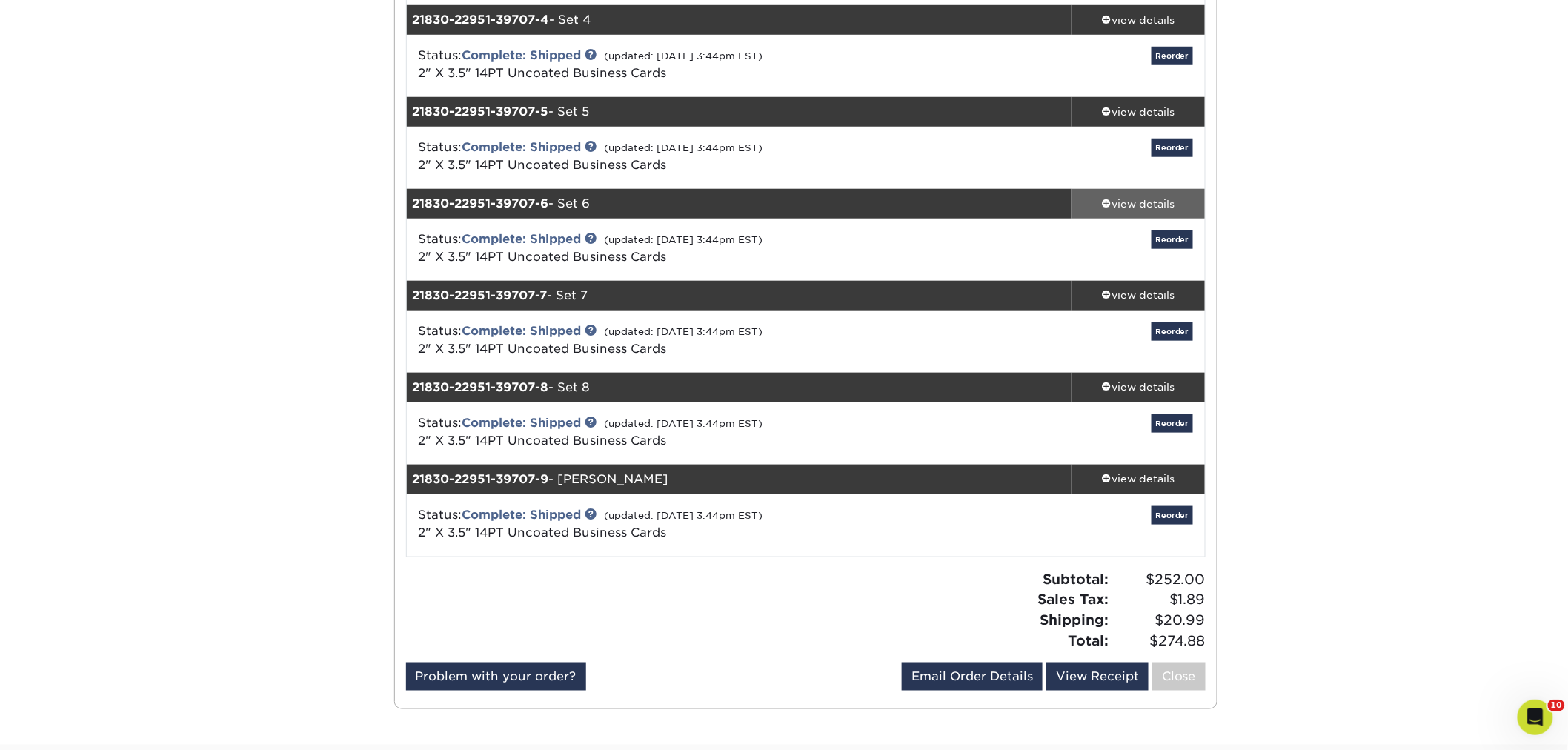
click at [1119, 204] on div "view details" at bounding box center [1138, 204] width 133 height 15
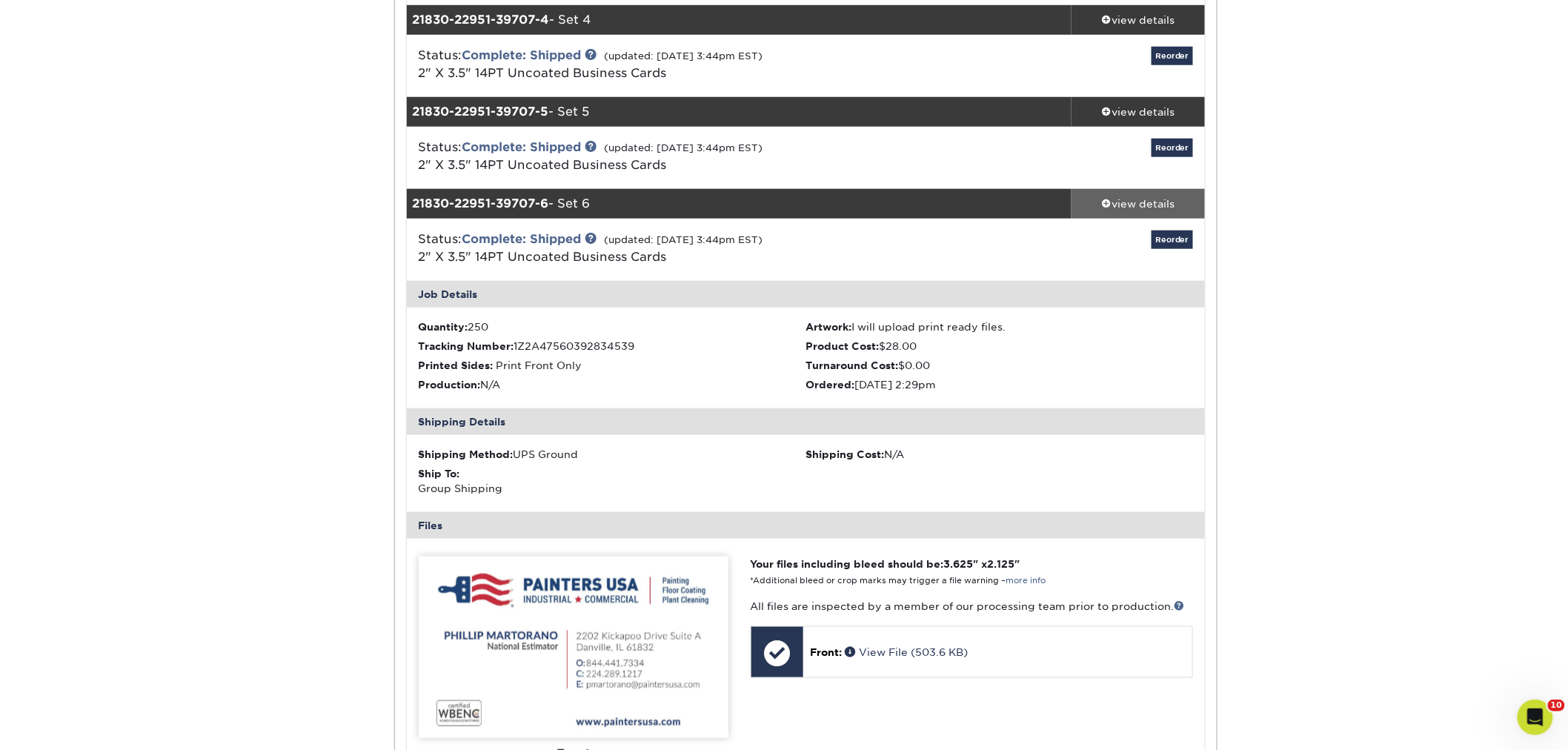
click at [1119, 204] on div "view details" at bounding box center [1138, 204] width 133 height 15
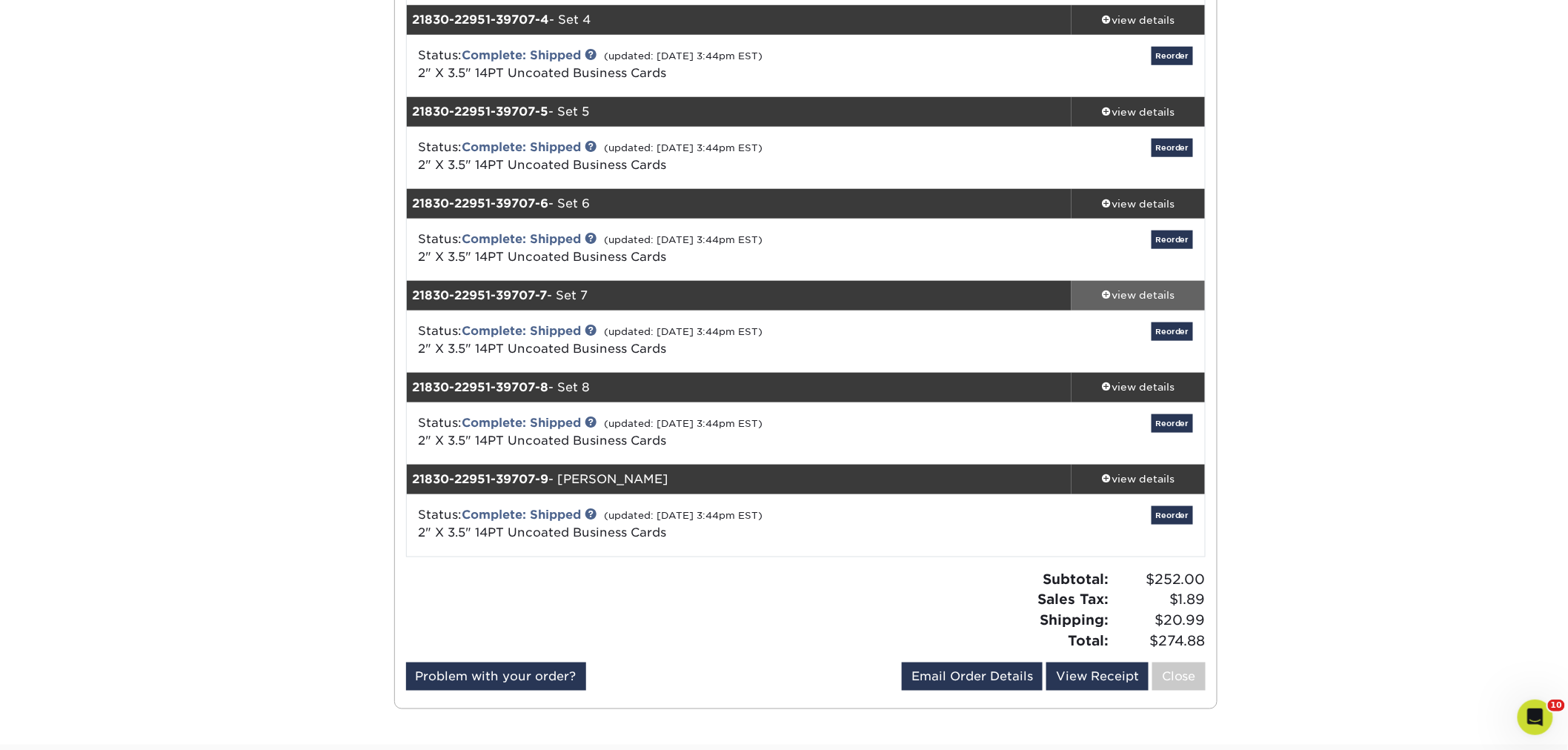
click at [1124, 289] on div "view details" at bounding box center [1138, 295] width 133 height 15
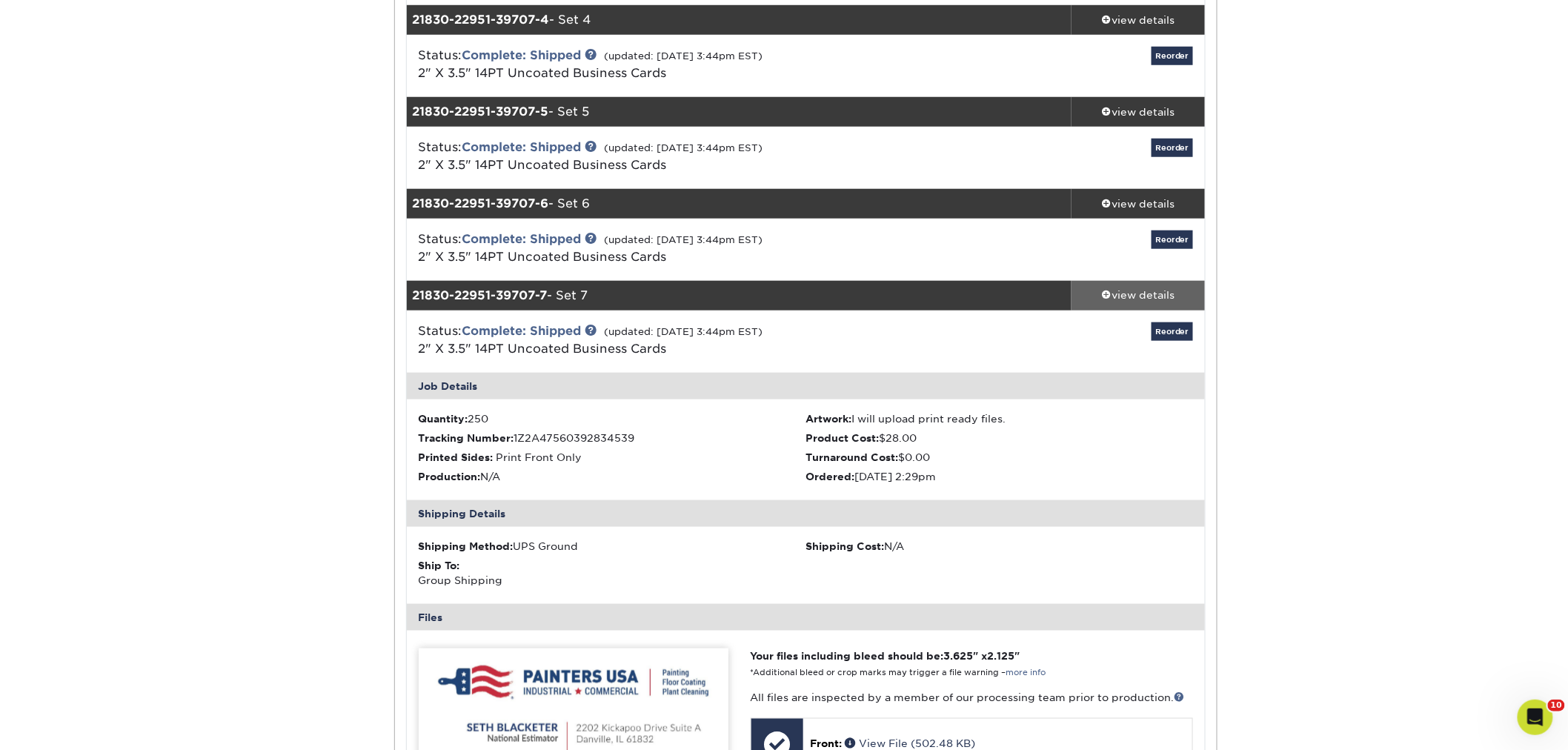
click at [1120, 286] on link "view details" at bounding box center [1138, 295] width 133 height 29
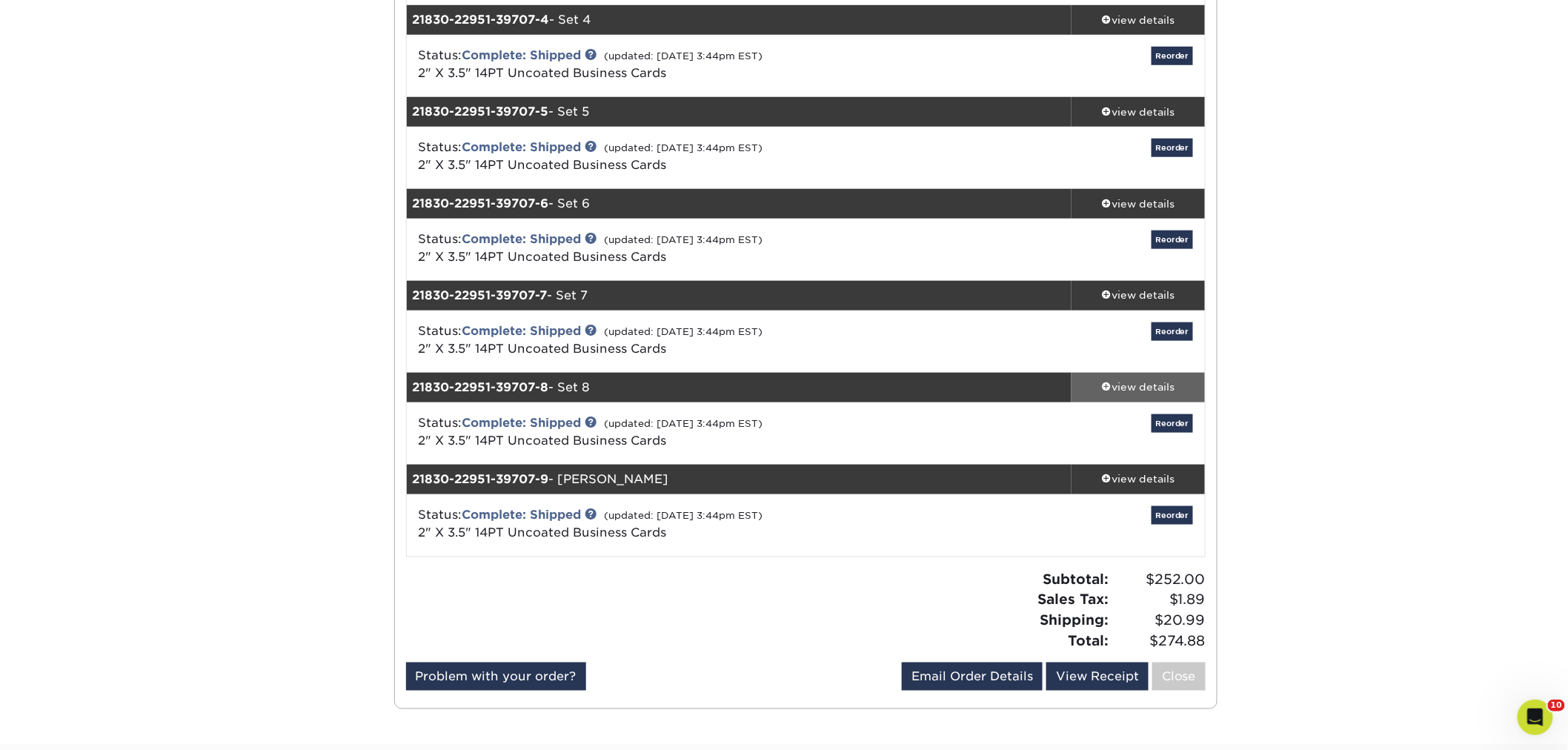
click at [1116, 386] on div "view details" at bounding box center [1138, 387] width 133 height 15
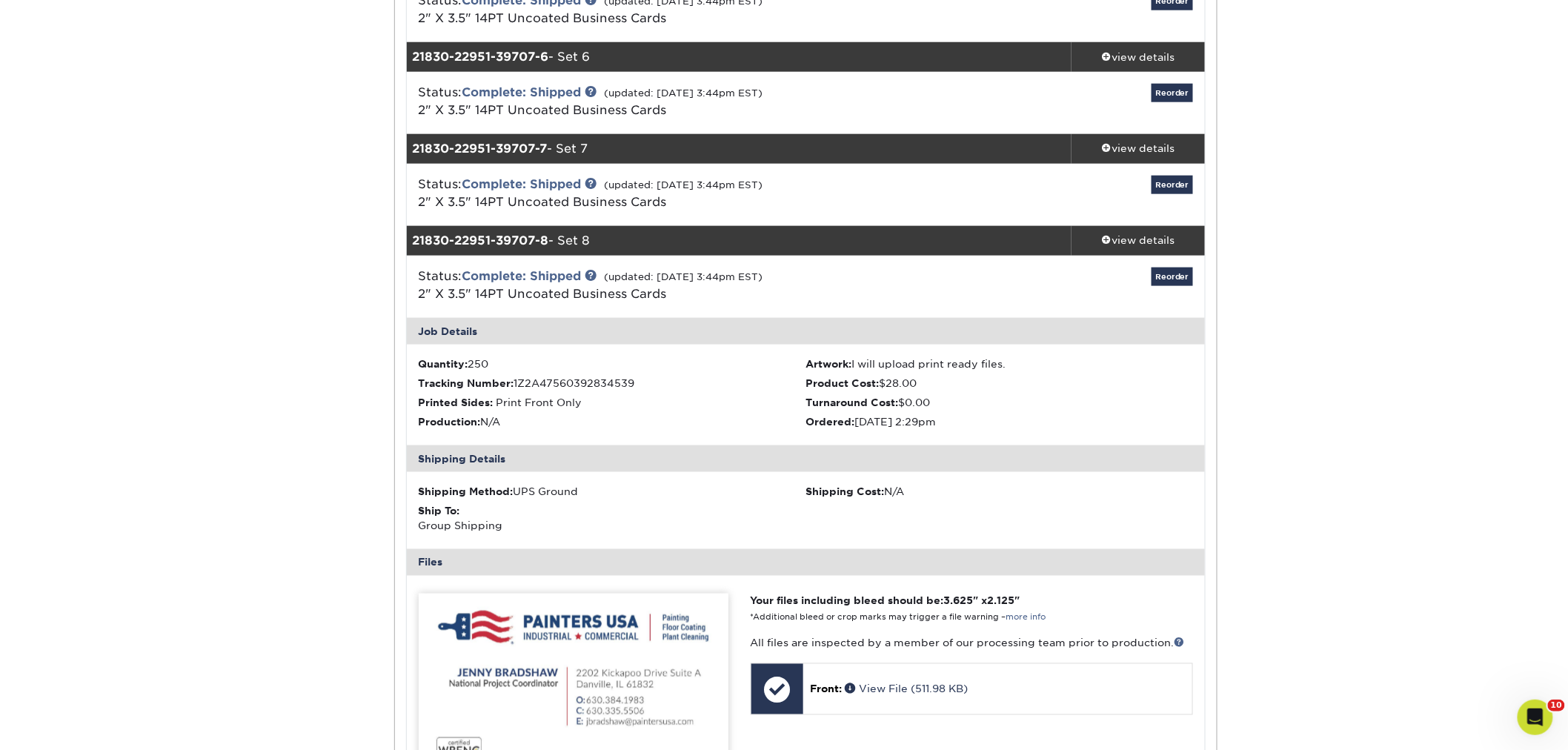
scroll to position [658, 0]
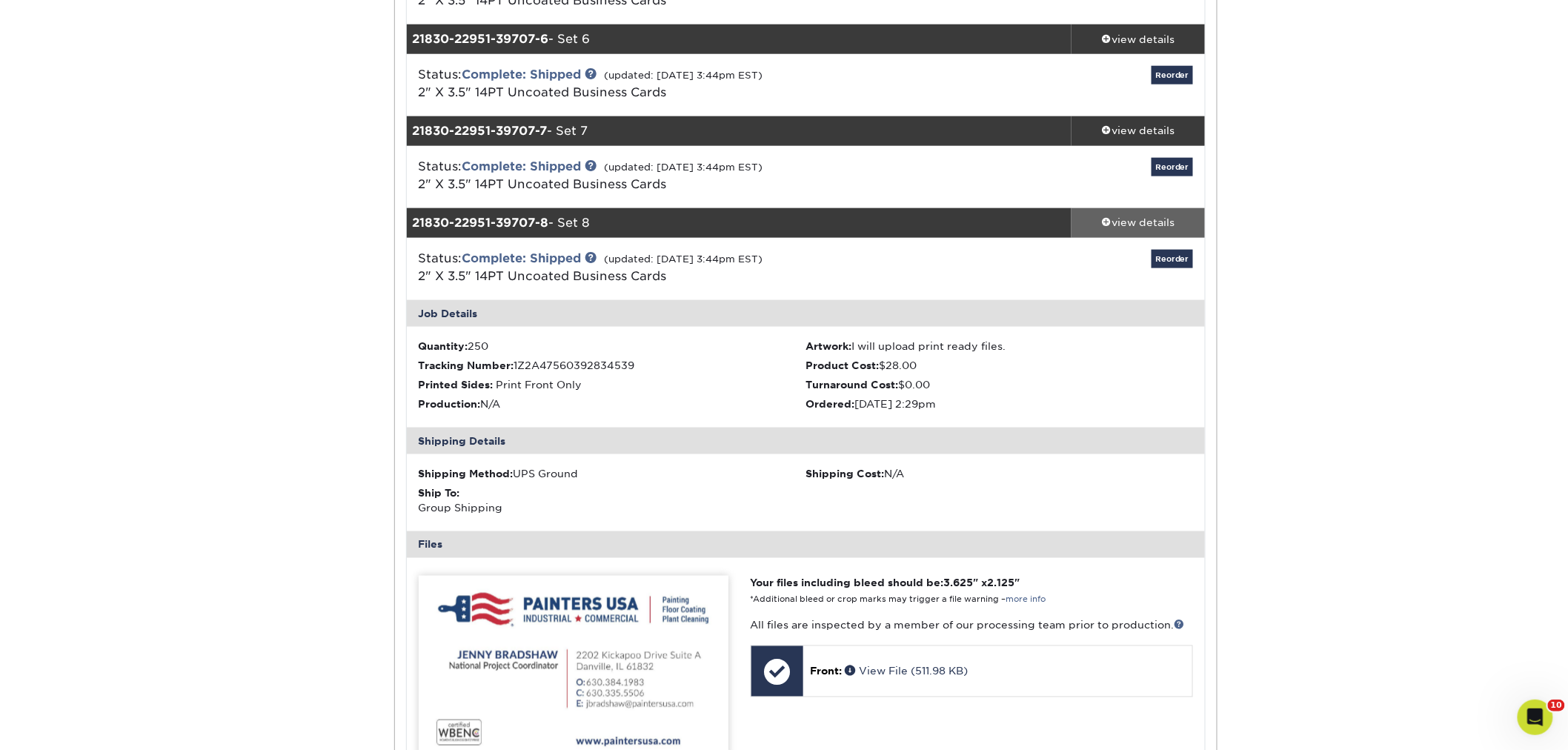
click at [1105, 228] on div "view details" at bounding box center [1138, 223] width 133 height 15
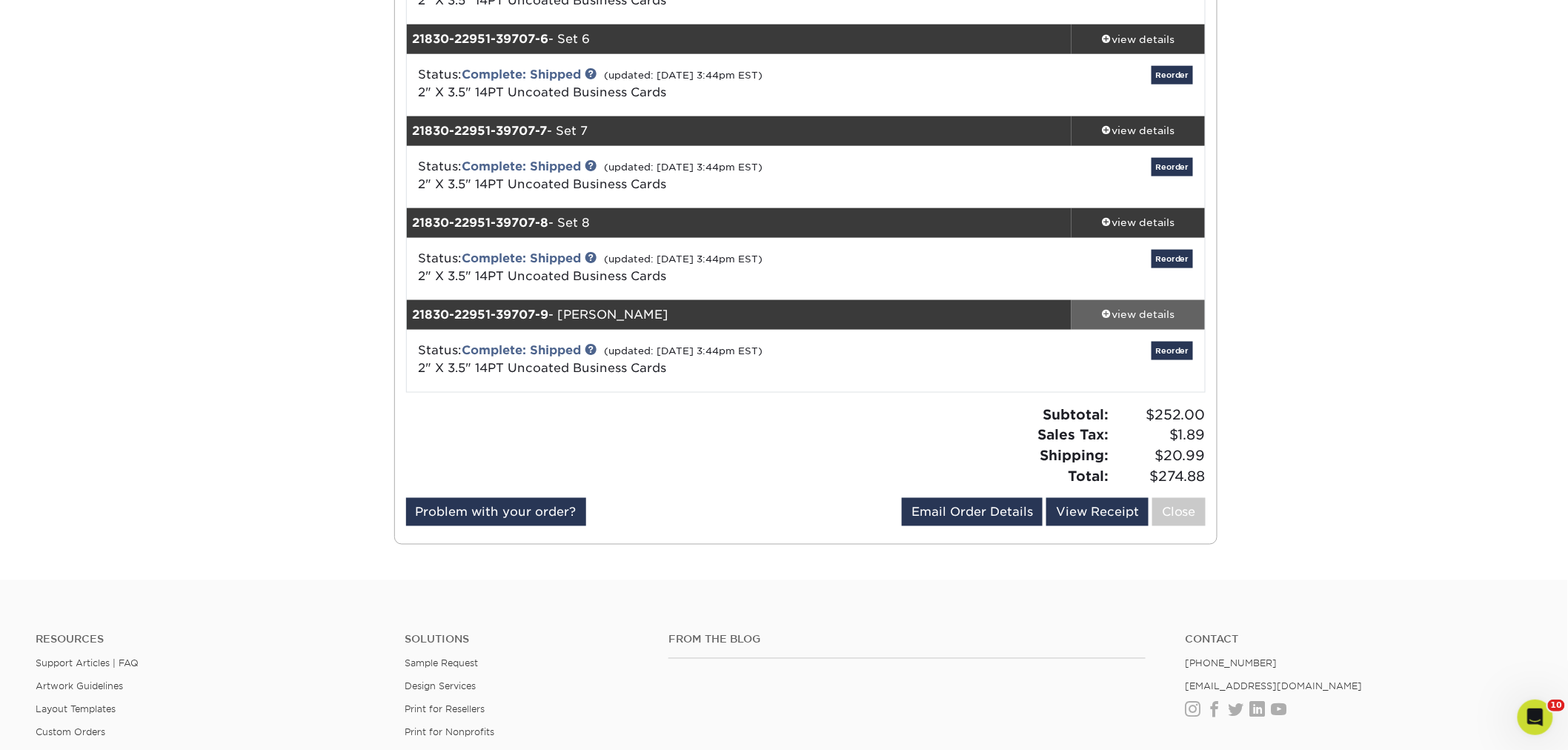
click at [1129, 302] on link "view details" at bounding box center [1138, 314] width 133 height 29
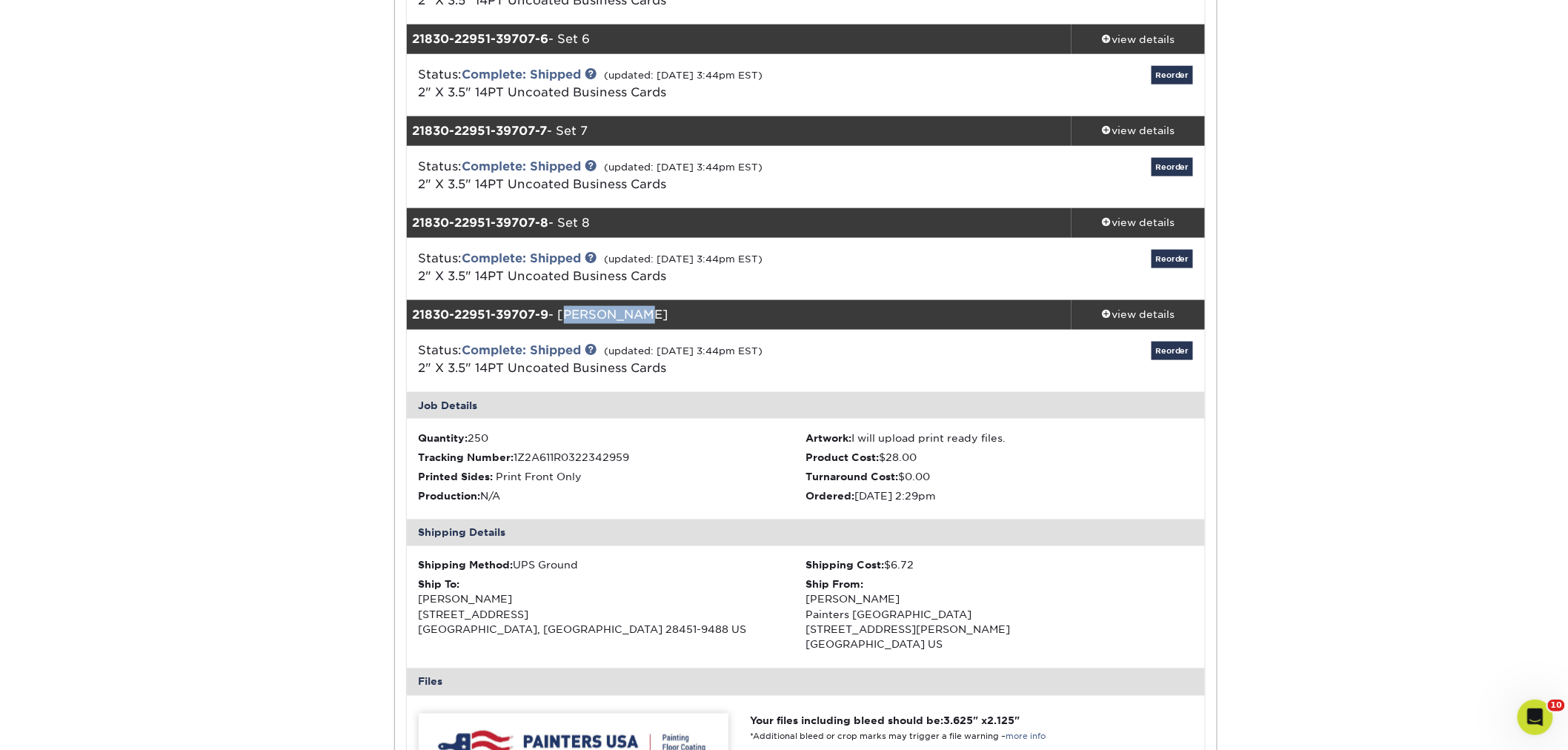
drag, startPoint x: 645, startPoint y: 311, endPoint x: 565, endPoint y: 311, distance: 80.0
click at [565, 311] on div "21830-22951-39707-9 - Zach Beach" at bounding box center [739, 314] width 665 height 29
copy div "[PERSON_NAME]"
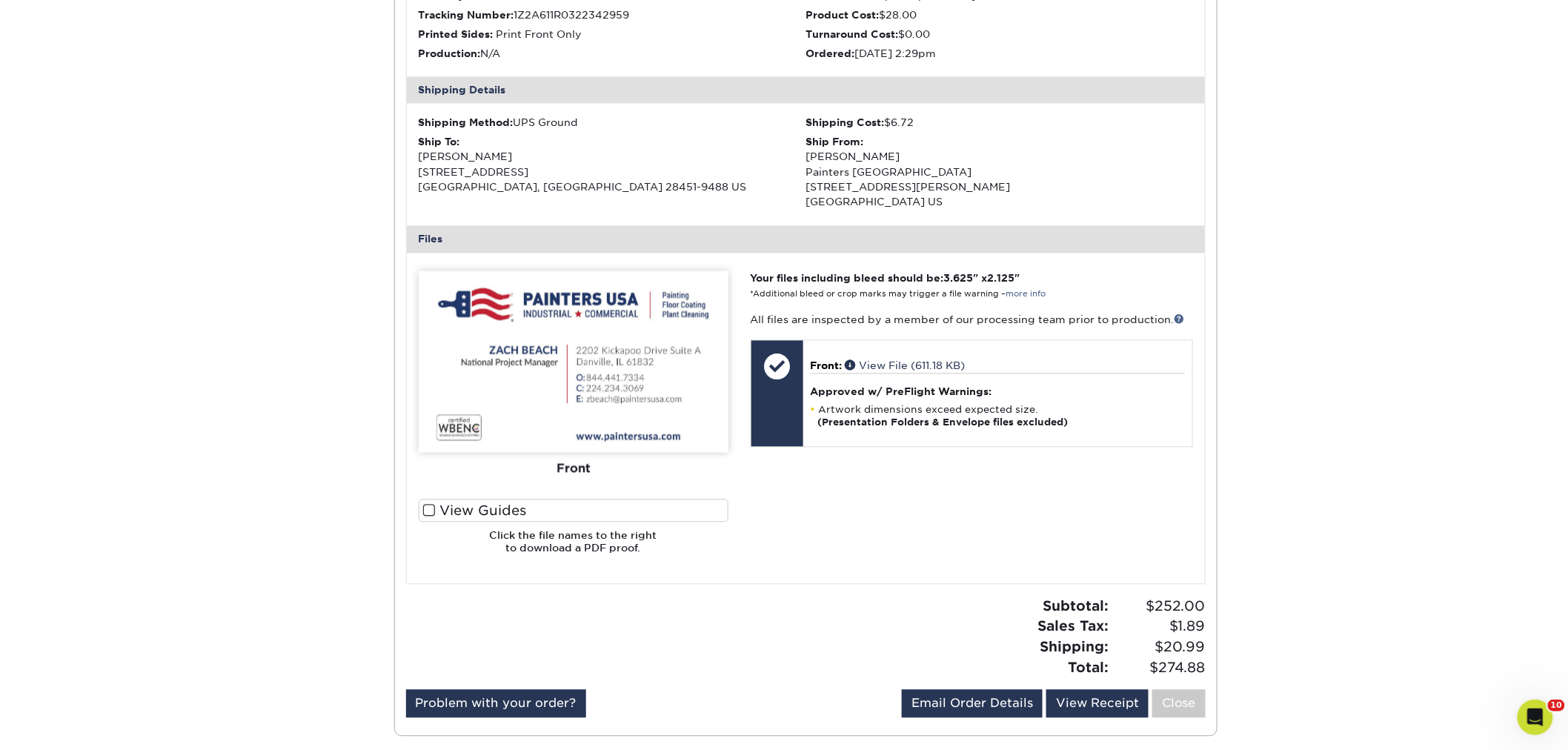
scroll to position [1153, 0]
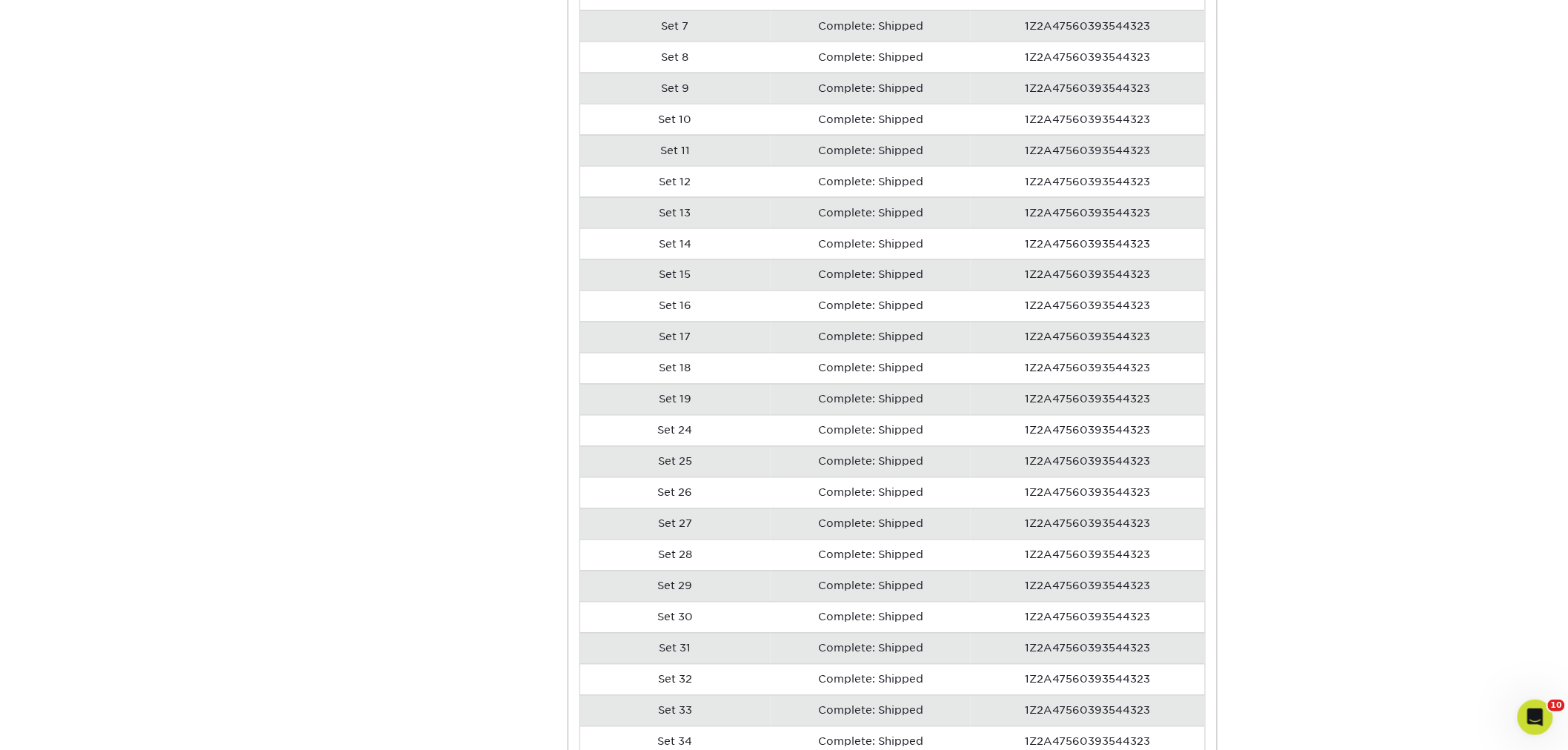
scroll to position [14992, 0]
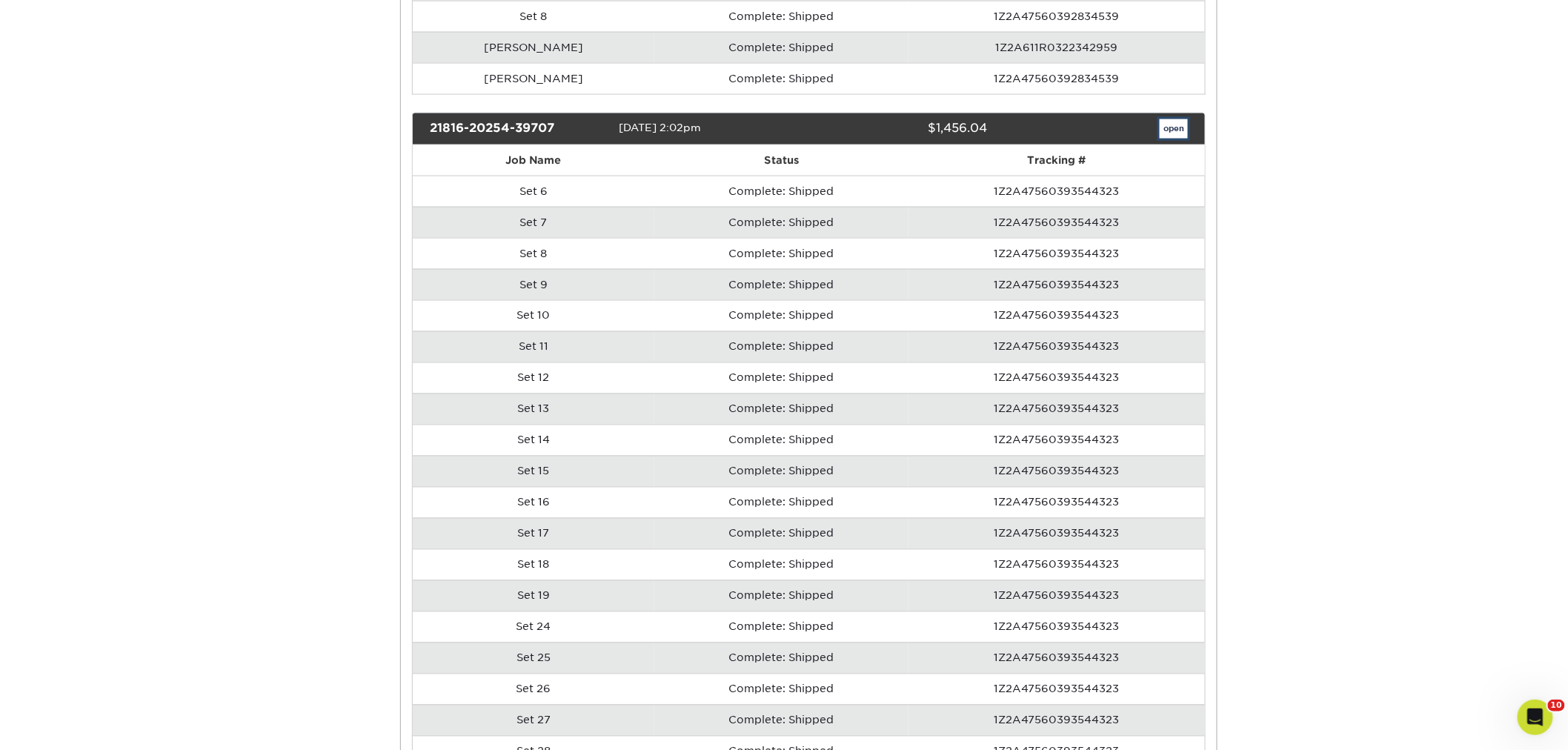
scroll to position [0, 0]
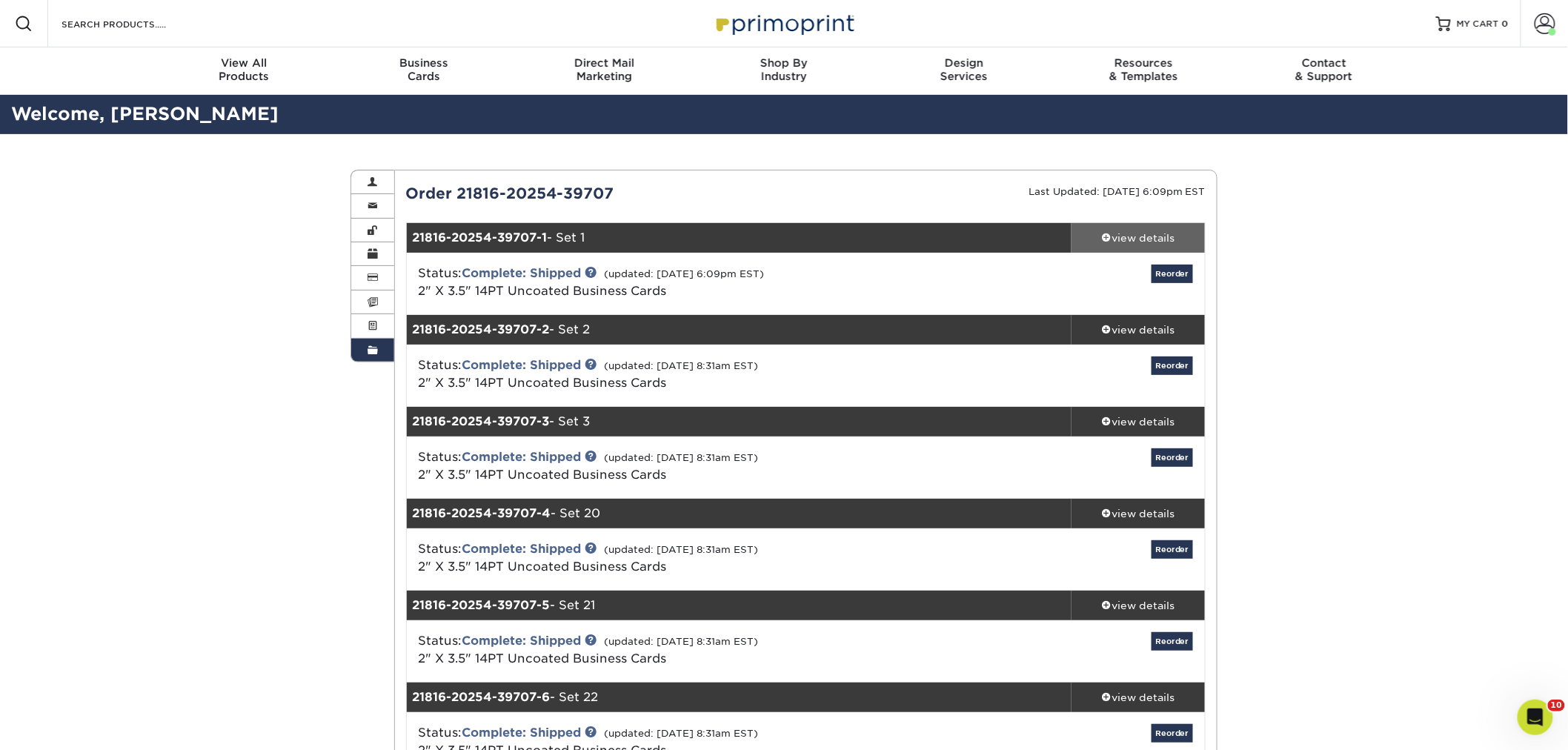
click at [1159, 233] on div "view details" at bounding box center [1138, 238] width 133 height 15
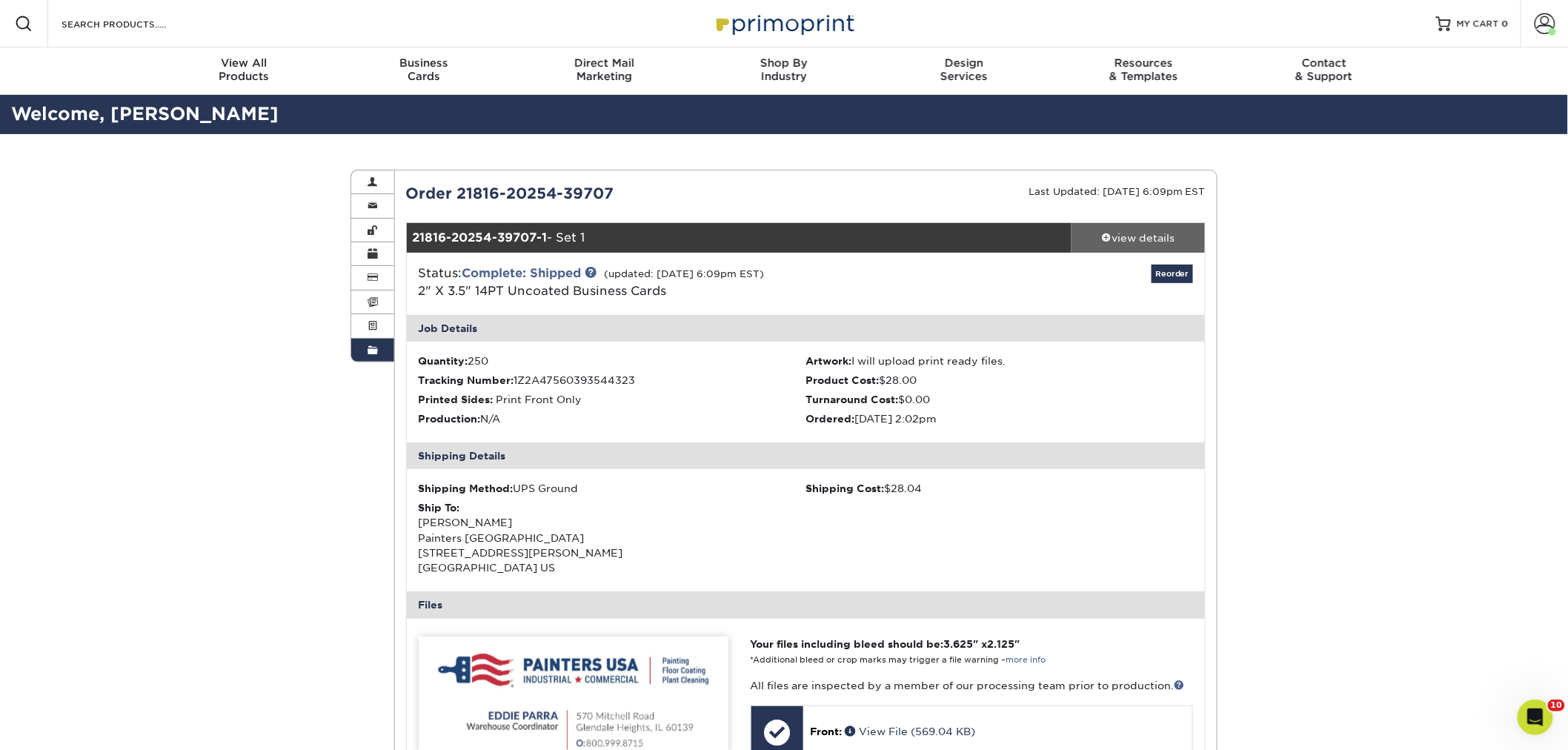
click at [1159, 233] on div "view details" at bounding box center [1138, 238] width 133 height 15
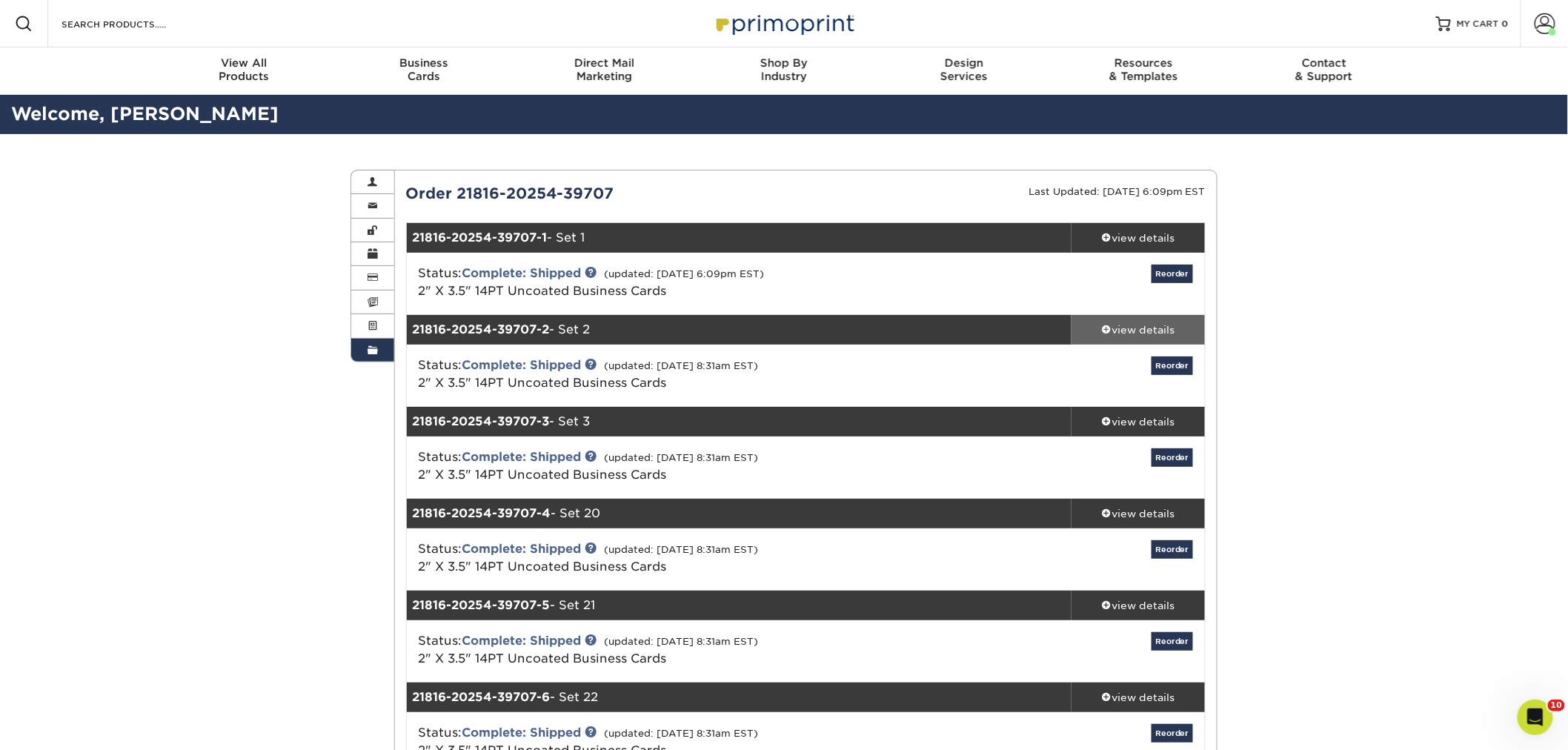
click at [1171, 328] on div "view details" at bounding box center [1138, 330] width 133 height 15
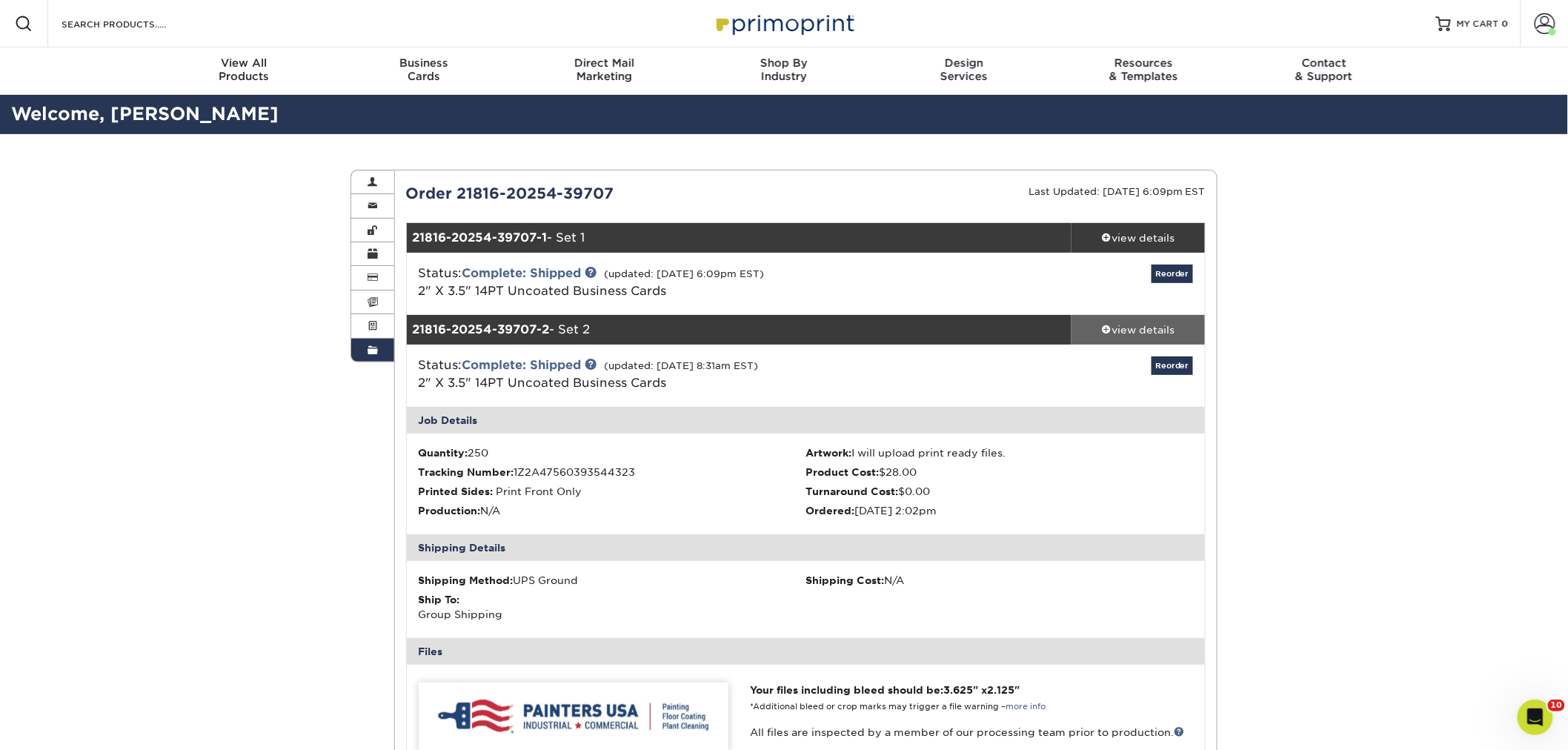
scroll to position [82, 0]
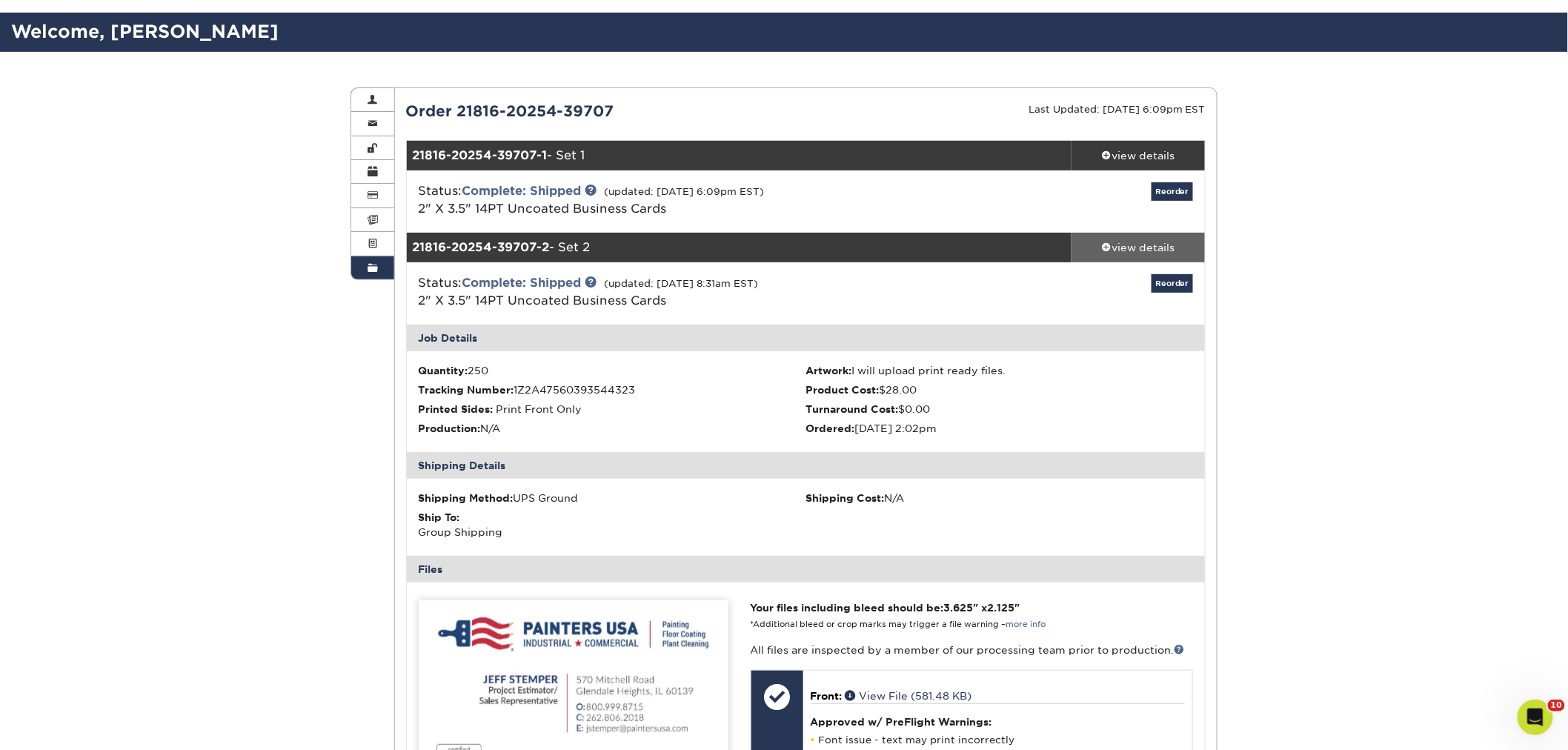
click at [1154, 243] on div "view details" at bounding box center [1138, 248] width 133 height 15
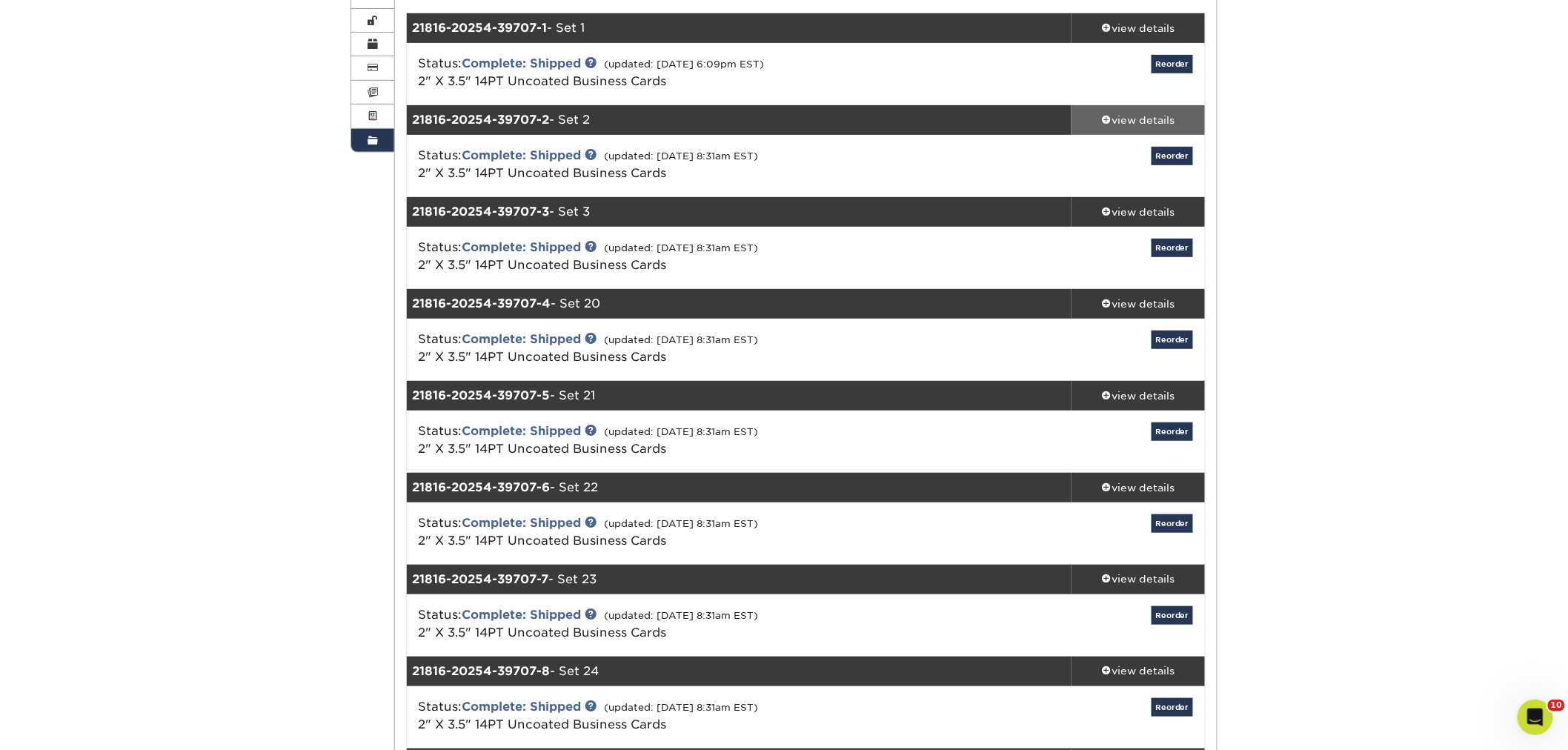
scroll to position [246, 0]
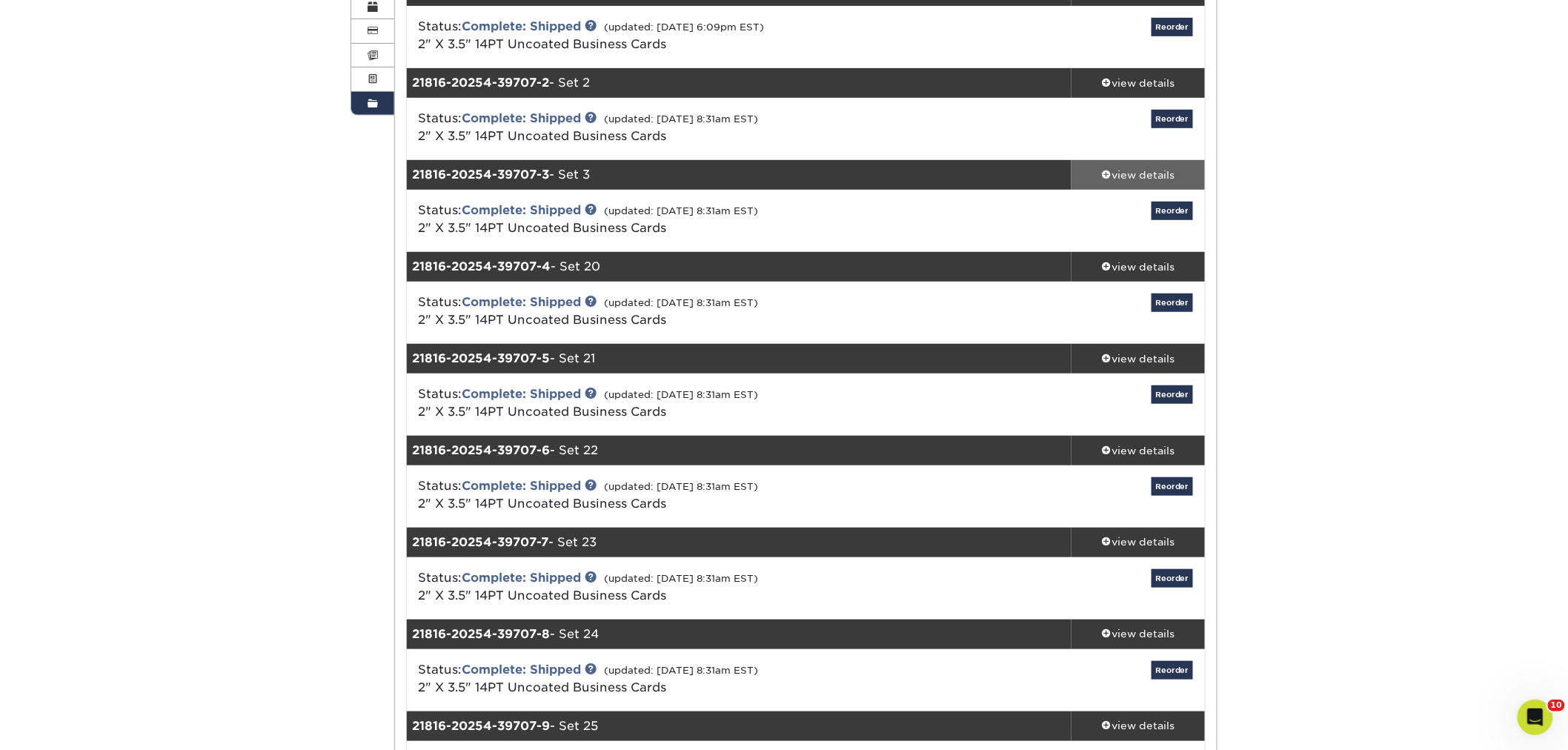
click at [1142, 173] on div "view details" at bounding box center [1138, 175] width 133 height 15
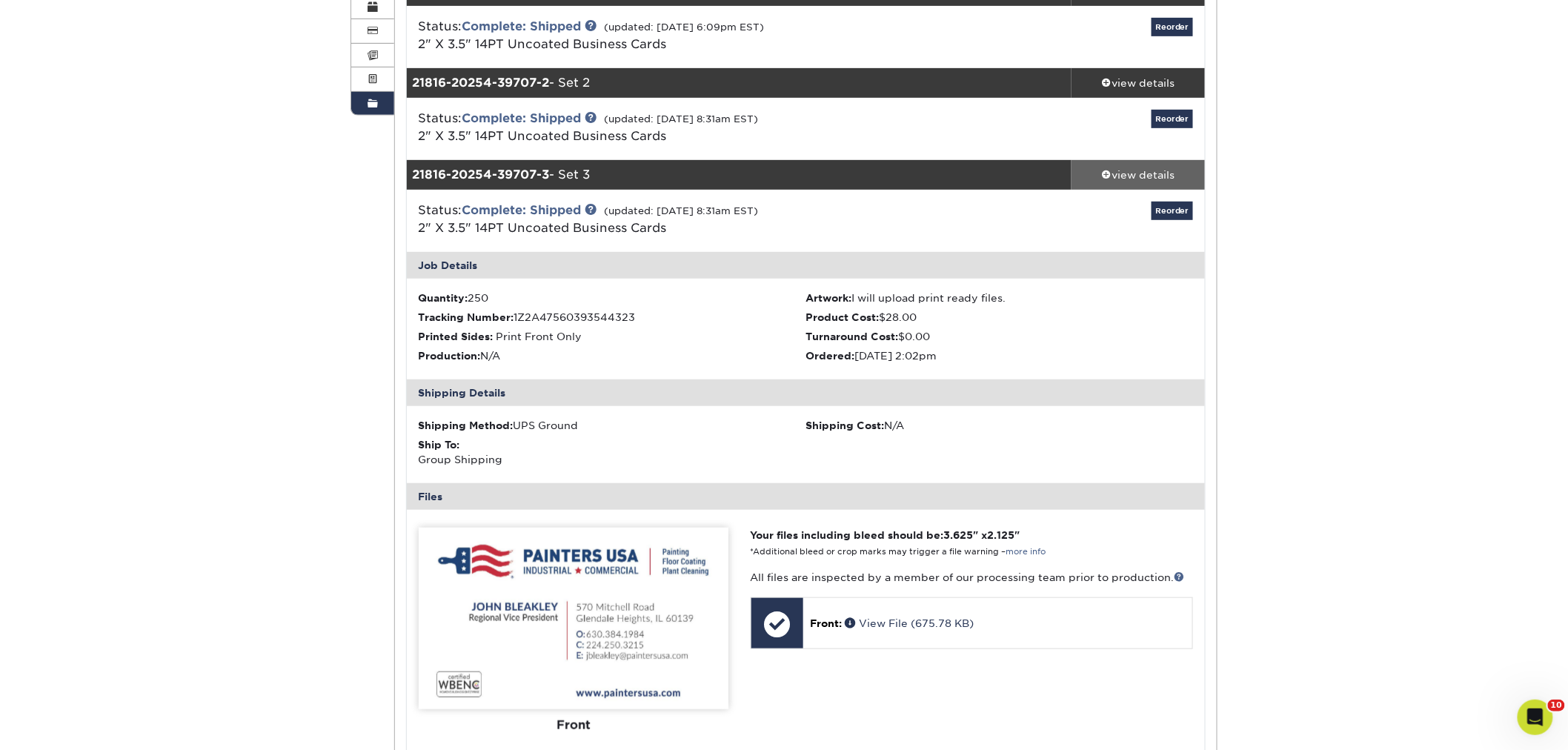
click at [1142, 173] on div "view details" at bounding box center [1138, 175] width 133 height 15
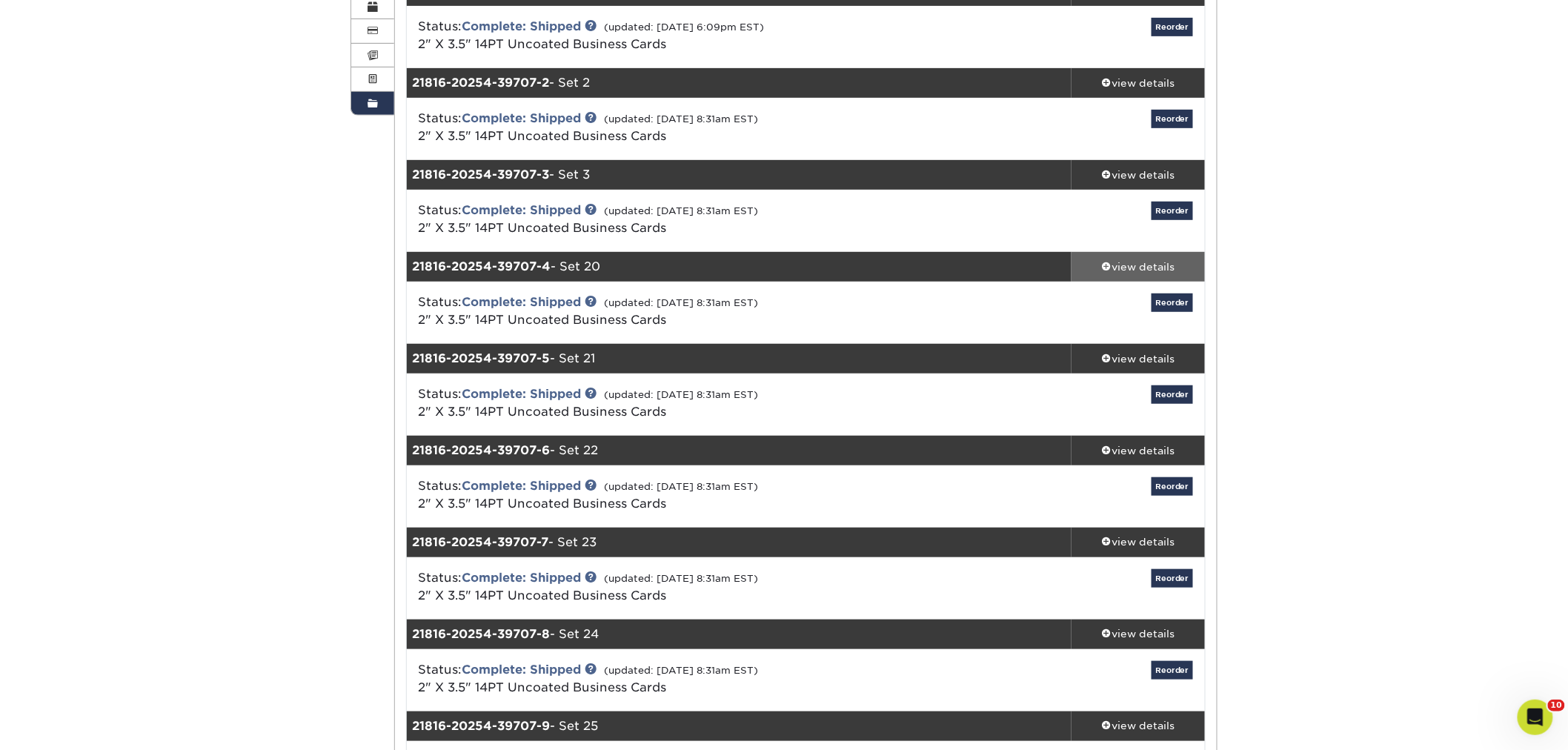
click at [1129, 268] on div "view details" at bounding box center [1138, 267] width 133 height 15
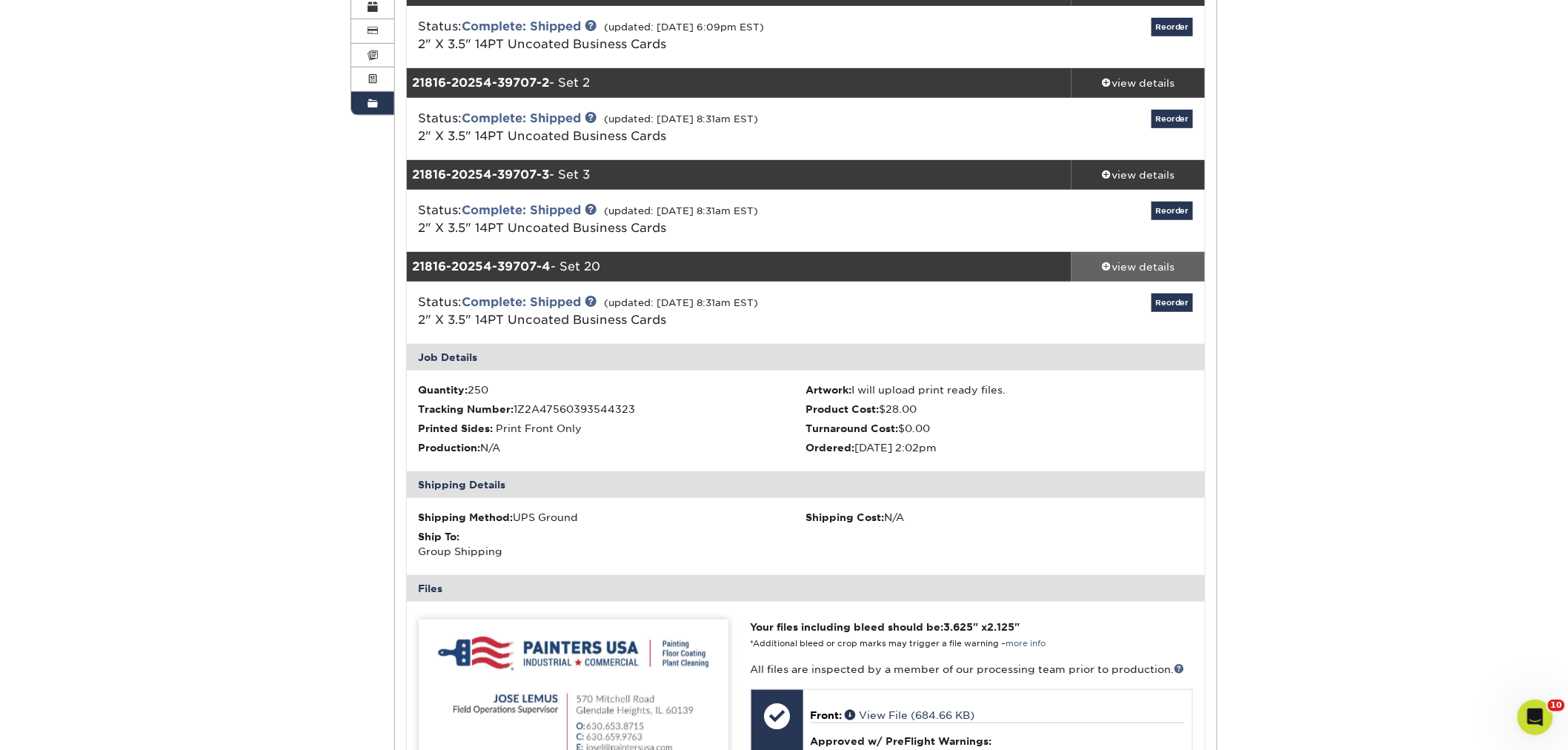
scroll to position [329, 0]
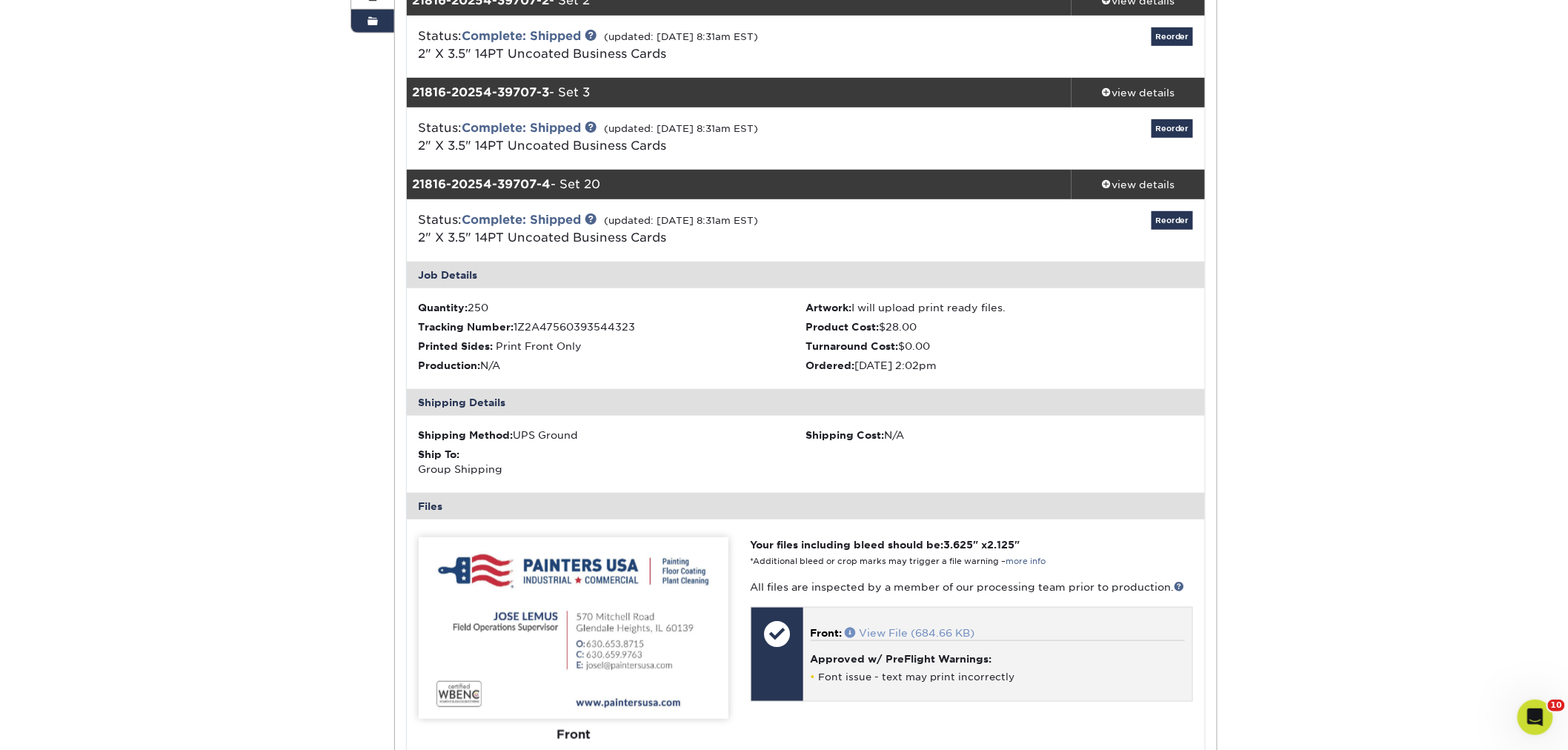
drag, startPoint x: 916, startPoint y: 638, endPoint x: 909, endPoint y: 633, distance: 8.6
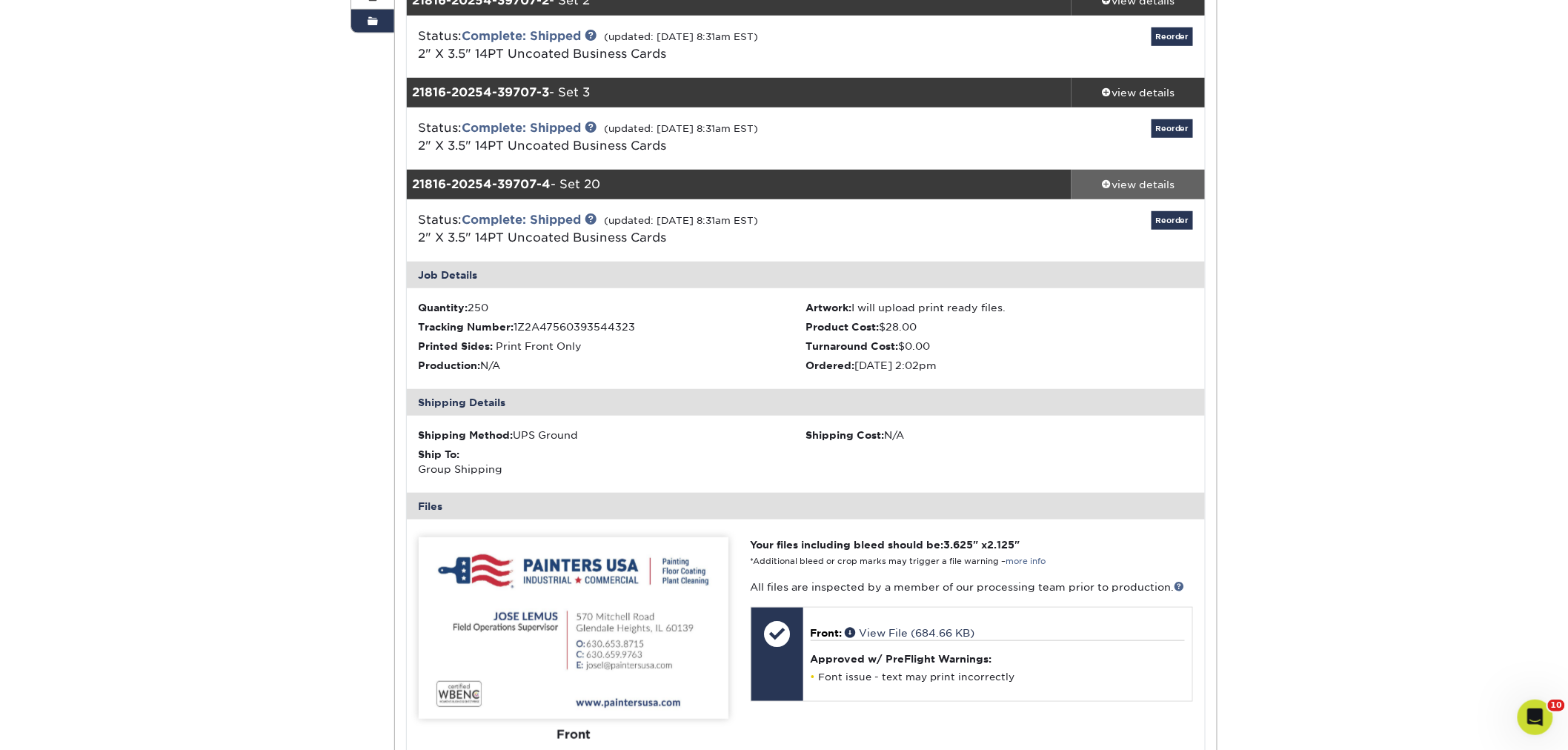
click at [1129, 182] on div "view details" at bounding box center [1138, 185] width 133 height 15
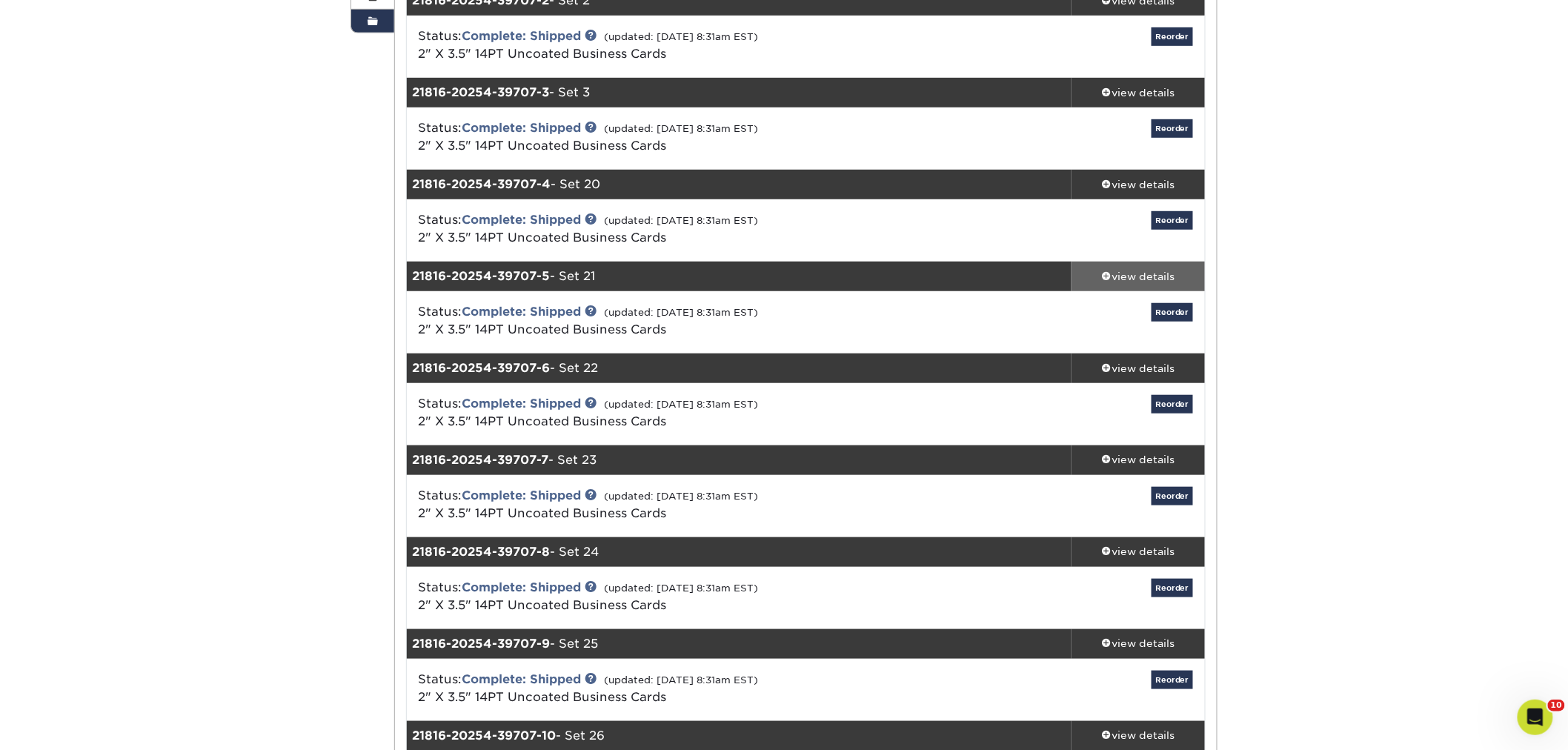
click at [1120, 270] on div "view details" at bounding box center [1138, 277] width 133 height 15
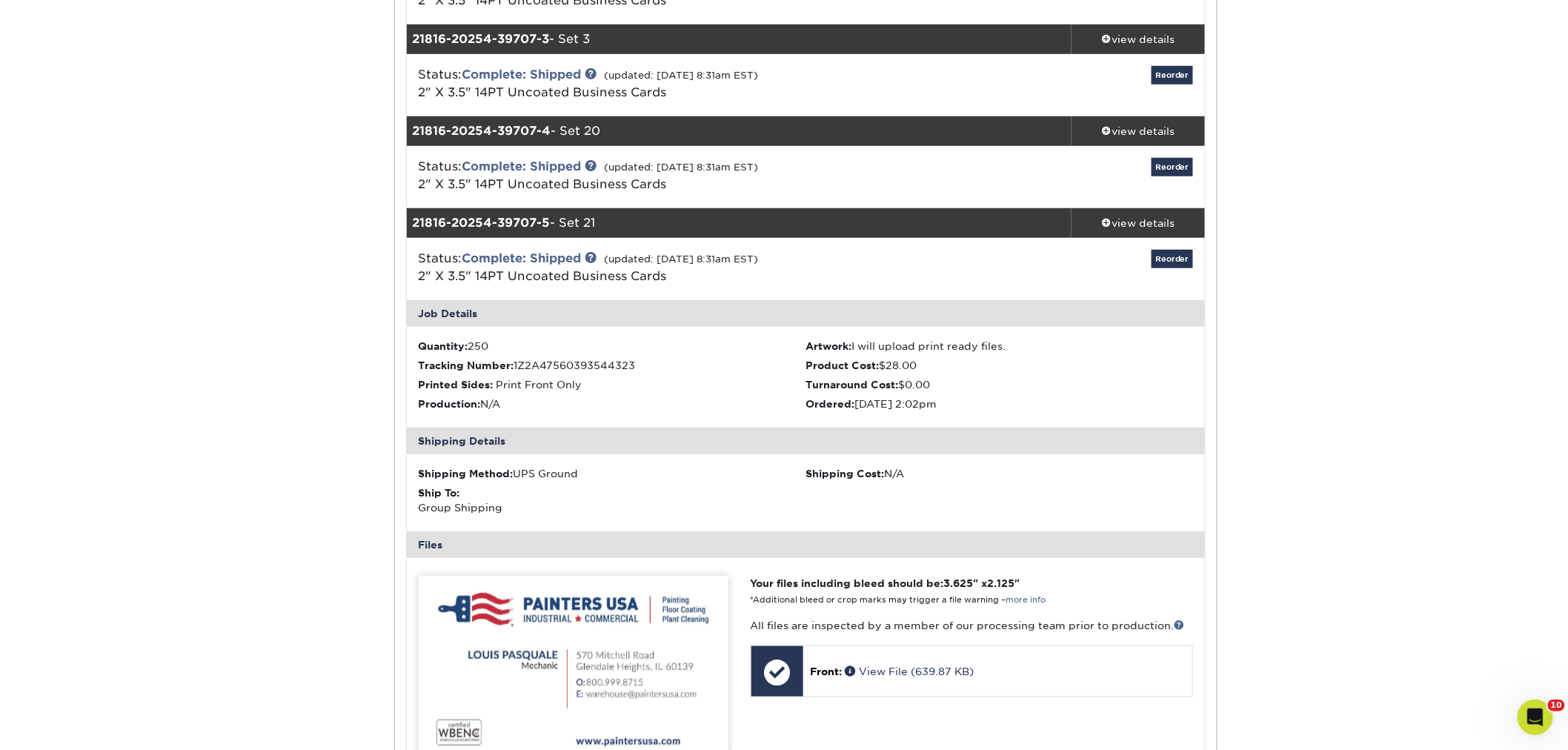
scroll to position [412, 0]
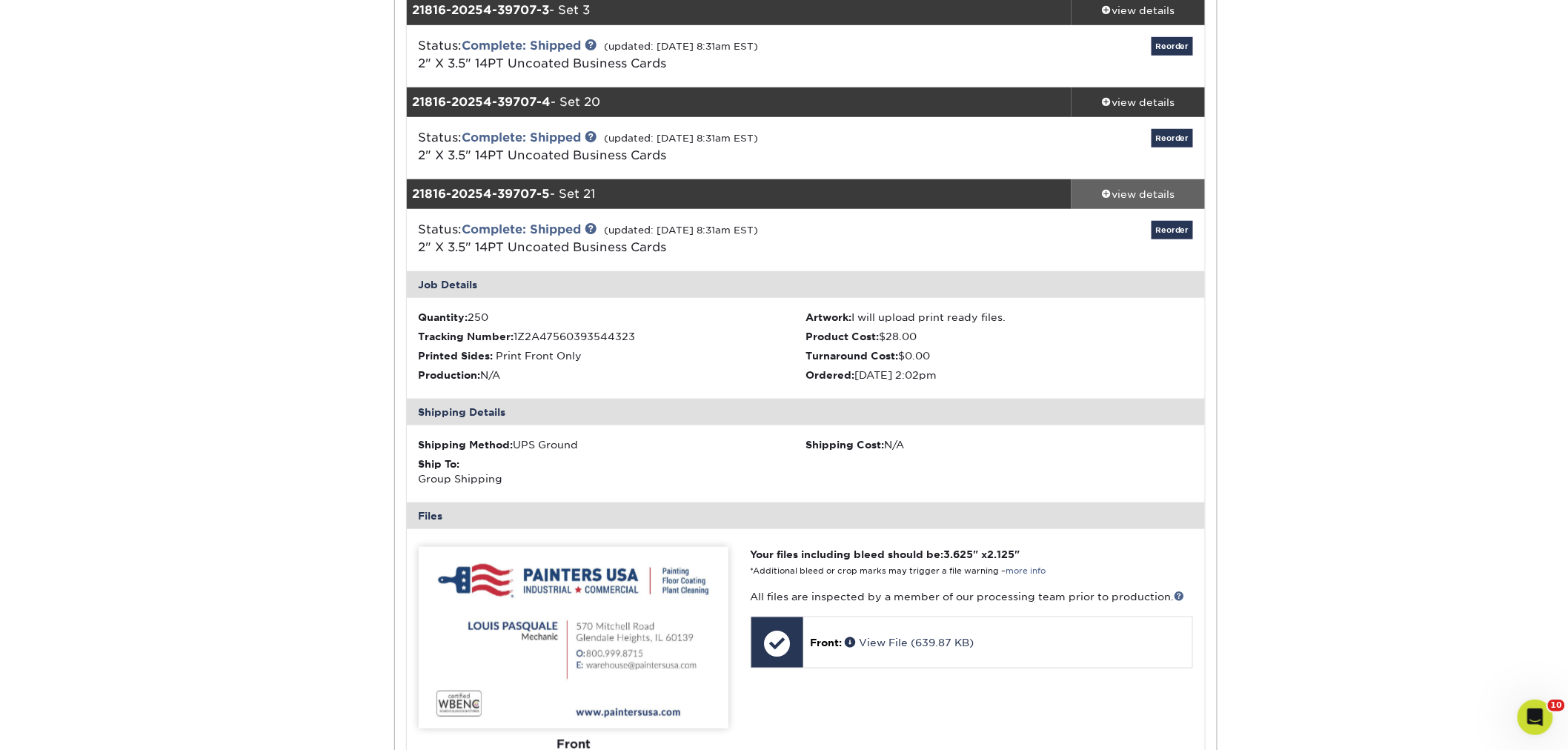
click at [1121, 197] on div "view details" at bounding box center [1138, 194] width 133 height 15
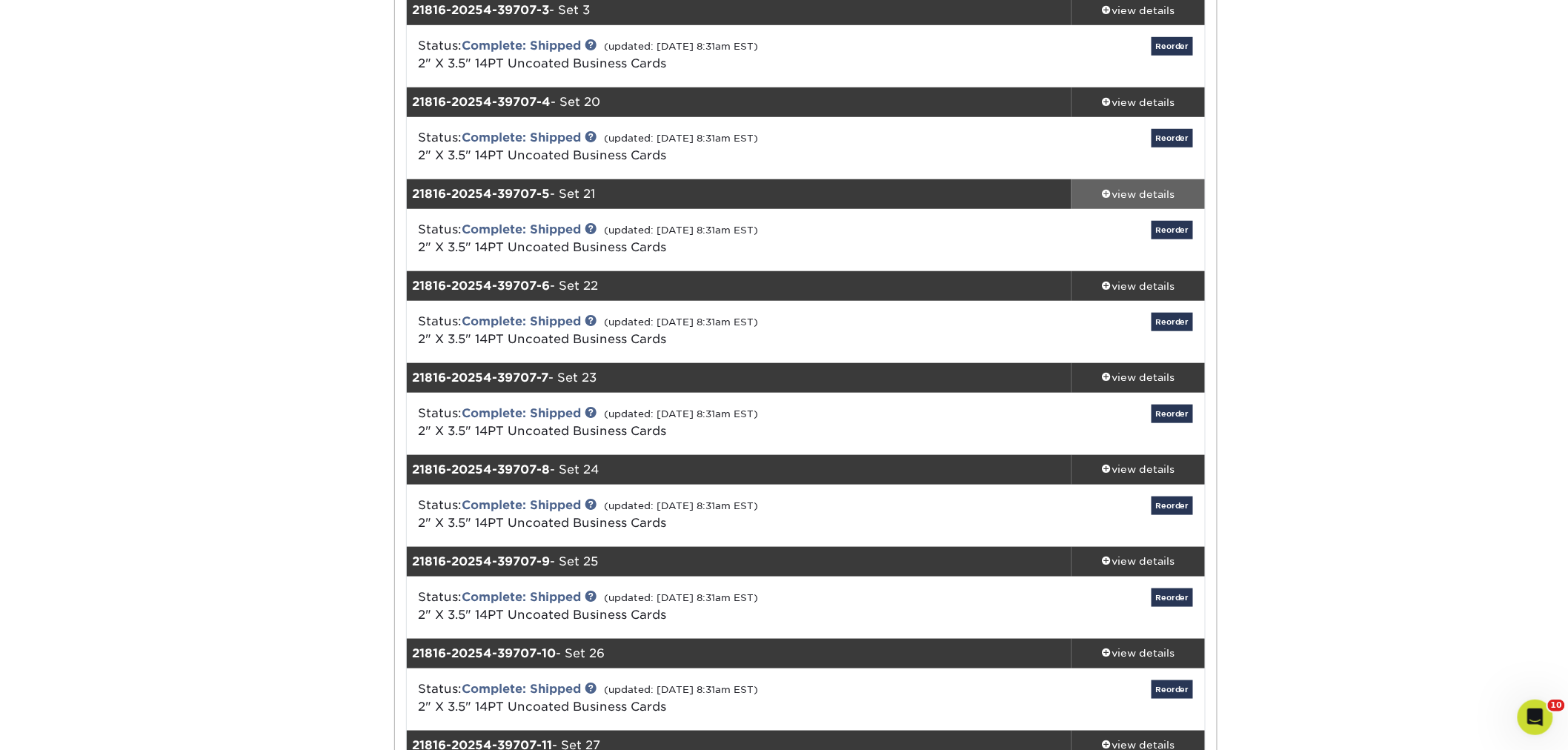
click at [1122, 188] on div "view details" at bounding box center [1138, 194] width 133 height 15
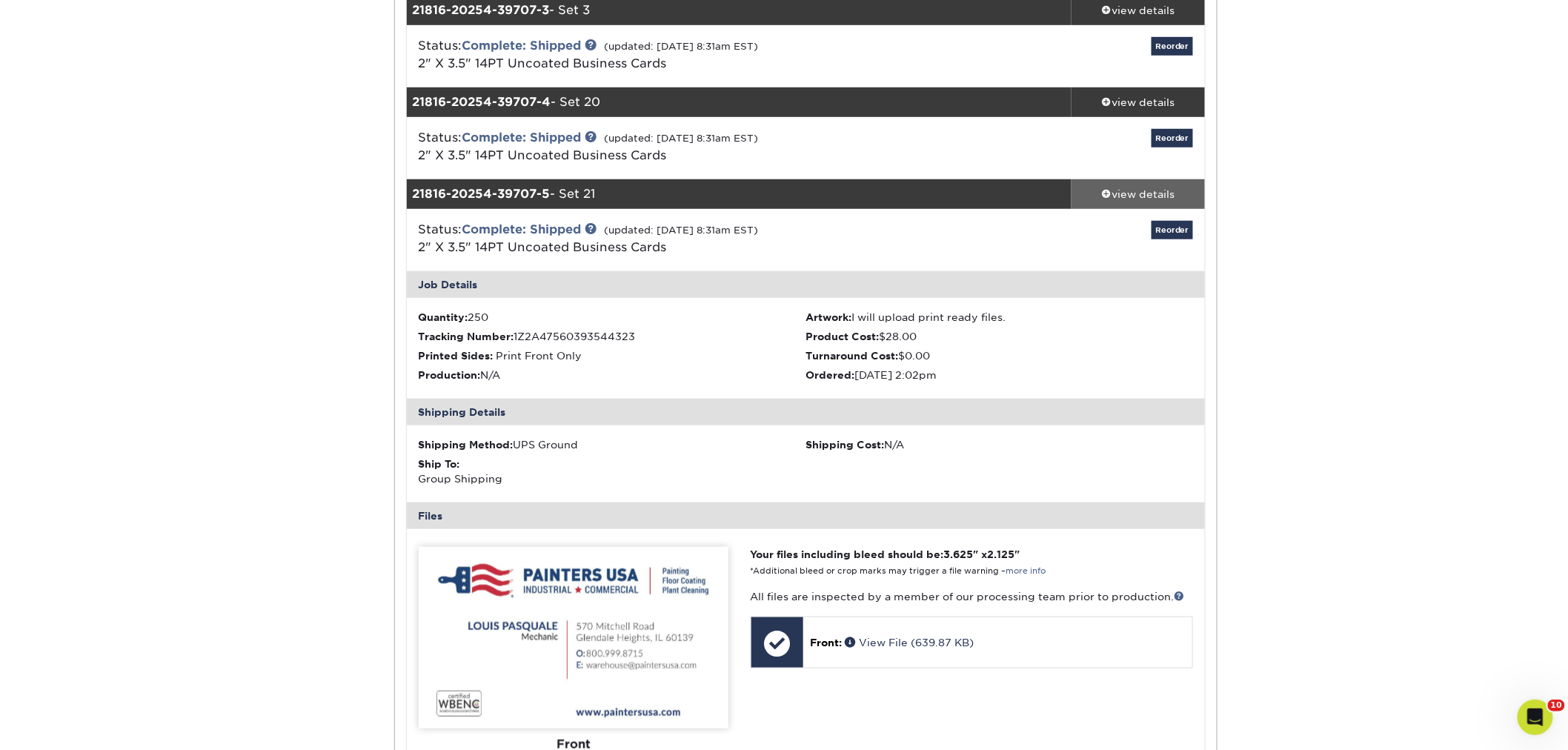
click at [1122, 188] on div "view details" at bounding box center [1138, 194] width 133 height 15
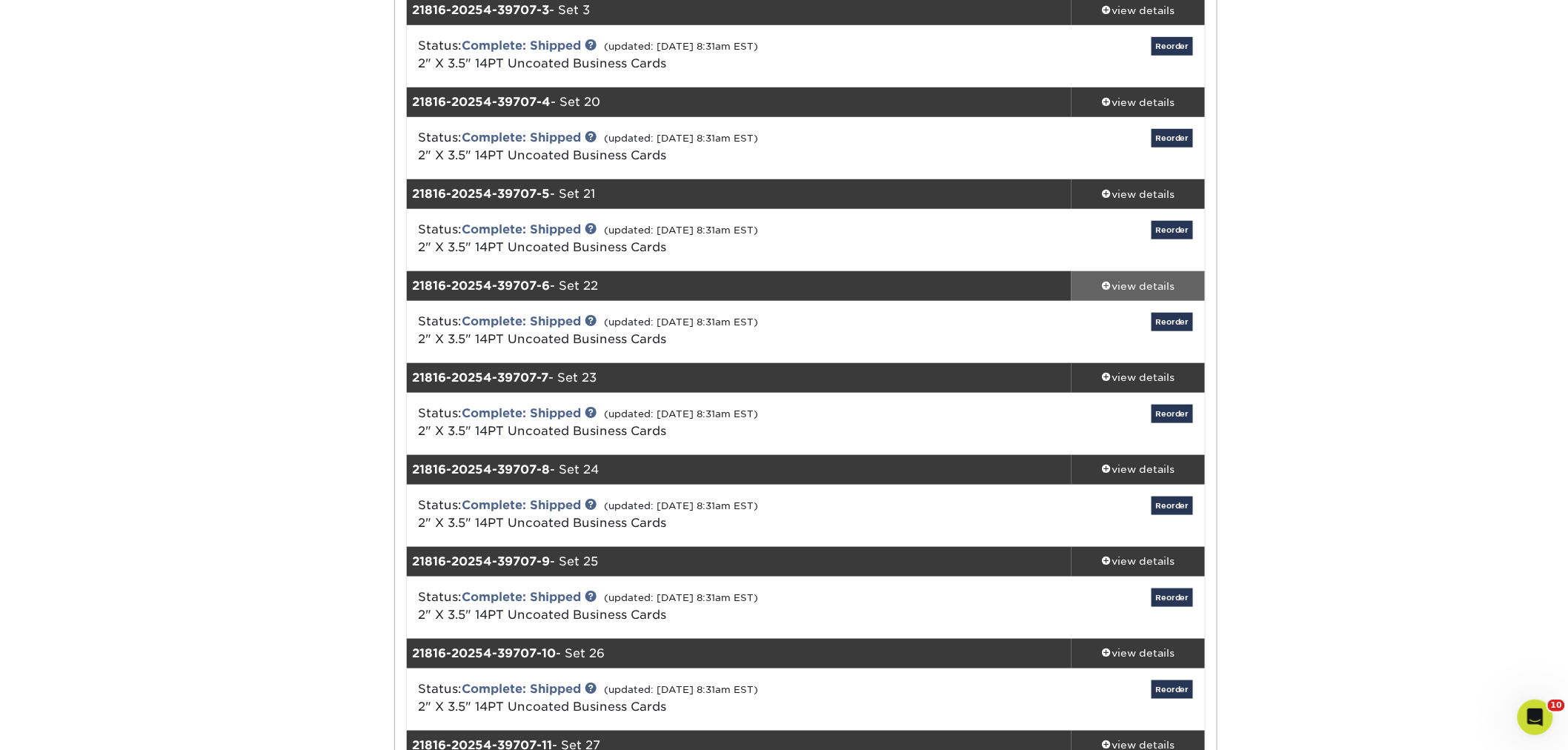
click at [1133, 279] on div "view details" at bounding box center [1138, 286] width 133 height 15
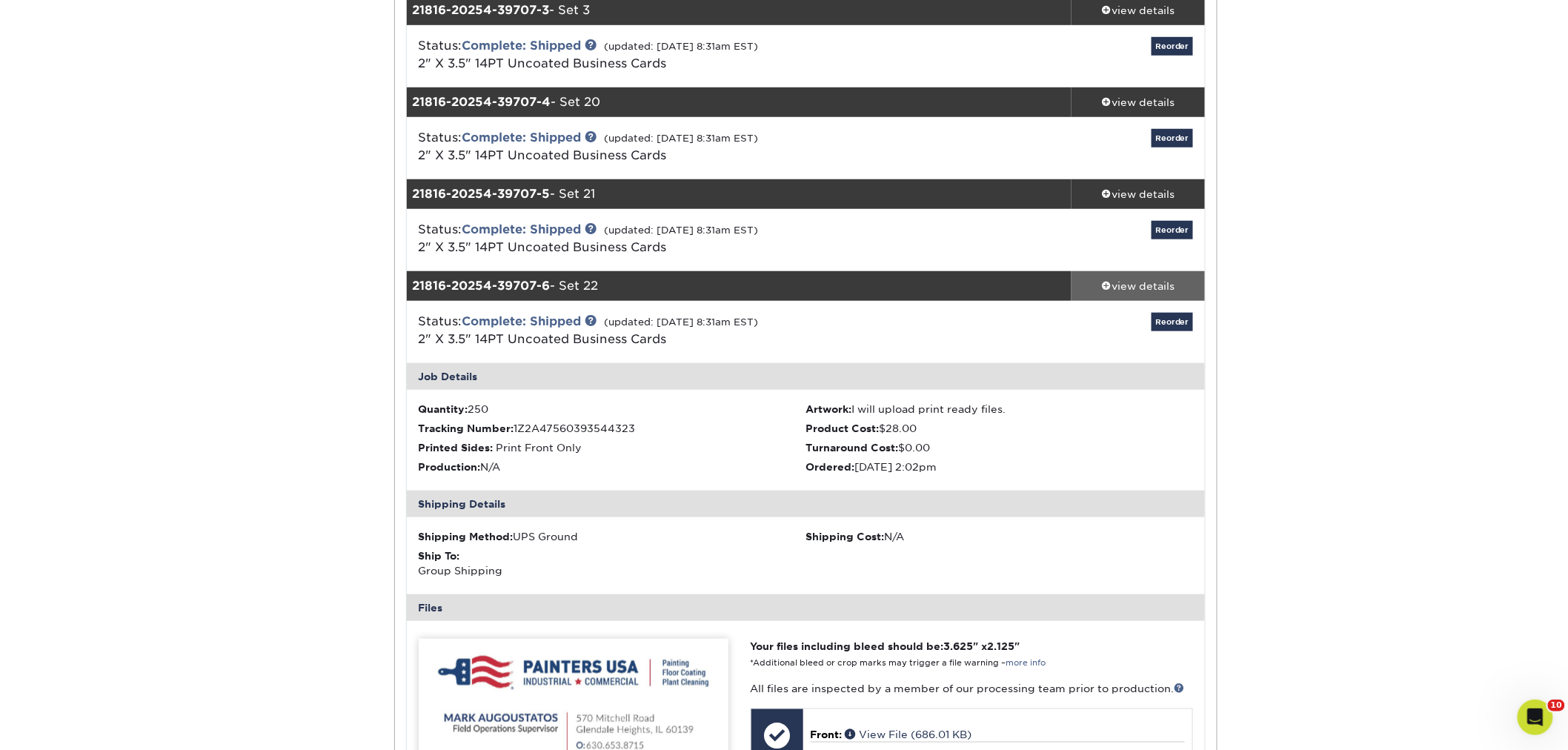
click at [1111, 282] on div "view details" at bounding box center [1138, 286] width 133 height 15
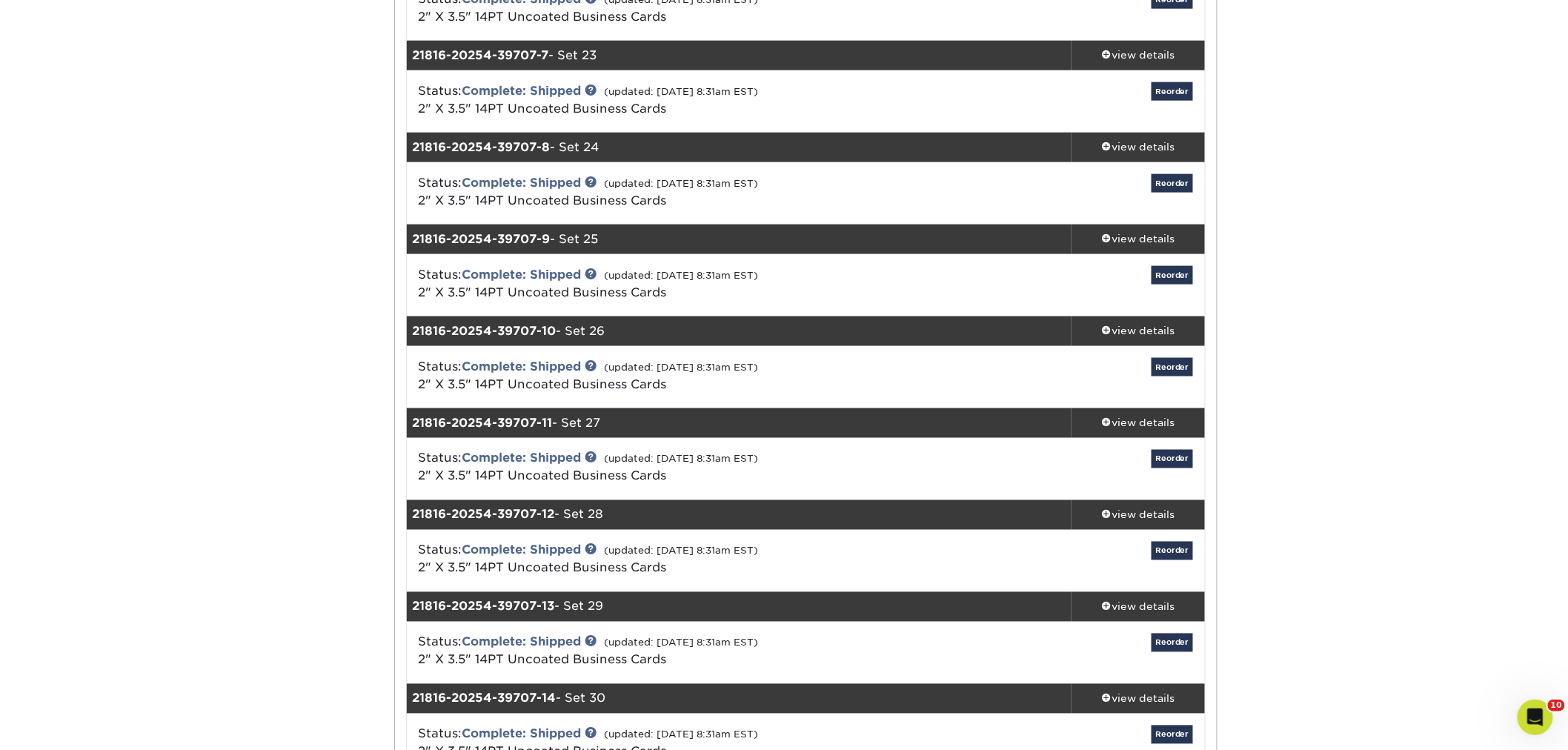
scroll to position [741, 0]
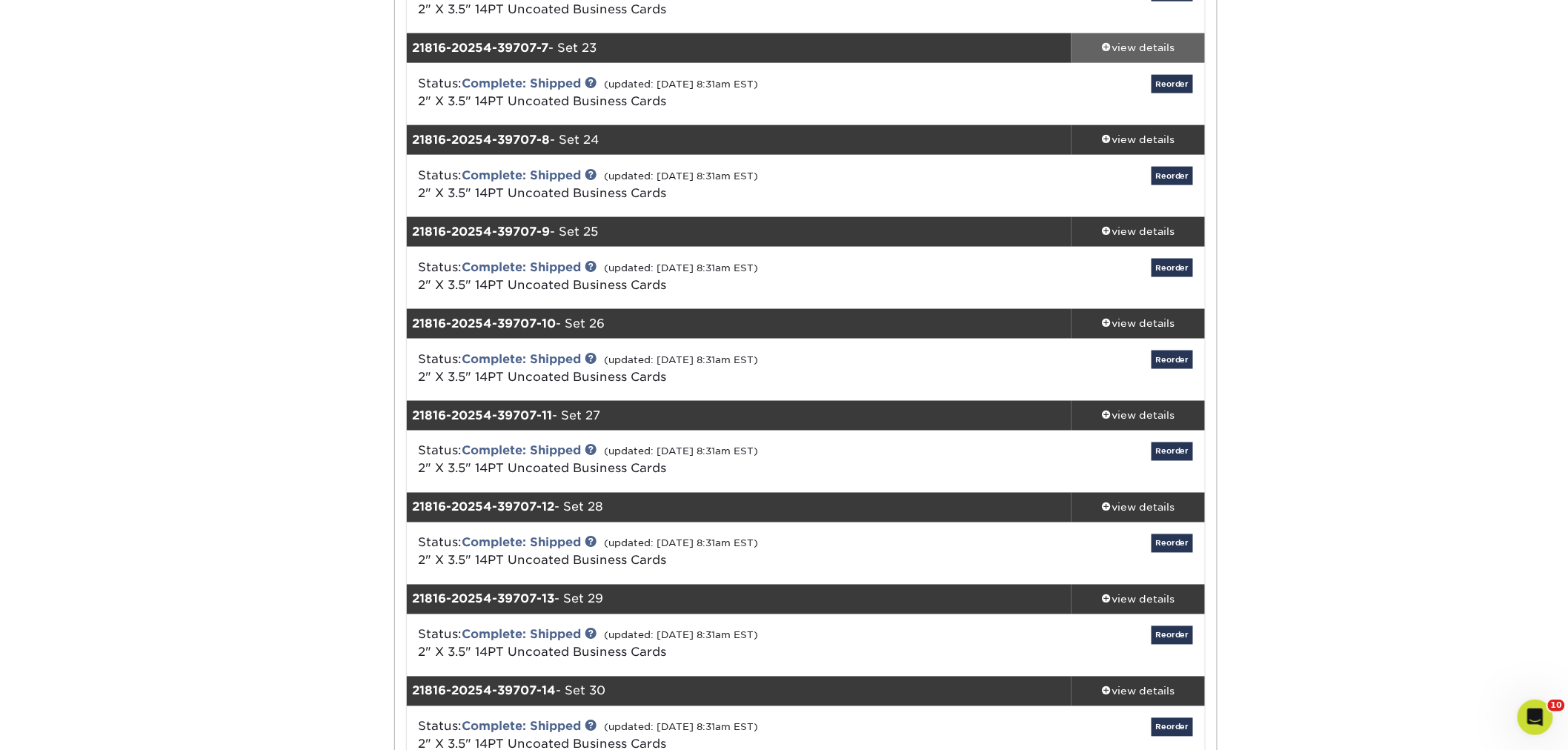
click at [1124, 44] on div "view details" at bounding box center [1138, 48] width 133 height 15
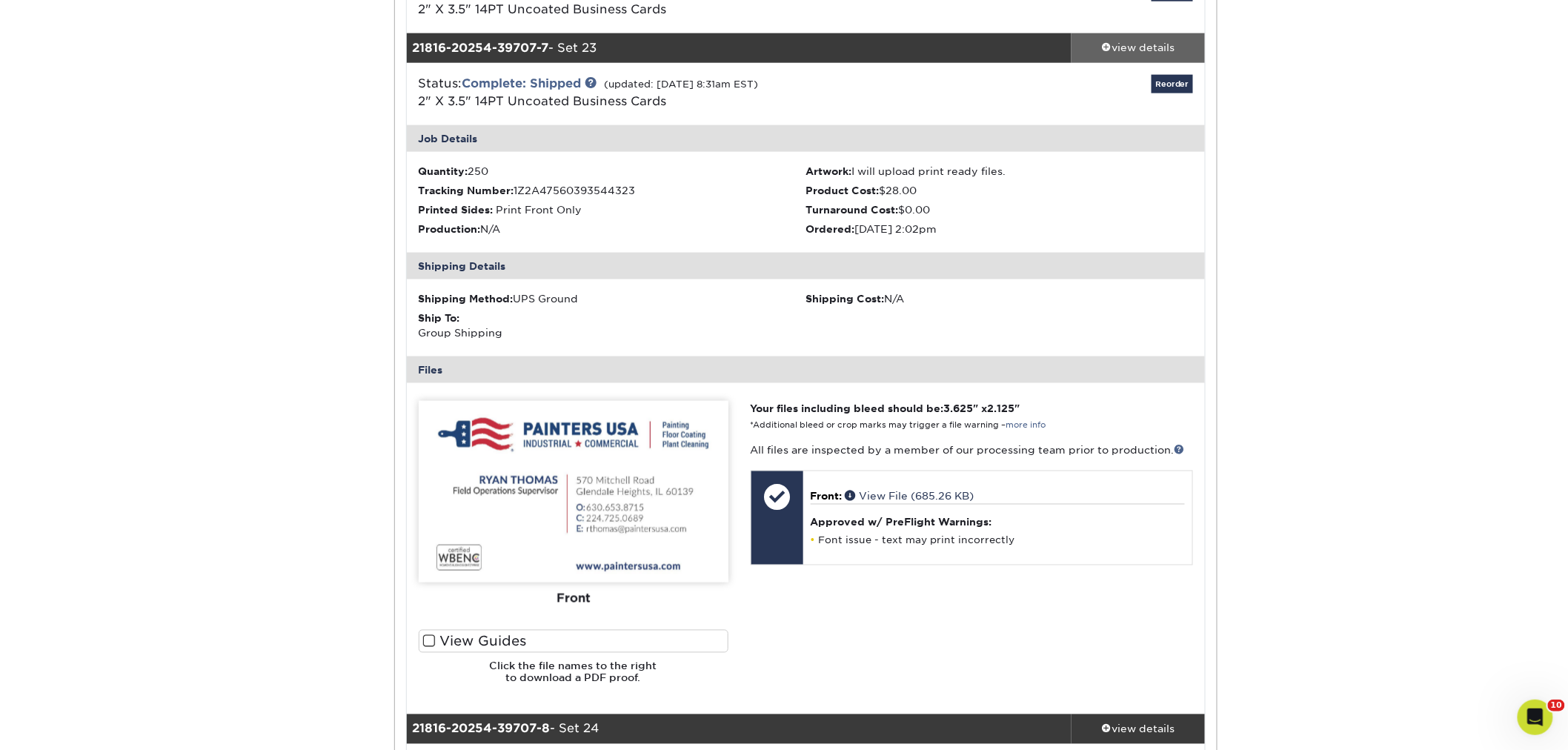
click at [1134, 49] on div "view details" at bounding box center [1138, 48] width 133 height 15
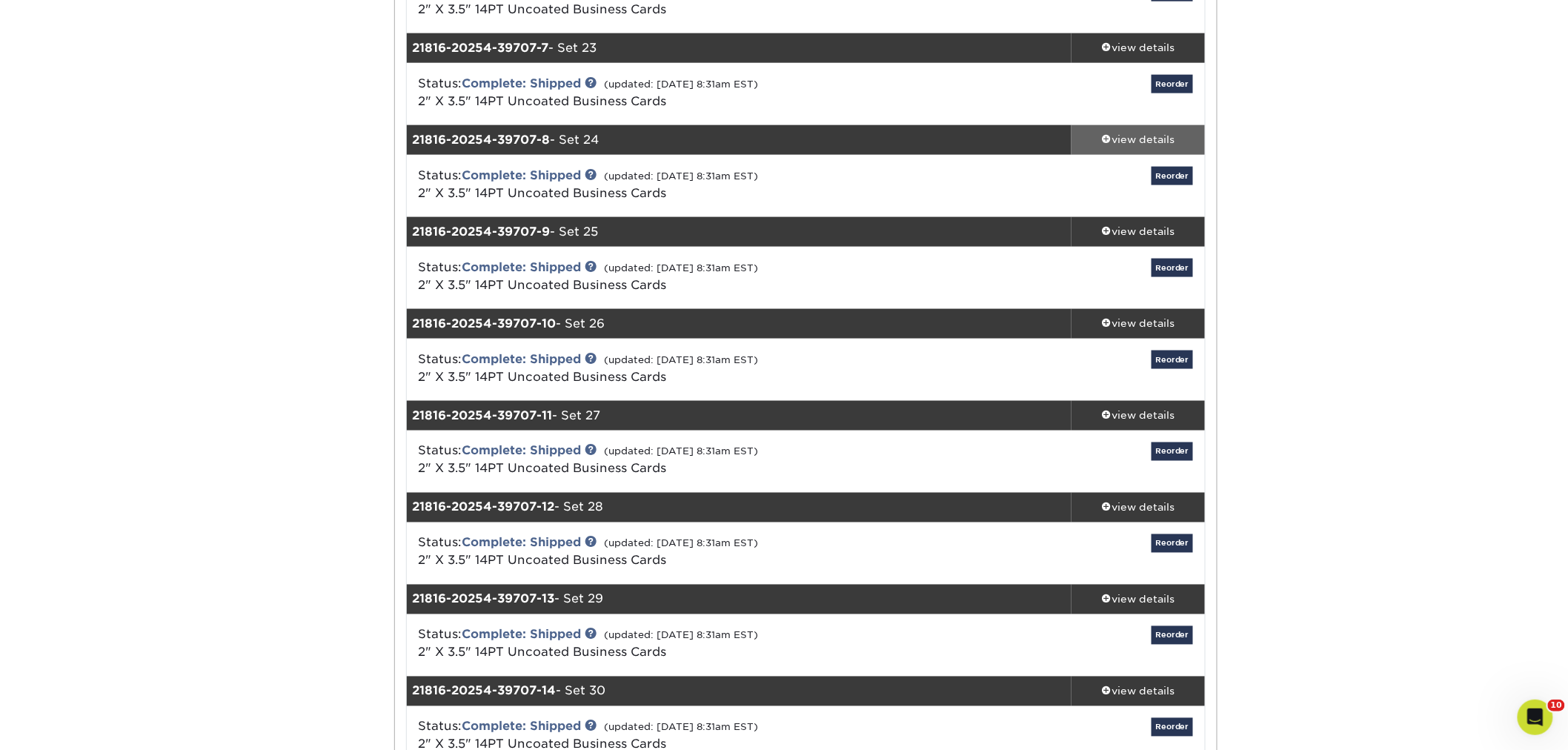
click at [1128, 138] on div "view details" at bounding box center [1138, 140] width 133 height 15
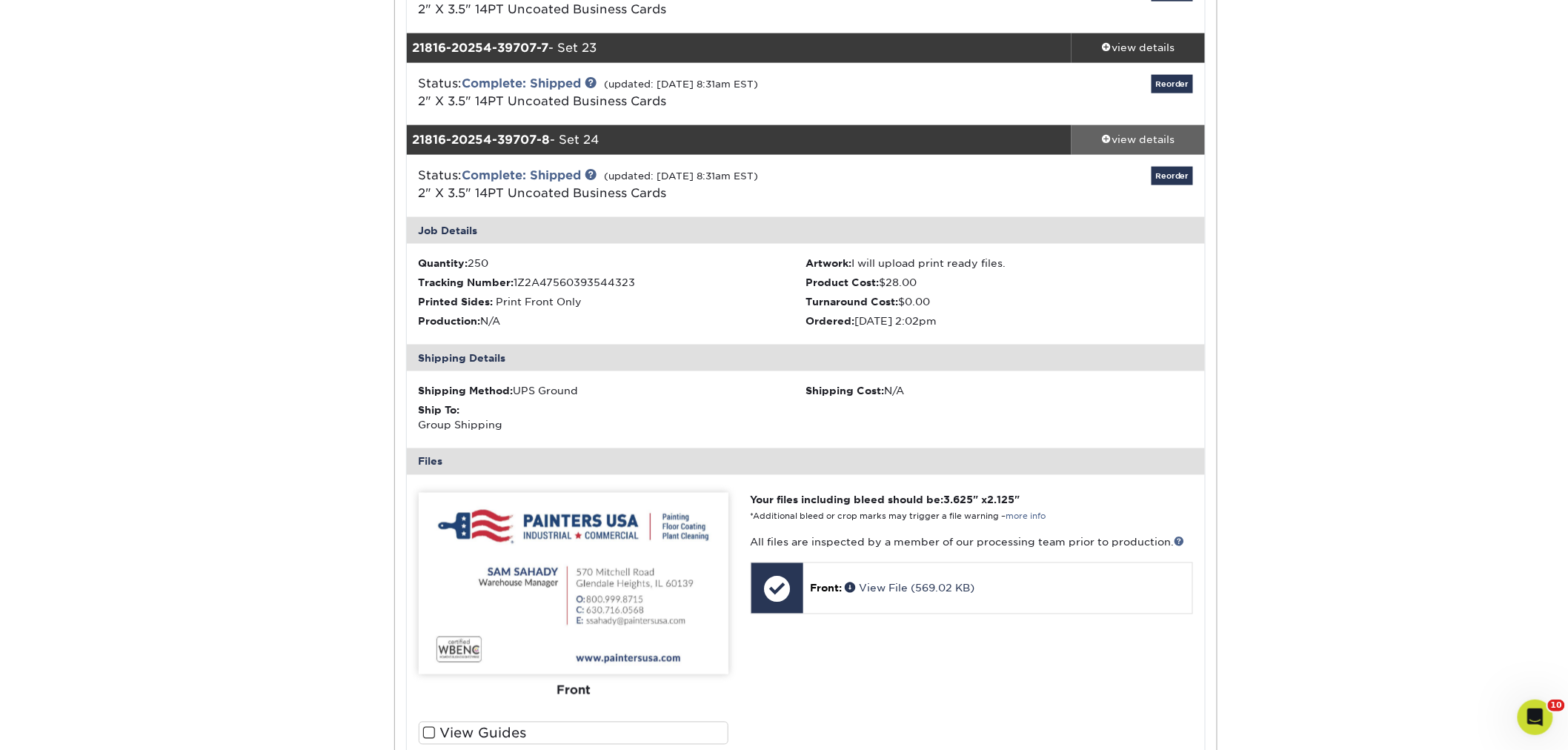
click at [1117, 136] on div "view details" at bounding box center [1138, 140] width 133 height 15
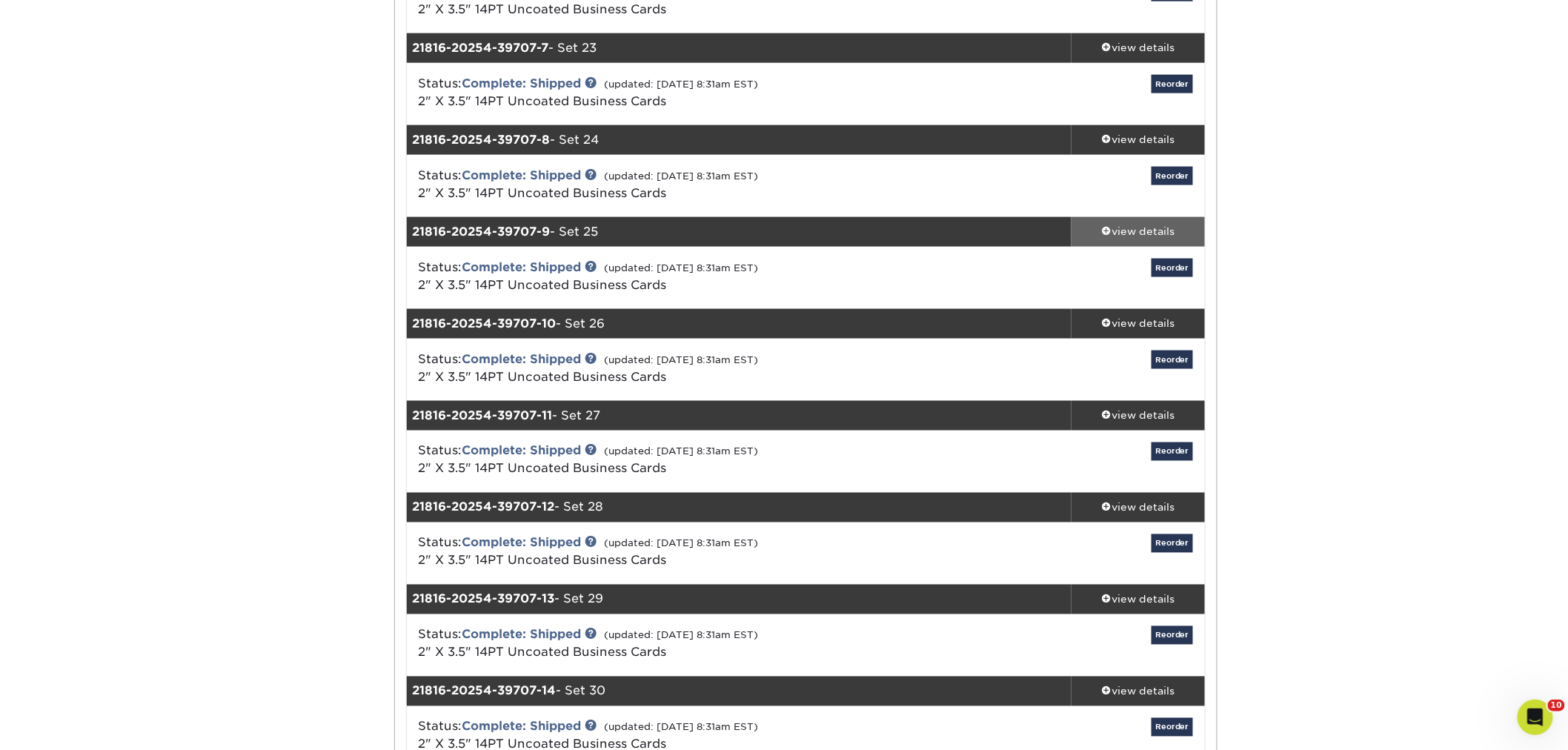
click at [1122, 231] on div "view details" at bounding box center [1138, 232] width 133 height 15
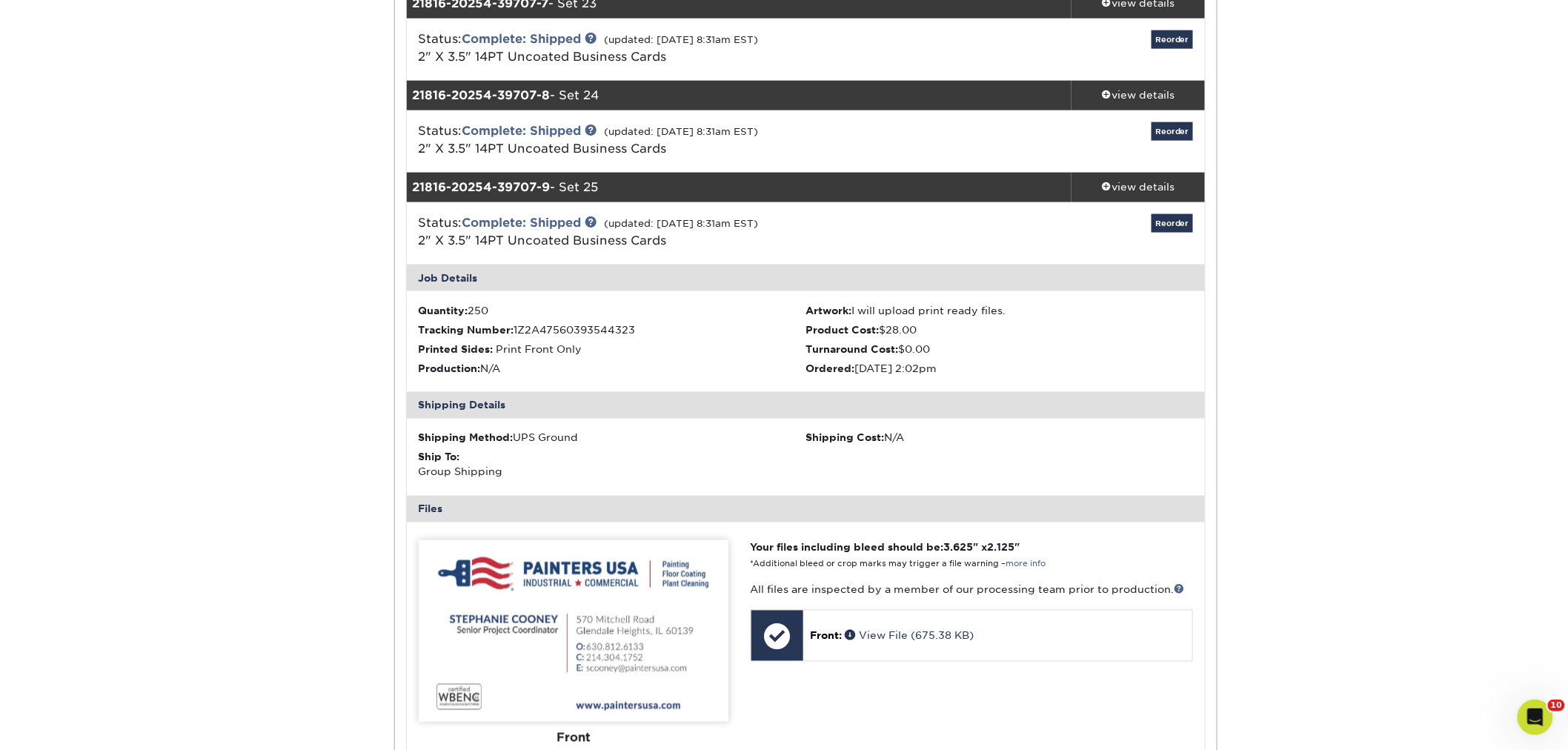
scroll to position [823, 0]
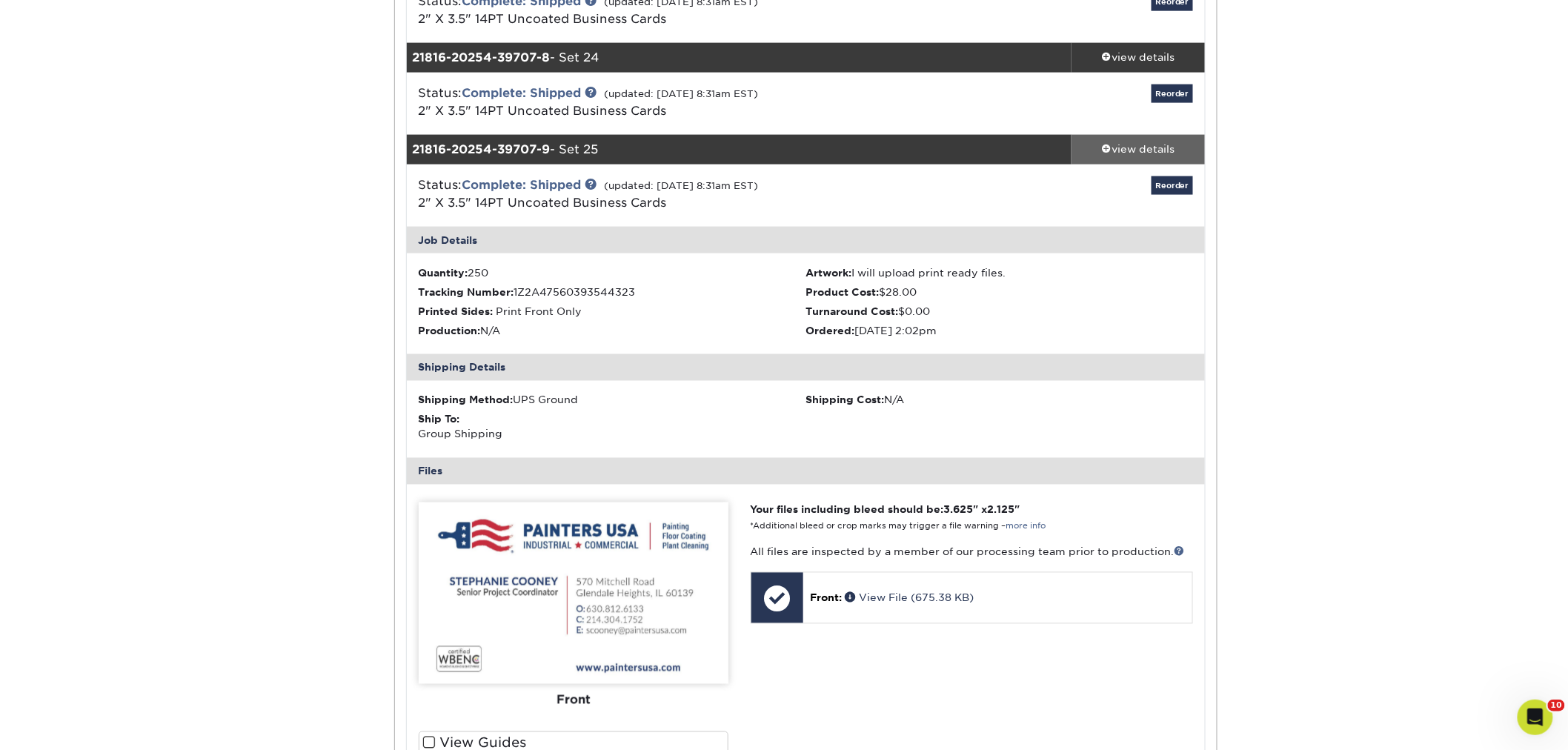
click at [1137, 145] on div "view details" at bounding box center [1138, 150] width 133 height 15
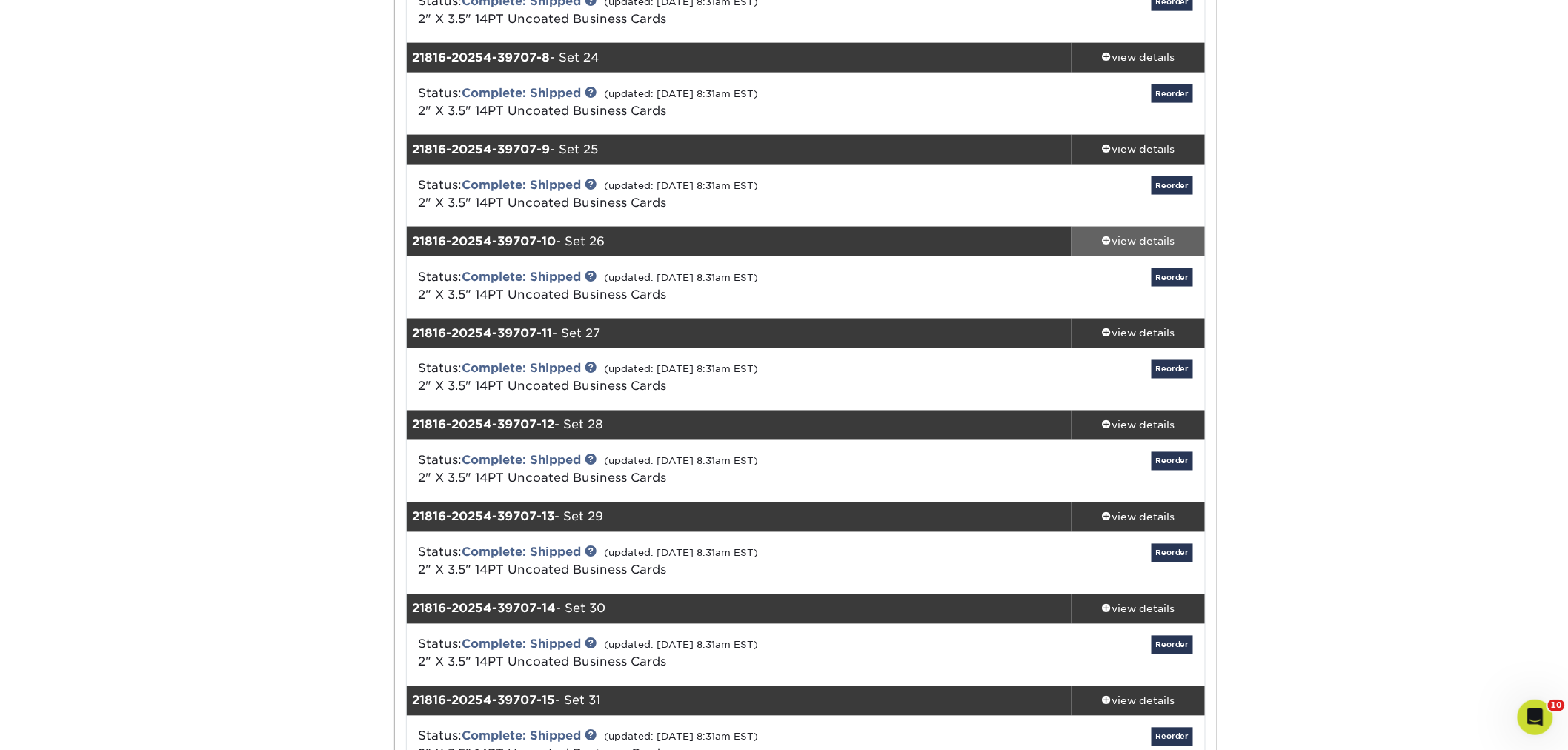
click at [1129, 232] on link "view details" at bounding box center [1138, 241] width 133 height 29
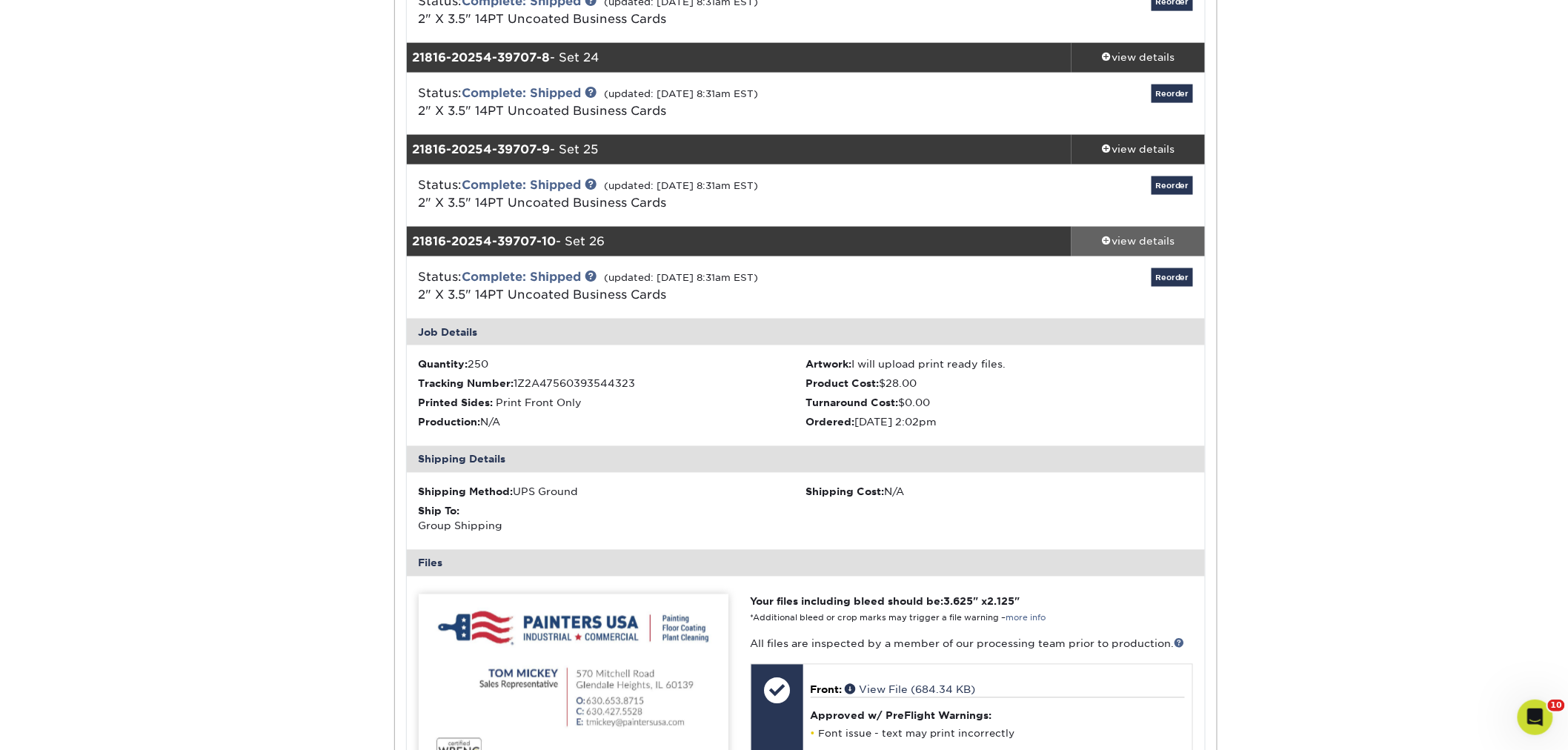
click at [1129, 232] on link "view details" at bounding box center [1138, 241] width 133 height 29
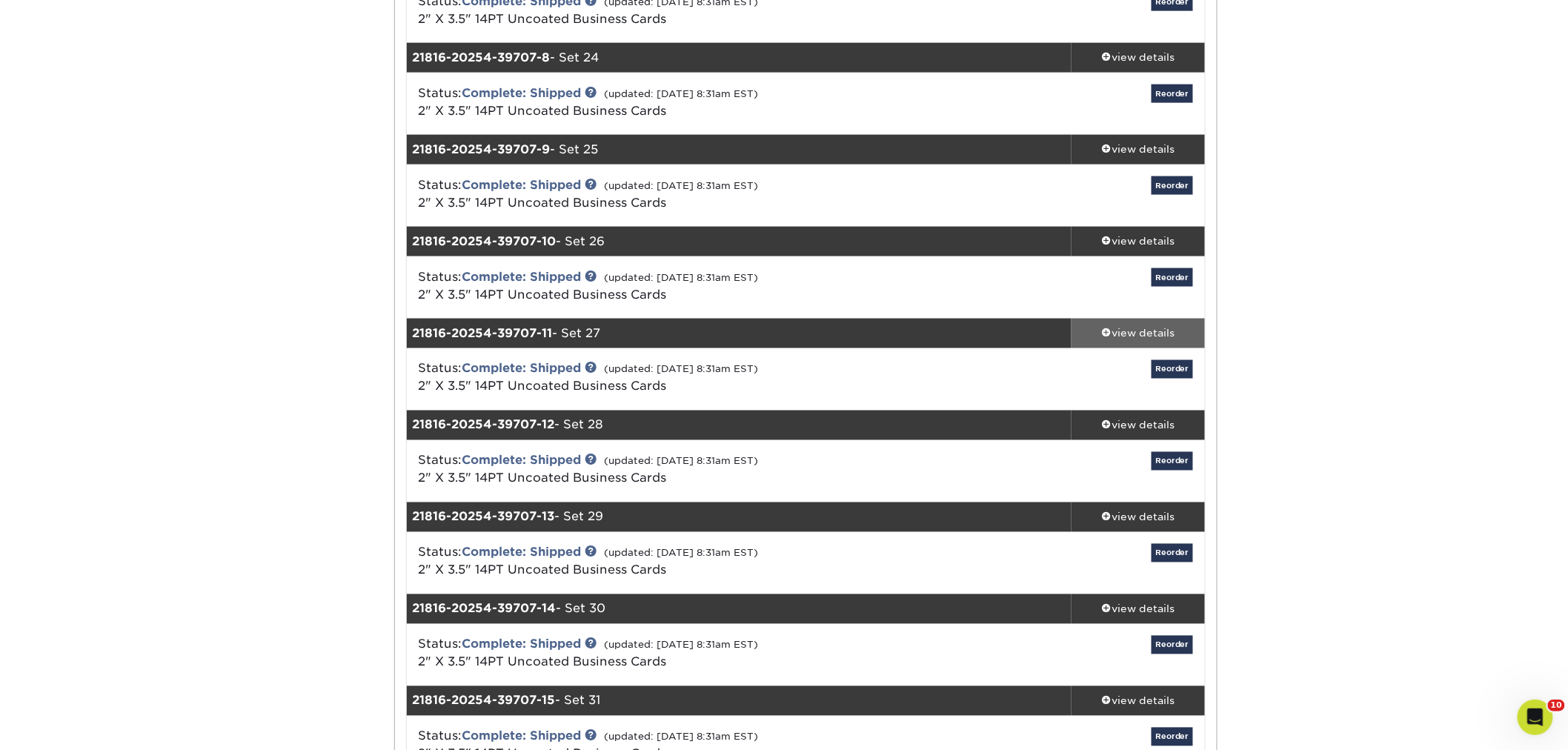
click at [1120, 327] on div "view details" at bounding box center [1138, 334] width 133 height 15
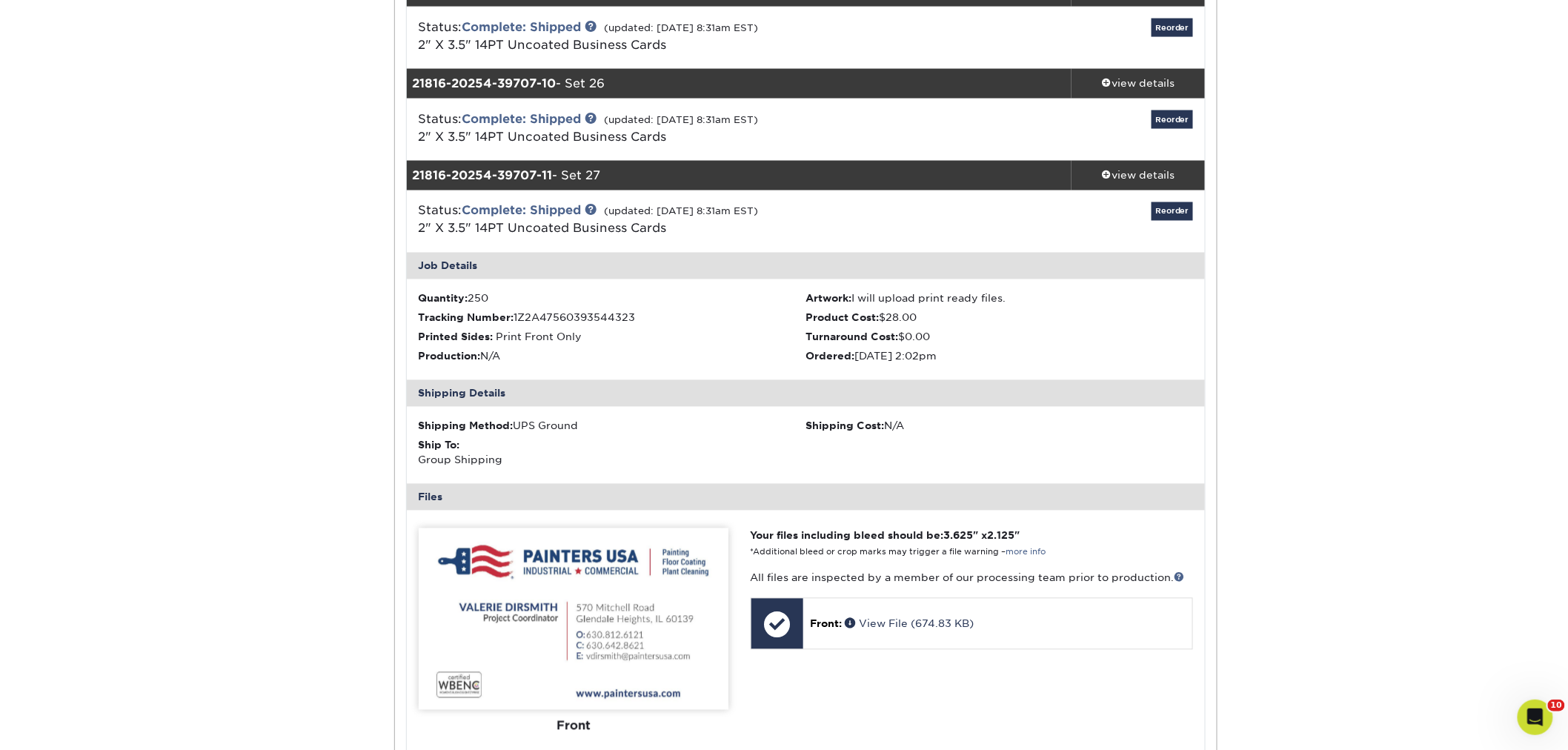
scroll to position [988, 0]
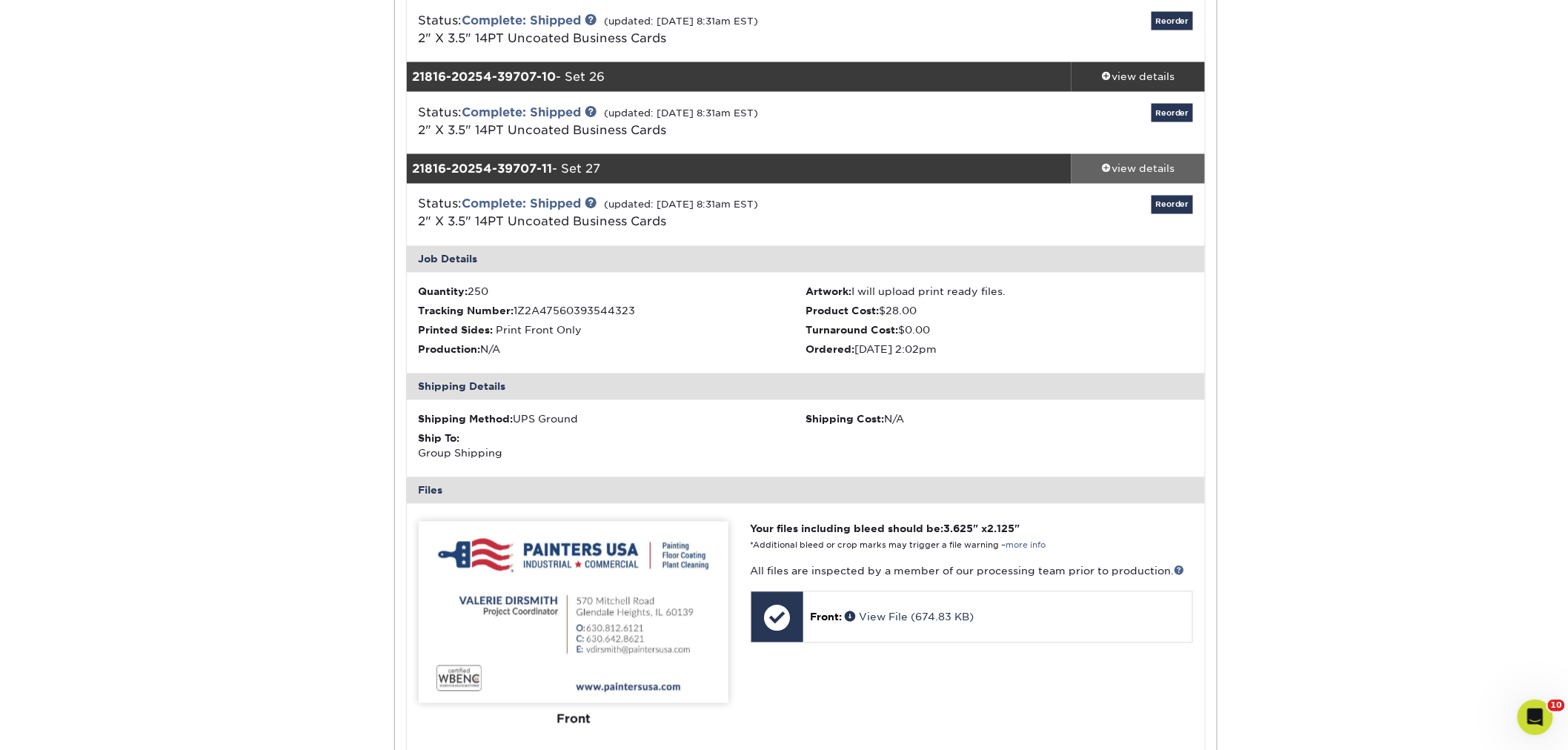
click at [1123, 161] on div "view details" at bounding box center [1138, 169] width 133 height 15
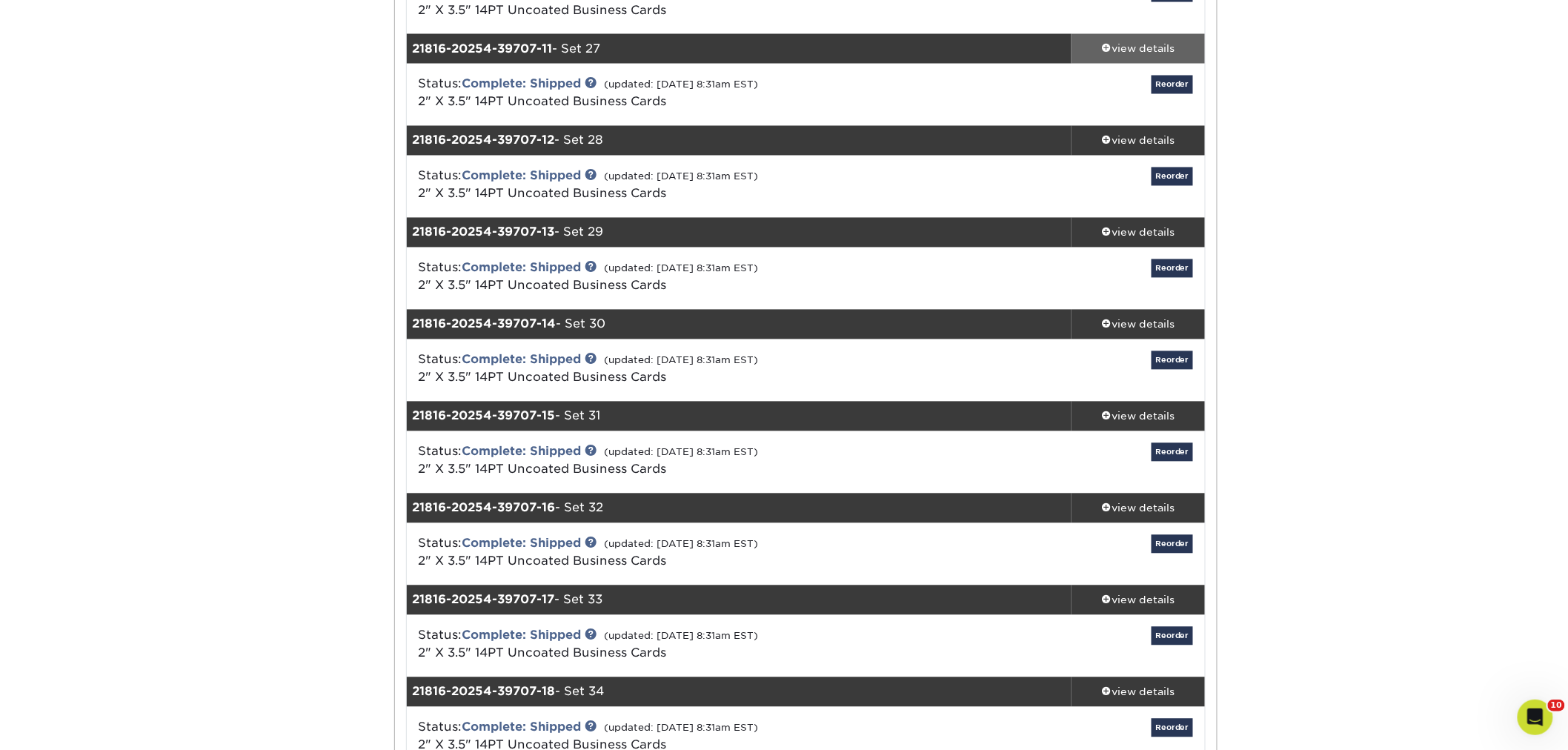
scroll to position [1153, 0]
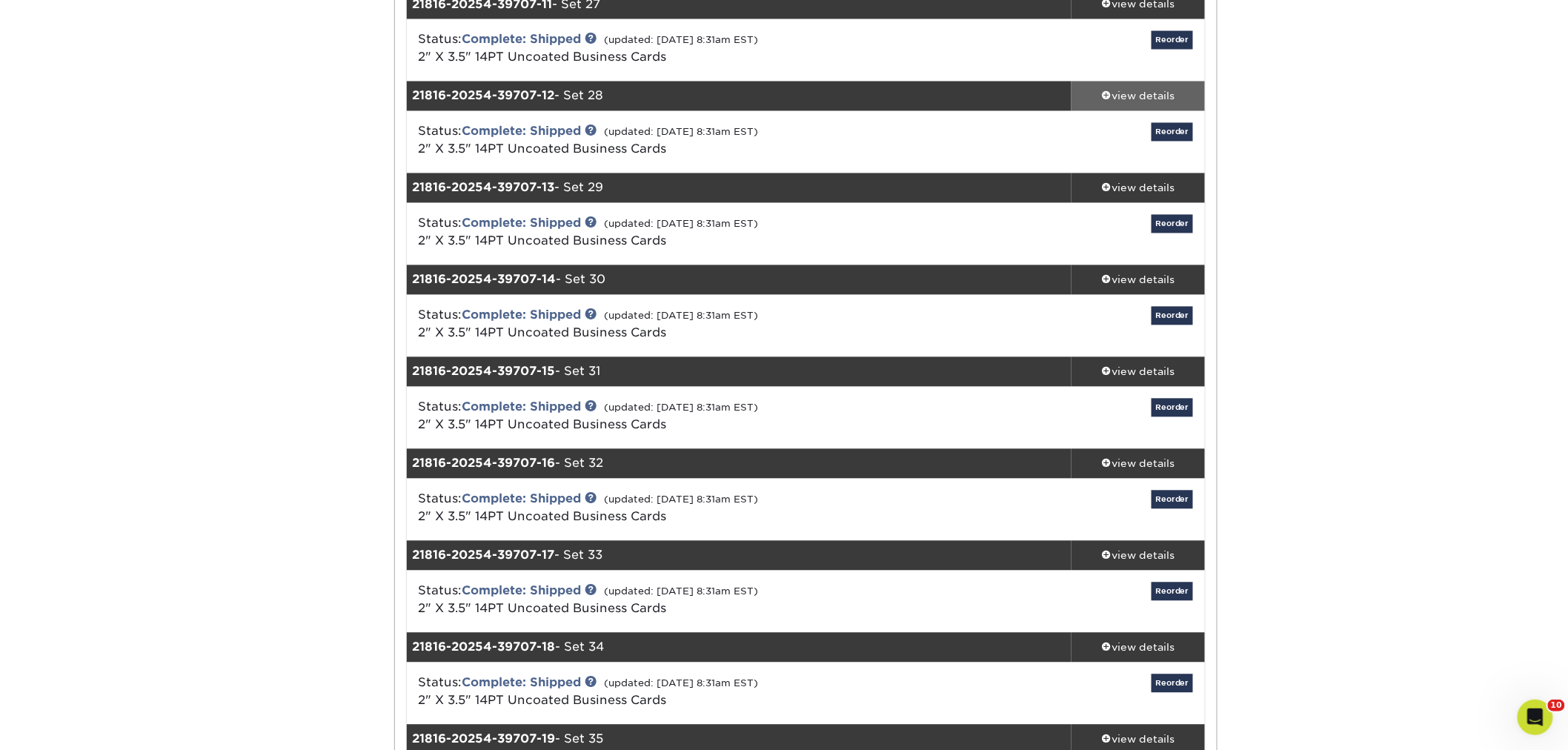
click at [1101, 89] on div "view details" at bounding box center [1138, 96] width 133 height 15
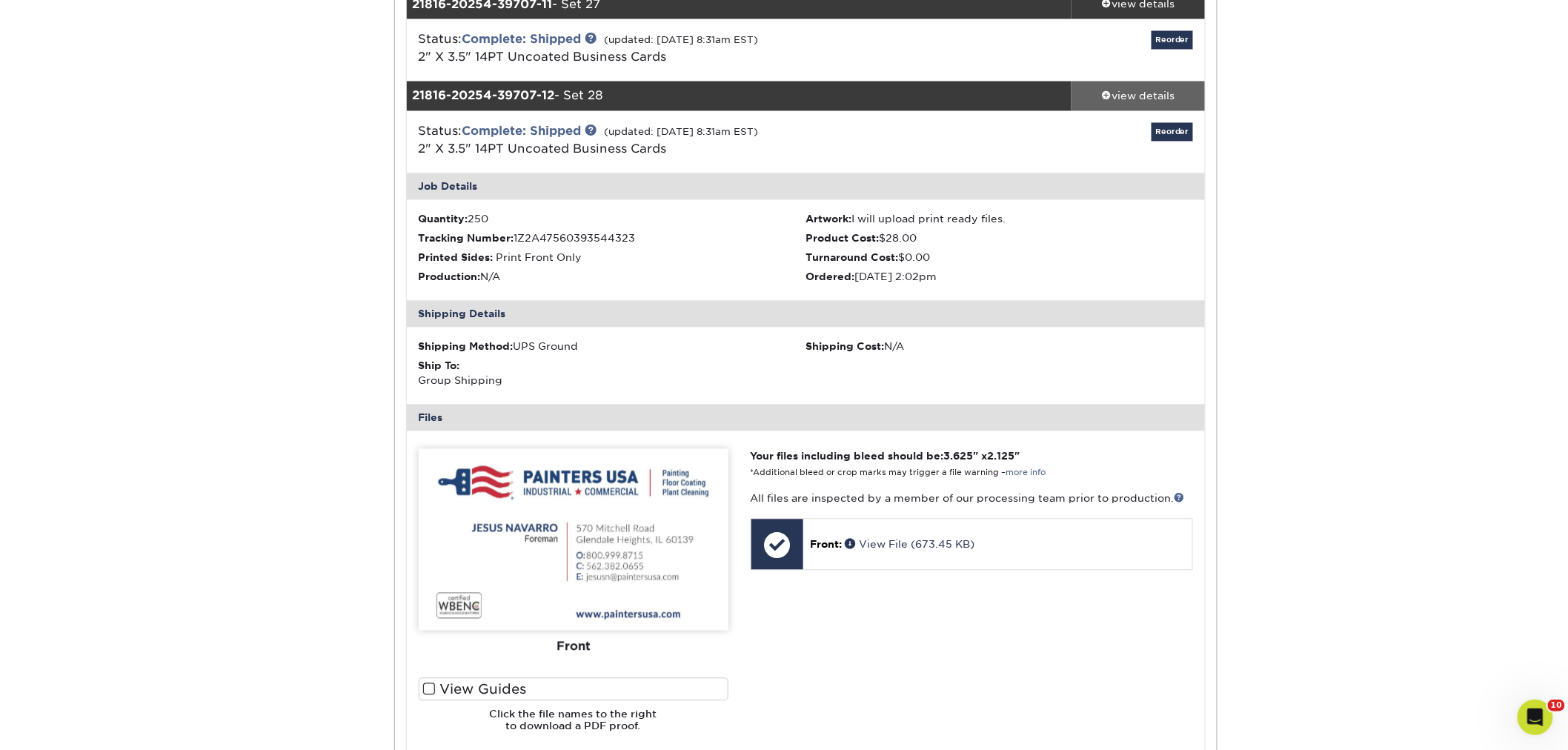
click at [1129, 91] on div "view details" at bounding box center [1138, 96] width 133 height 15
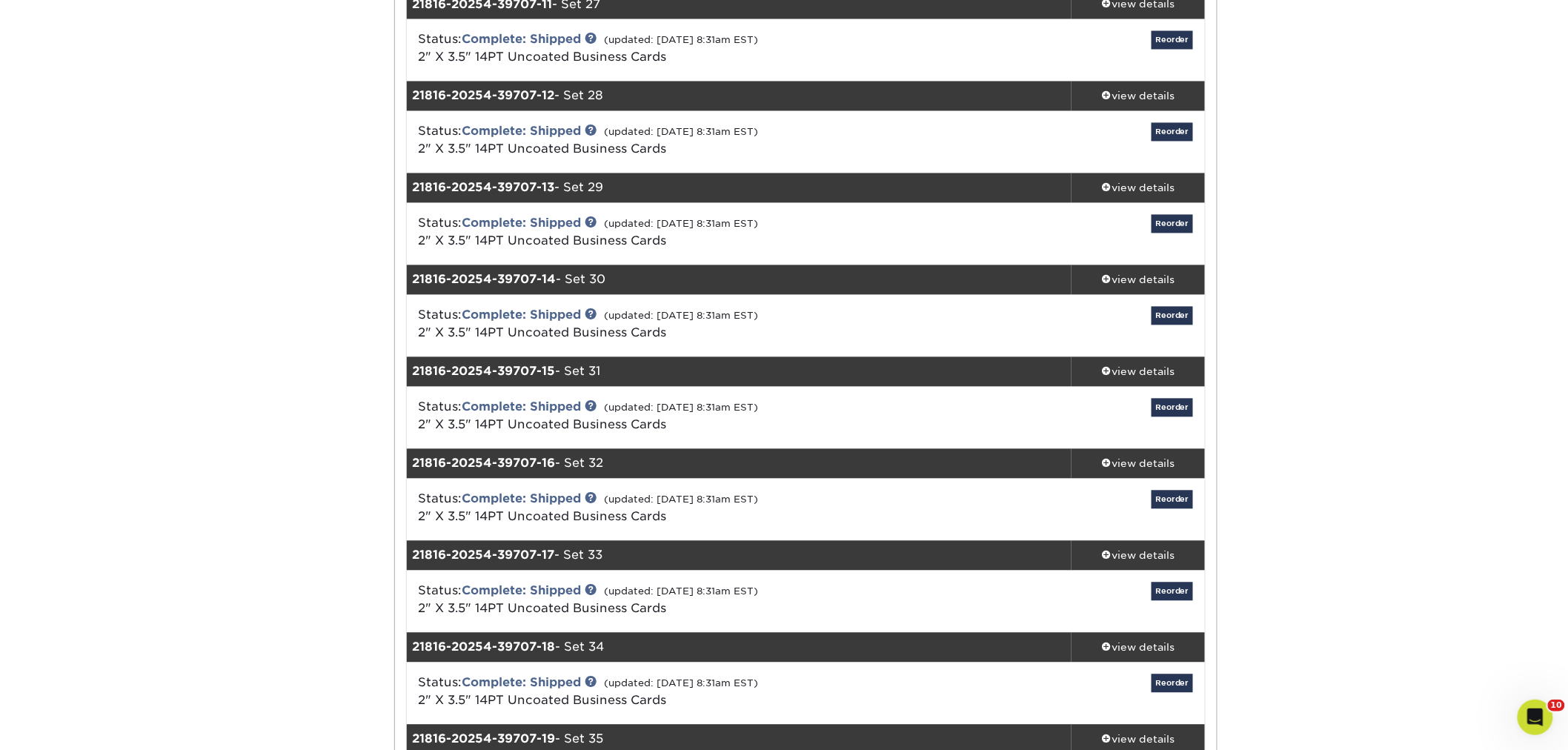
scroll to position [1235, 0]
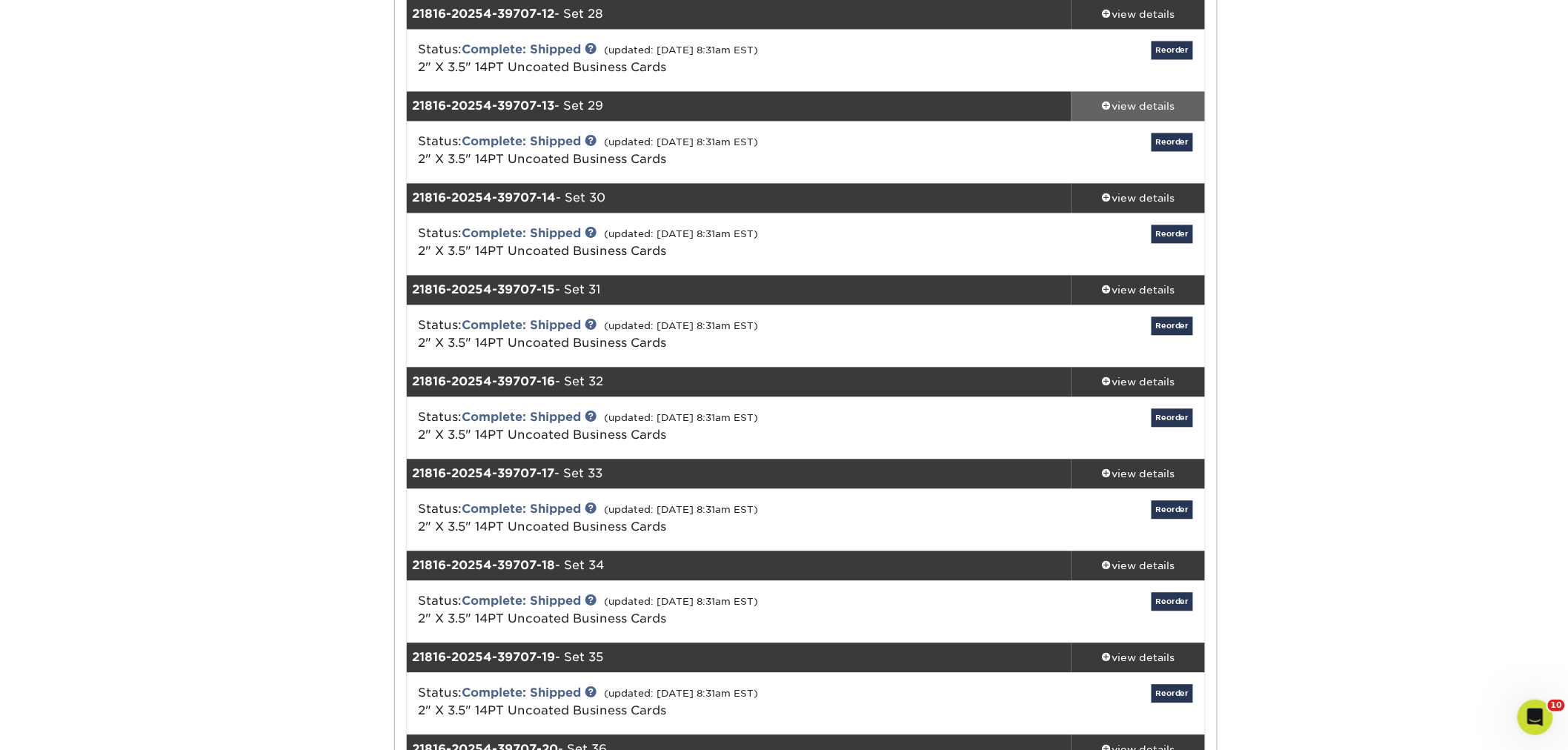
click at [1138, 107] on div "view details" at bounding box center [1138, 106] width 133 height 15
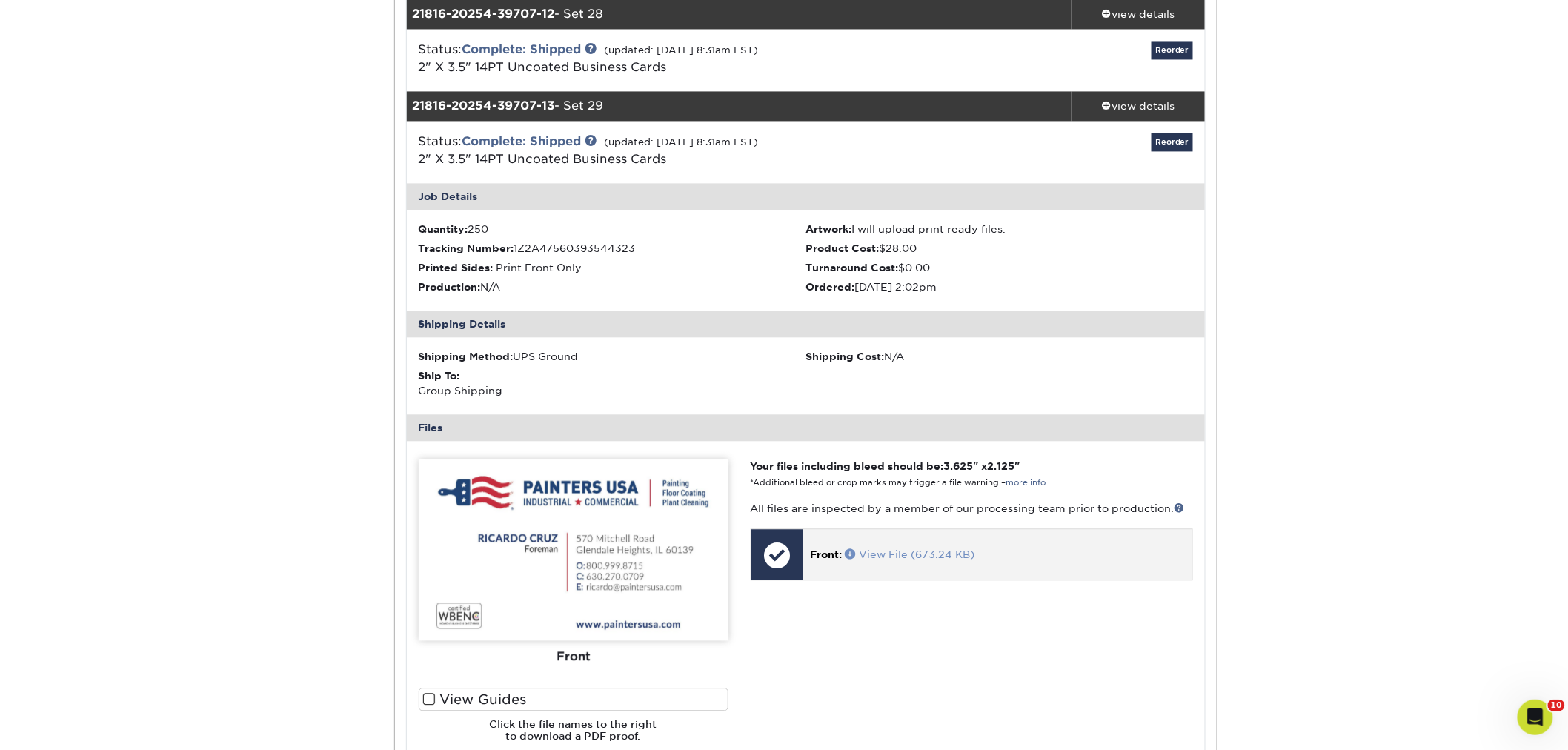
drag, startPoint x: 932, startPoint y: 546, endPoint x: 884, endPoint y: 557, distance: 49.2
click at [1138, 101] on div "view details" at bounding box center [1138, 106] width 133 height 15
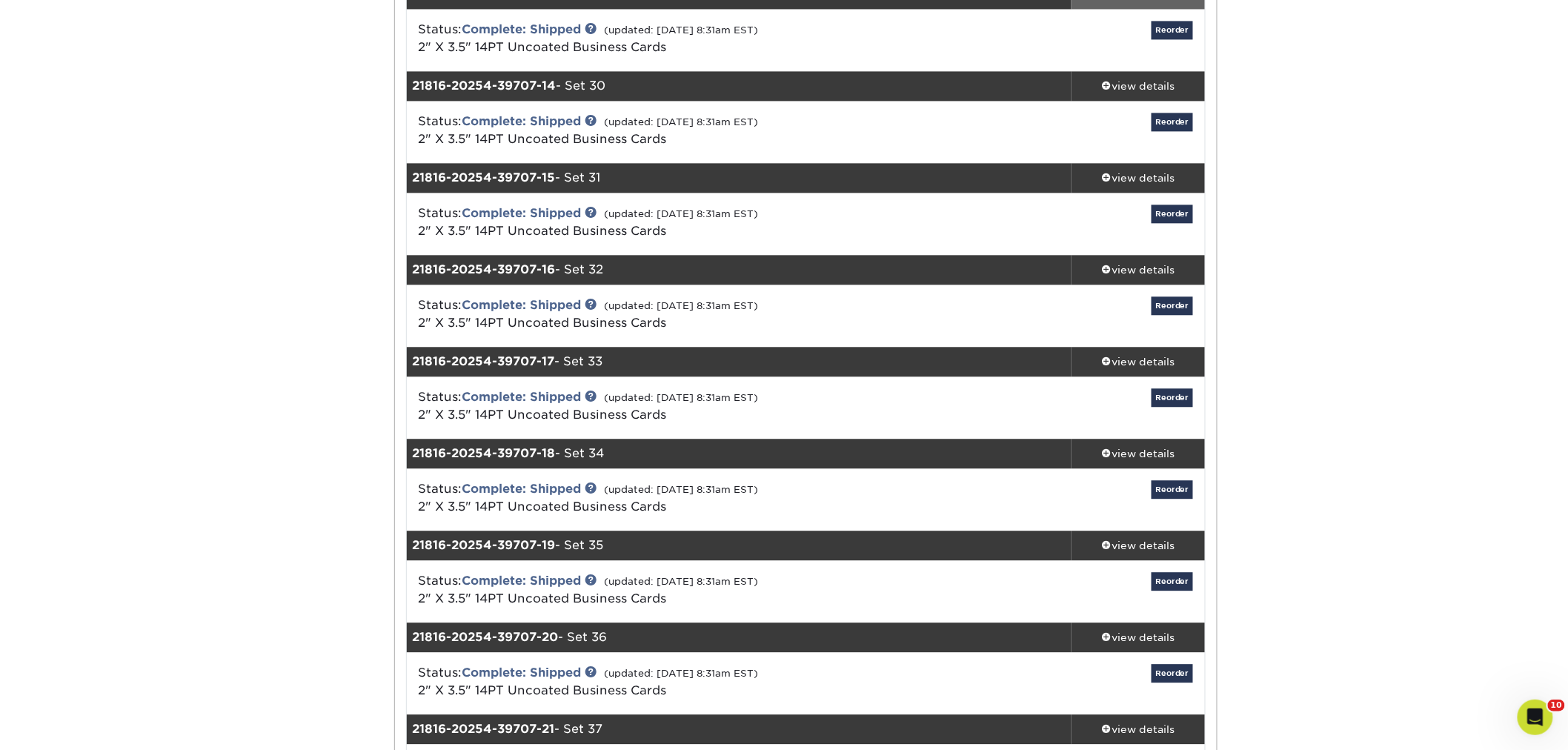
scroll to position [1399, 0]
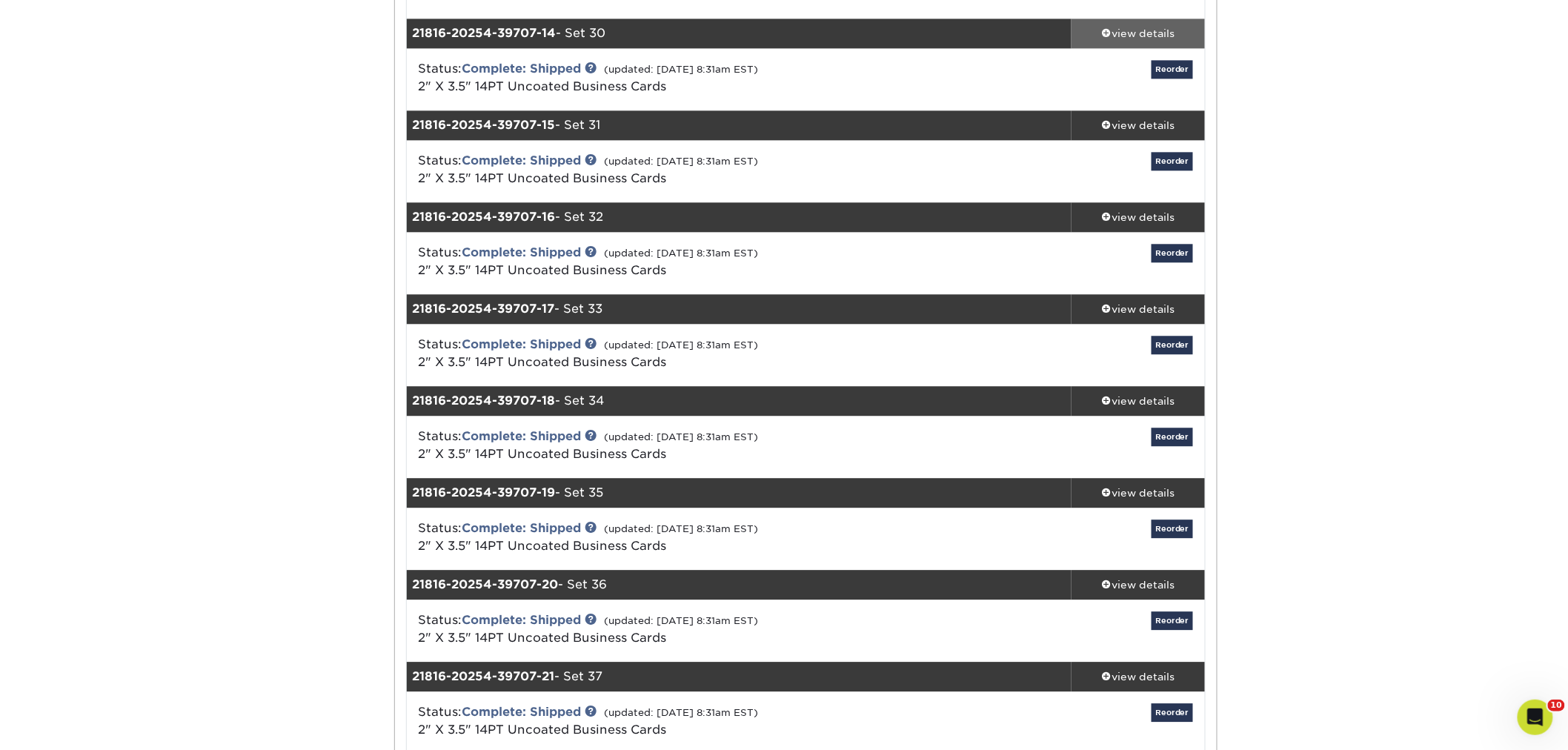
click at [1128, 19] on link "view details" at bounding box center [1138, 33] width 133 height 29
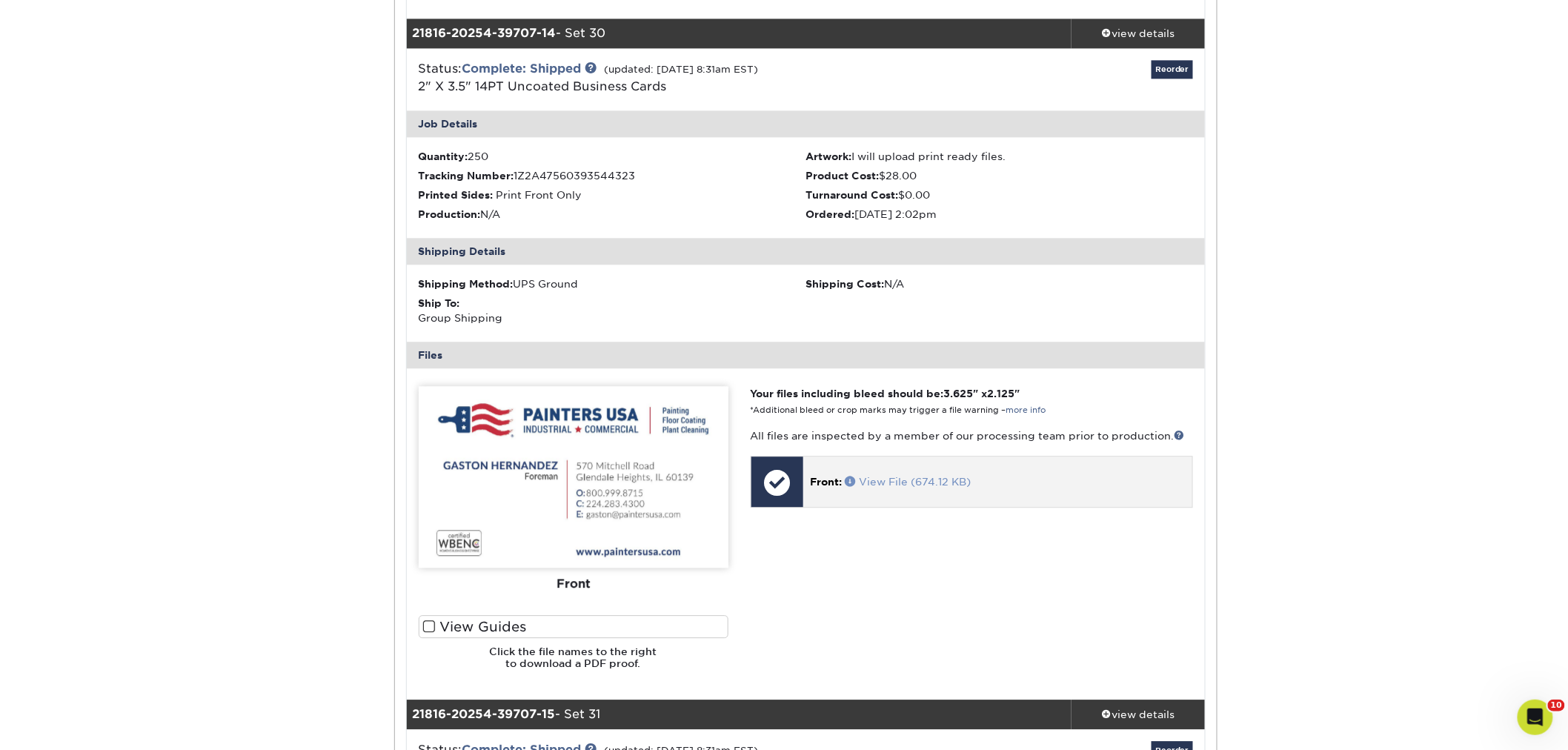
drag, startPoint x: 917, startPoint y: 472, endPoint x: 898, endPoint y: 483, distance: 22.0
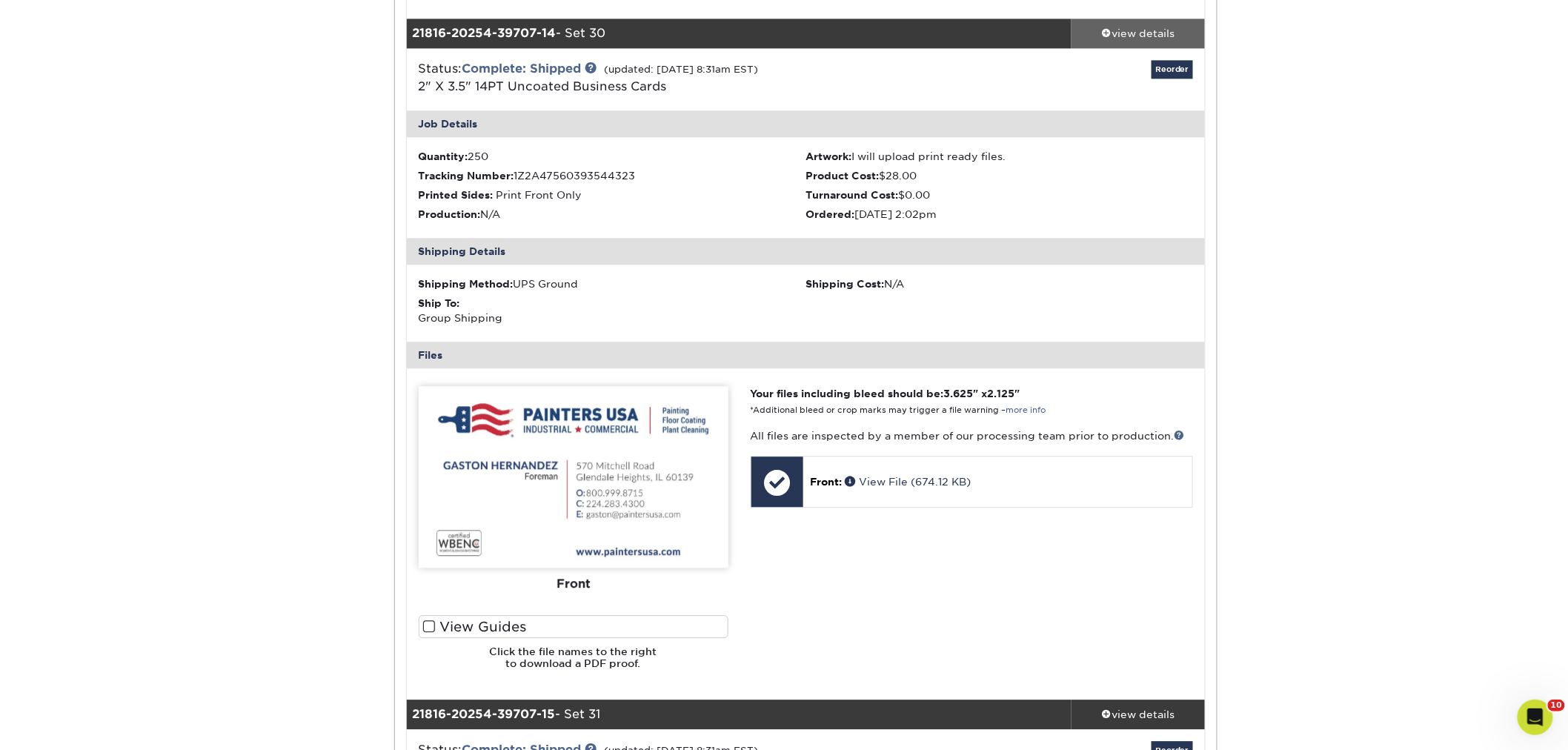
click at [1148, 26] on div "view details" at bounding box center [1138, 33] width 133 height 15
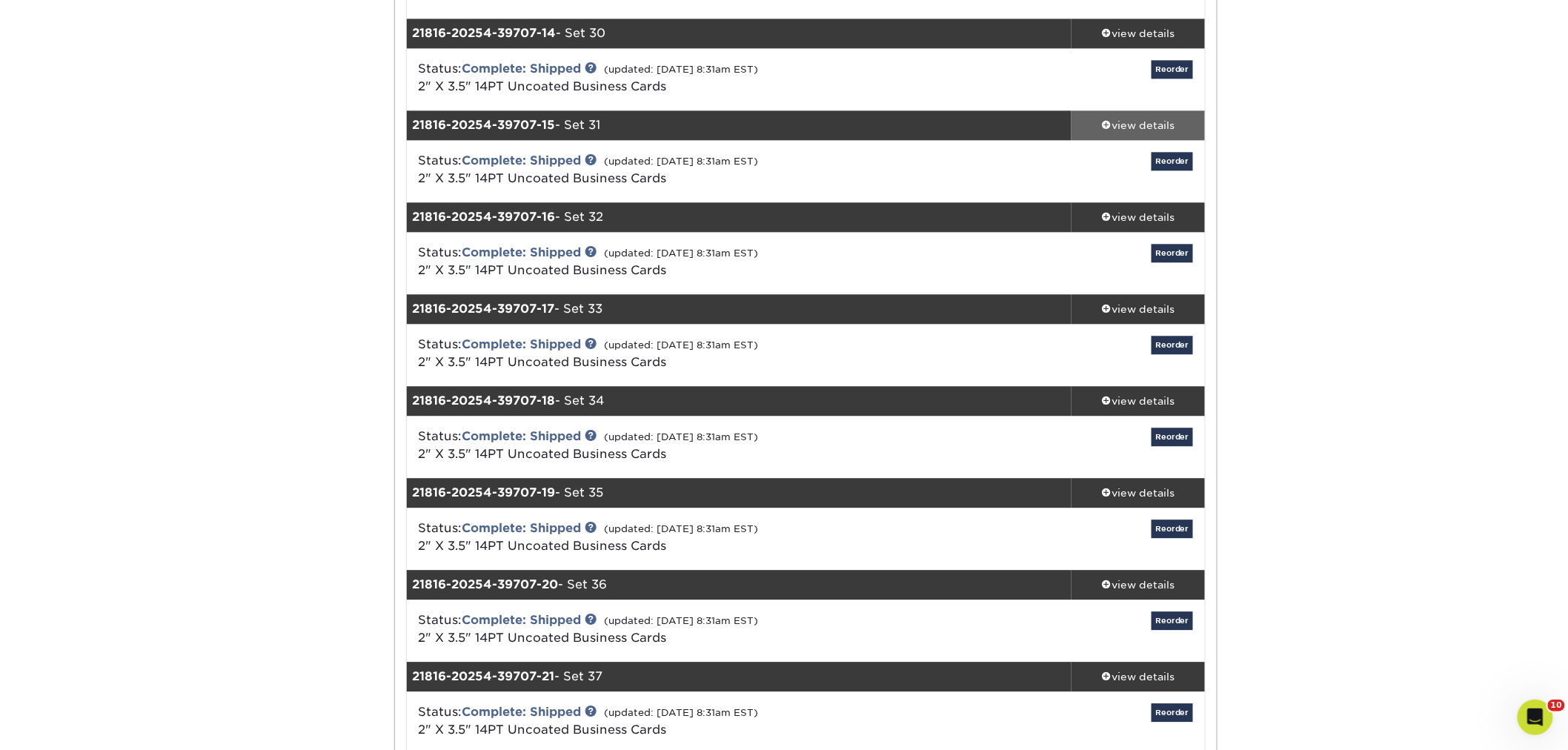
click at [1137, 119] on div "view details" at bounding box center [1138, 125] width 133 height 15
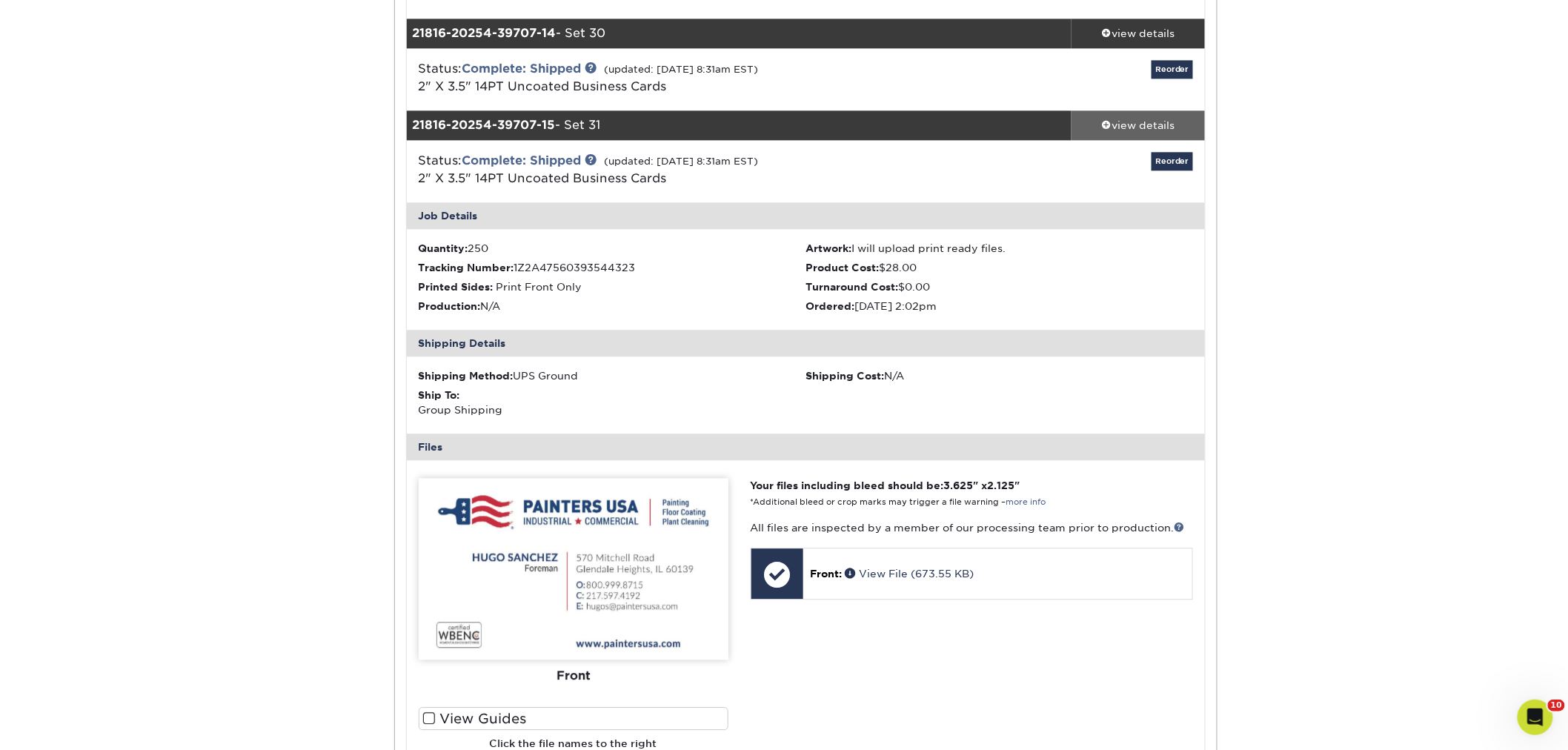
click at [1114, 121] on div "view details" at bounding box center [1138, 125] width 133 height 15
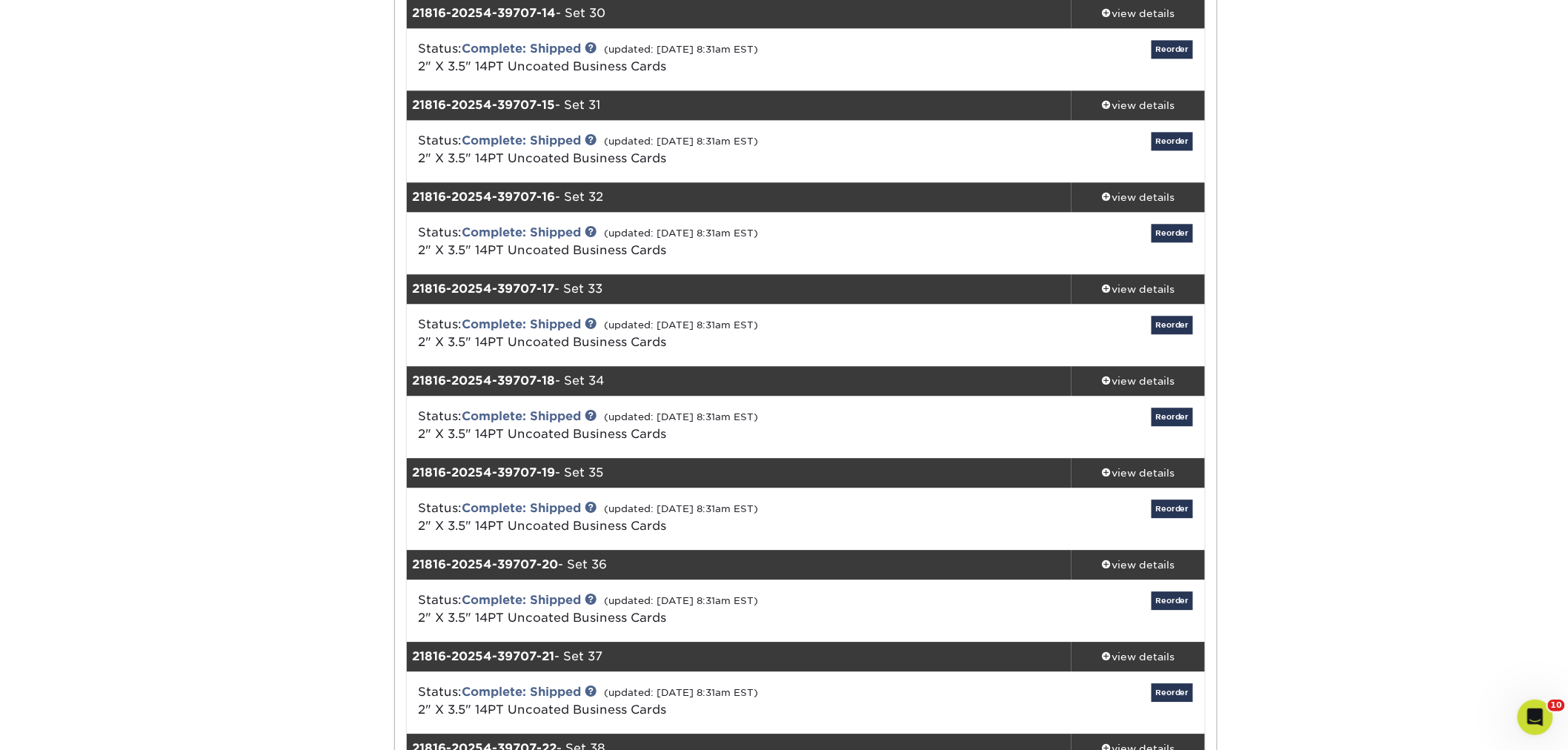
scroll to position [1565, 0]
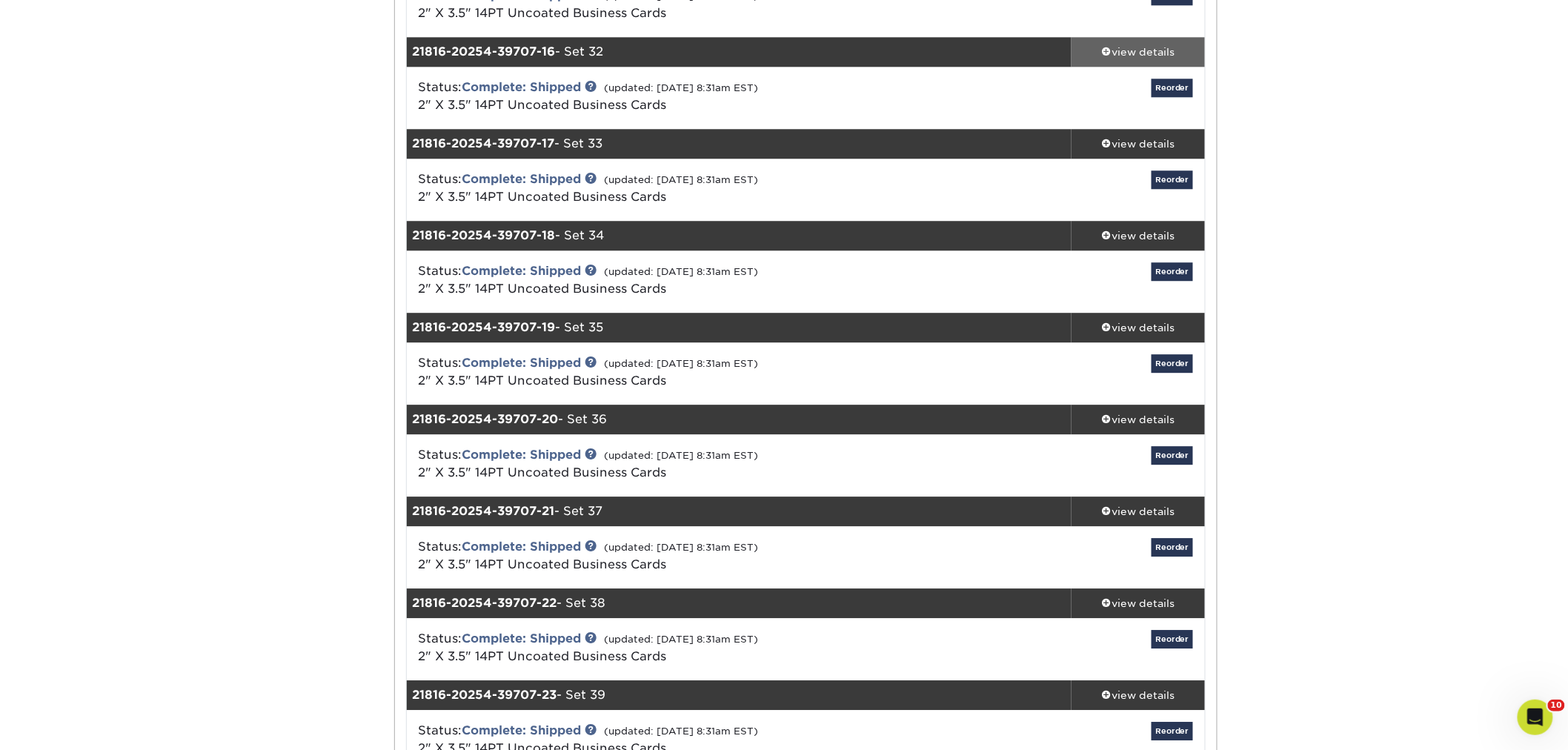
click at [1129, 47] on div "view details" at bounding box center [1138, 52] width 133 height 15
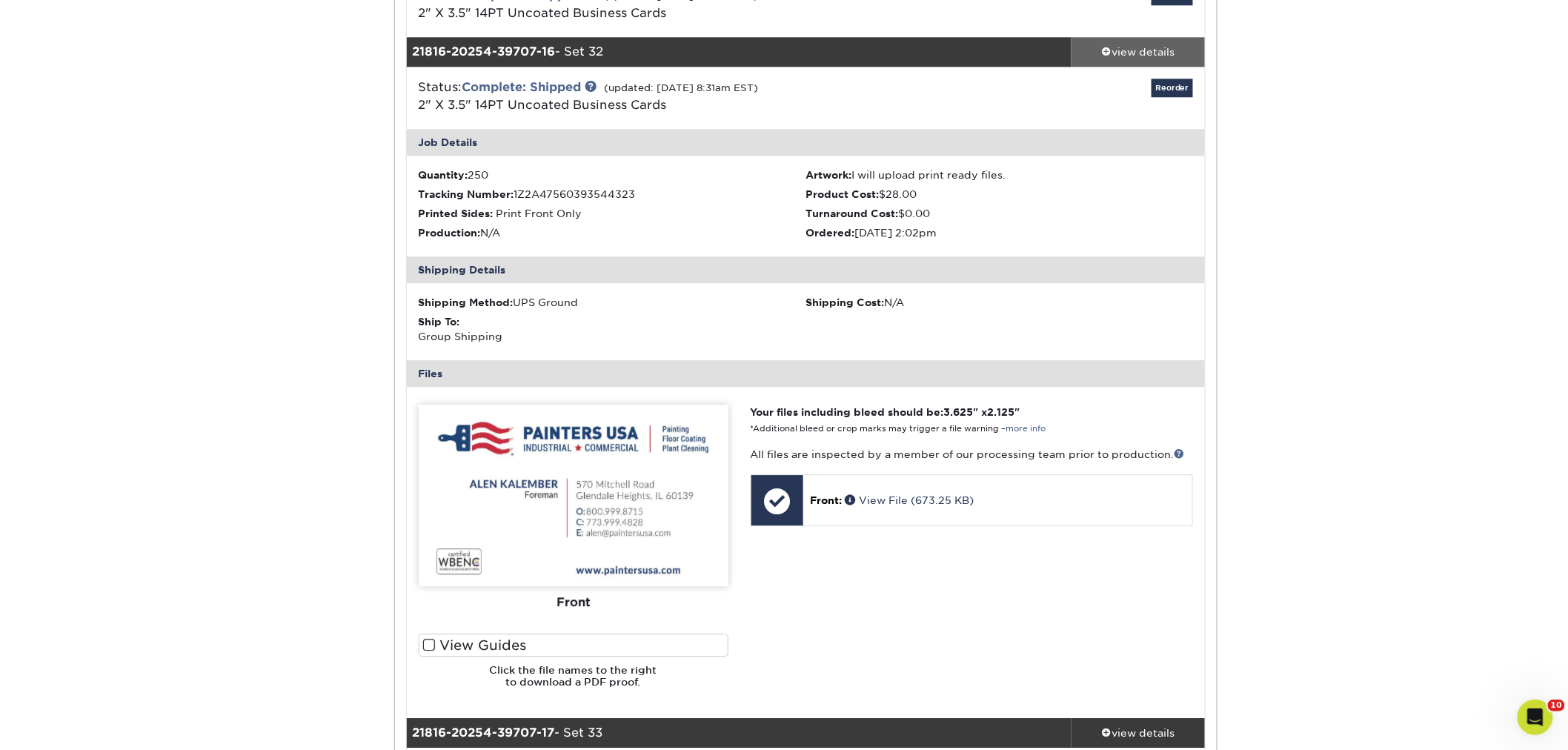
click at [1139, 49] on div "view details" at bounding box center [1138, 52] width 133 height 15
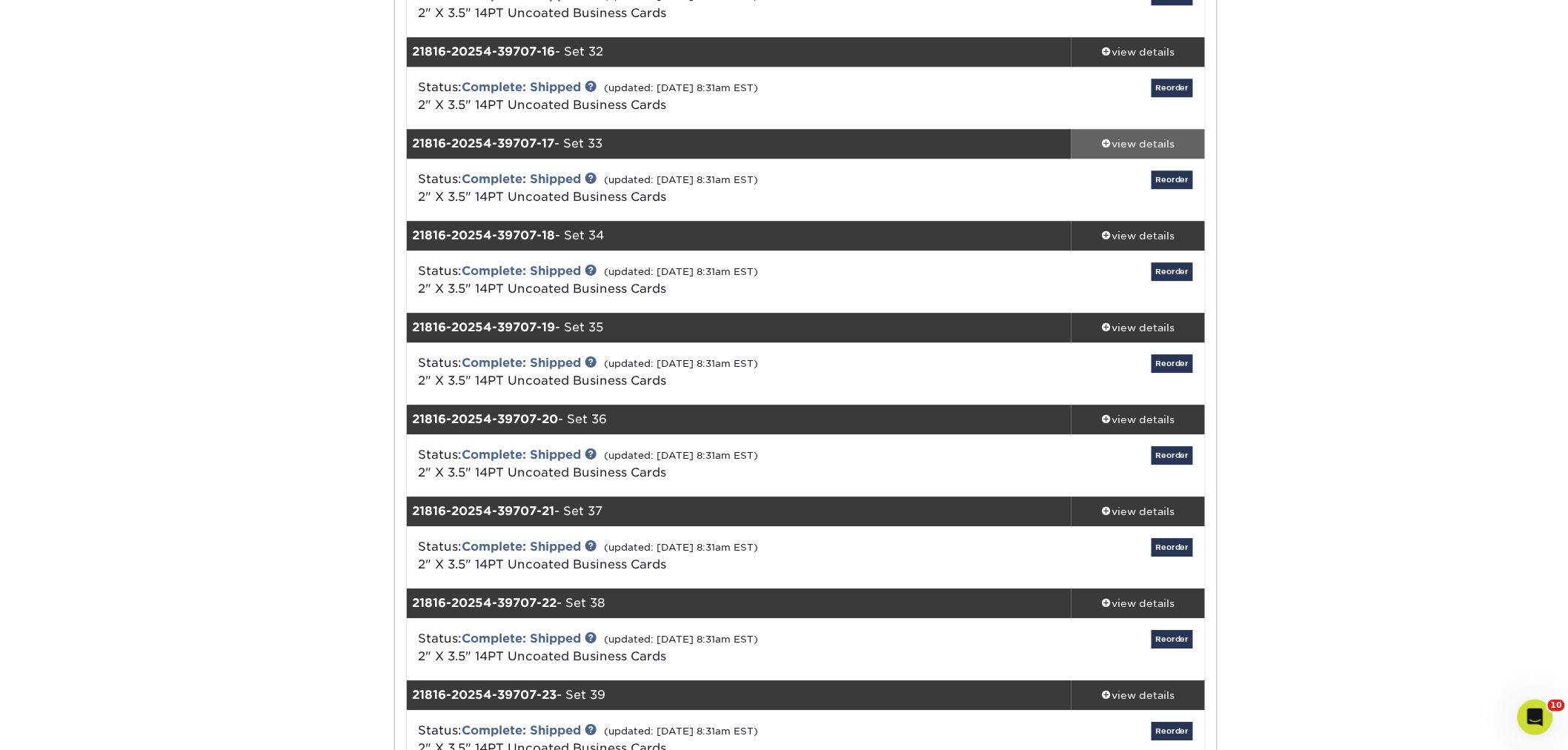
click at [1132, 139] on div "view details" at bounding box center [1138, 144] width 133 height 15
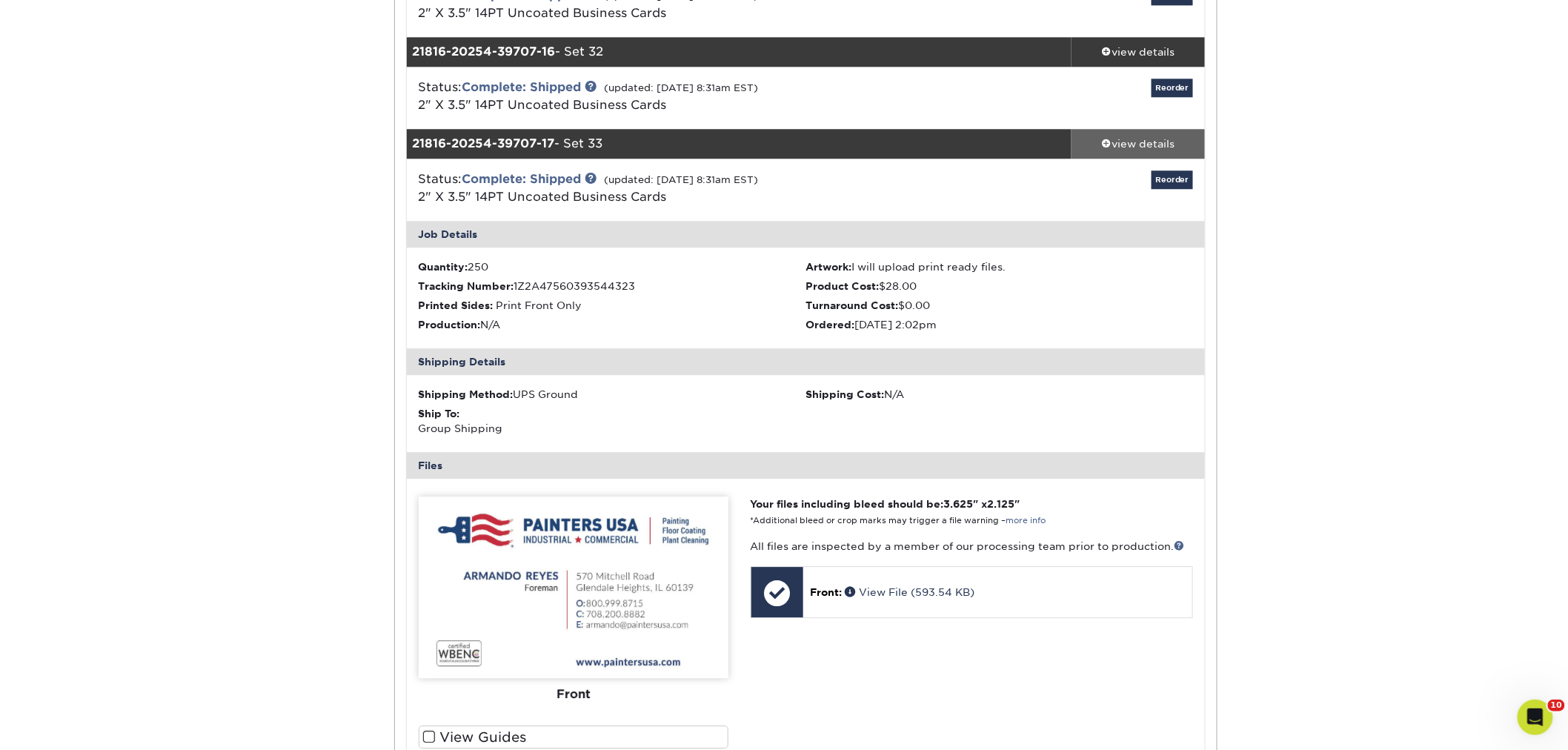
click at [1138, 145] on div "view details" at bounding box center [1138, 144] width 133 height 15
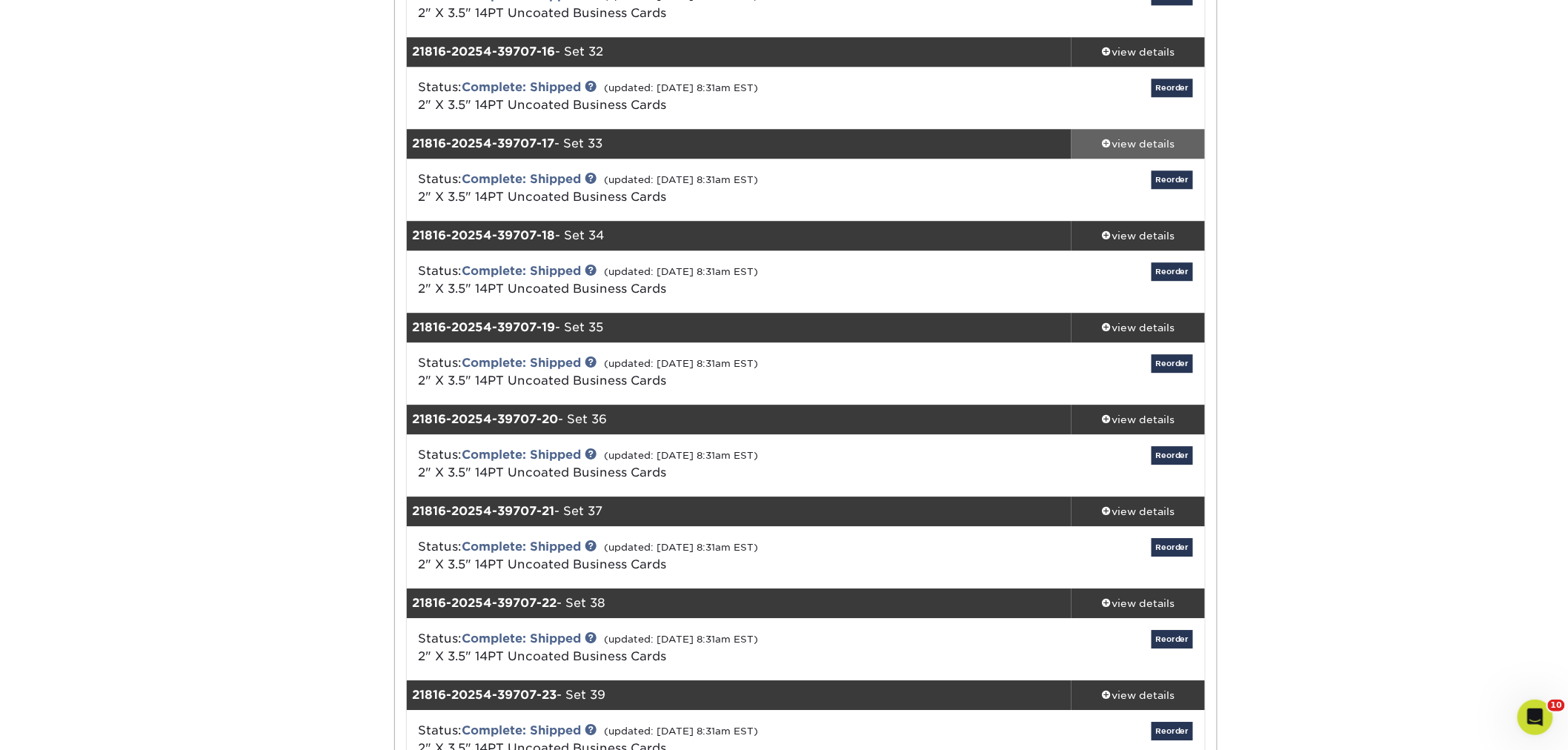
click at [1117, 139] on div "view details" at bounding box center [1138, 144] width 133 height 15
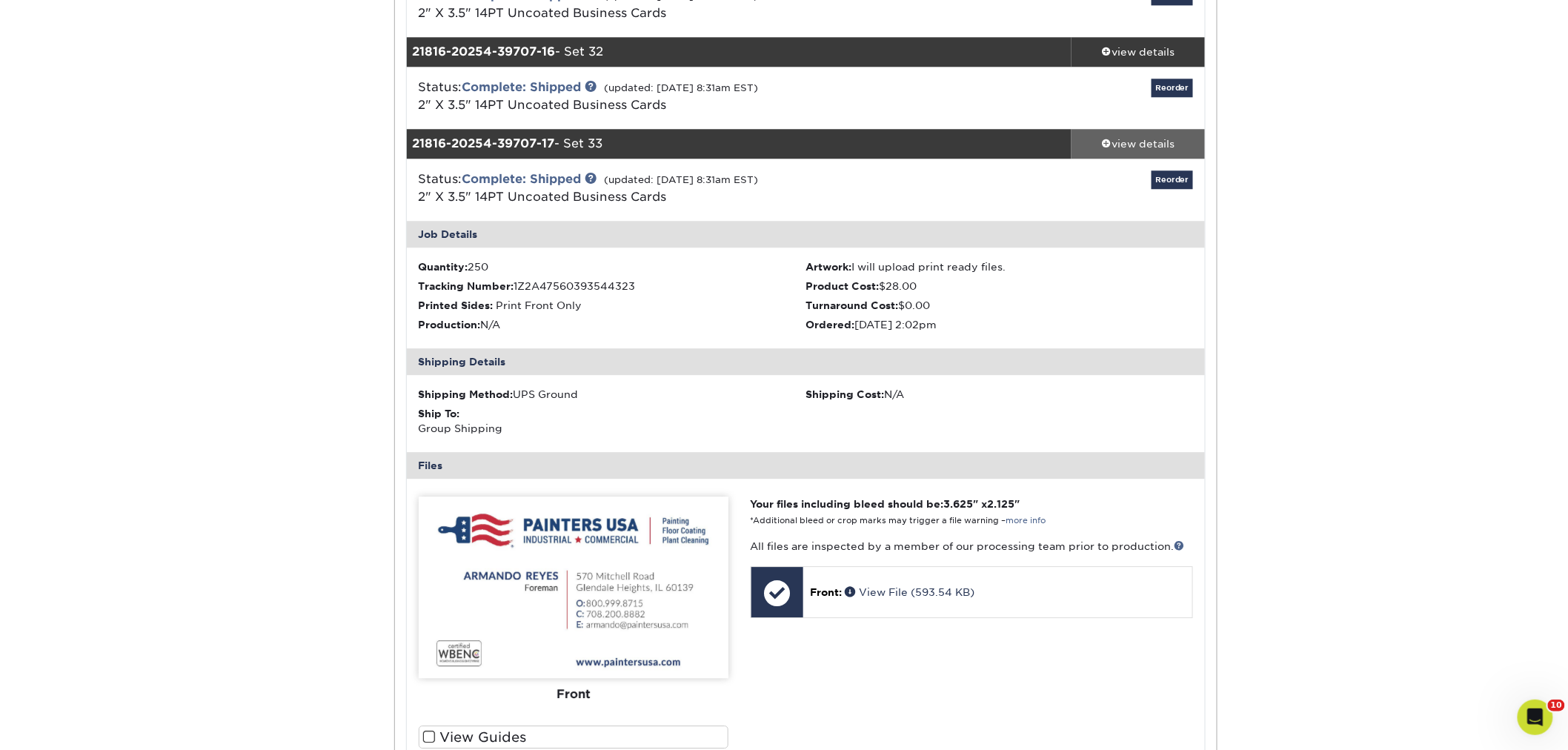
click at [1119, 139] on div "view details" at bounding box center [1138, 144] width 133 height 15
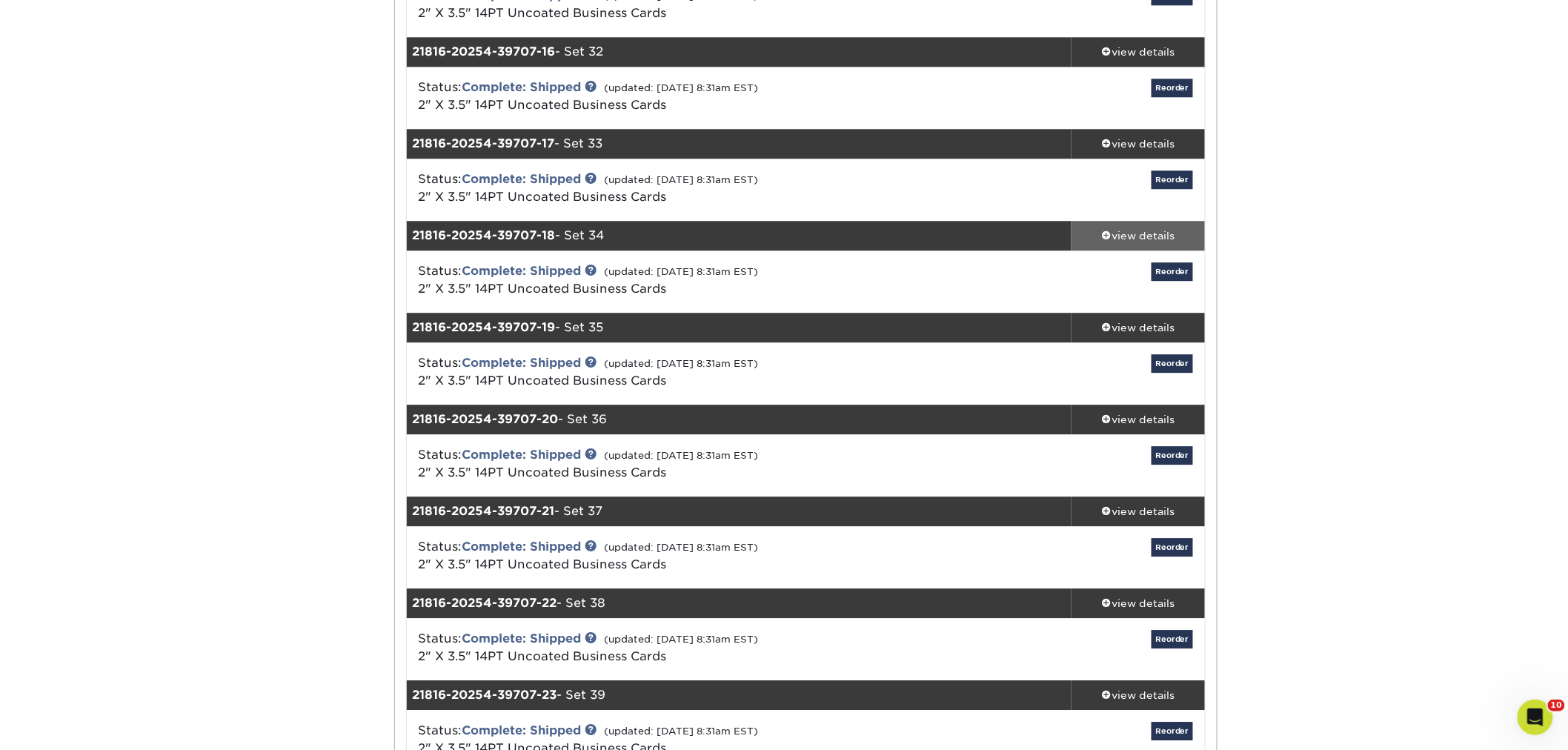
click at [1113, 232] on div "view details" at bounding box center [1138, 236] width 133 height 15
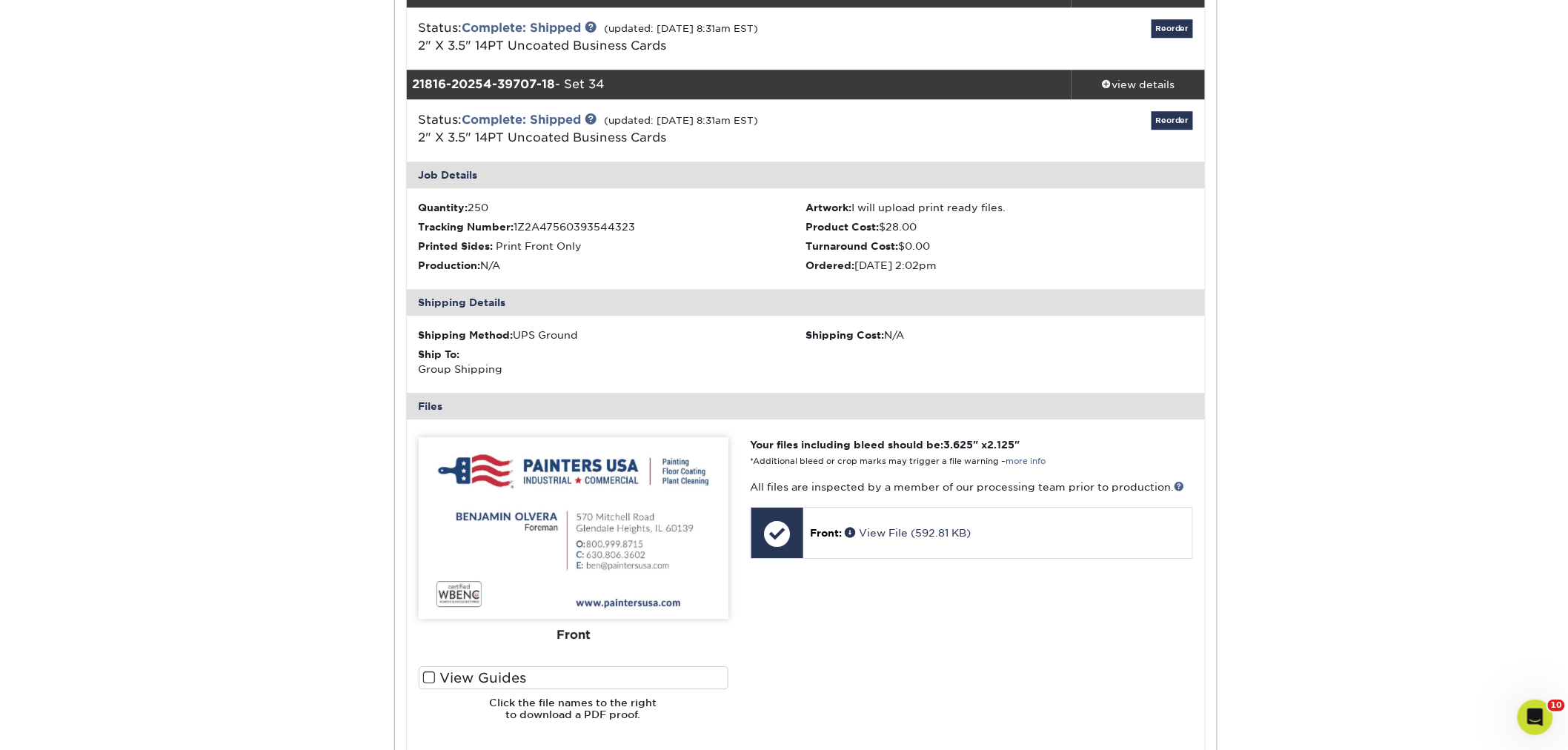
scroll to position [1729, 0]
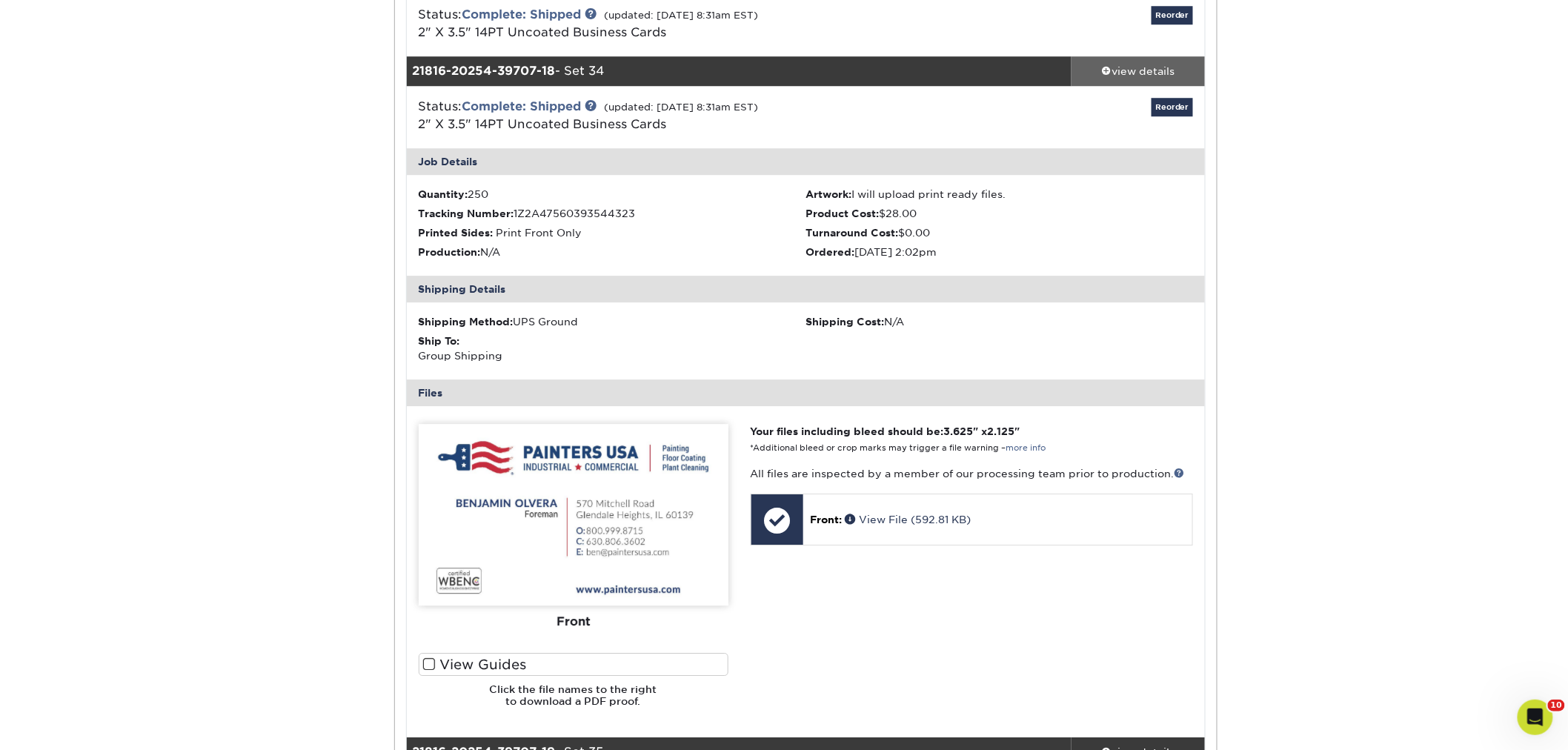
click at [1139, 74] on div "view details" at bounding box center [1138, 72] width 133 height 15
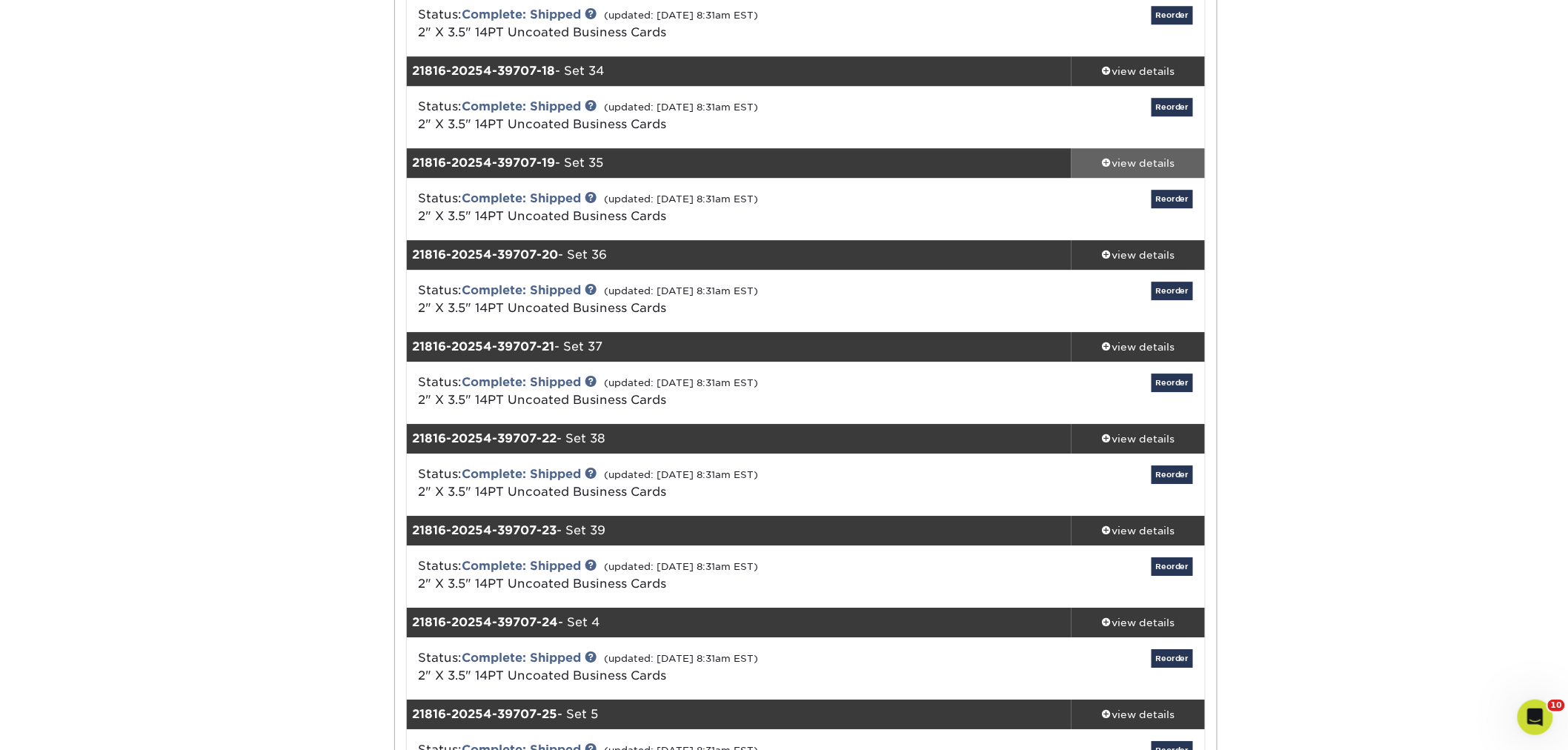
click at [1159, 155] on div "view details" at bounding box center [1138, 163] width 133 height 15
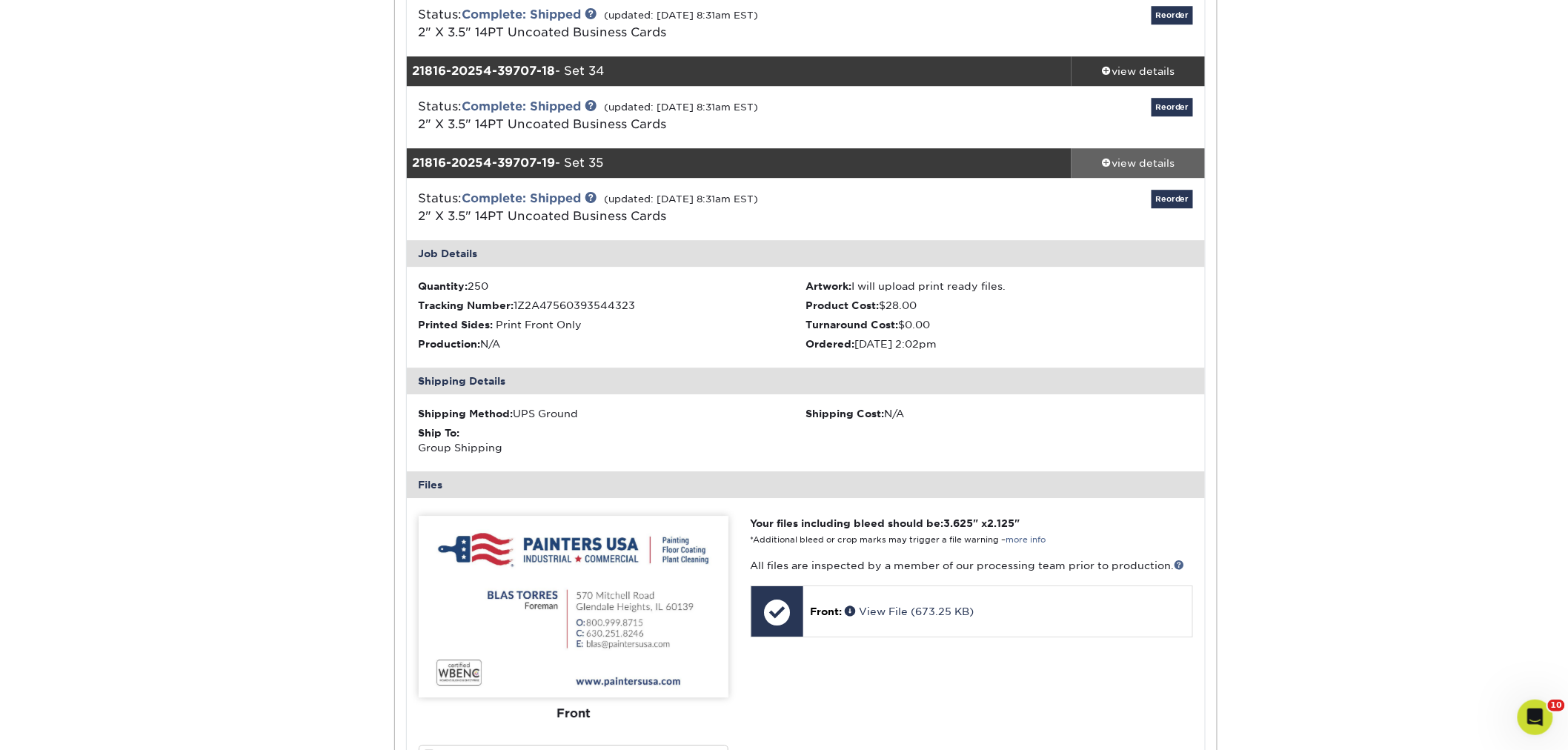
click at [1109, 168] on div "view details" at bounding box center [1138, 163] width 133 height 15
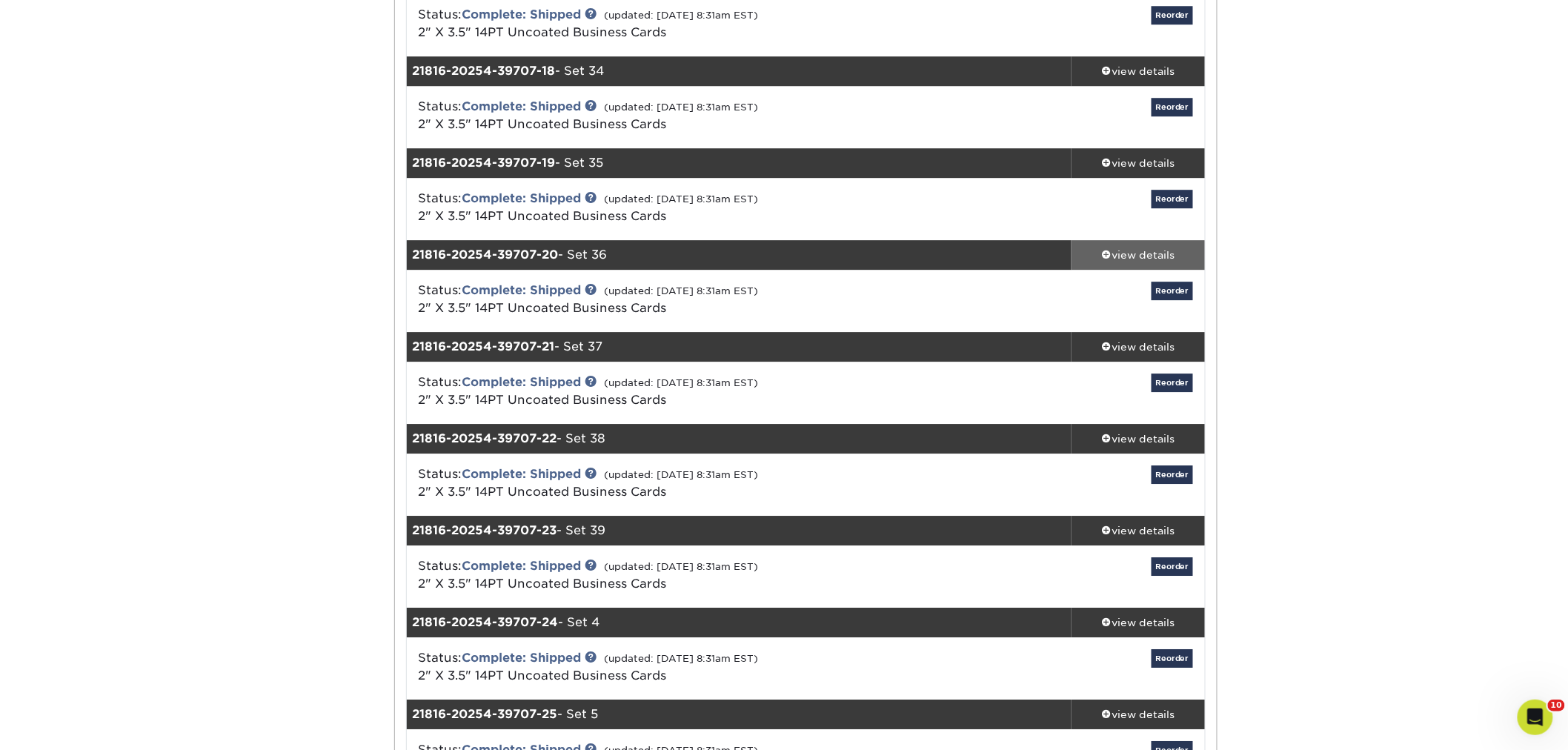
click at [1116, 253] on div "view details" at bounding box center [1138, 255] width 133 height 15
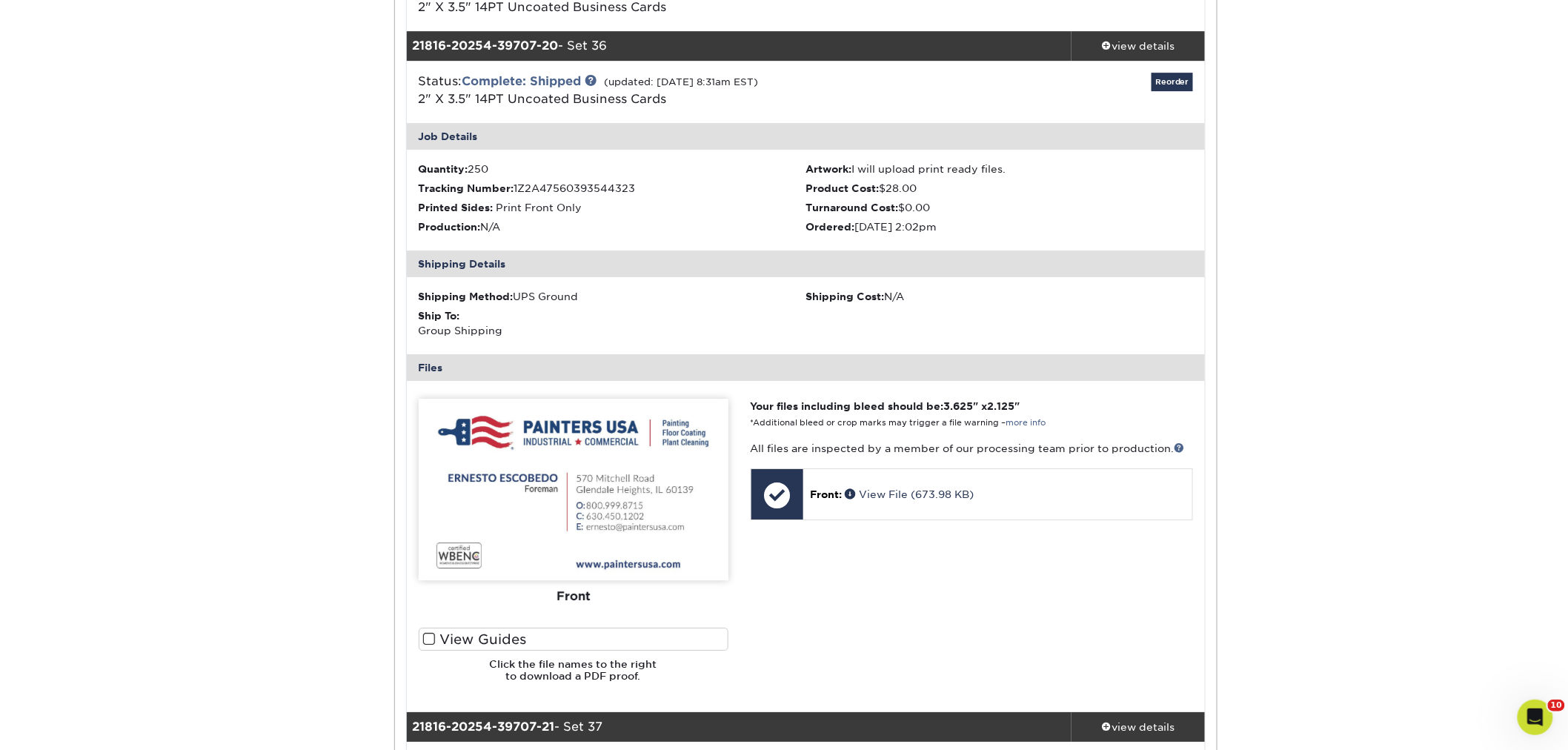
scroll to position [1976, 0]
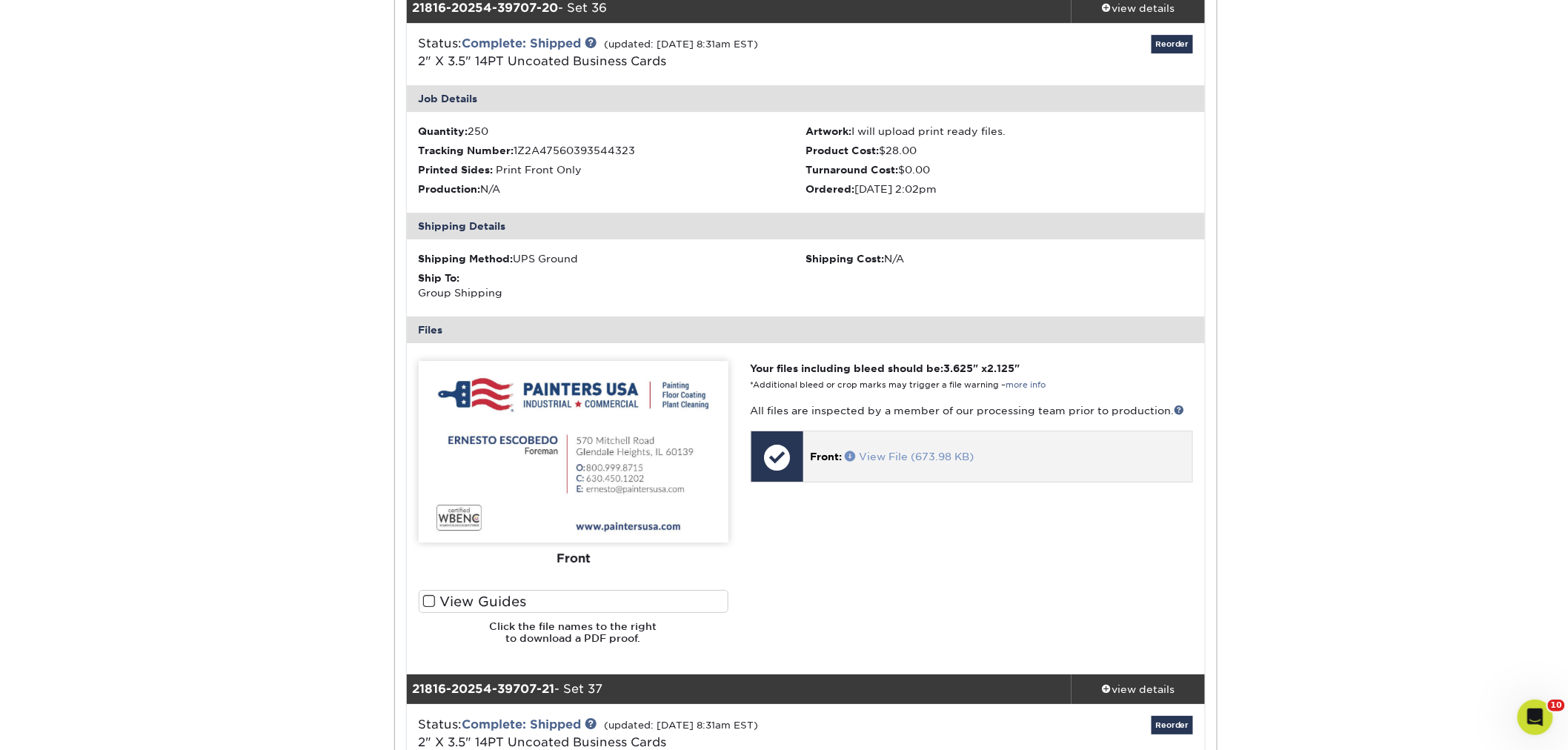
drag, startPoint x: 875, startPoint y: 462, endPoint x: 863, endPoint y: 451, distance: 16.3
click at [1129, 11] on div "view details" at bounding box center [1138, 8] width 133 height 15
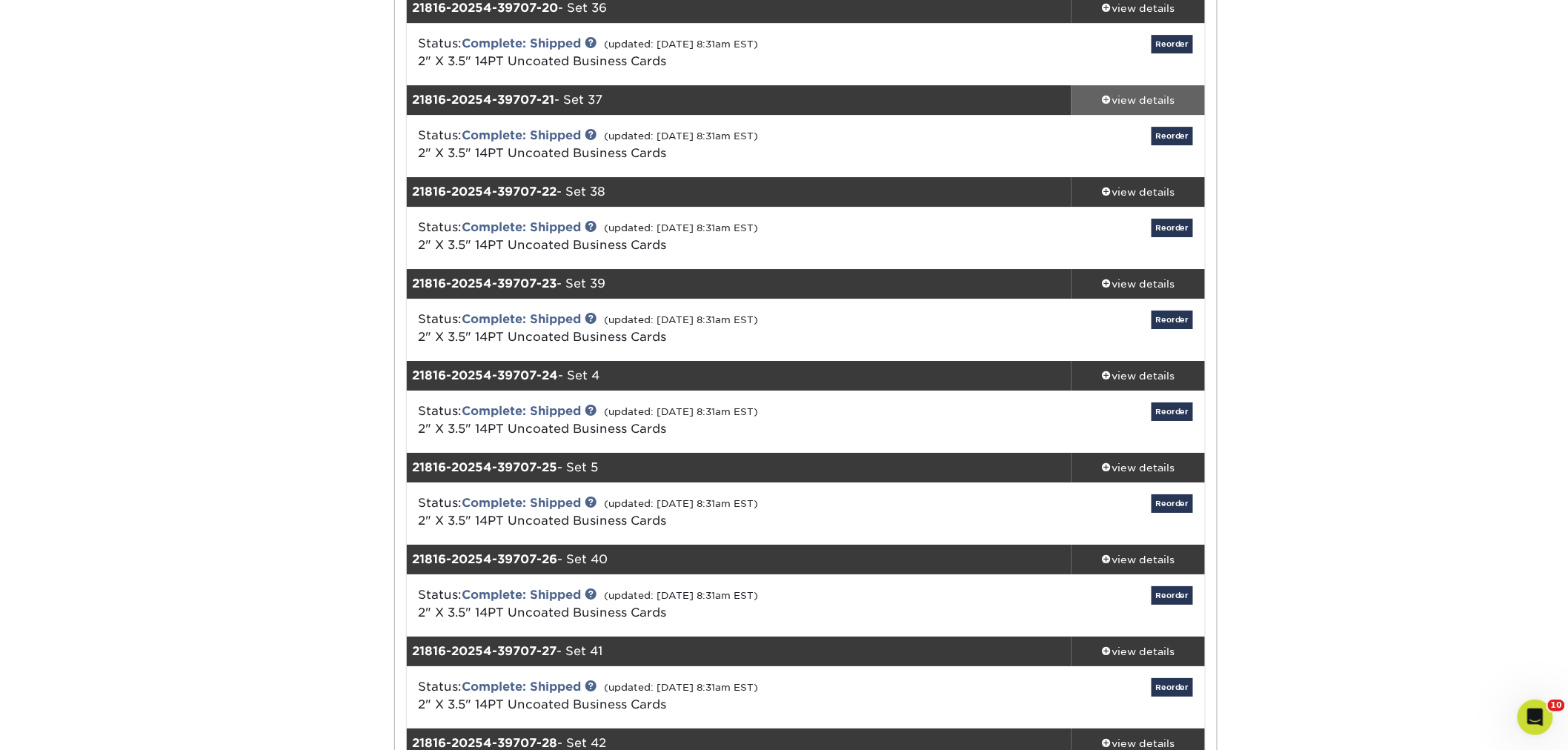
click at [1136, 99] on div "view details" at bounding box center [1138, 100] width 133 height 15
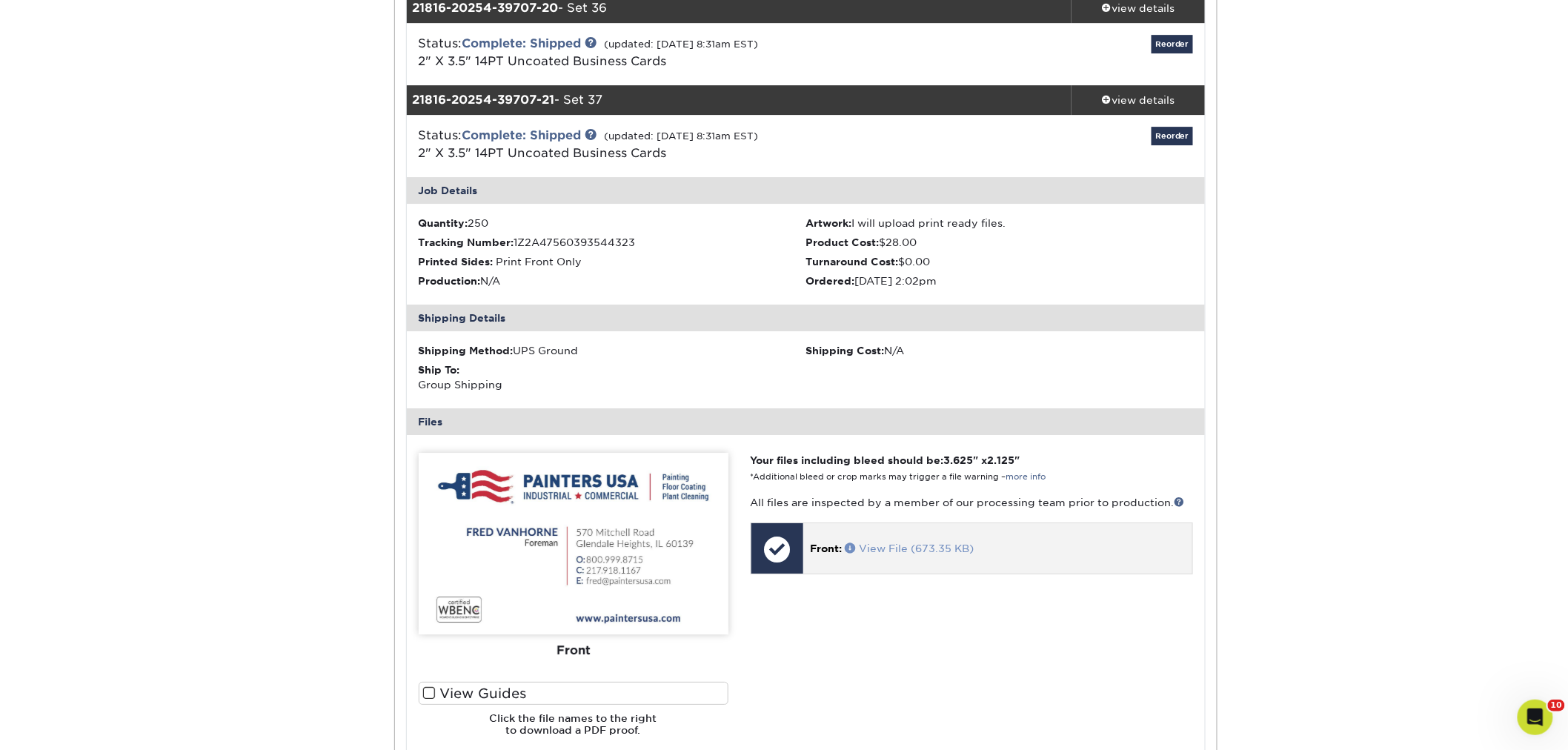
drag, startPoint x: 876, startPoint y: 536, endPoint x: 890, endPoint y: 549, distance: 19.1
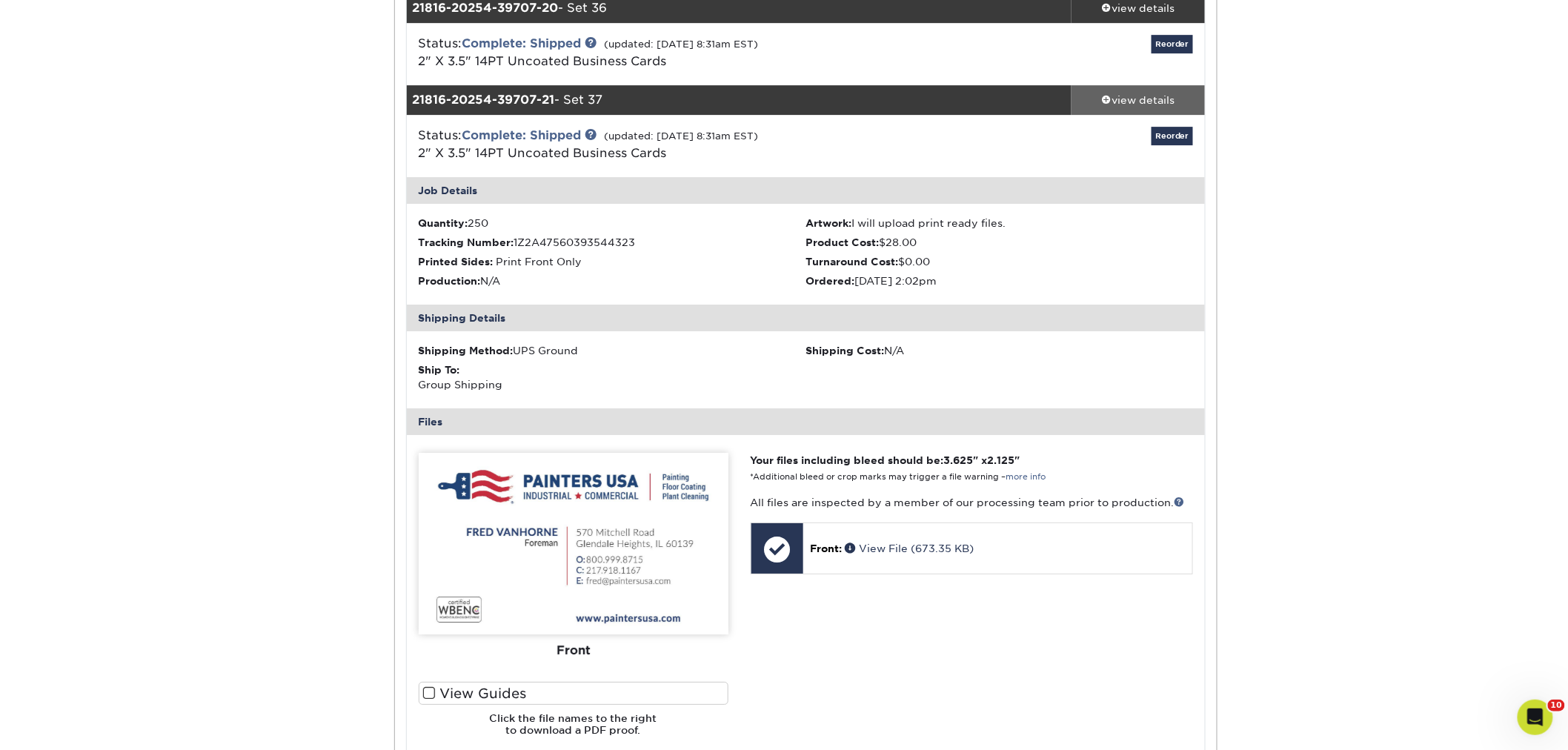
click at [1139, 101] on div "view details" at bounding box center [1138, 100] width 133 height 15
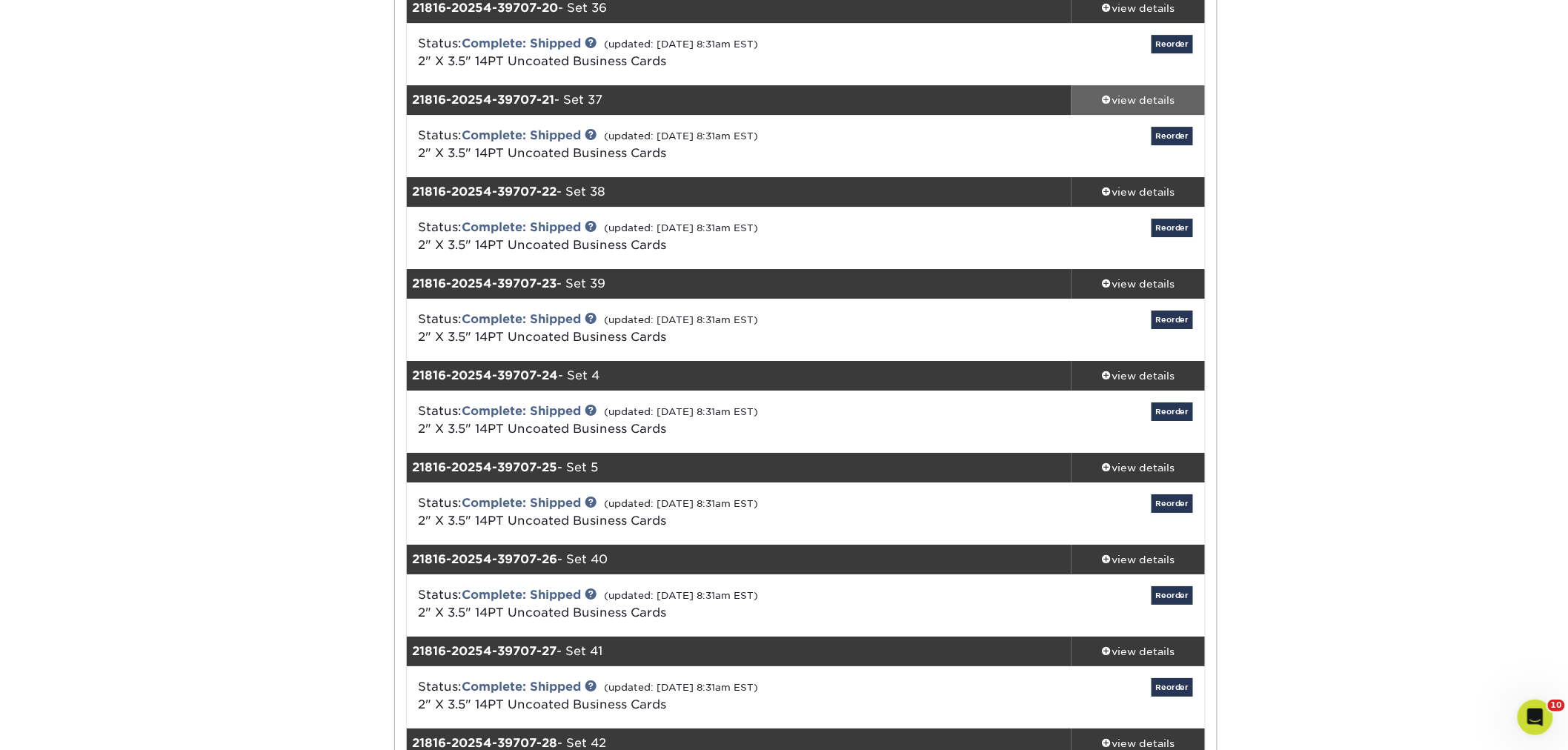
click at [1135, 89] on link "view details" at bounding box center [1138, 99] width 133 height 29
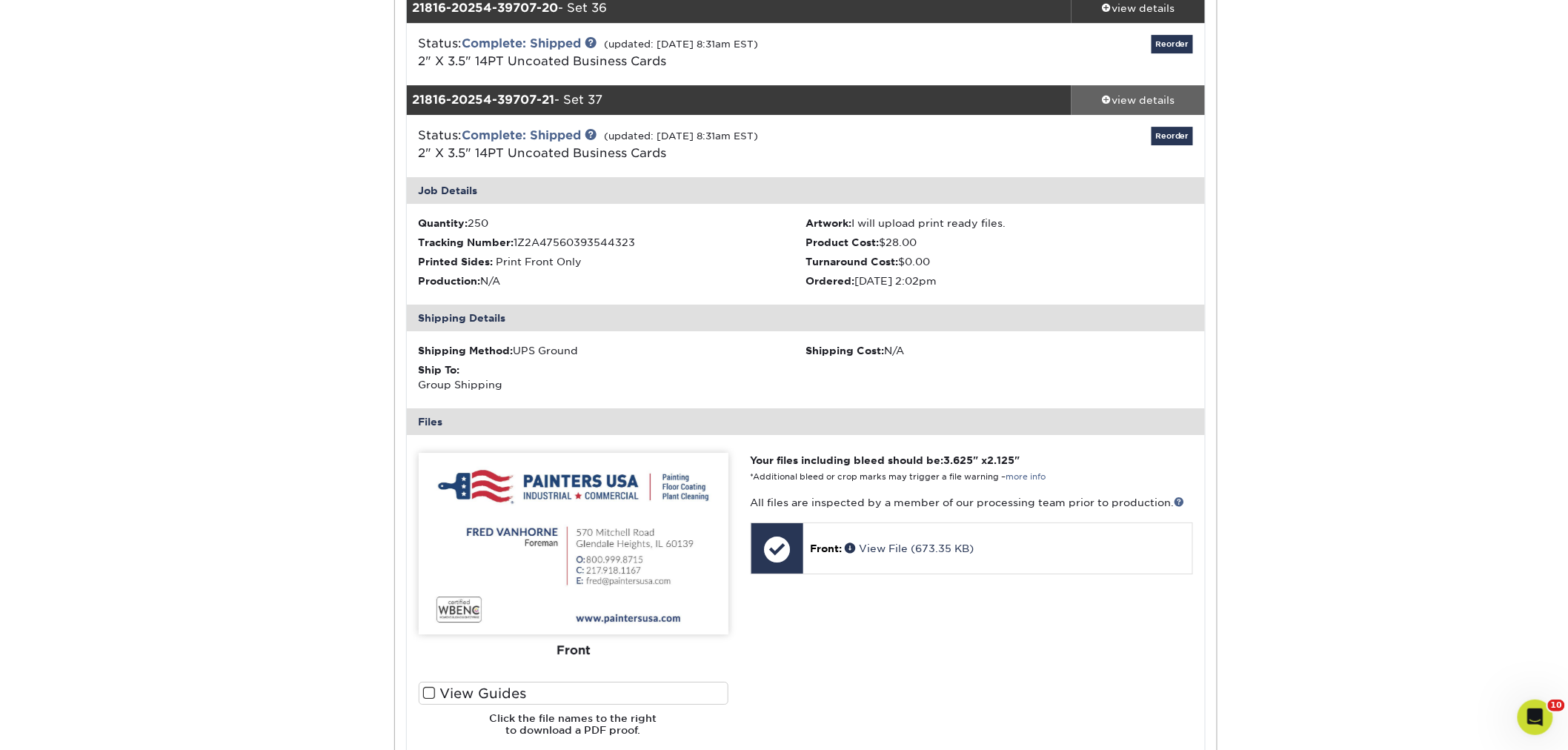
click at [1136, 90] on link "view details" at bounding box center [1138, 99] width 133 height 29
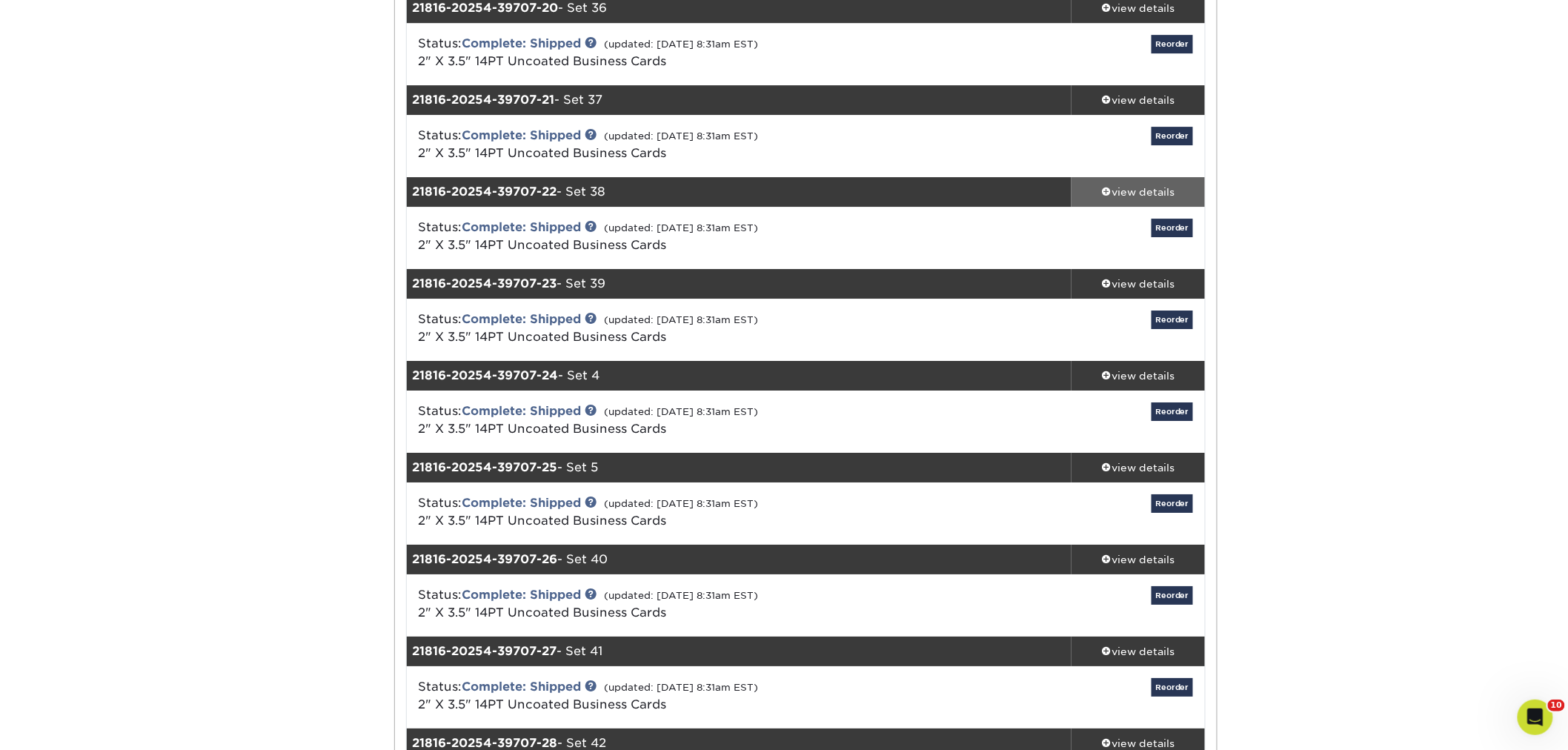
click at [1136, 190] on div "view details" at bounding box center [1138, 192] width 133 height 15
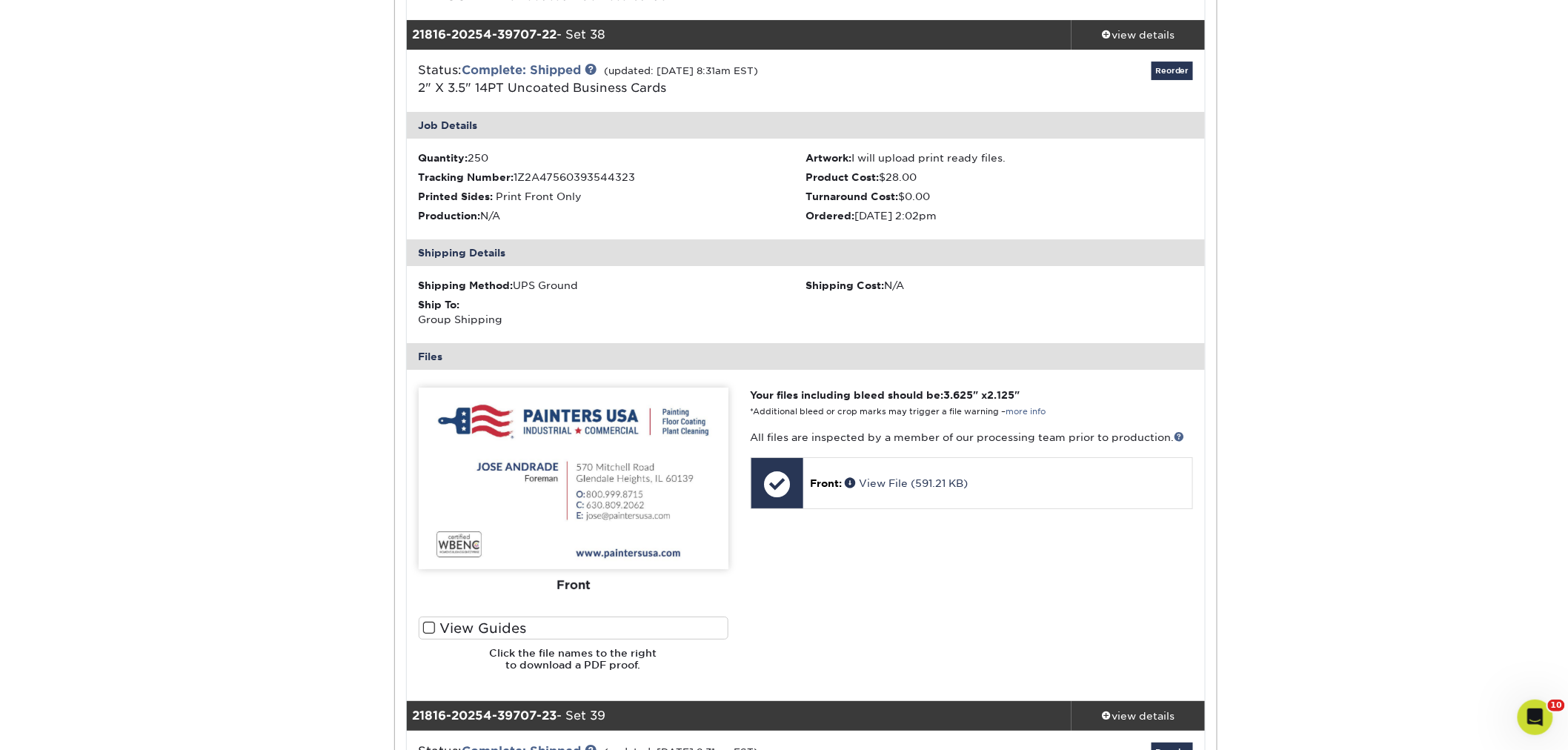
scroll to position [2141, 0]
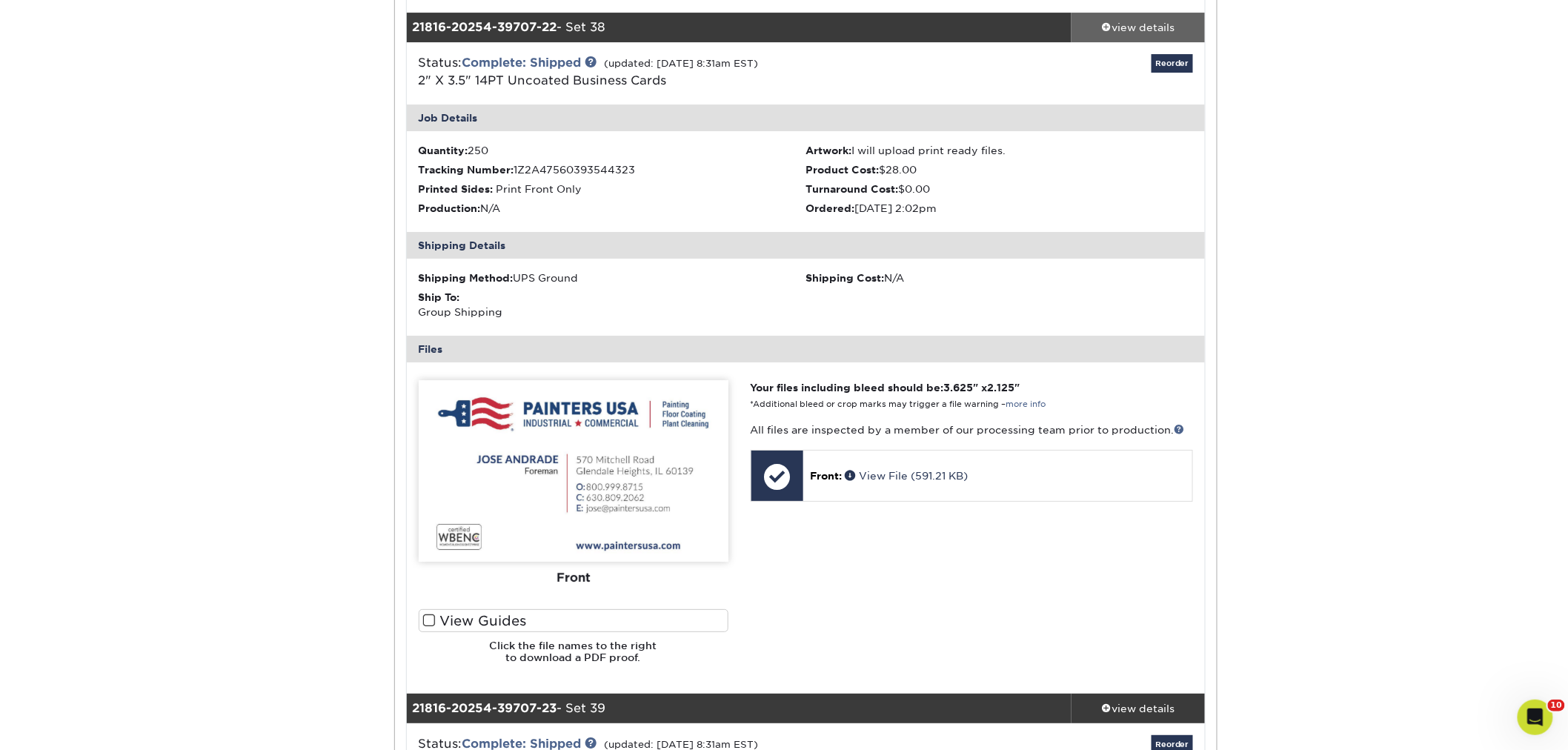
click at [1127, 20] on div "view details" at bounding box center [1138, 28] width 133 height 15
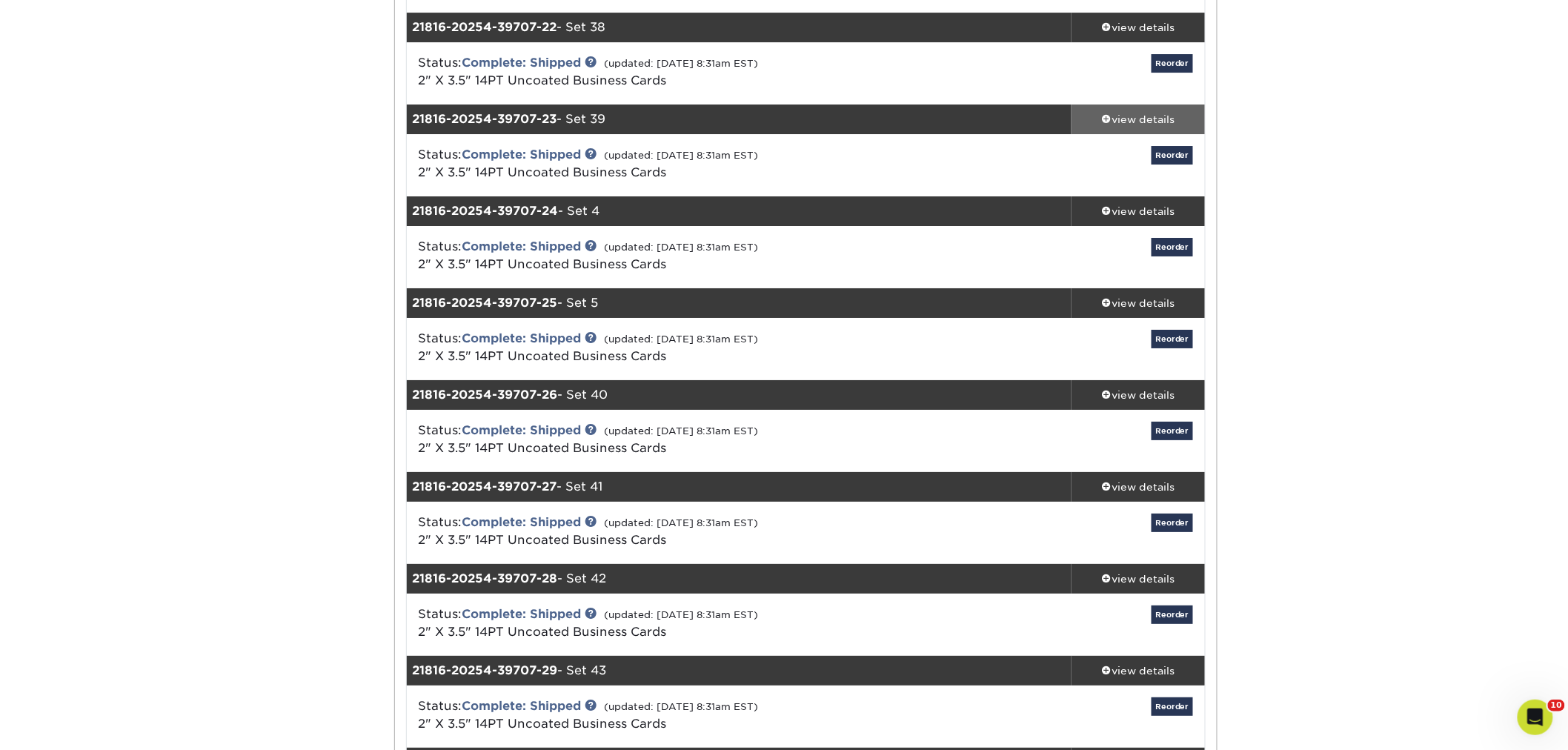
click at [1139, 112] on div "view details" at bounding box center [1138, 119] width 133 height 15
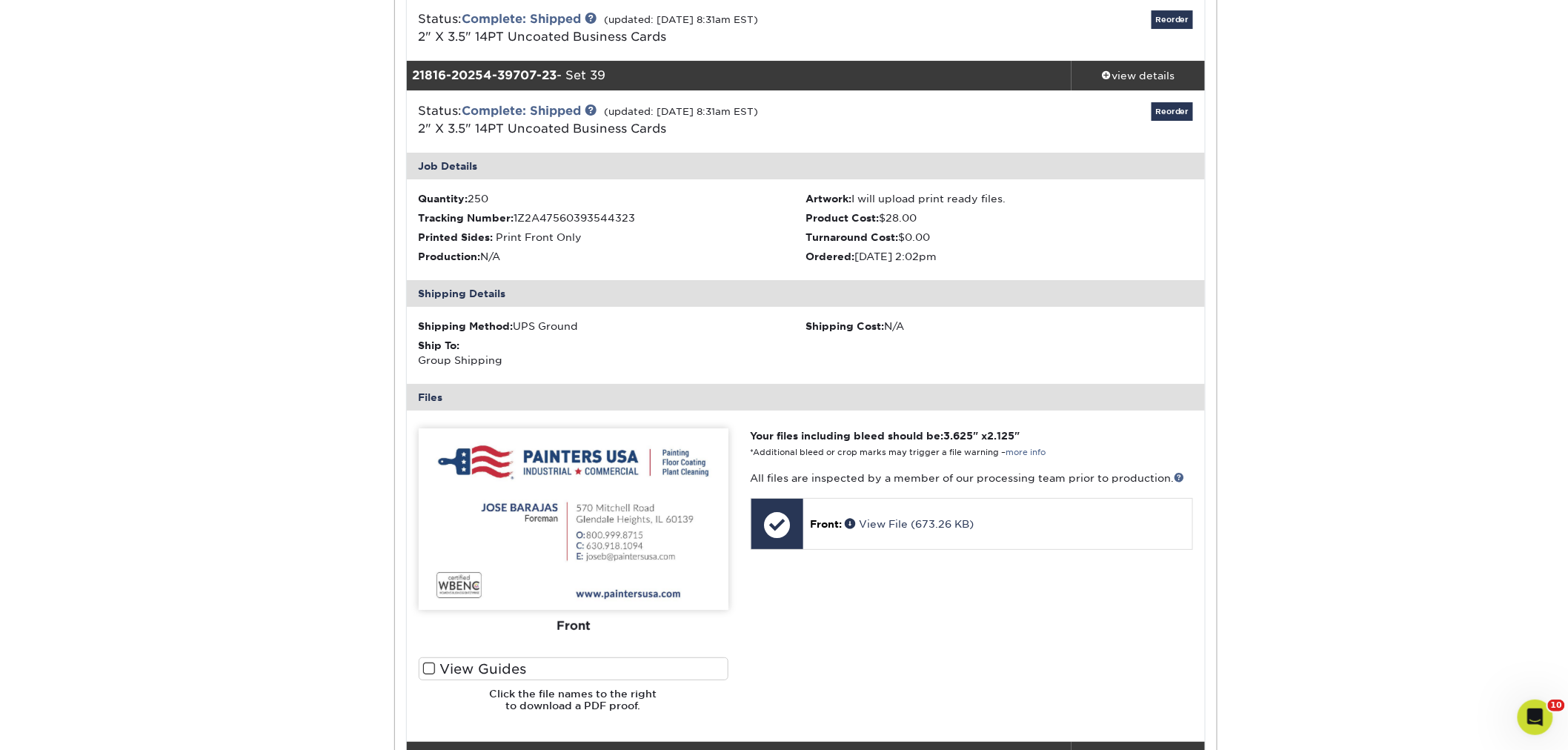
scroll to position [2224, 0]
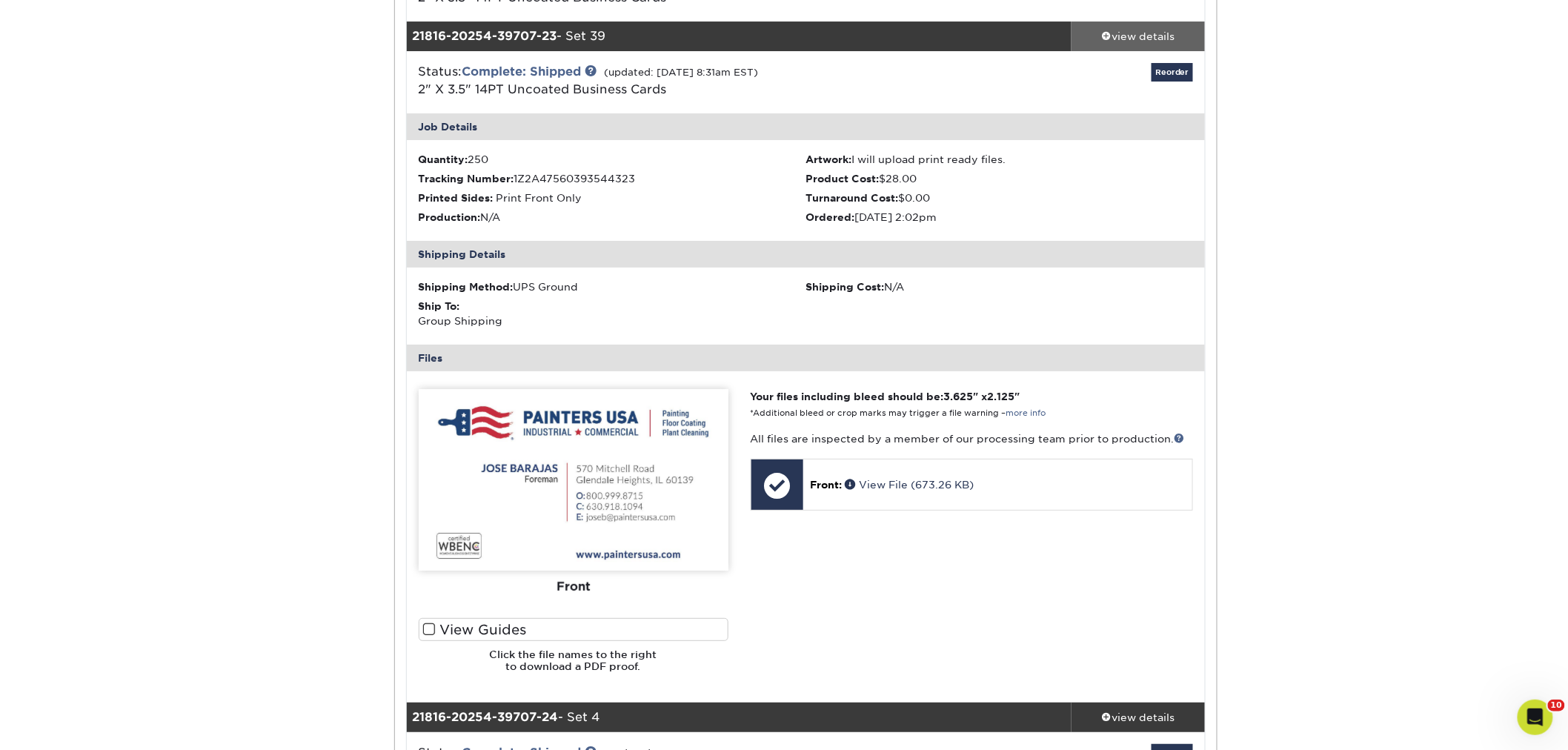
click at [1108, 38] on span at bounding box center [1107, 35] width 11 height 11
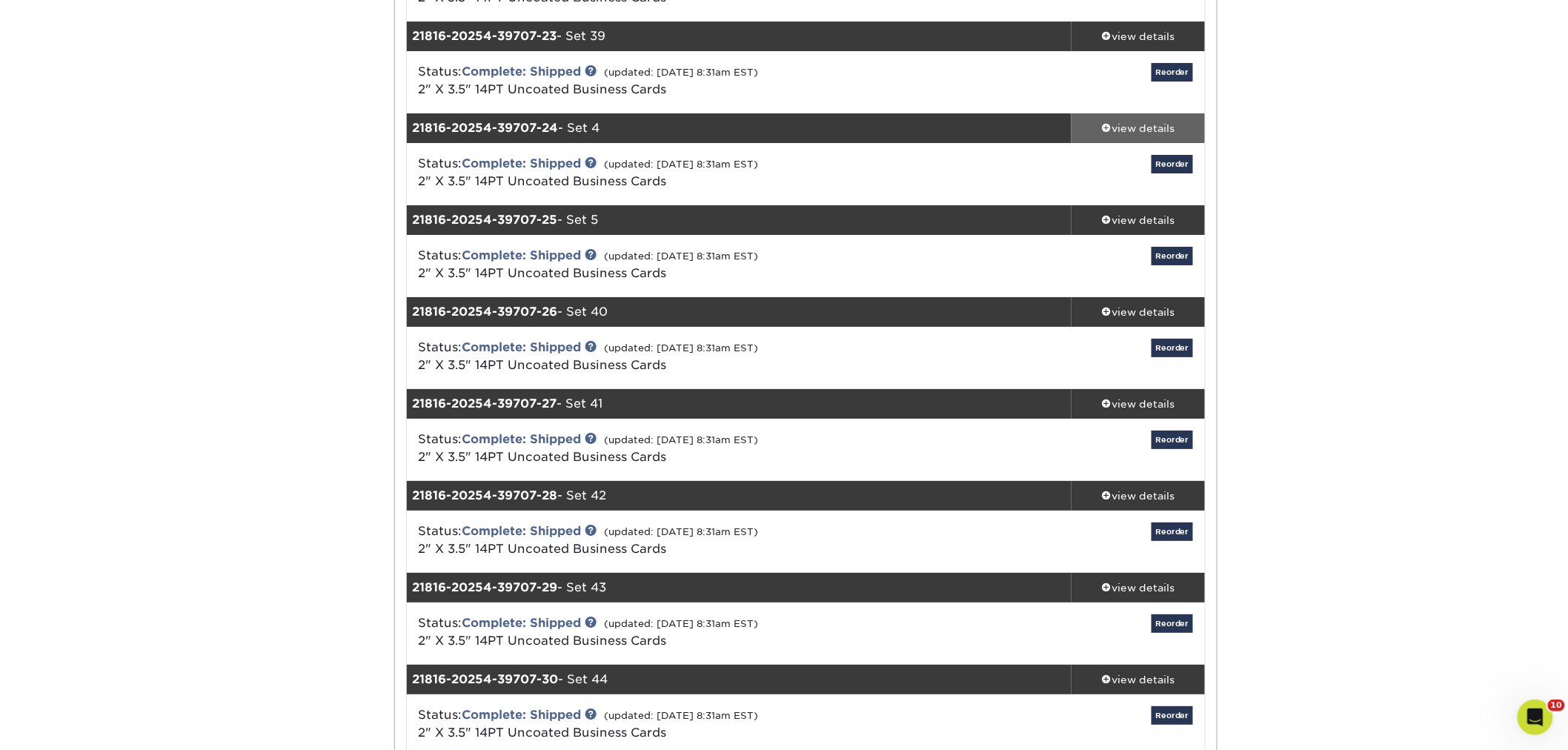
click at [1117, 127] on div "view details" at bounding box center [1138, 128] width 133 height 15
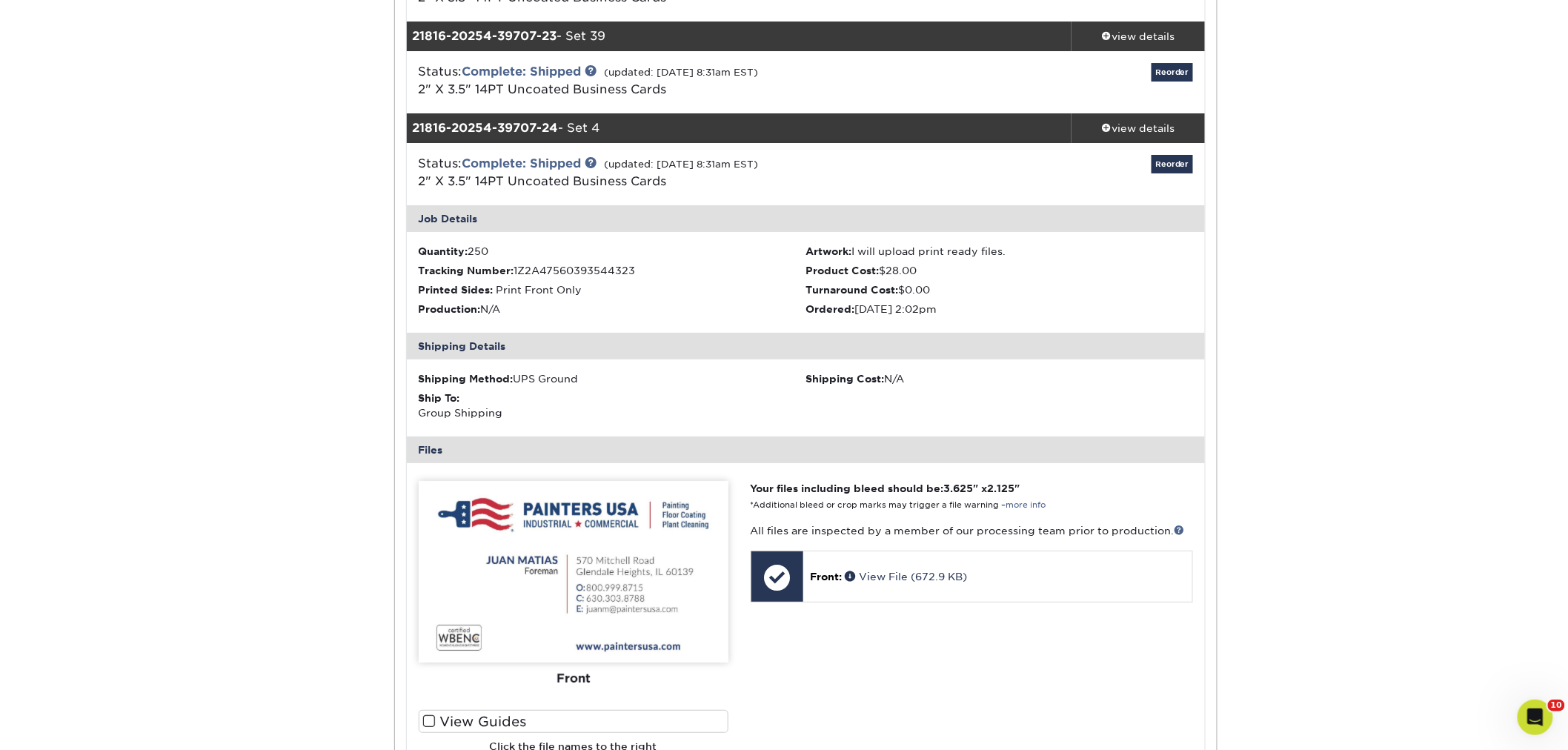
scroll to position [2306, 0]
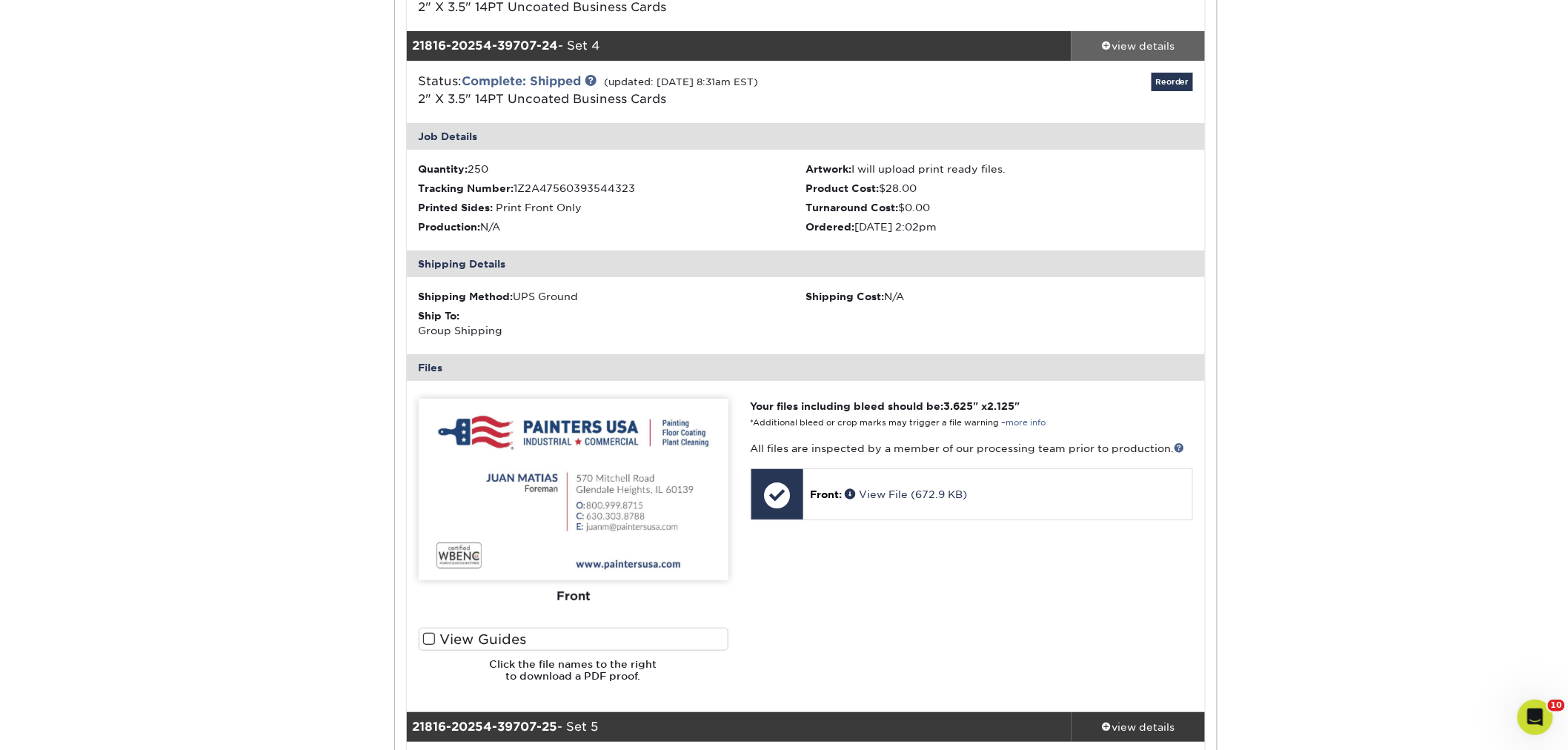
click at [1152, 46] on div "view details" at bounding box center [1138, 46] width 133 height 15
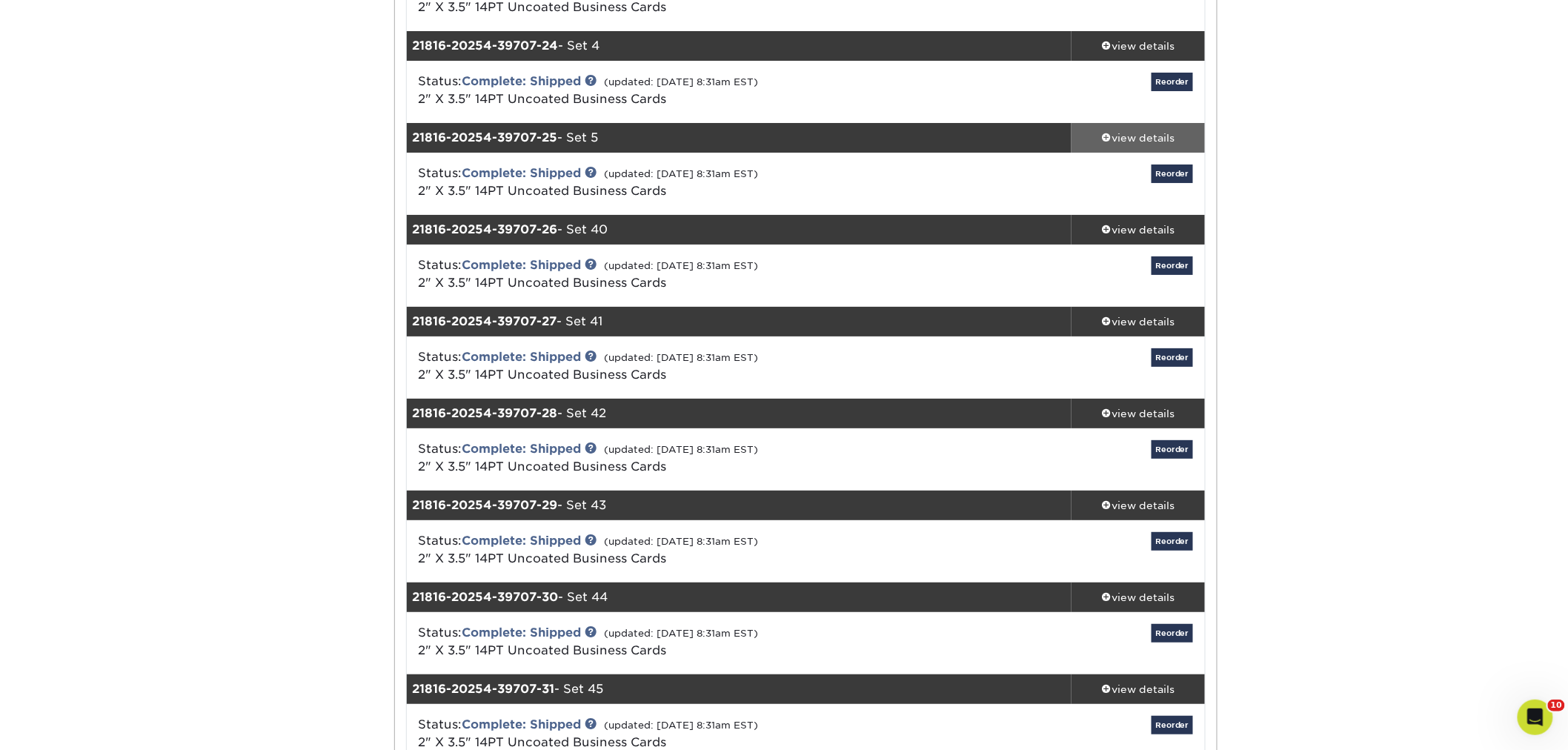
click at [1142, 135] on div "view details" at bounding box center [1138, 138] width 133 height 15
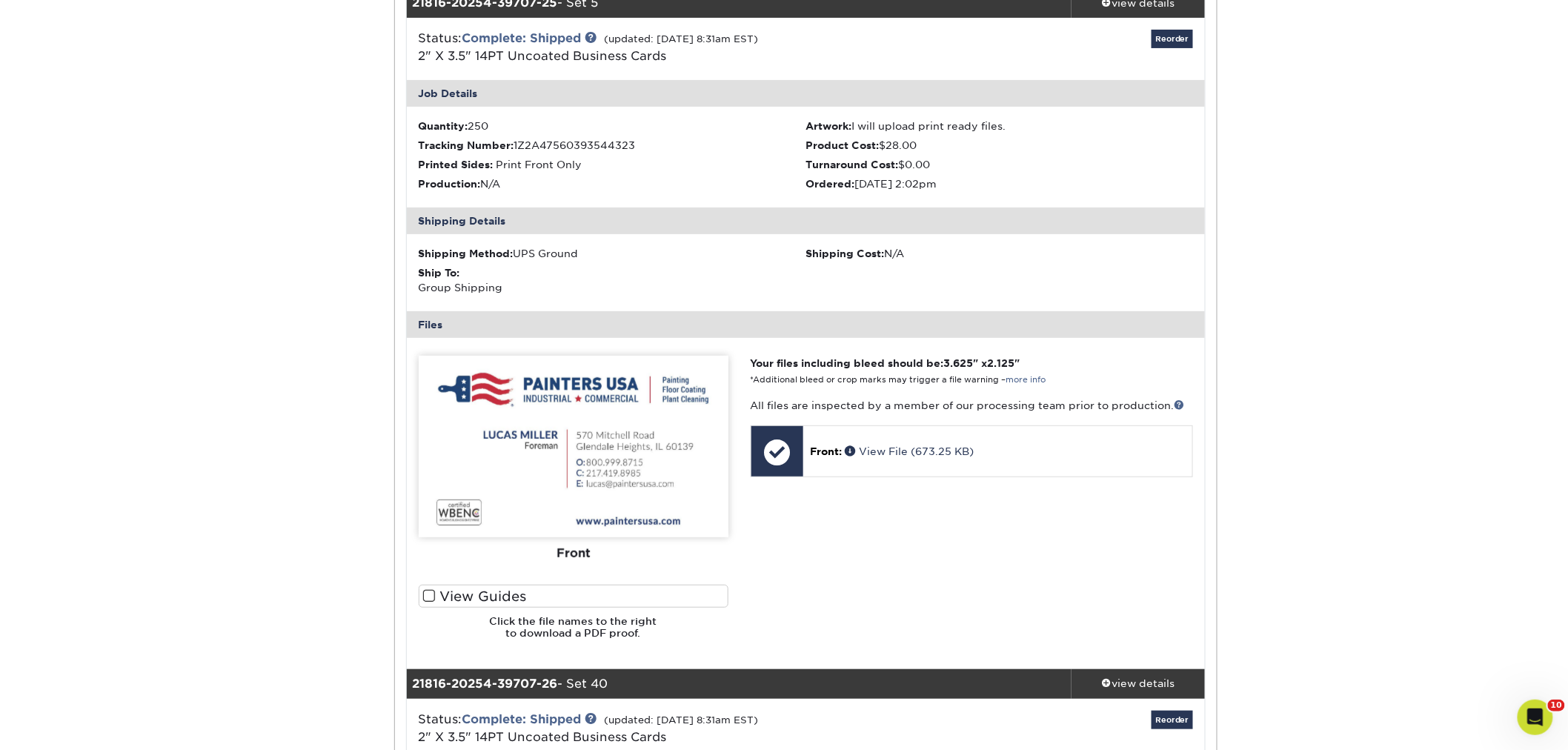
scroll to position [2388, 0]
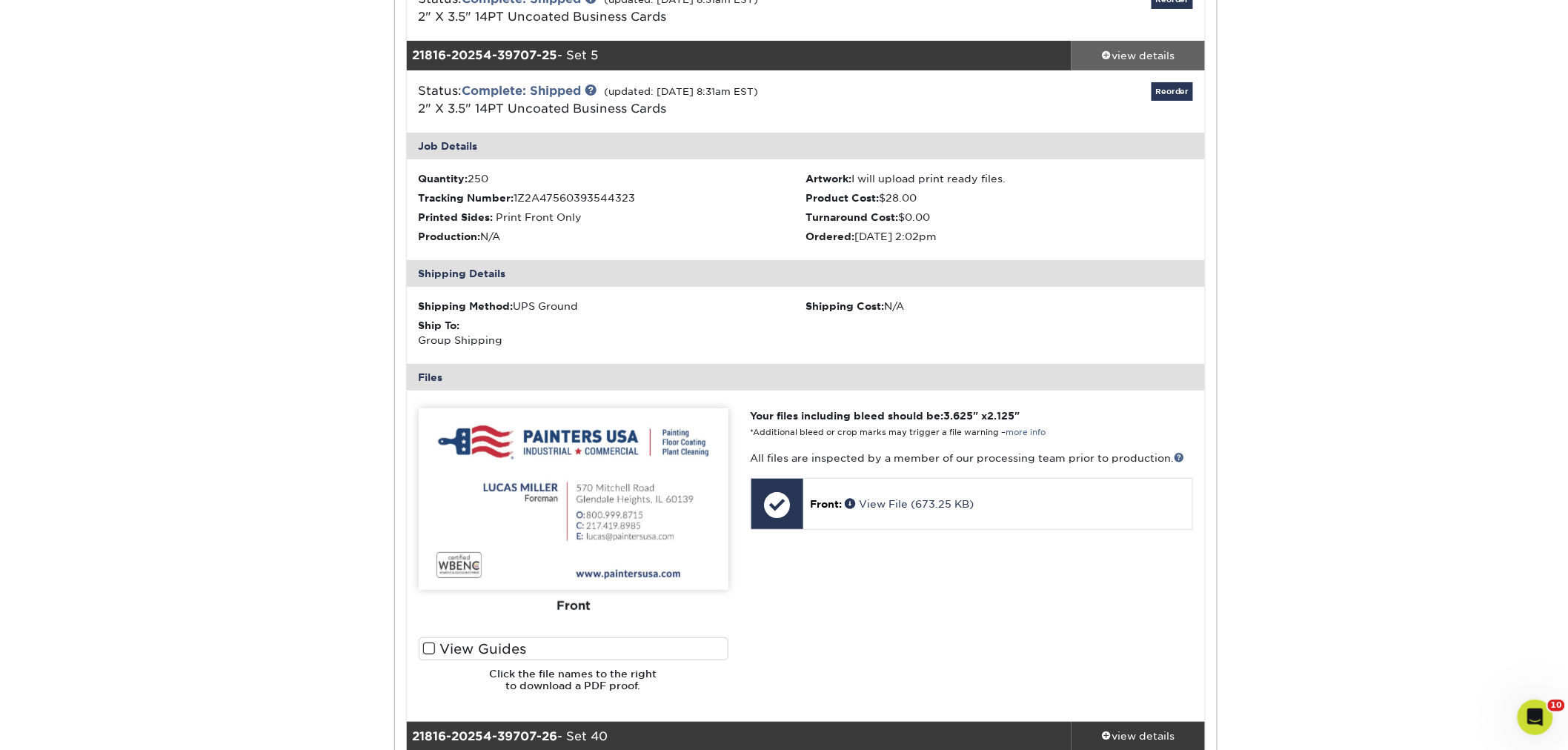
click at [1104, 57] on span at bounding box center [1107, 55] width 11 height 11
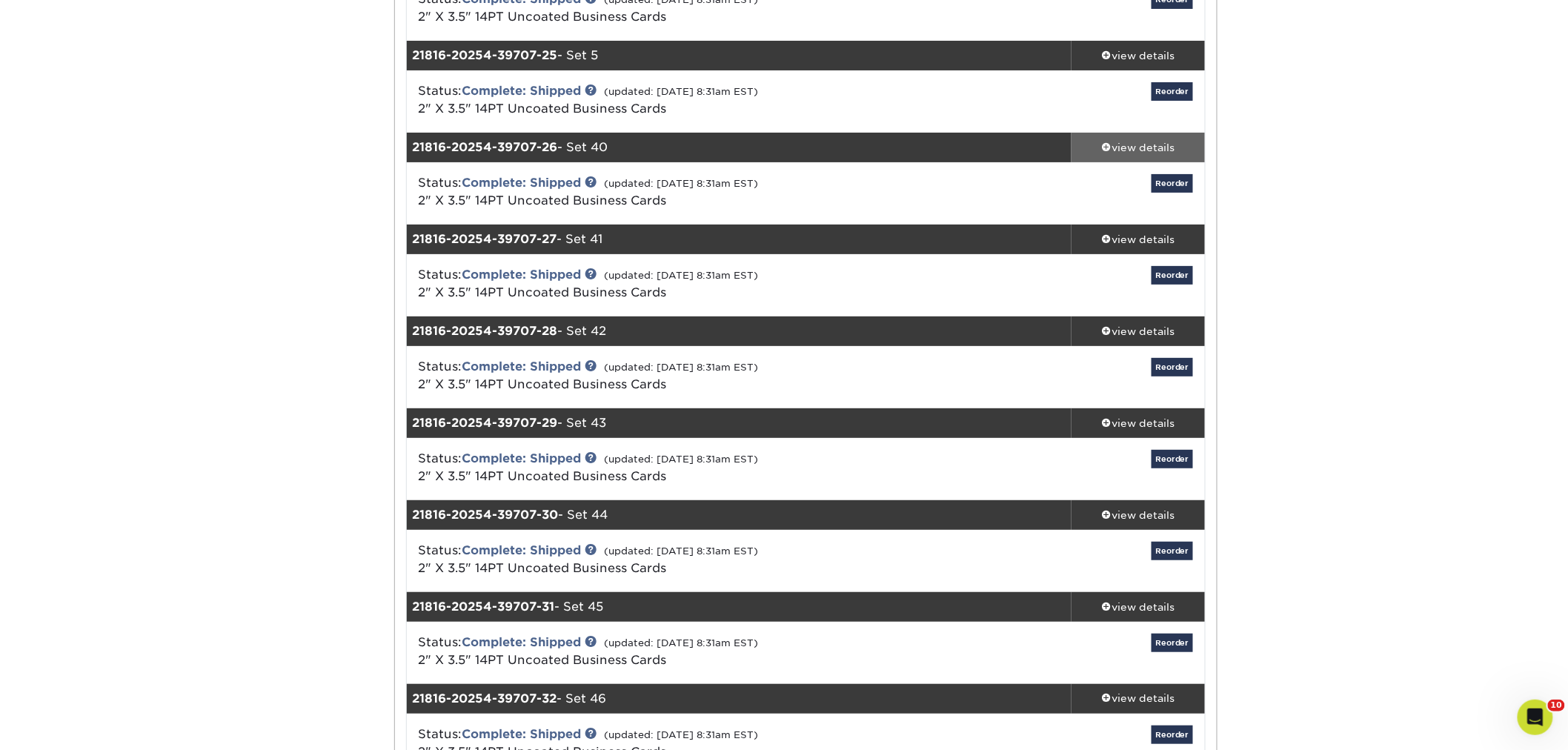
click at [1139, 142] on div "view details" at bounding box center [1138, 148] width 133 height 15
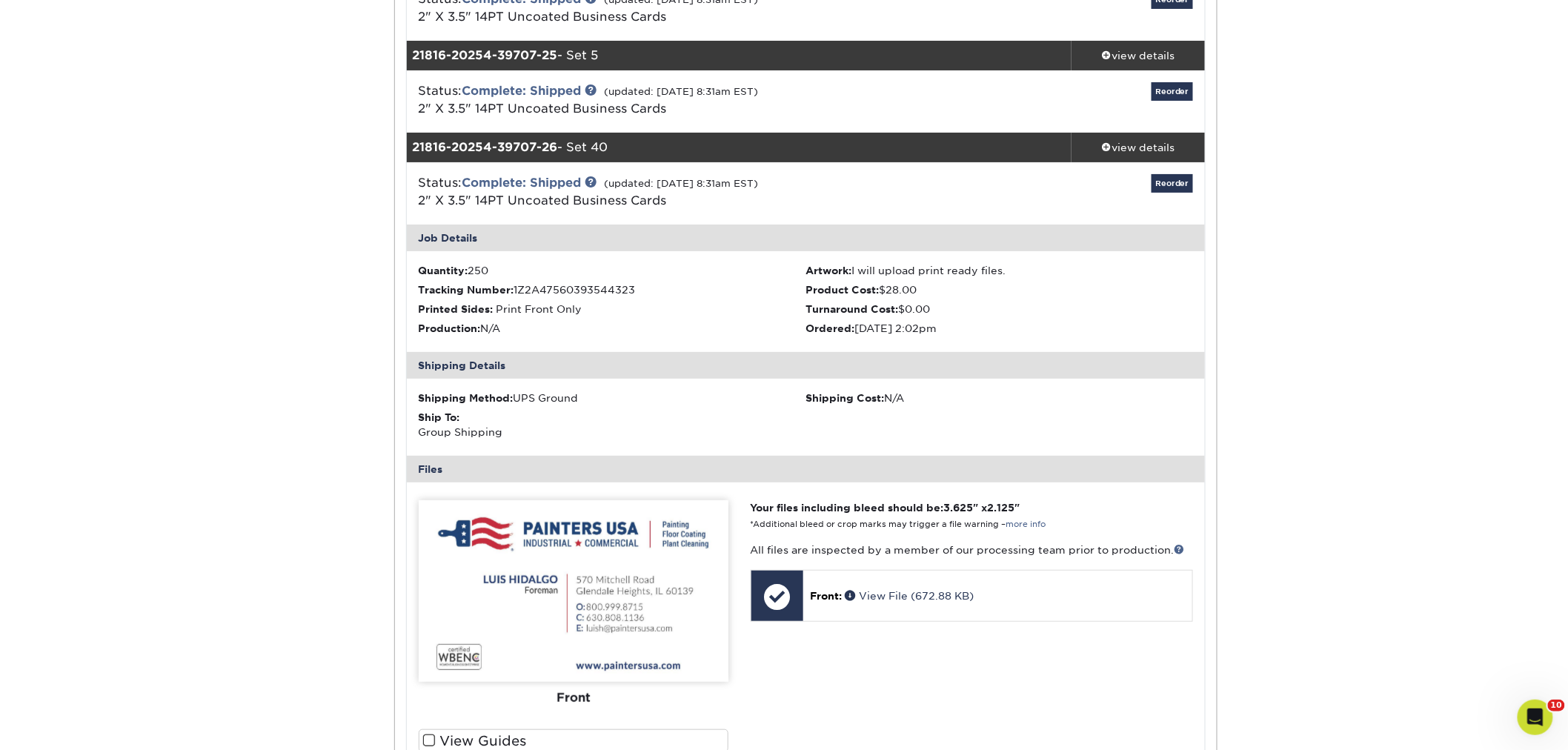
drag, startPoint x: 922, startPoint y: 591, endPoint x: 969, endPoint y: 420, distance: 177.3
click at [969, 419] on div "Shipping Method: UPS Ground Shipping Cost: N/A Ship To: Group Shipping" at bounding box center [806, 417] width 799 height 77
click at [1138, 142] on div "view details" at bounding box center [1138, 148] width 133 height 15
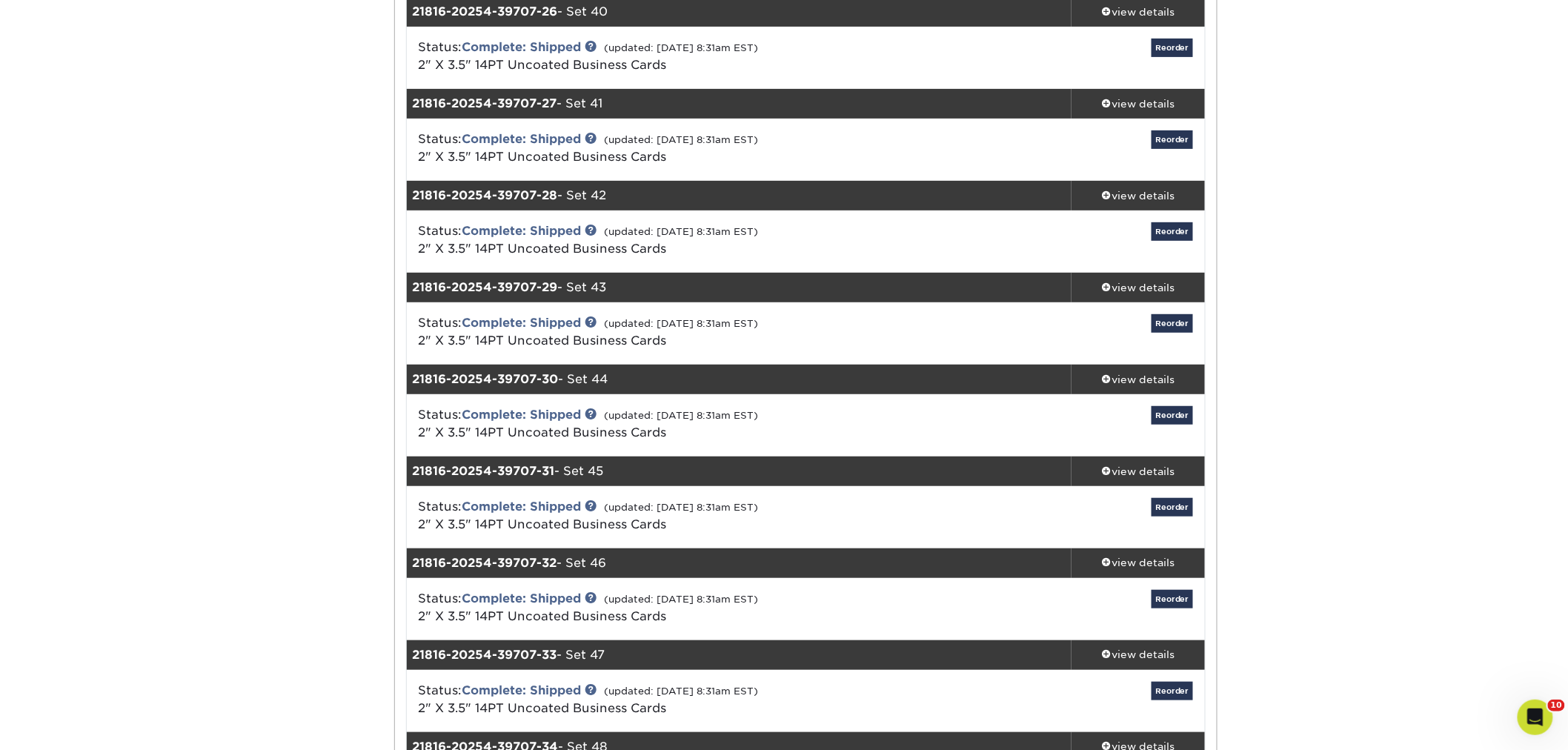
scroll to position [2552, 0]
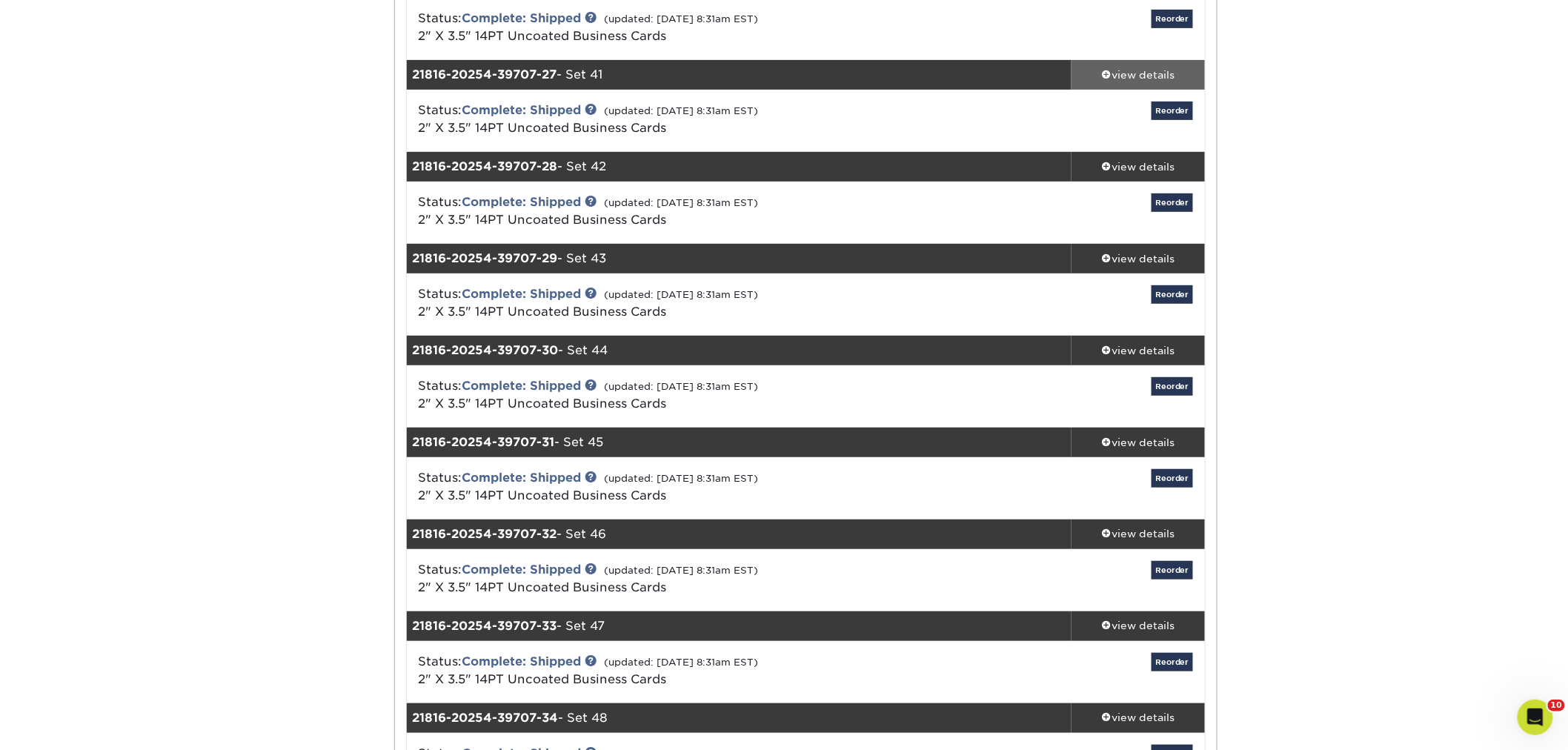
click at [1120, 75] on div "view details" at bounding box center [1138, 75] width 133 height 15
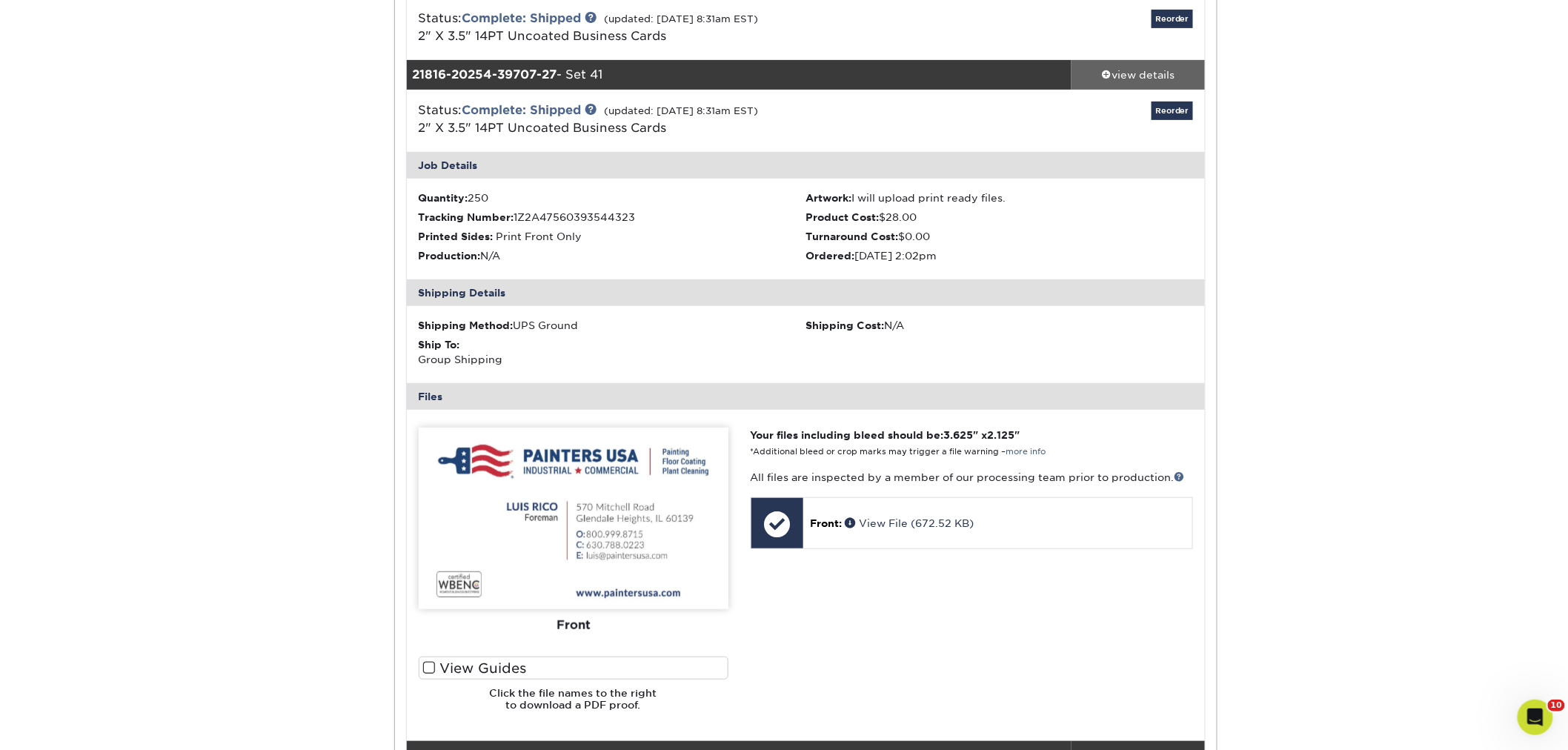
click at [1134, 69] on div "view details" at bounding box center [1138, 75] width 133 height 15
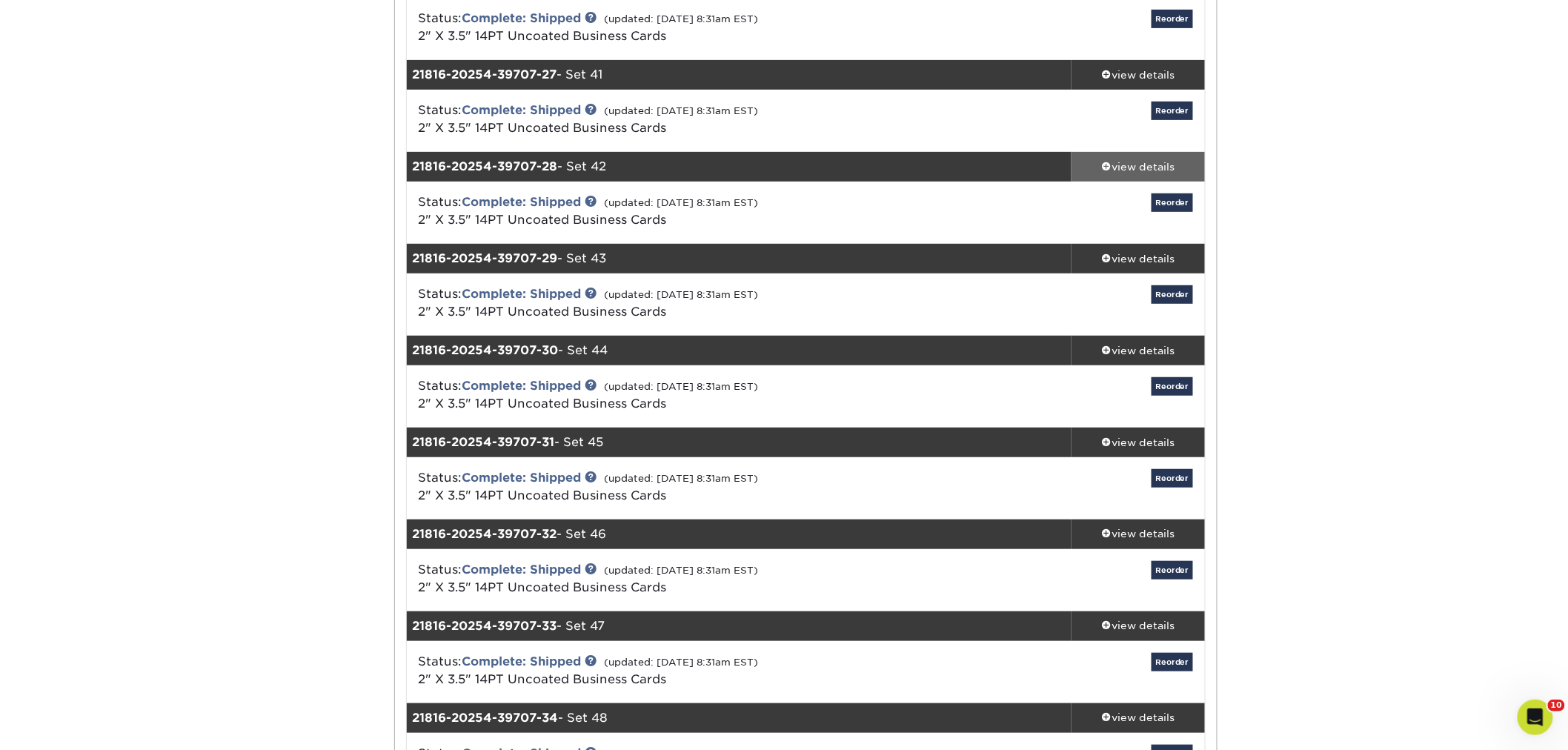
click at [1117, 165] on div "view details" at bounding box center [1138, 167] width 133 height 15
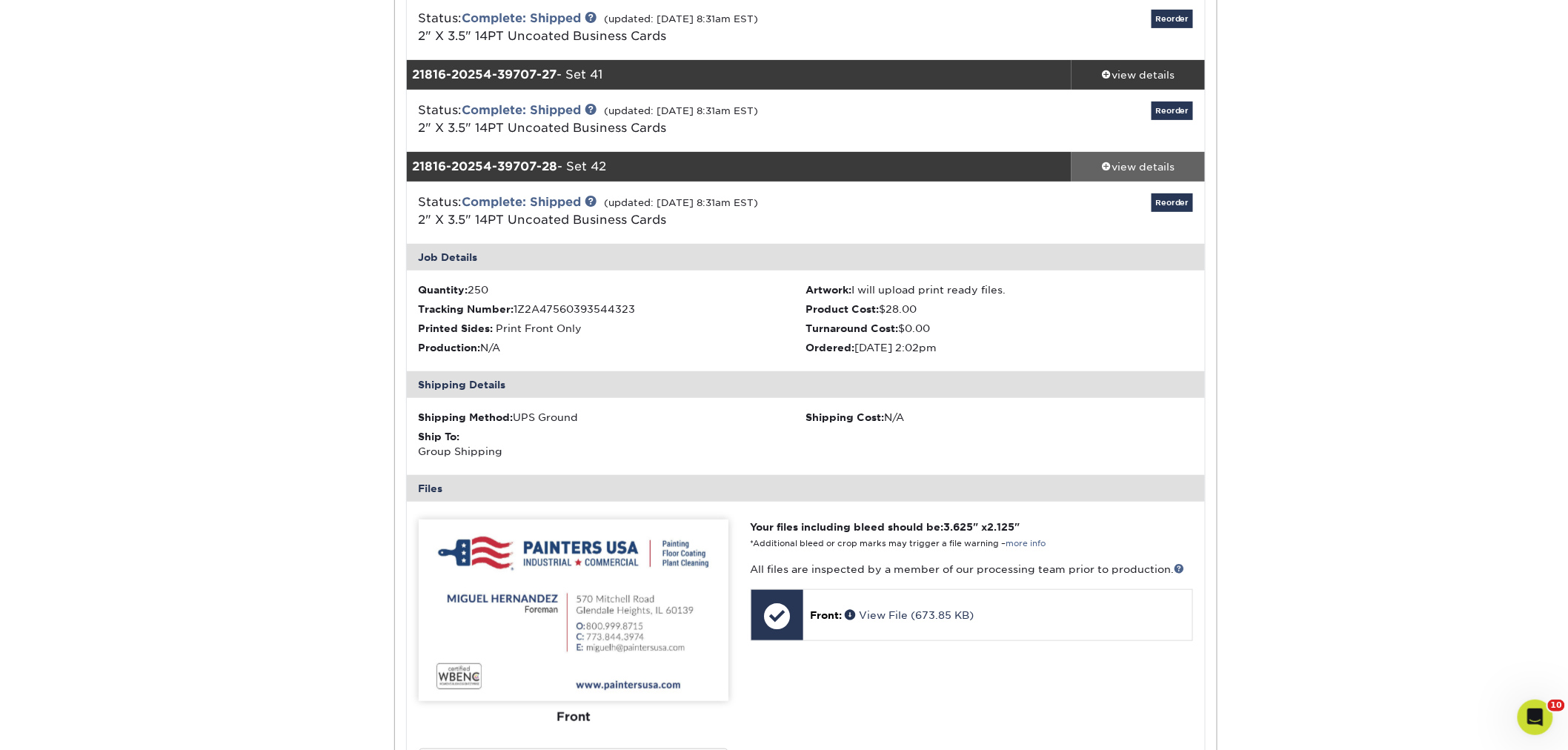
click at [1150, 167] on div "view details" at bounding box center [1138, 167] width 133 height 15
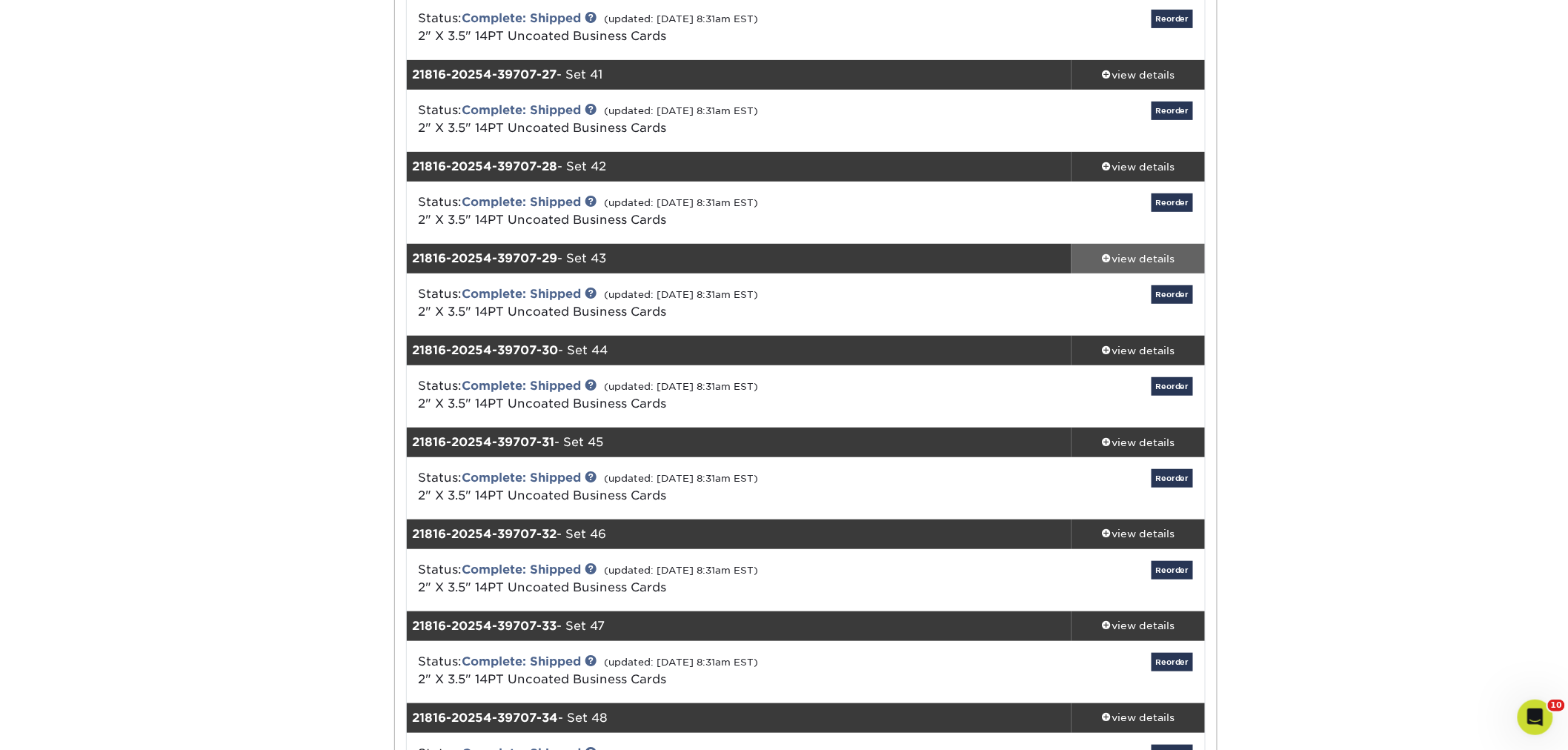
click at [1151, 253] on div "view details" at bounding box center [1138, 259] width 133 height 15
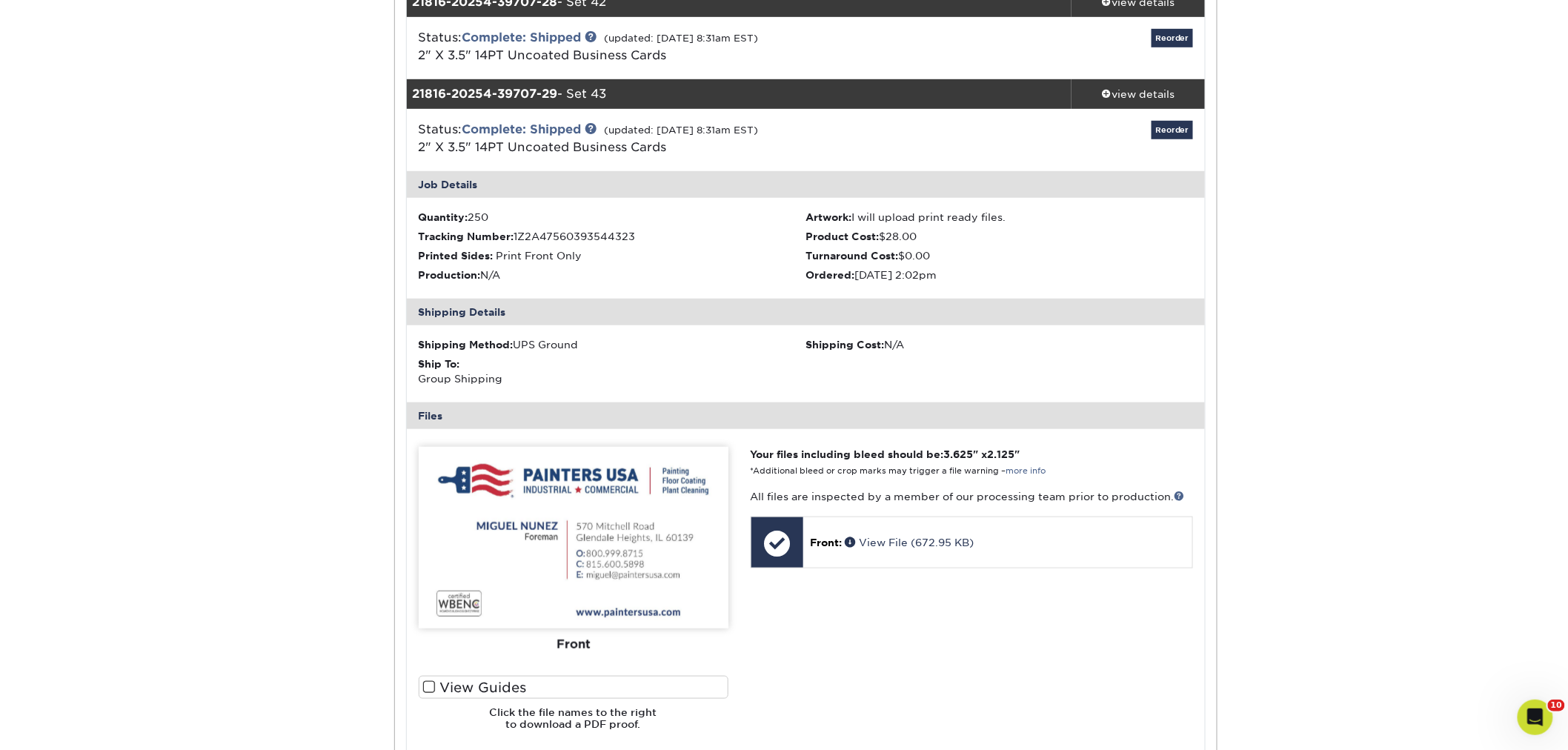
scroll to position [2799, 0]
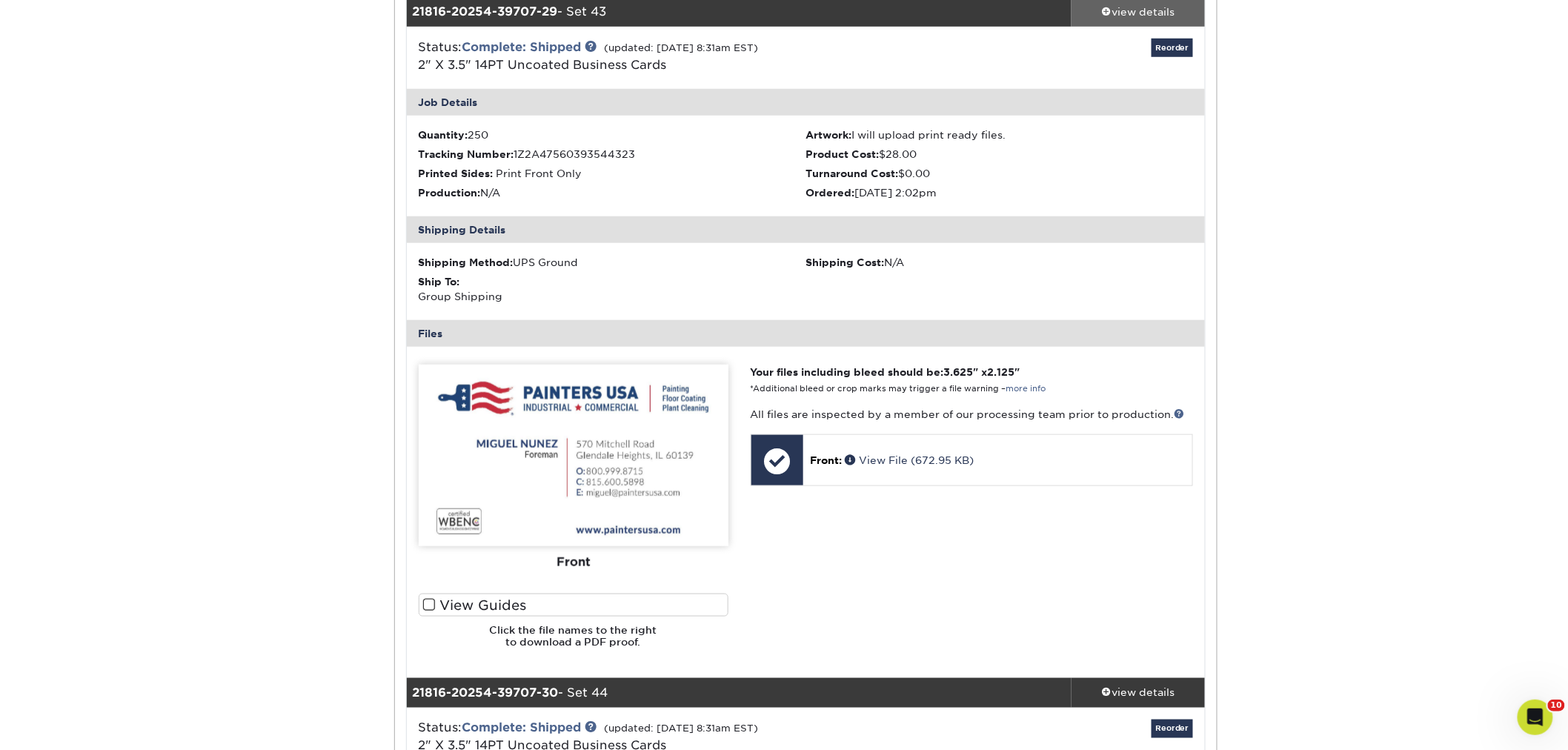
click at [1123, 17] on div "view details" at bounding box center [1138, 12] width 133 height 15
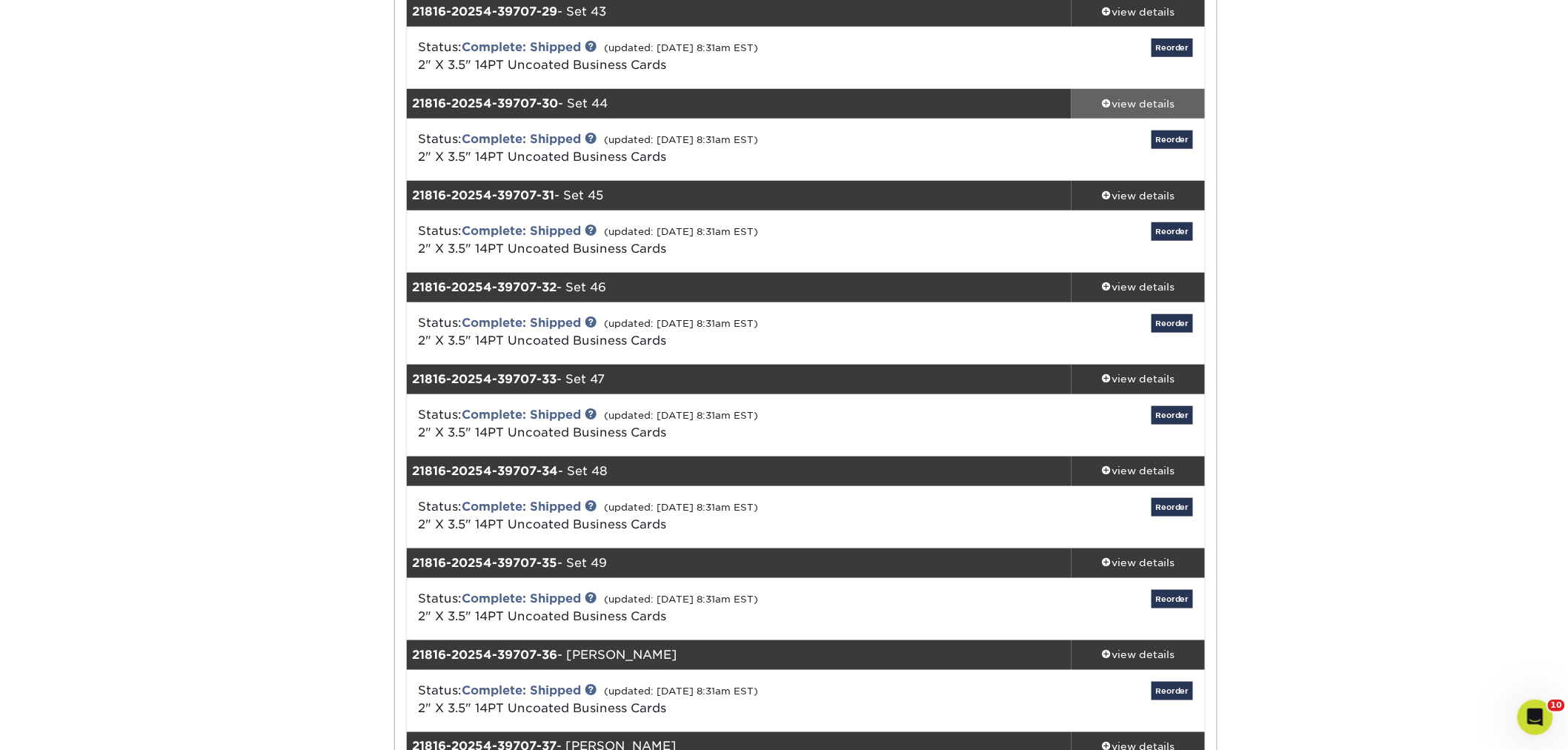
click at [1143, 106] on div "view details" at bounding box center [1138, 104] width 133 height 15
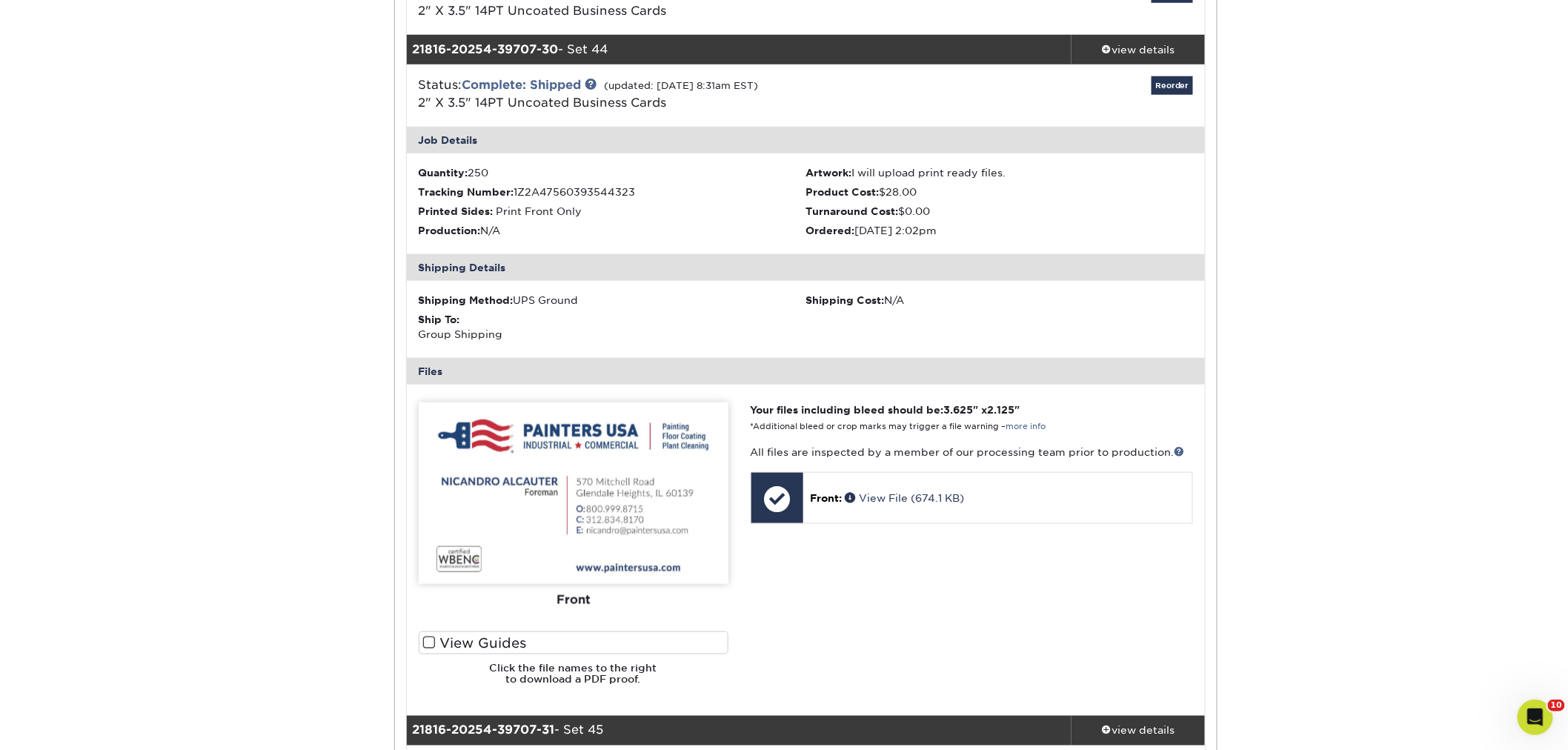
scroll to position [2882, 0]
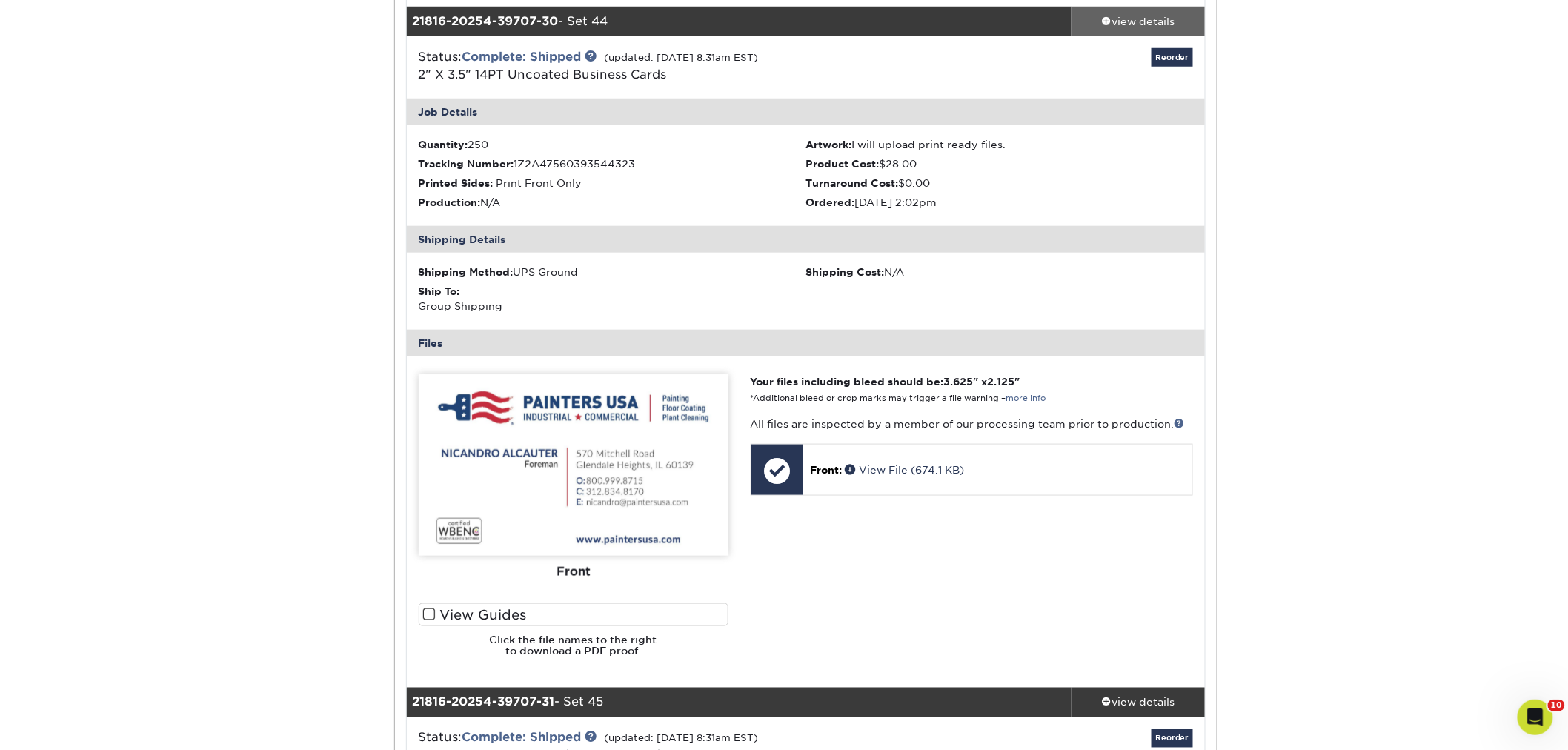
click at [1120, 11] on link "view details" at bounding box center [1138, 21] width 133 height 29
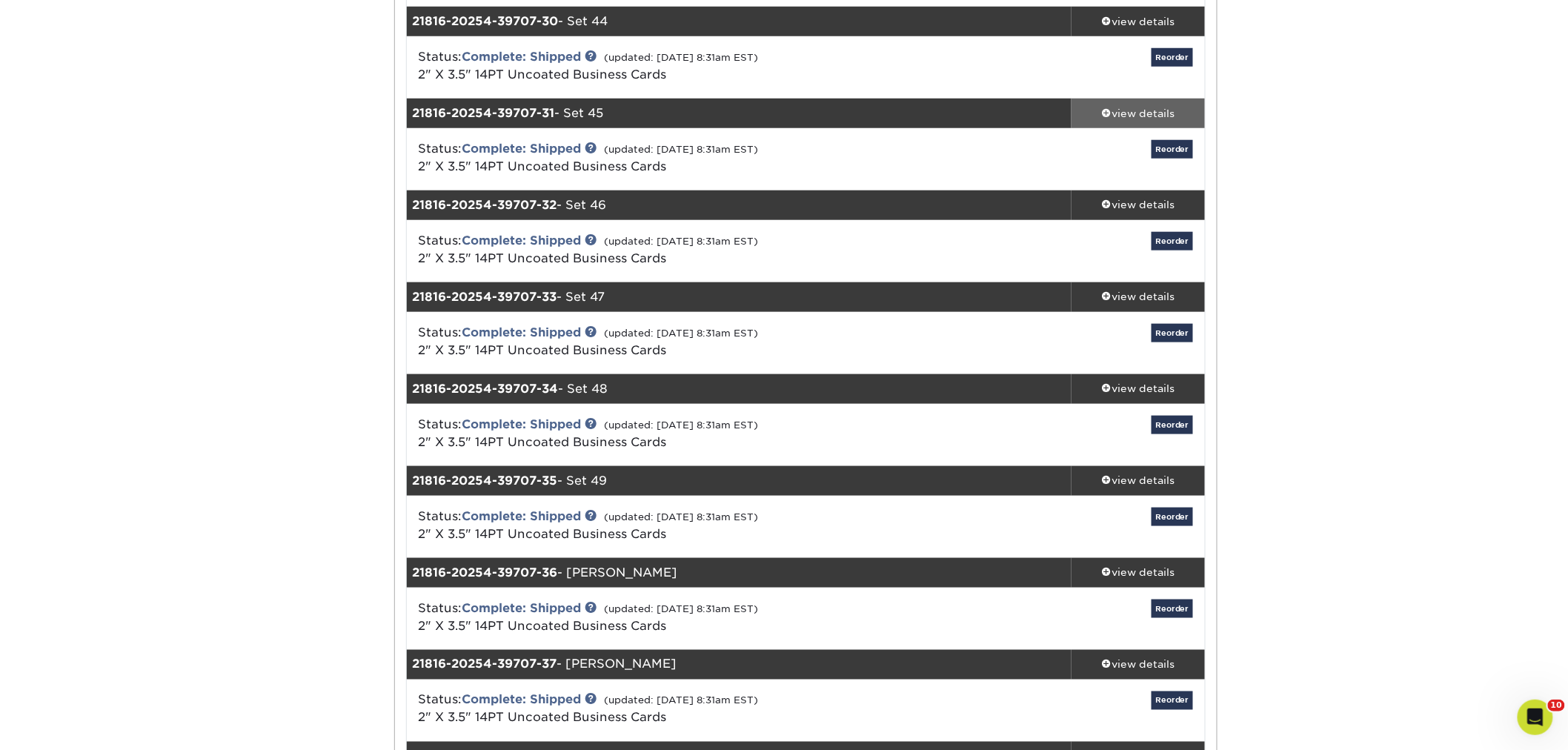
click at [1128, 109] on div "view details" at bounding box center [1138, 114] width 133 height 15
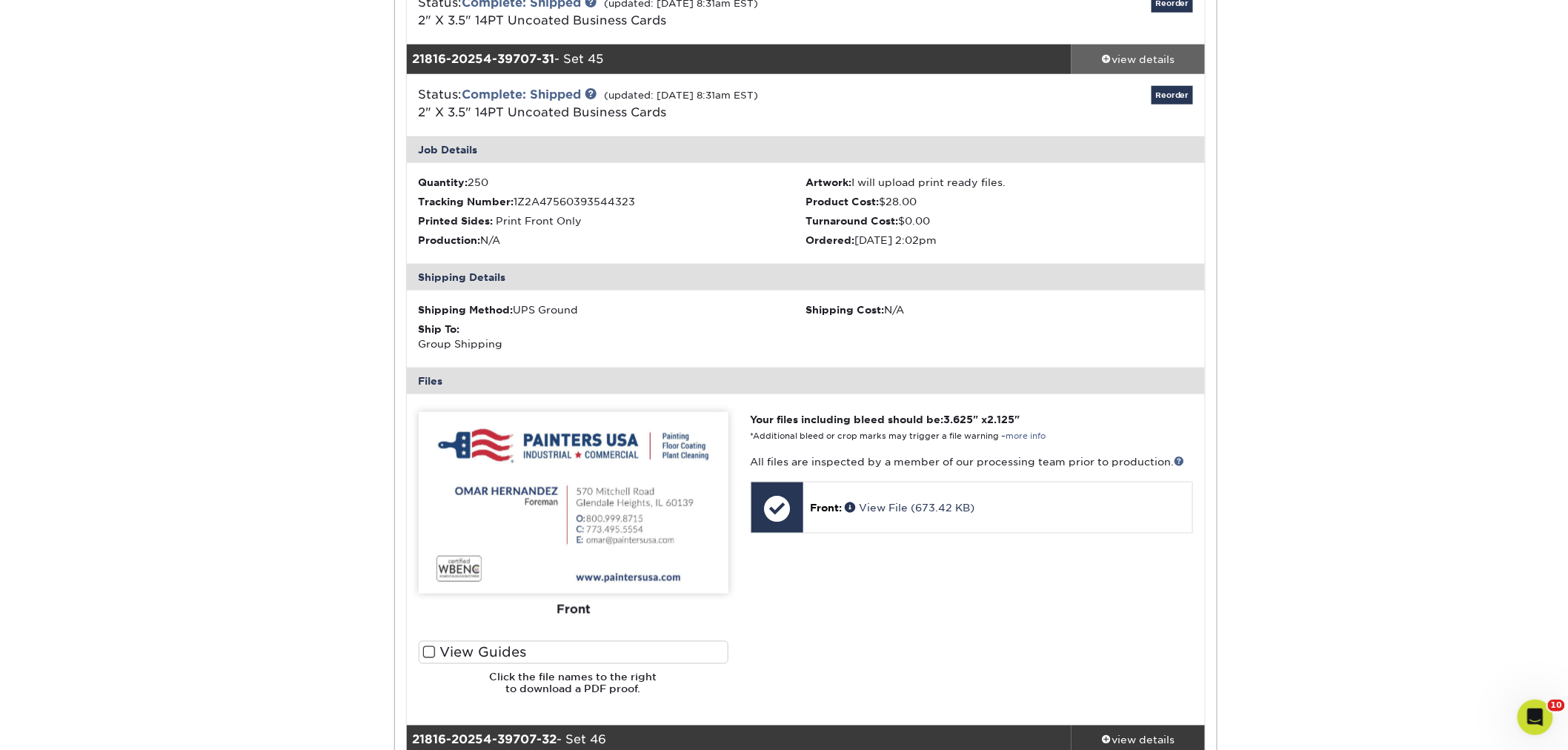
scroll to position [2965, 0]
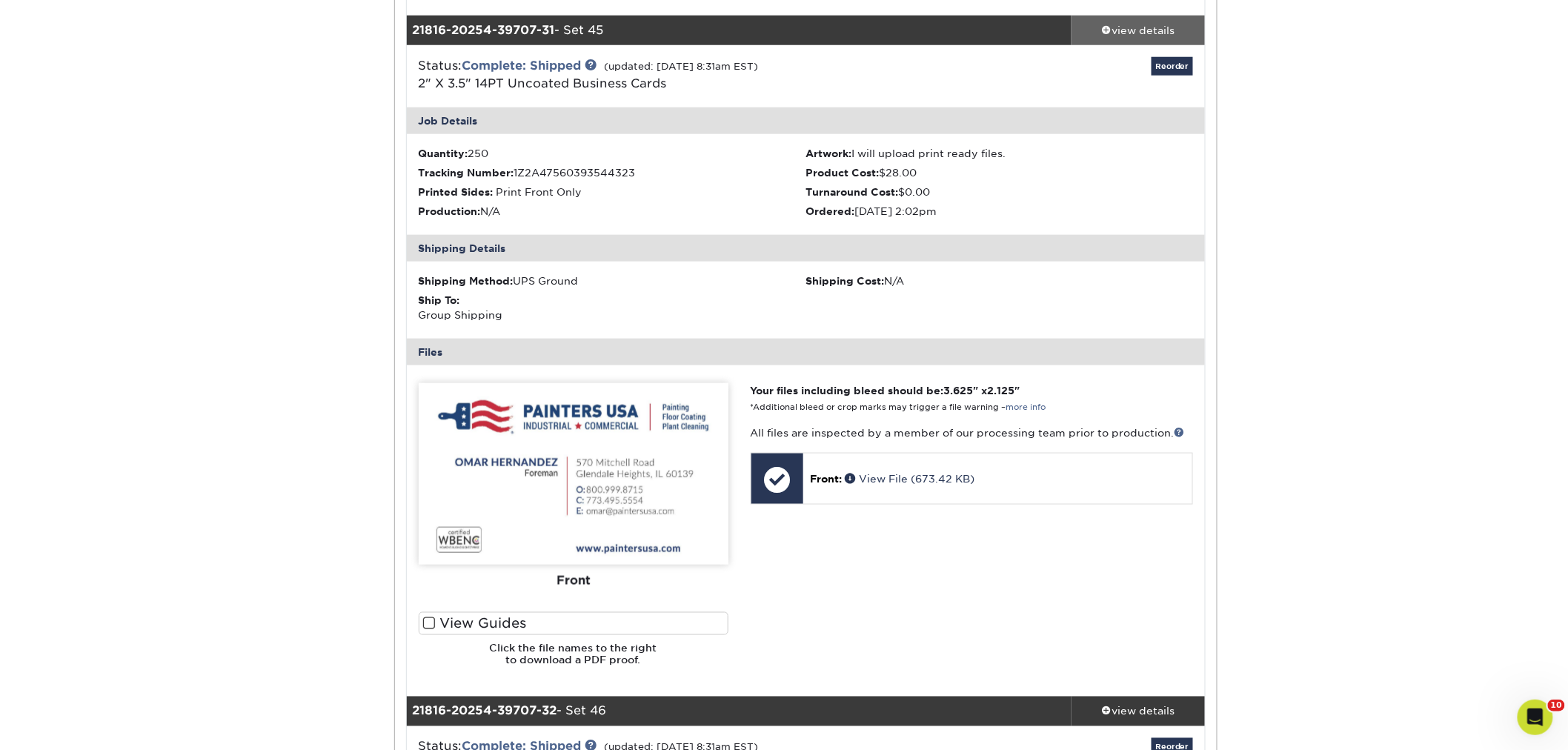
click at [1112, 34] on div "view details" at bounding box center [1138, 30] width 133 height 15
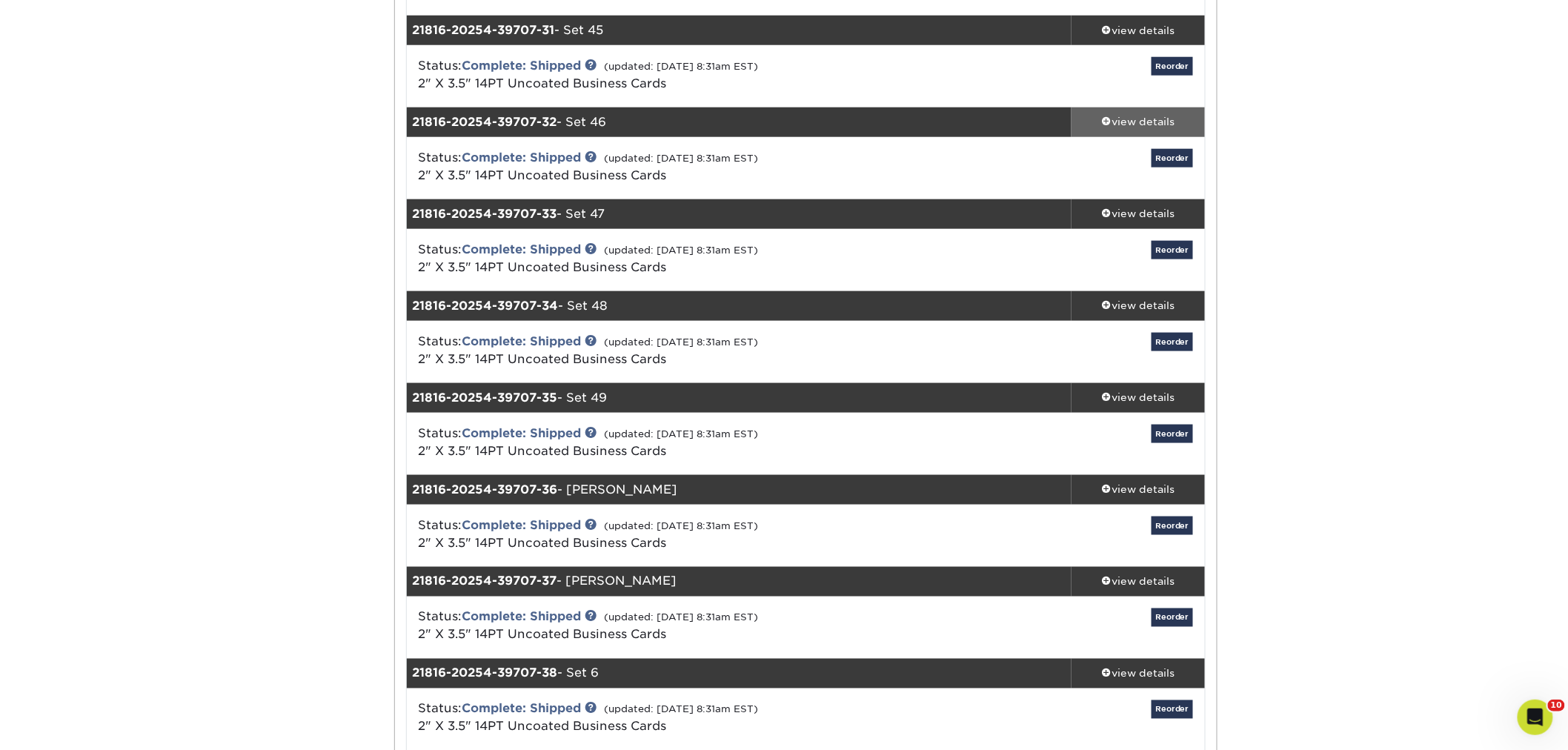
click at [1145, 116] on div "view details" at bounding box center [1138, 122] width 133 height 15
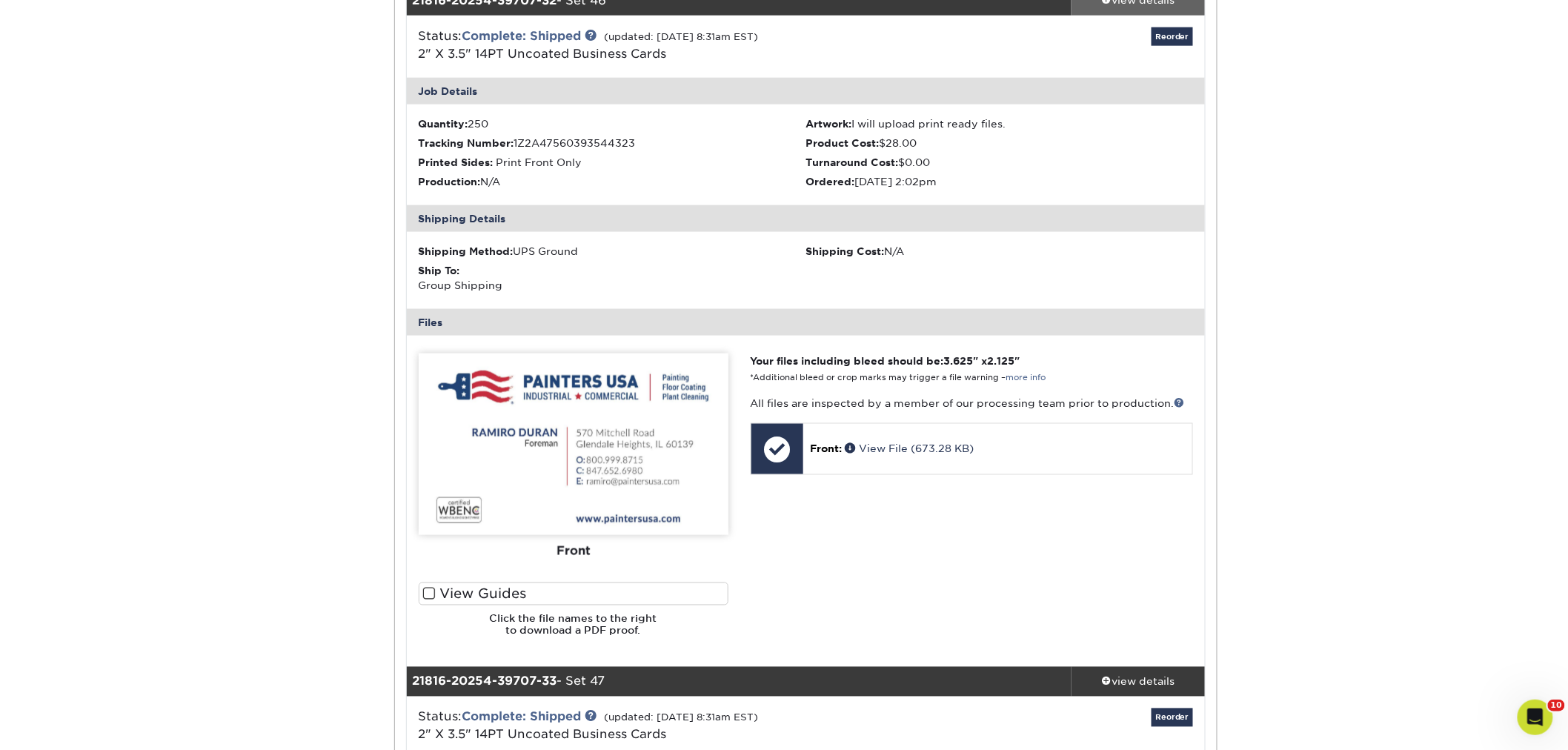
scroll to position [3047, 0]
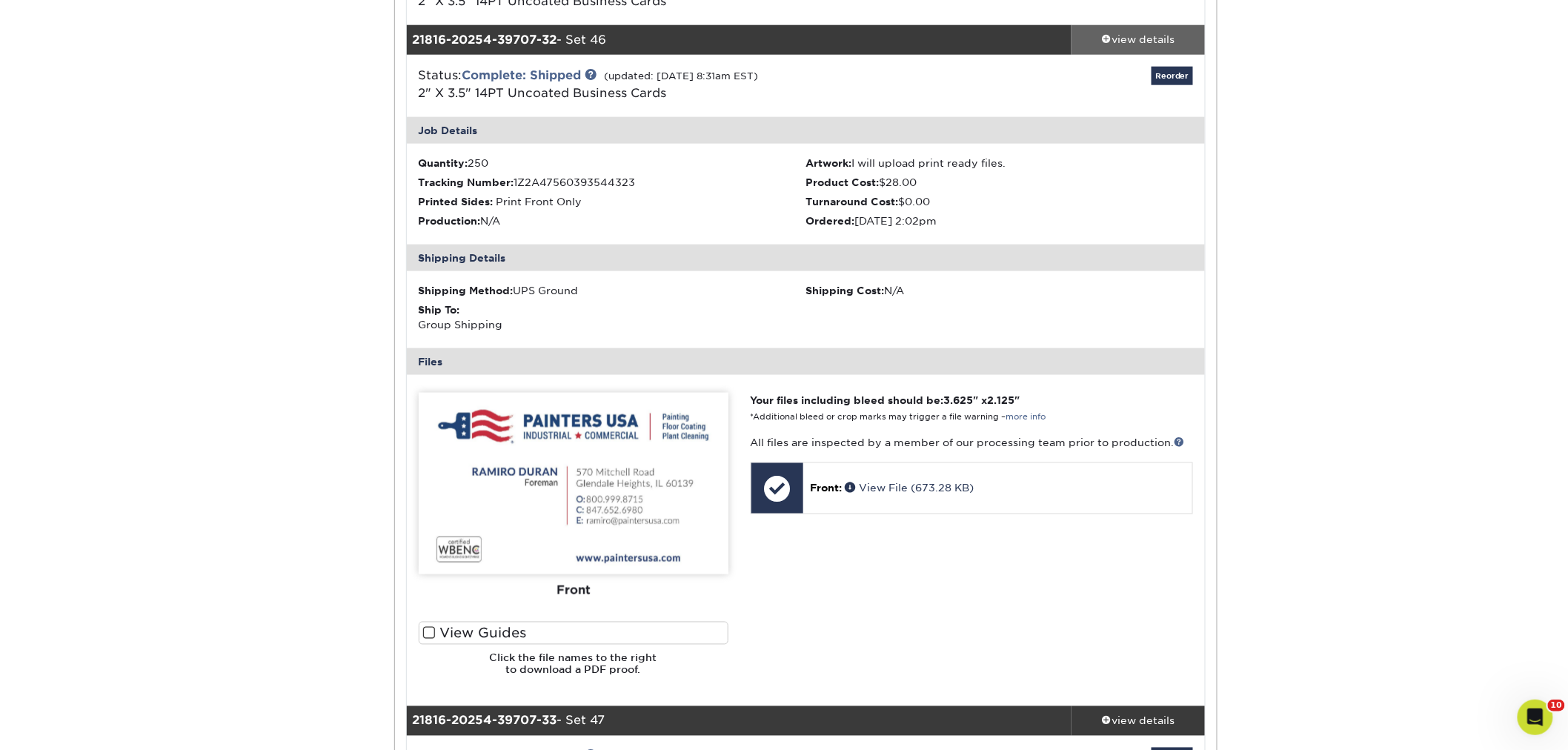
click at [1154, 40] on div "view details" at bounding box center [1138, 40] width 133 height 15
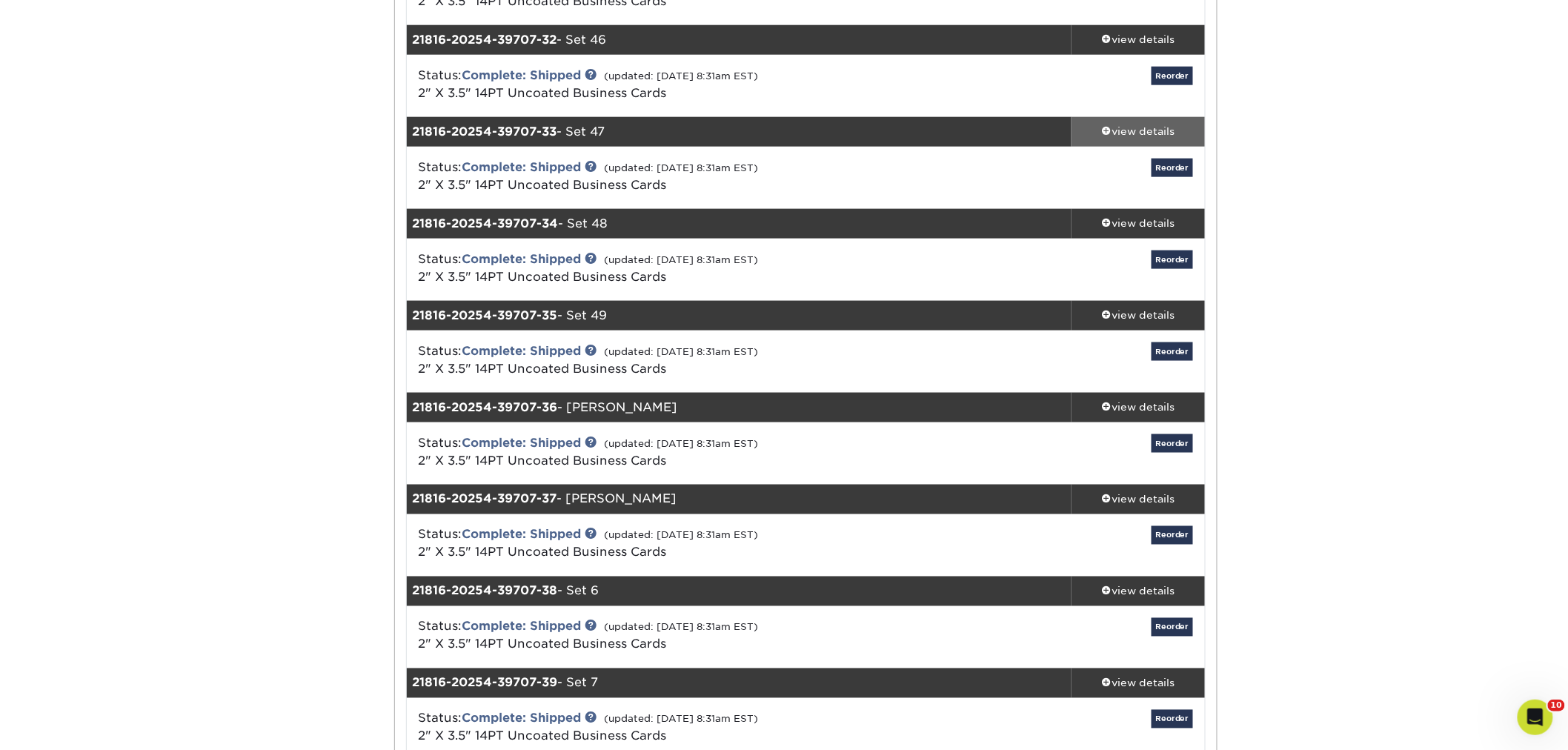
click at [1136, 136] on div "view details" at bounding box center [1138, 132] width 133 height 15
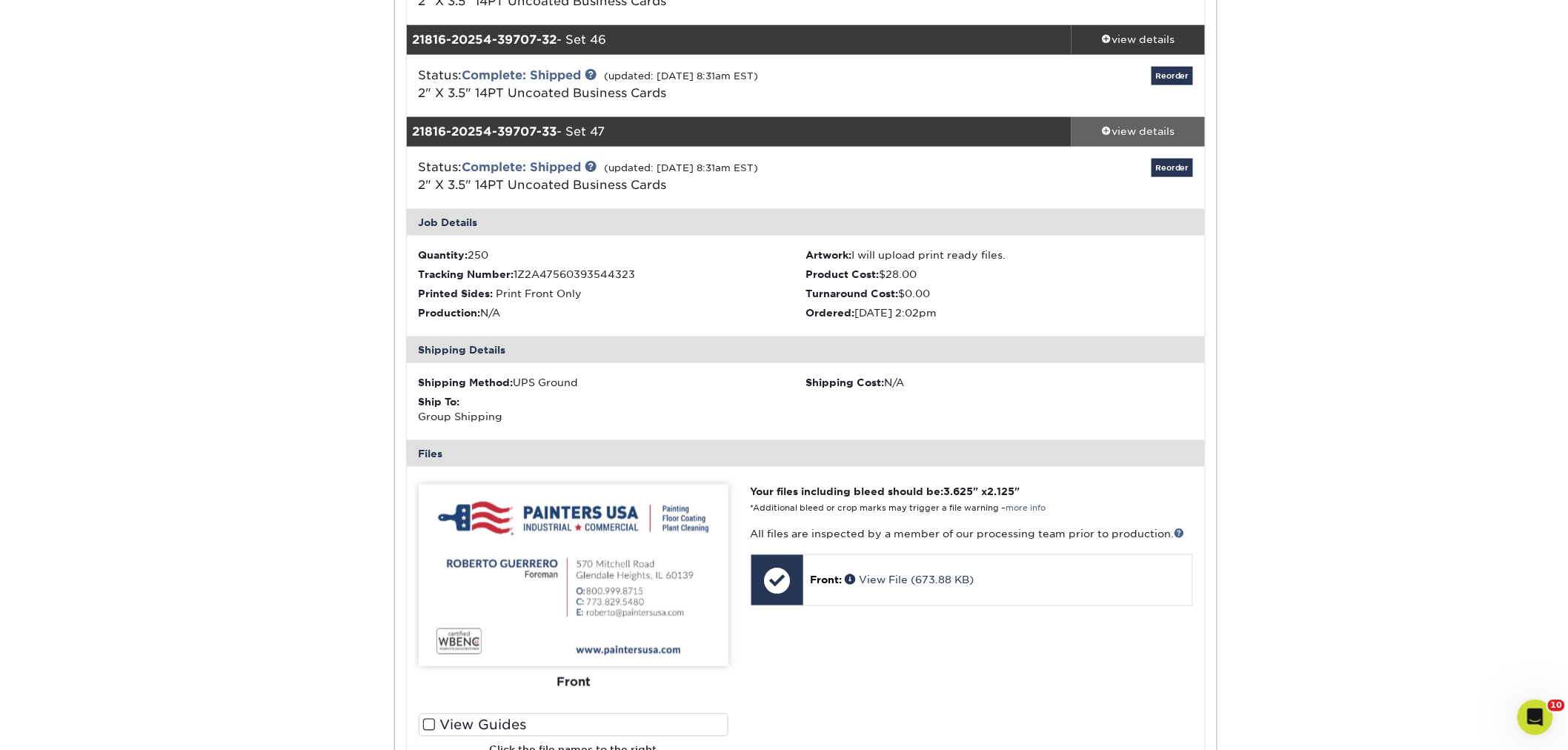
scroll to position [3129, 0]
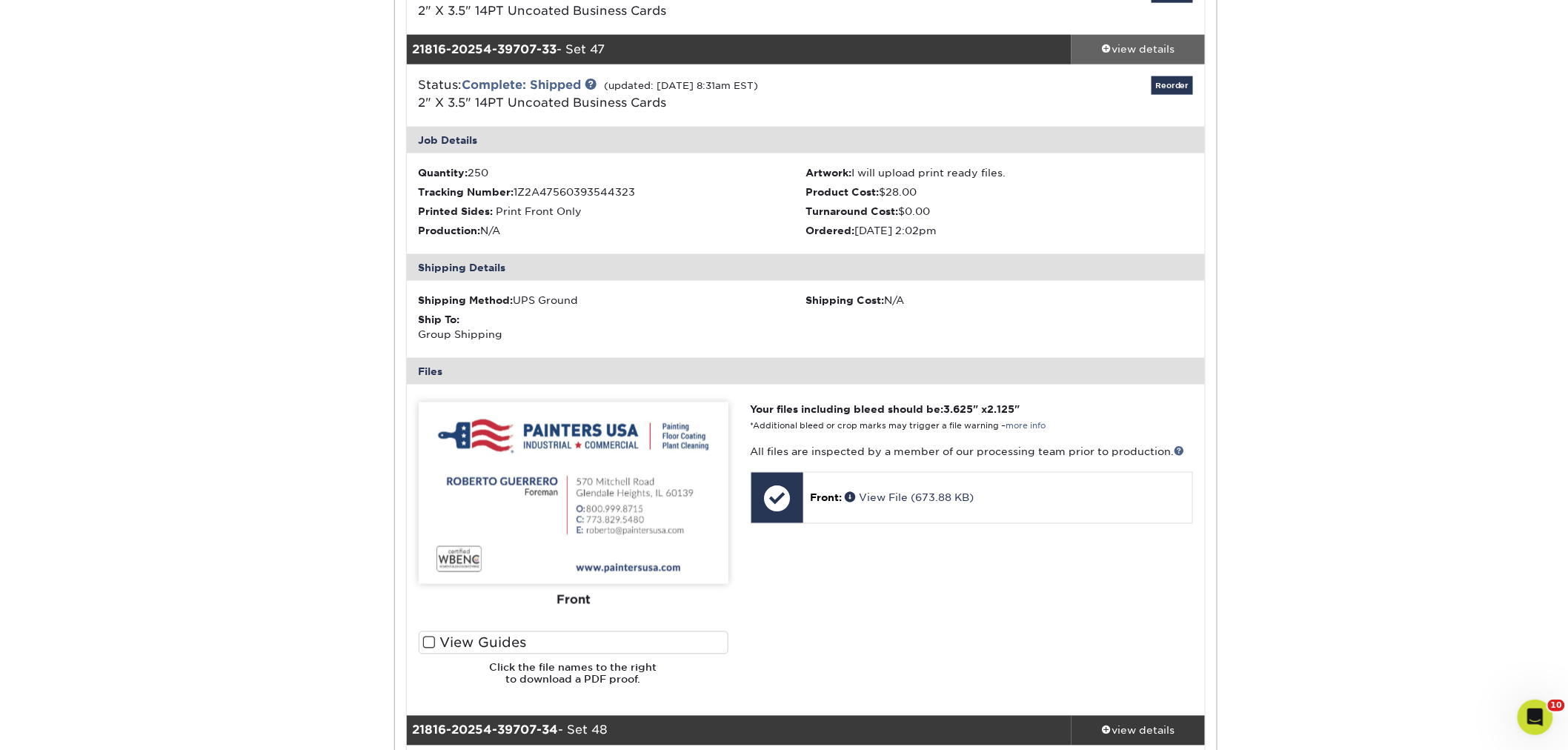
click at [1129, 44] on div "view details" at bounding box center [1138, 50] width 133 height 15
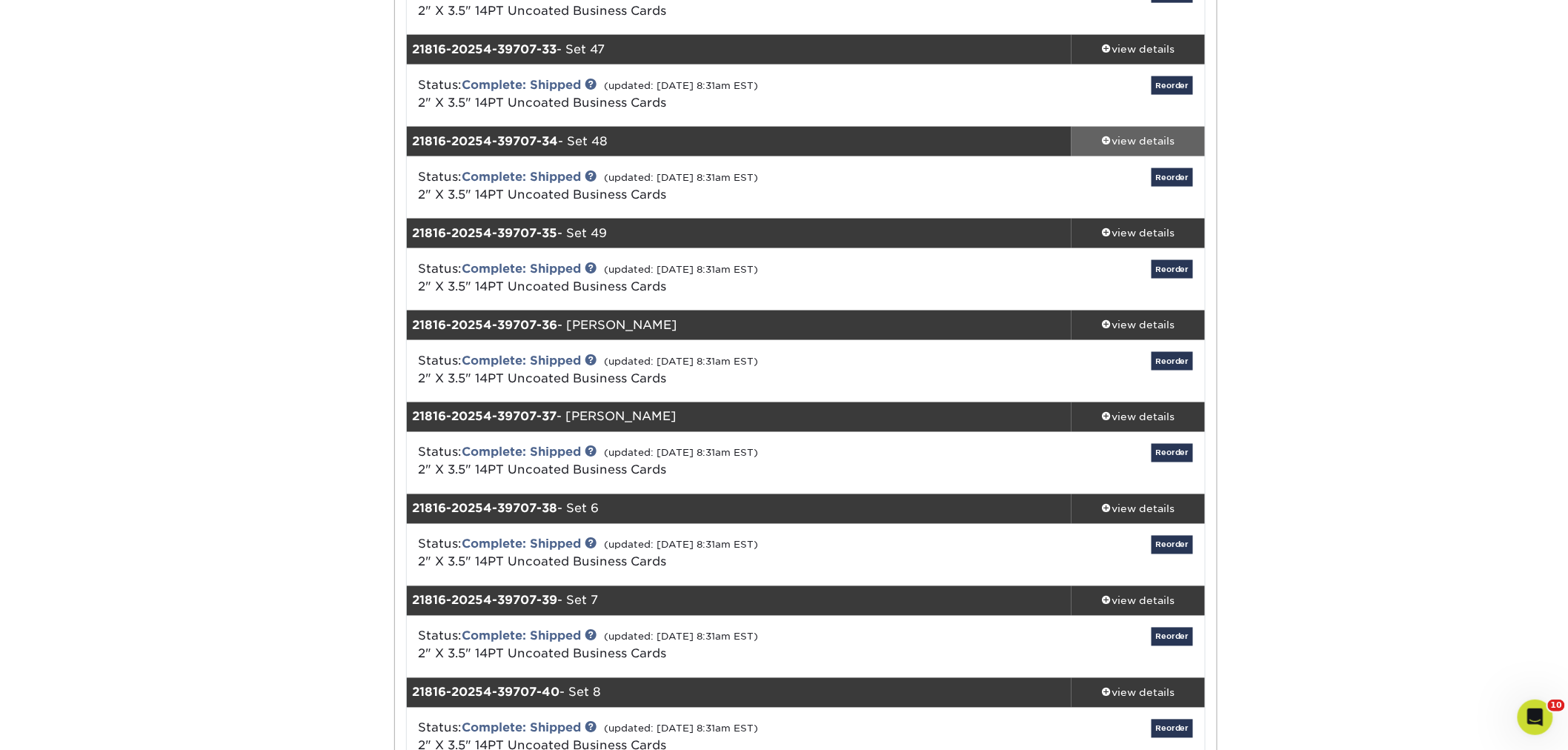
click at [1126, 139] on div "view details" at bounding box center [1138, 142] width 133 height 15
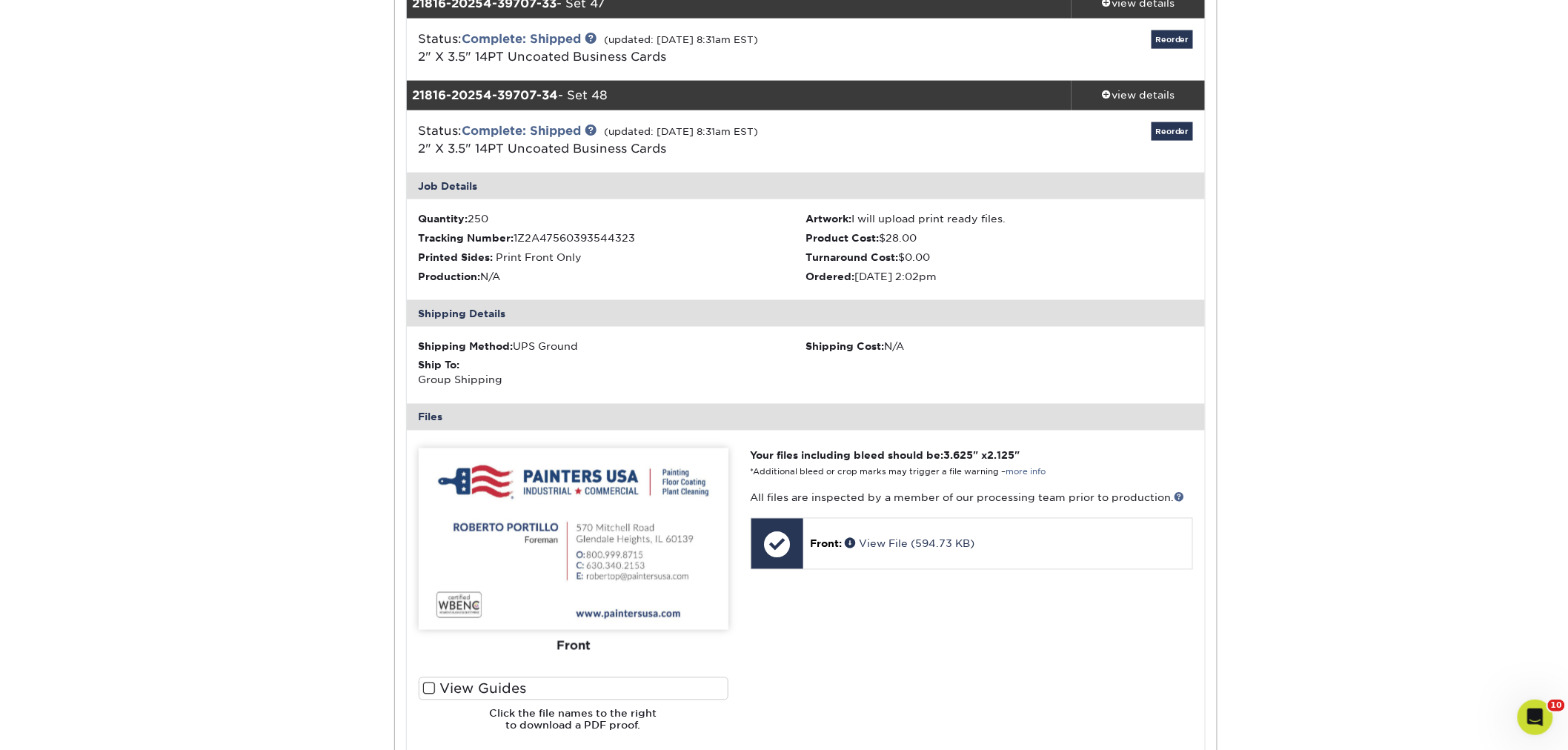
scroll to position [3212, 0]
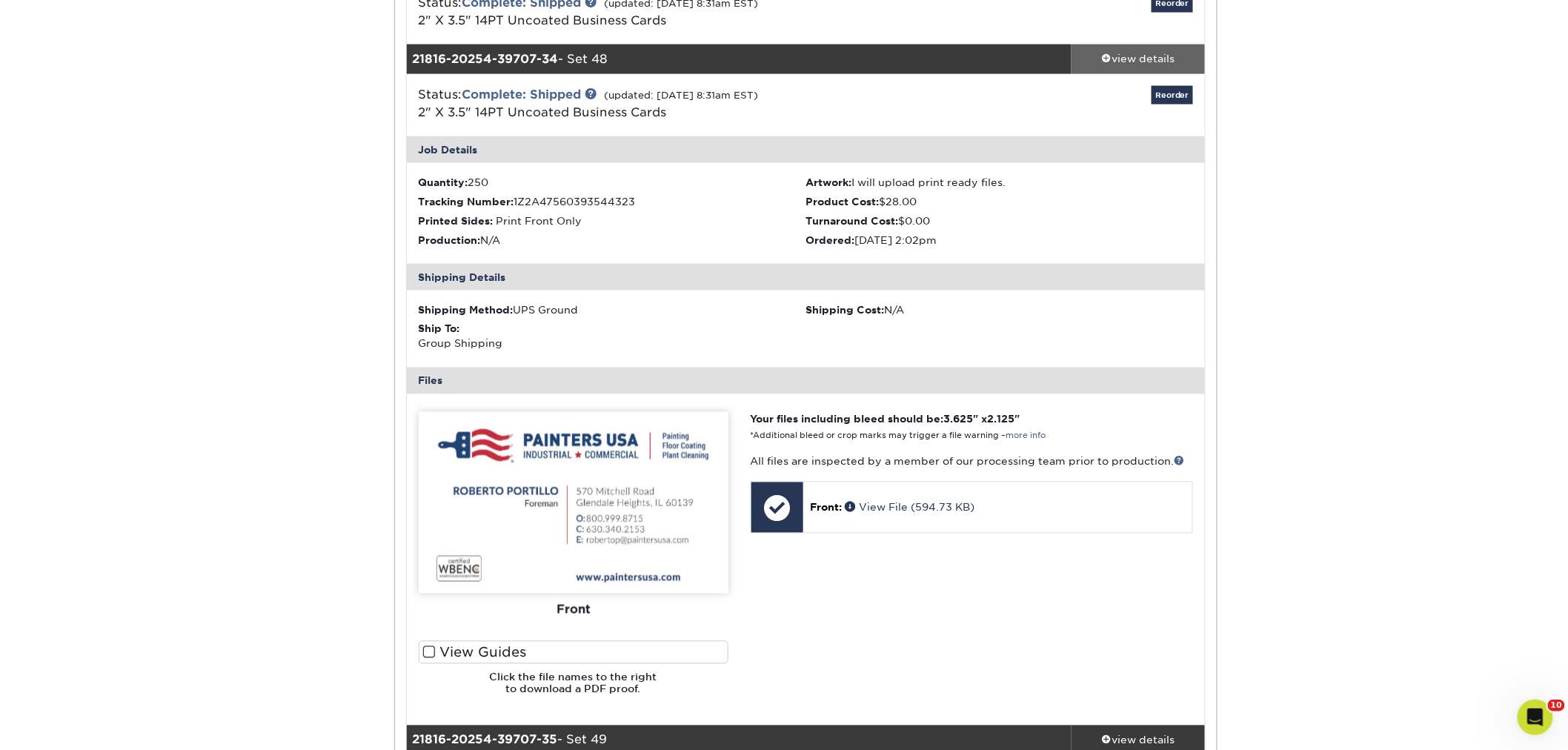
click at [1157, 57] on div "view details" at bounding box center [1138, 60] width 133 height 15
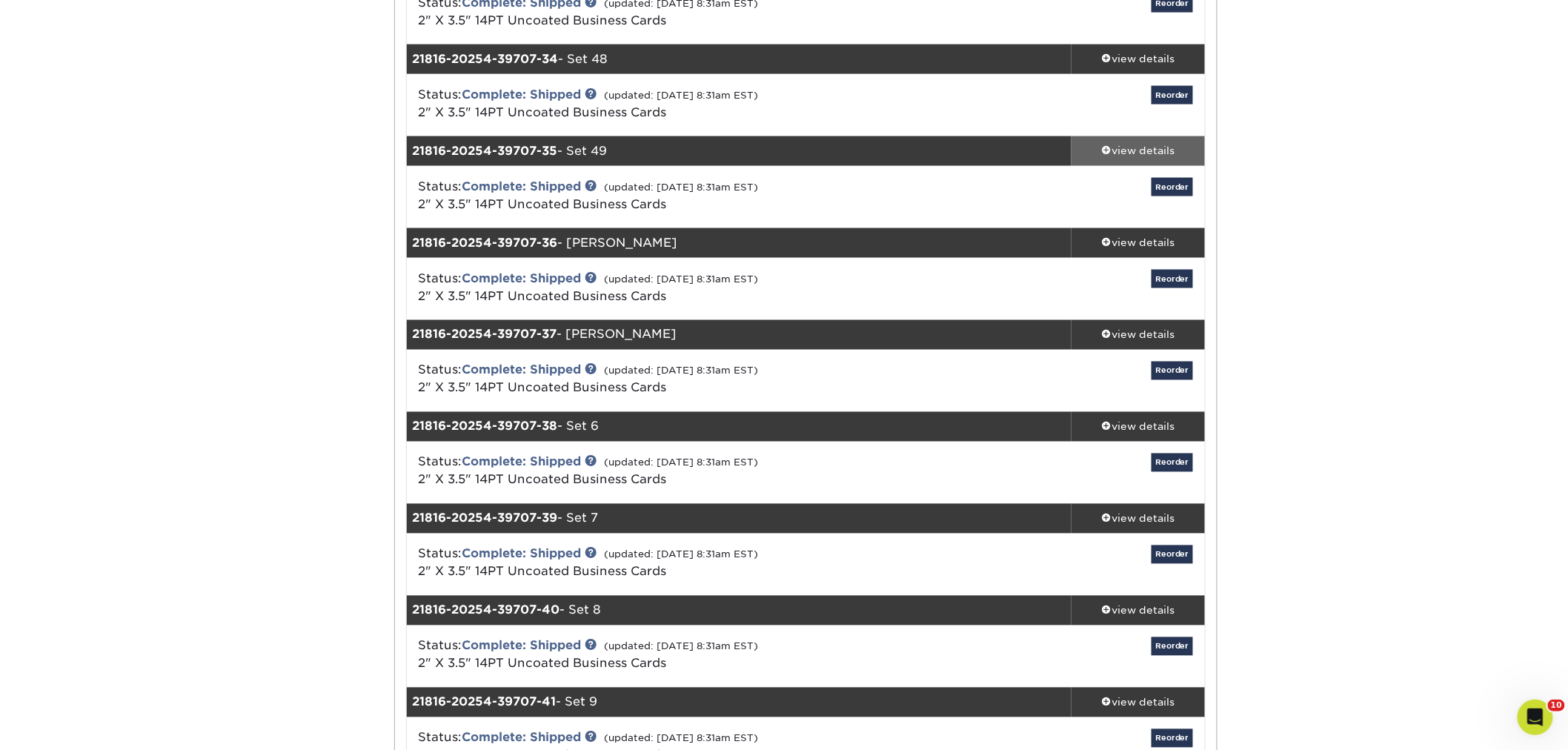
click at [1137, 142] on link "view details" at bounding box center [1138, 151] width 133 height 29
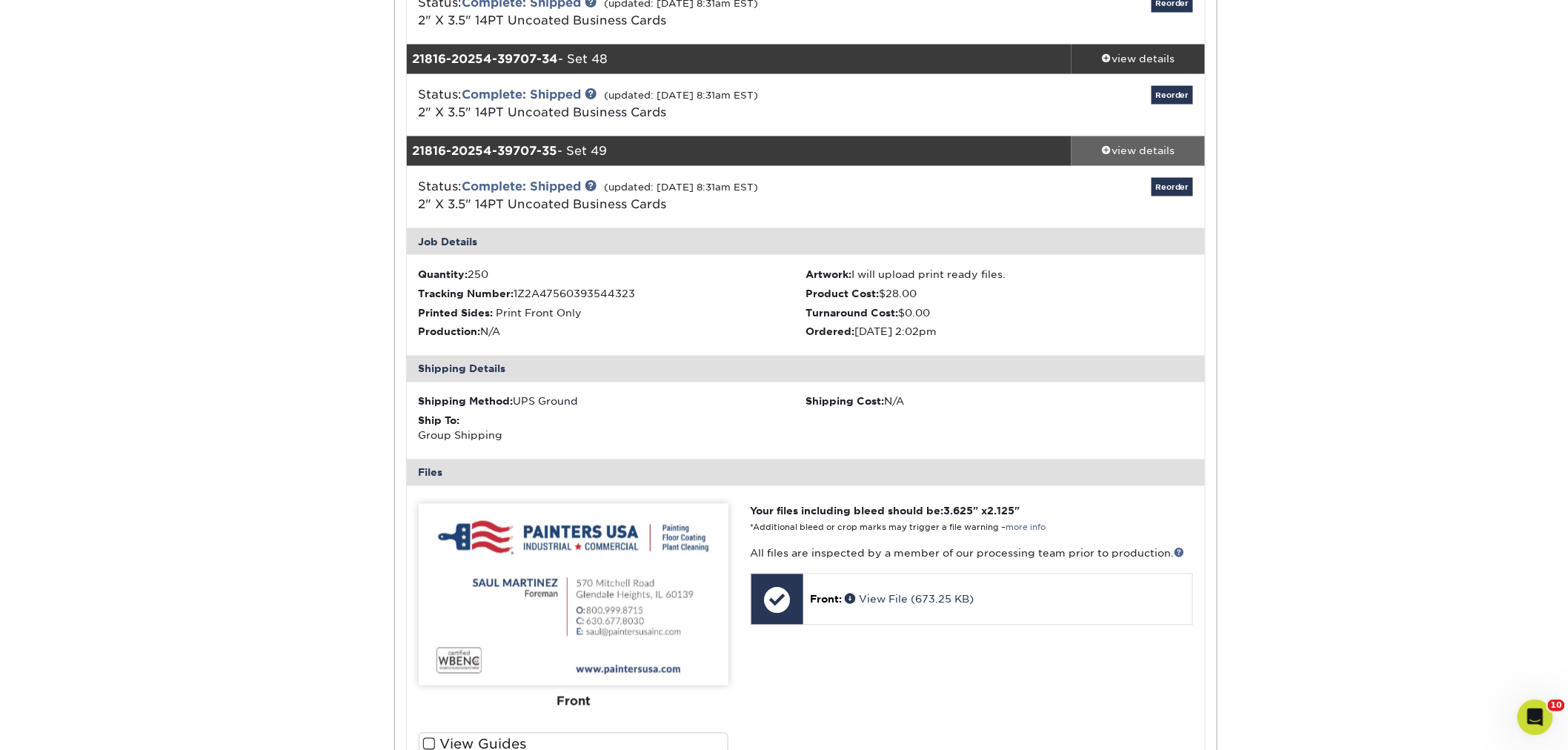
click at [1113, 152] on div "view details" at bounding box center [1138, 152] width 133 height 15
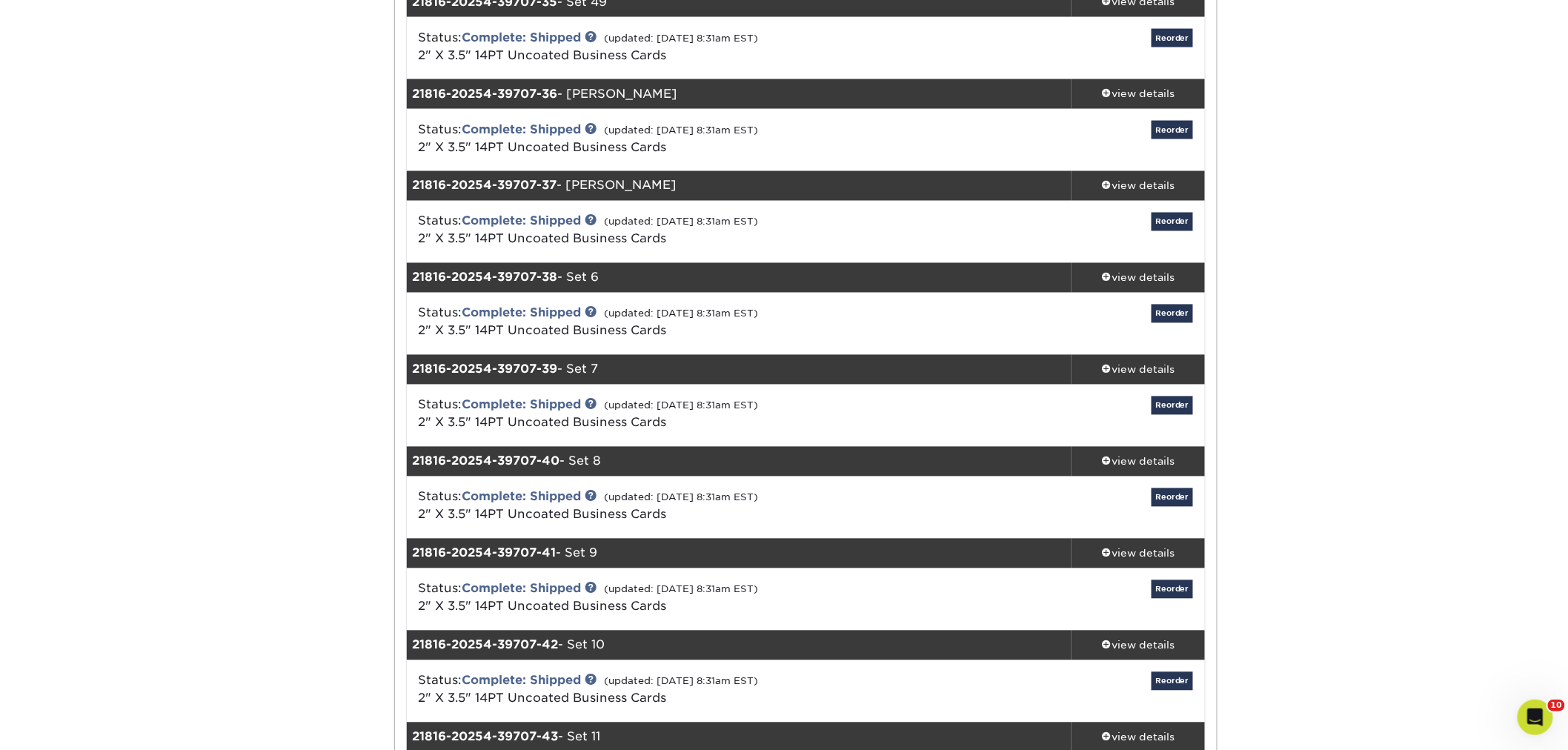
scroll to position [3376, 0]
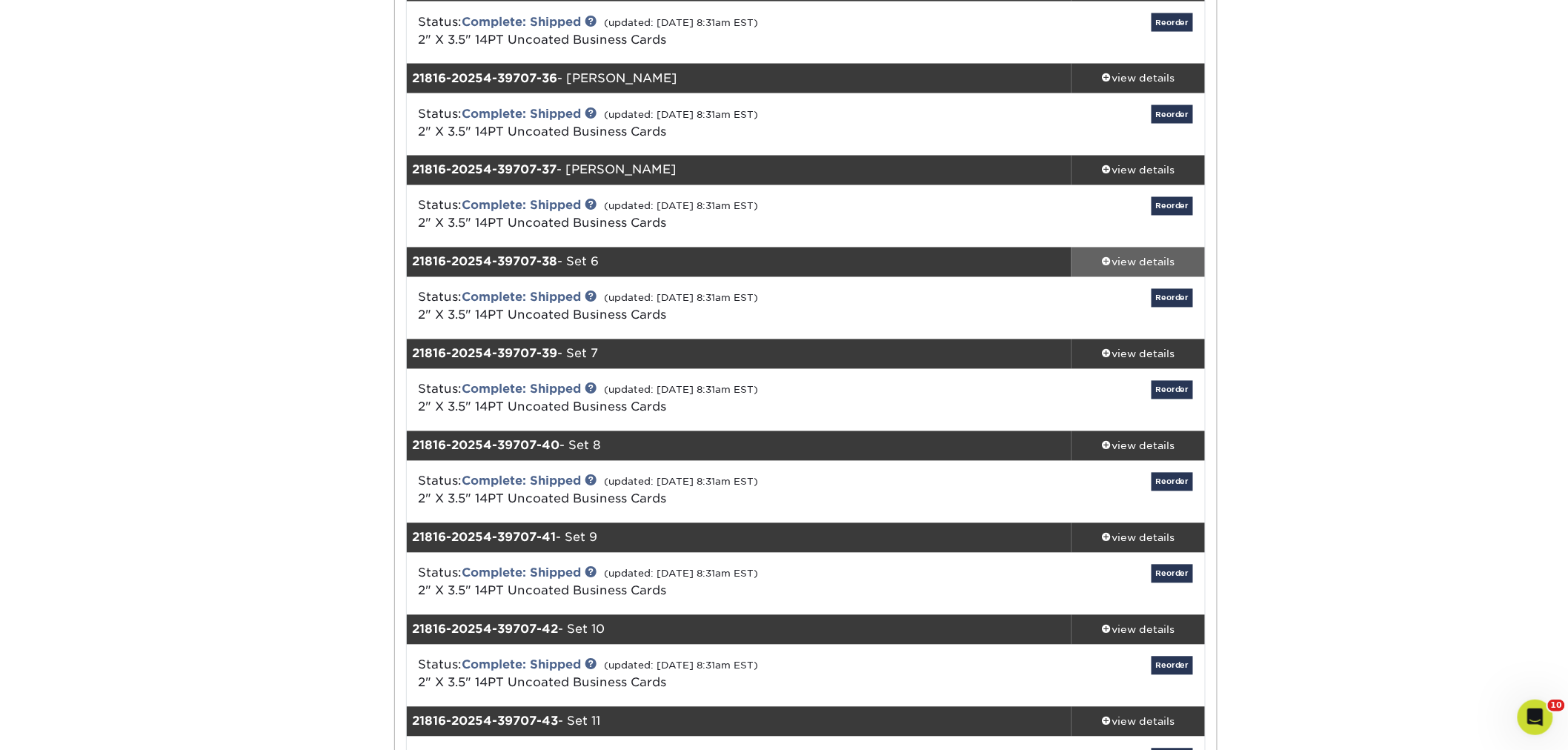
click at [1135, 262] on div "view details" at bounding box center [1138, 262] width 133 height 15
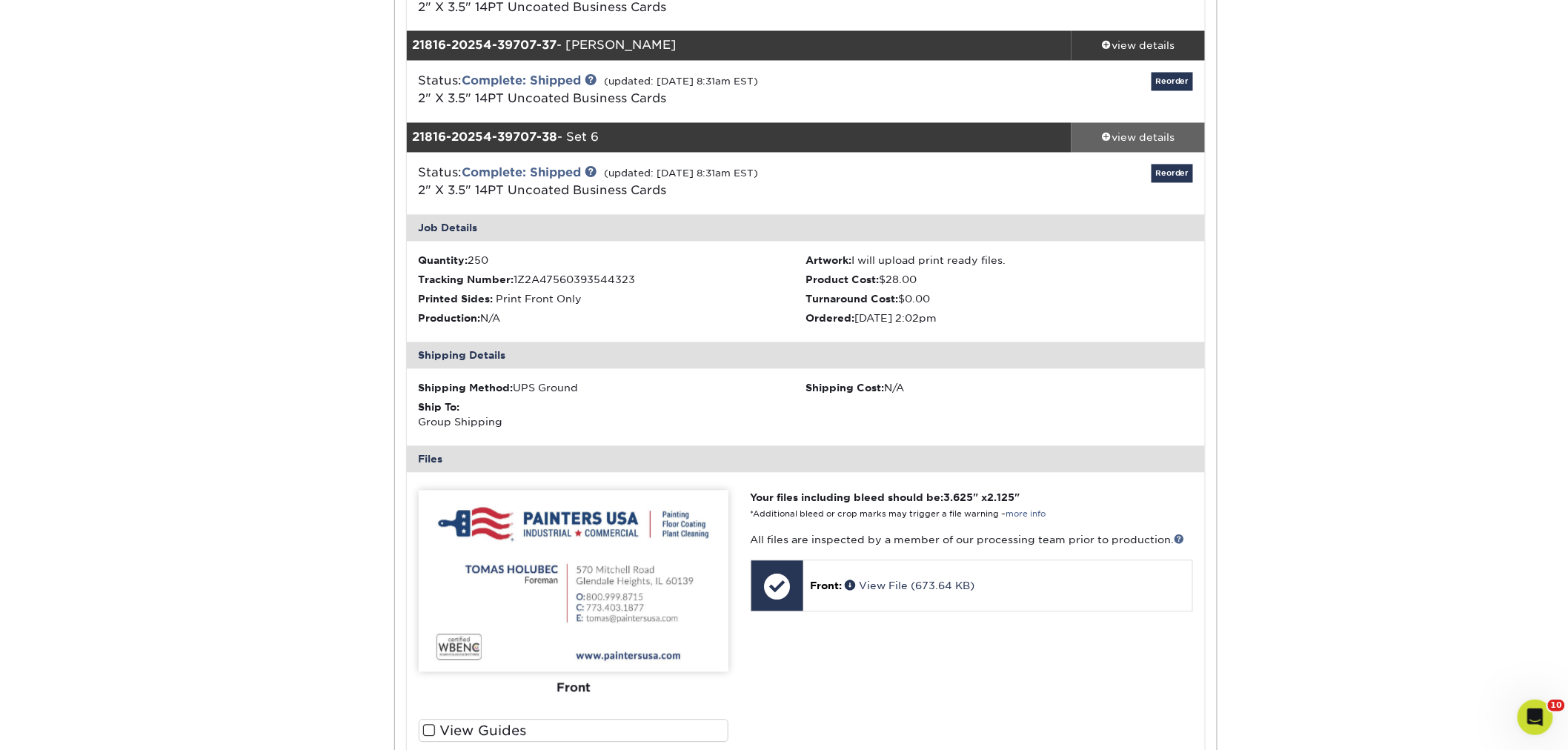
scroll to position [3540, 0]
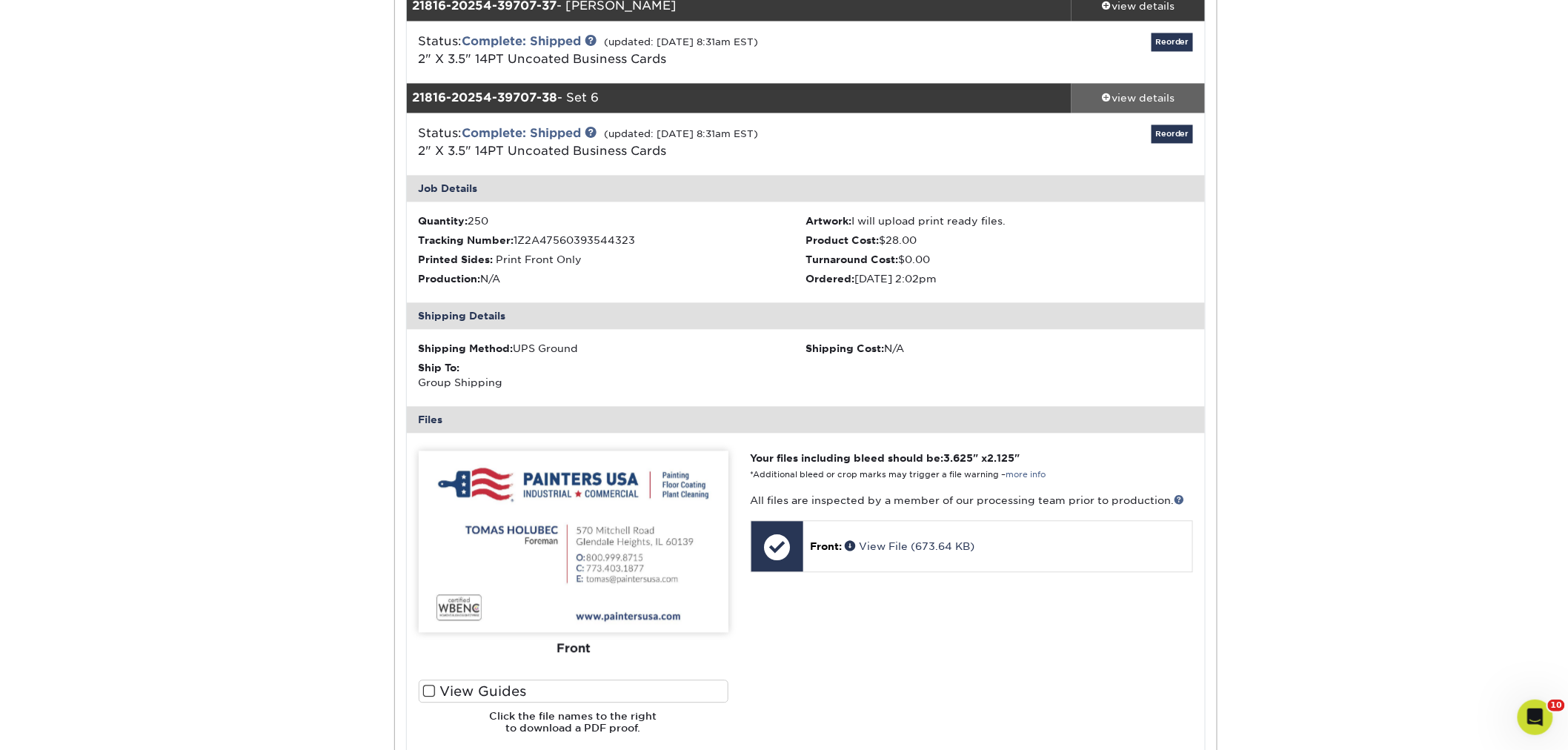
click at [1126, 98] on div "view details" at bounding box center [1138, 98] width 133 height 15
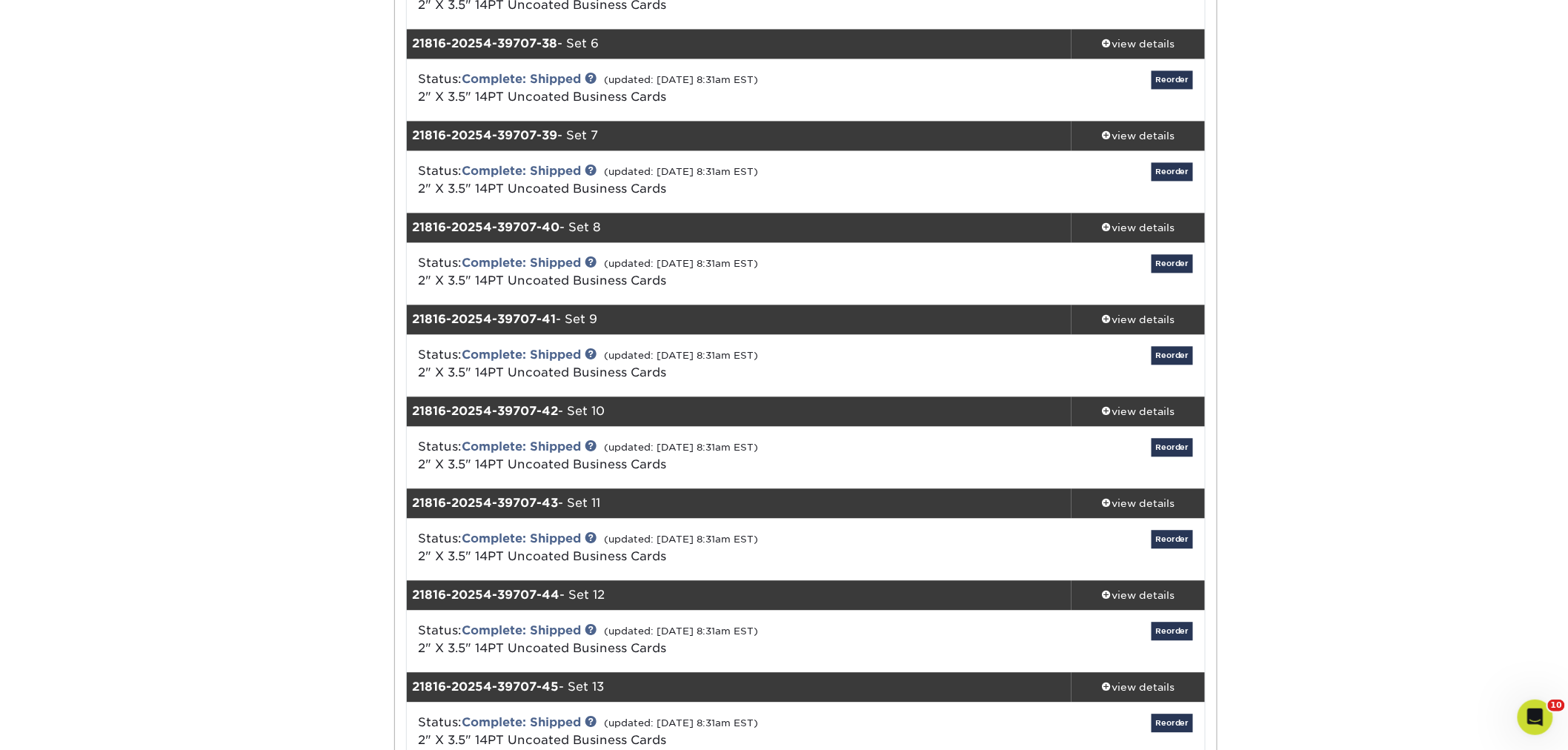
scroll to position [3623, 0]
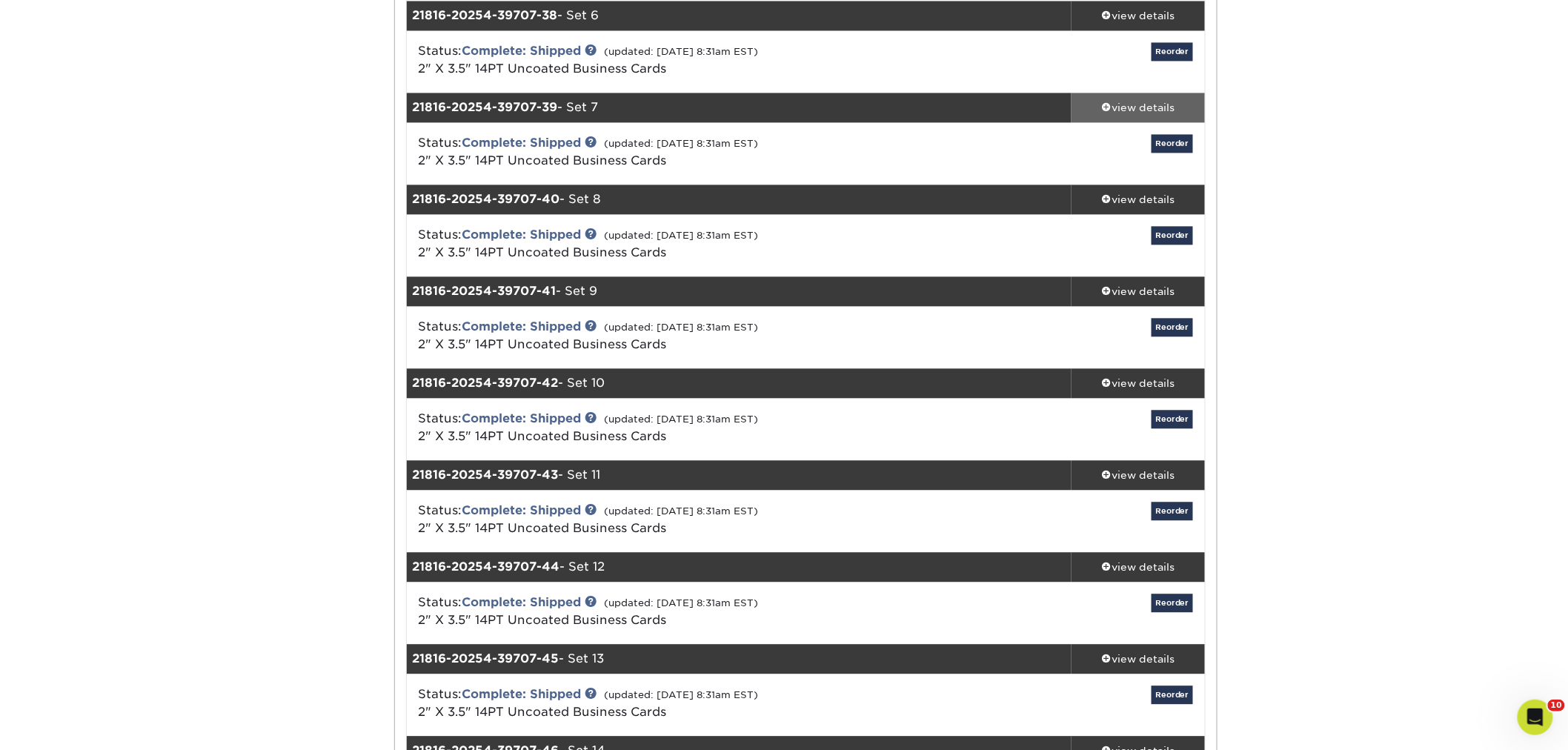
click at [1117, 109] on div "view details" at bounding box center [1138, 108] width 133 height 15
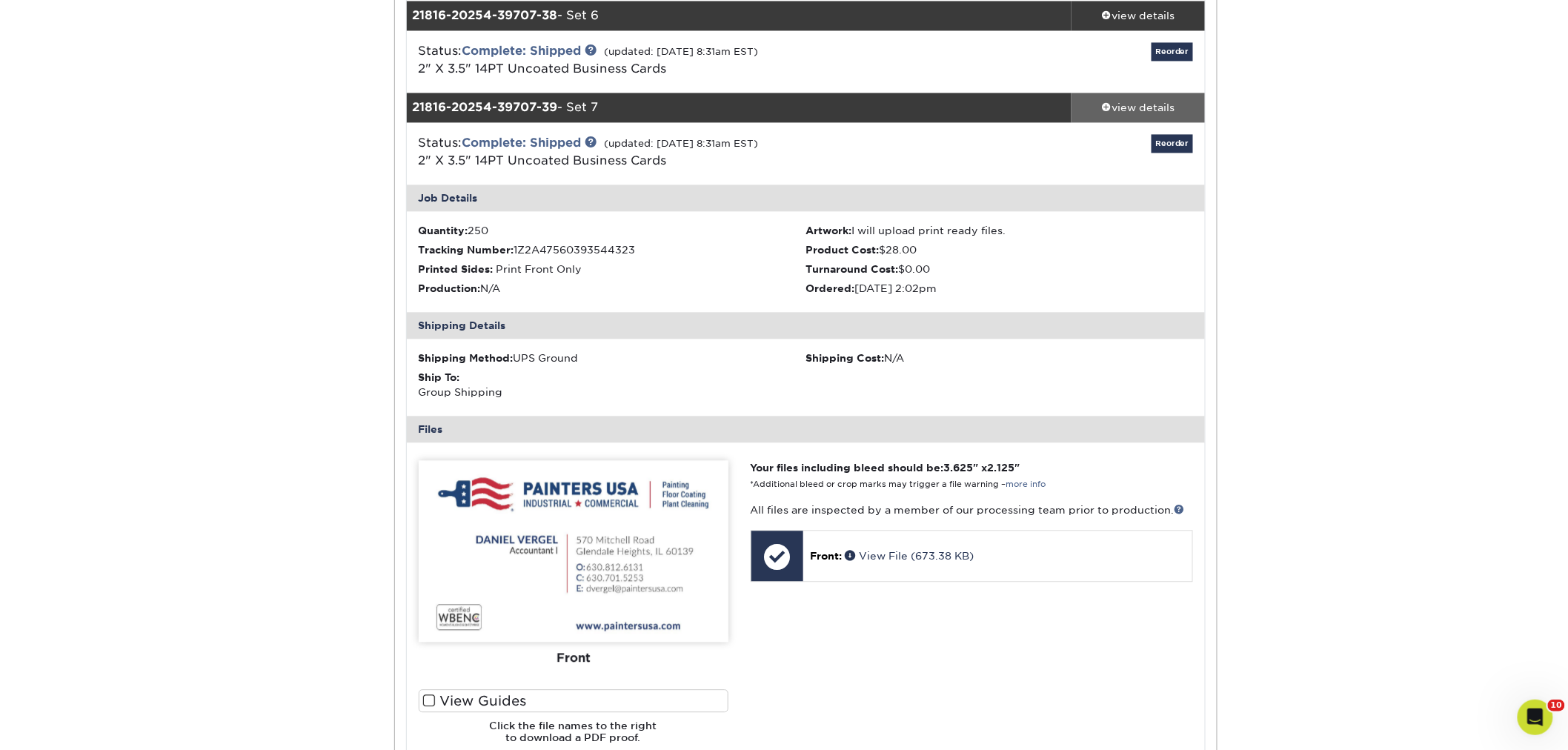
click at [1142, 102] on div "view details" at bounding box center [1138, 108] width 133 height 15
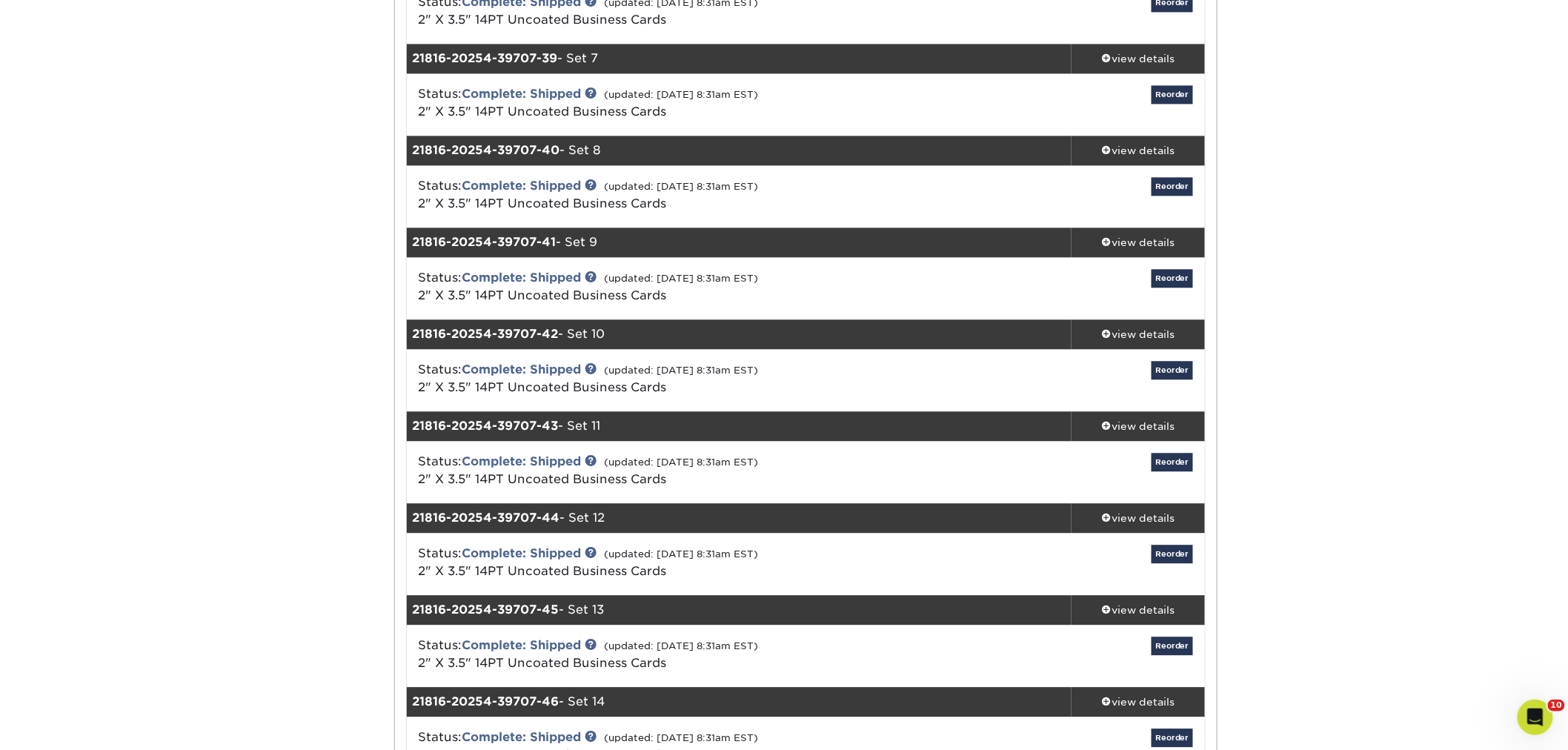
scroll to position [3706, 0]
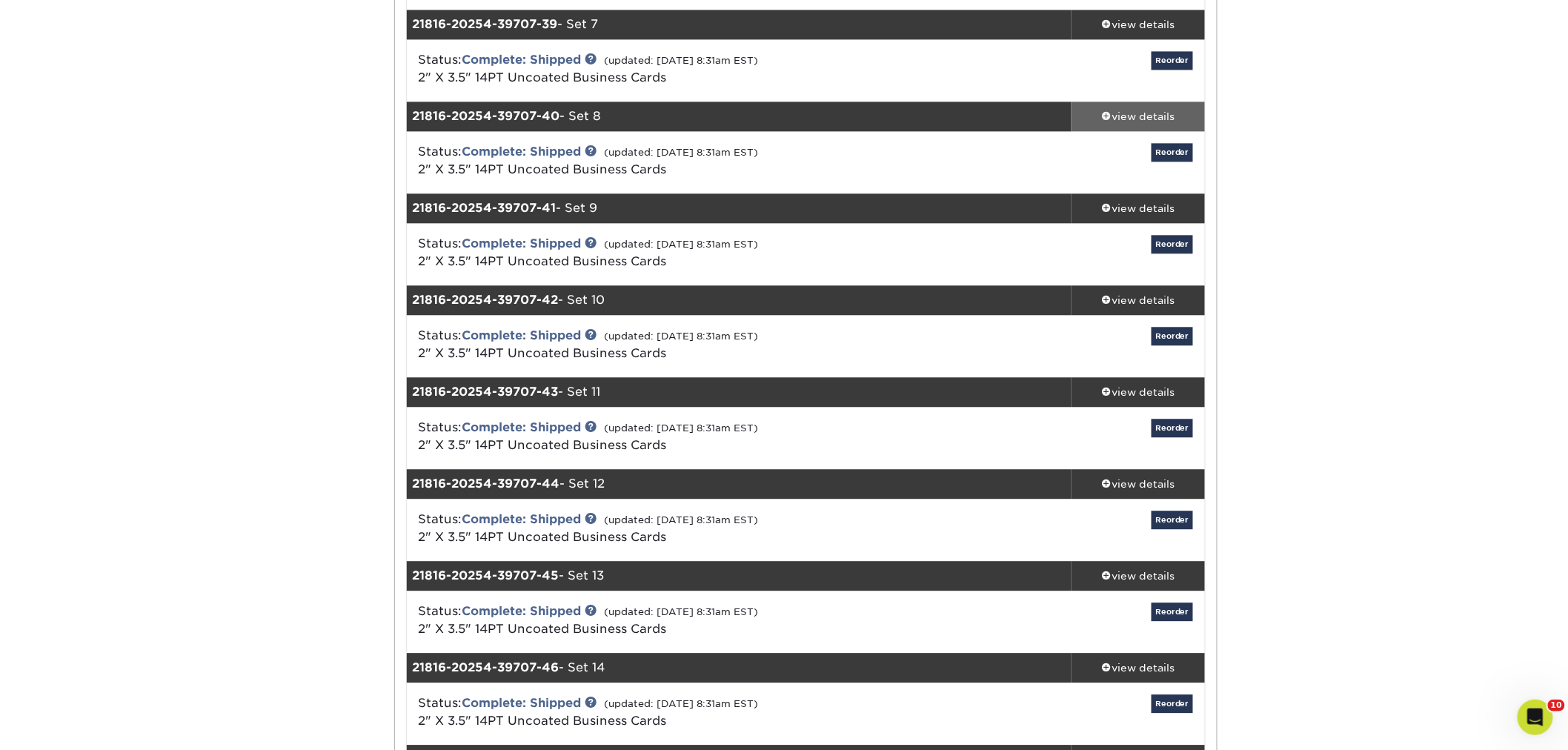
click at [1122, 115] on div "view details" at bounding box center [1138, 117] width 133 height 15
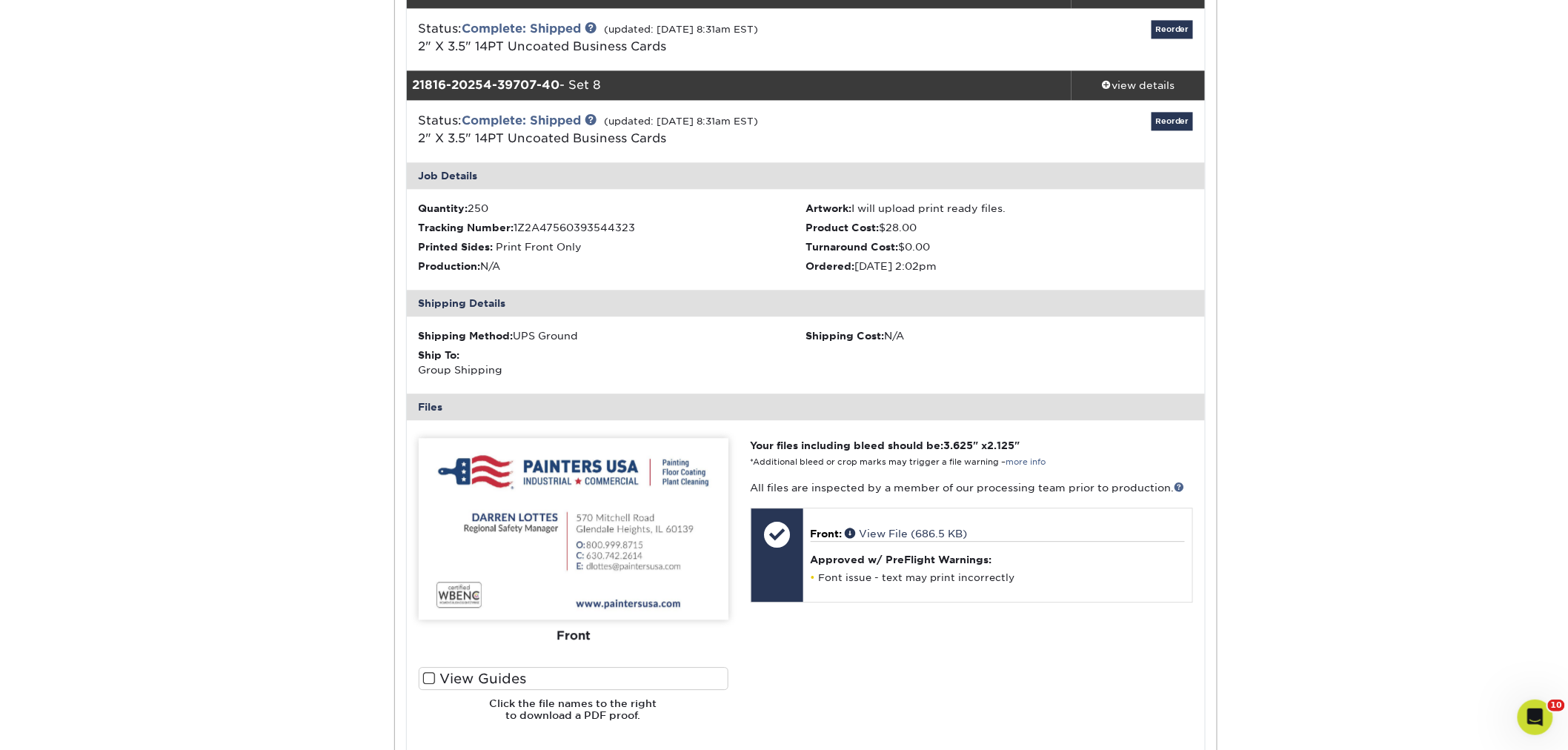
scroll to position [3788, 0]
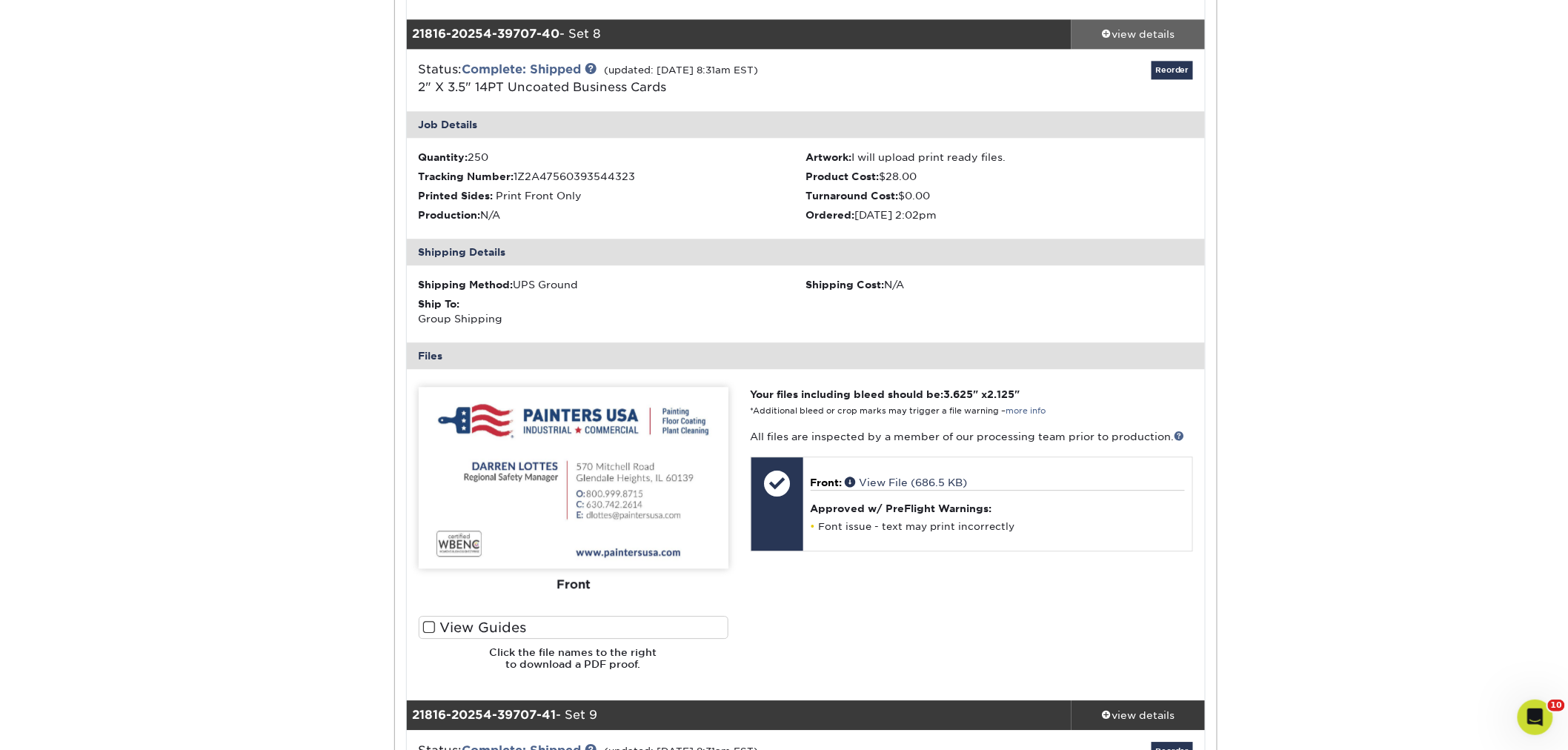
click at [1117, 33] on div "view details" at bounding box center [1138, 34] width 133 height 15
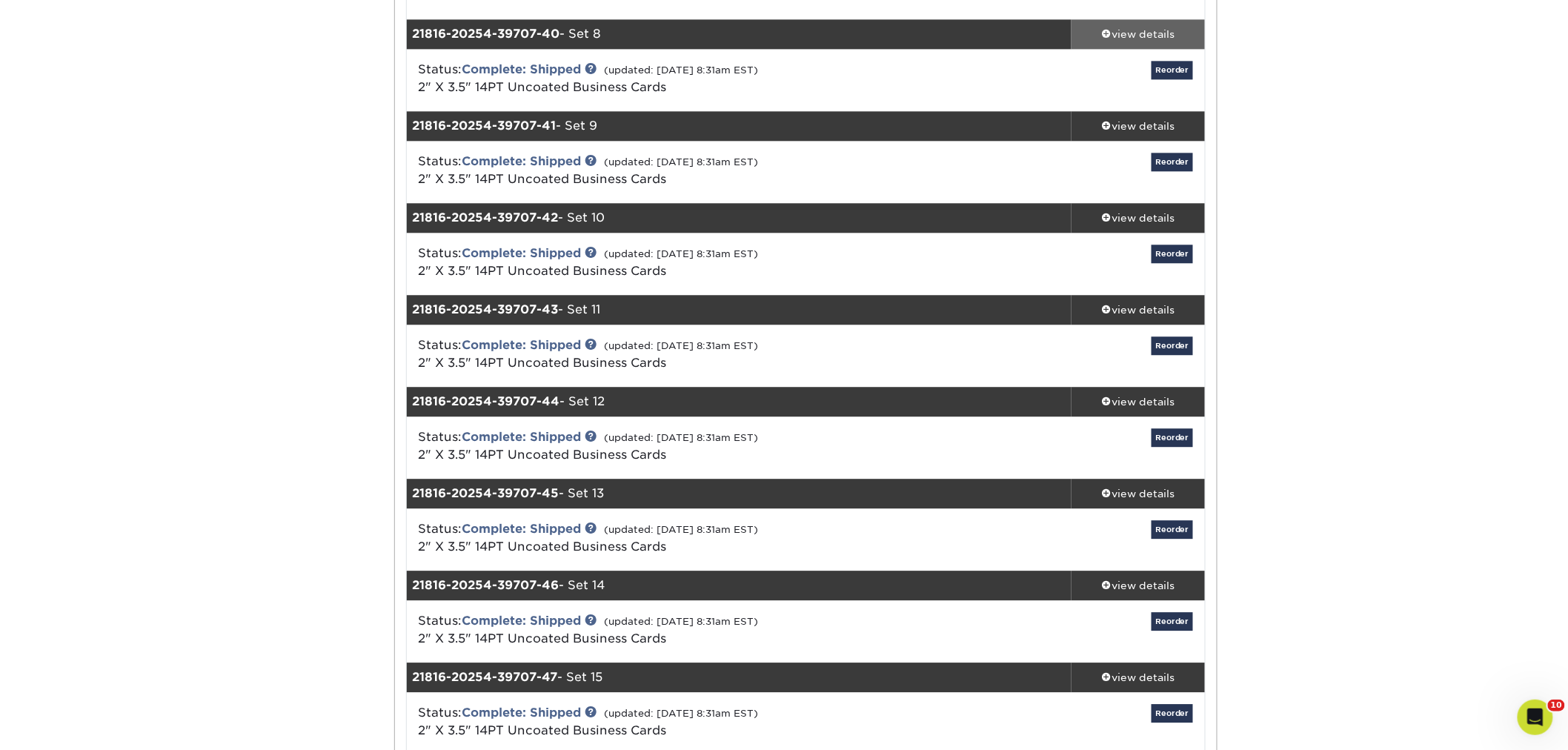
click at [1129, 31] on div "view details" at bounding box center [1138, 34] width 133 height 15
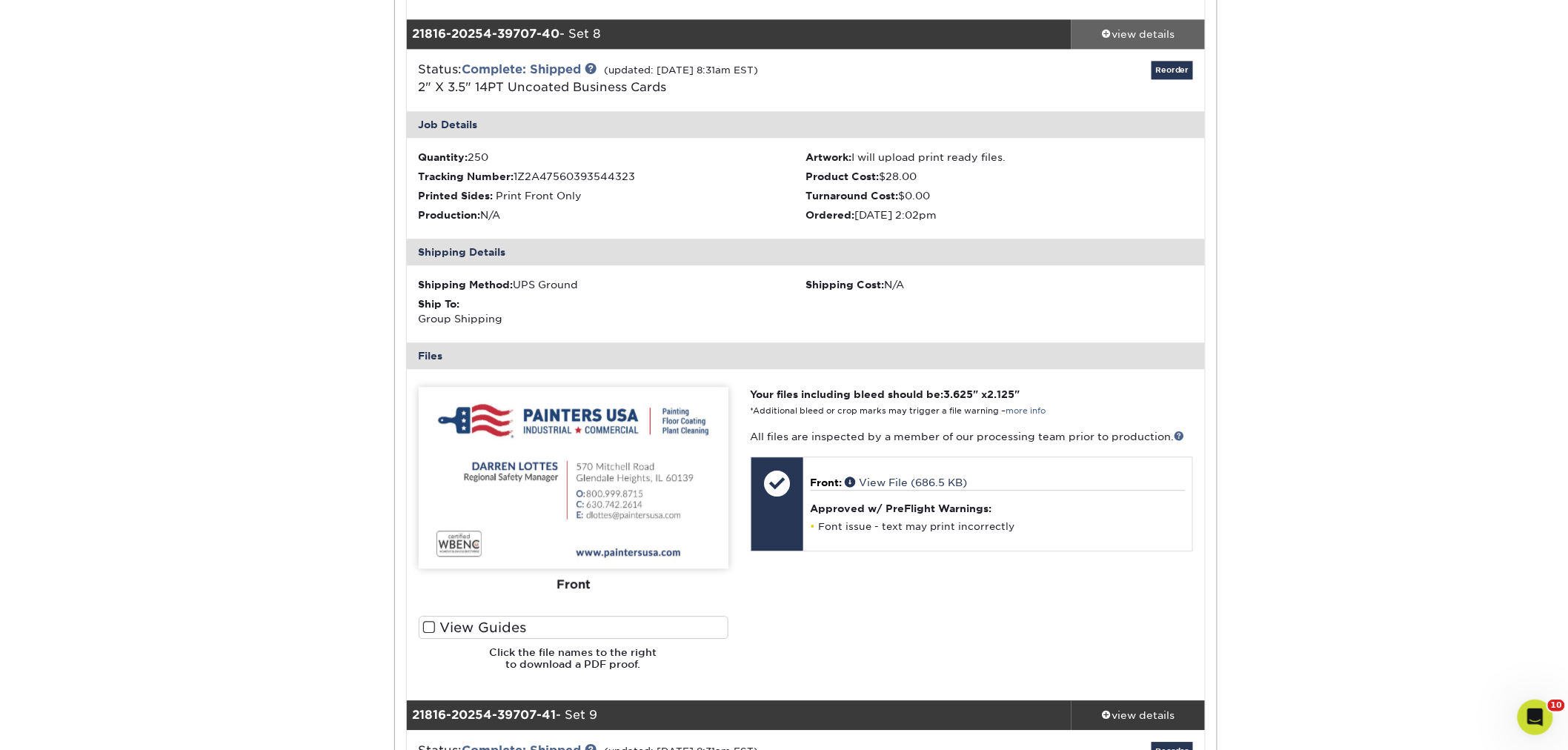
click at [1166, 32] on div "view details" at bounding box center [1138, 34] width 133 height 15
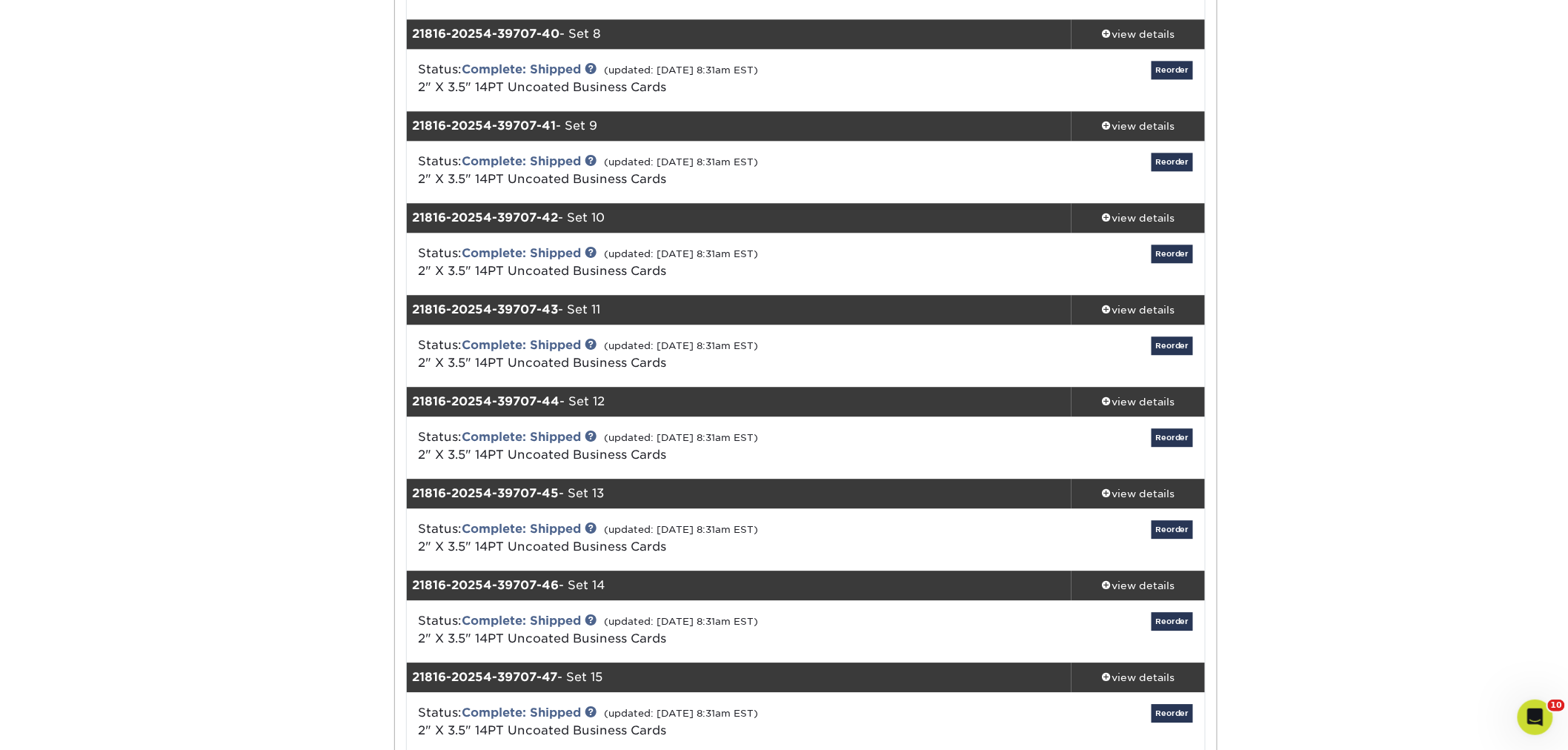
scroll to position [3871, 0]
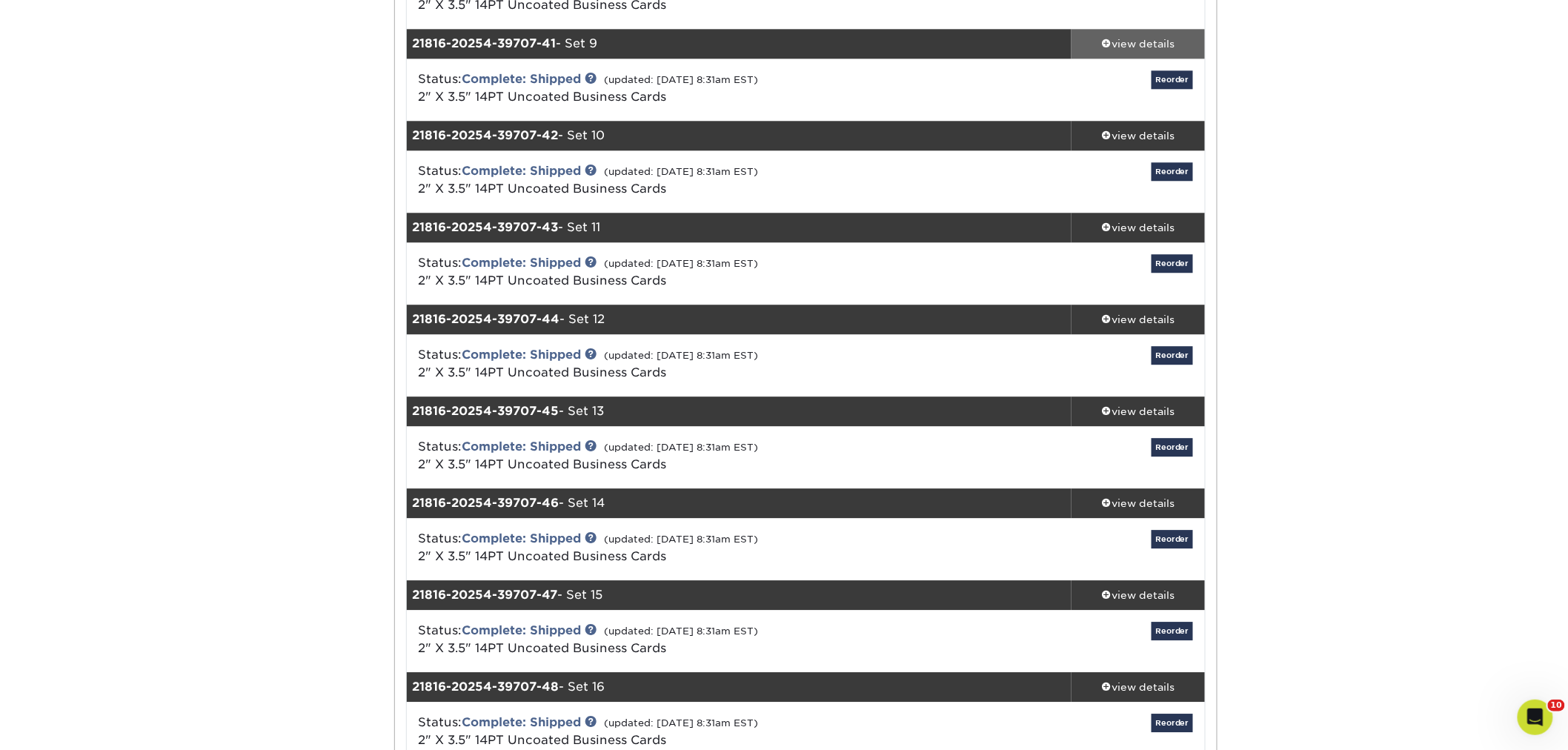
click at [1129, 46] on div "view details" at bounding box center [1138, 44] width 133 height 15
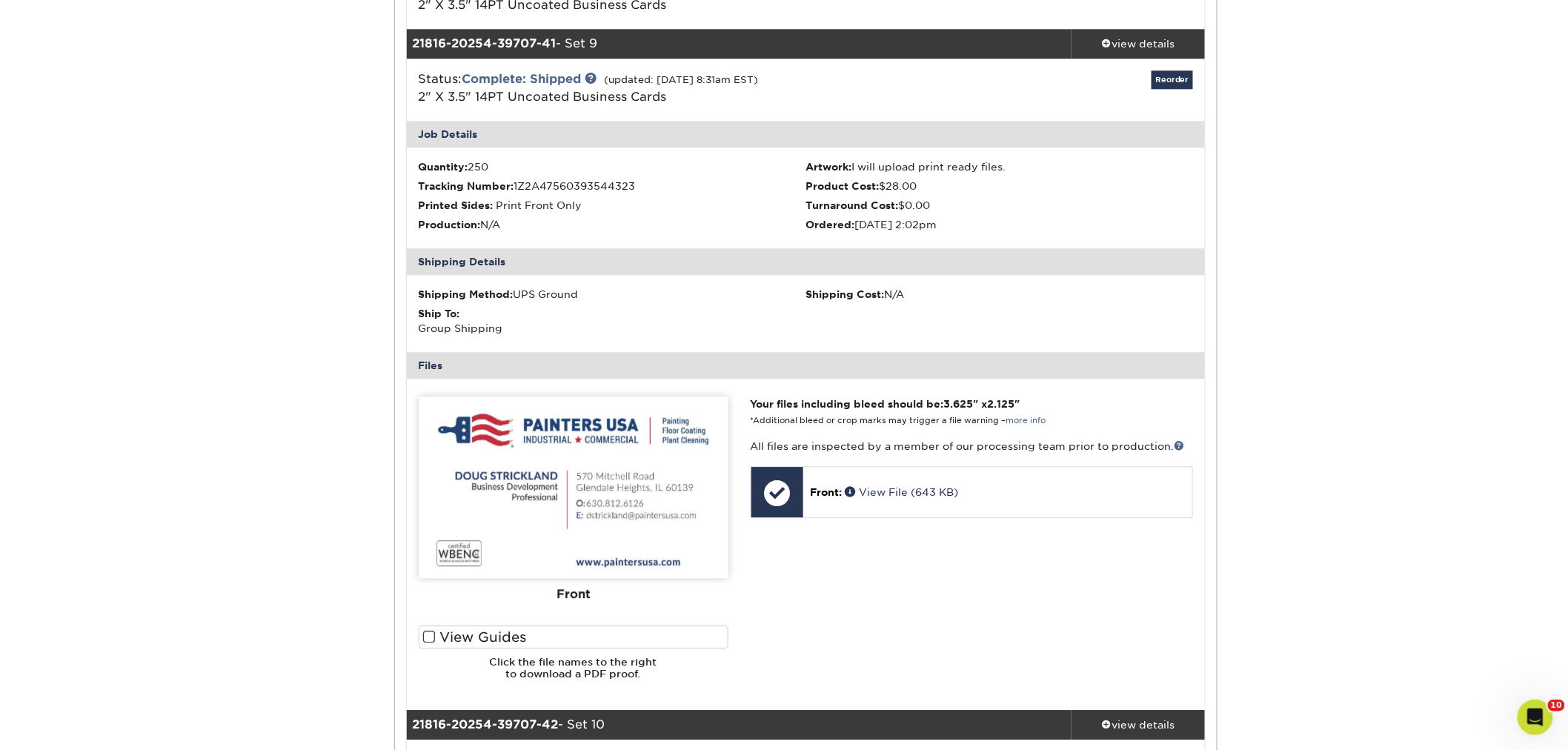
click at [1127, 40] on div "view details" at bounding box center [1138, 44] width 133 height 15
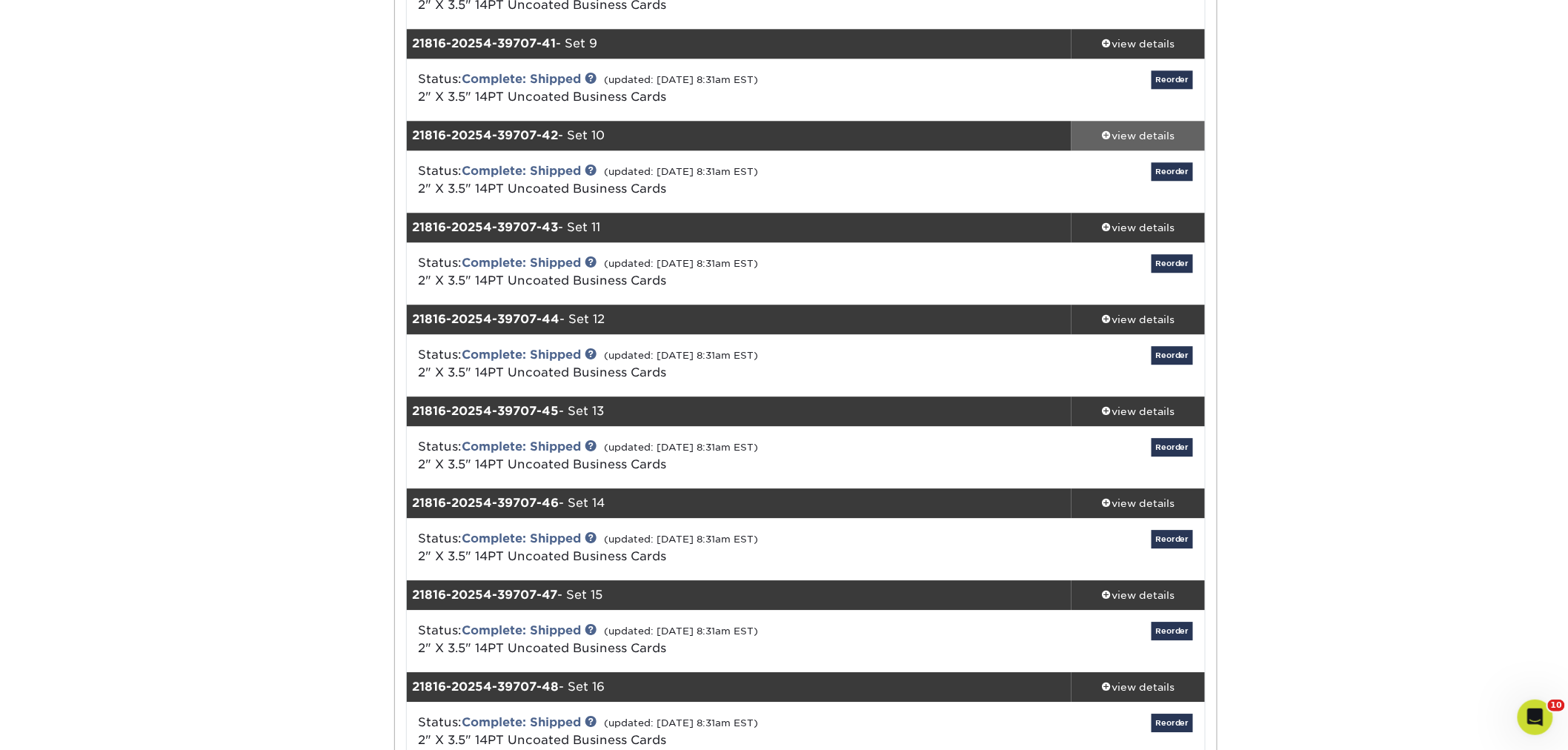
click at [1123, 136] on div "view details" at bounding box center [1138, 136] width 133 height 15
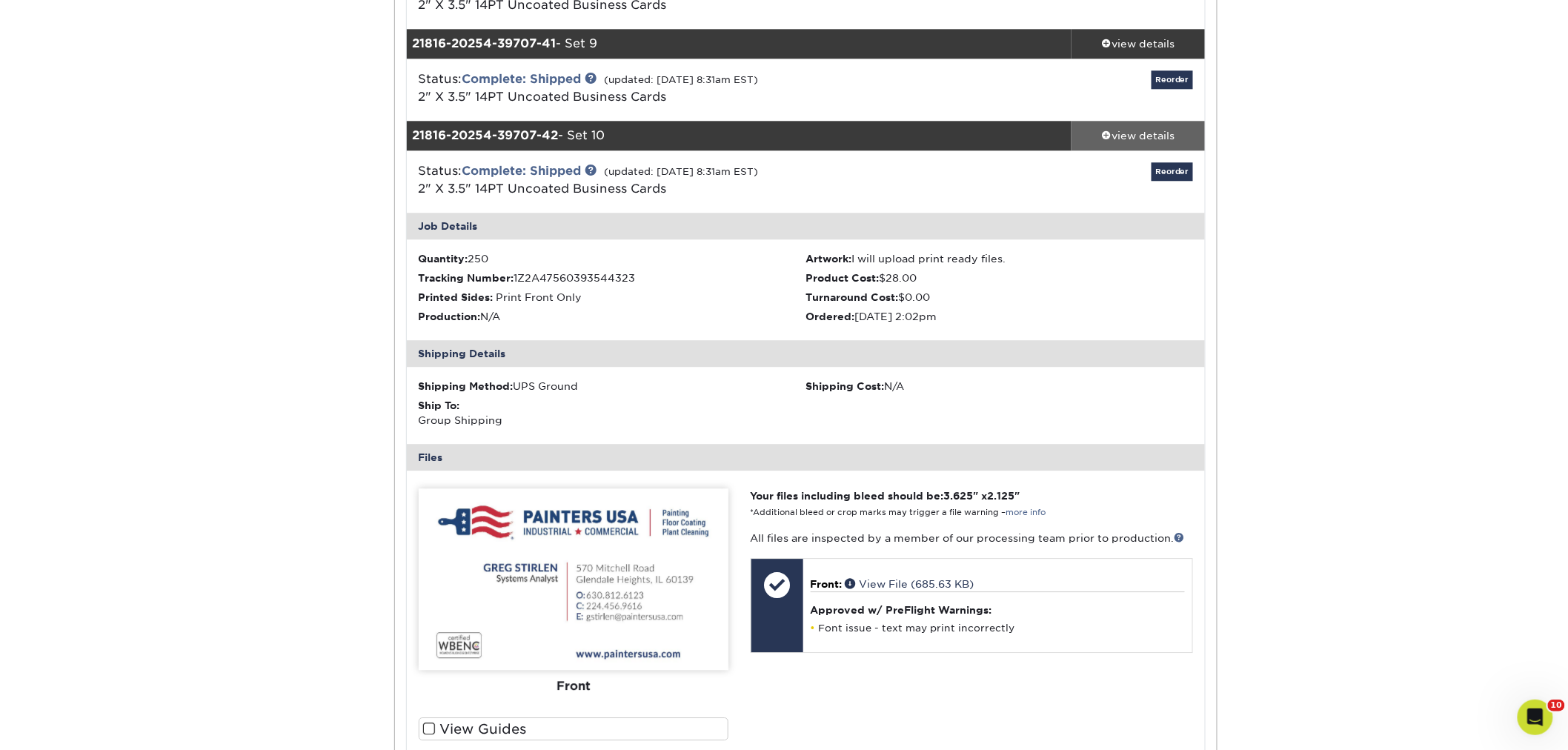
click at [1129, 136] on div "view details" at bounding box center [1138, 136] width 133 height 15
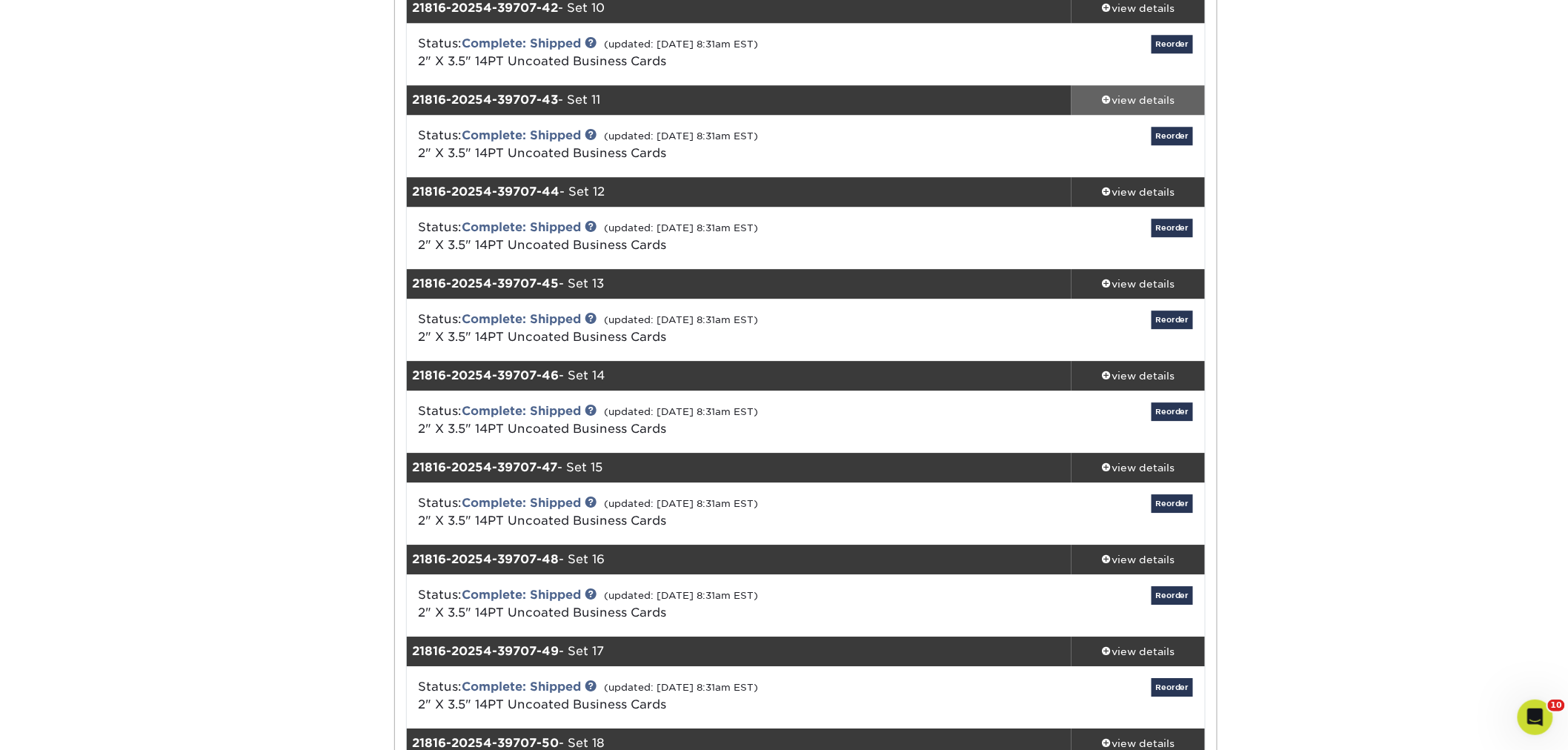
scroll to position [4035, 0]
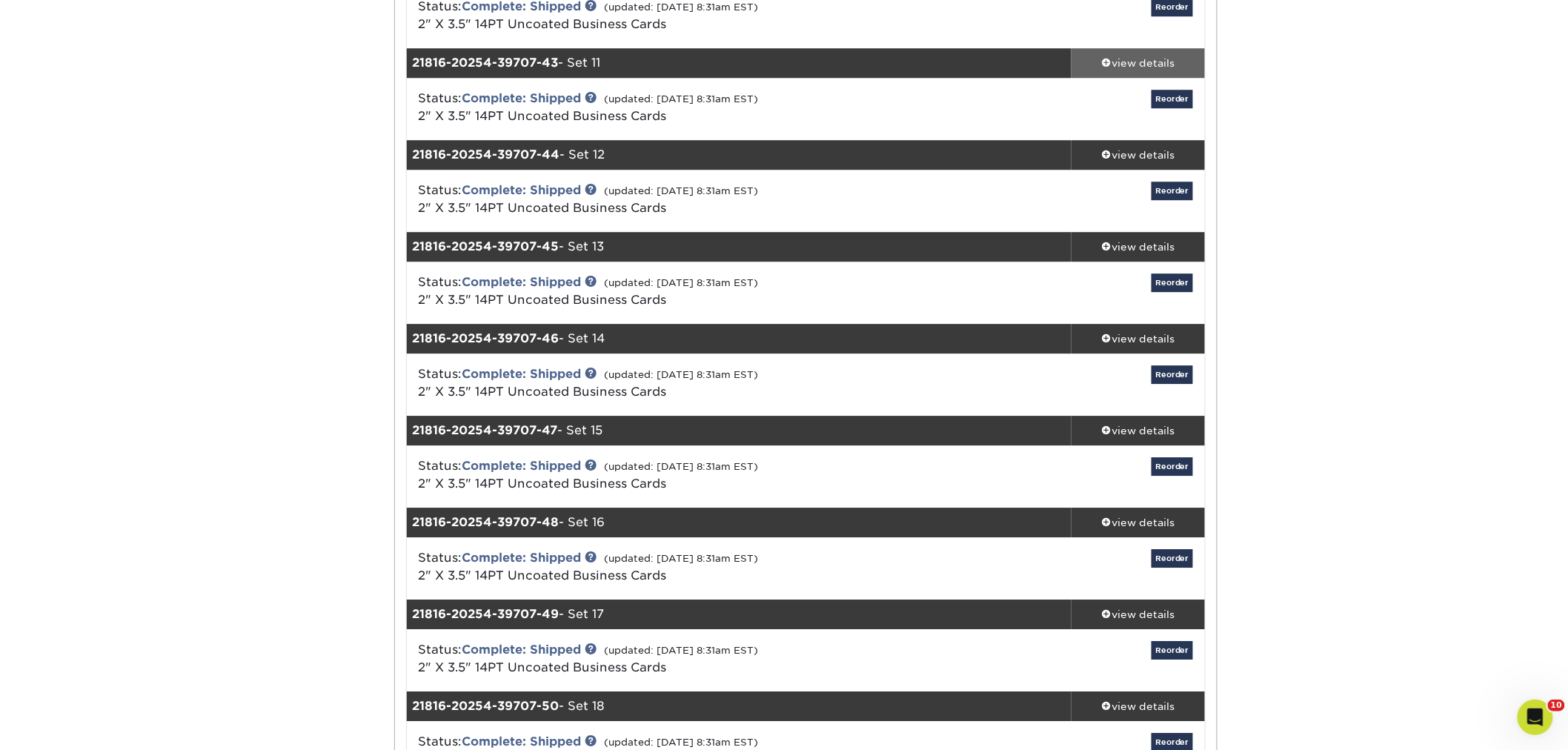
click at [1125, 66] on div "view details" at bounding box center [1138, 63] width 133 height 15
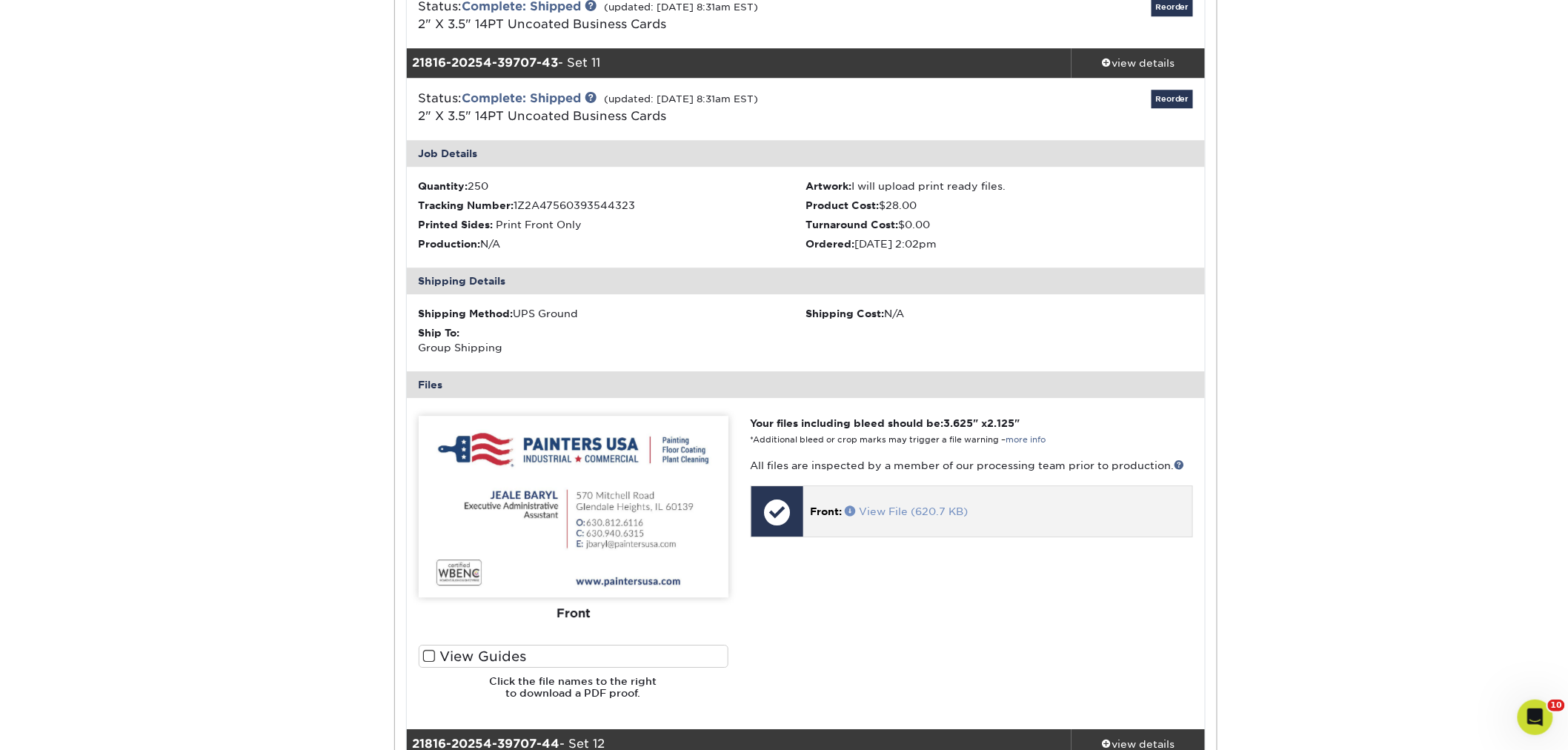
drag, startPoint x: 1137, startPoint y: 63, endPoint x: 921, endPoint y: 508, distance: 494.7
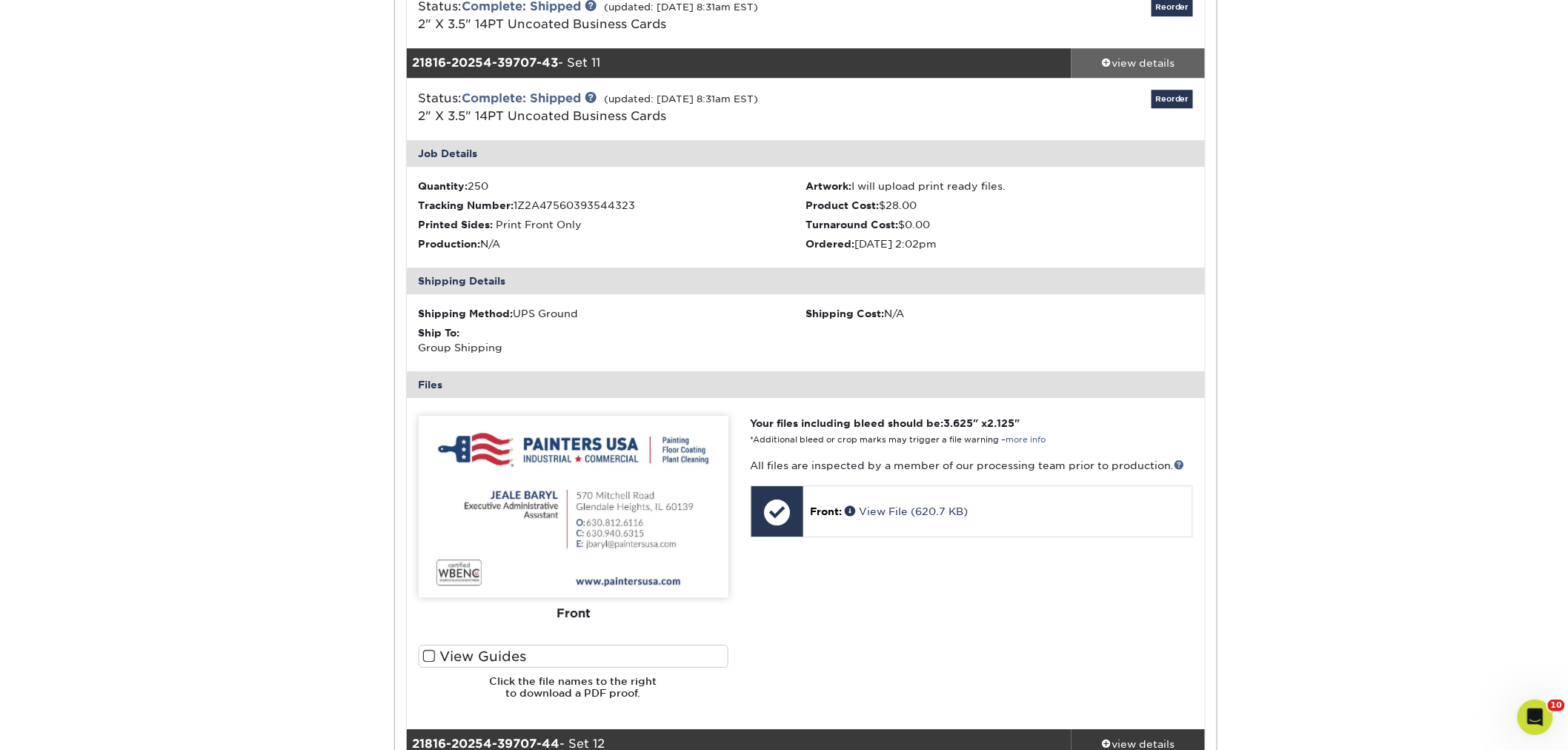
click at [1099, 67] on div "view details" at bounding box center [1138, 63] width 133 height 15
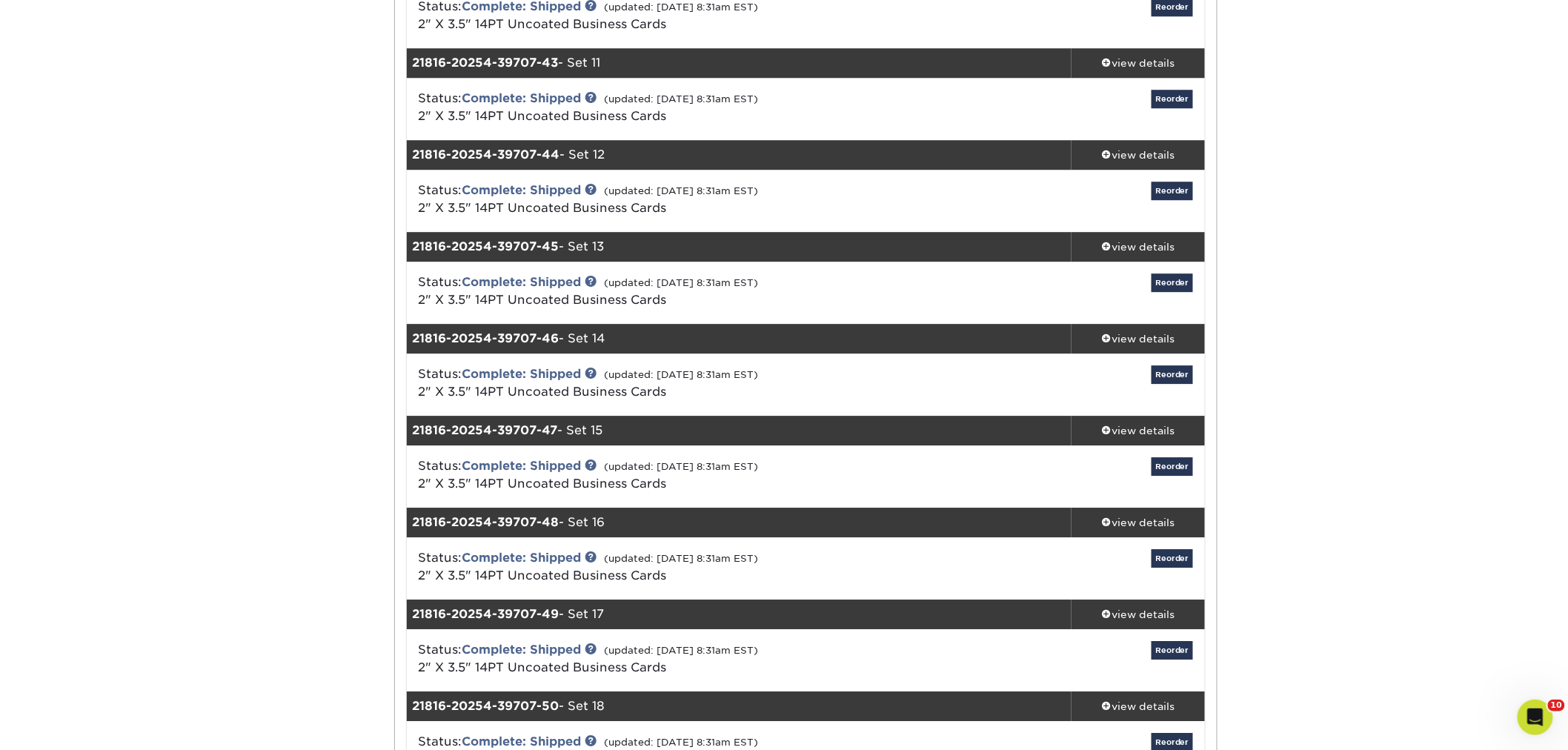
scroll to position [4117, 0]
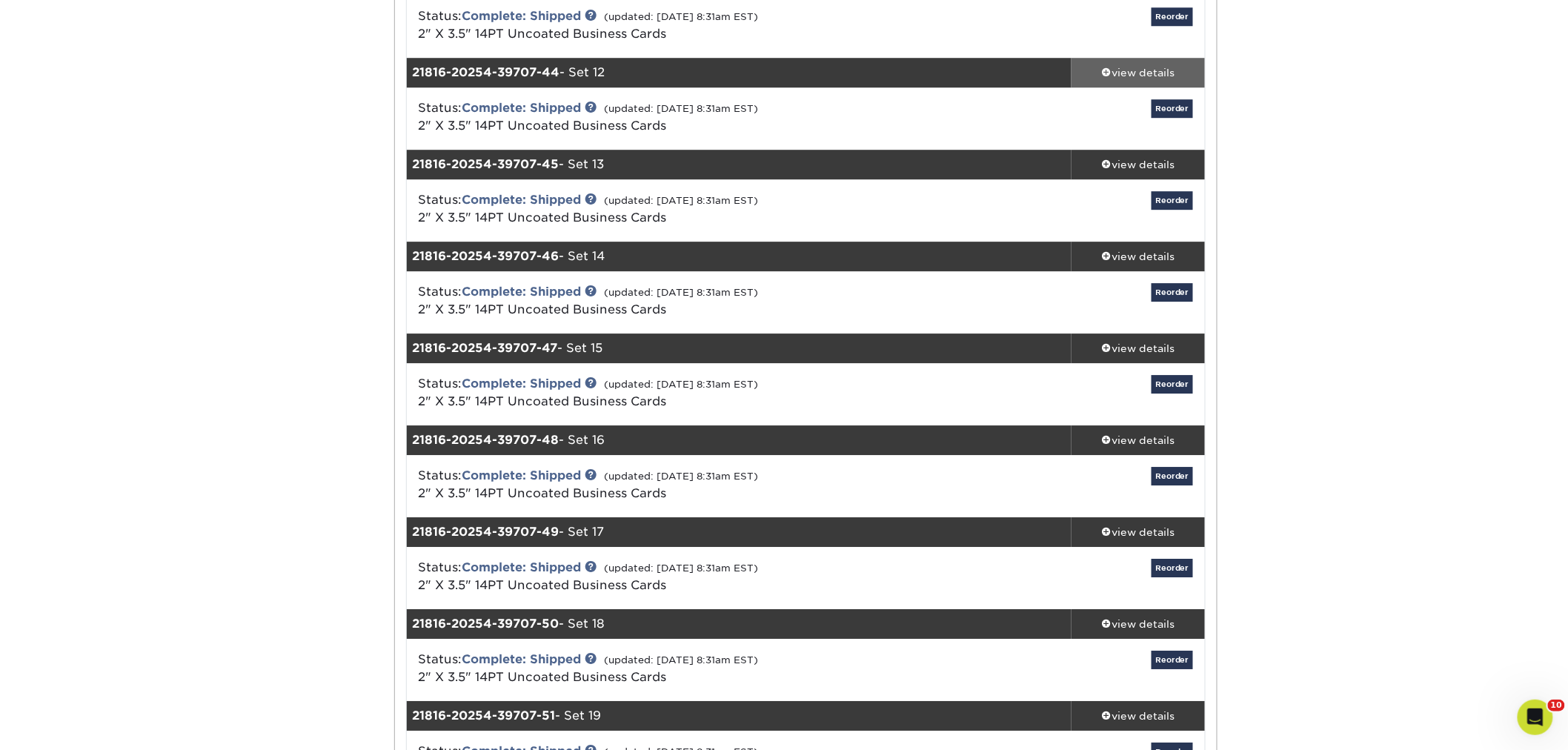
click at [1125, 74] on div "view details" at bounding box center [1138, 73] width 133 height 15
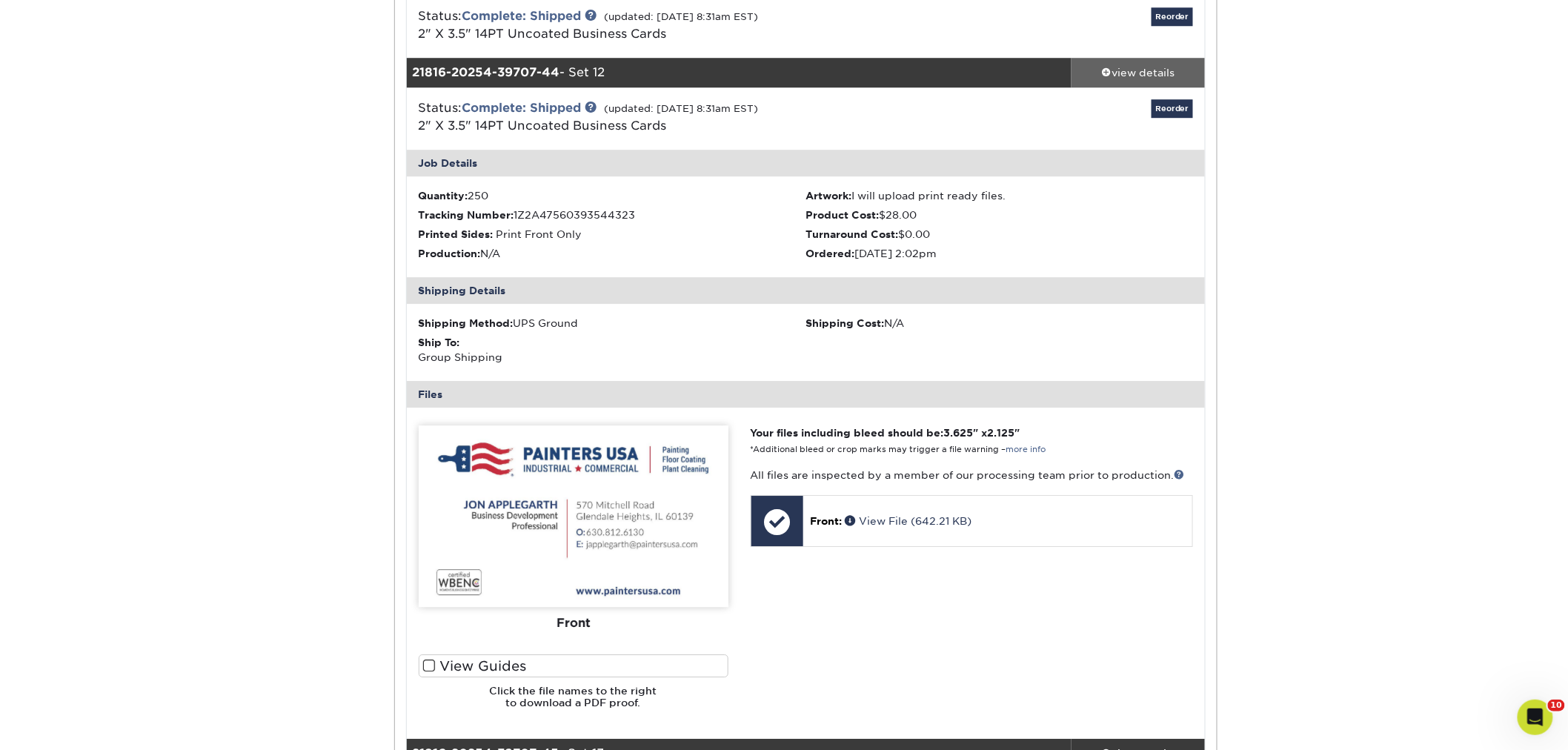
click at [1117, 66] on div "view details" at bounding box center [1138, 73] width 133 height 15
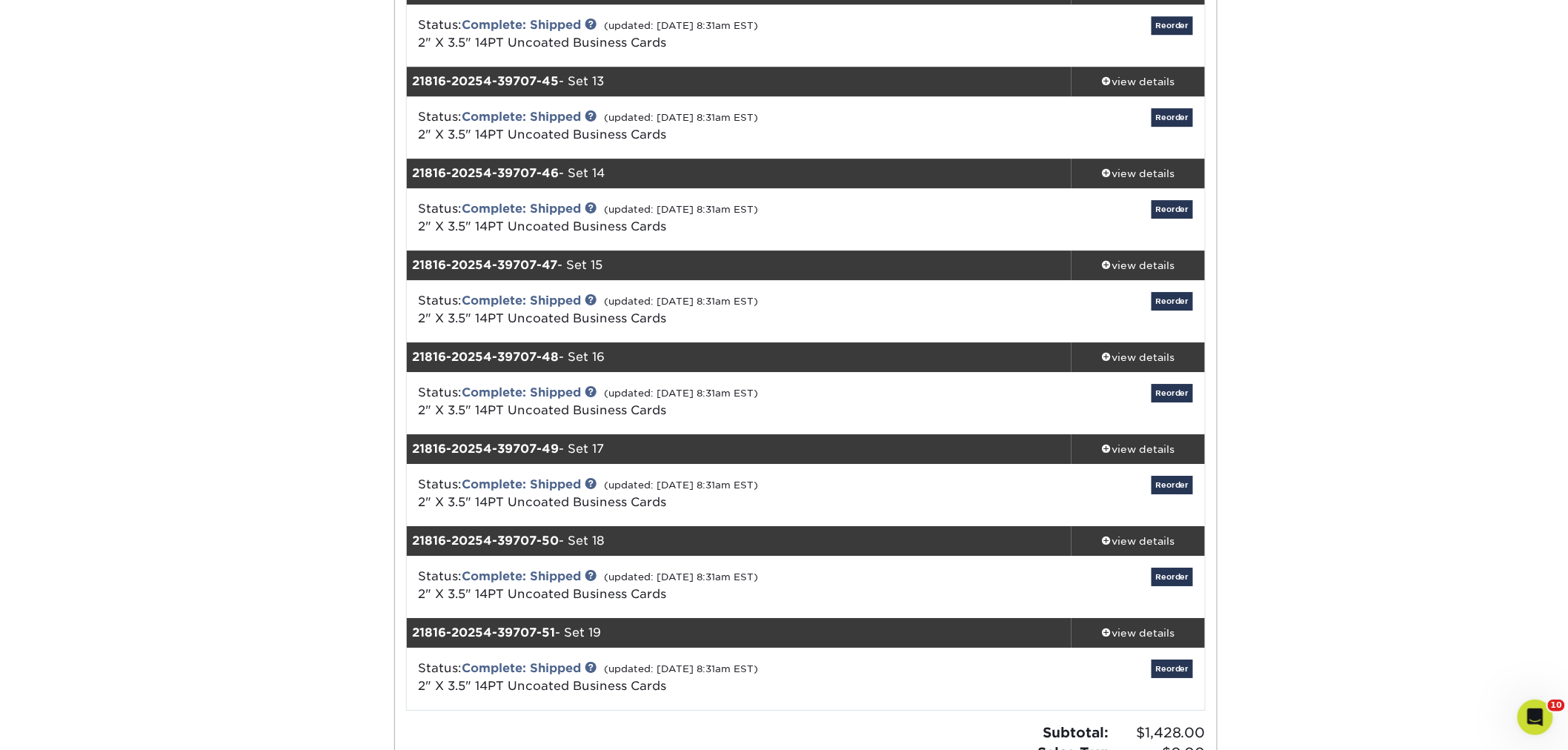
scroll to position [4199, 0]
click at [1125, 80] on div "view details" at bounding box center [1138, 82] width 133 height 15
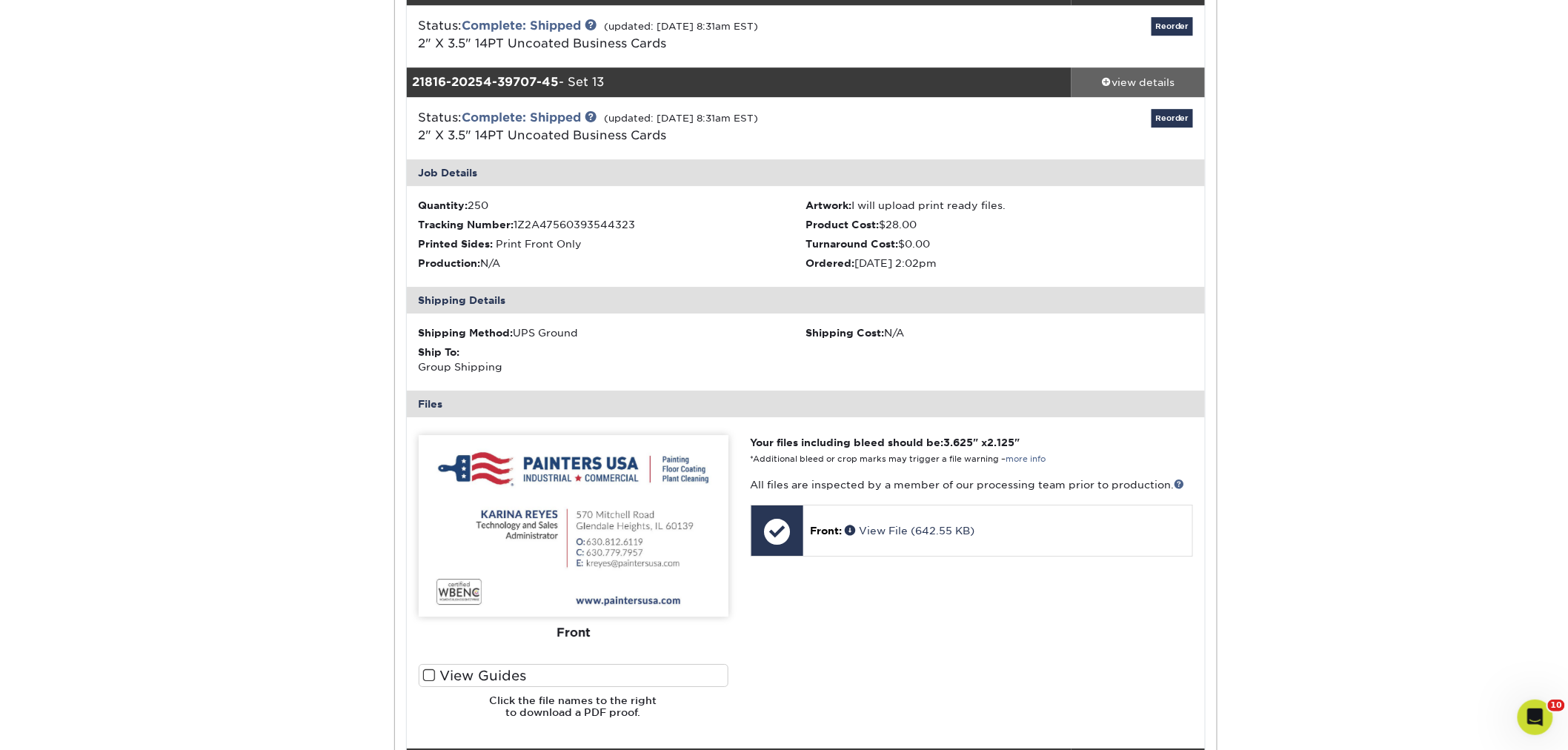
click at [1129, 75] on div "view details" at bounding box center [1138, 82] width 133 height 15
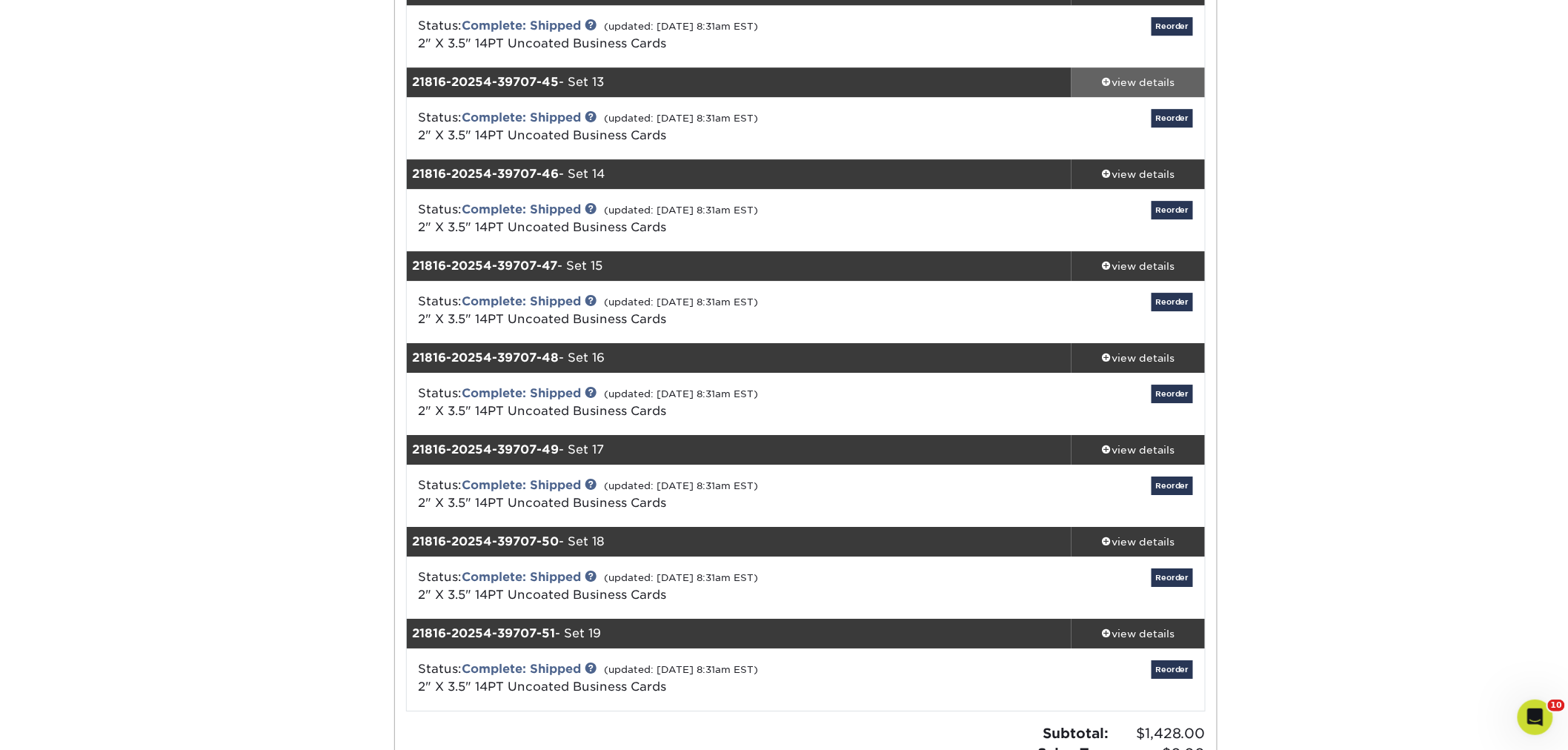
scroll to position [4281, 0]
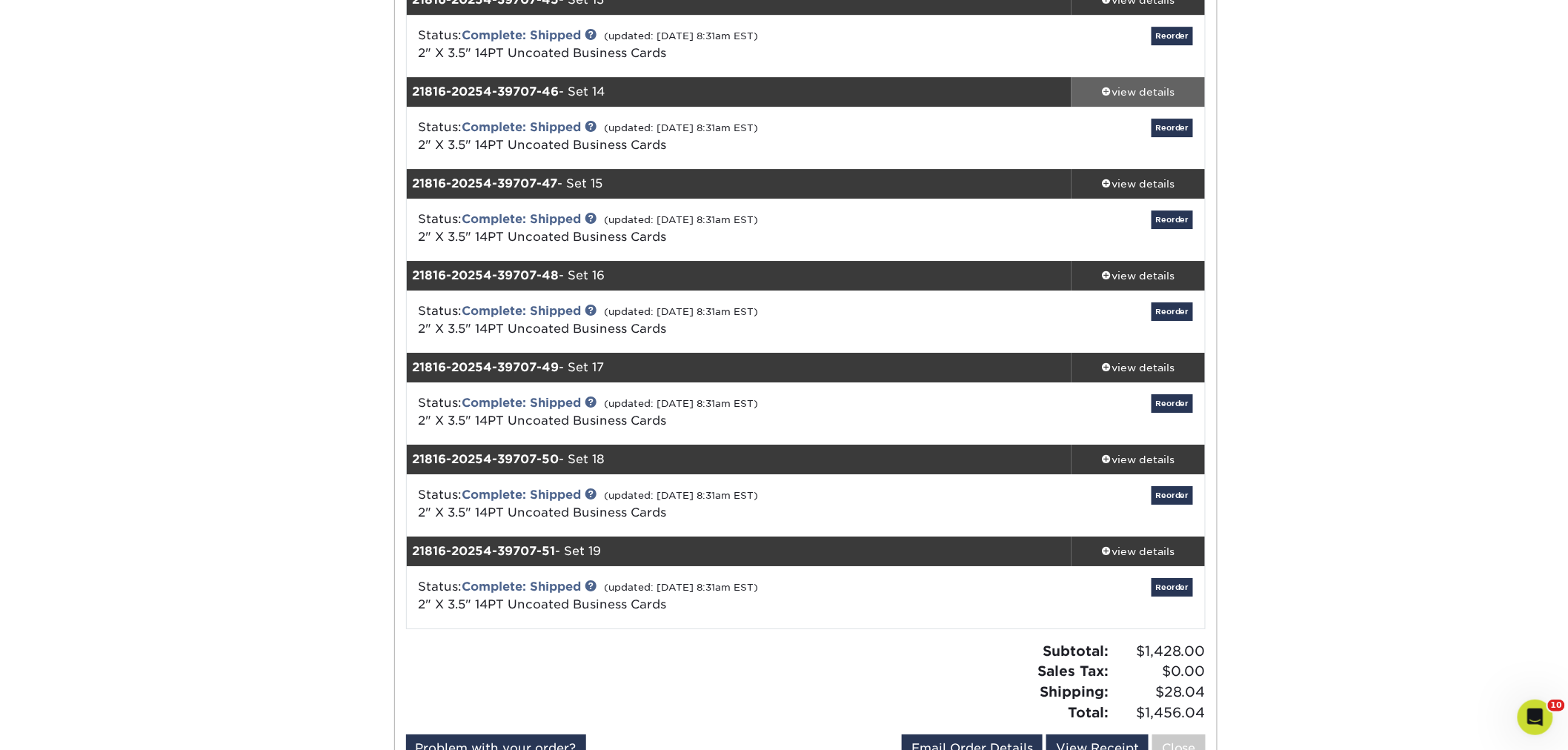
click at [1114, 89] on div "view details" at bounding box center [1138, 92] width 133 height 15
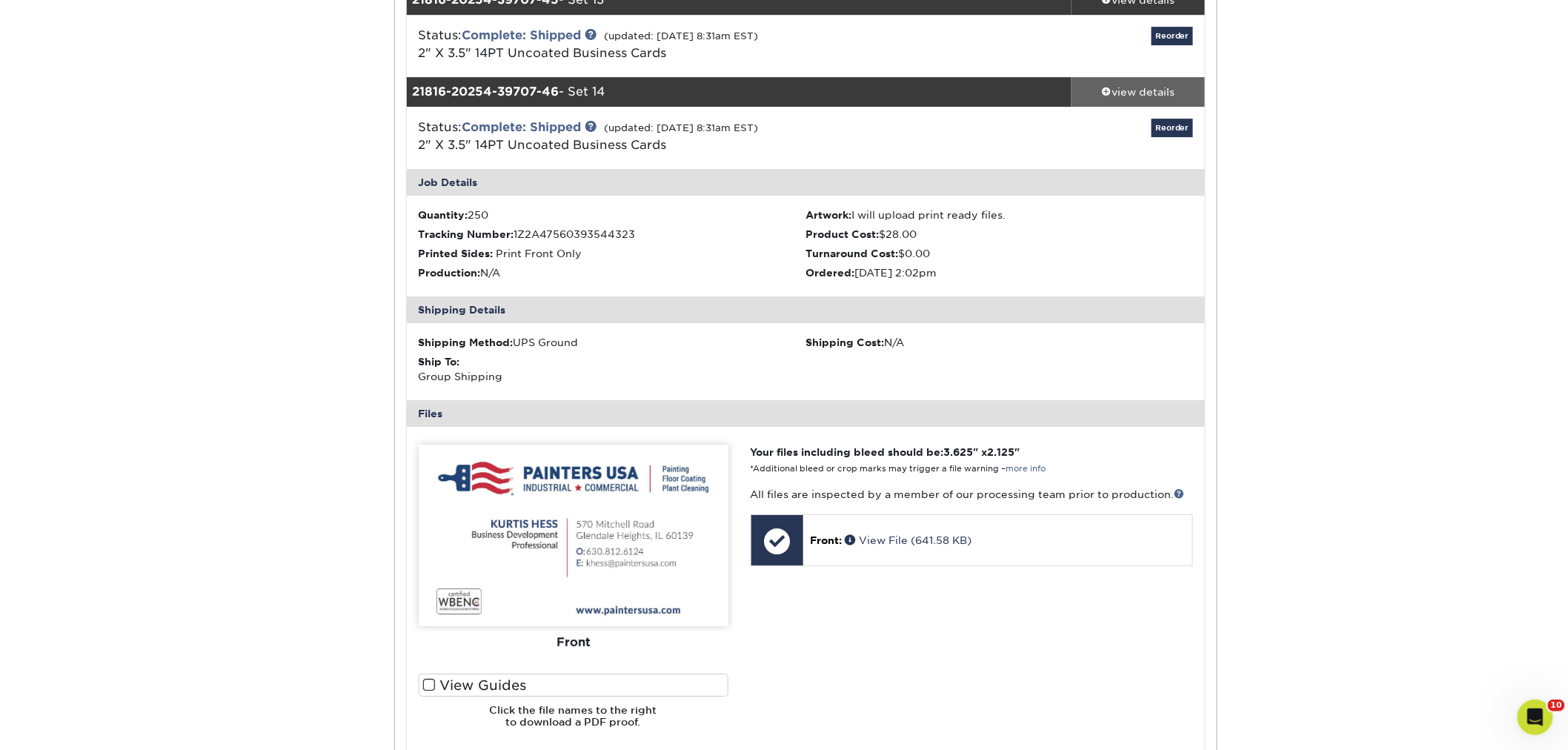
click at [1134, 84] on div "view details" at bounding box center [1138, 92] width 133 height 15
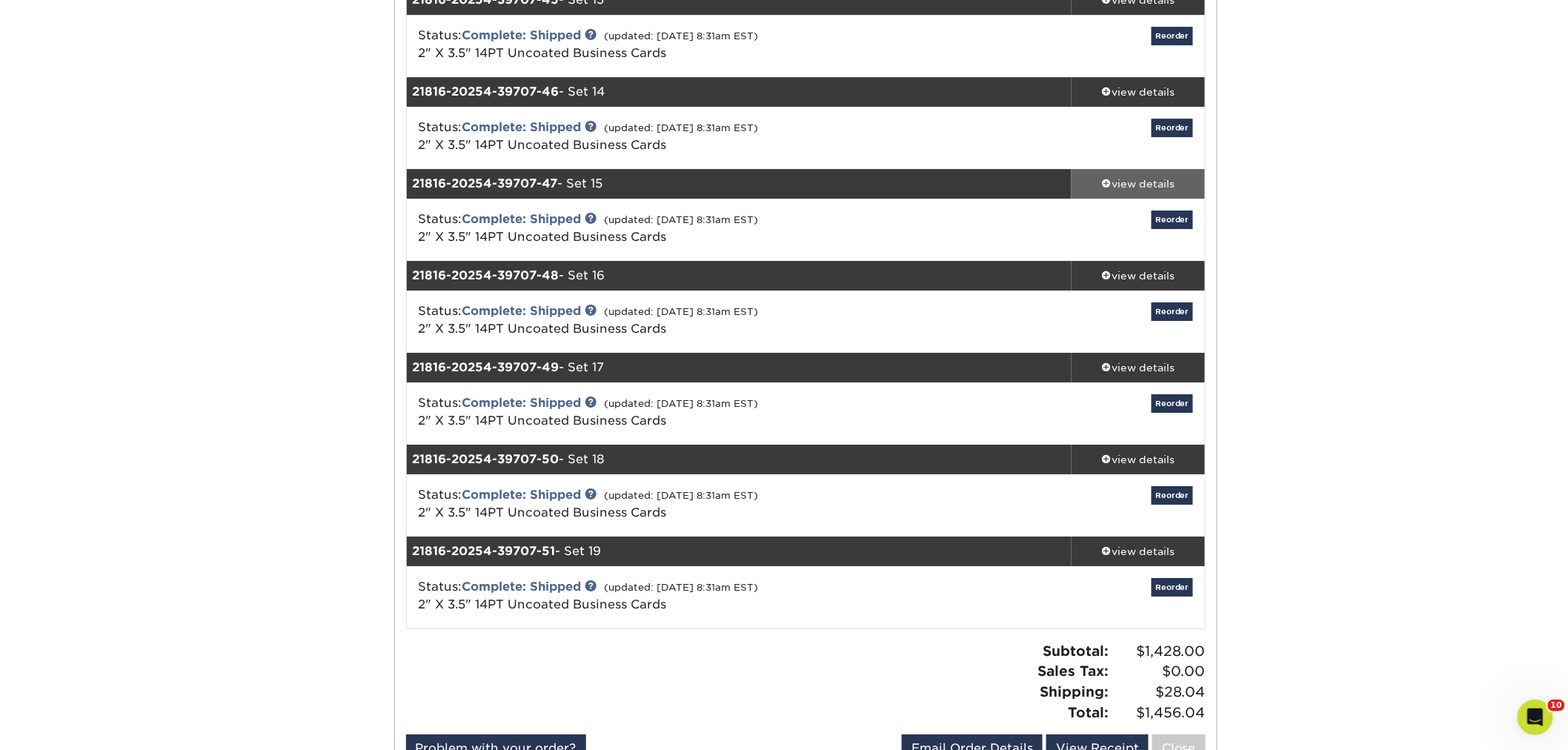
click at [1136, 176] on div "view details" at bounding box center [1138, 184] width 133 height 15
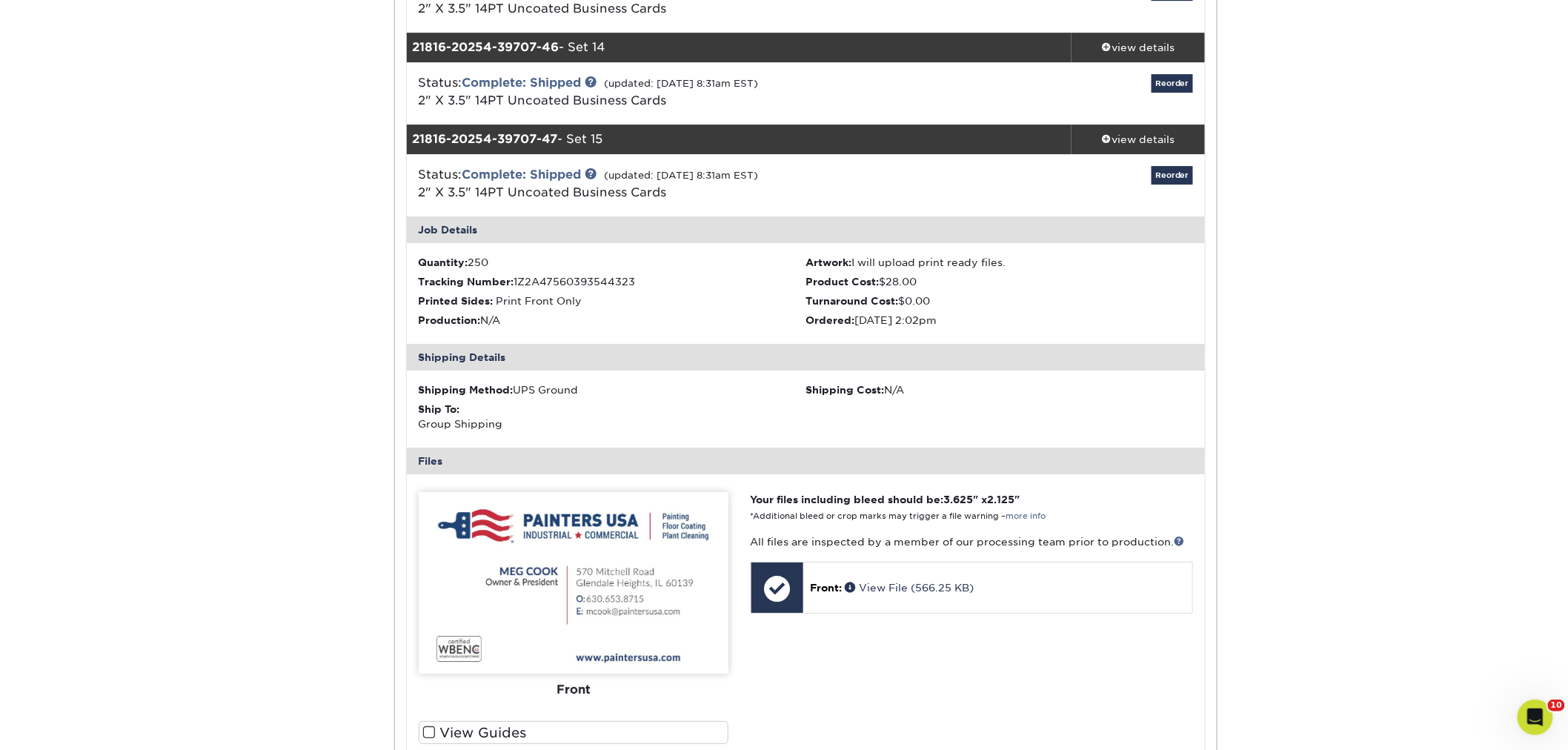
scroll to position [4364, 0]
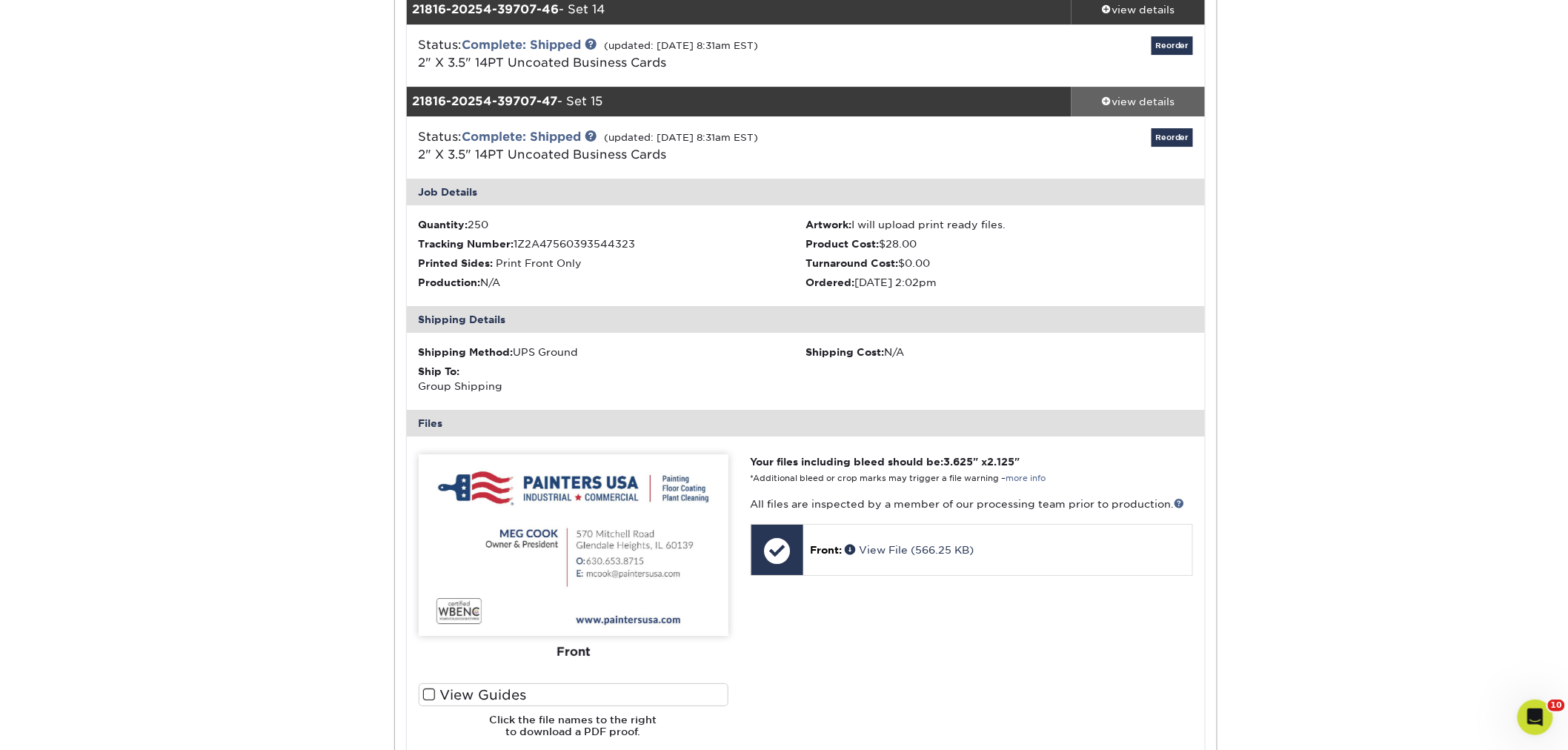
click at [1123, 94] on div "view details" at bounding box center [1138, 102] width 133 height 15
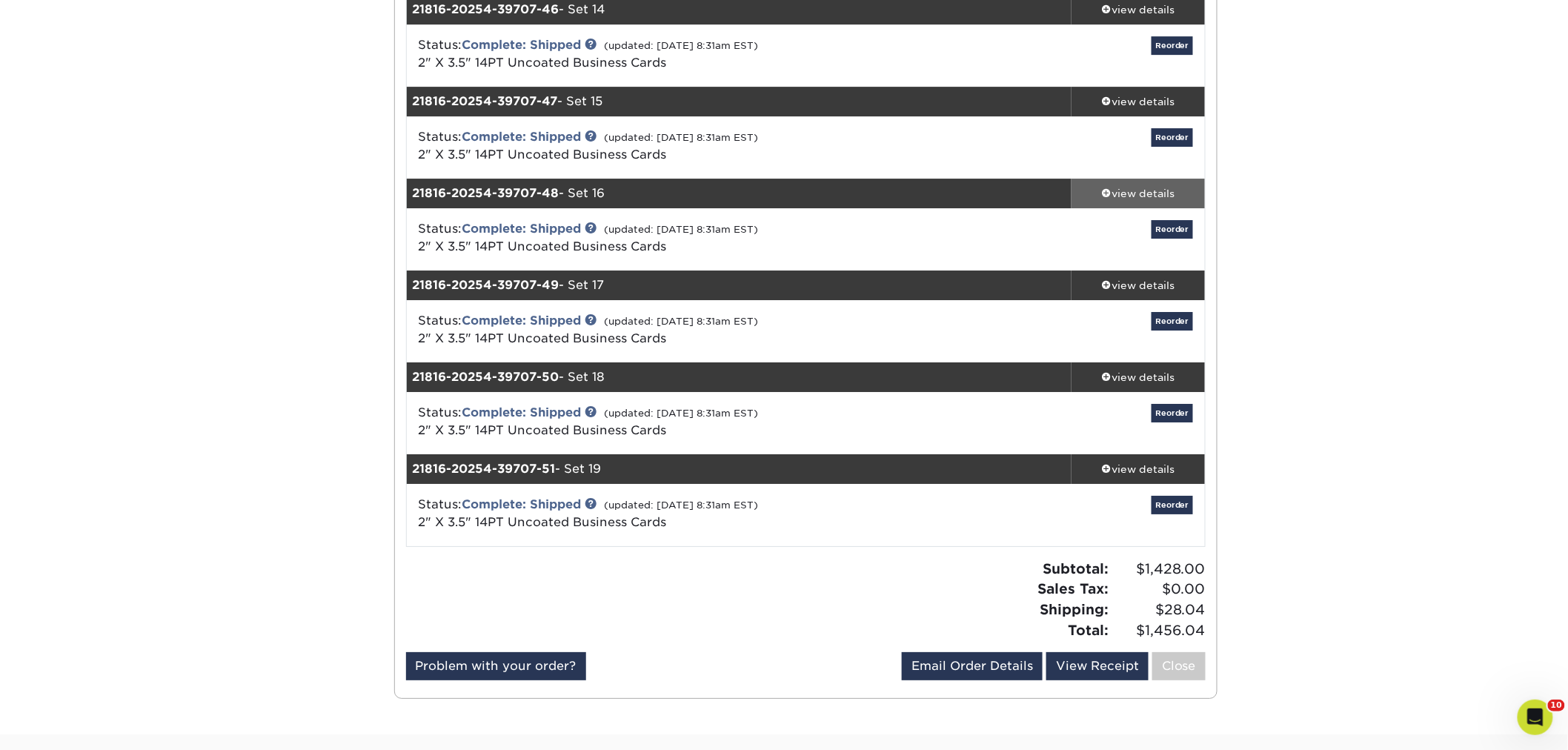
click at [1114, 194] on div "view details" at bounding box center [1138, 194] width 133 height 15
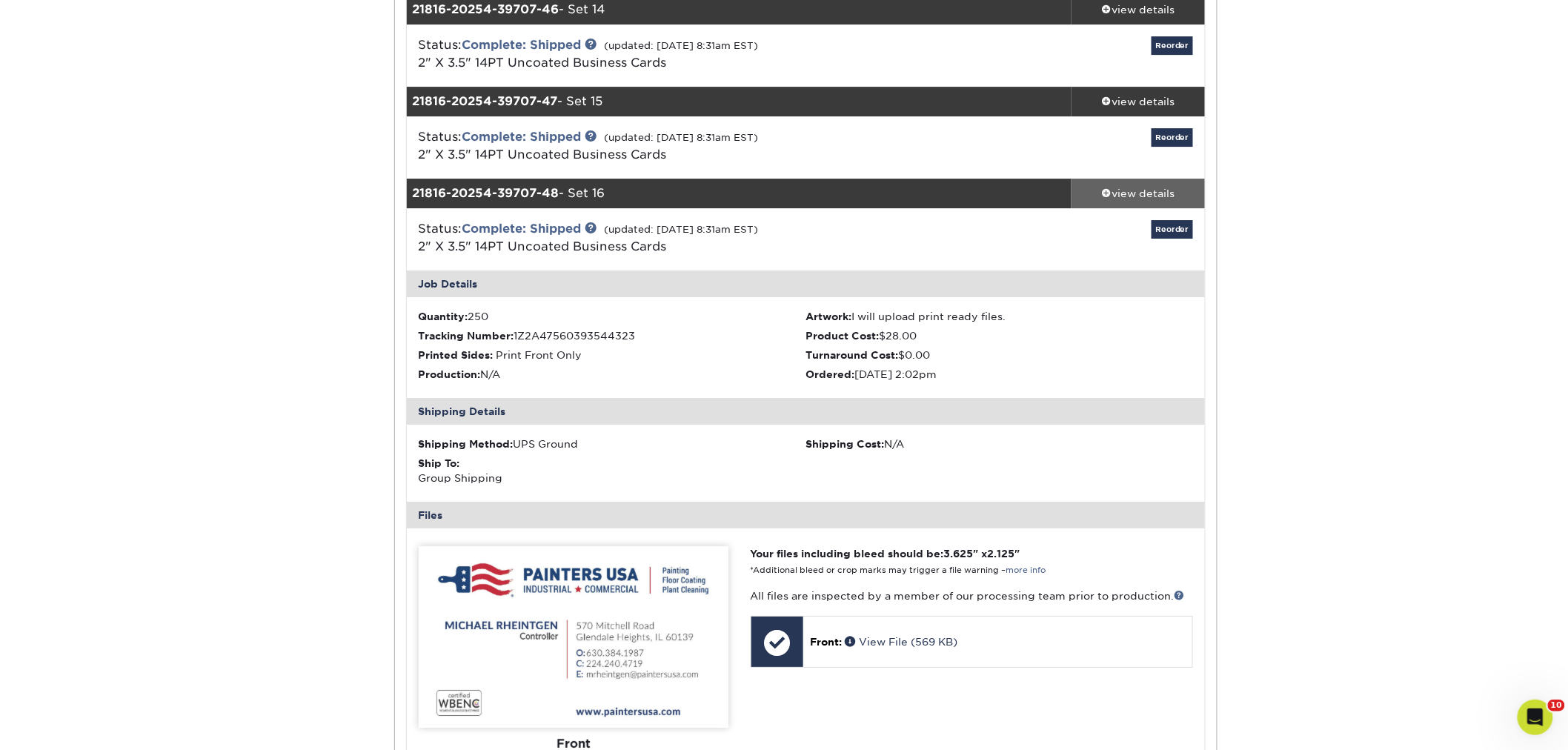
click at [1114, 195] on div "view details" at bounding box center [1138, 194] width 133 height 15
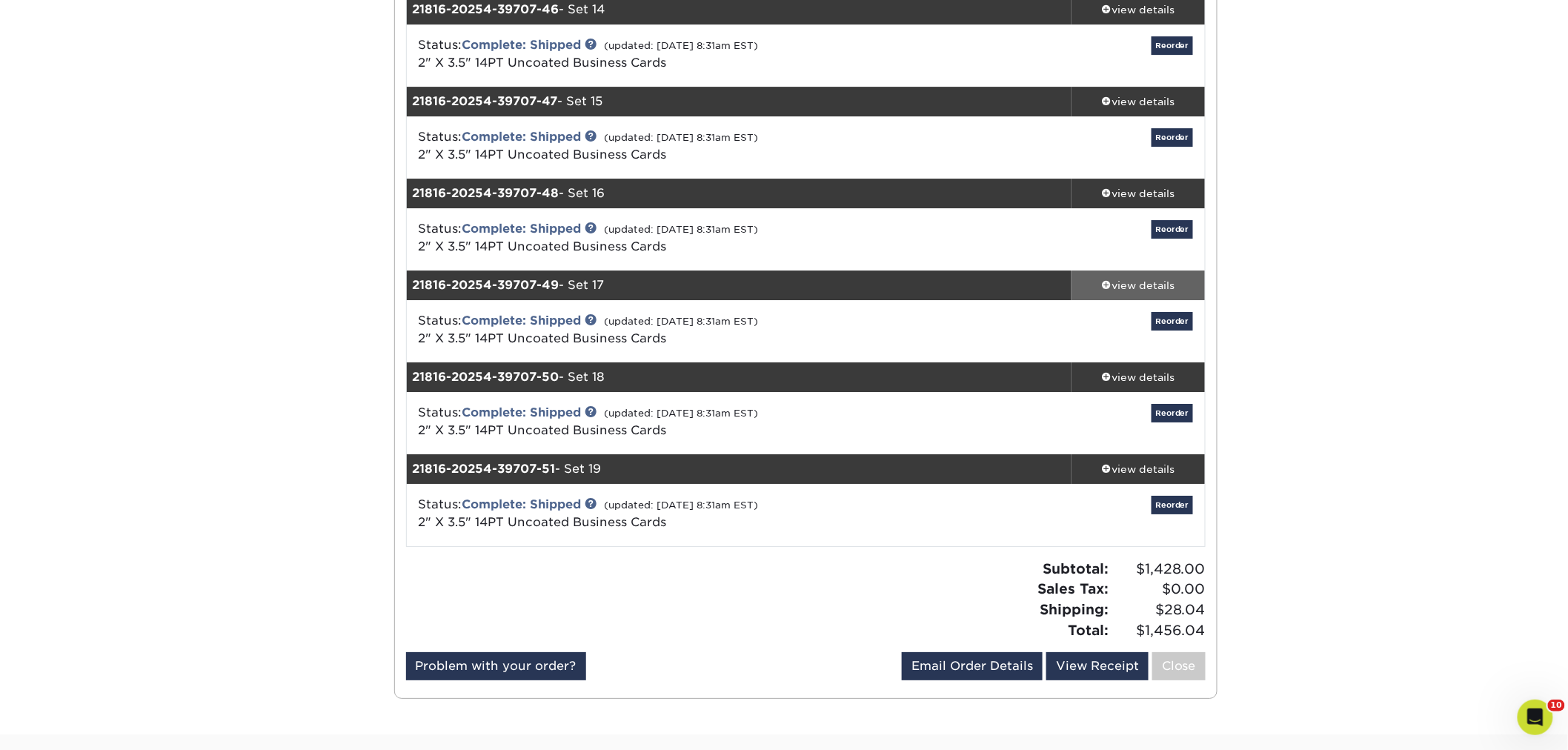
click at [1133, 278] on div "view details" at bounding box center [1138, 286] width 133 height 15
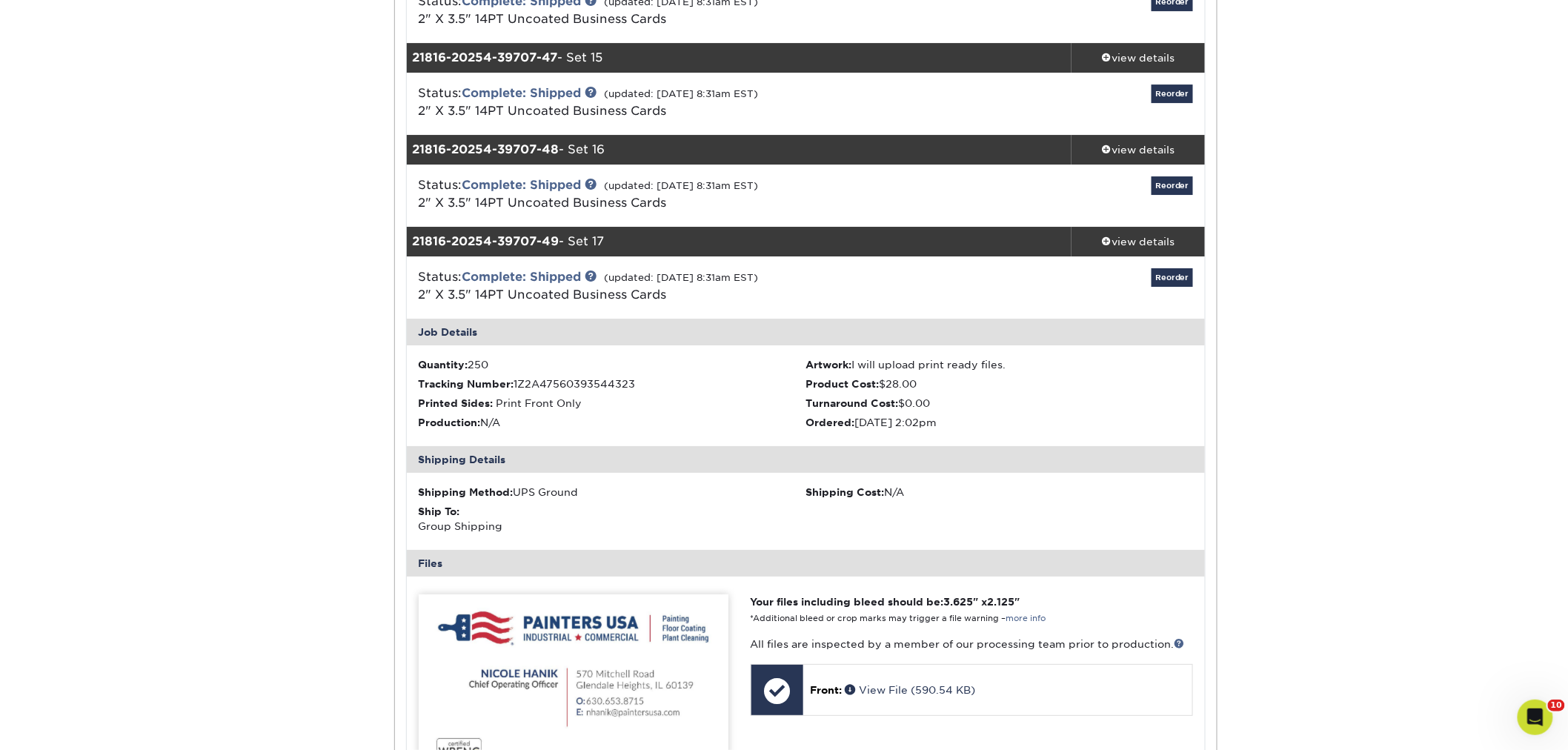
scroll to position [4447, 0]
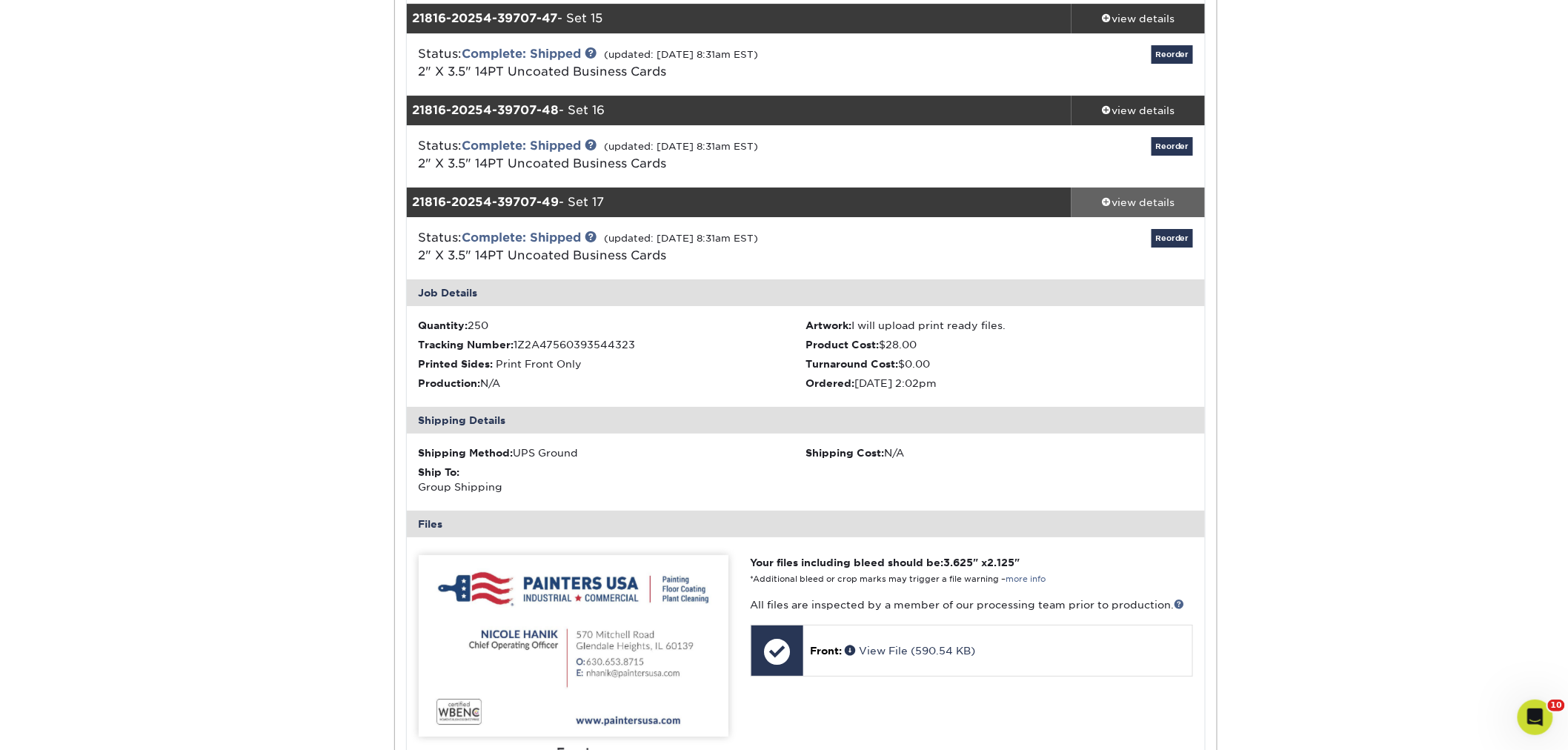
click at [1113, 199] on div "view details" at bounding box center [1138, 203] width 133 height 15
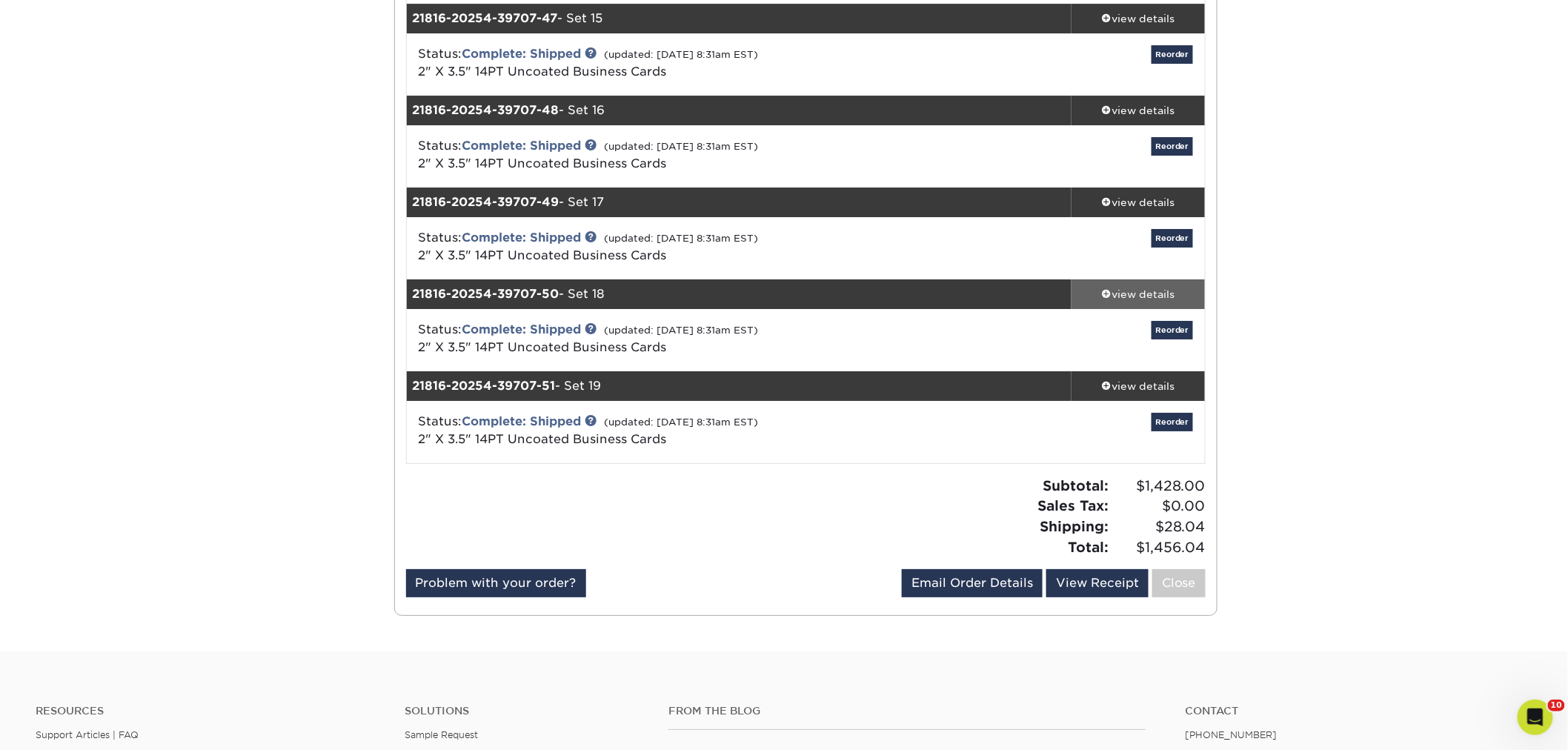
click at [1129, 289] on div "view details" at bounding box center [1138, 295] width 133 height 15
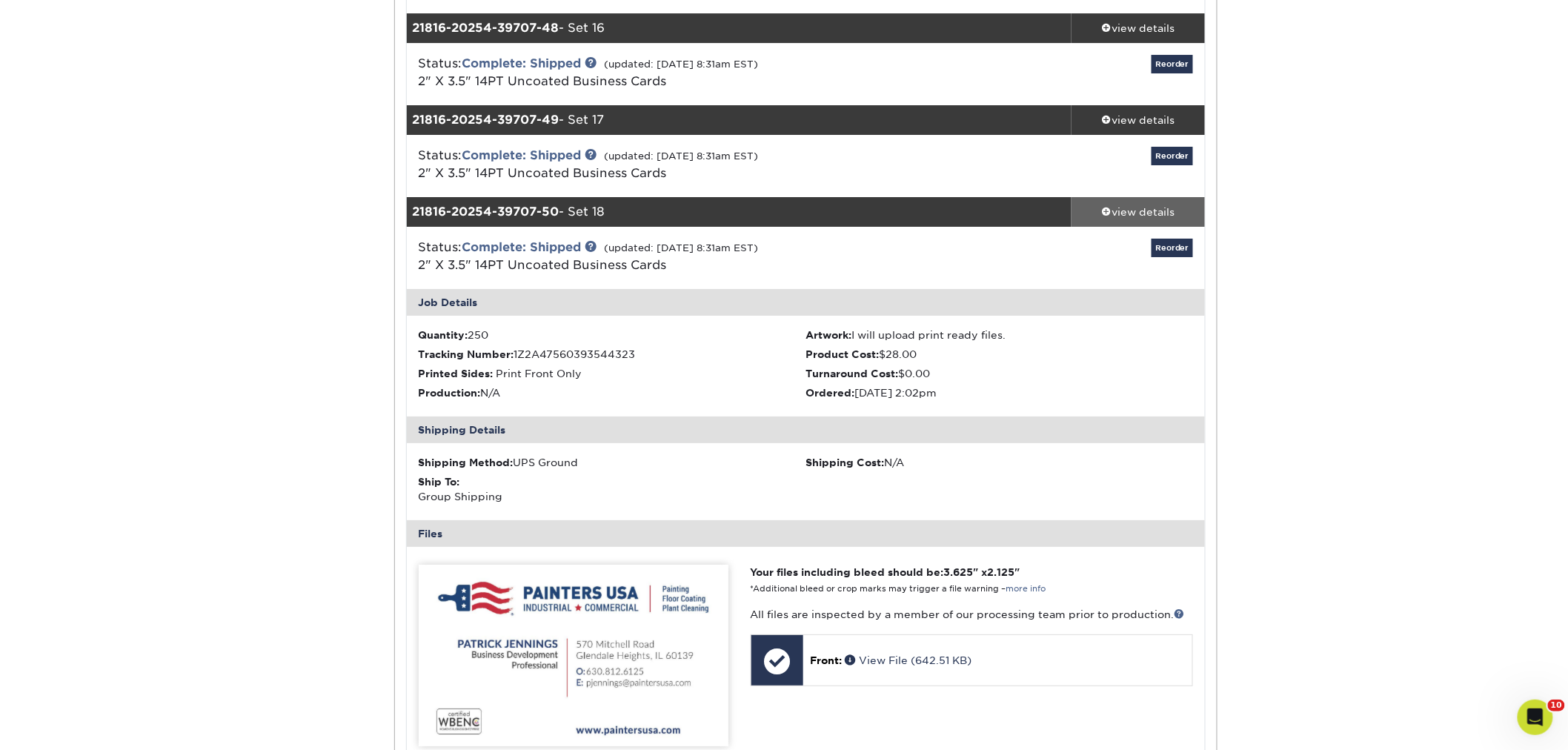
scroll to position [4612, 0]
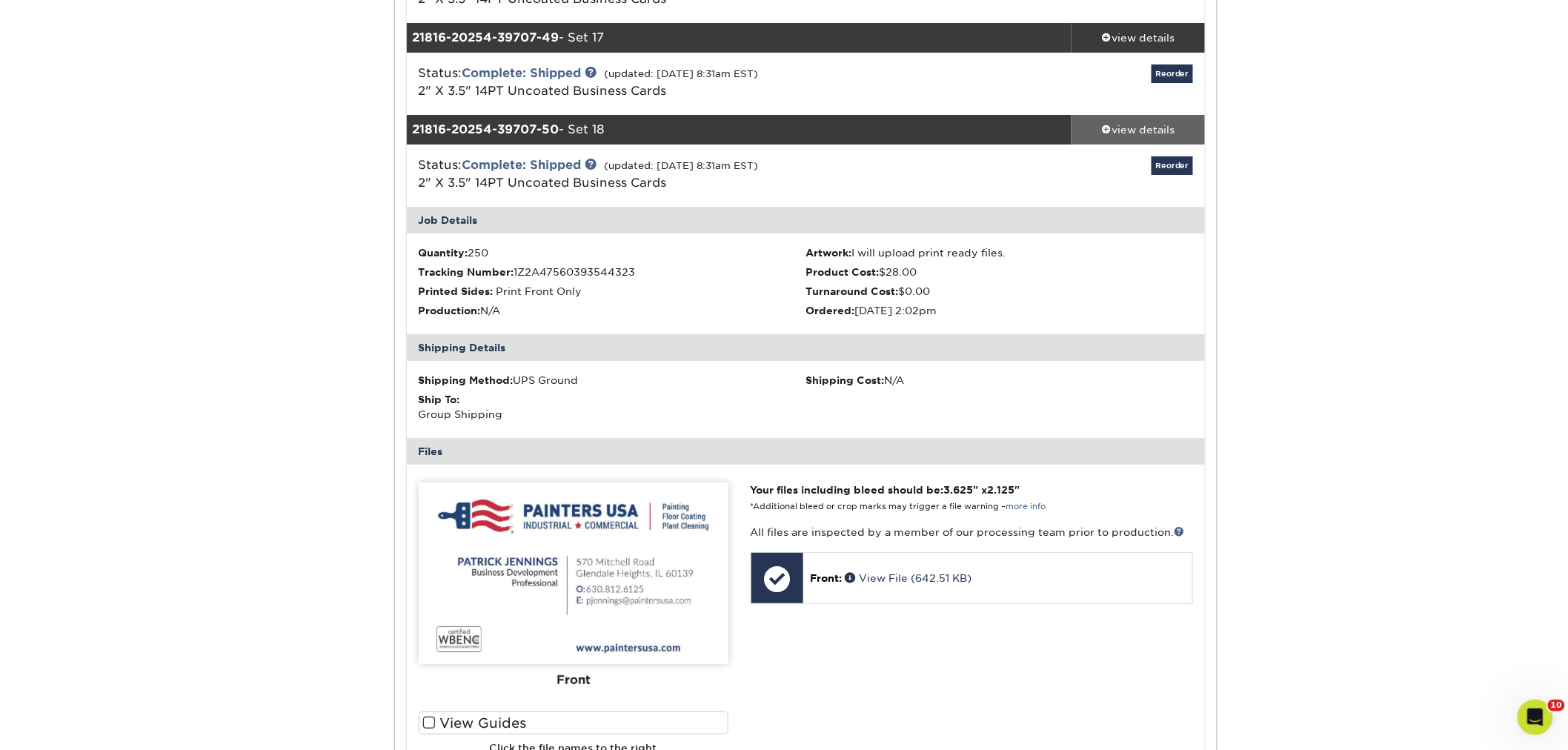
click at [1120, 130] on div "view details" at bounding box center [1138, 130] width 133 height 15
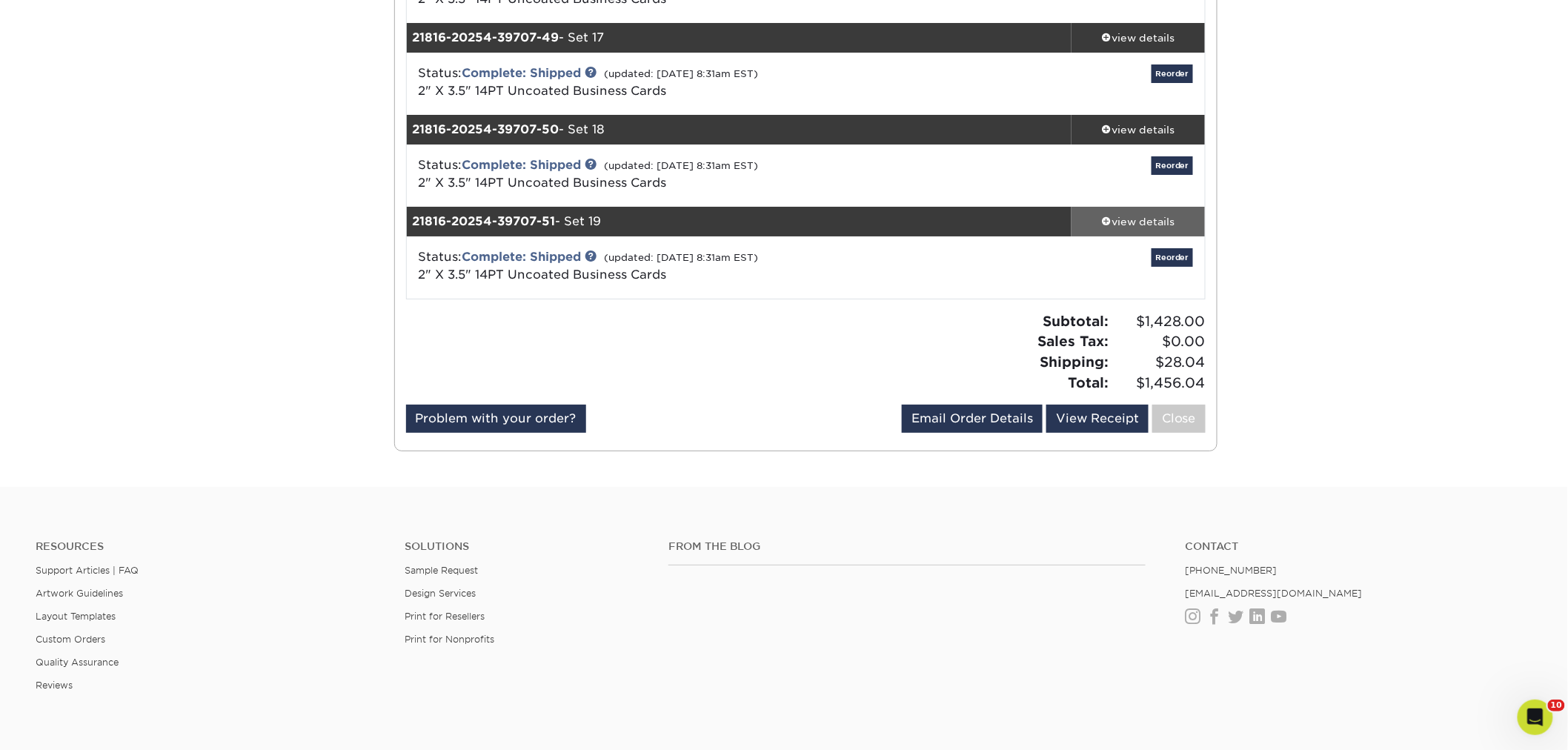
click at [1125, 220] on div "view details" at bounding box center [1138, 222] width 133 height 15
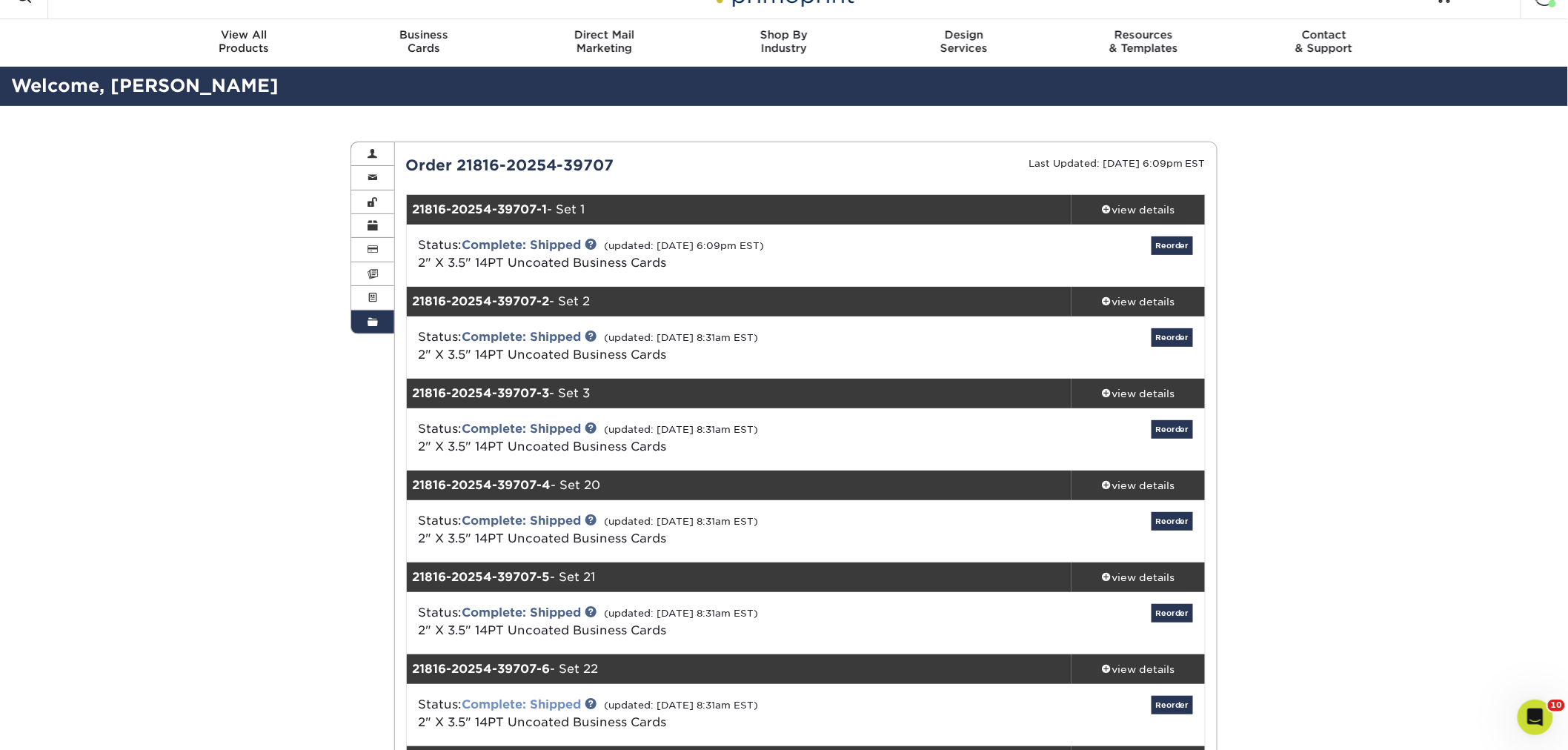
scroll to position [0, 0]
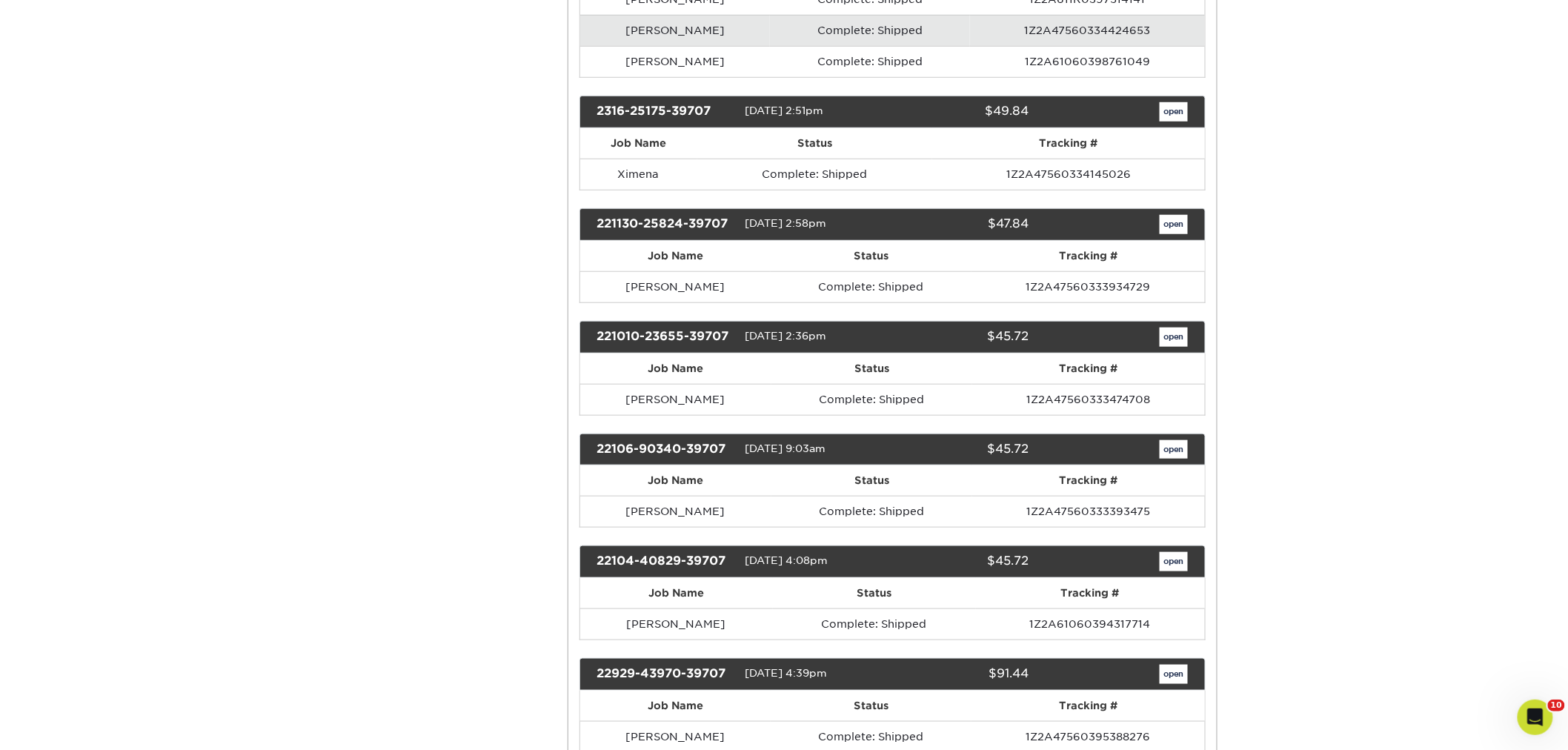
scroll to position [10376, 0]
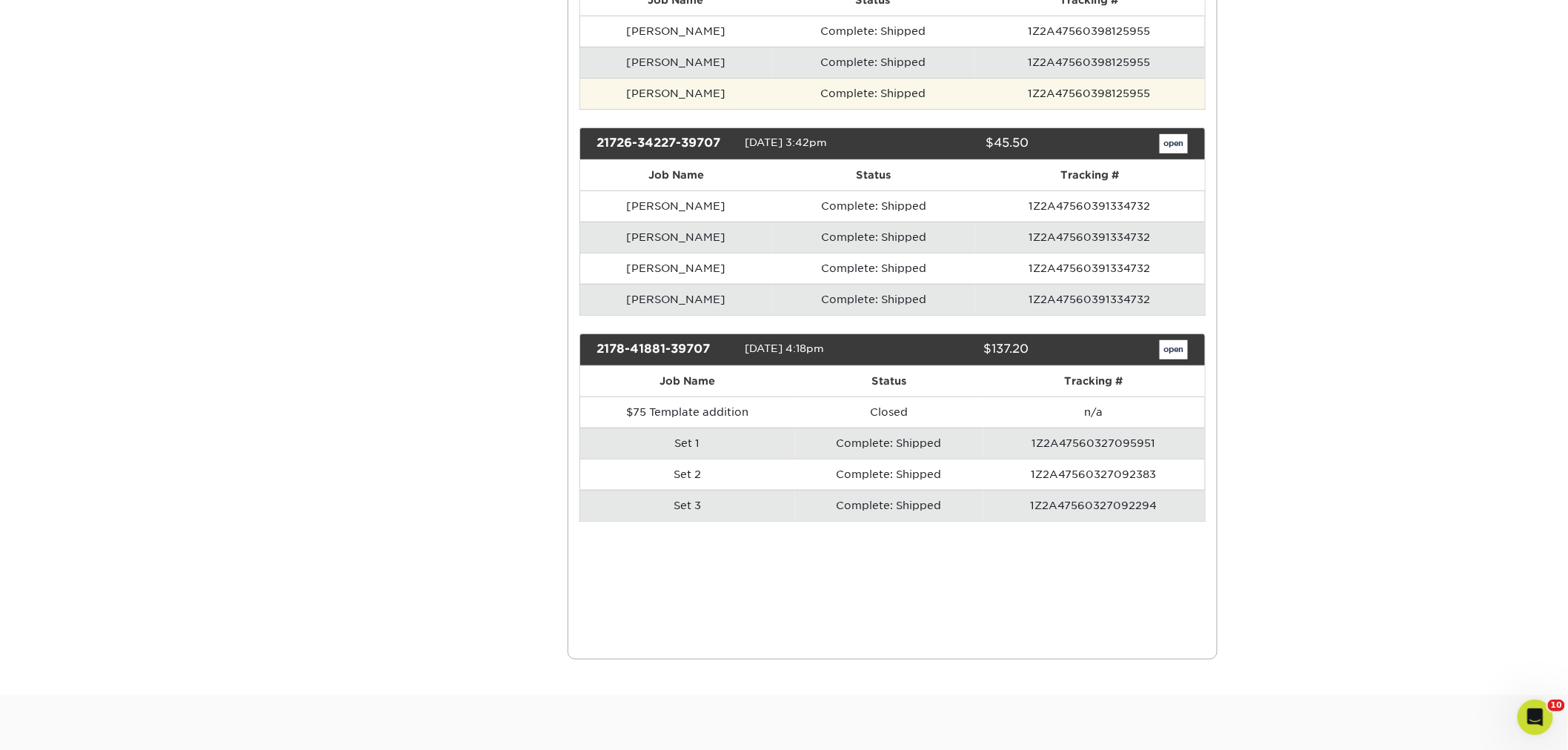
scroll to position [16634, 0]
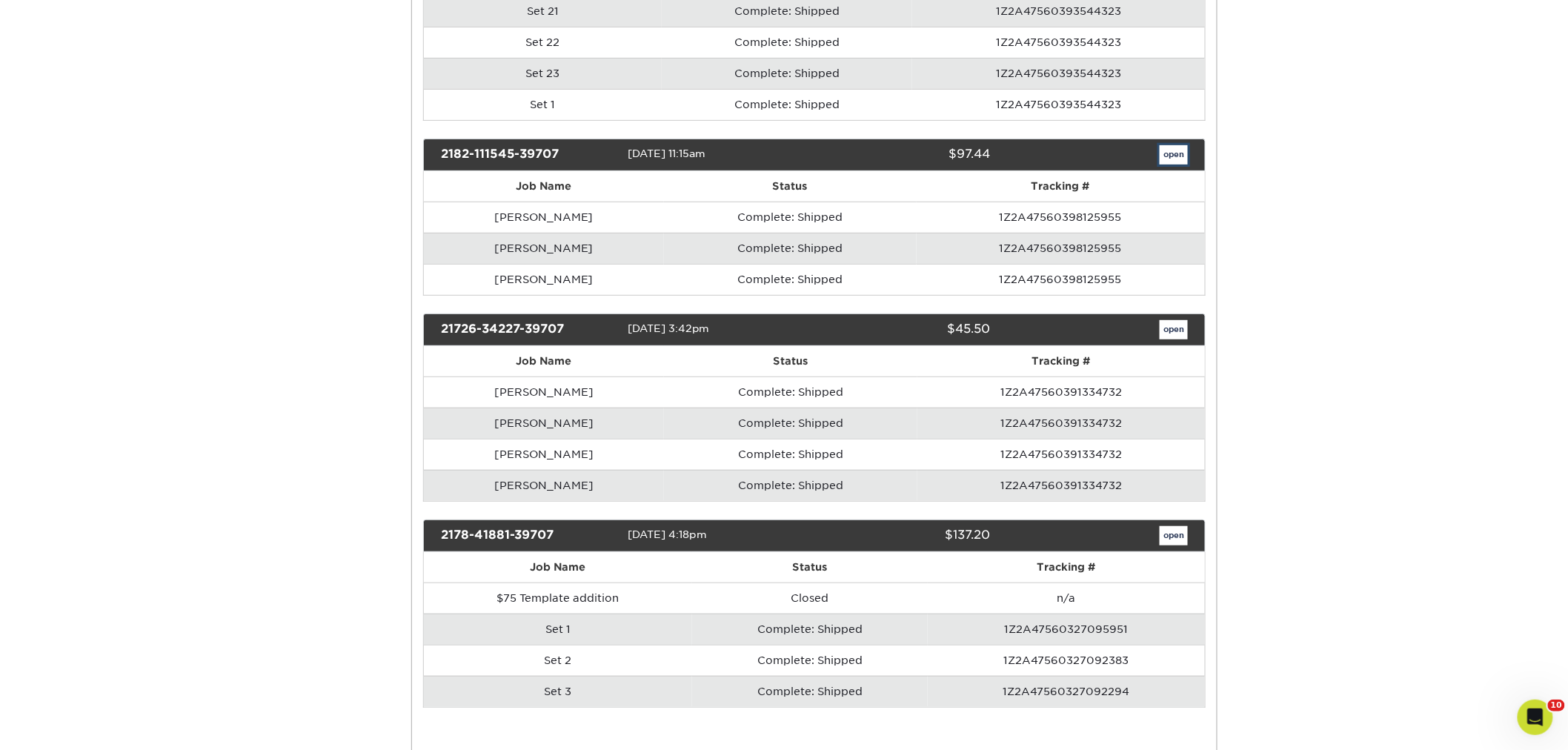
scroll to position [0, 0]
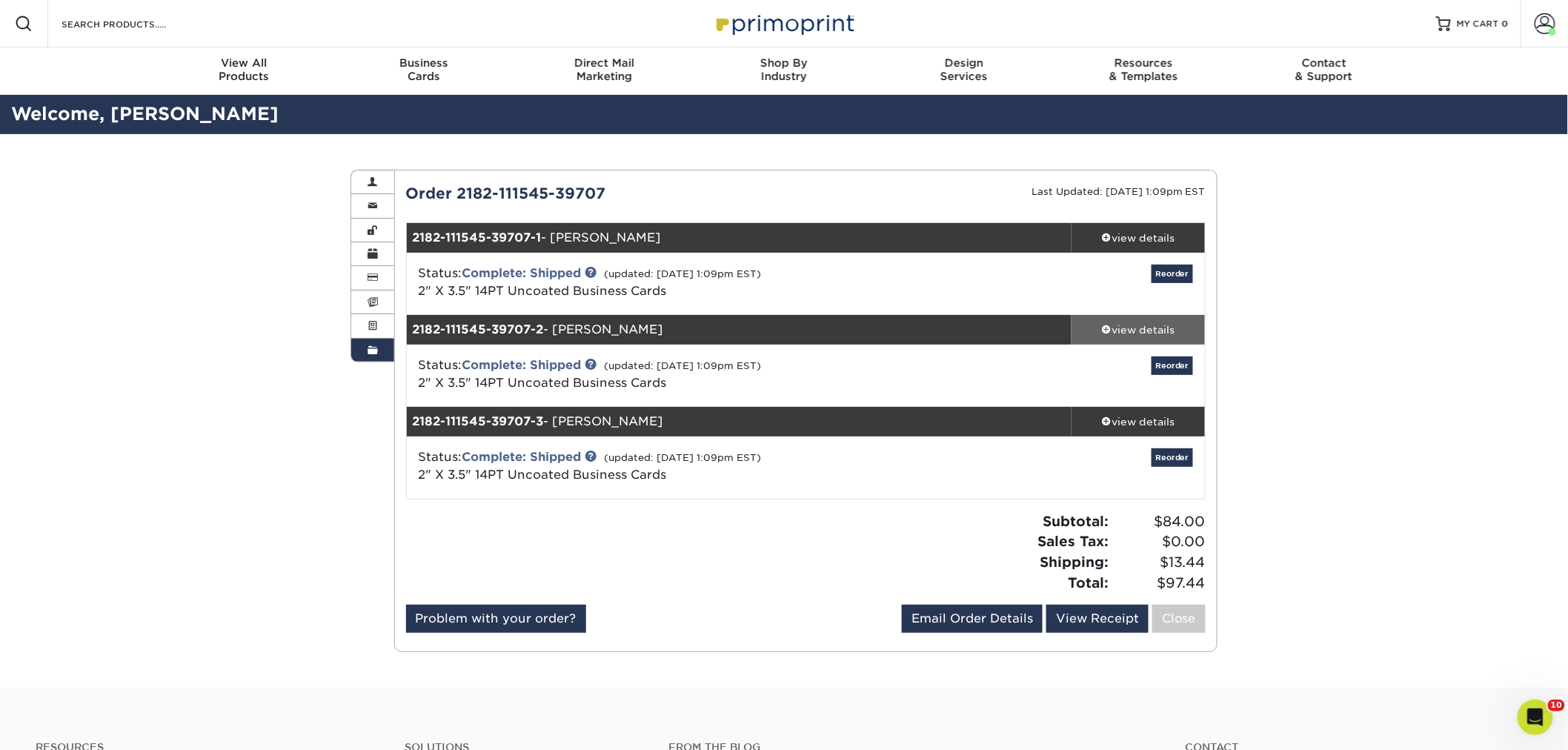
click at [1150, 332] on div "view details" at bounding box center [1138, 330] width 133 height 15
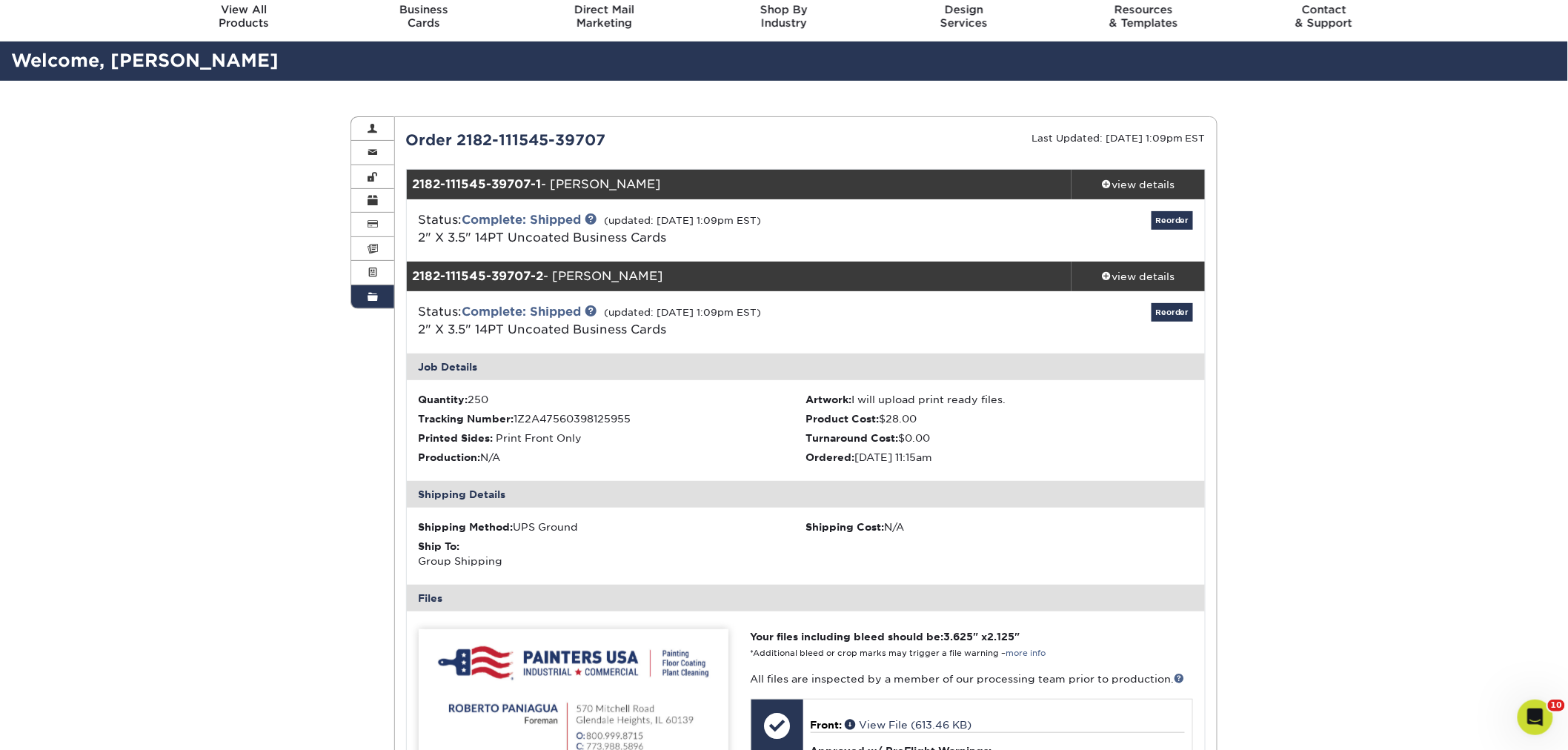
scroll to position [82, 0]
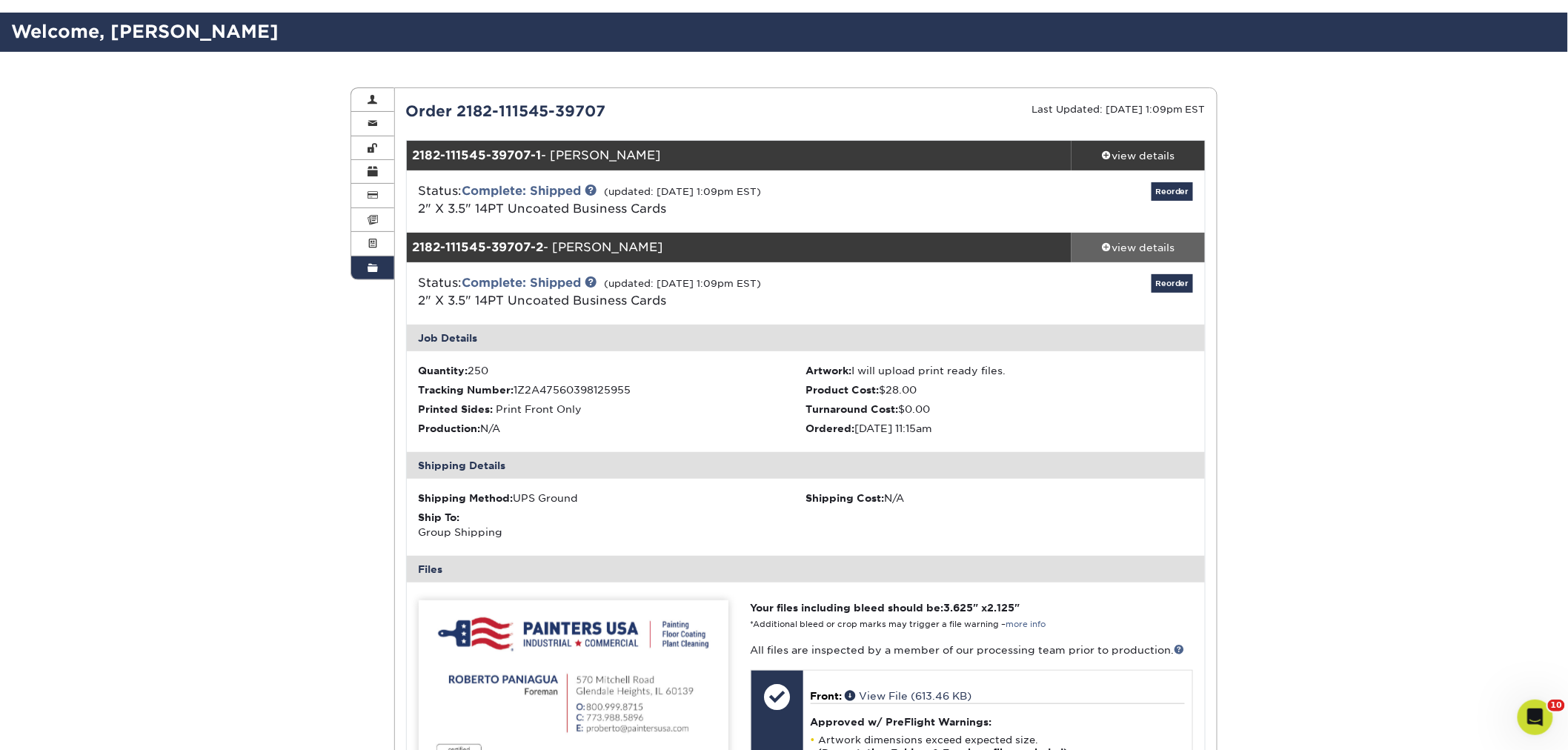
click at [1152, 248] on div "view details" at bounding box center [1138, 248] width 133 height 15
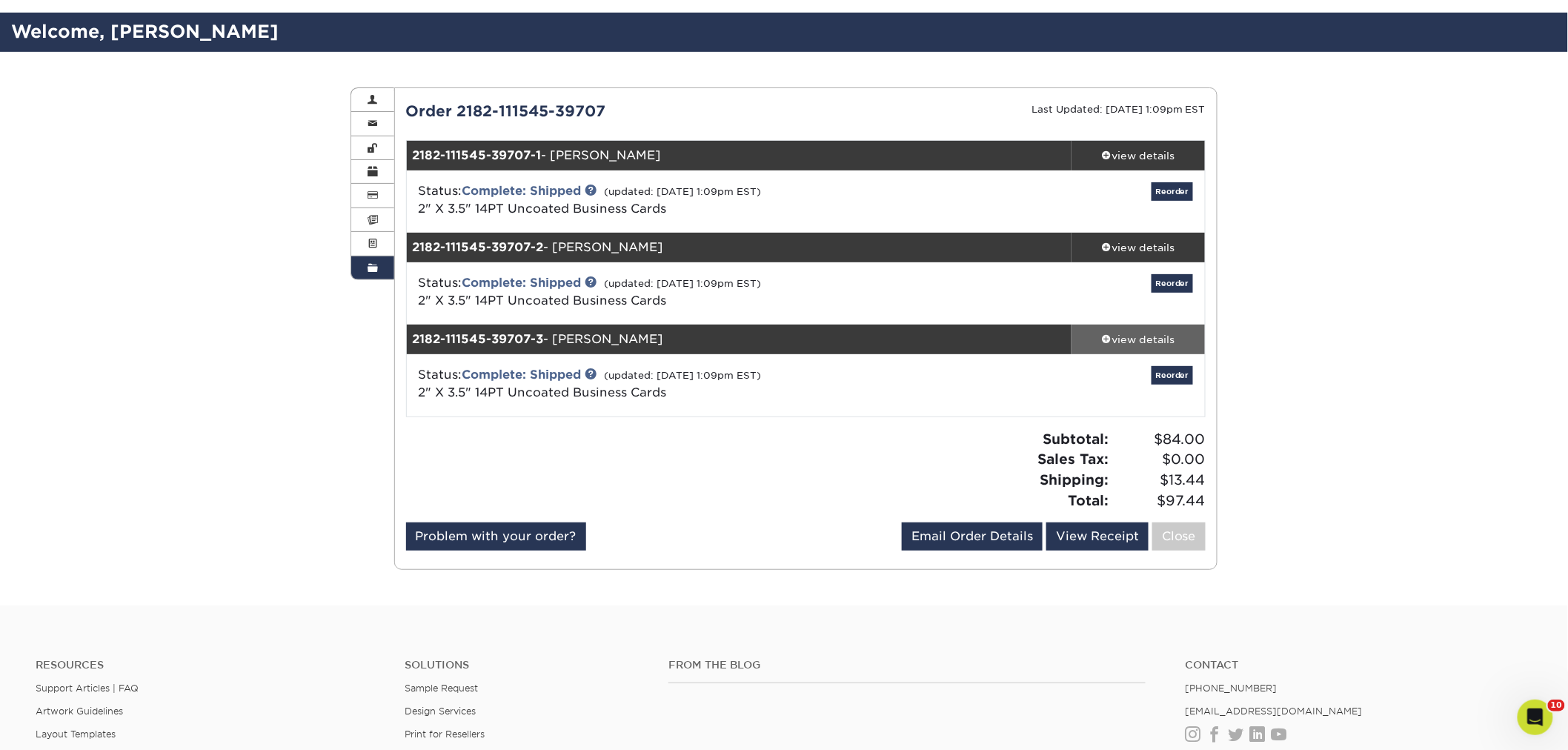
click at [1147, 333] on div "view details" at bounding box center [1138, 340] width 133 height 15
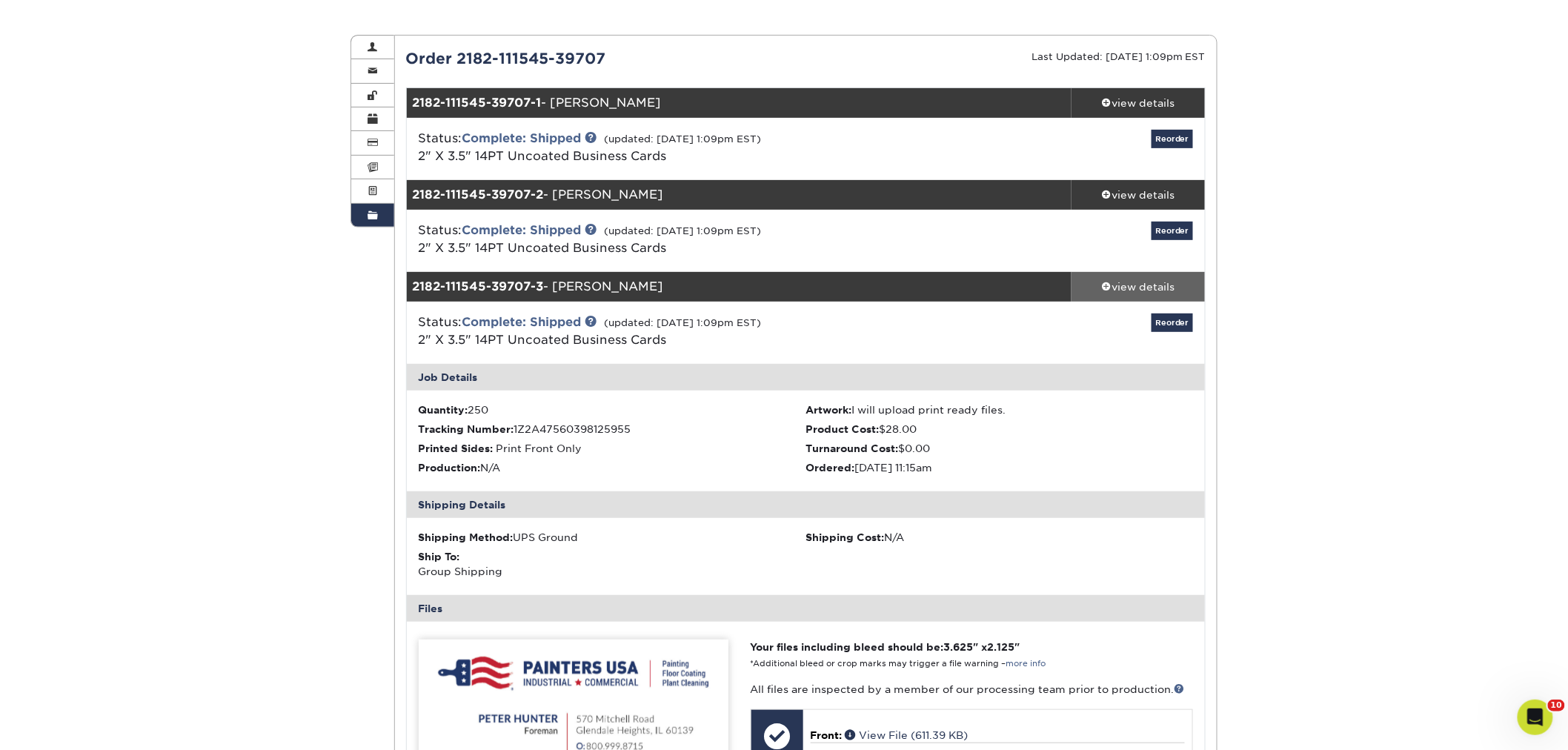
scroll to position [164, 0]
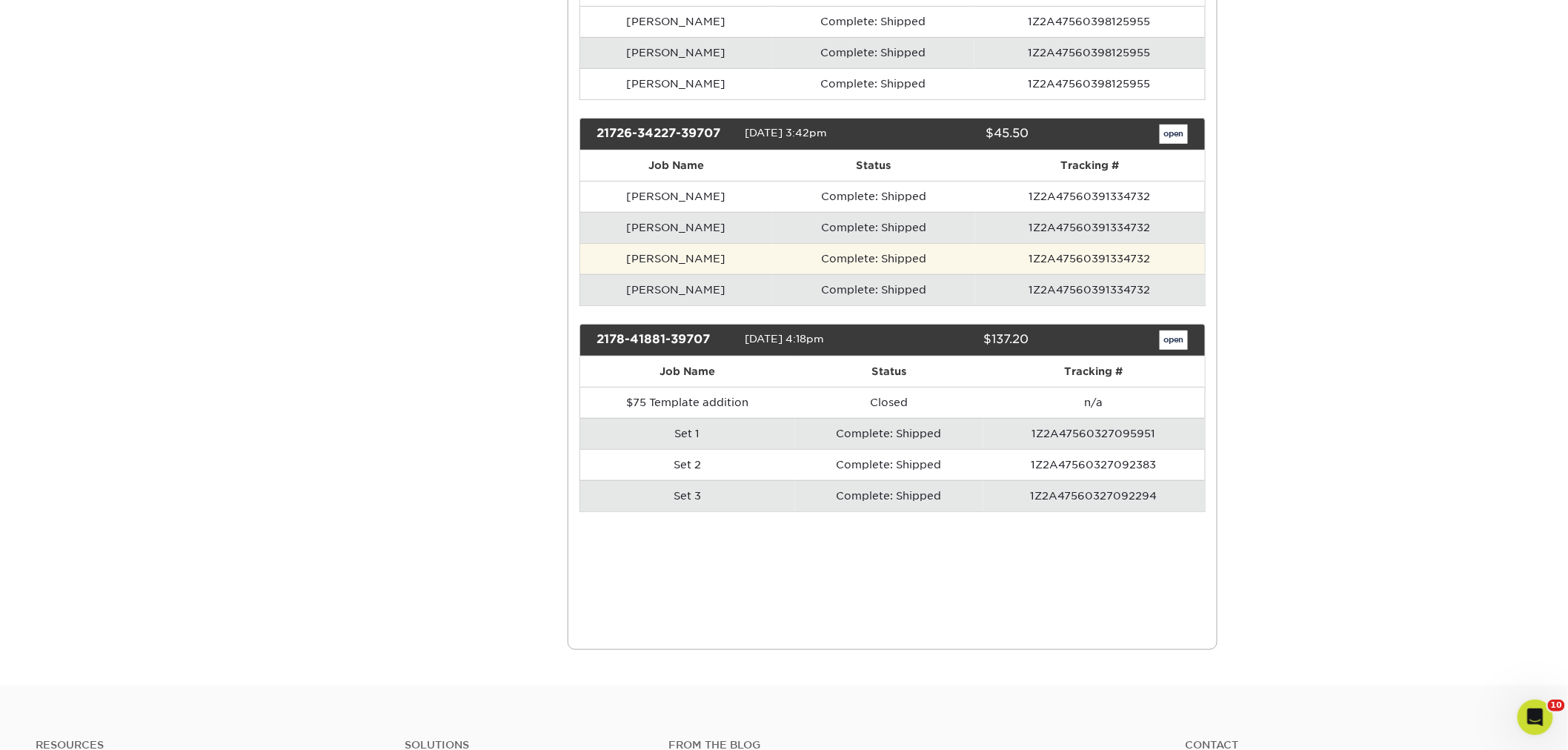
scroll to position [16675, 0]
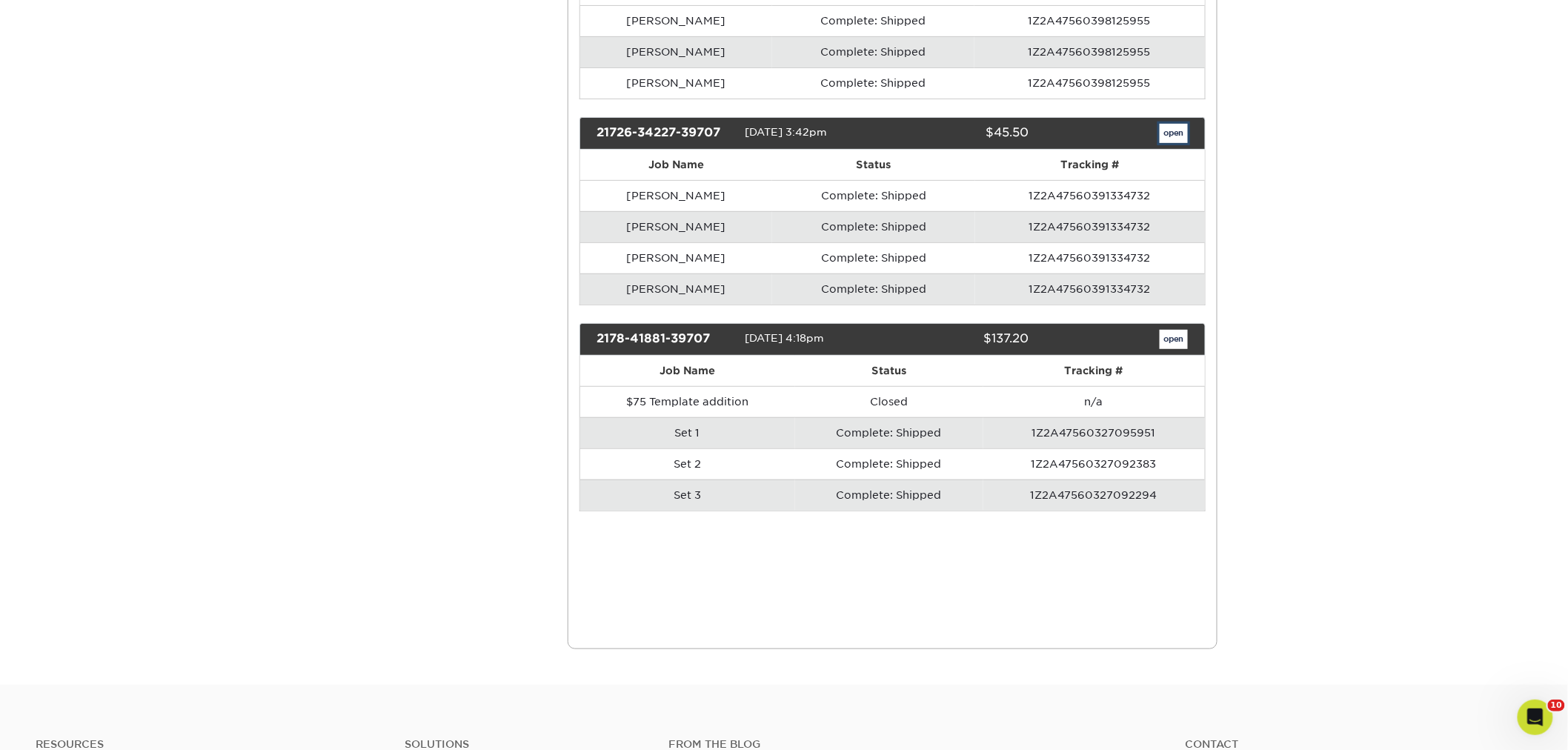
click at [1171, 143] on link "open" at bounding box center [1173, 133] width 28 height 20
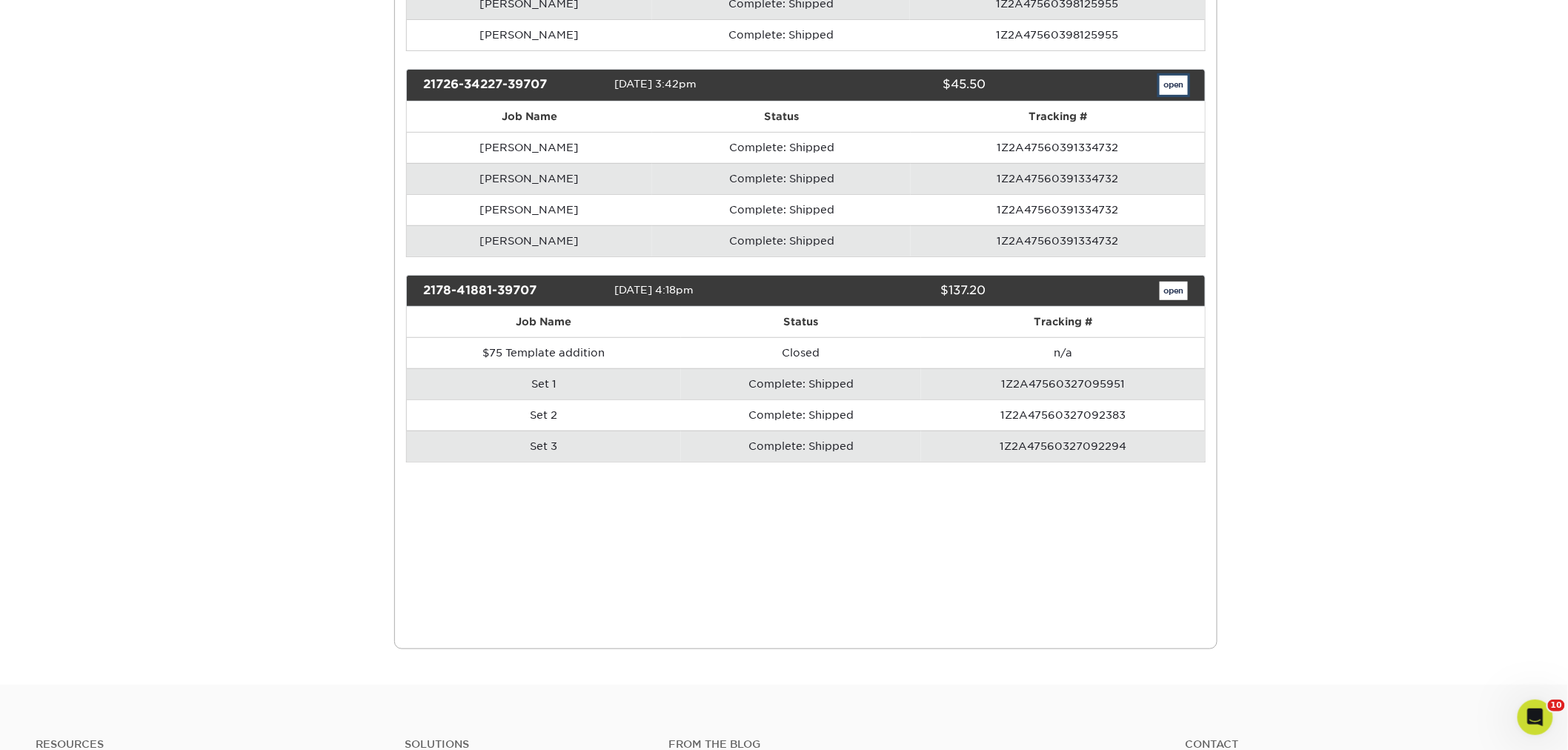
scroll to position [0, 0]
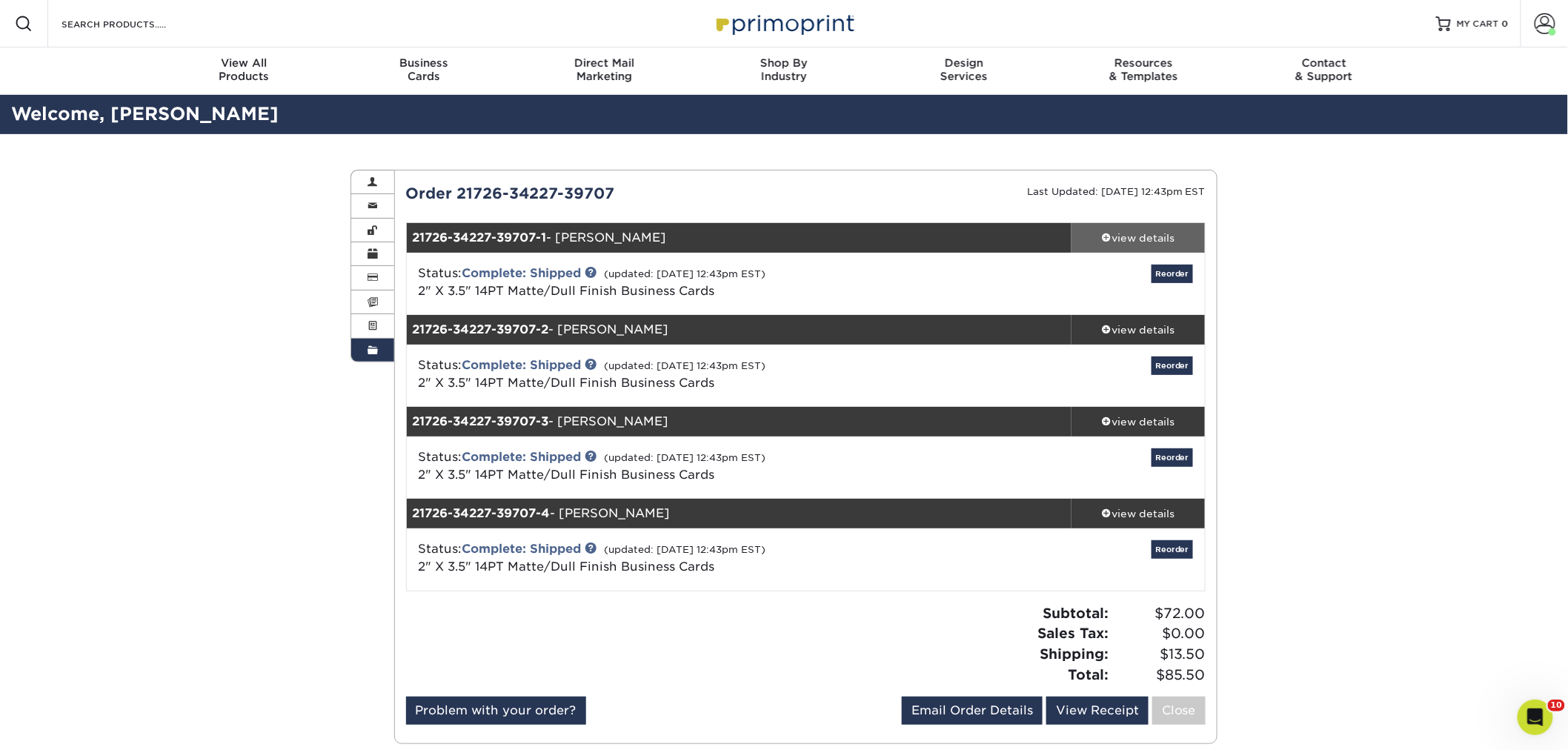
click at [1145, 228] on link "view details" at bounding box center [1138, 237] width 133 height 29
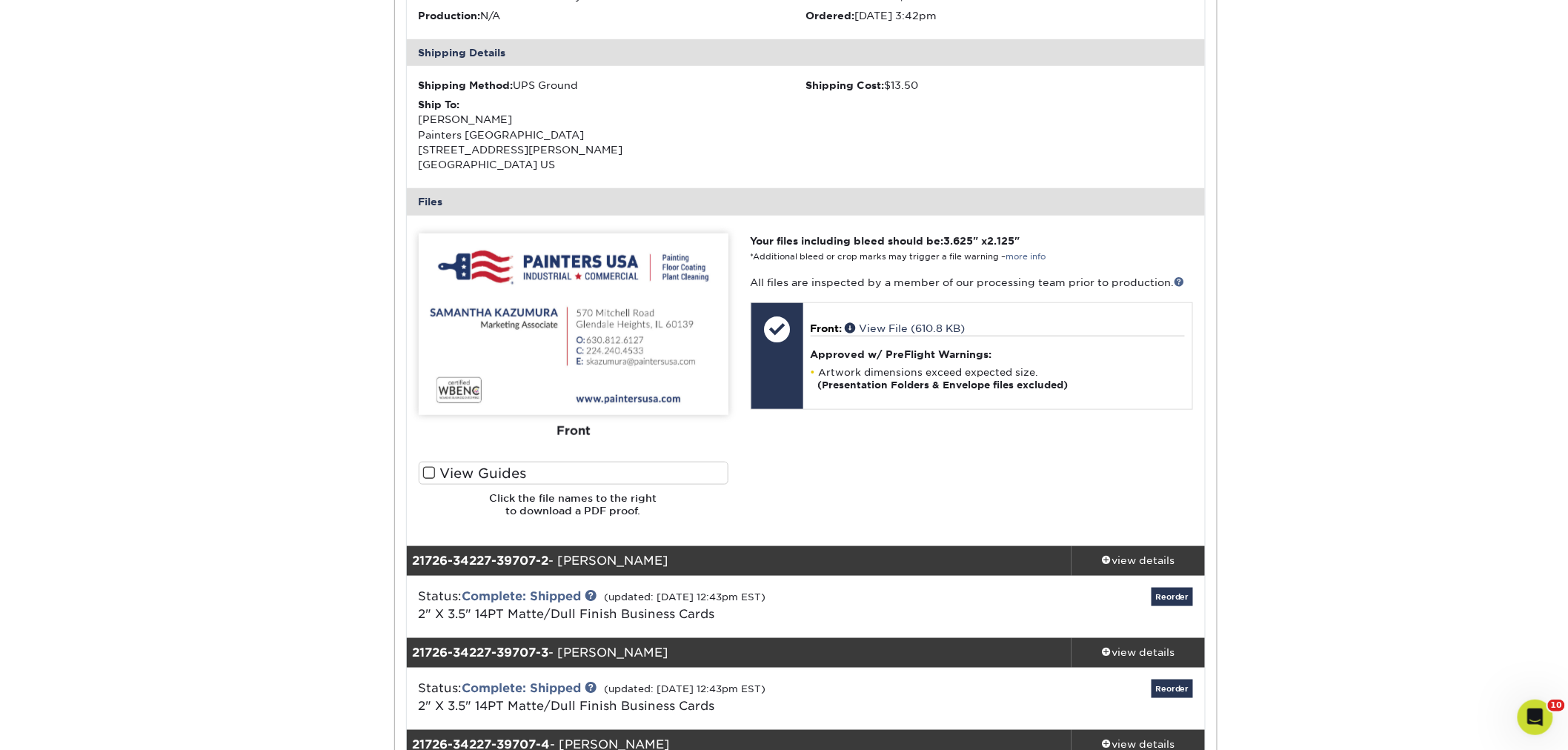
scroll to position [576, 0]
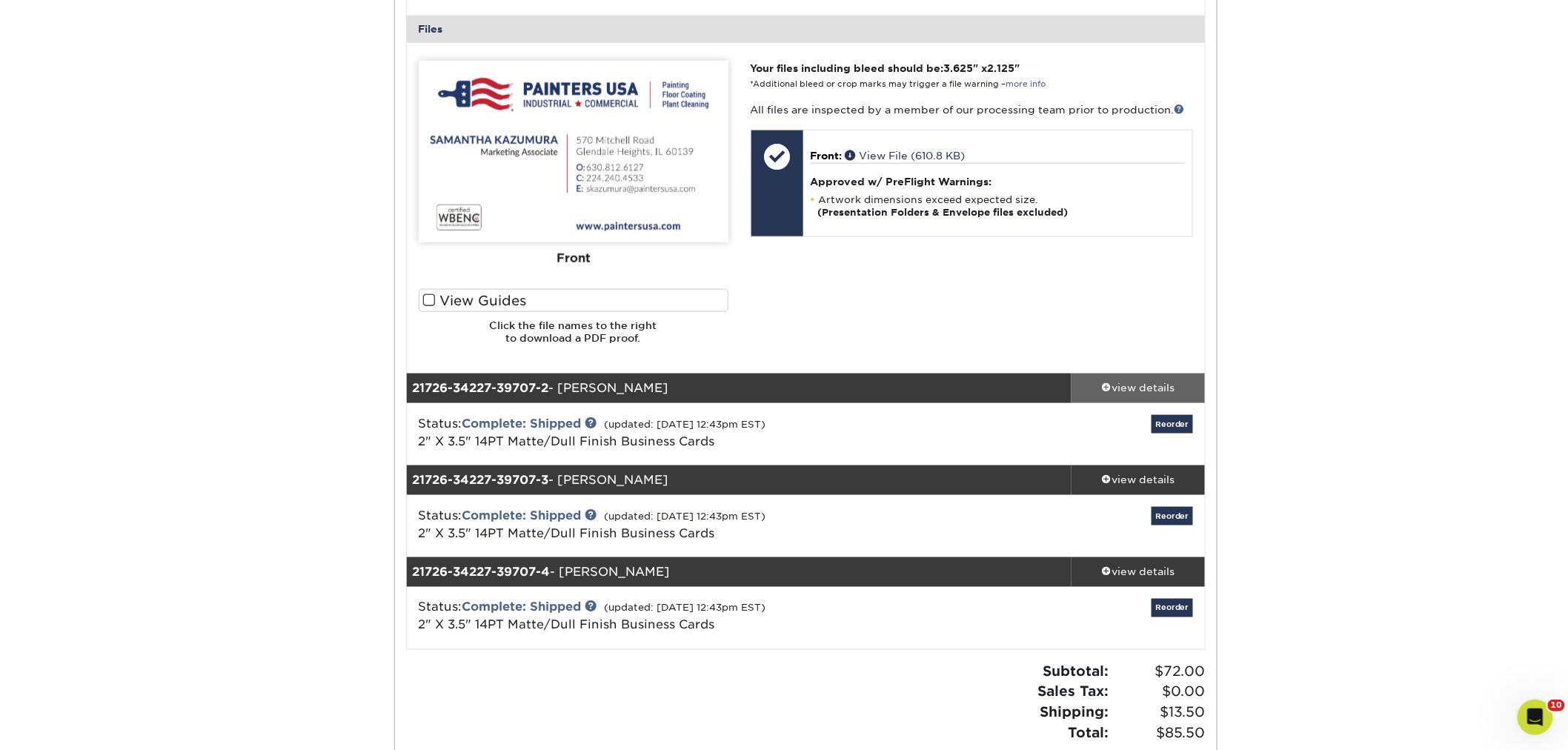
click at [1136, 376] on link "view details" at bounding box center [1138, 388] width 133 height 29
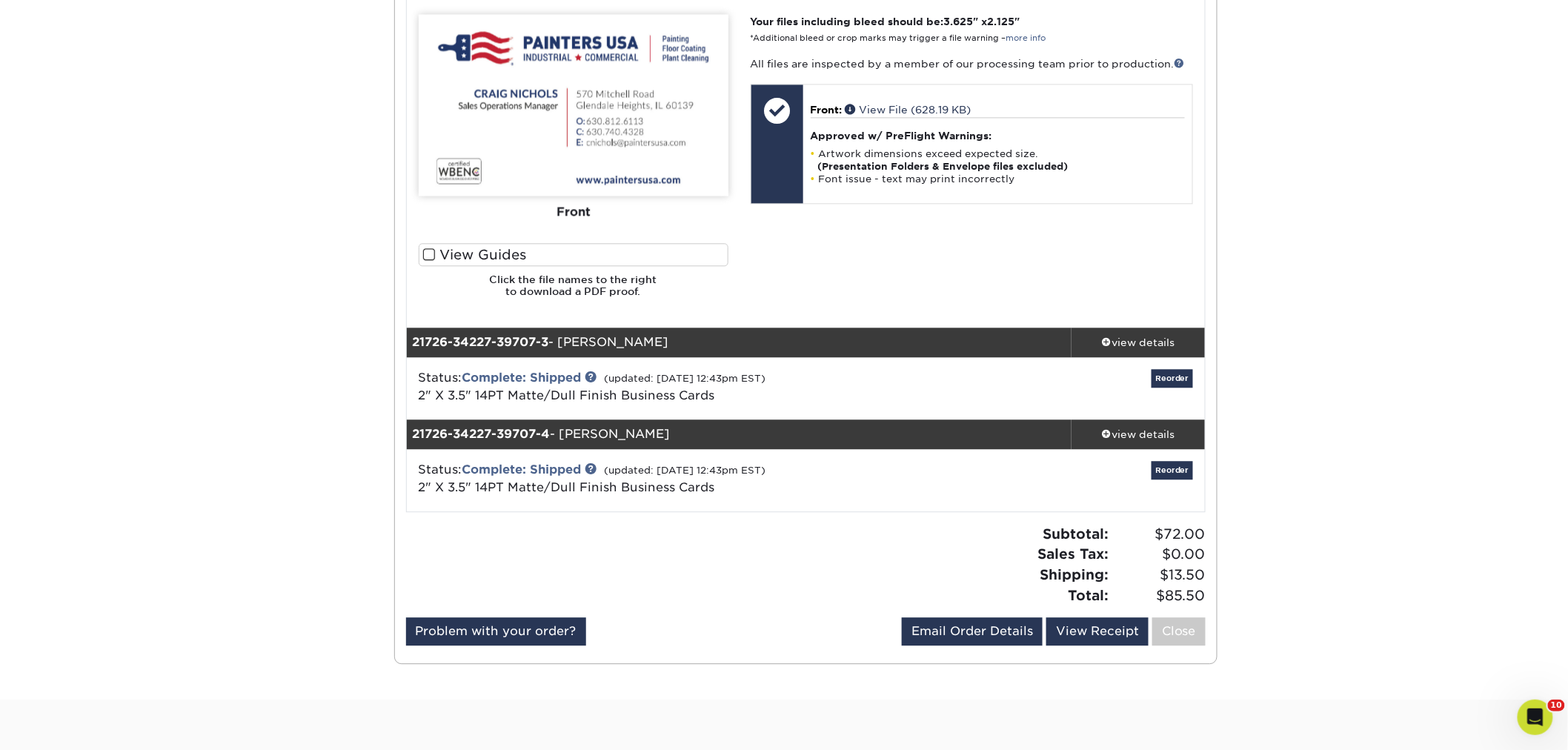
scroll to position [1399, 0]
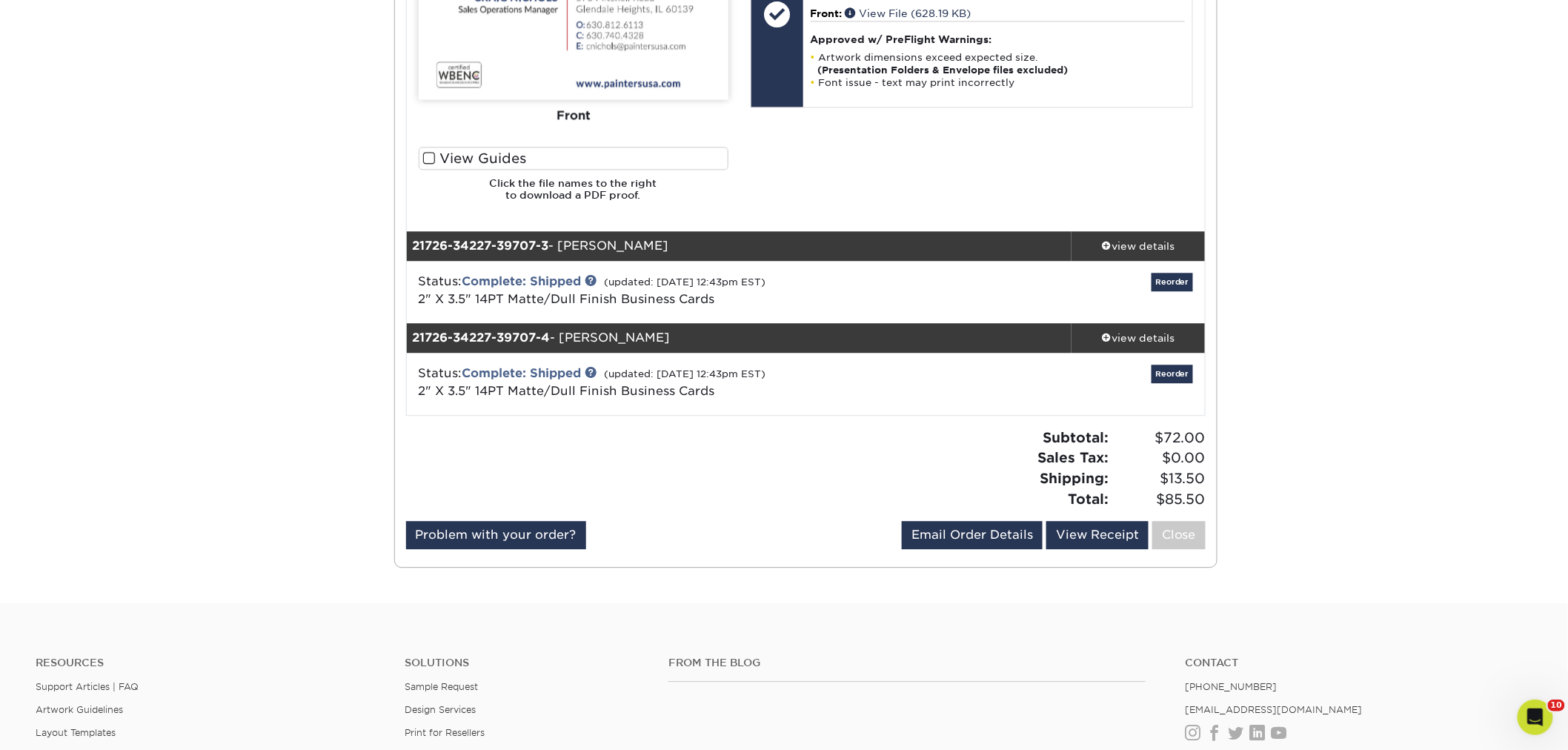
click at [1127, 227] on div "The file uploader is not compatible with mobile devices. Please increase your b…" at bounding box center [806, 65] width 799 height 331
click at [1123, 231] on link "view details" at bounding box center [1138, 246] width 133 height 29
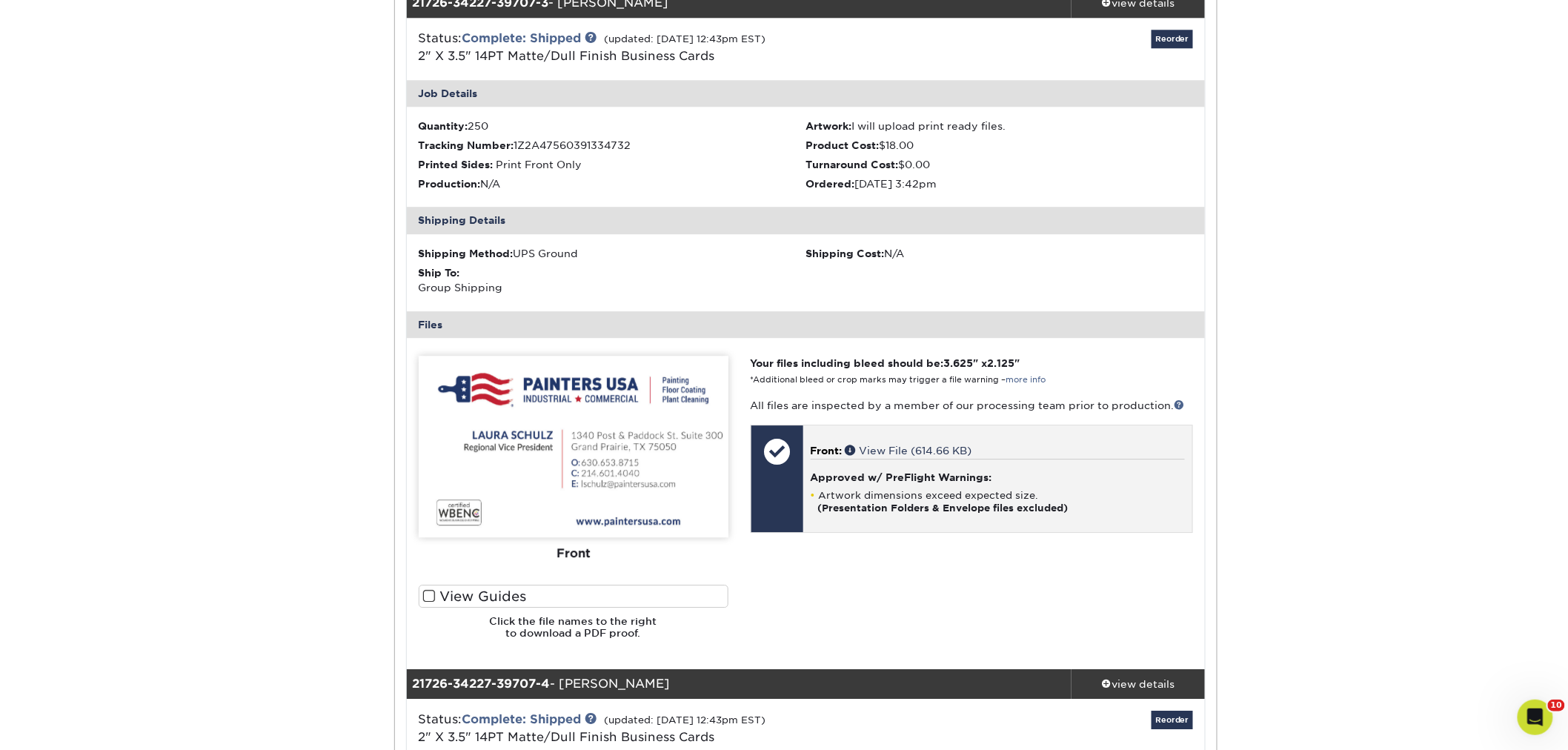
scroll to position [1811, 0]
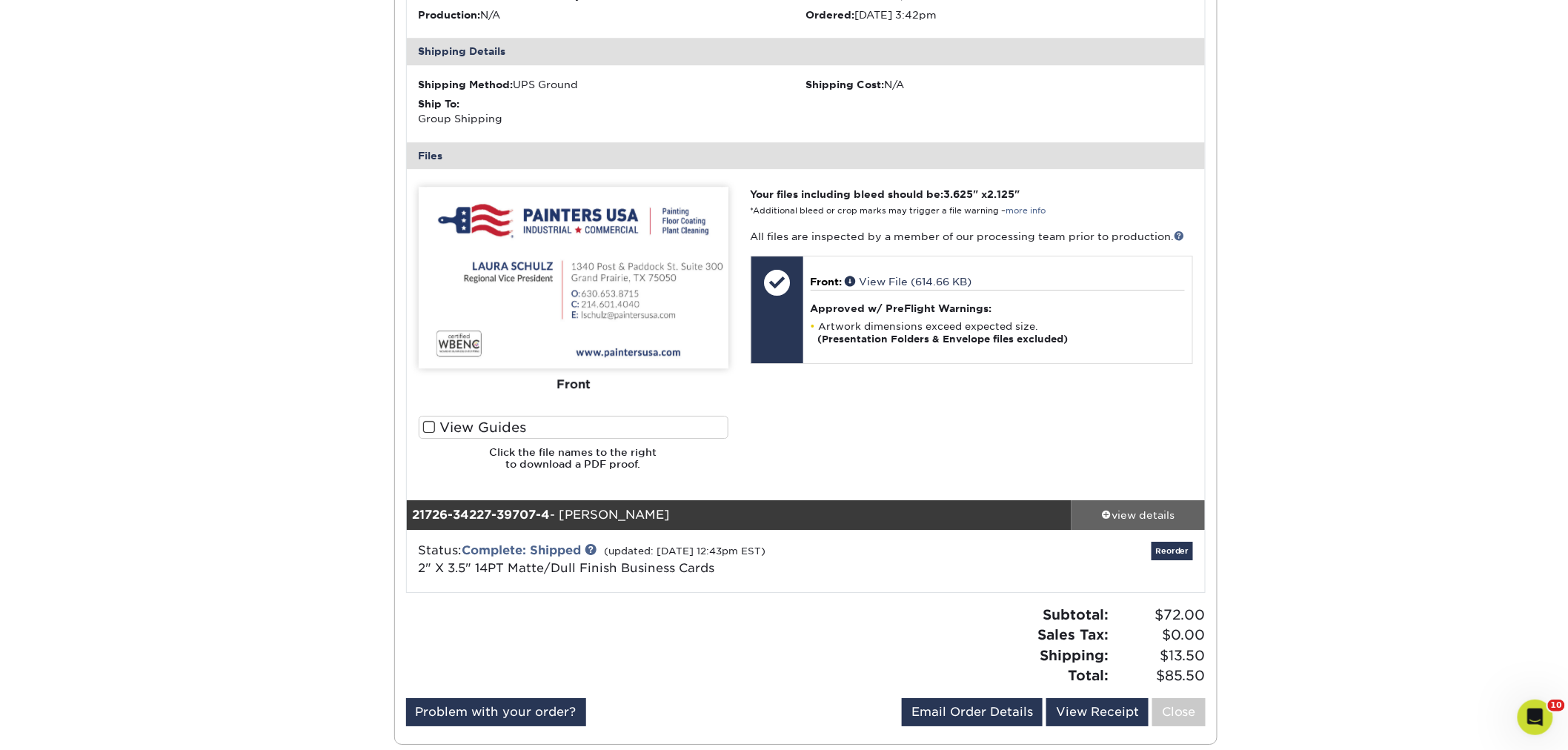
click at [1119, 510] on div "view details" at bounding box center [1138, 515] width 133 height 15
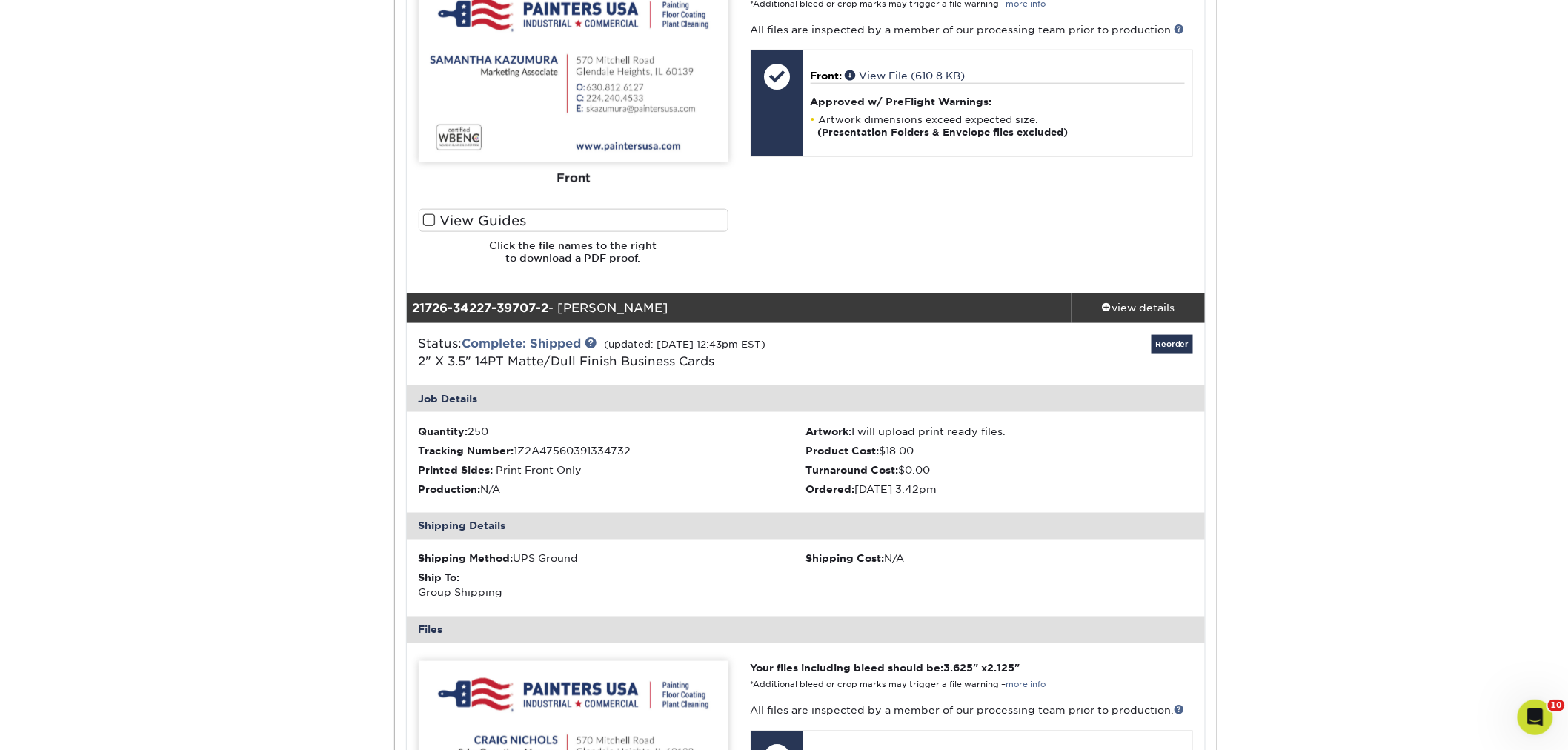
scroll to position [246, 0]
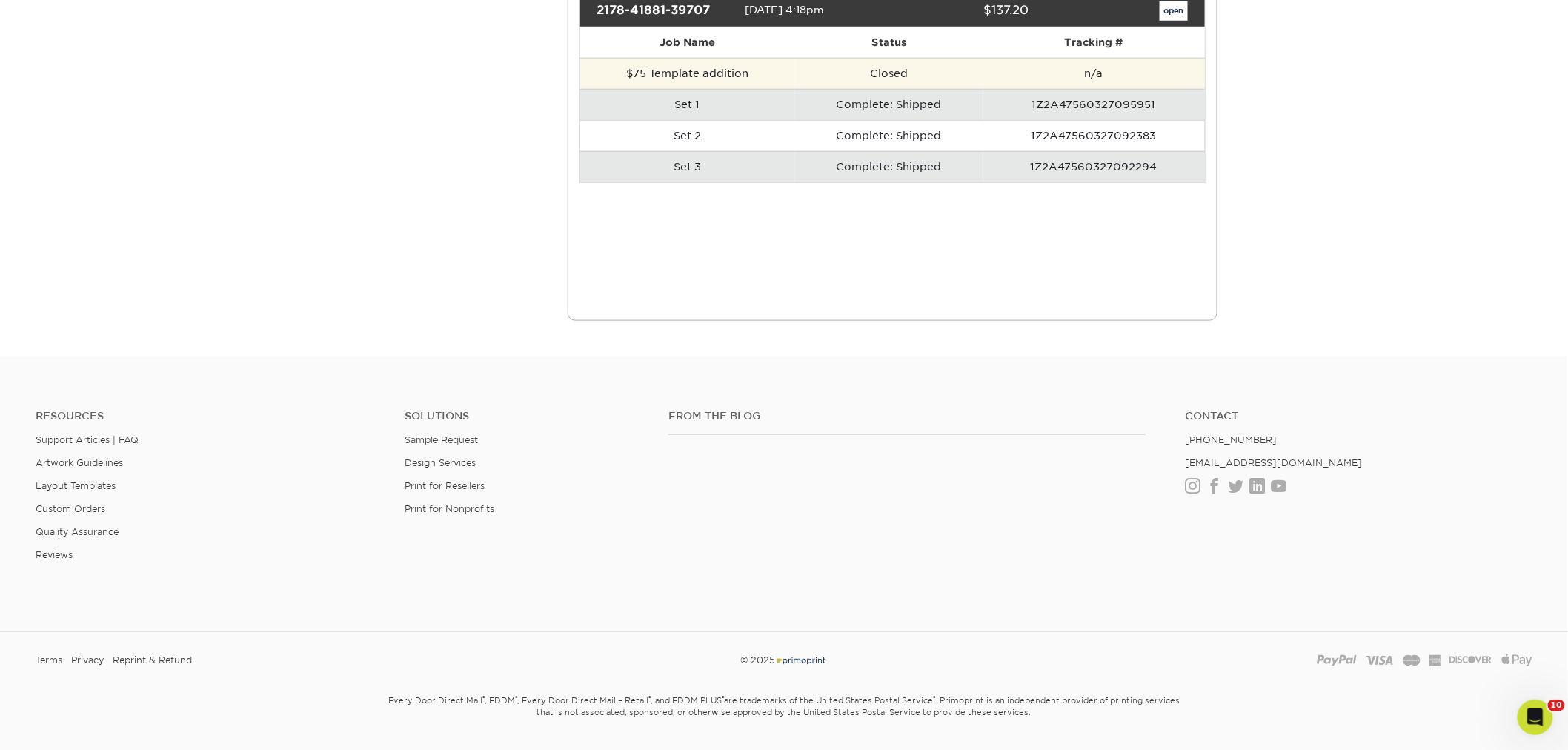
scroll to position [17004, 0]
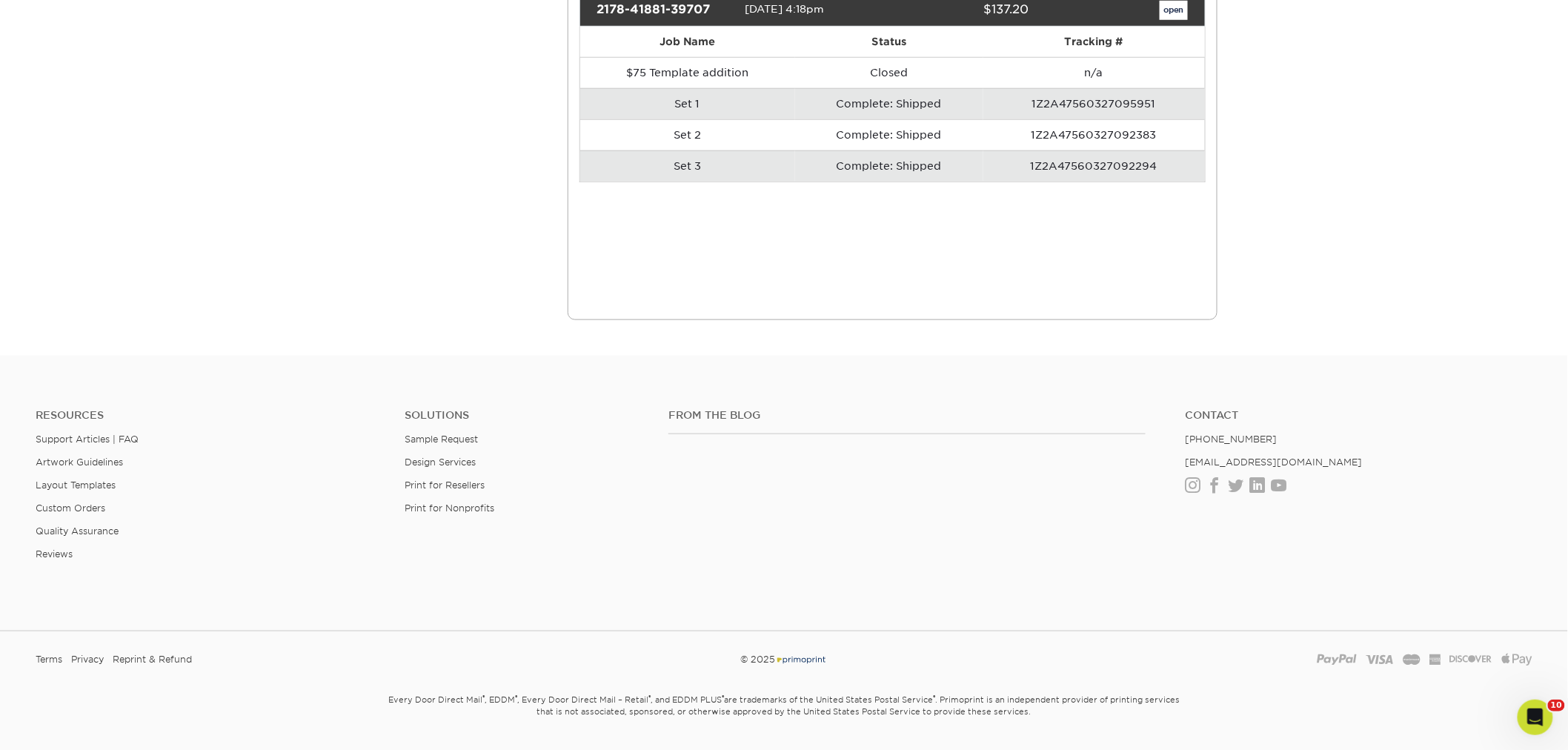
drag, startPoint x: 1193, startPoint y: 115, endPoint x: 1165, endPoint y: 106, distance: 29.4
click at [1178, 20] on div "open" at bounding box center [1120, 11] width 158 height 20
click at [1165, 26] on div "2178-41881-39707 07/08/2021 4:18pm $137.20 open" at bounding box center [893, 10] width 627 height 32
click at [1165, 20] on link "open" at bounding box center [1173, 11] width 28 height 20
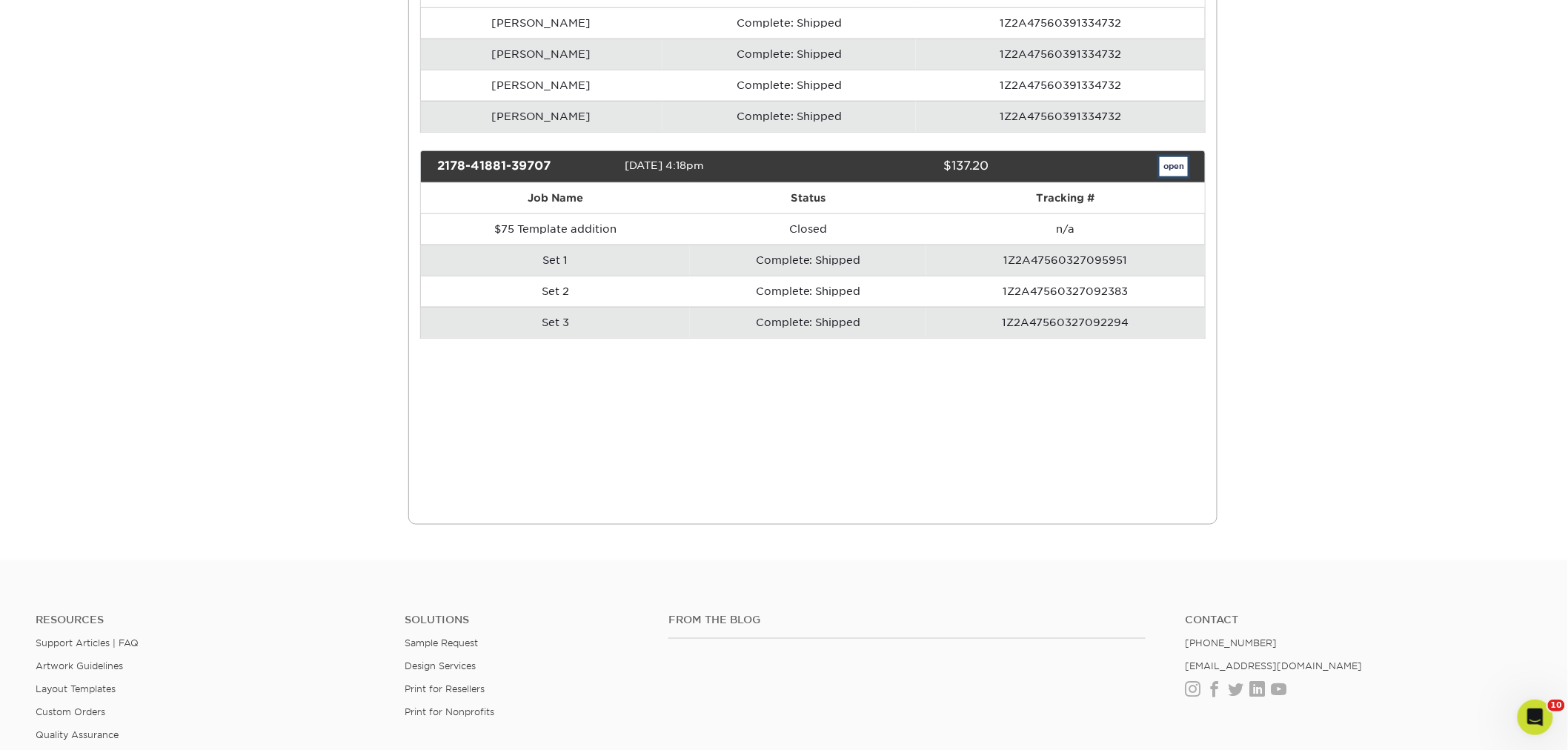
scroll to position [0, 0]
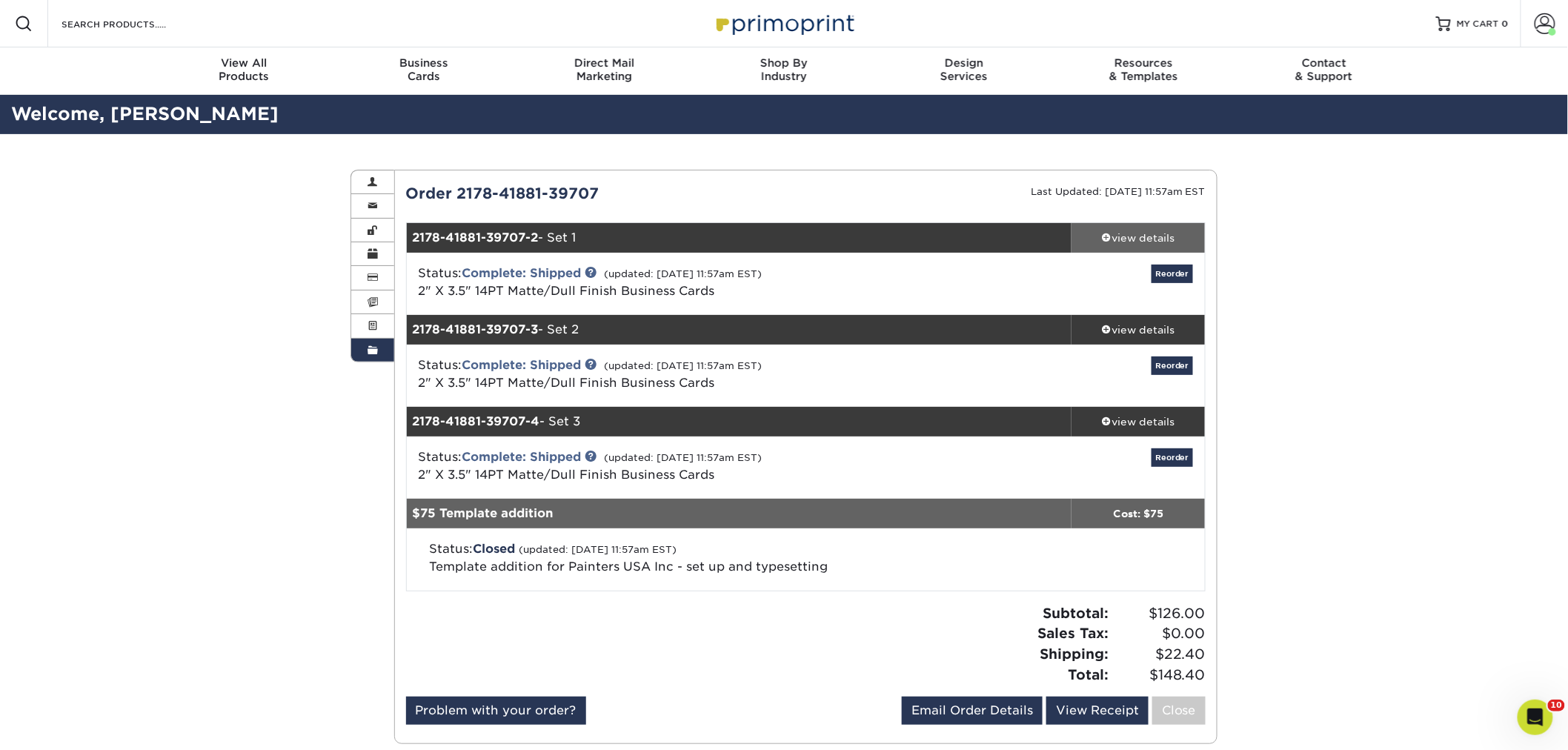
click at [1117, 243] on div "view details" at bounding box center [1138, 238] width 133 height 15
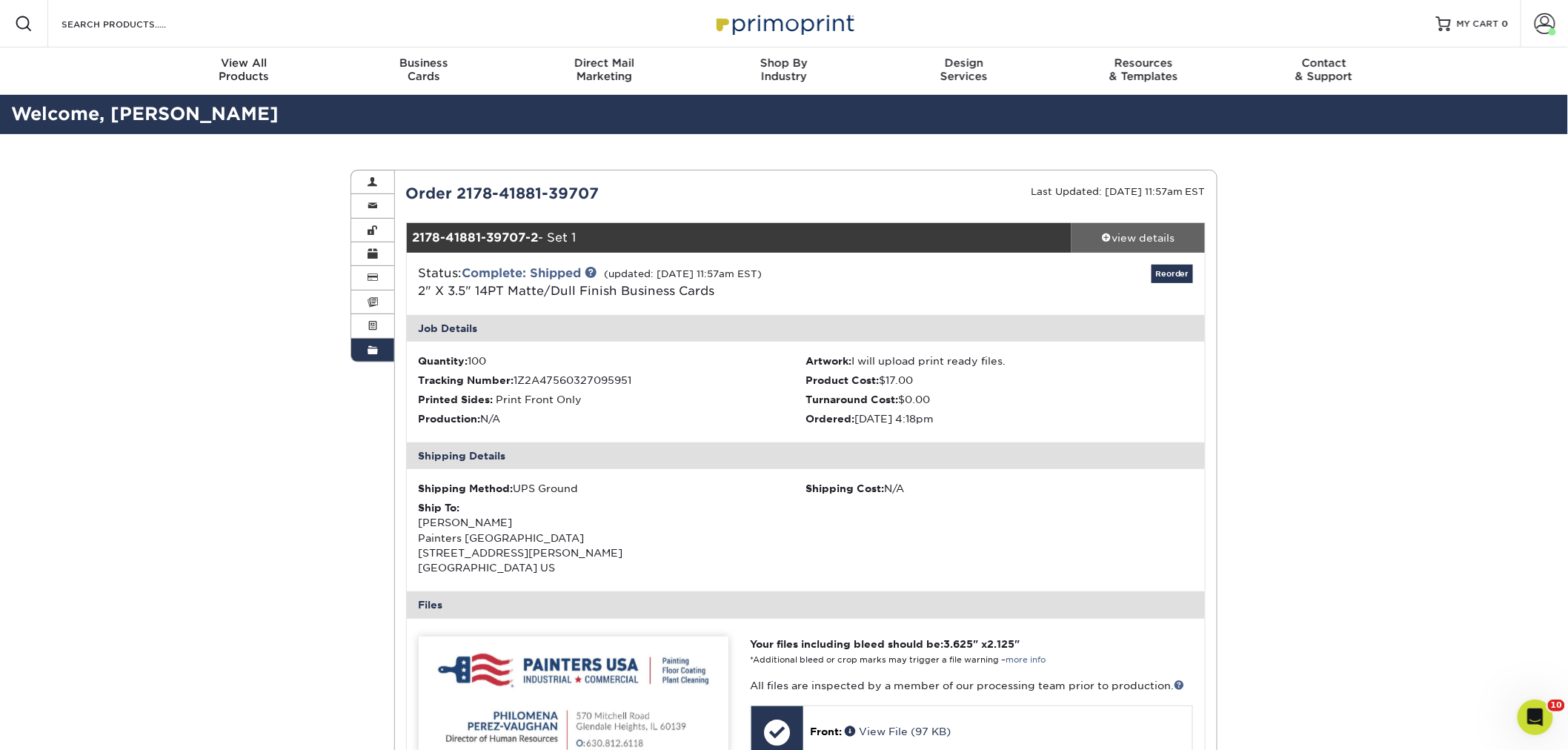
click at [1120, 243] on div "view details" at bounding box center [1138, 238] width 133 height 15
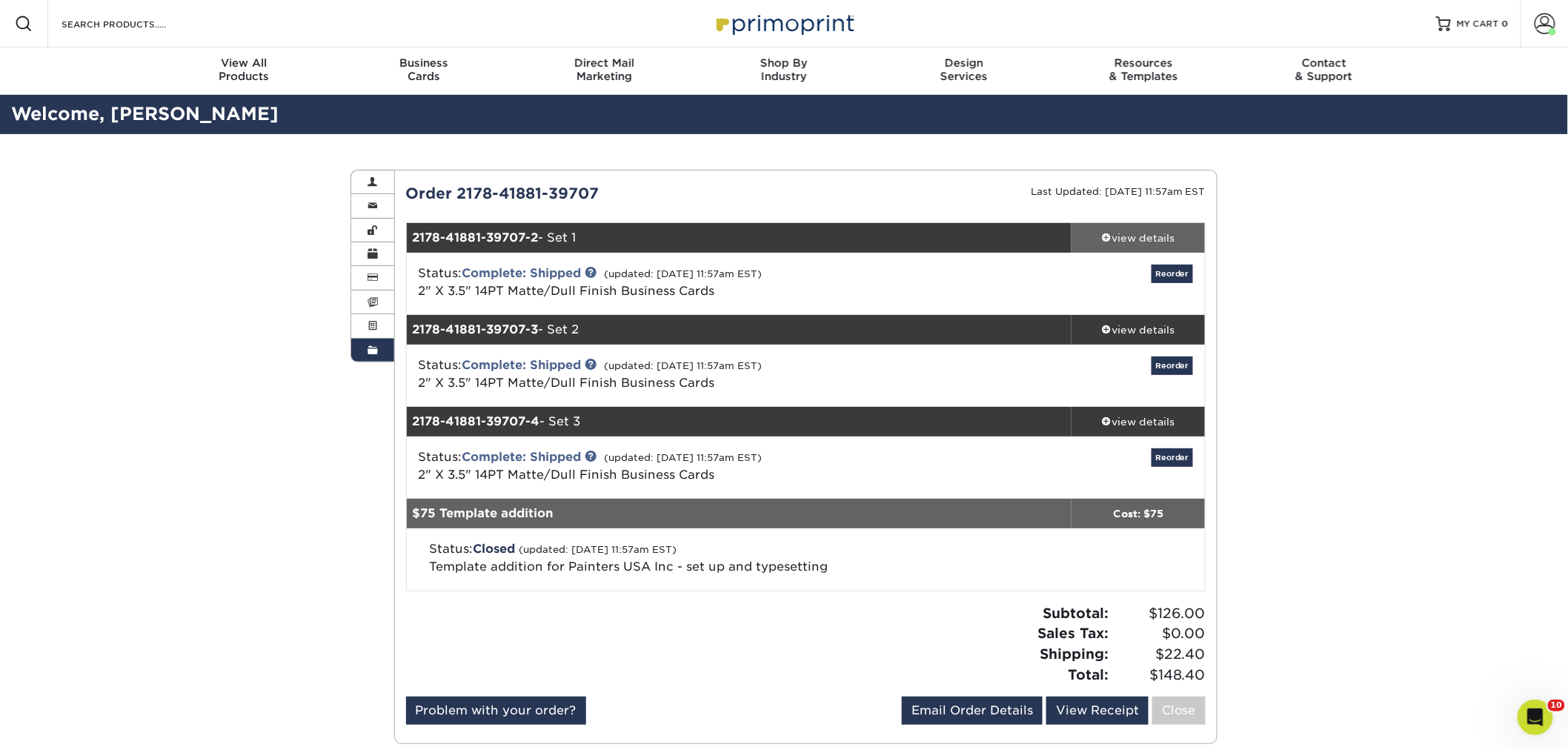
scroll to position [82, 0]
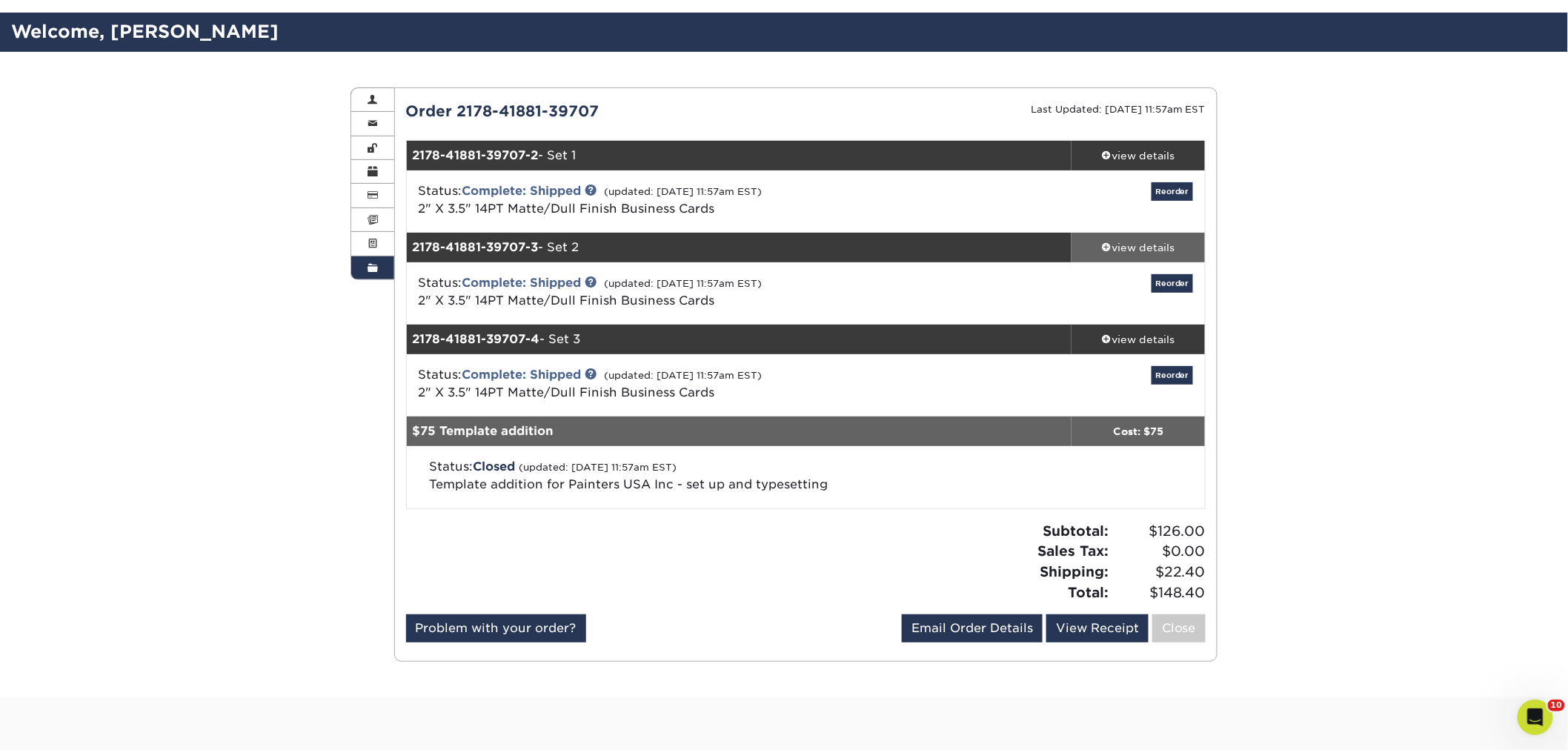
click at [1124, 244] on div "view details" at bounding box center [1138, 248] width 133 height 15
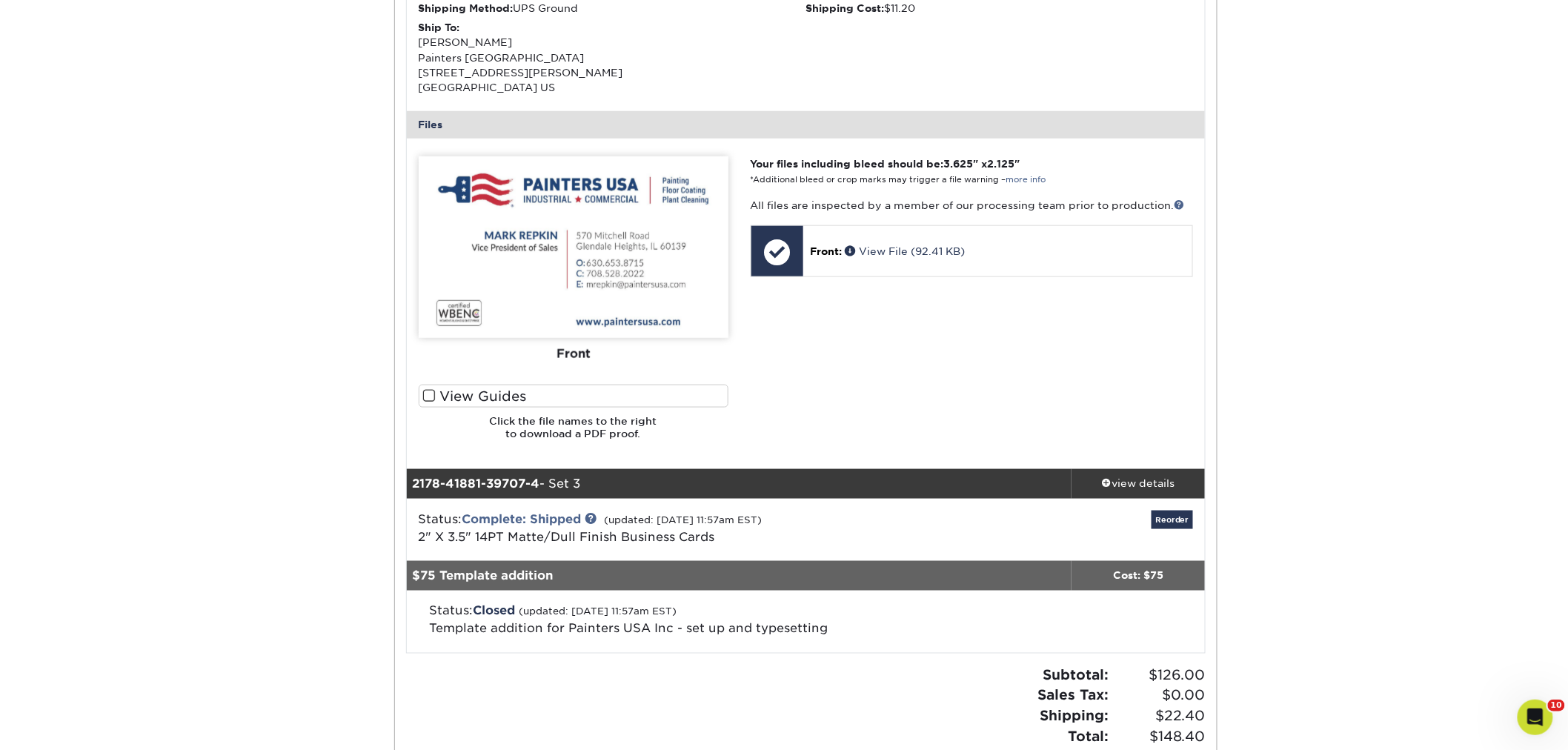
scroll to position [576, 0]
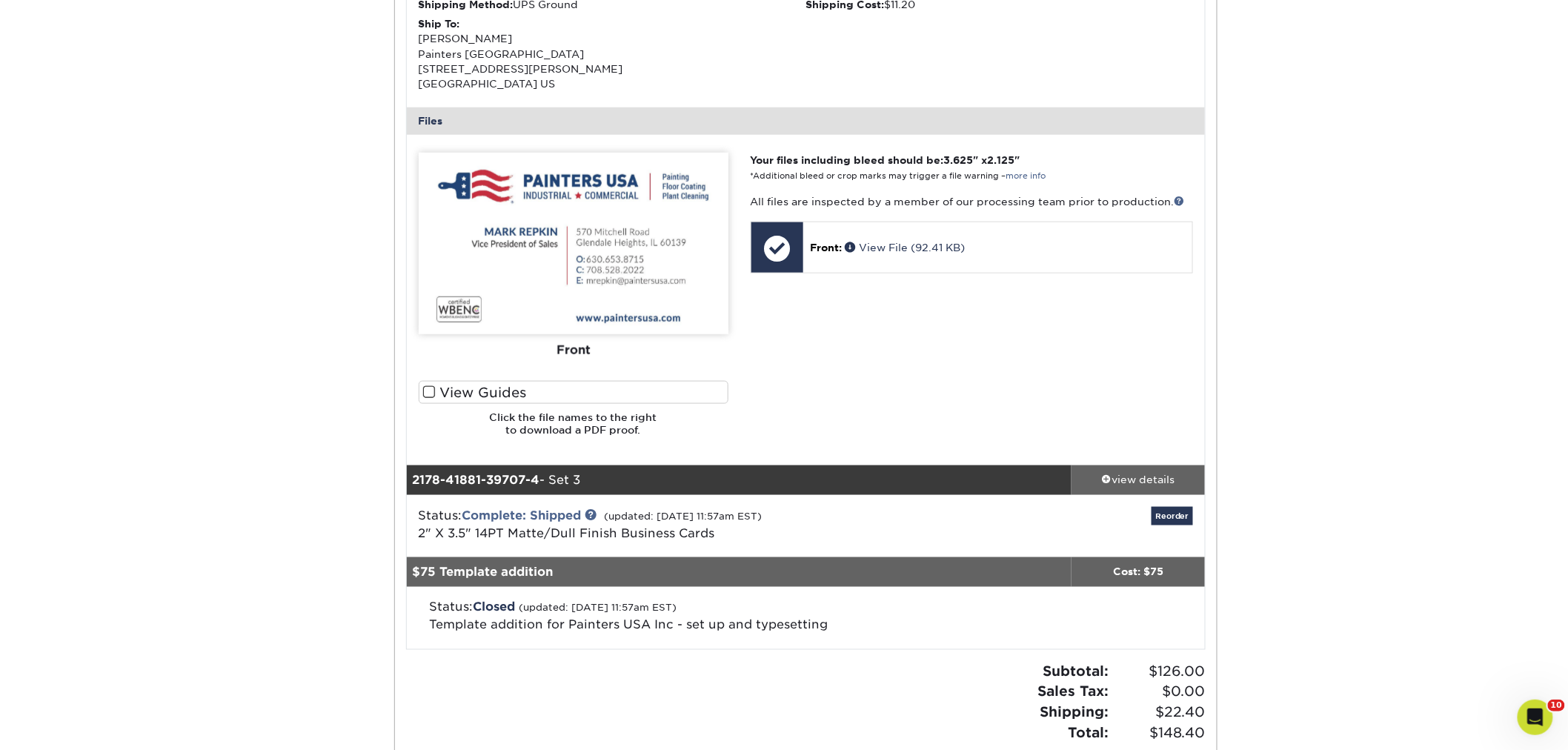
click at [1107, 477] on span at bounding box center [1107, 479] width 11 height 11
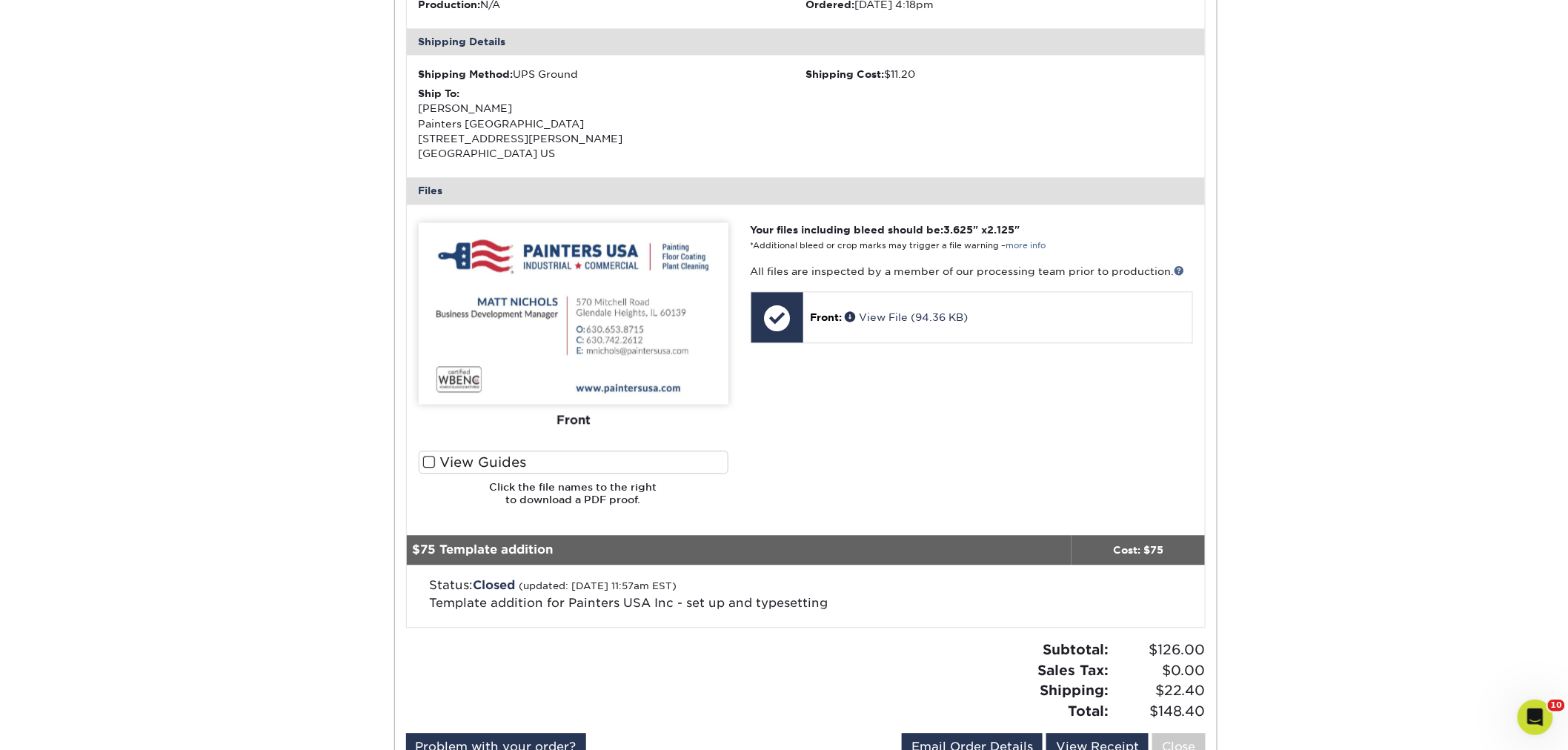
scroll to position [1235, 0]
